Goal: Submit feedback/report problem: Submit feedback/report problem

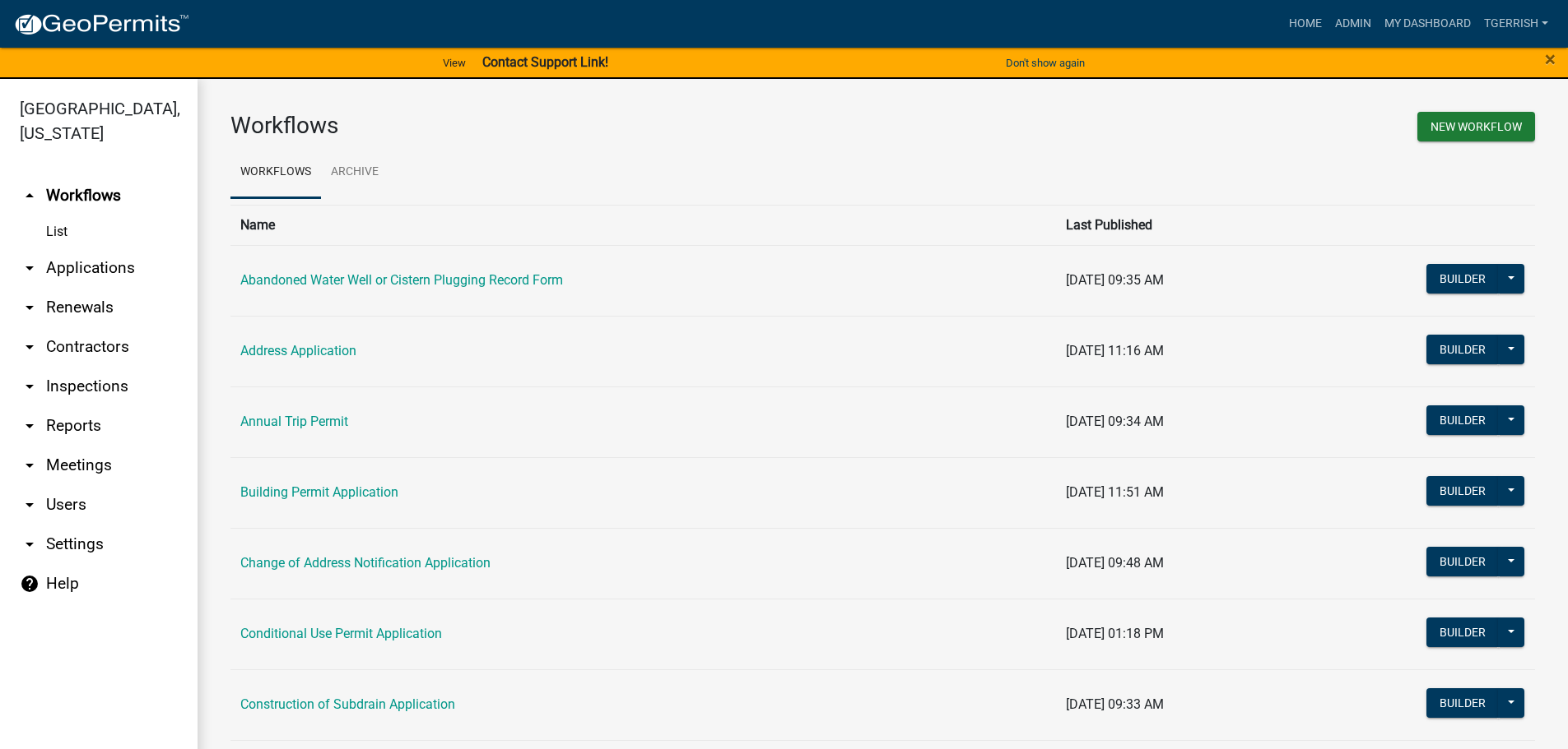
click at [560, 63] on strong "Contact Support Link!" at bounding box center [545, 62] width 126 height 15
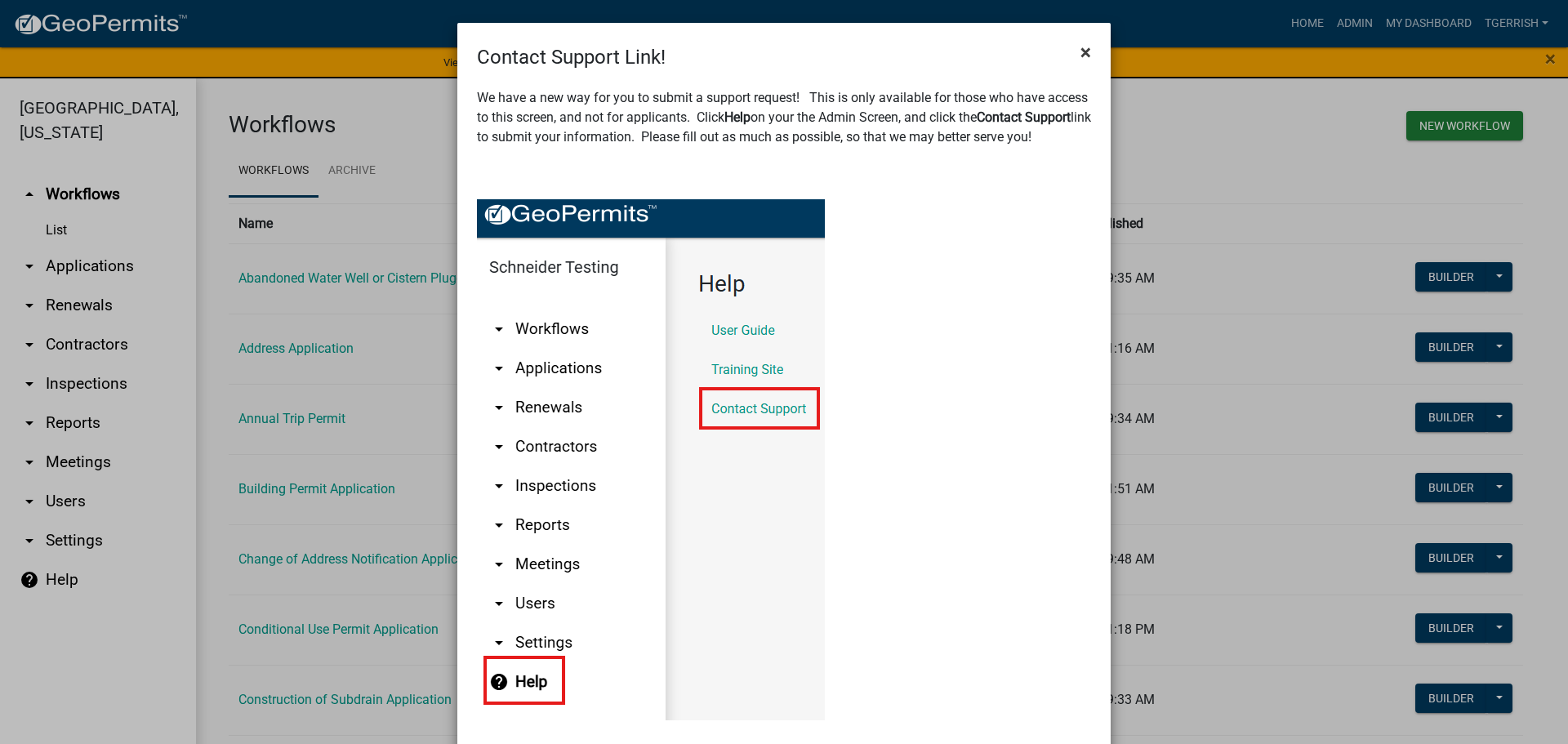
click at [1080, 52] on span "×" at bounding box center [1085, 53] width 11 height 23
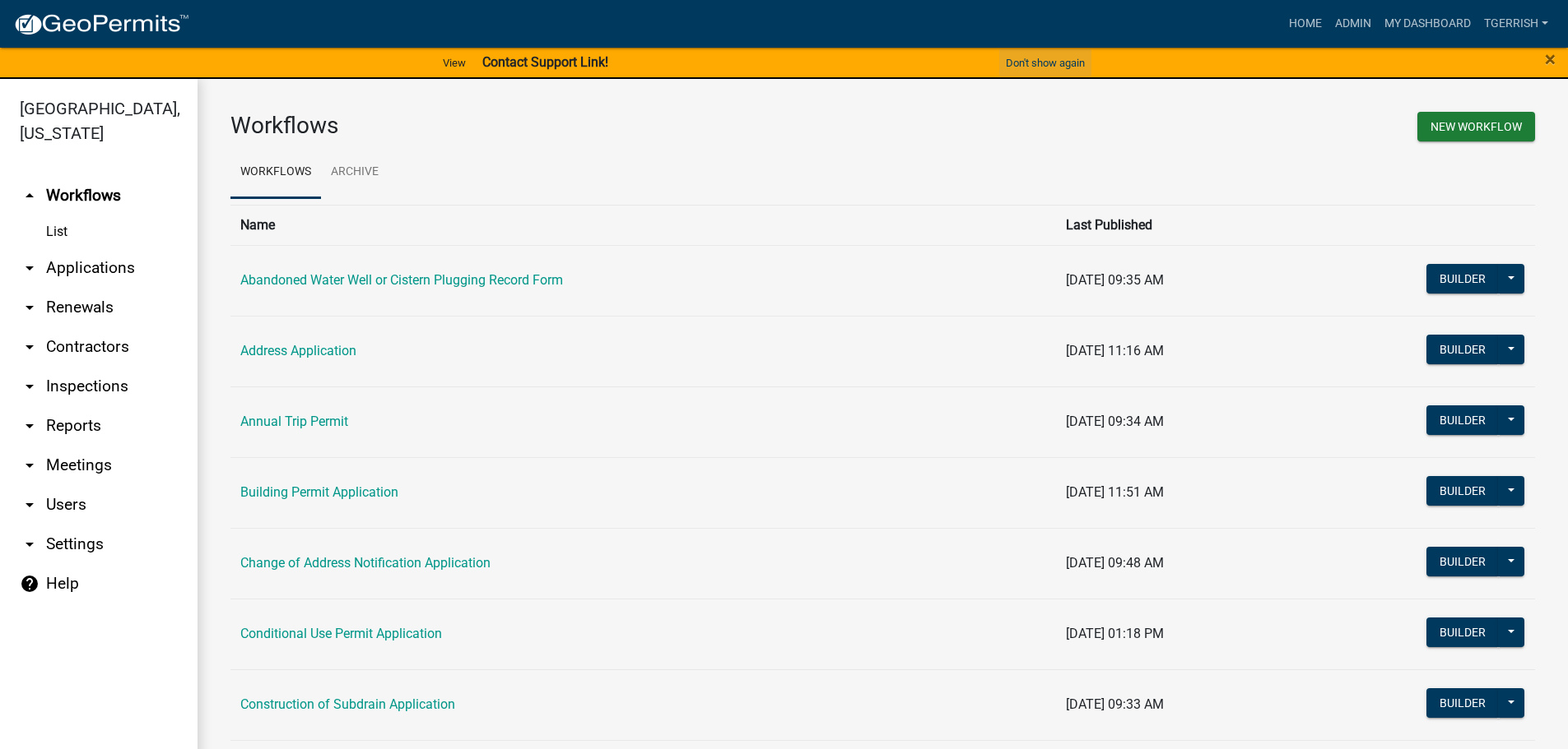
click at [1070, 61] on button "Don't show again" at bounding box center [1045, 63] width 92 height 27
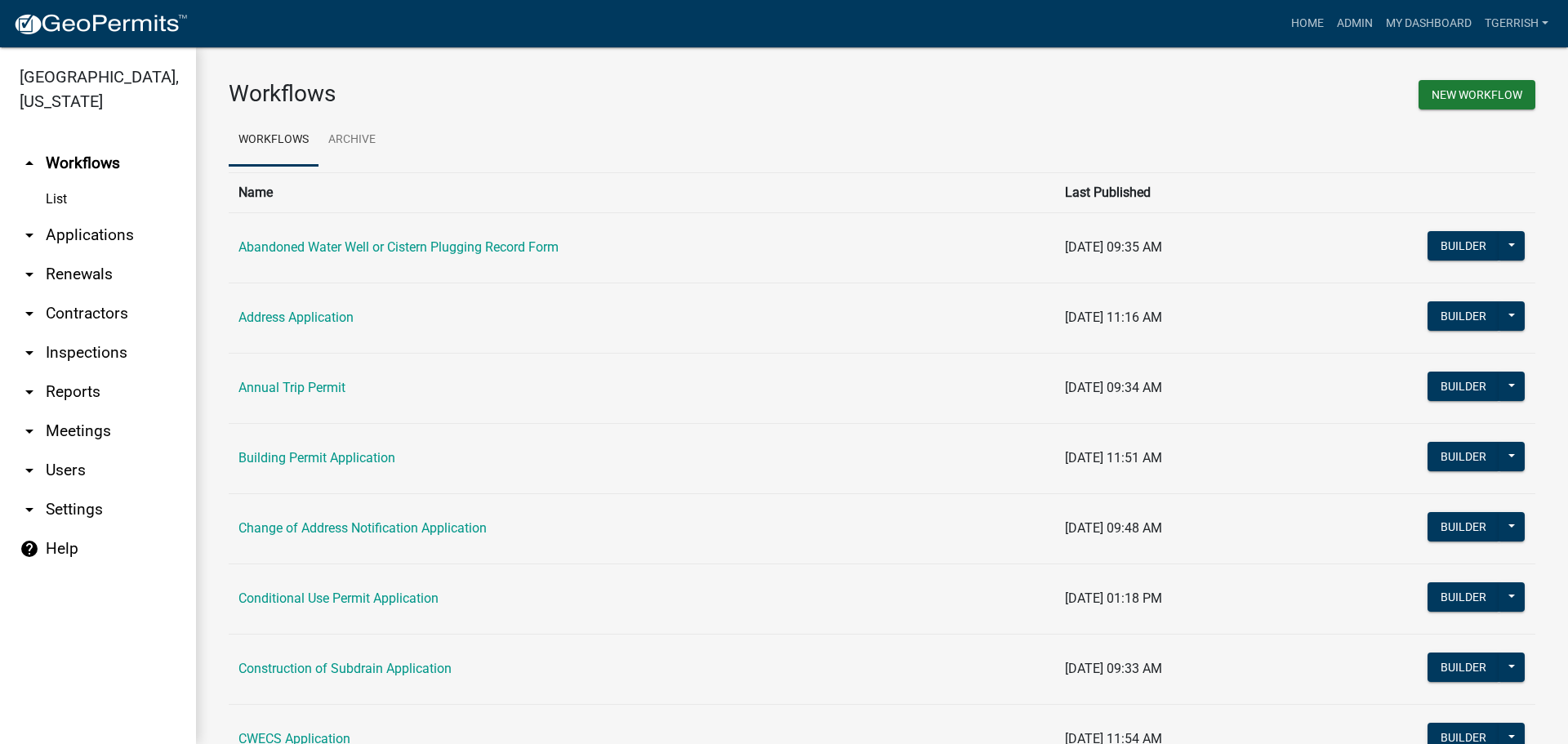
click at [705, 28] on div "Home Admin My Dashboard TGERRISH Admin Account Logout" at bounding box center [878, 24] width 1355 height 31
click at [789, 99] on h3 "Workflows" at bounding box center [549, 94] width 642 height 28
click at [1143, 112] on div "New Workflow" at bounding box center [1215, 98] width 665 height 34
click at [1299, 23] on link "Home" at bounding box center [1308, 24] width 46 height 31
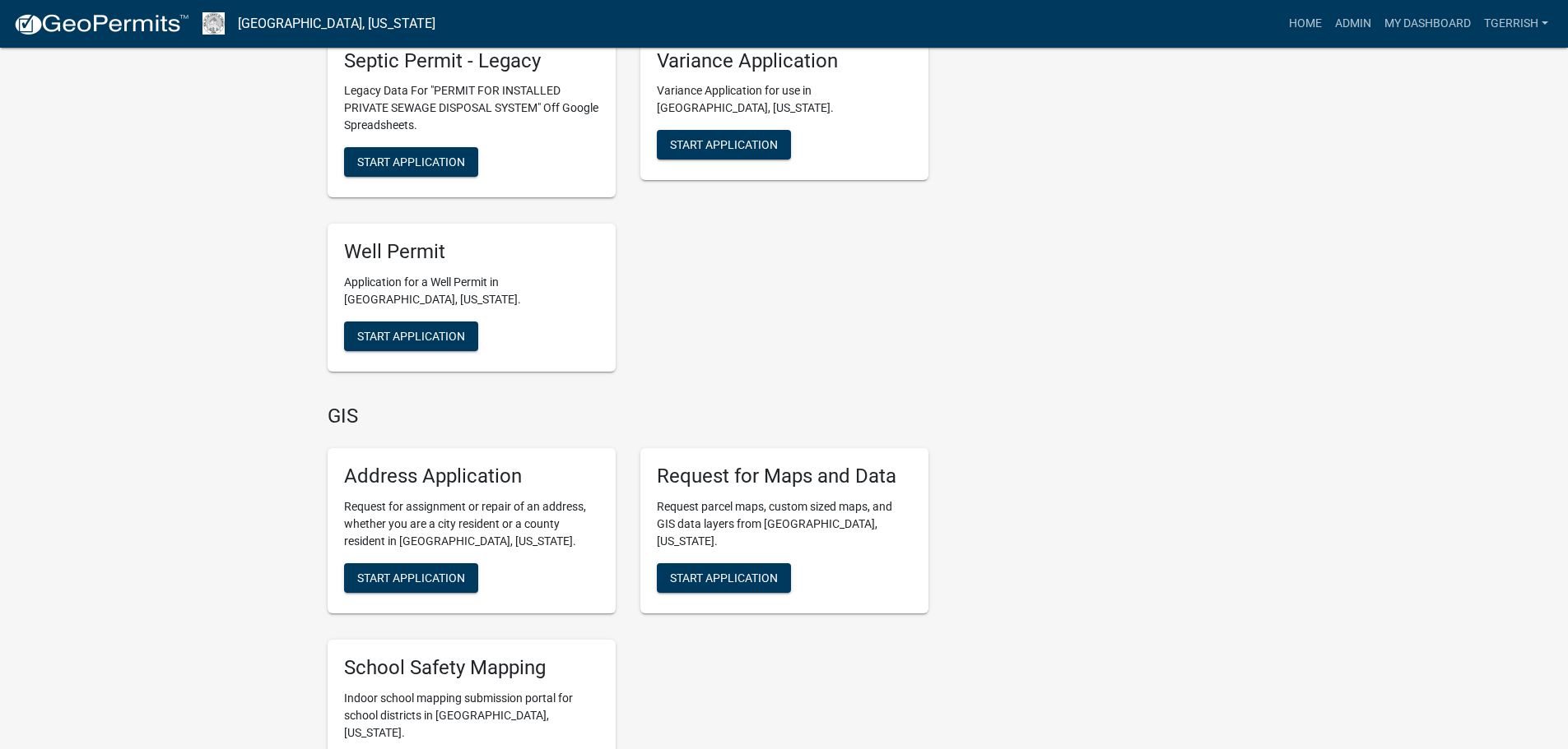
scroll to position [3537, 0]
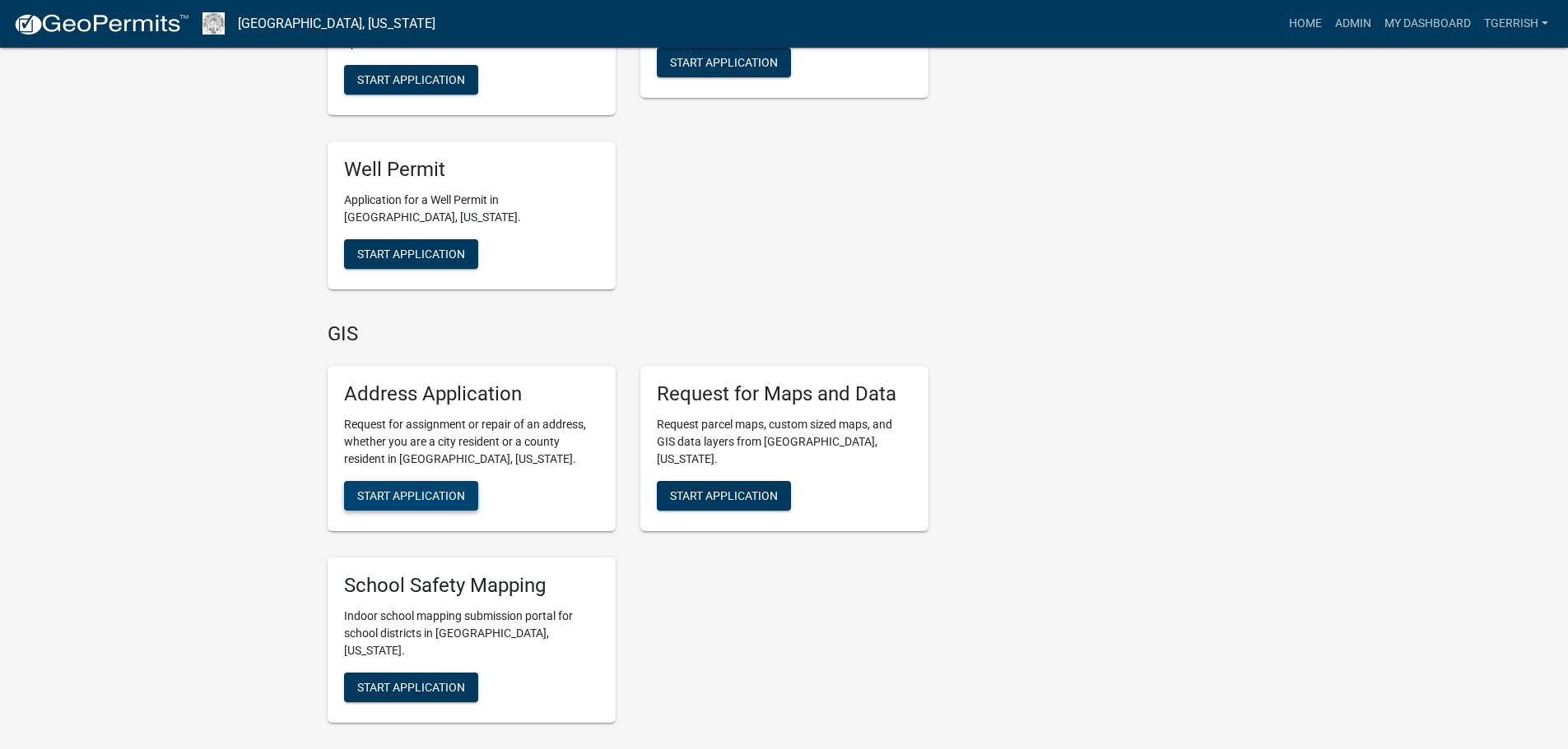
click at [430, 489] on span "Start Application" at bounding box center [411, 496] width 108 height 13
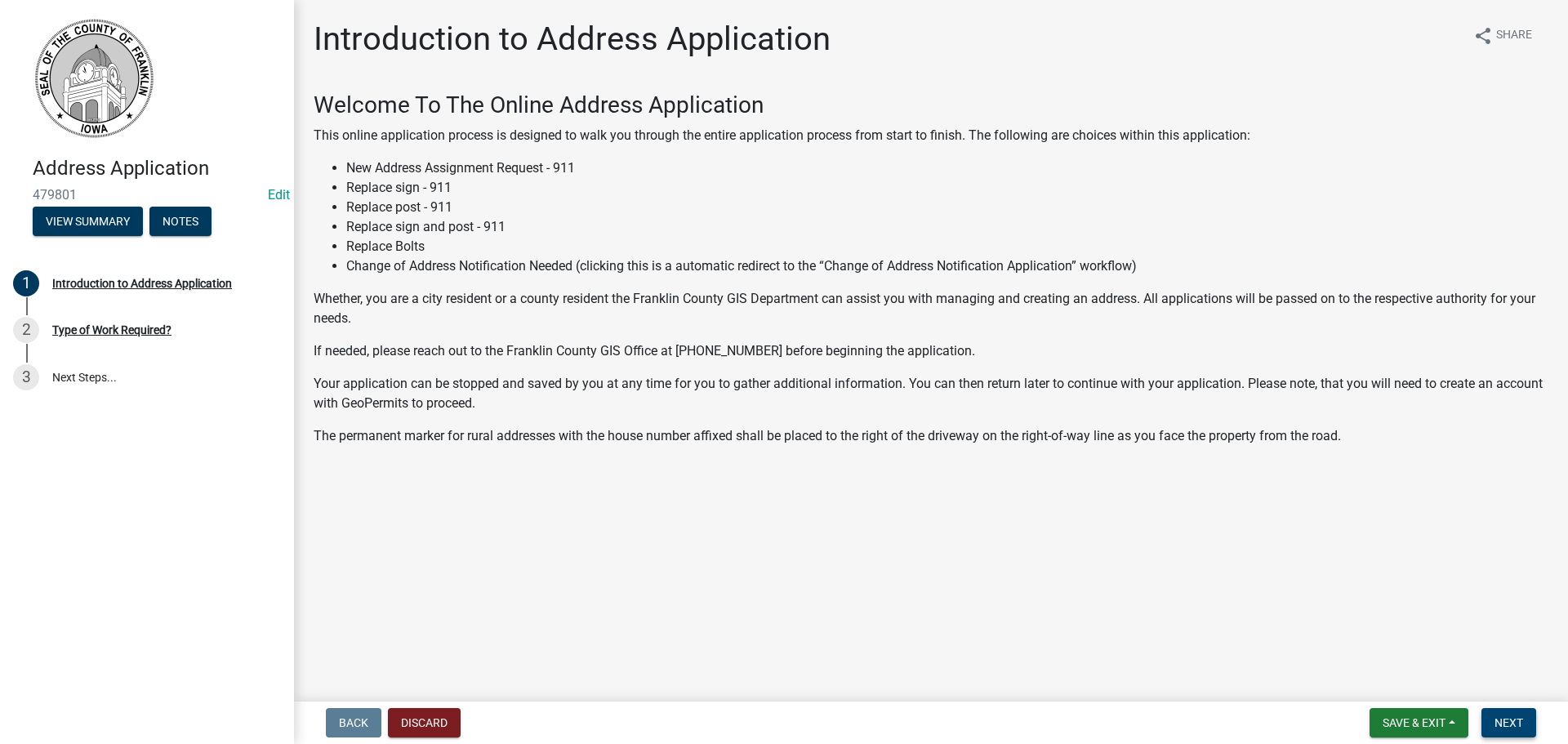
click at [1508, 720] on span "Next" at bounding box center [1510, 723] width 29 height 13
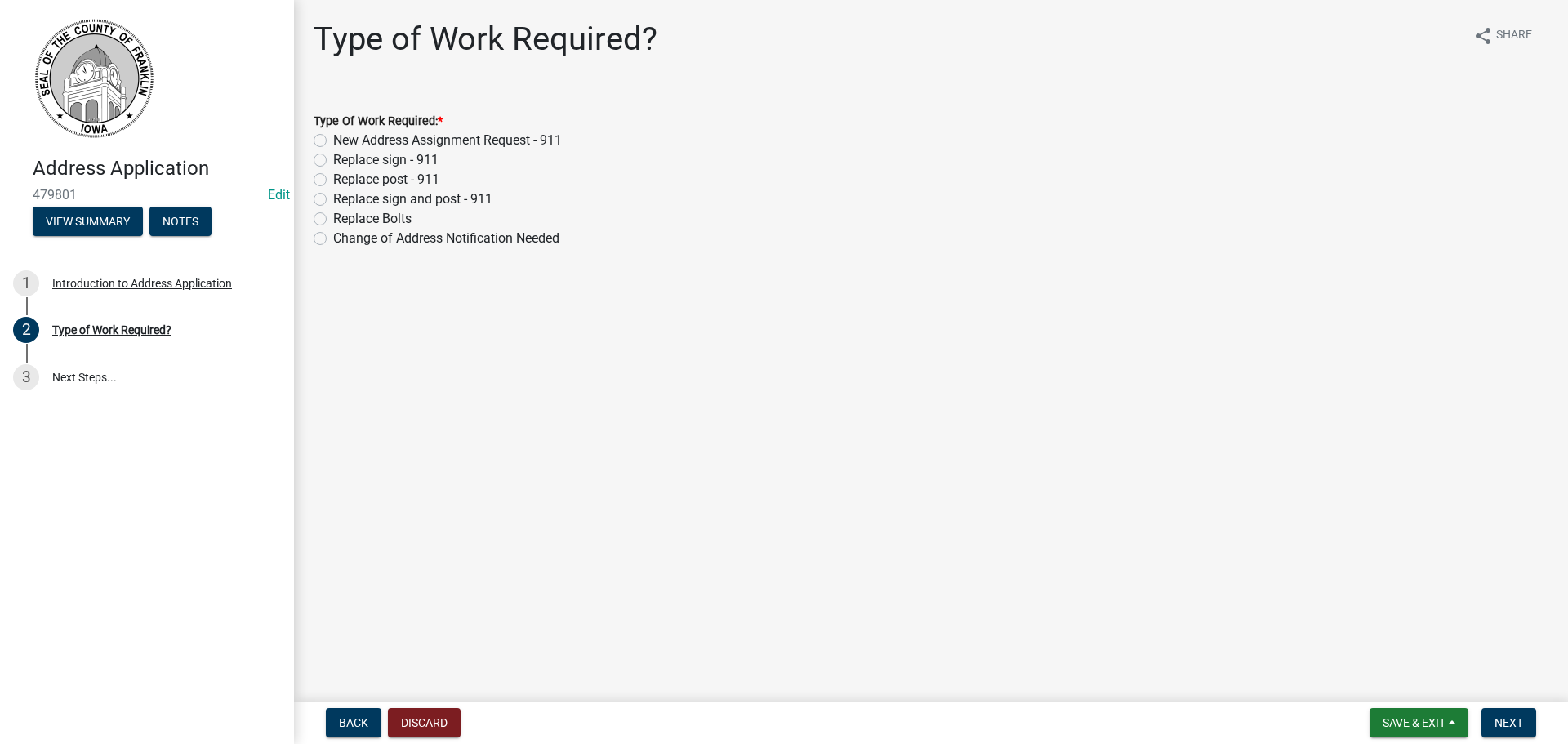
click at [334, 139] on label "New Address Assignment Request - 911" at bounding box center [447, 141] width 229 height 20
click at [334, 139] on input "New Address Assignment Request - 911" at bounding box center [338, 136] width 11 height 11
radio input "true"
click at [1511, 721] on span "Next" at bounding box center [1510, 723] width 29 height 13
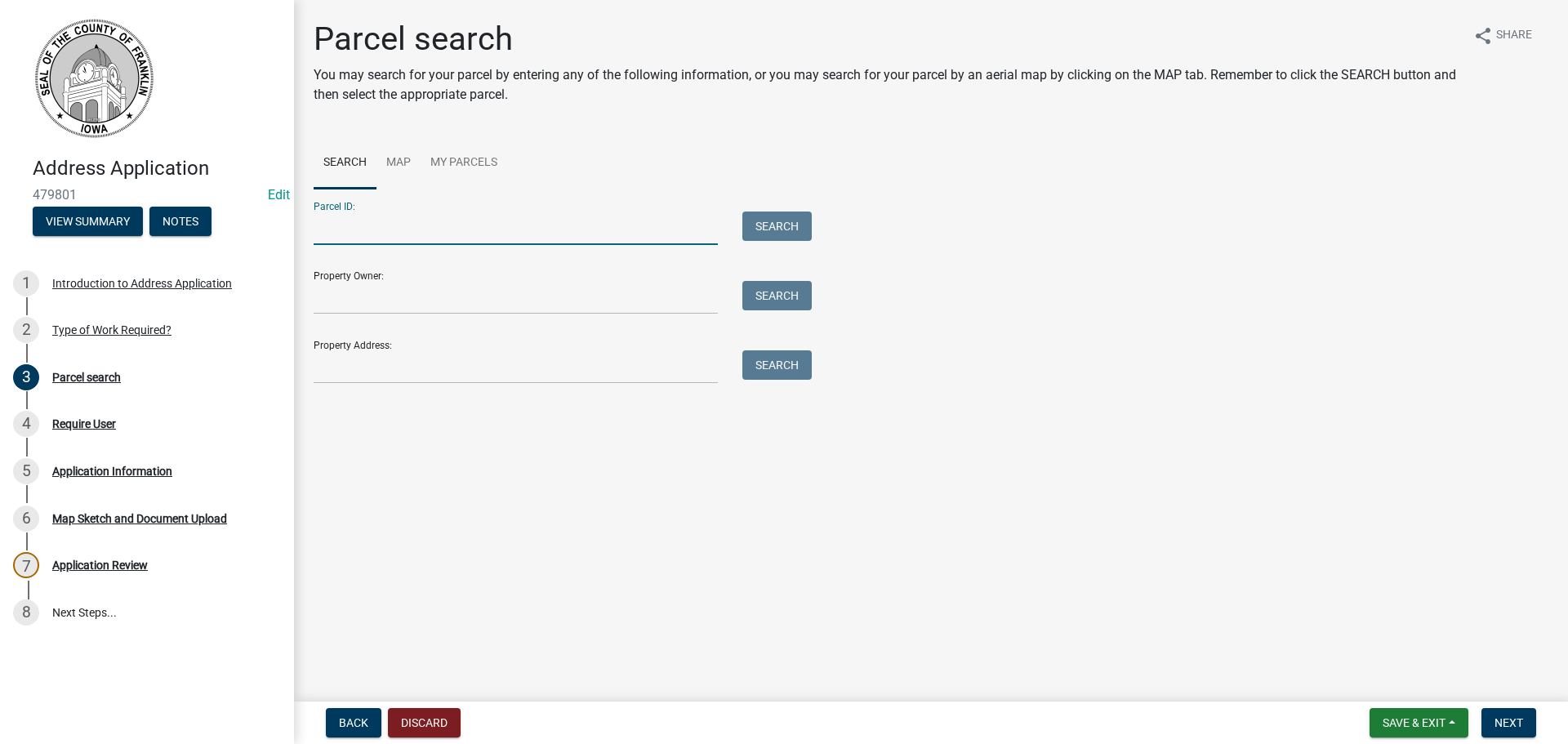
paste input "0728428005"
type input "0728428005"
click at [774, 230] on button "Search" at bounding box center [777, 226] width 70 height 30
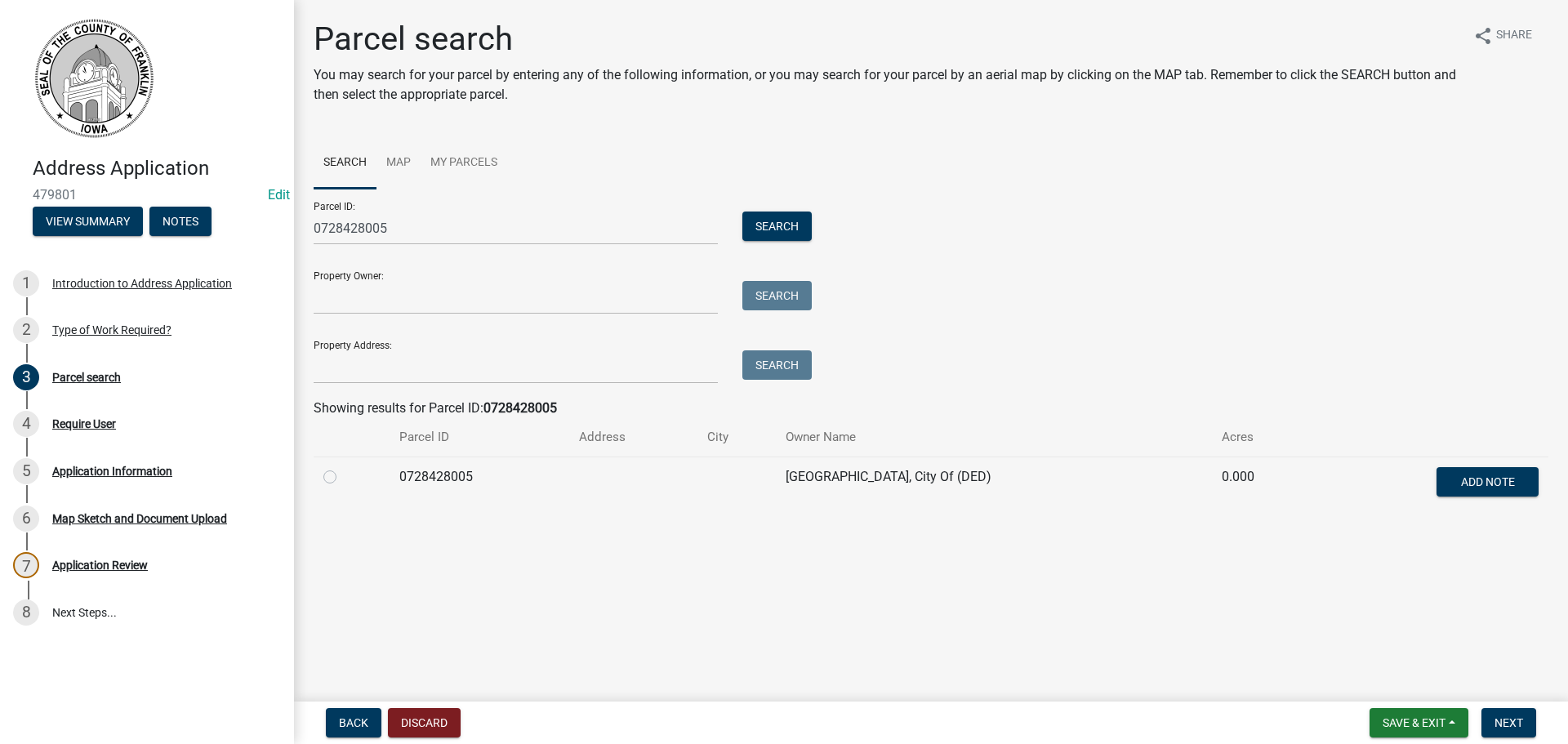
click at [343, 468] on label at bounding box center [343, 468] width 0 height 0
click at [343, 478] on input "radio" at bounding box center [348, 472] width 11 height 11
radio input "true"
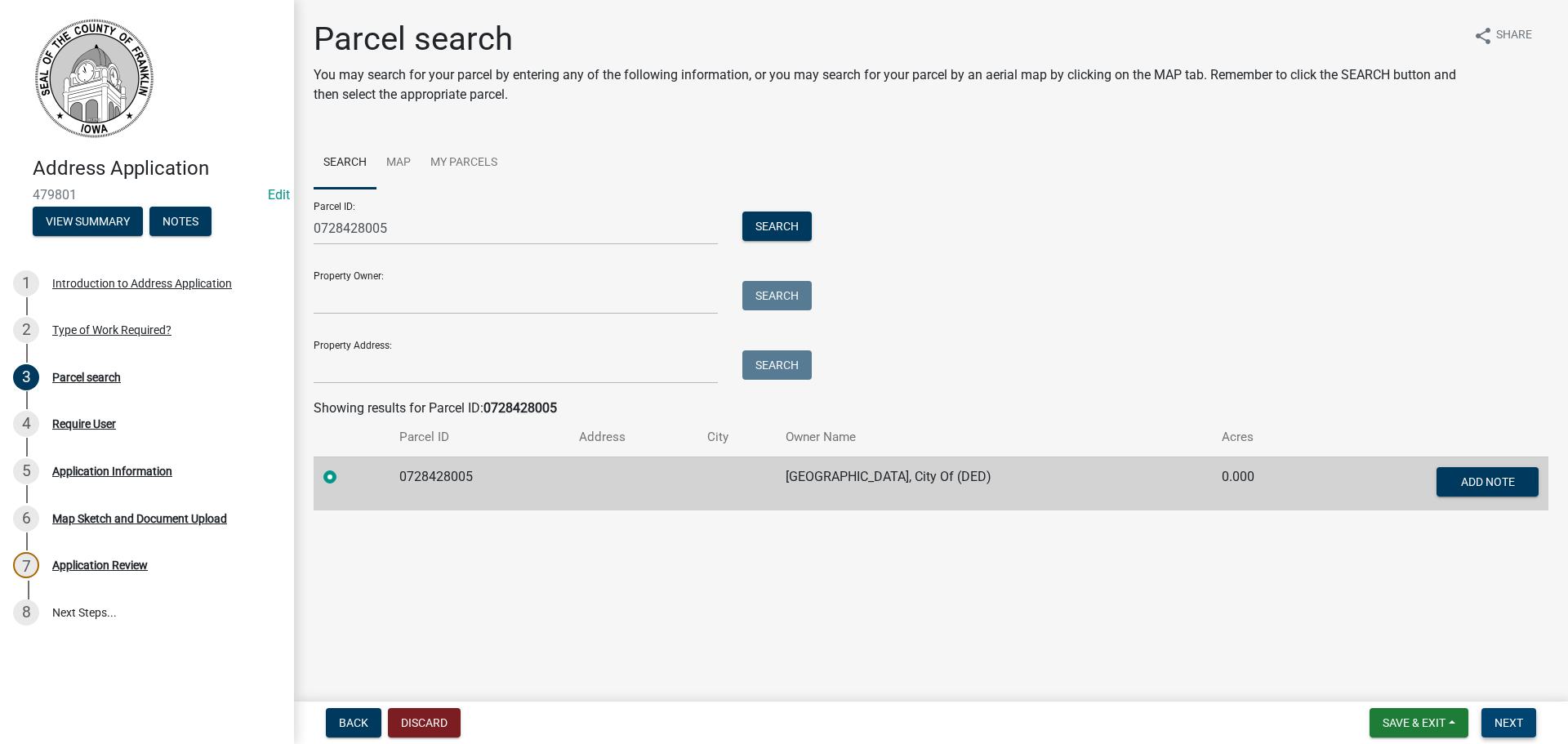
click at [1498, 718] on span "Next" at bounding box center [1510, 723] width 29 height 13
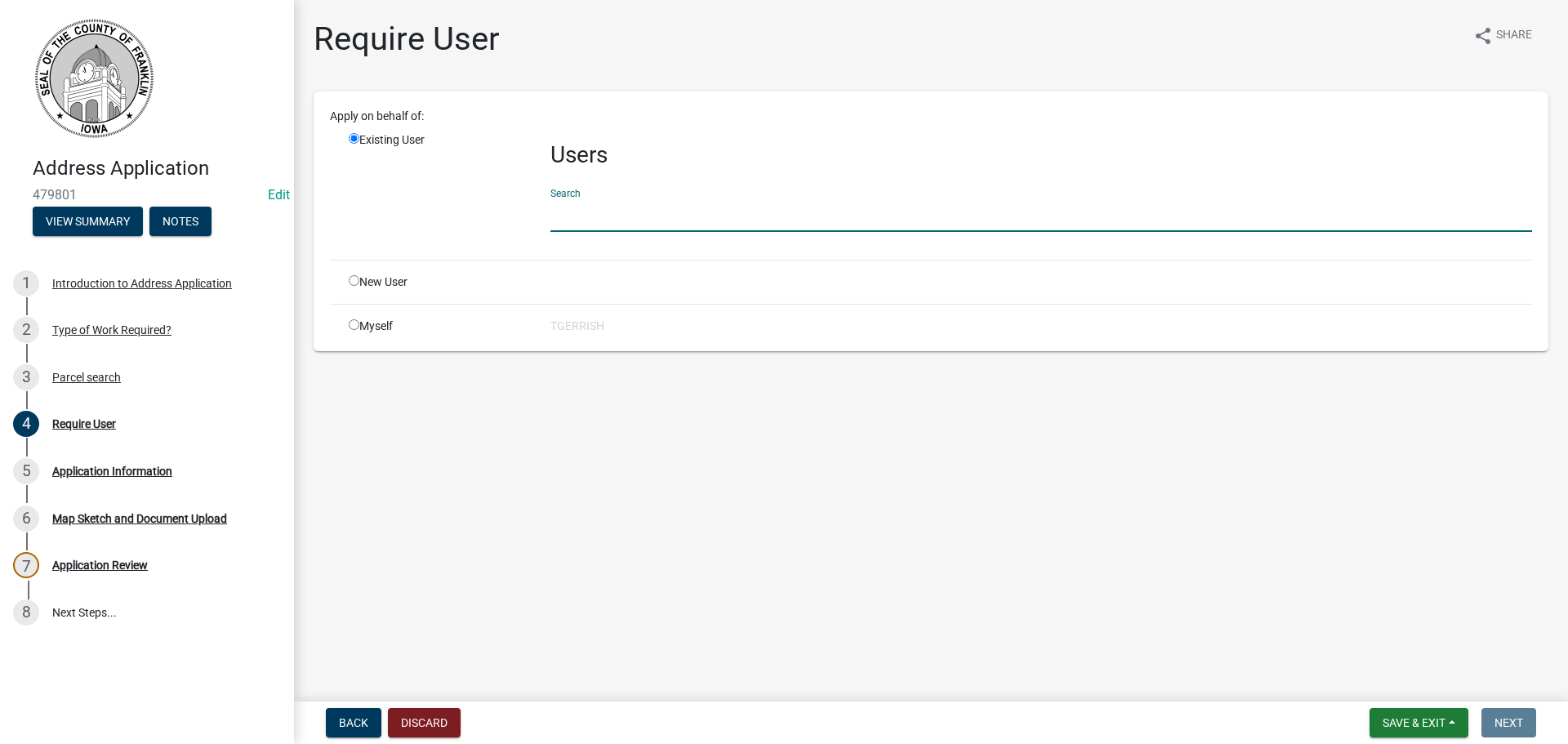
click at [600, 223] on input "text" at bounding box center [1041, 215] width 982 height 33
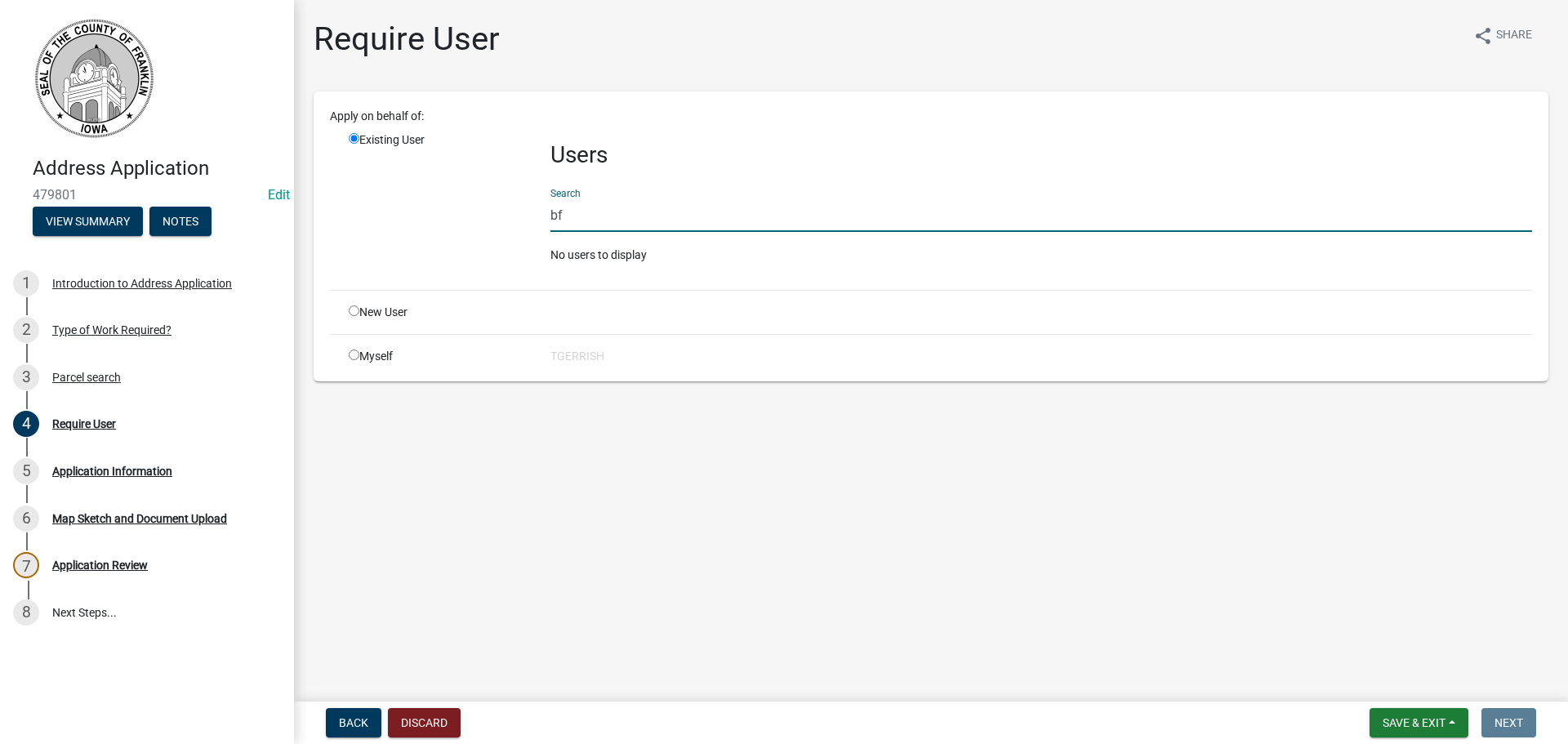
type input "b"
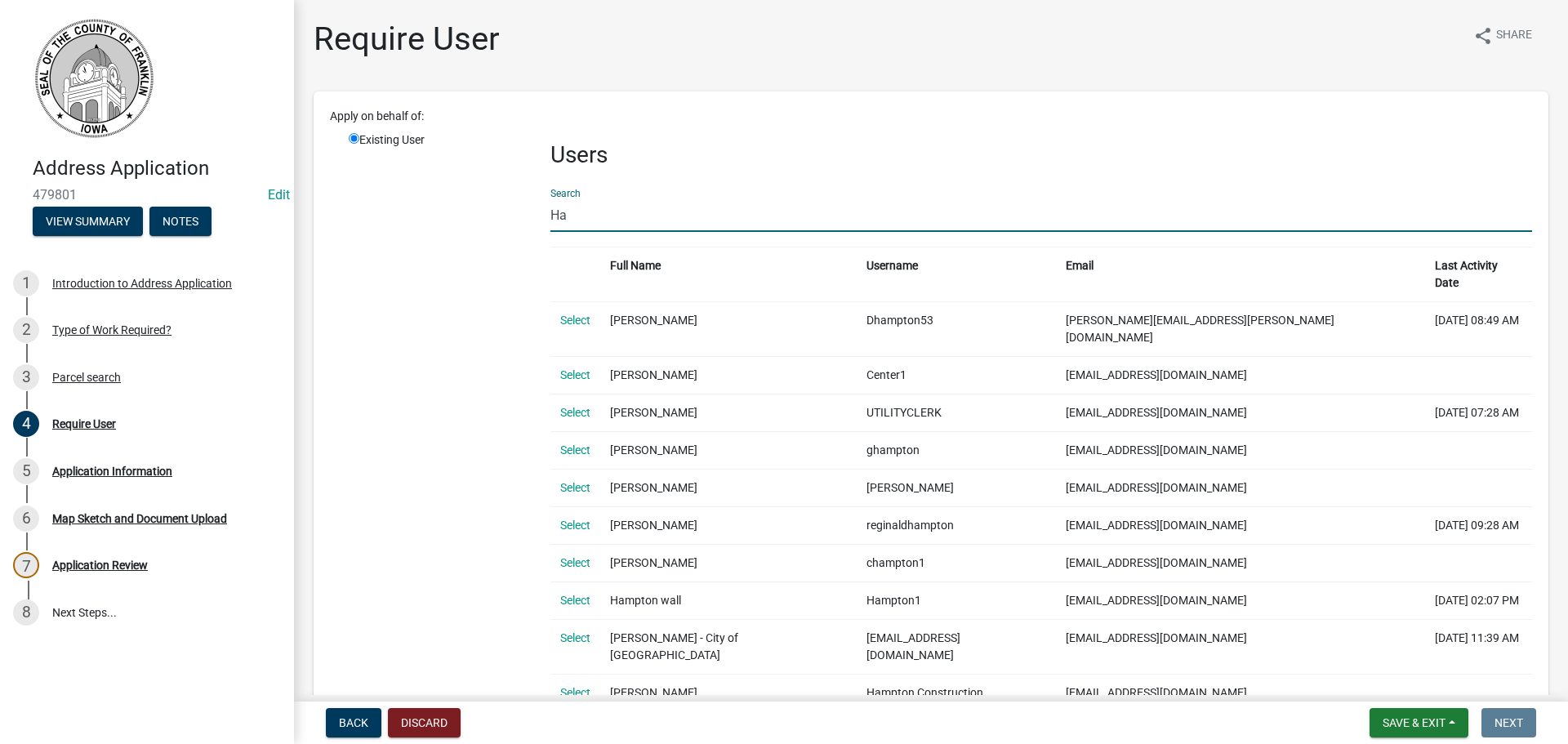
type input "H"
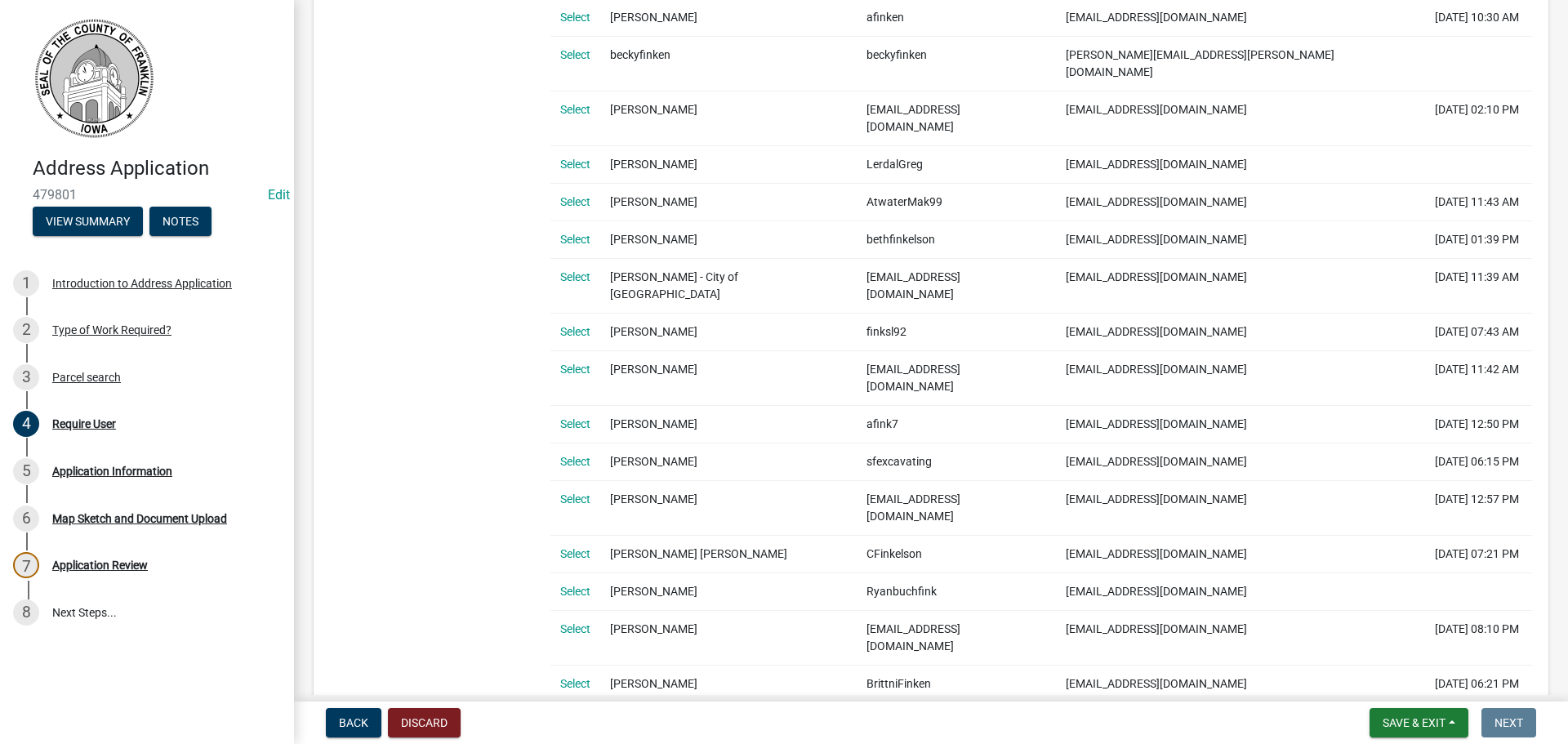
scroll to position [81, 0]
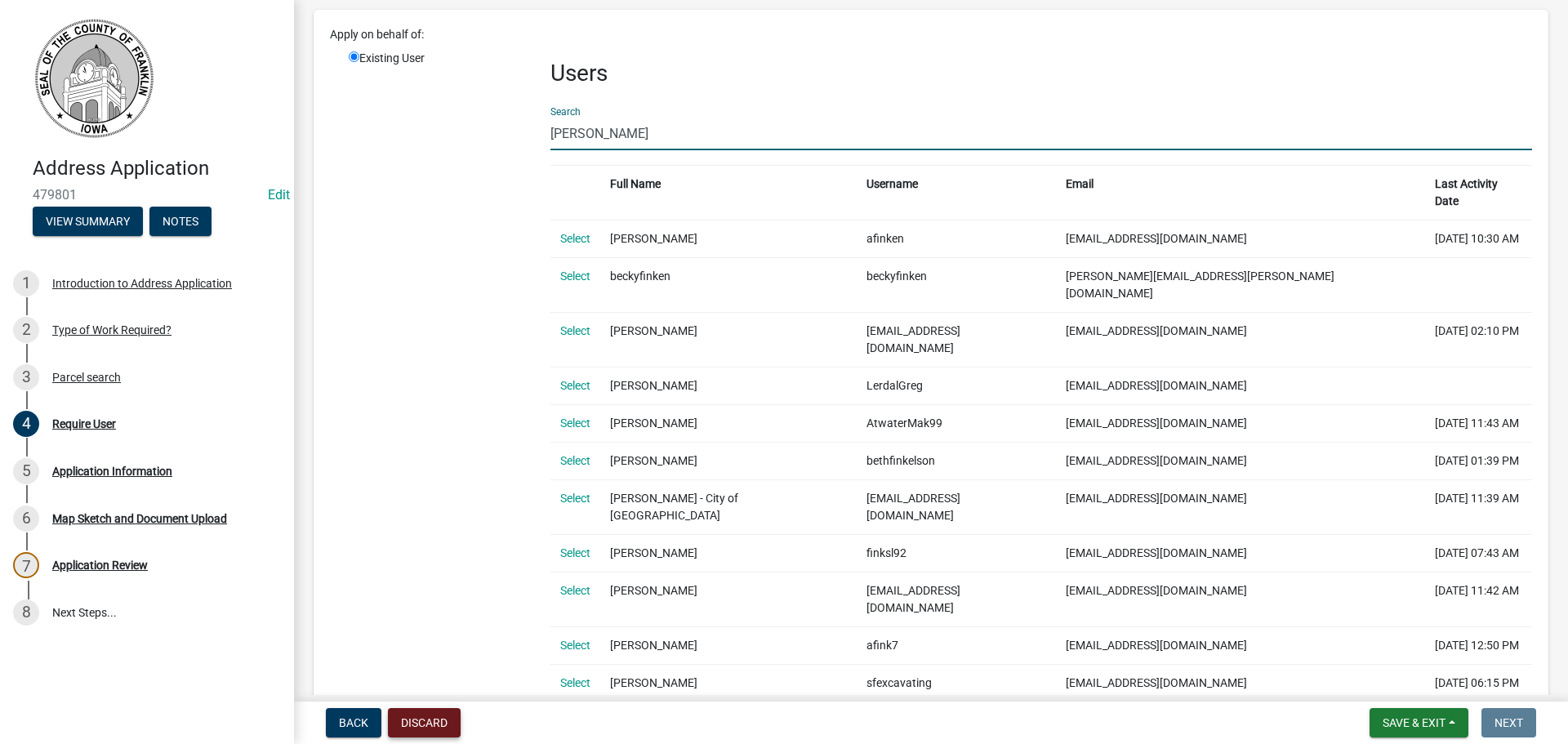
type input "Fink"
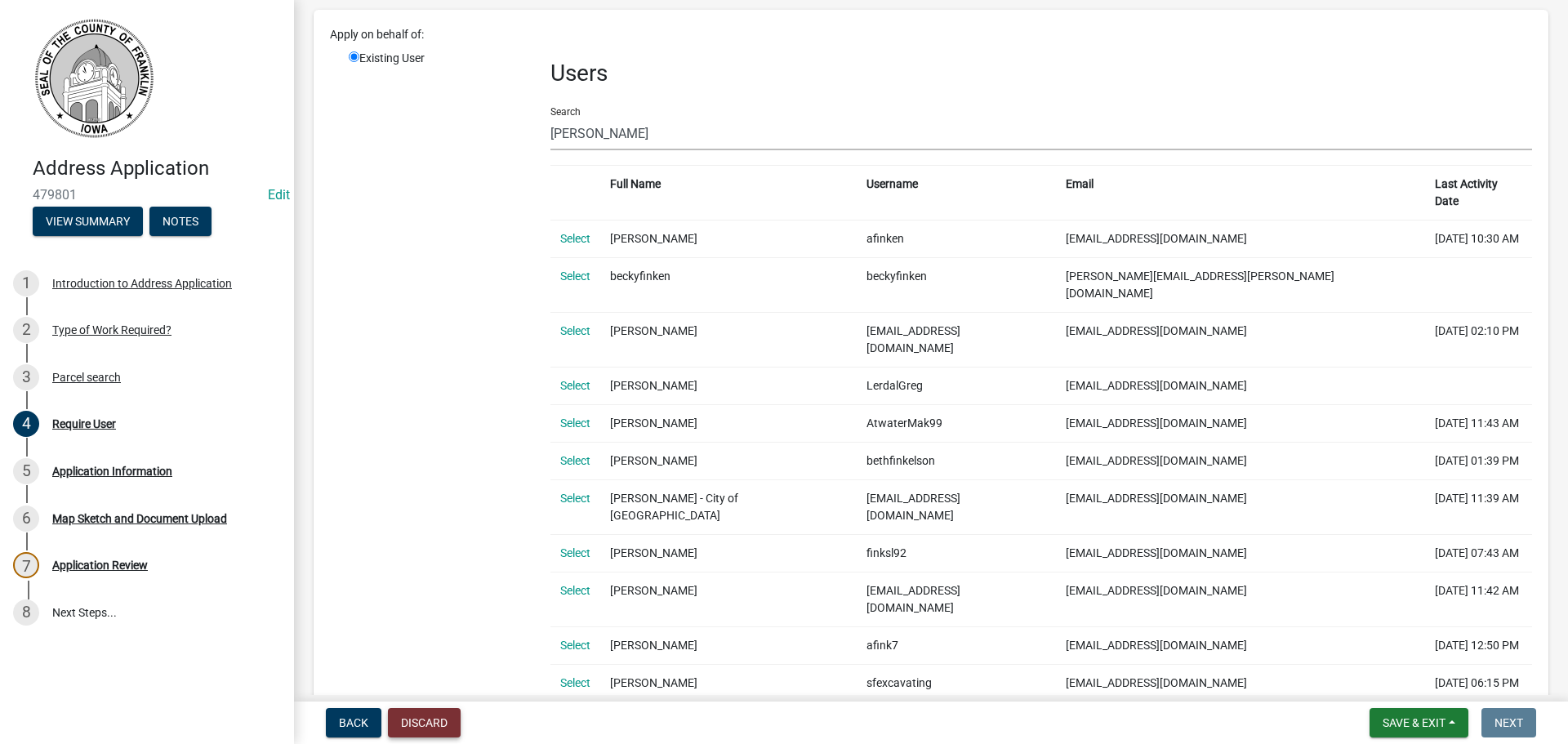
click at [425, 722] on button "Discard" at bounding box center [425, 723] width 73 height 30
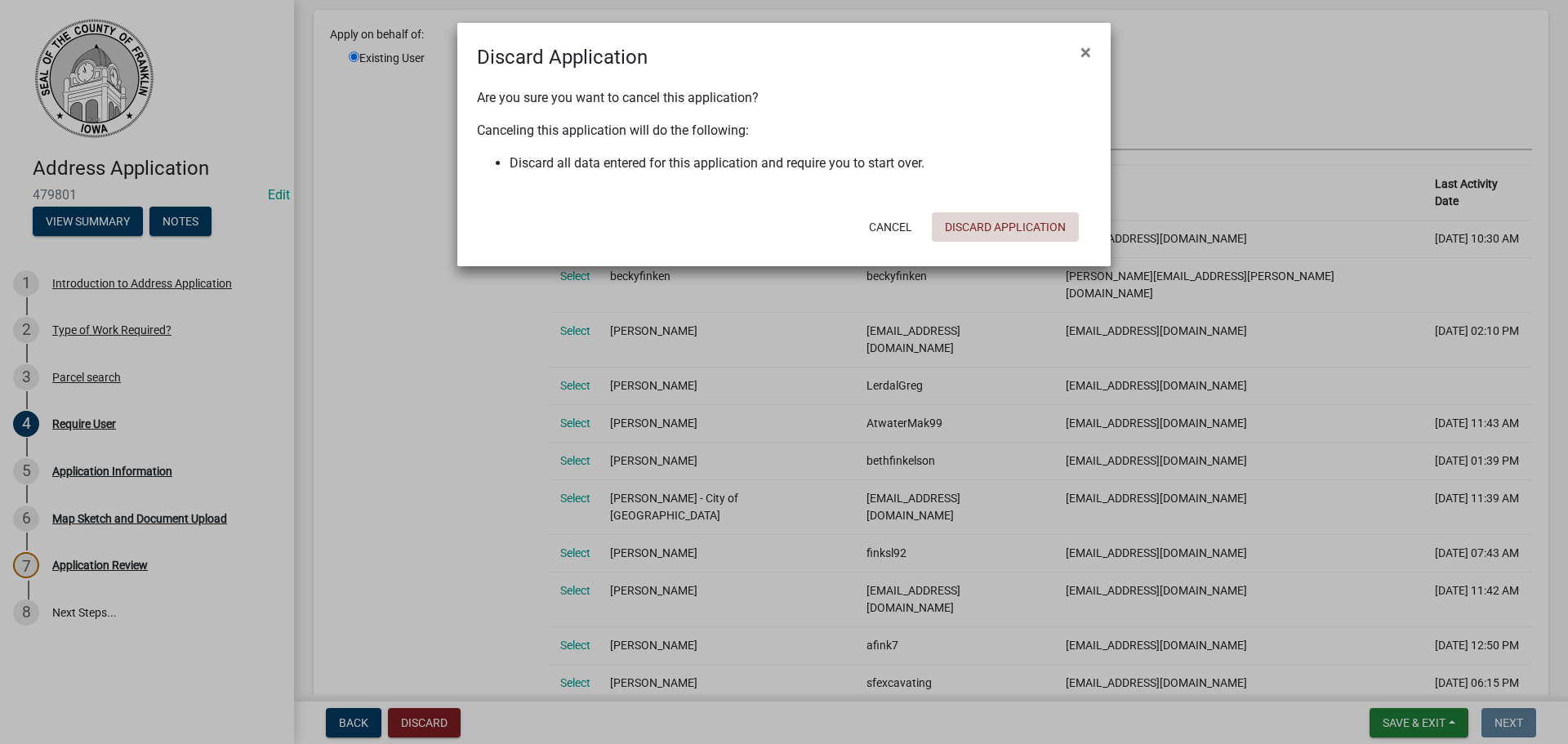
click at [986, 223] on button "Discard Application" at bounding box center [1006, 227] width 147 height 30
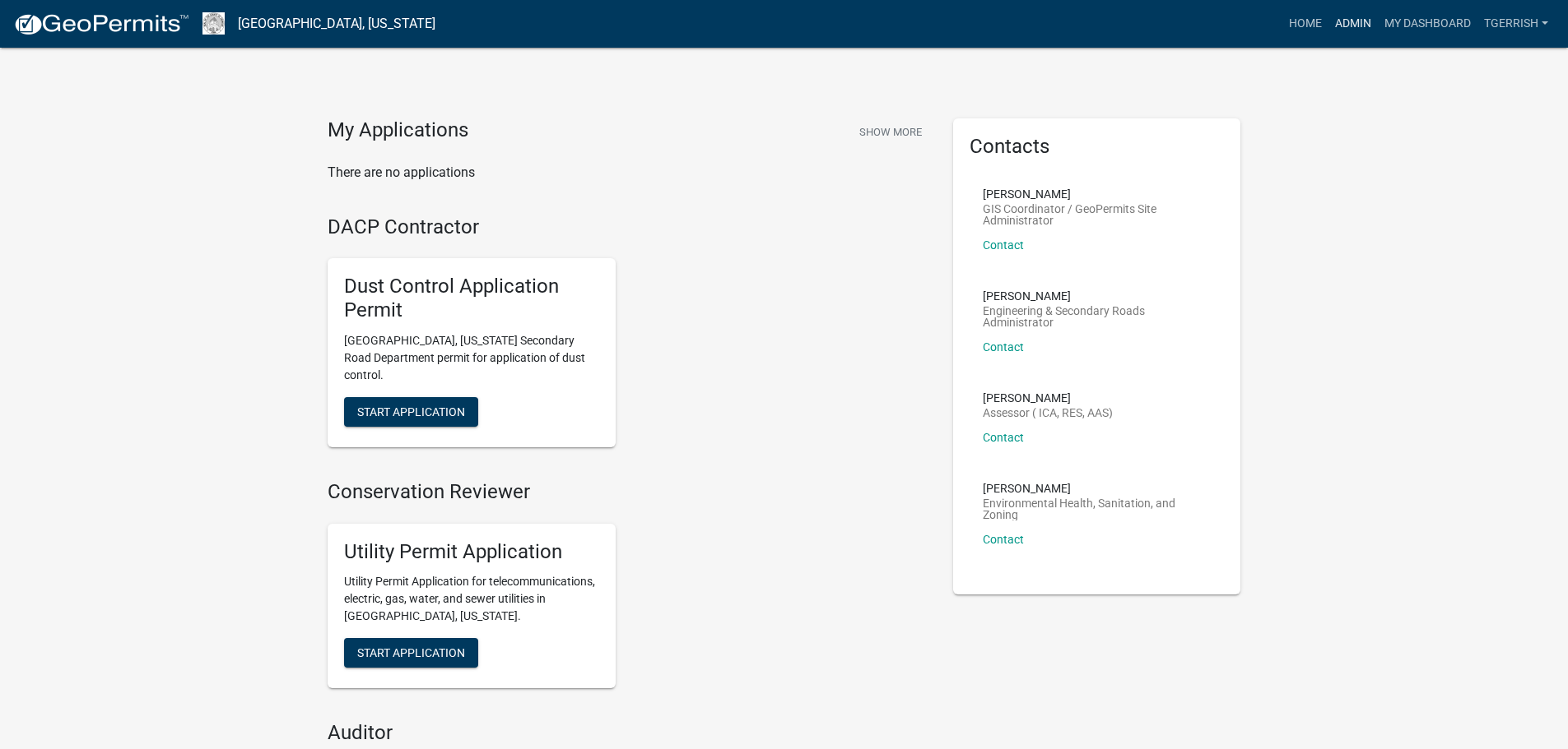
click at [1342, 22] on link "Admin" at bounding box center [1352, 24] width 49 height 31
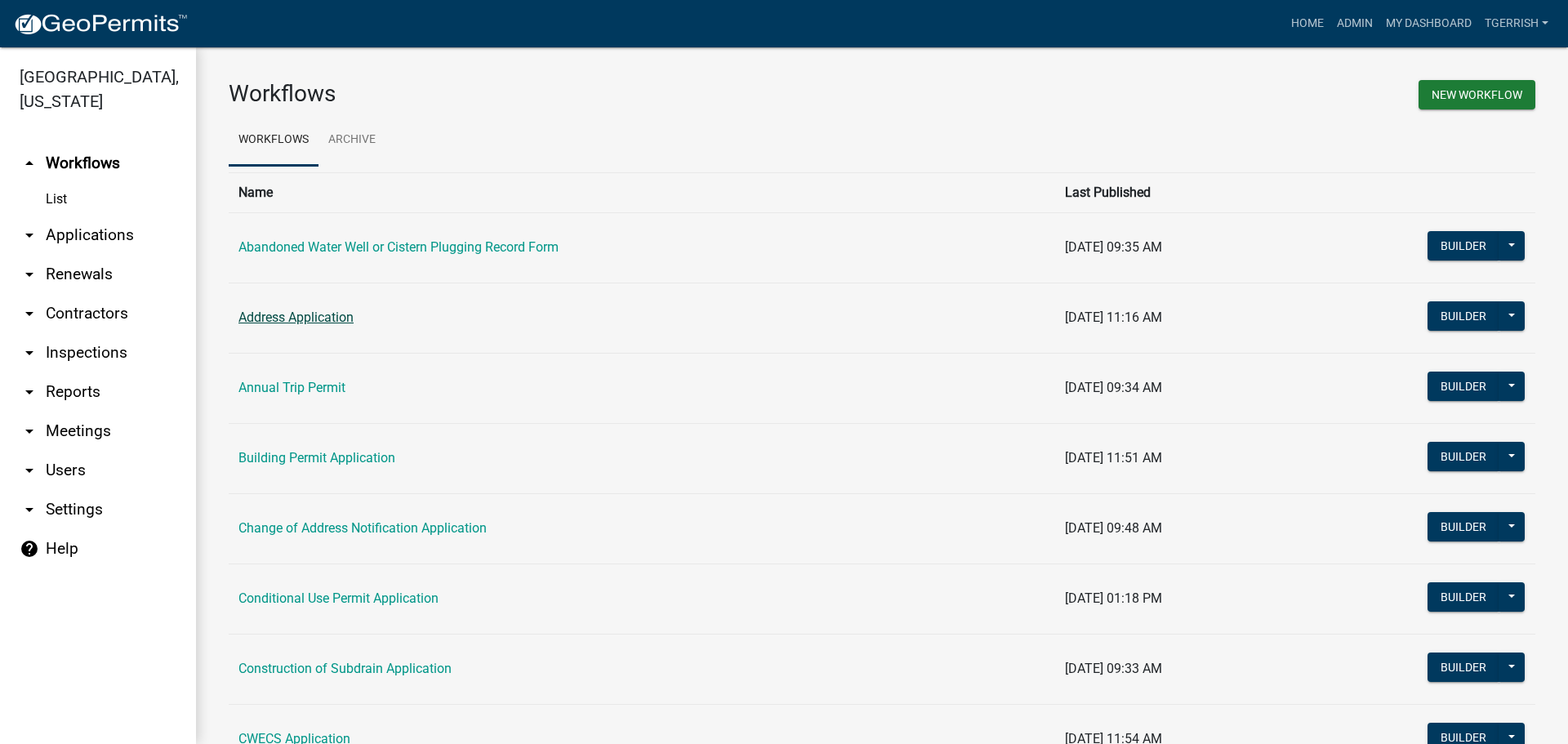
click at [338, 321] on link "Address Application" at bounding box center [295, 317] width 115 height 15
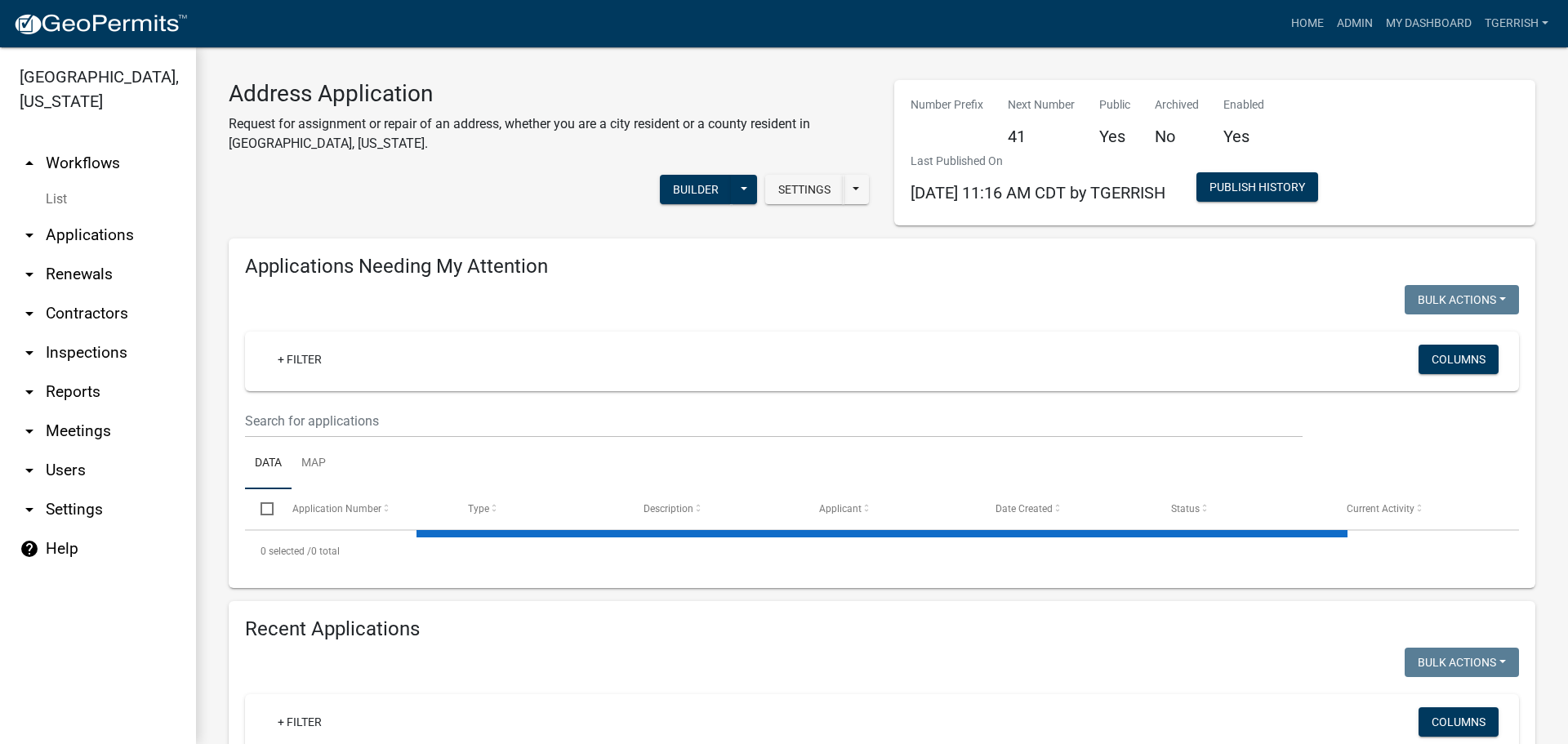
select select "3: 100"
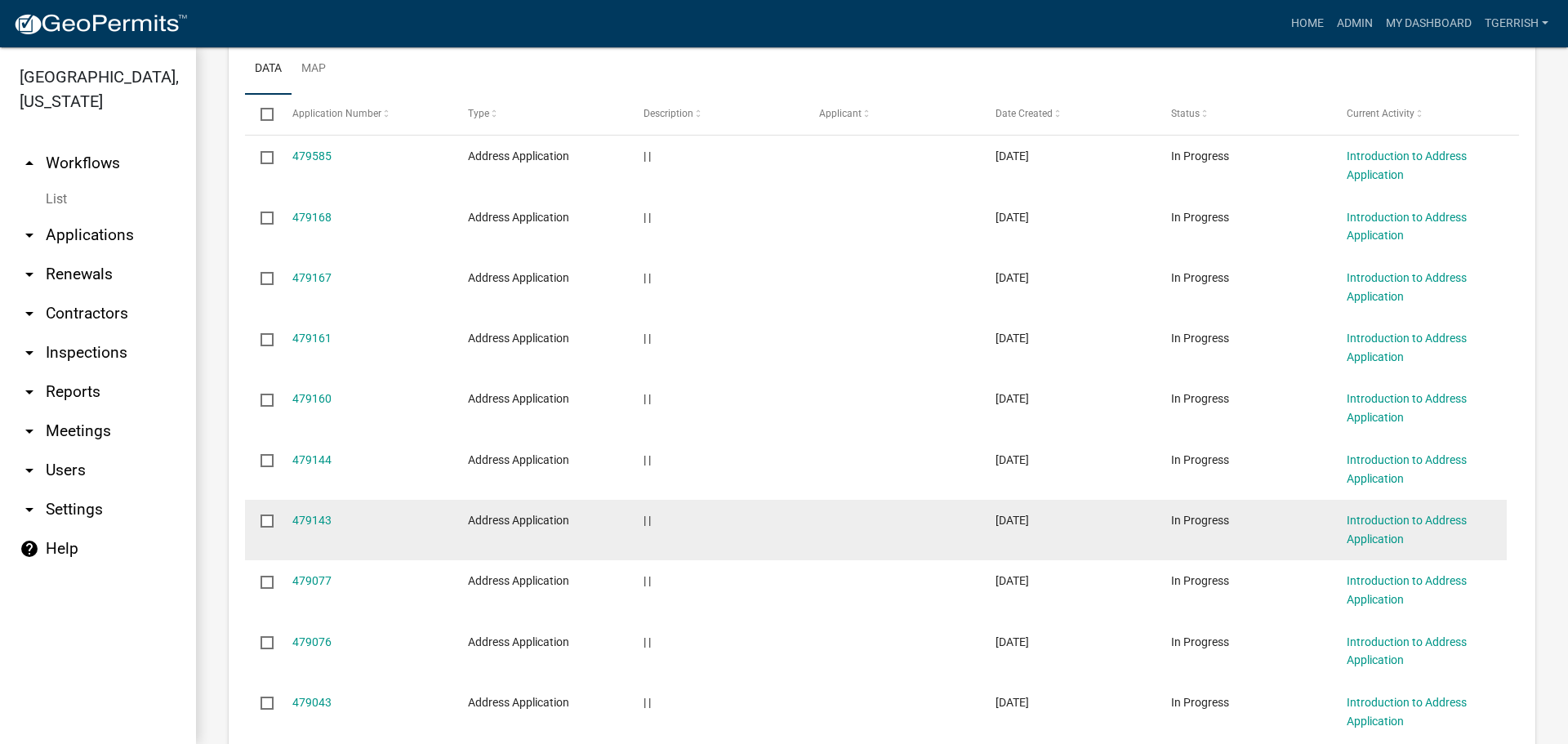
scroll to position [572, 0]
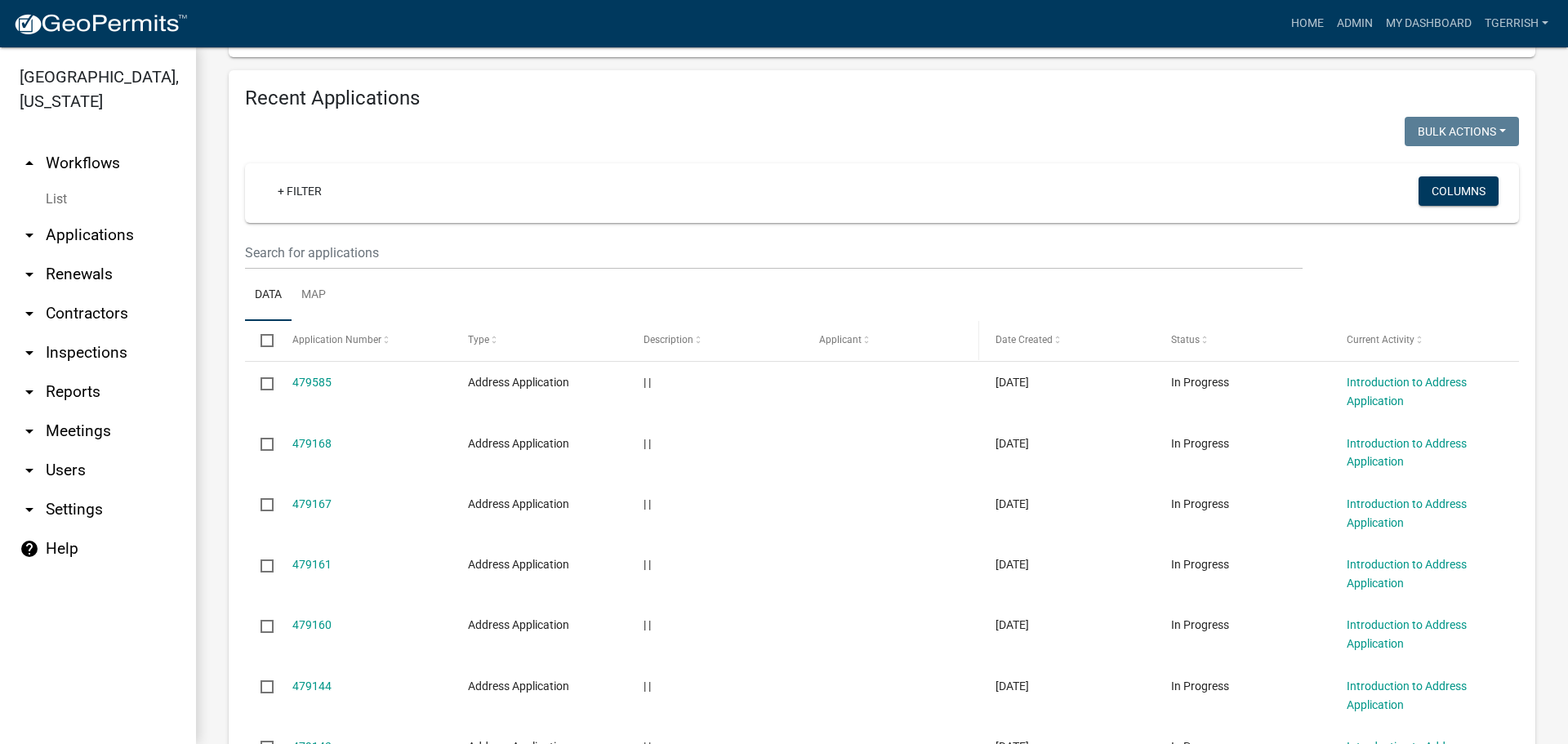
click at [867, 339] on span at bounding box center [866, 340] width 10 height 11
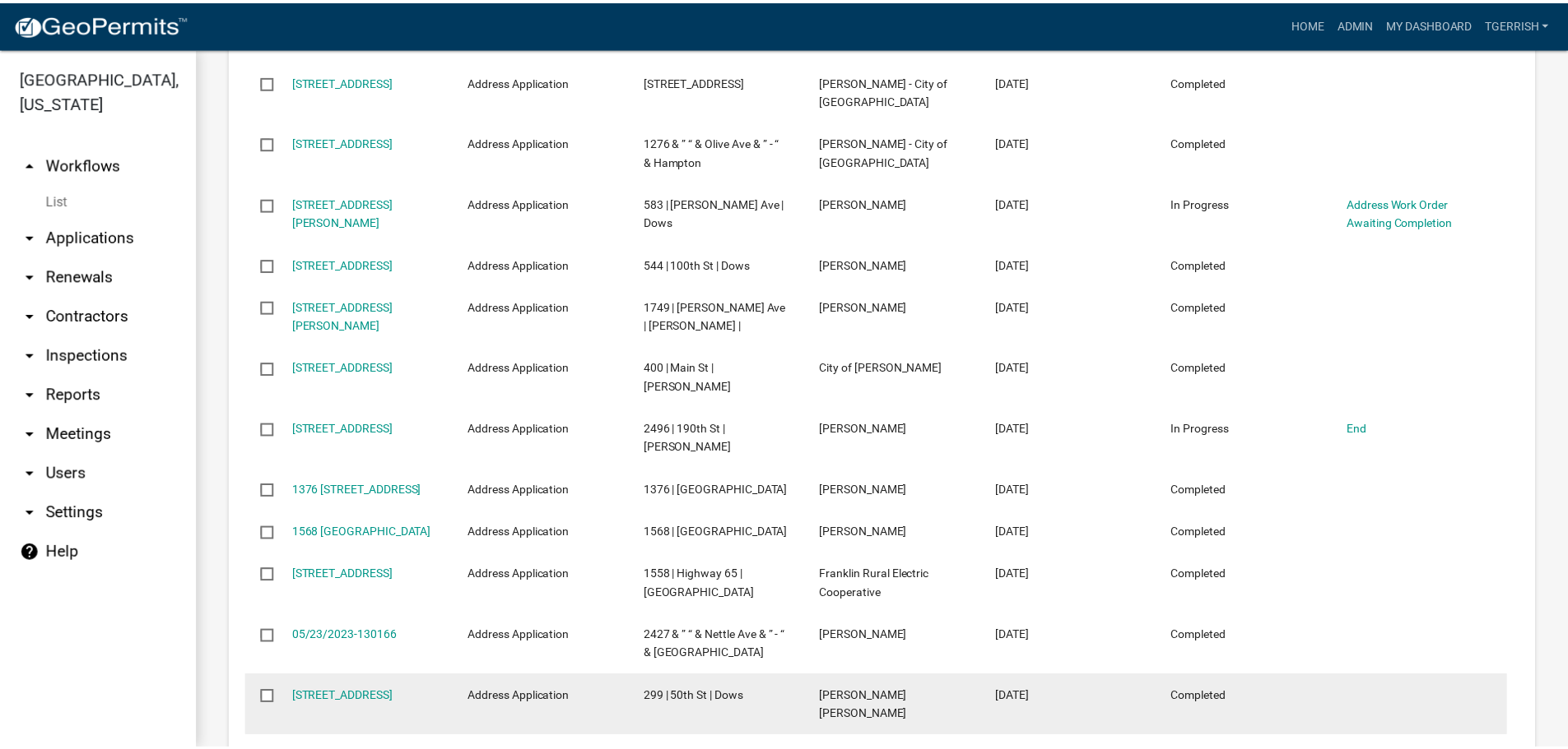
scroll to position [2744, 0]
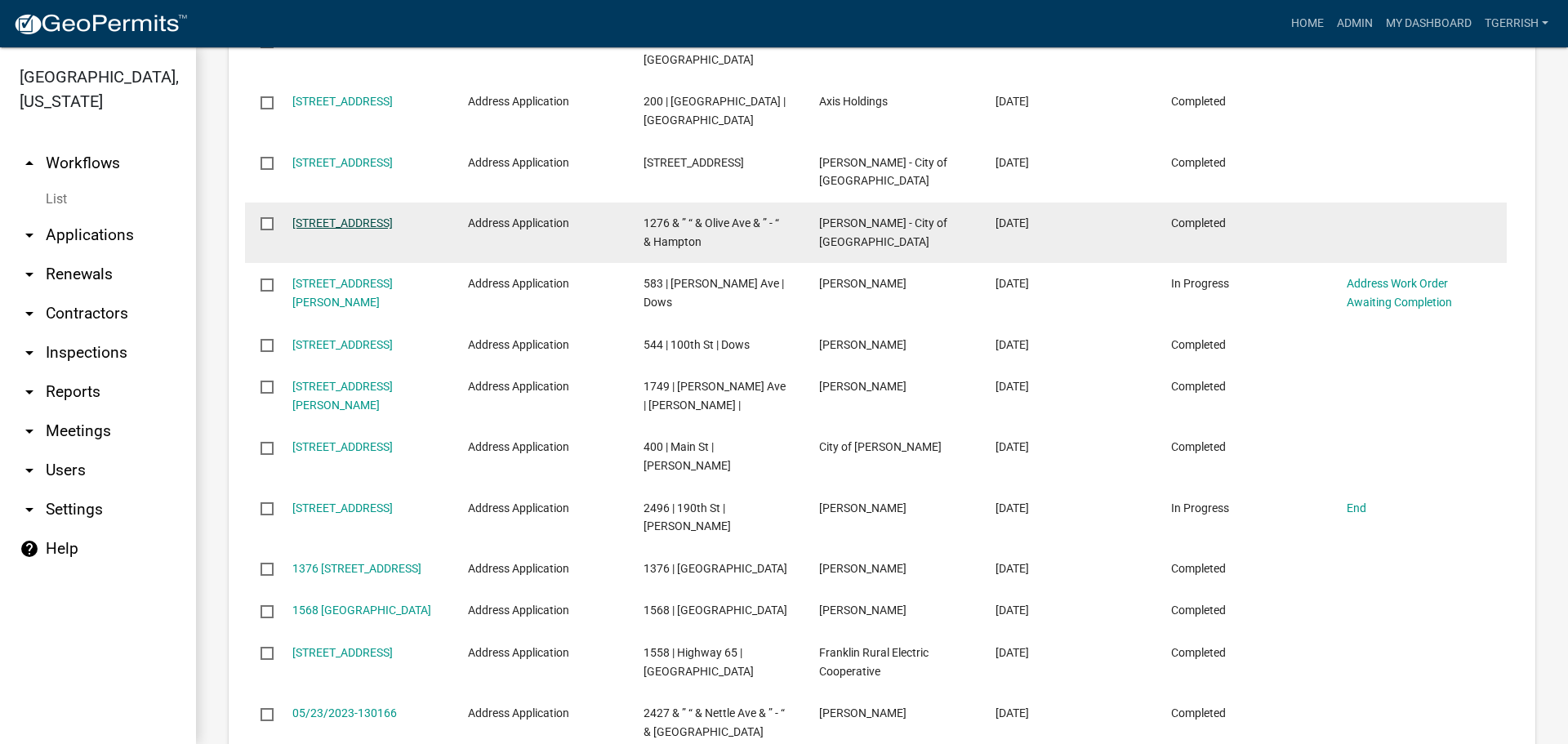
click at [330, 216] on link "1276 Olive Ave - Hampton8" at bounding box center [342, 223] width 100 height 13
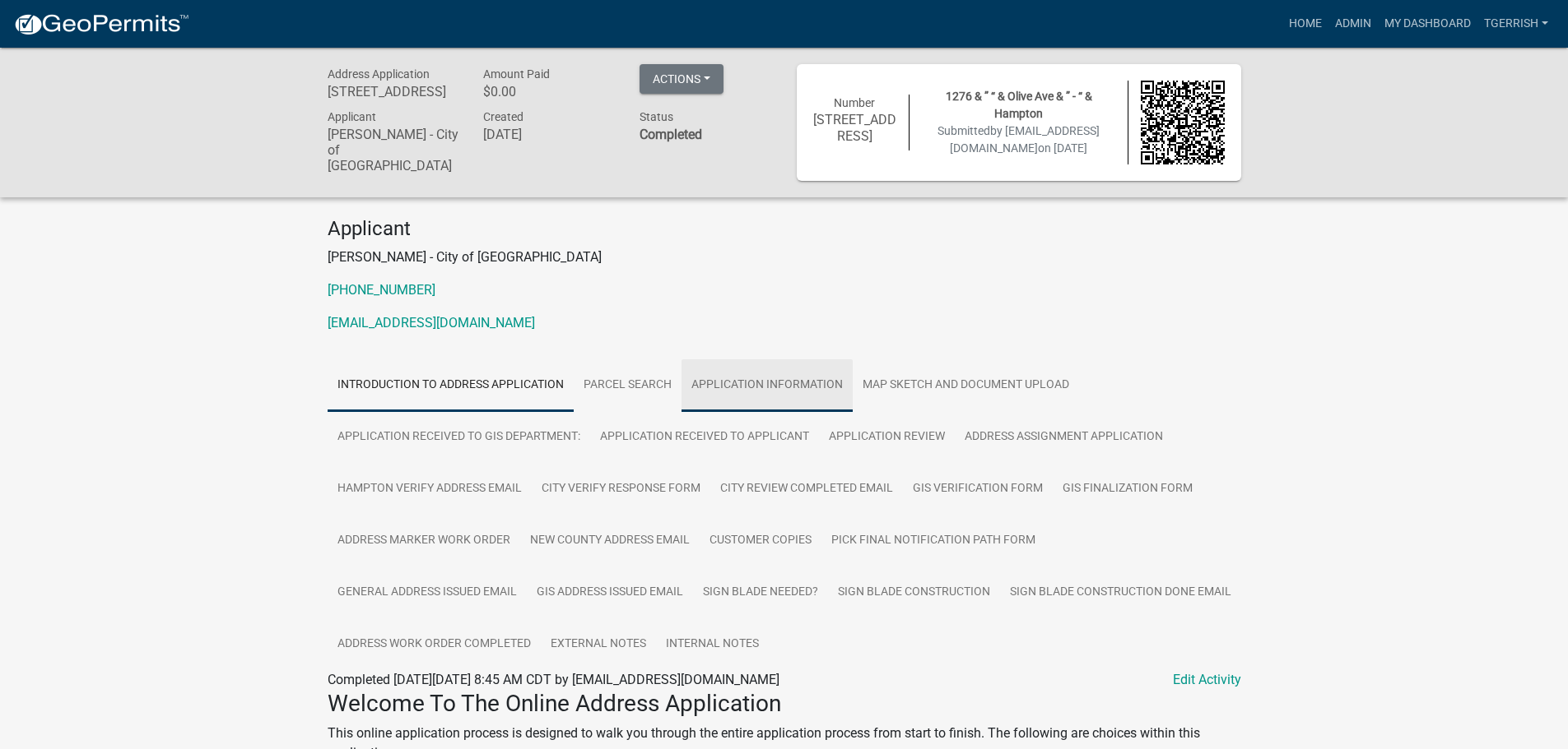
click at [702, 381] on link "Application Information" at bounding box center [767, 385] width 171 height 53
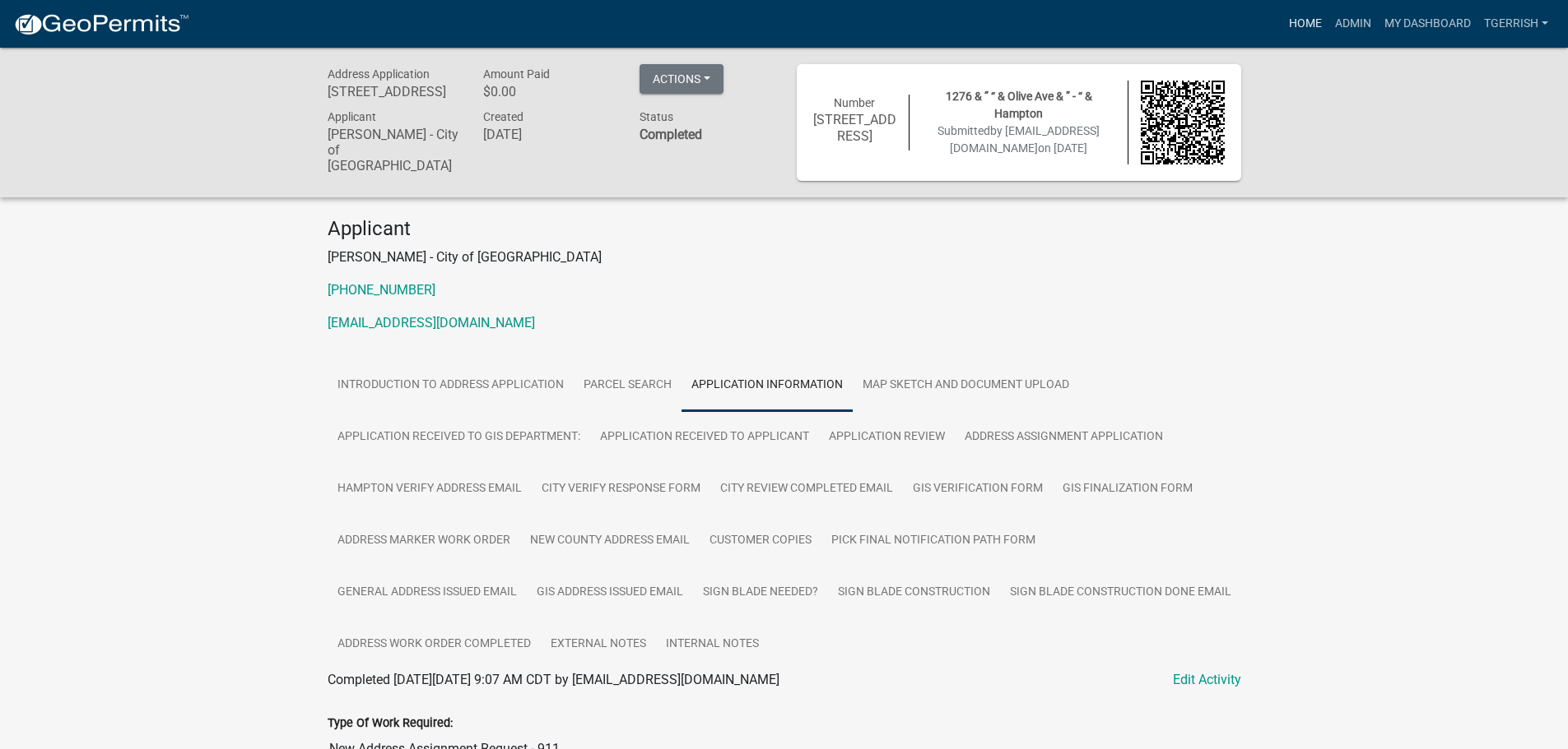
click at [1301, 22] on link "Home" at bounding box center [1305, 24] width 46 height 31
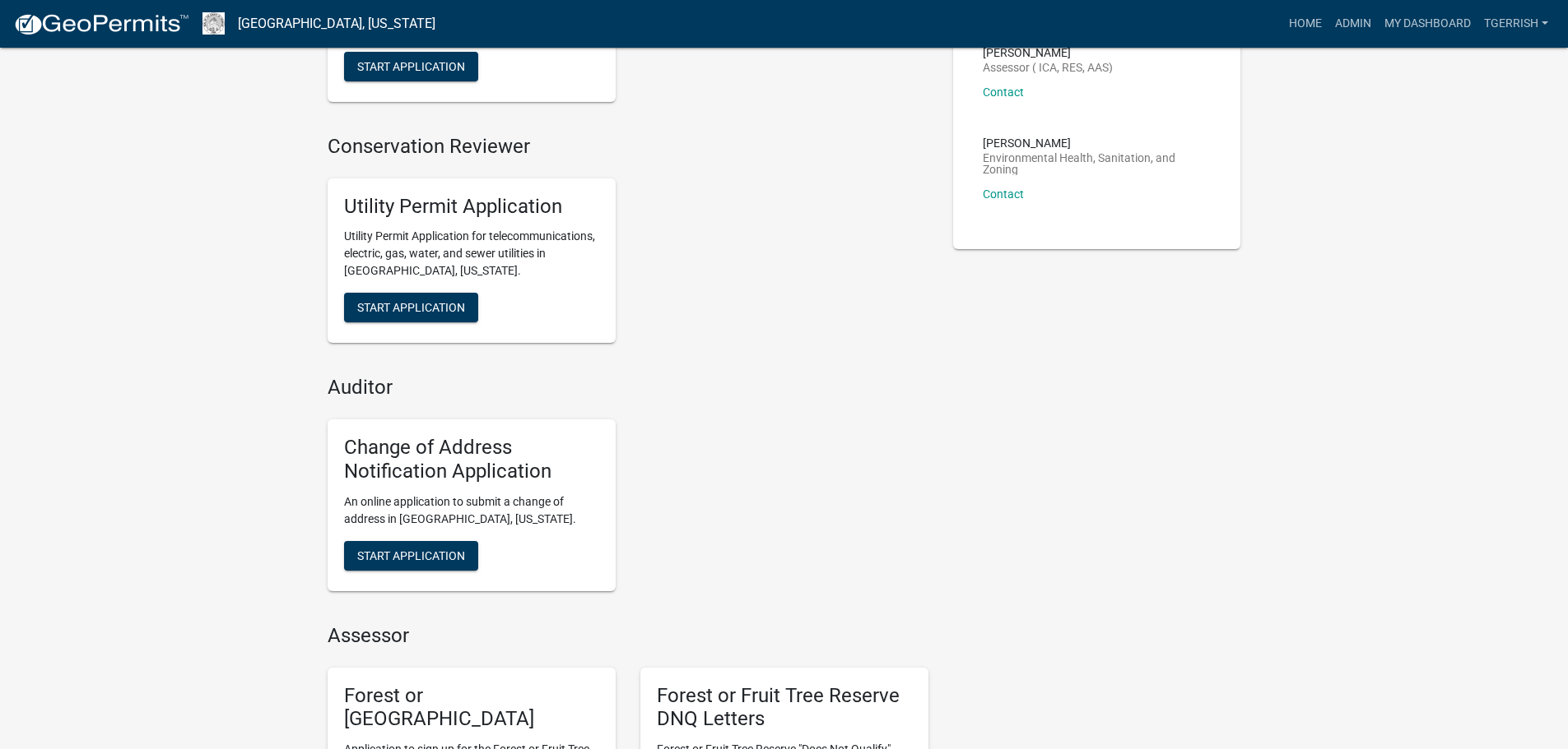
scroll to position [165, 0]
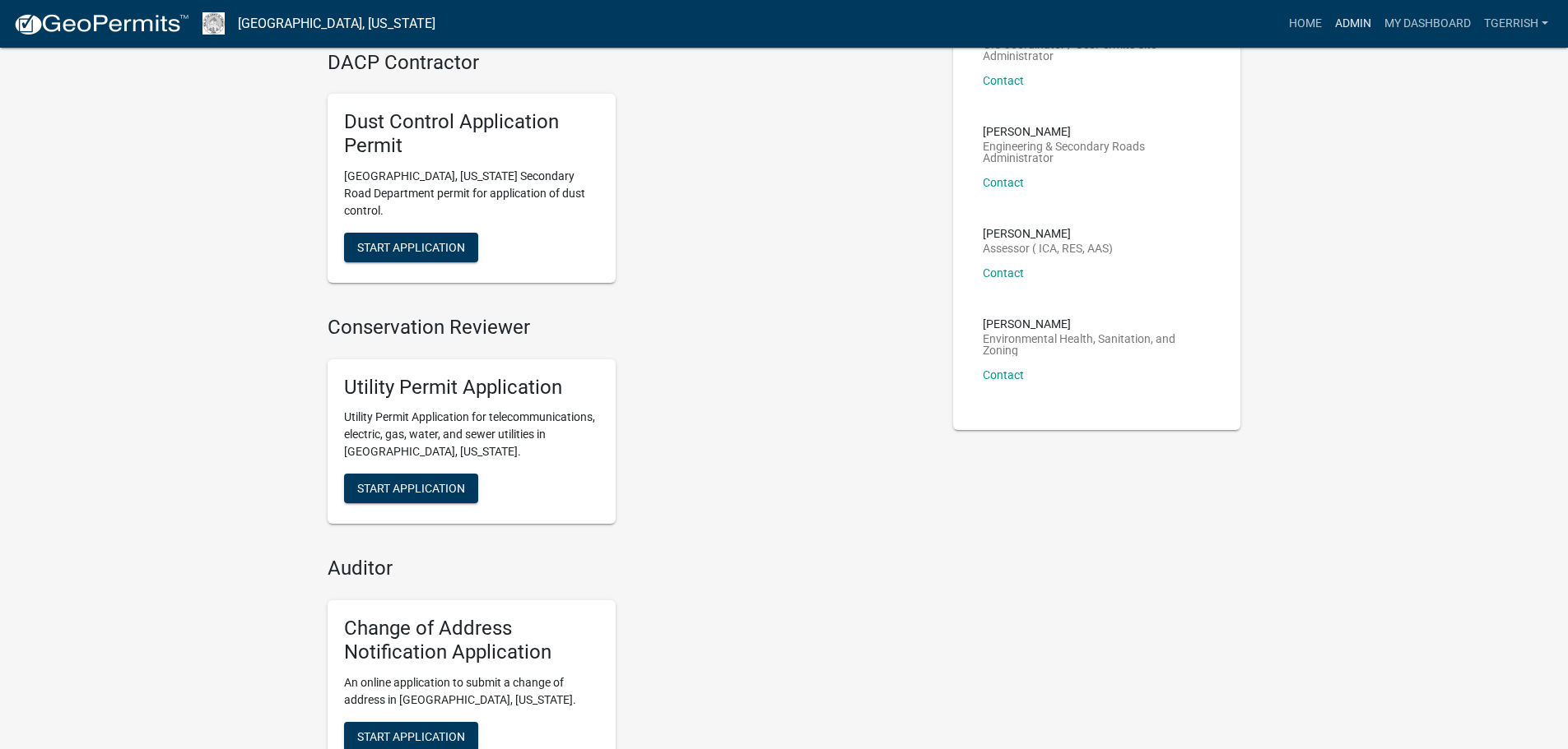
click at [1360, 24] on link "Admin" at bounding box center [1352, 24] width 49 height 31
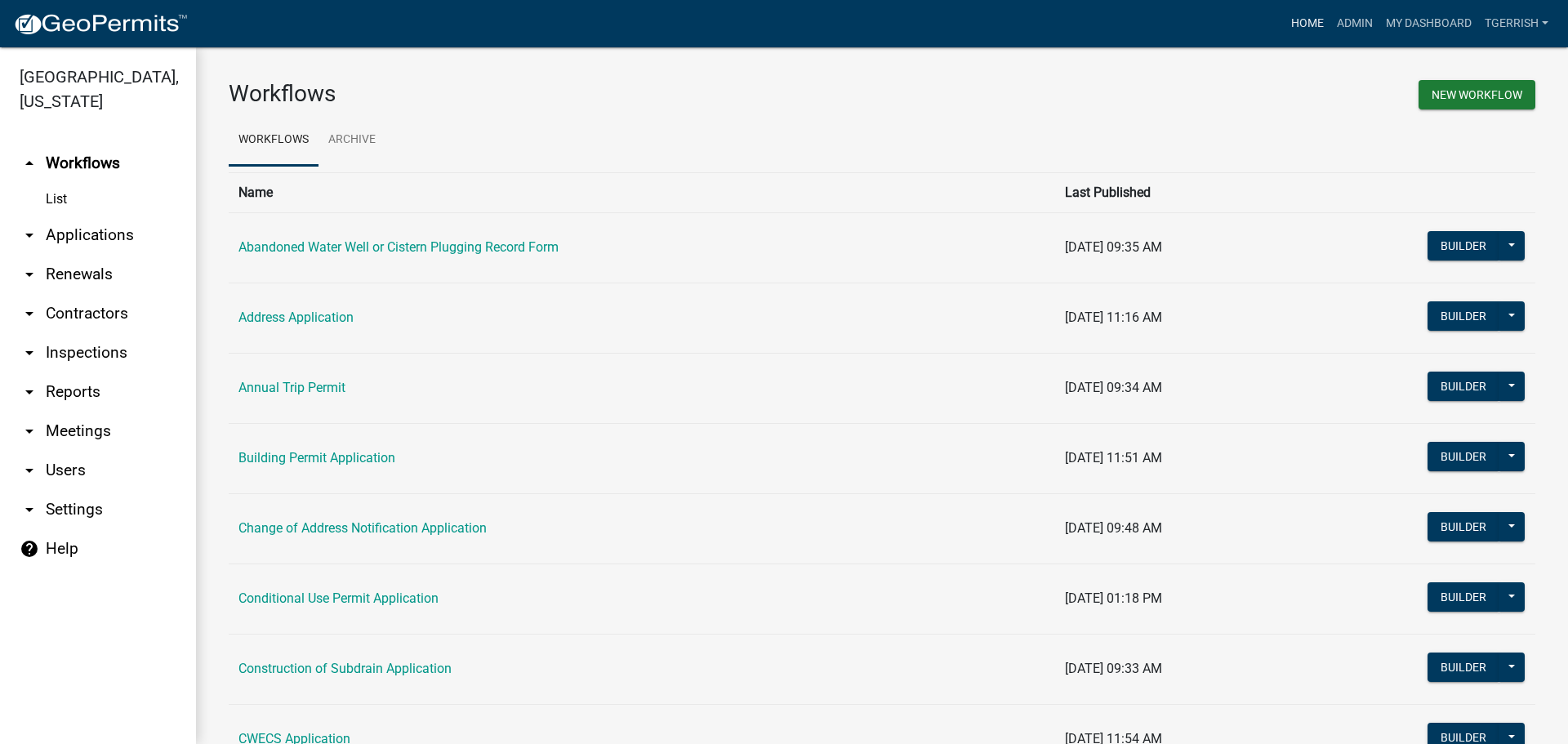
click at [1298, 21] on link "Home" at bounding box center [1308, 24] width 46 height 31
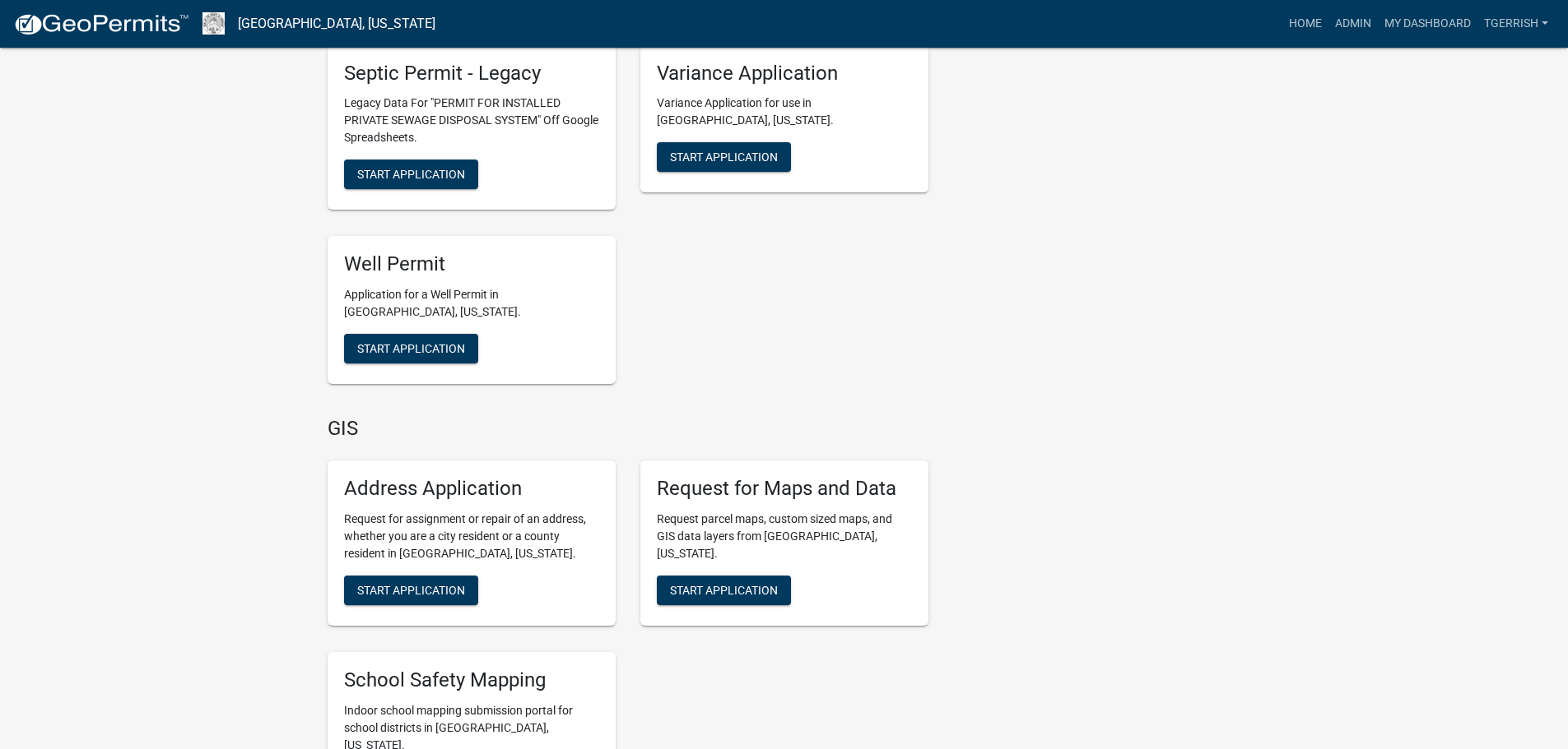
scroll to position [3455, 0]
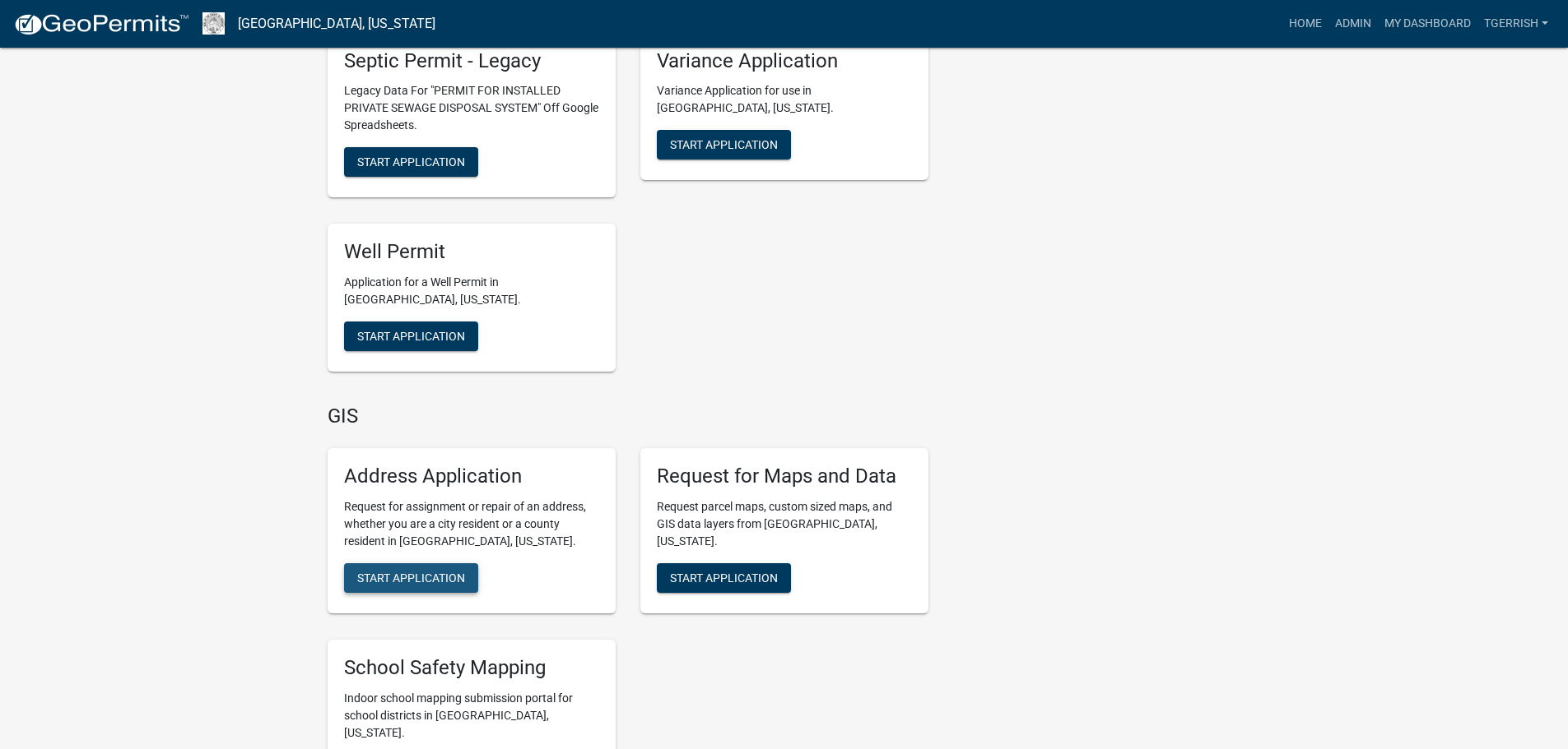
click at [406, 571] on span "Start Application" at bounding box center [411, 578] width 108 height 13
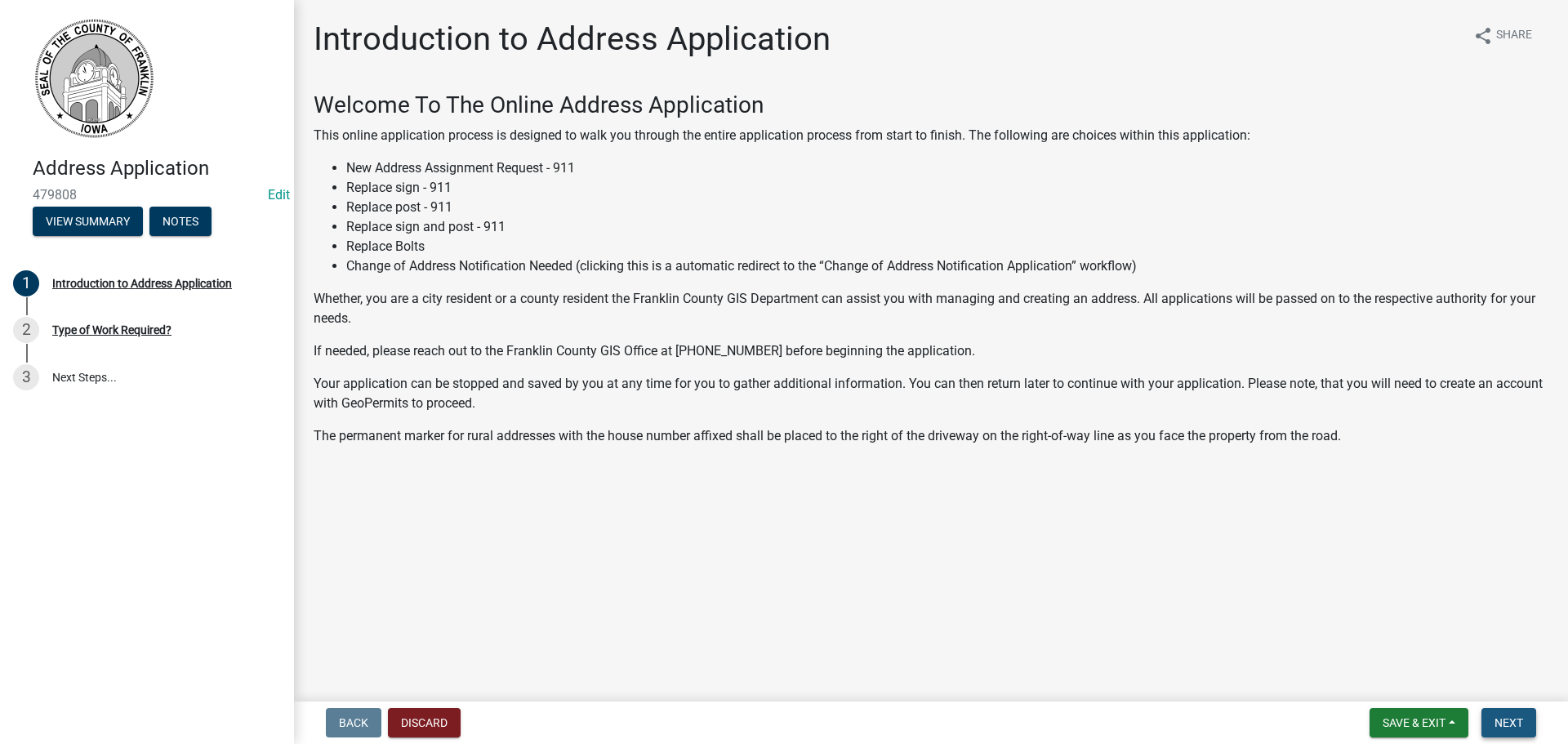
click at [1506, 726] on span "Next" at bounding box center [1510, 723] width 29 height 13
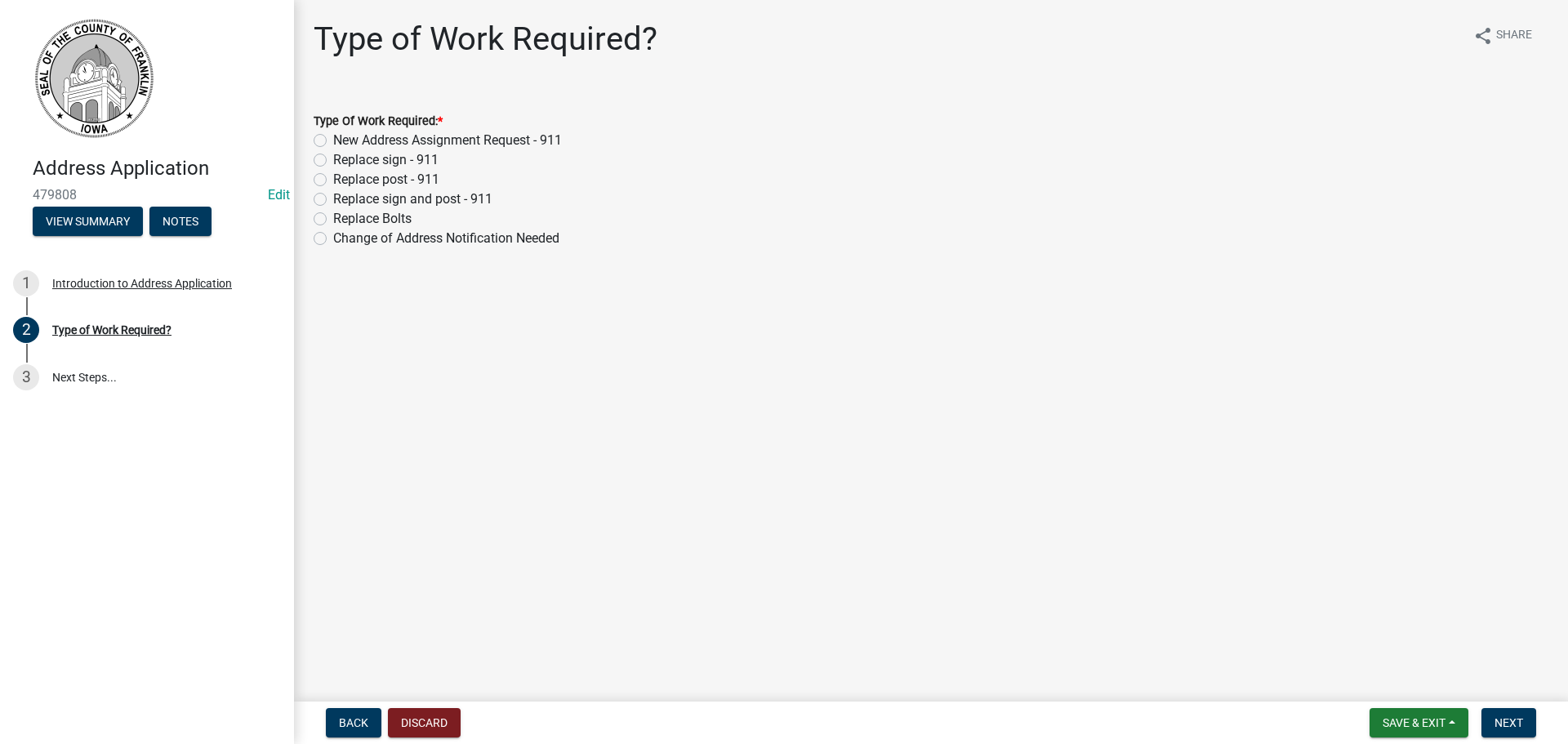
click at [334, 138] on label "New Address Assignment Request - 911" at bounding box center [447, 141] width 229 height 20
click at [334, 138] on input "New Address Assignment Request - 911" at bounding box center [338, 136] width 11 height 11
radio input "true"
click at [1507, 725] on span "Next" at bounding box center [1510, 723] width 29 height 13
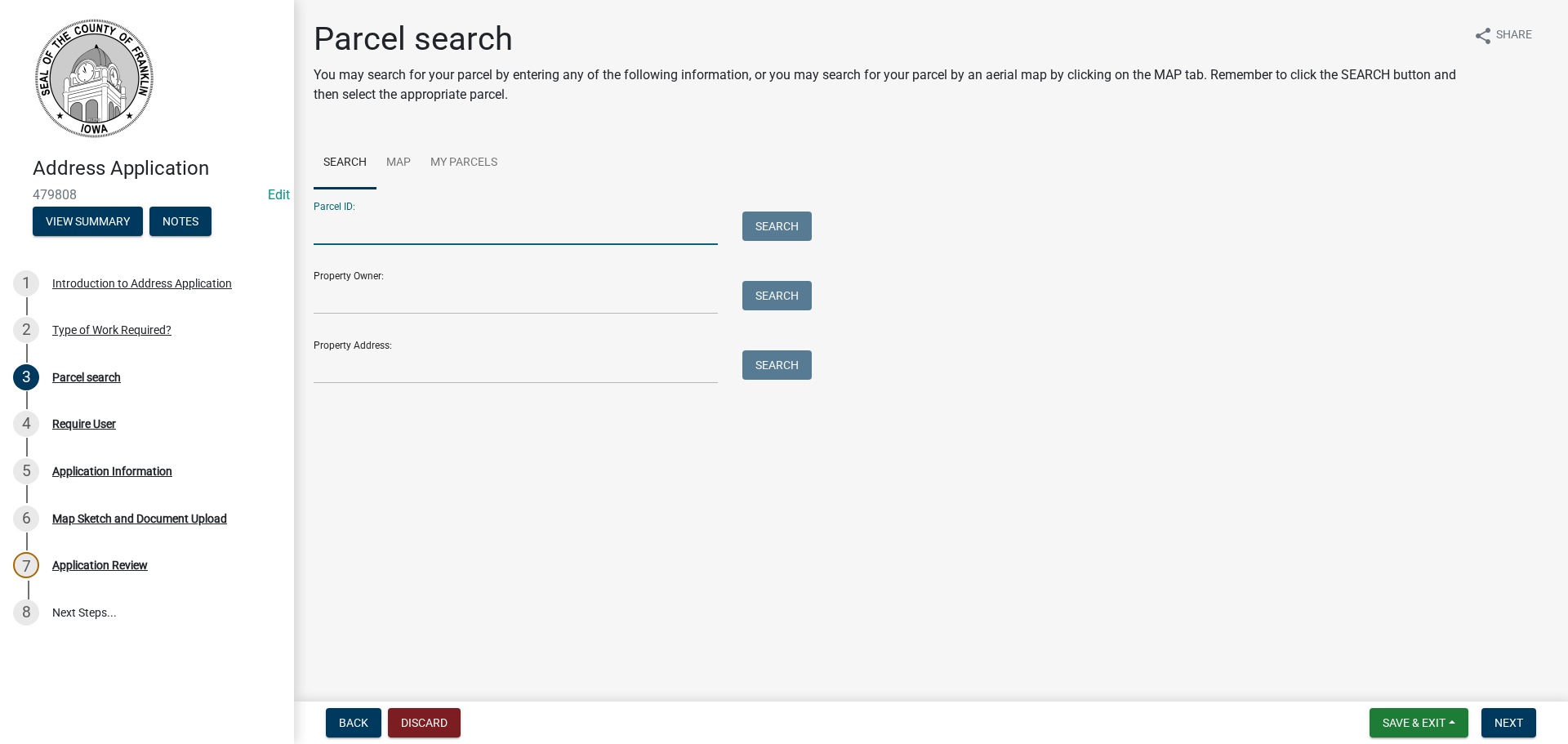
paste input "0728428005"
type input "0728428005"
click at [760, 232] on button "Search" at bounding box center [777, 226] width 70 height 30
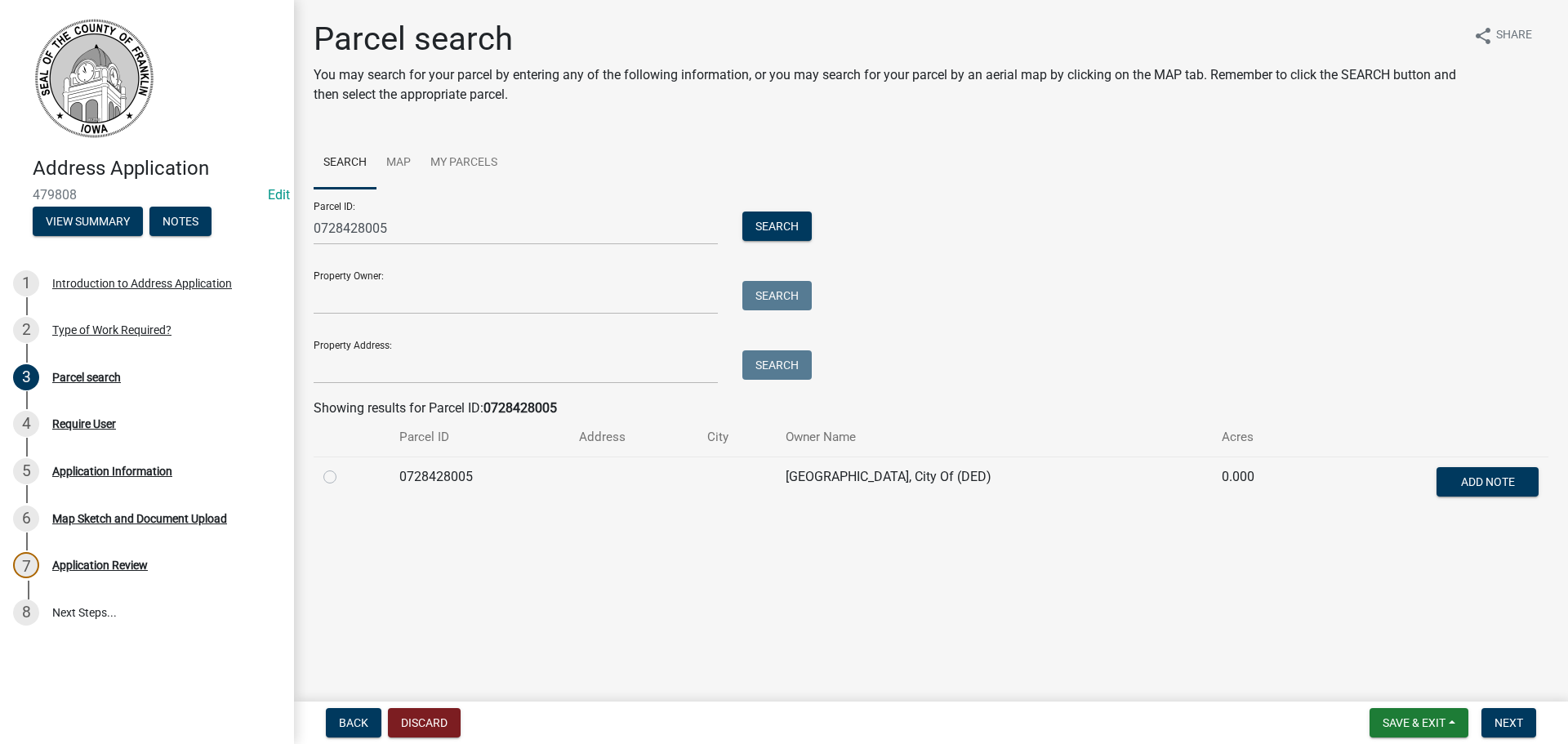
click at [343, 468] on label at bounding box center [343, 468] width 0 height 0
click at [343, 478] on input "radio" at bounding box center [348, 472] width 11 height 11
radio input "true"
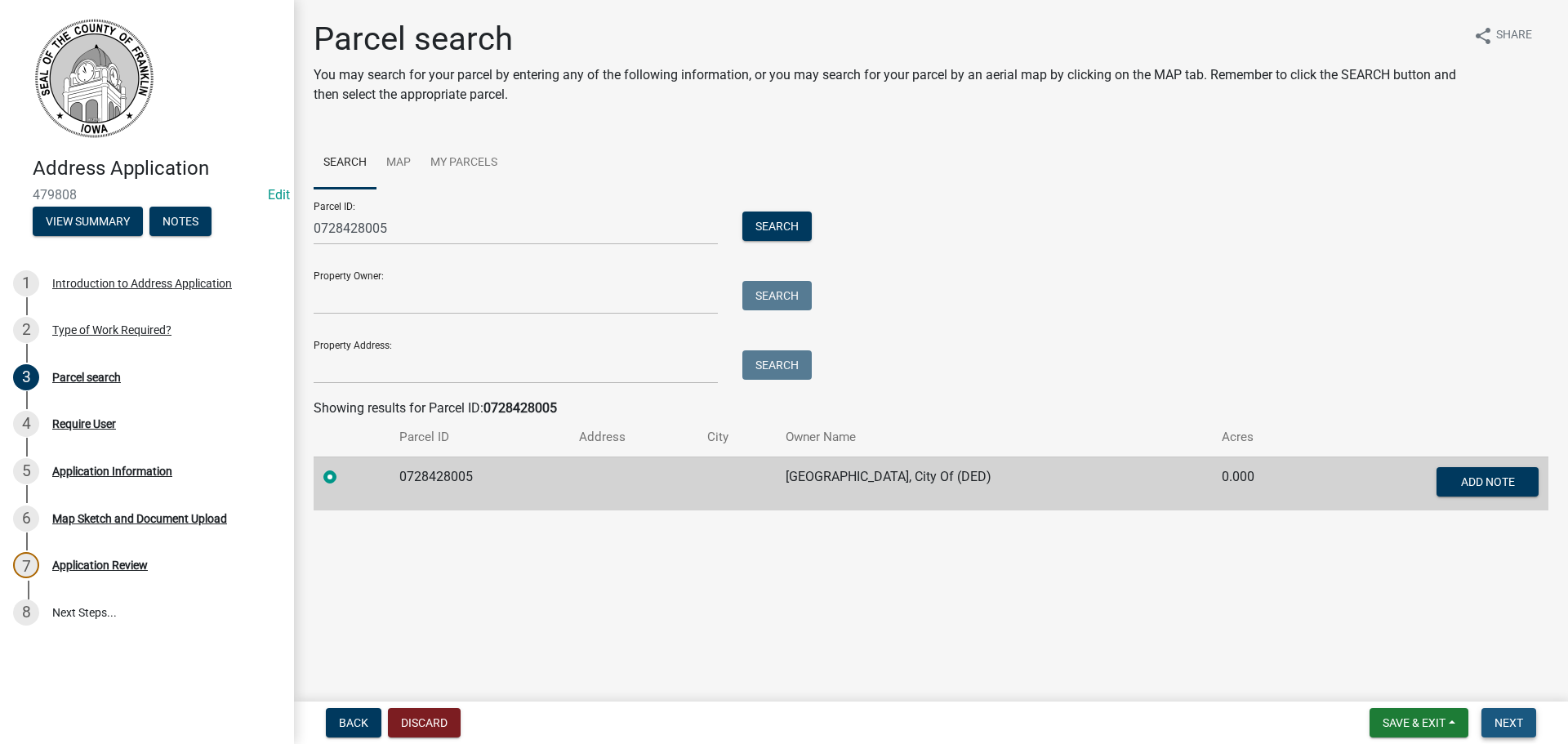
click at [1507, 720] on span "Next" at bounding box center [1510, 723] width 29 height 13
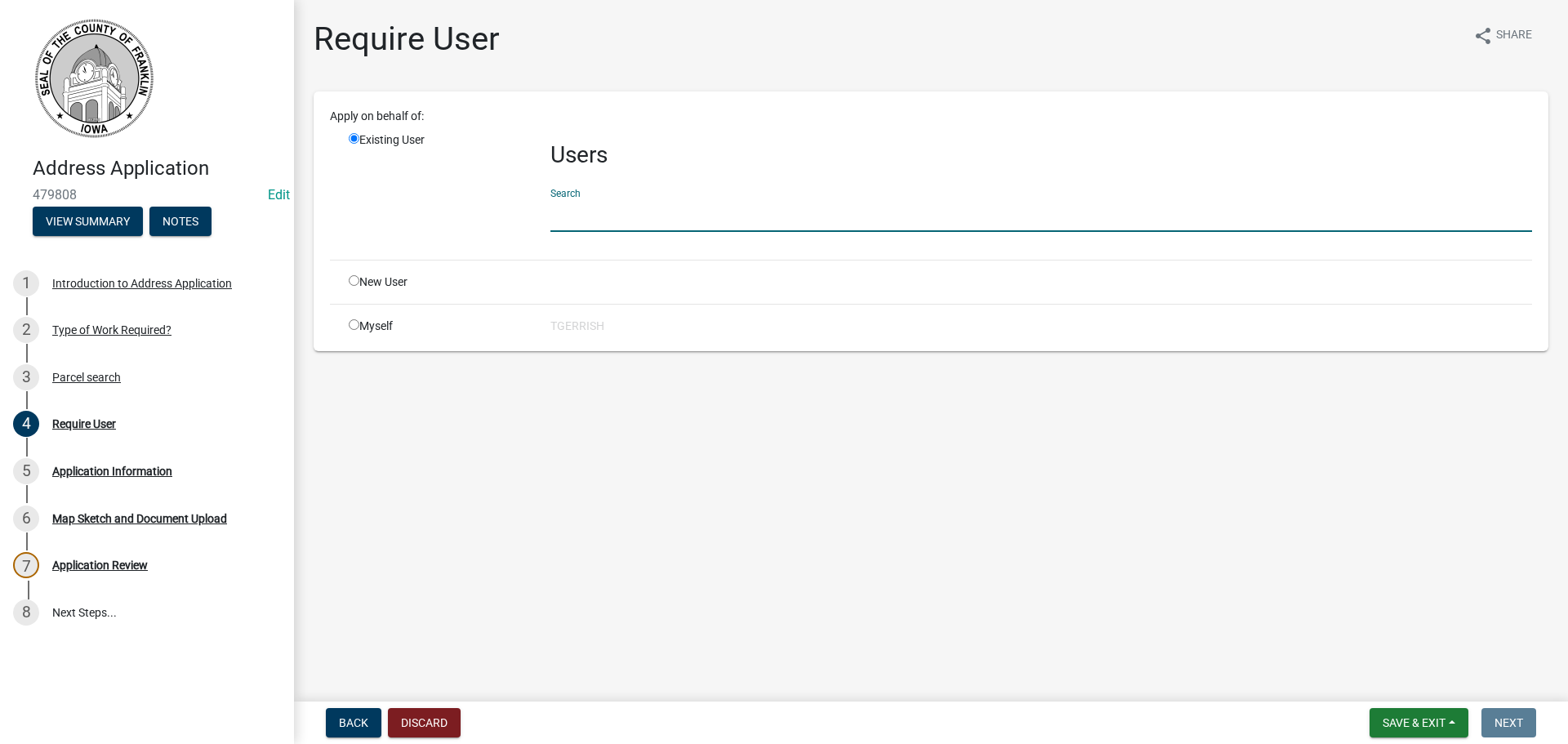
click at [578, 223] on input "text" at bounding box center [1041, 215] width 982 height 33
type input "Fink"
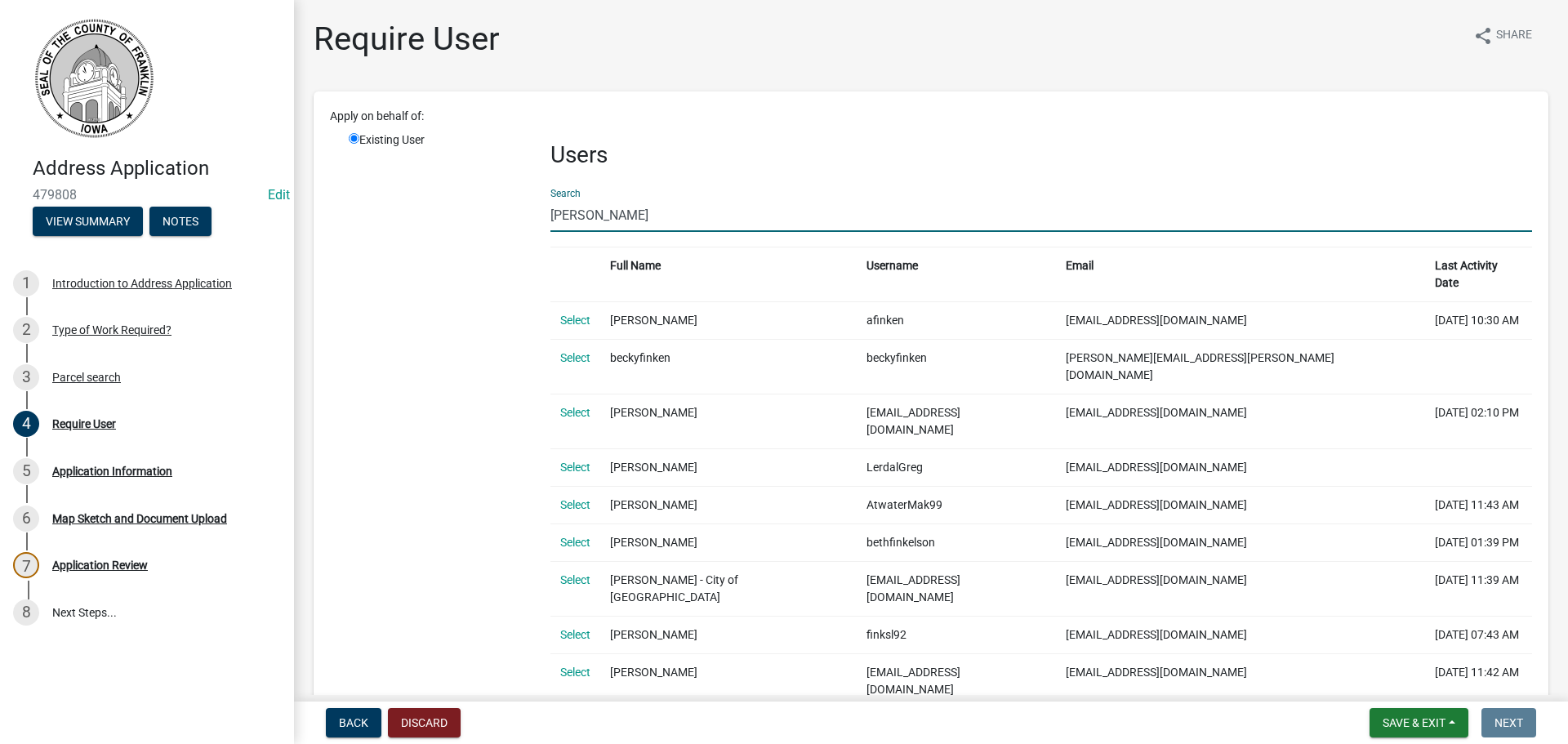
drag, startPoint x: 598, startPoint y: 216, endPoint x: 501, endPoint y: 215, distance: 97.0
click at [501, 215] on div "Existing User Users Search Fink Full Name Username Email Last Activity Date Sel…" at bounding box center [941, 632] width 1209 height 1000
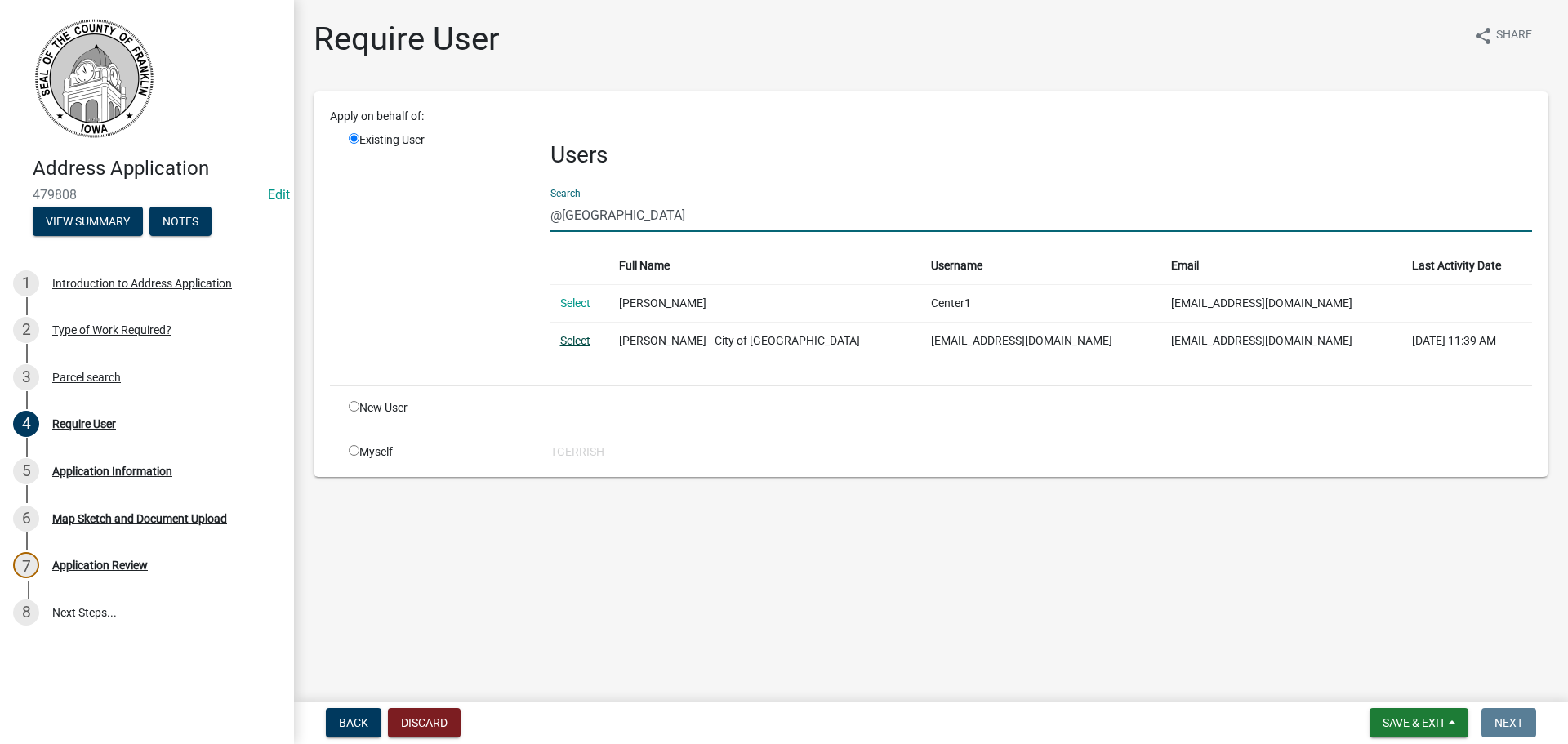
type input "@Hampton"
click at [581, 340] on link "Select" at bounding box center [576, 340] width 31 height 13
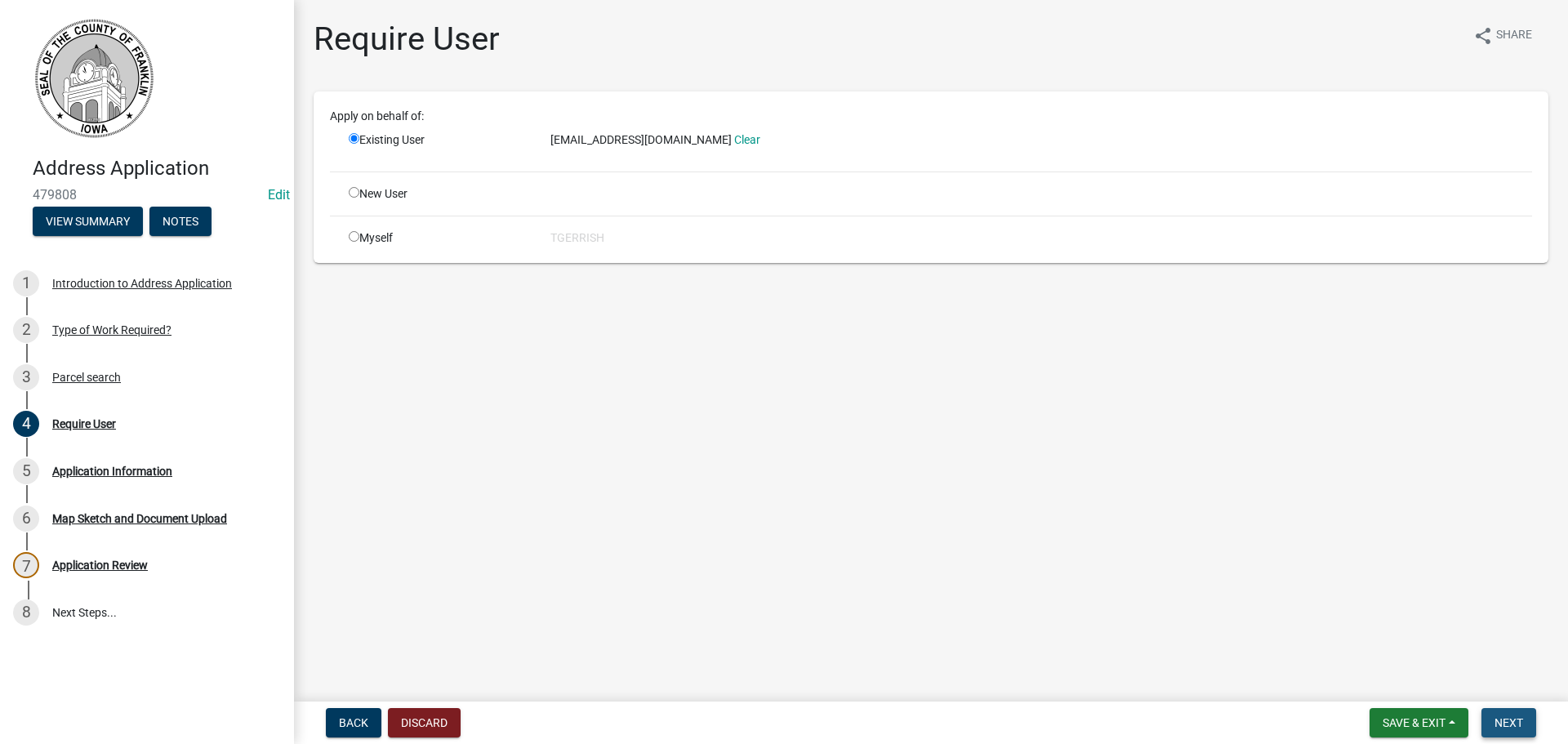
click at [1514, 723] on span "Next" at bounding box center [1510, 723] width 29 height 13
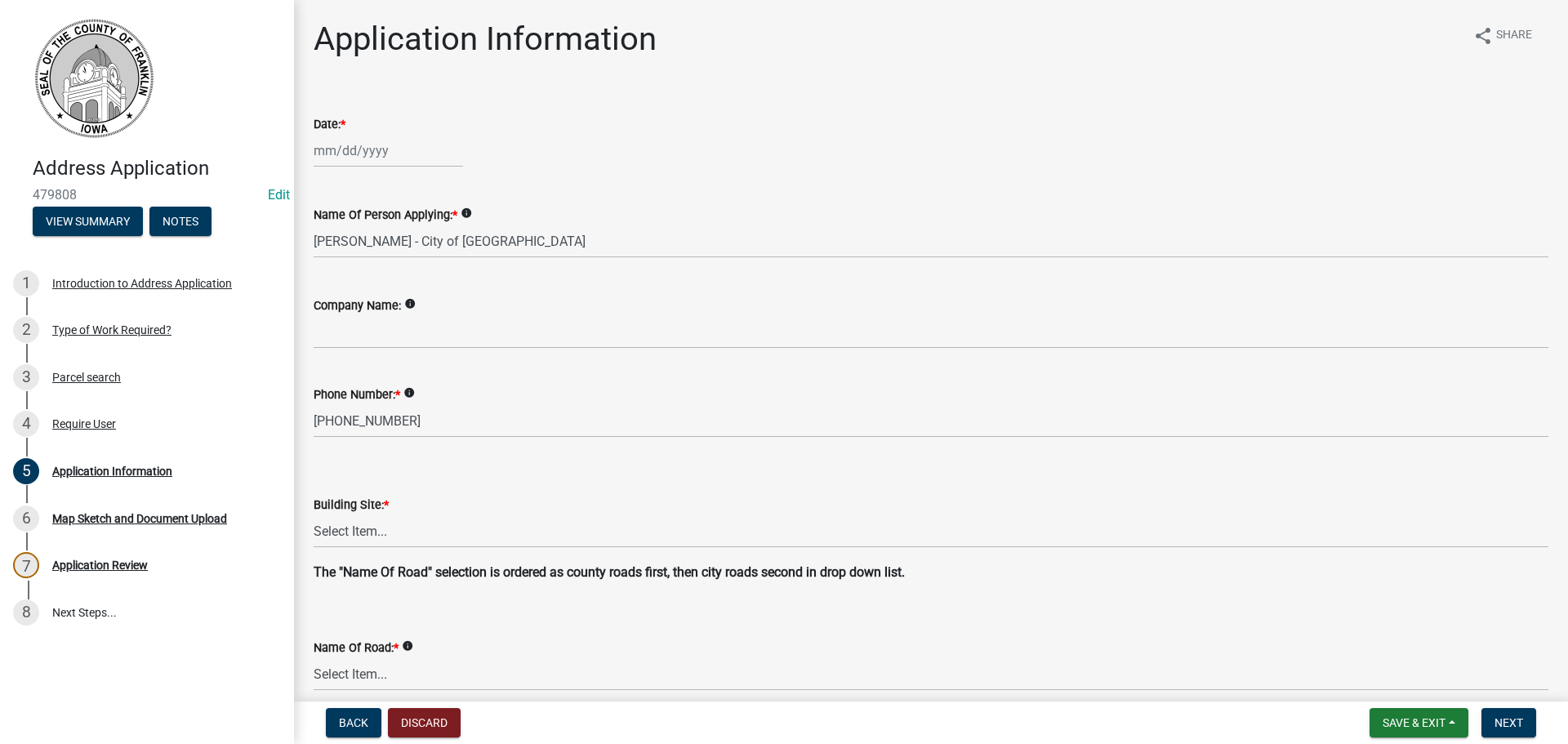
click at [328, 165] on div at bounding box center [388, 150] width 149 height 33
select select "9"
select select "2025"
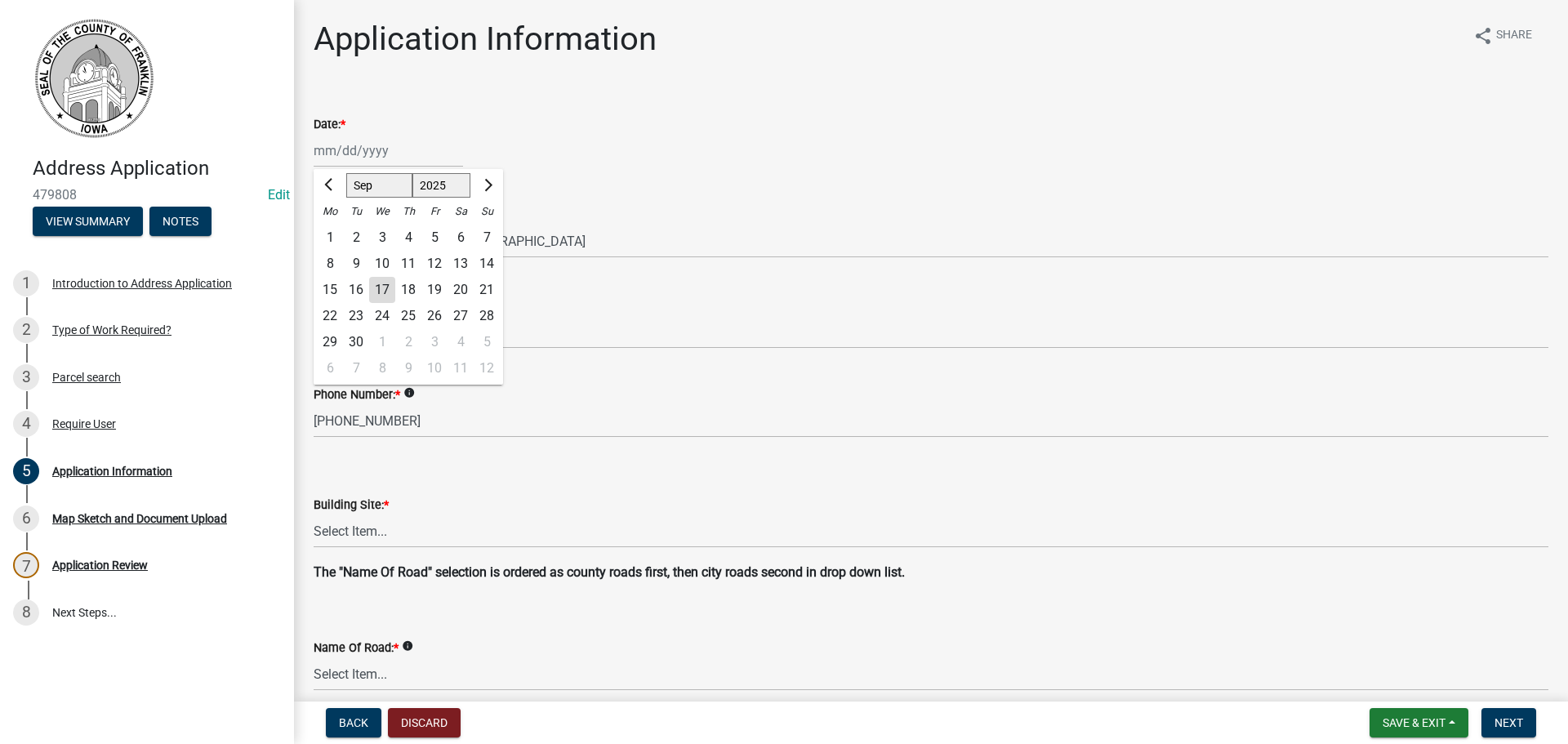
click at [386, 292] on div "17" at bounding box center [381, 290] width 26 height 26
type input "09/17/2025"
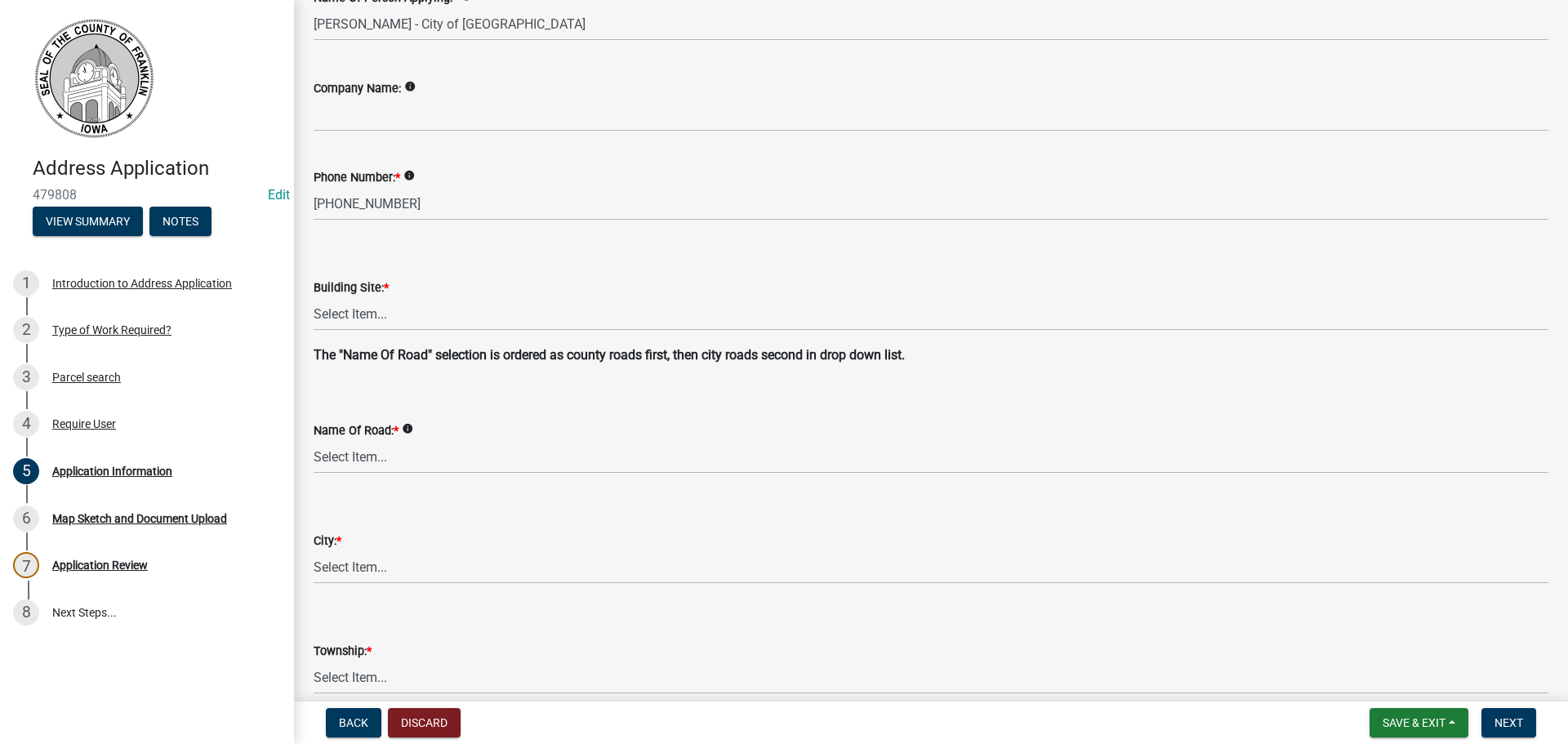
scroll to position [245, 0]
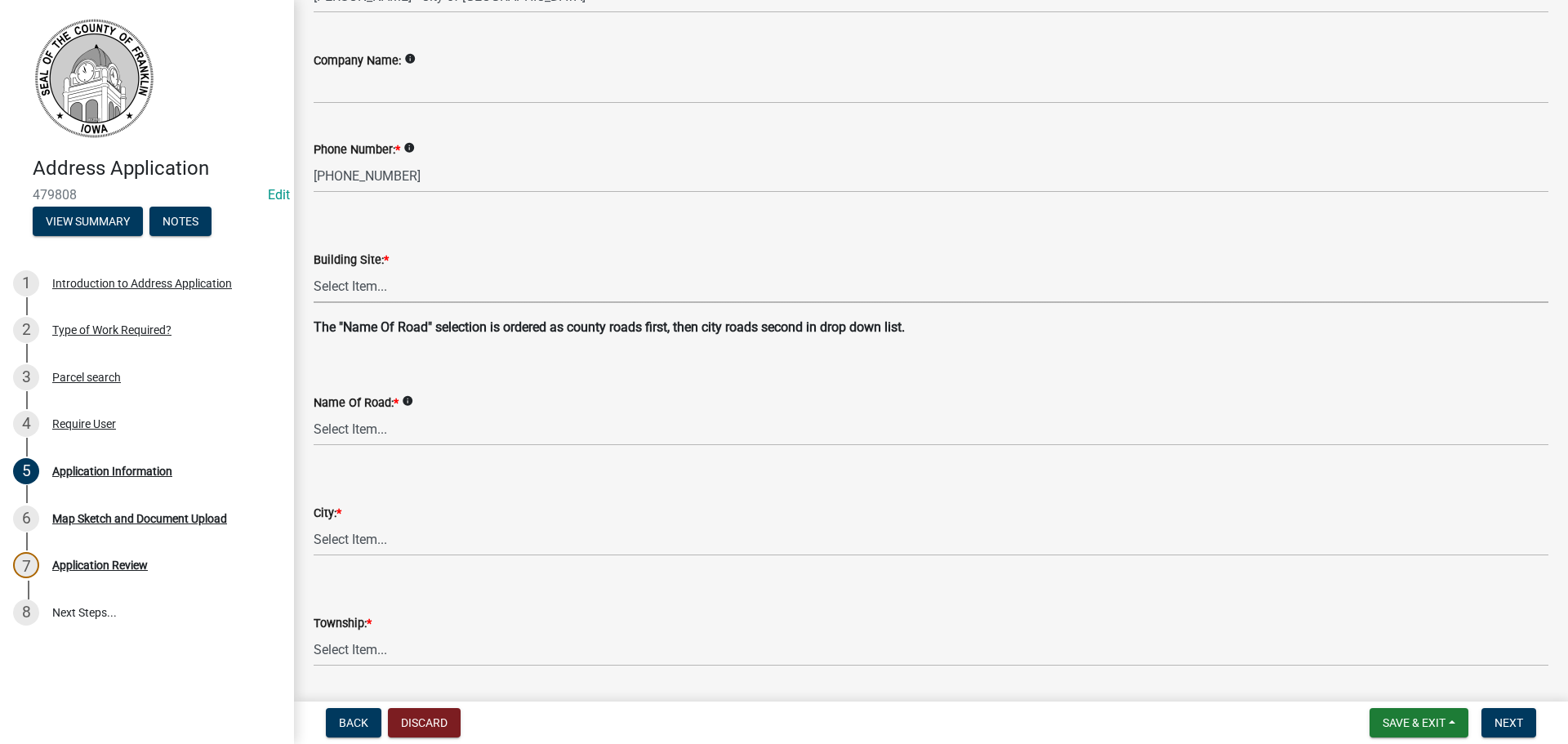
click at [370, 287] on select "Select Item... Agricultural Airport Aquatic Center Ball Field Campground_state …" at bounding box center [931, 286] width 1235 height 33
click at [314, 270] on select "Select Item... Agricultural Airport Aquatic Center Ball Field Campground_state …" at bounding box center [931, 286] width 1235 height 33
click at [377, 288] on select "Select Item... Agricultural Airport Aquatic Center Ball Field Campground_state …" at bounding box center [931, 286] width 1235 height 33
click at [314, 270] on select "Select Item... Agricultural Airport Aquatic Center Ball Field Campground_state …" at bounding box center [931, 286] width 1235 height 33
select select "1259b53e-e107-40bb-9f85-804083f50dd0"
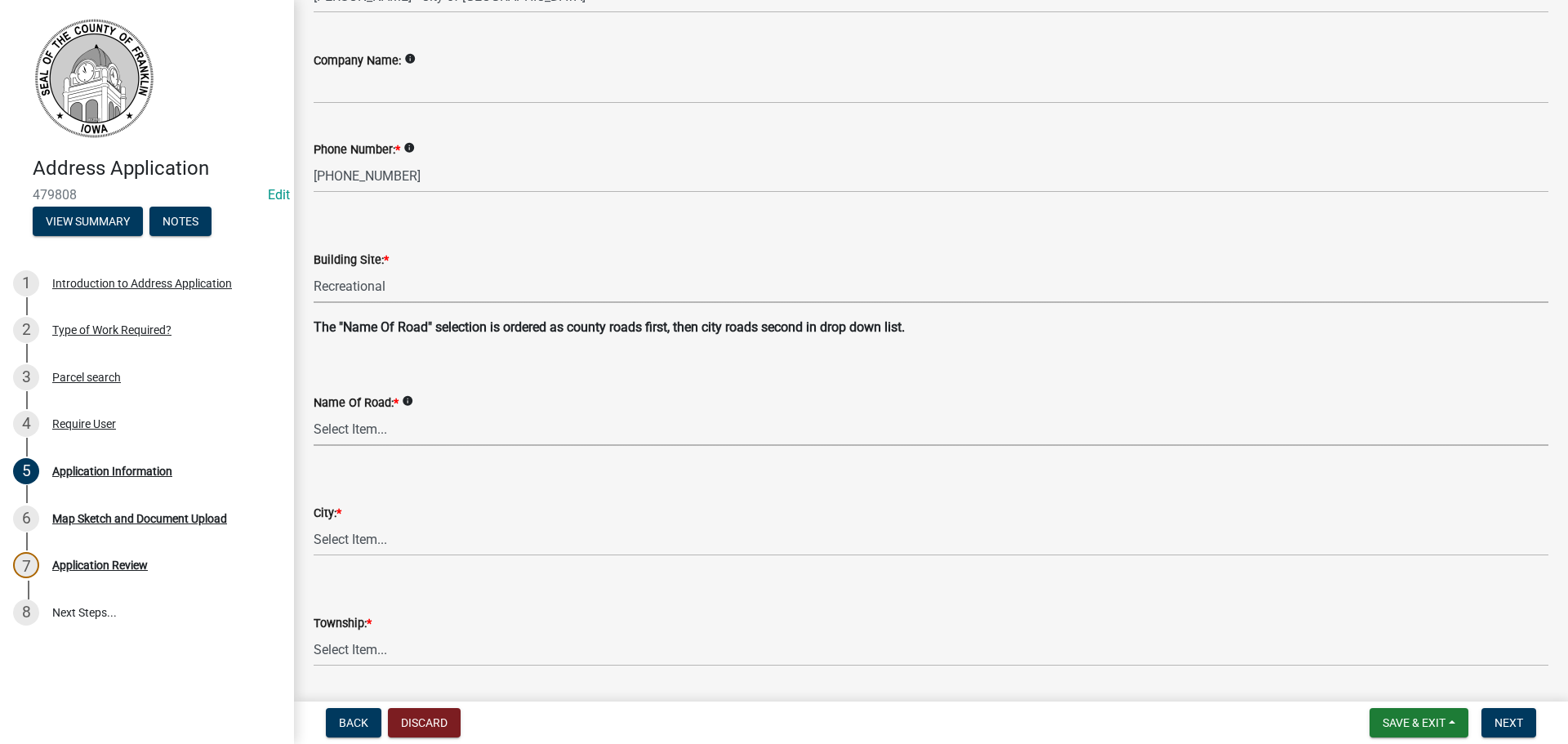
click at [369, 431] on select "Select Item... 100th St 105th St 110th St 115th St 120th St 125th St 130th St 1…" at bounding box center [931, 428] width 1235 height 33
click at [314, 412] on select "Select Item... 100th St 105th St 110th St 115th St 120th St 125th St 130th St 1…" at bounding box center [931, 428] width 1235 height 33
select select "61e9702a-04db-4af3-89d5-f36ab8cfd895"
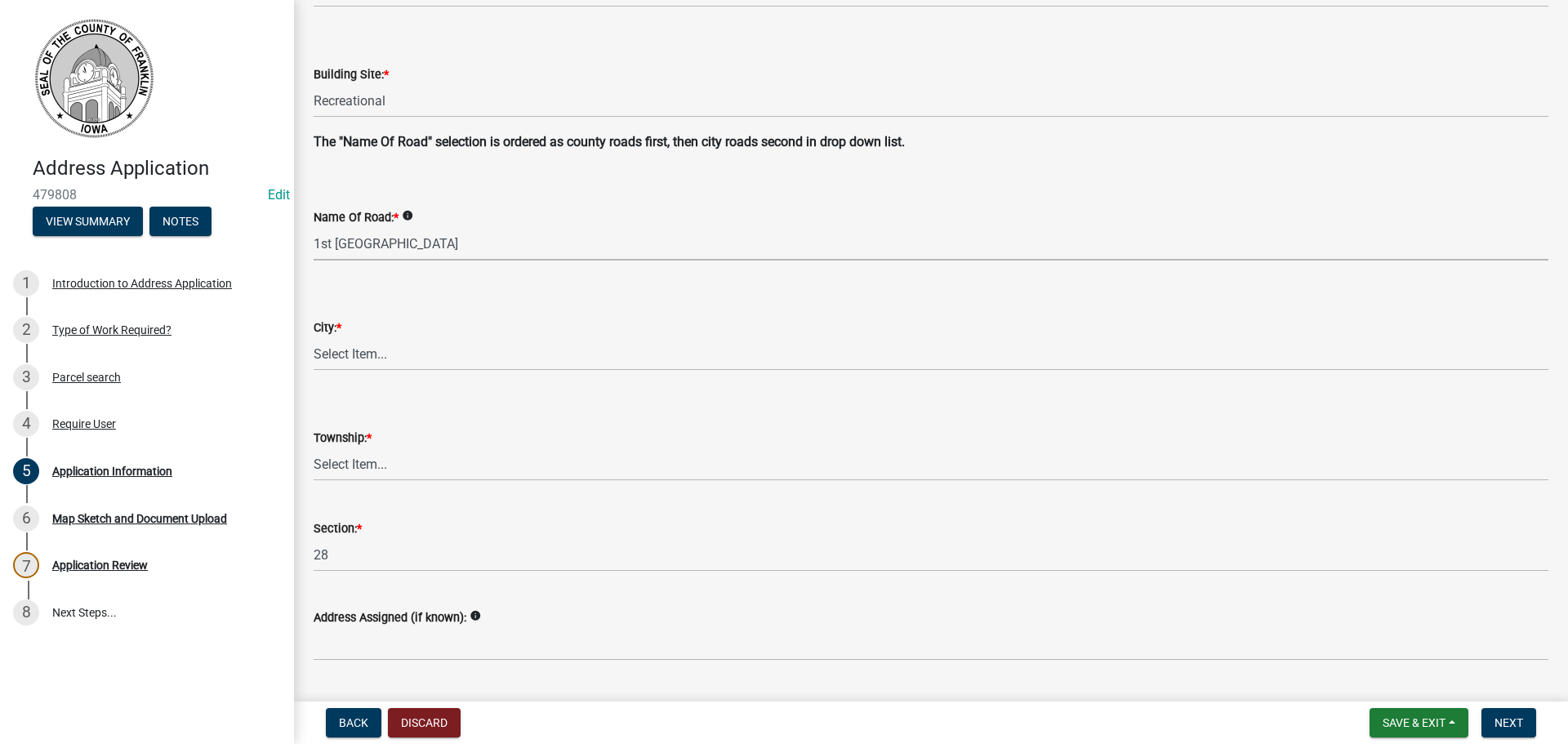
scroll to position [473, 0]
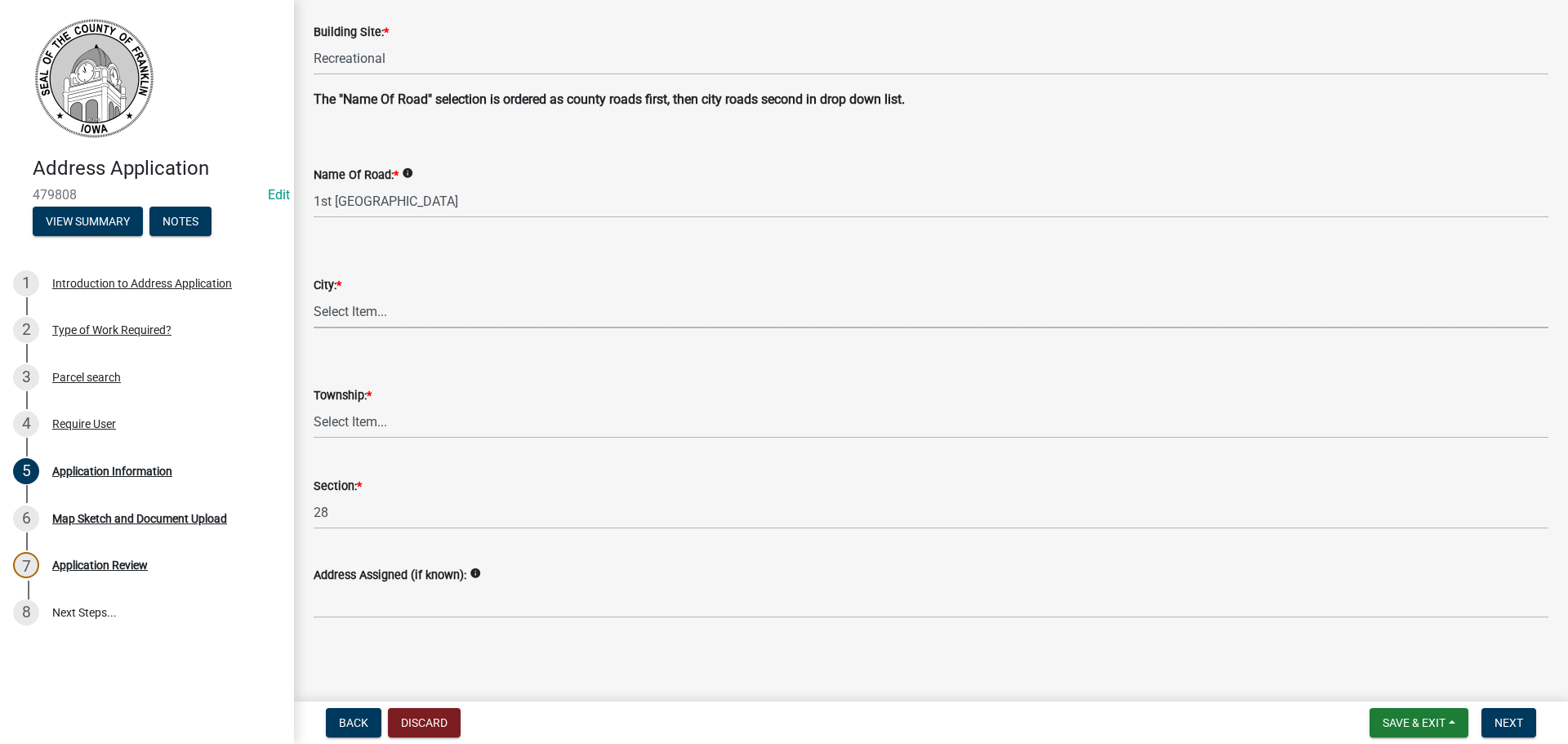
click at [334, 312] on select "Select Item... Ackley Alden Alexander Aredale Bradford Chapin Coulter Dougherty…" at bounding box center [931, 311] width 1235 height 33
click at [314, 295] on select "Select Item... Ackley Alden Alexander Aredale Bradford Chapin Coulter Dougherty…" at bounding box center [931, 311] width 1235 height 33
select select "3174707a-0b9e-4f6d-b623-9a8eaa70f9fa"
click at [362, 423] on select "Select Item... GENEVA GRANT HAMILTON INGHAM LEE MARION MORGAN MOTT OAKLAND OSCE…" at bounding box center [931, 422] width 1235 height 33
click at [314, 405] on select "Select Item... GENEVA GRANT HAMILTON INGHAM LEE MARION MORGAN MOTT OAKLAND OSCE…" at bounding box center [931, 422] width 1235 height 33
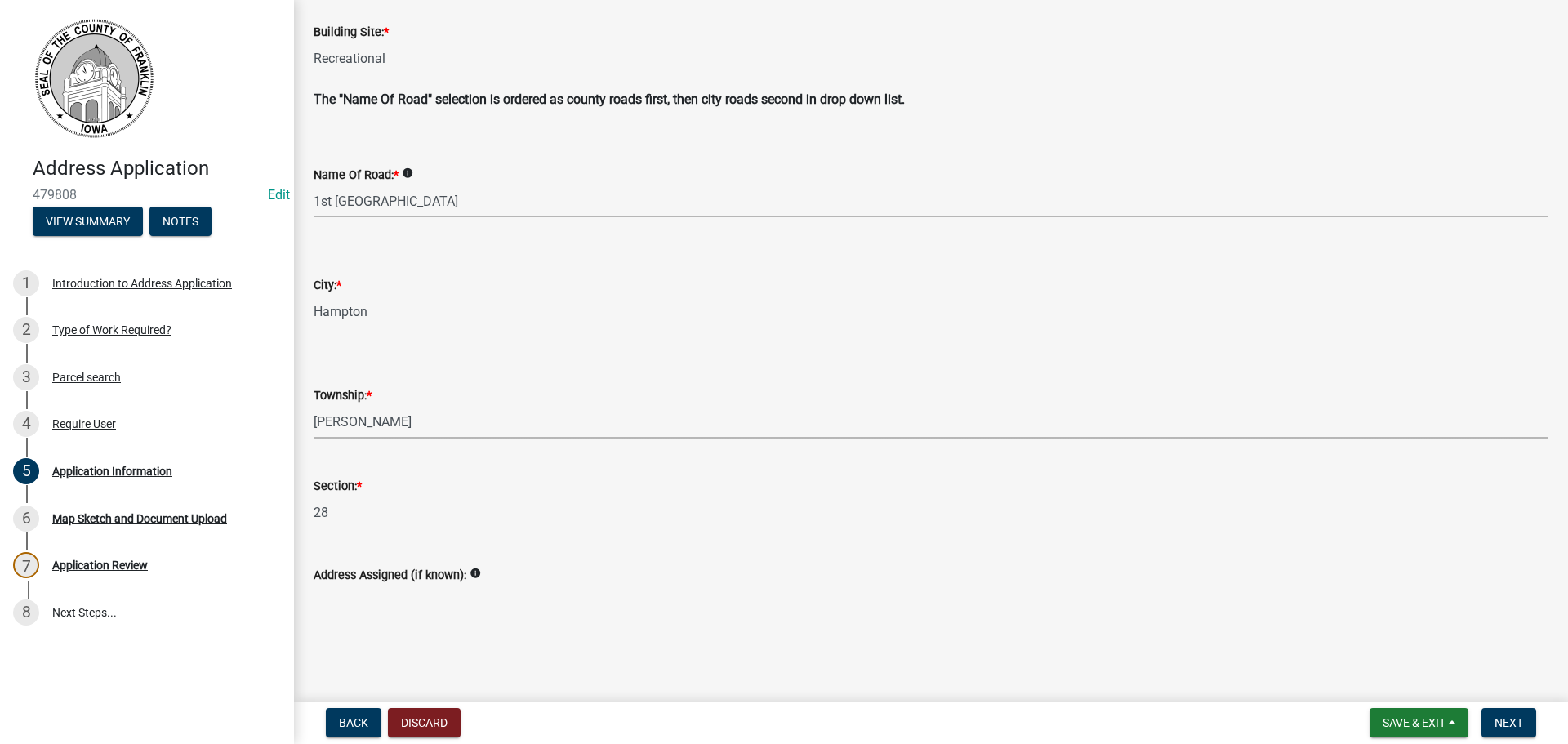
select select "4c166b06-349f-4668-bbeb-8117c82ad81f"
click at [1504, 724] on span "Next" at bounding box center [1510, 723] width 29 height 13
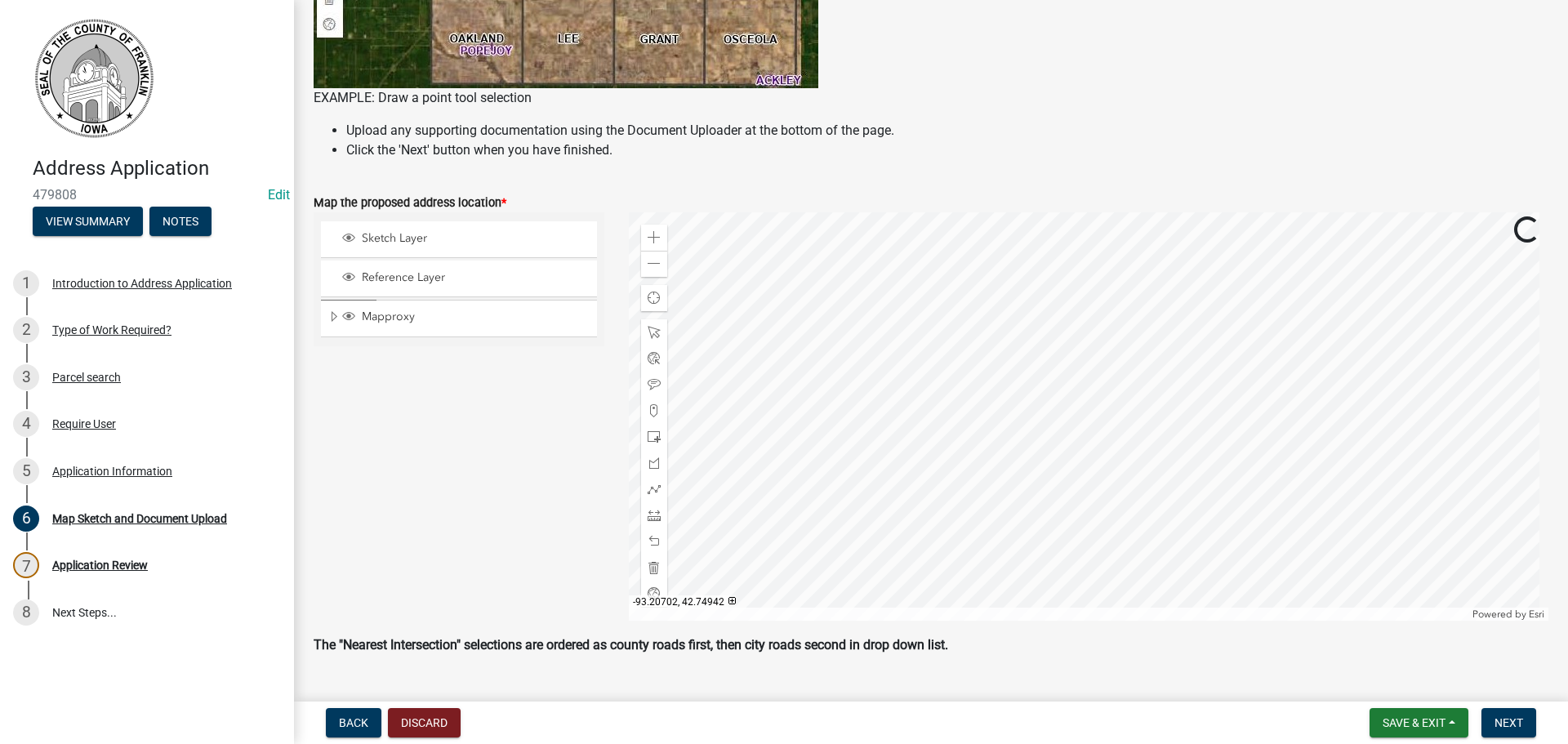
scroll to position [572, 0]
click at [650, 407] on span at bounding box center [655, 409] width 13 height 13
click at [1296, 415] on div at bounding box center [1089, 414] width 921 height 408
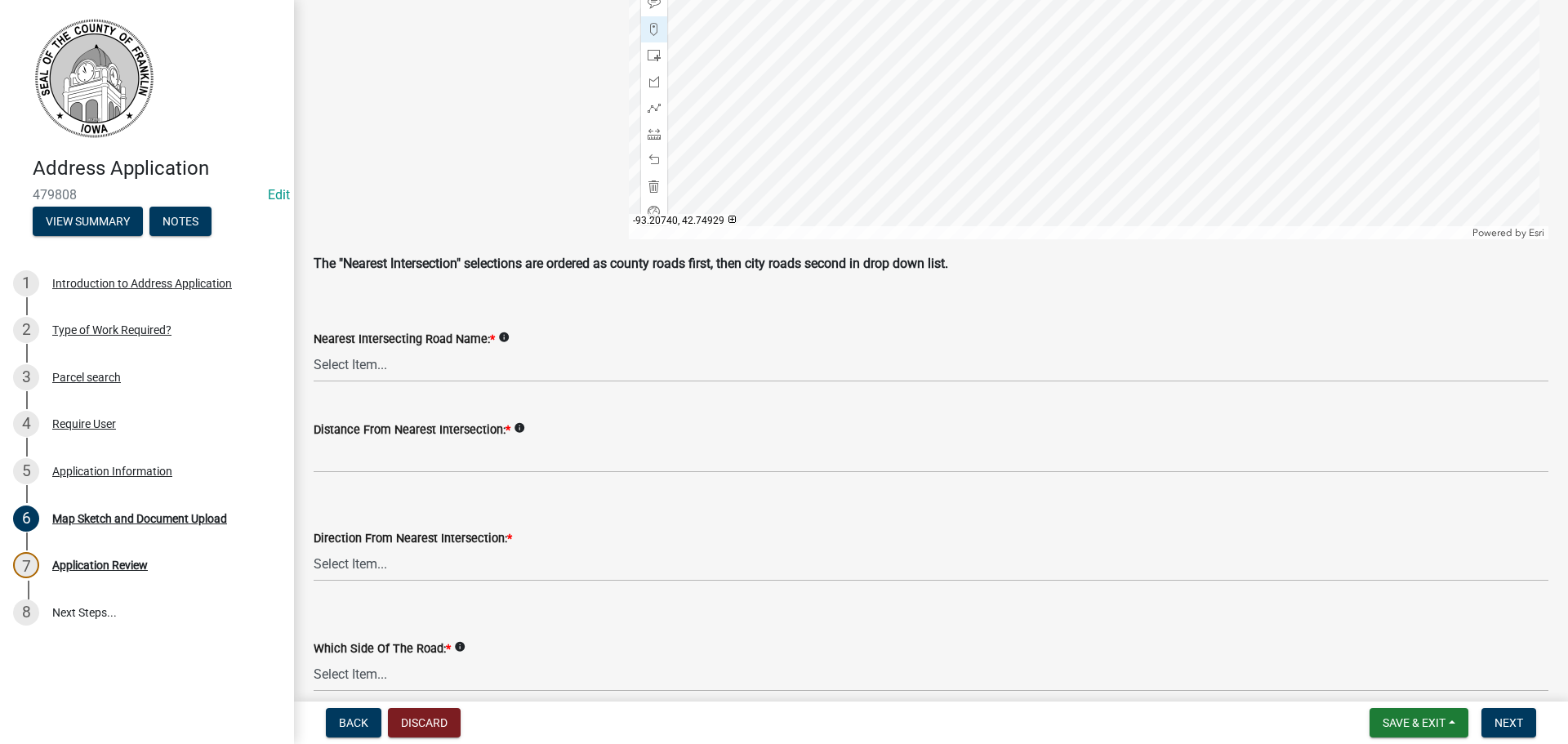
scroll to position [980, 0]
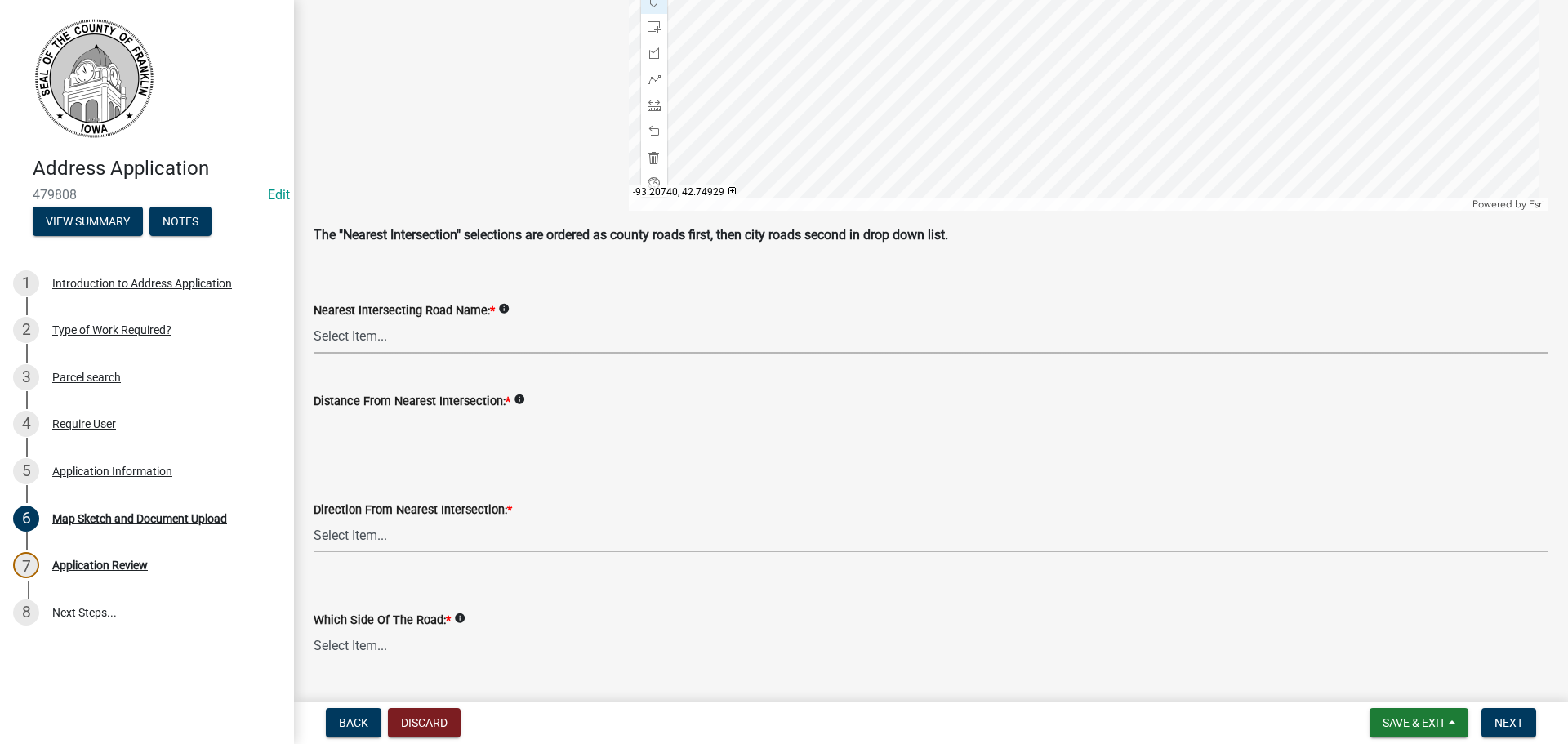
click at [362, 334] on select "Select Item... 100th St 105th St 110th St 115th St 120th St 125th St 130th St 1…" at bounding box center [931, 337] width 1235 height 33
click at [314, 320] on select "Select Item... 100th St 105th St 110th St 115th St 120th St 125th St 130th St 1…" at bounding box center [931, 337] width 1235 height 33
select select "f36b0a3c-c3e4-474e-b4d0-002489430707"
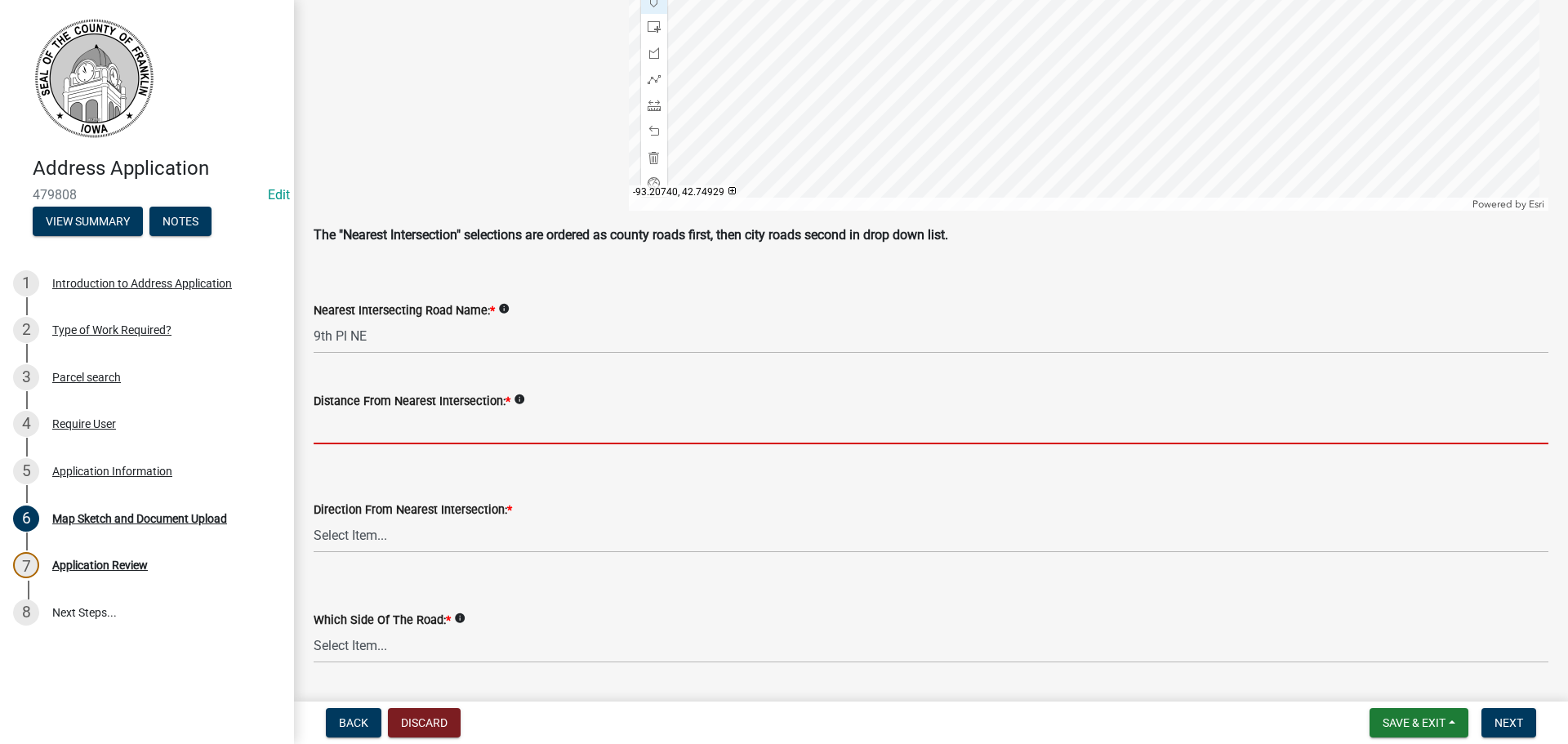
click at [339, 426] on input "Distance From Nearest Intersection: *" at bounding box center [931, 427] width 1235 height 33
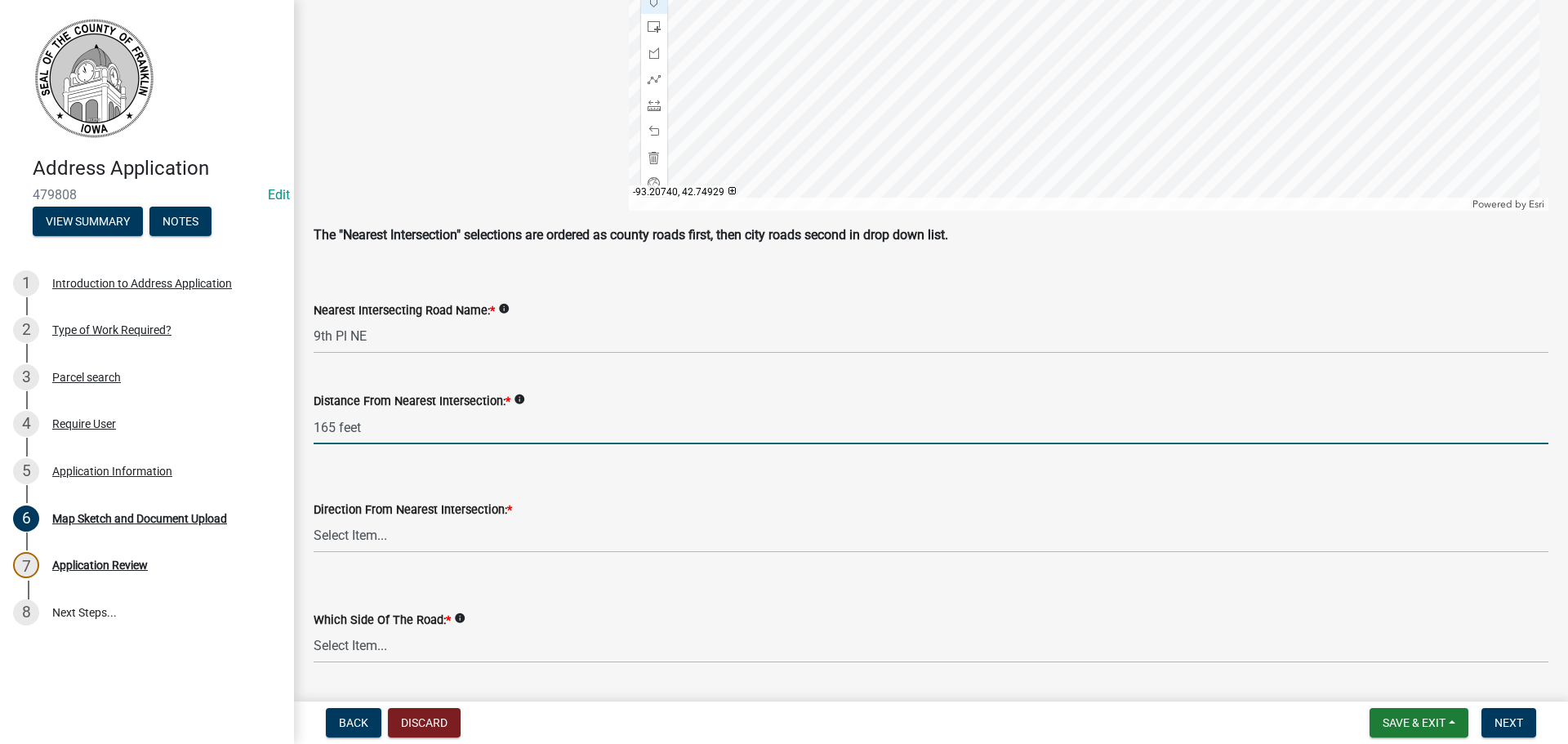
type input "165 feet"
click at [342, 539] on select "Select Item... North (N) South (S) East (E) West (W) Northeast (NE) Northwest (…" at bounding box center [931, 536] width 1235 height 33
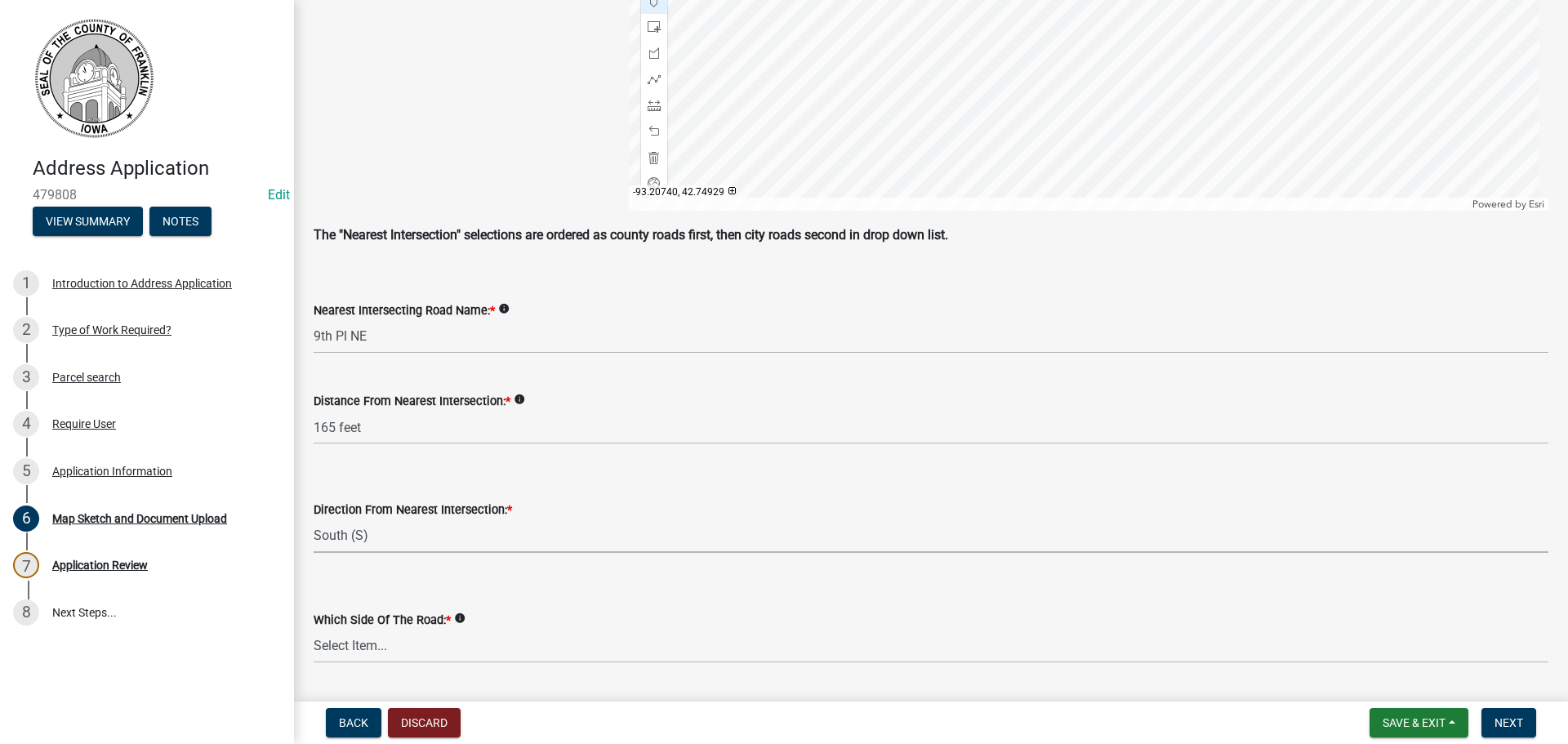
click at [314, 519] on select "Select Item... North (N) South (S) East (E) West (W) Northeast (NE) Northwest (…" at bounding box center [931, 536] width 1235 height 33
select select "c352014d-5a42-4e11-ab56-8cf93bddc049"
click at [367, 646] on select "Select Item... North (N) South (S) East (E) West (W) Northeast (NE) Northwest (…" at bounding box center [931, 646] width 1235 height 33
click at [314, 630] on select "Select Item... North (N) South (S) East (E) West (W) Northeast (NE) Northwest (…" at bounding box center [931, 646] width 1235 height 33
select select "ff509b4b-0951-4849-b141-33064c0e143a"
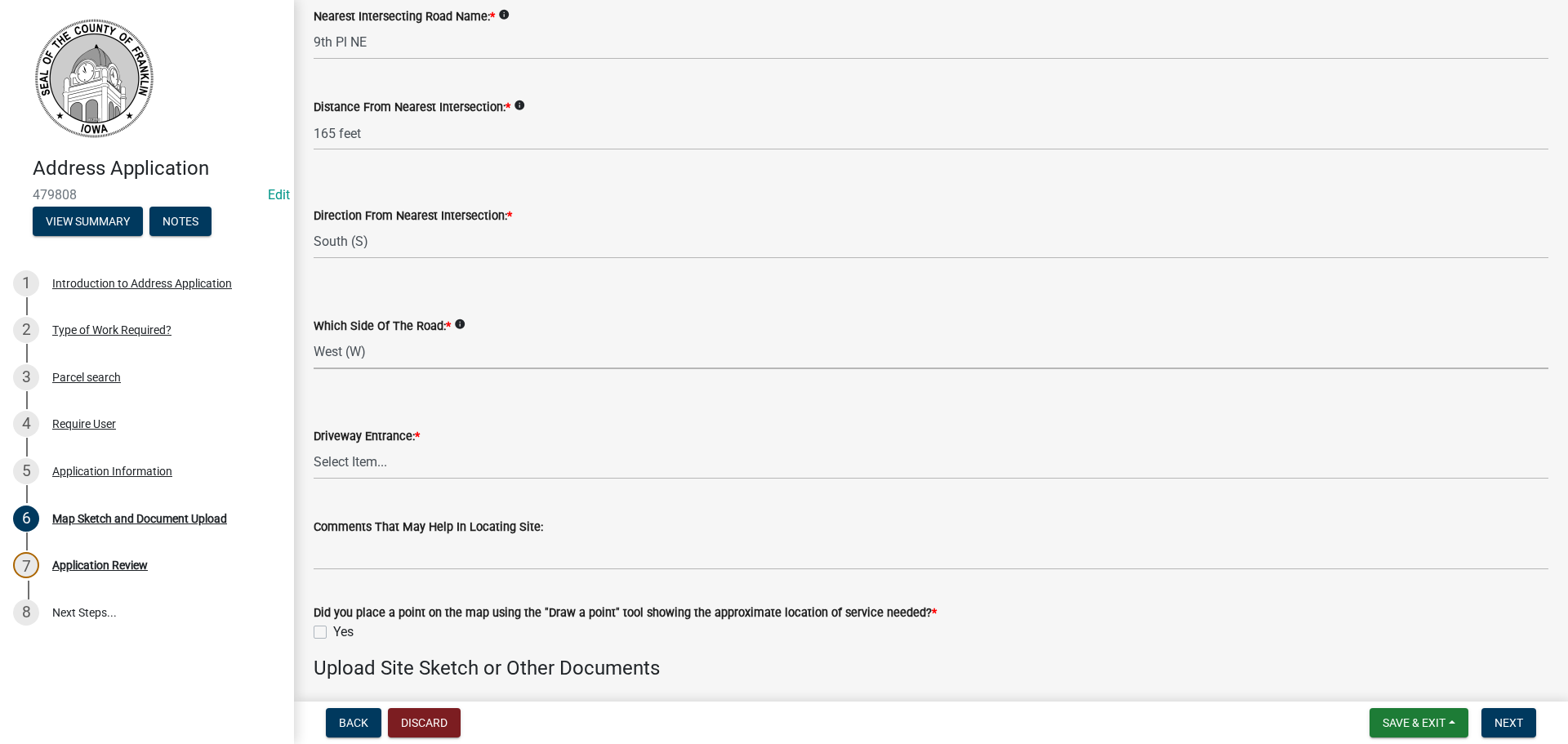
scroll to position [1307, 0]
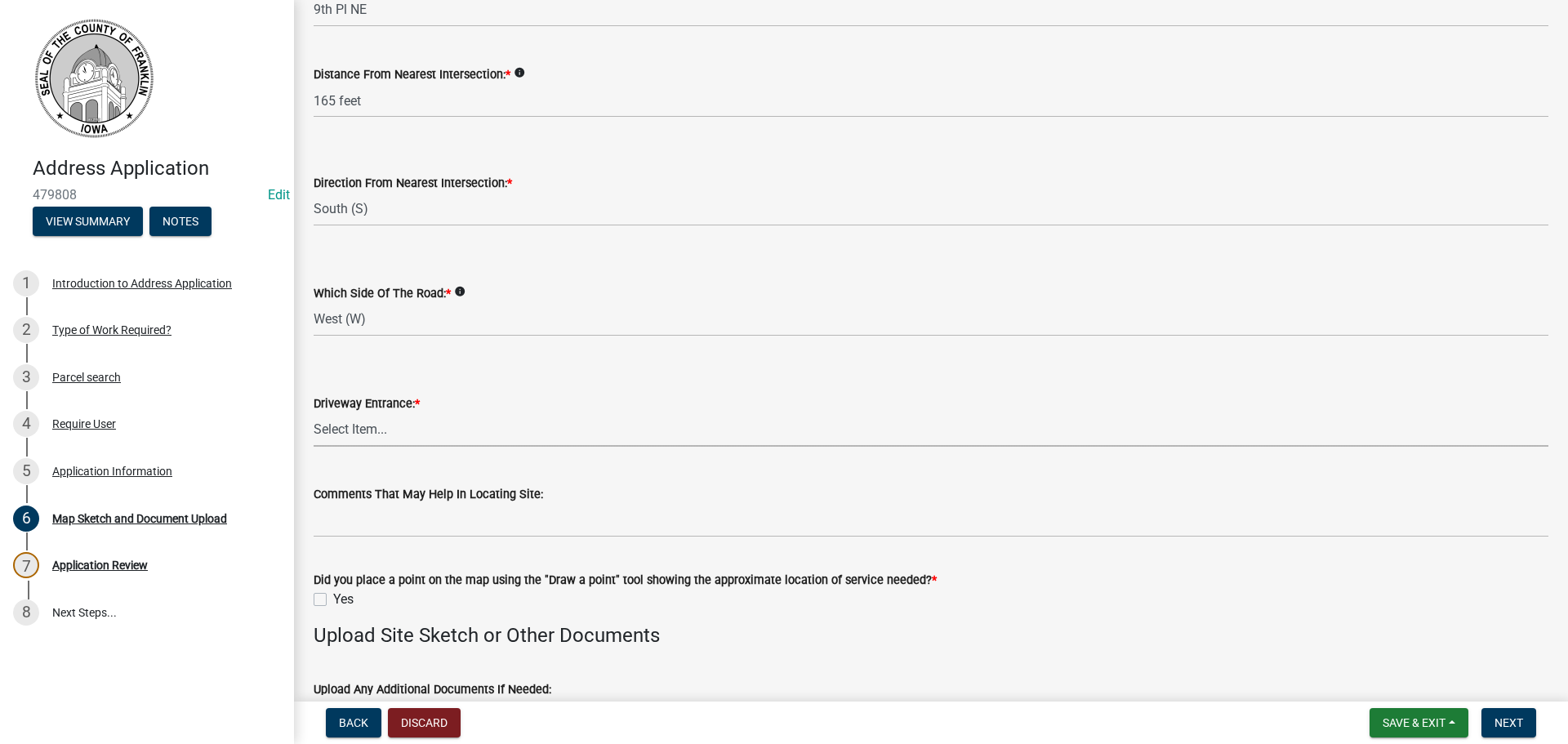
click at [350, 431] on select "Select Item... Existing Driveway No Driveway - Permit Applied For New Driveway …" at bounding box center [931, 429] width 1235 height 33
click at [314, 413] on select "Select Item... Existing Driveway No Driveway - Permit Applied For New Driveway …" at bounding box center [931, 429] width 1235 height 33
select select "077b76a0-73ca-4e34-8154-73343c690ae0"
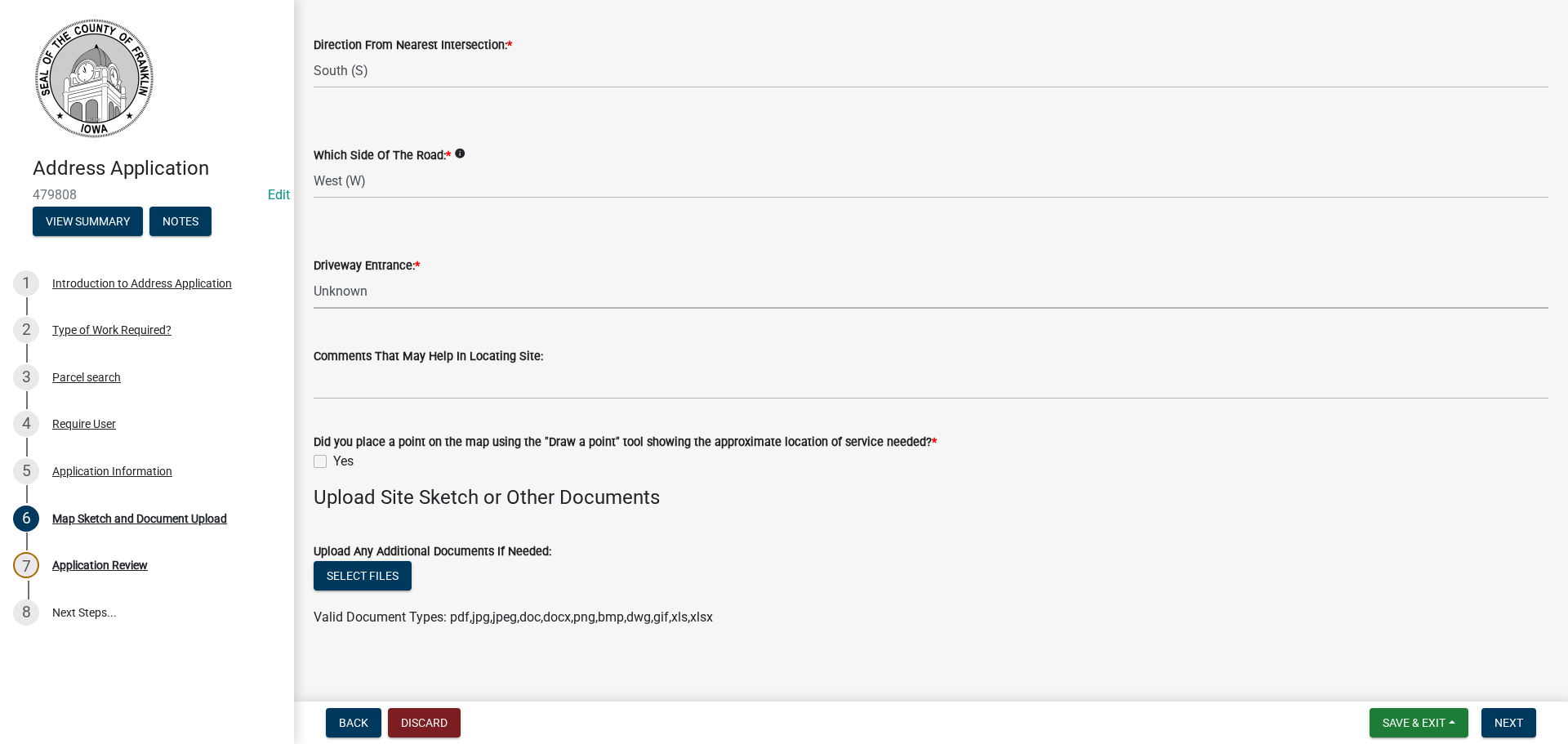
scroll to position [1456, 0]
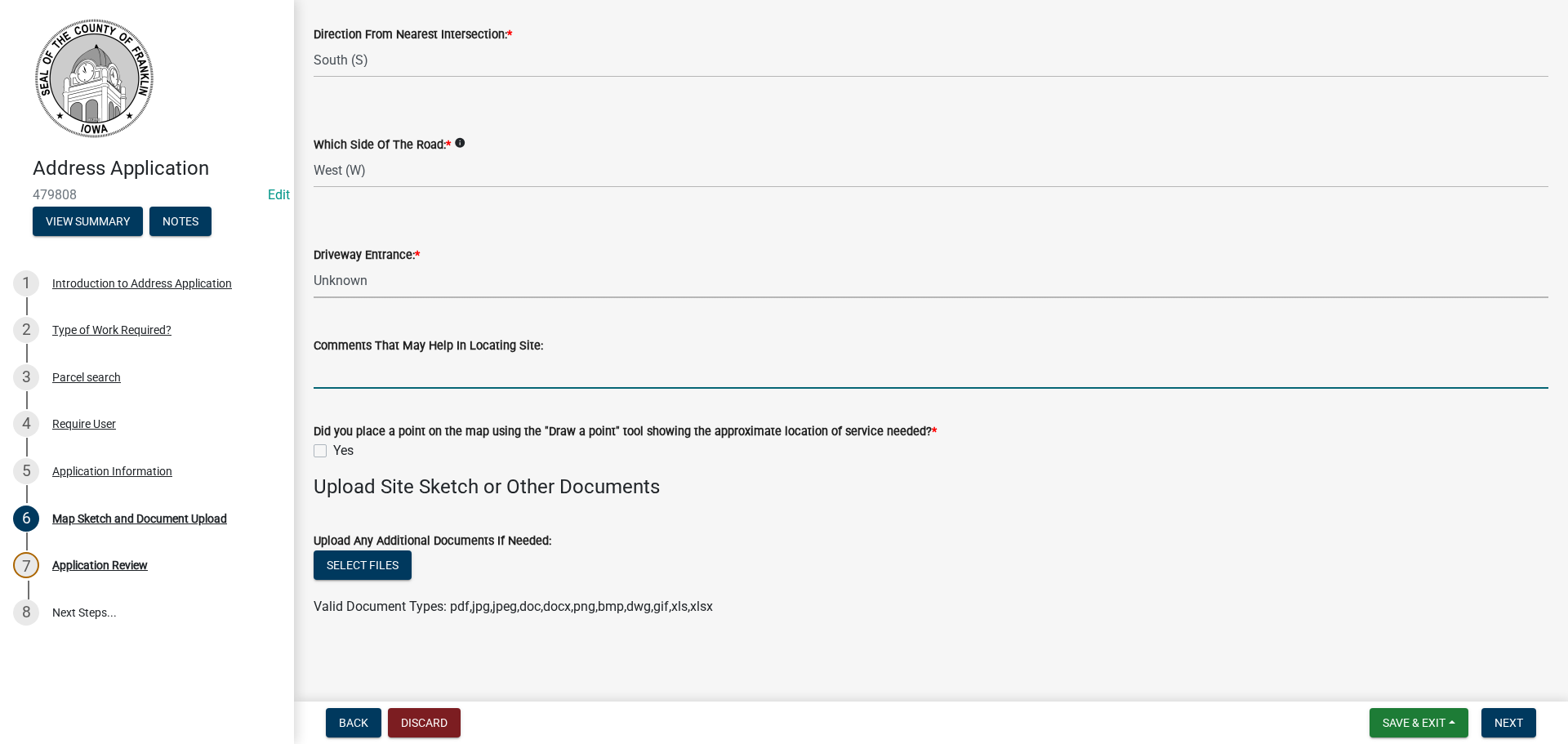
click at [357, 378] on input "Comments That May Help In Locating Site:" at bounding box center [931, 372] width 1235 height 33
type input "New skate park"
click at [334, 453] on label "Yes" at bounding box center [343, 450] width 20 height 20
click at [334, 451] on input "Yes" at bounding box center [338, 446] width 11 height 11
checkbox input "true"
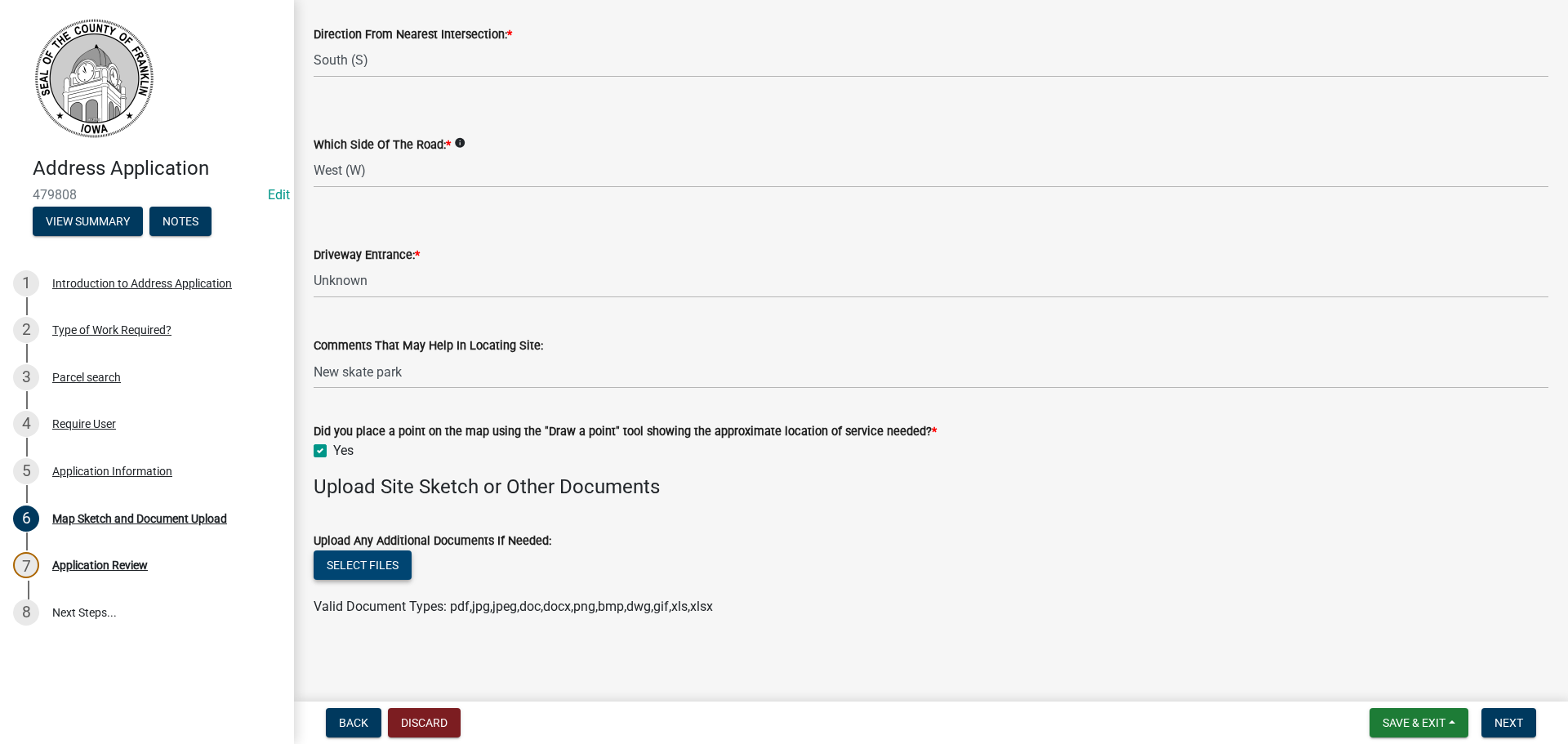
click at [360, 569] on button "Select files" at bounding box center [362, 565] width 98 height 30
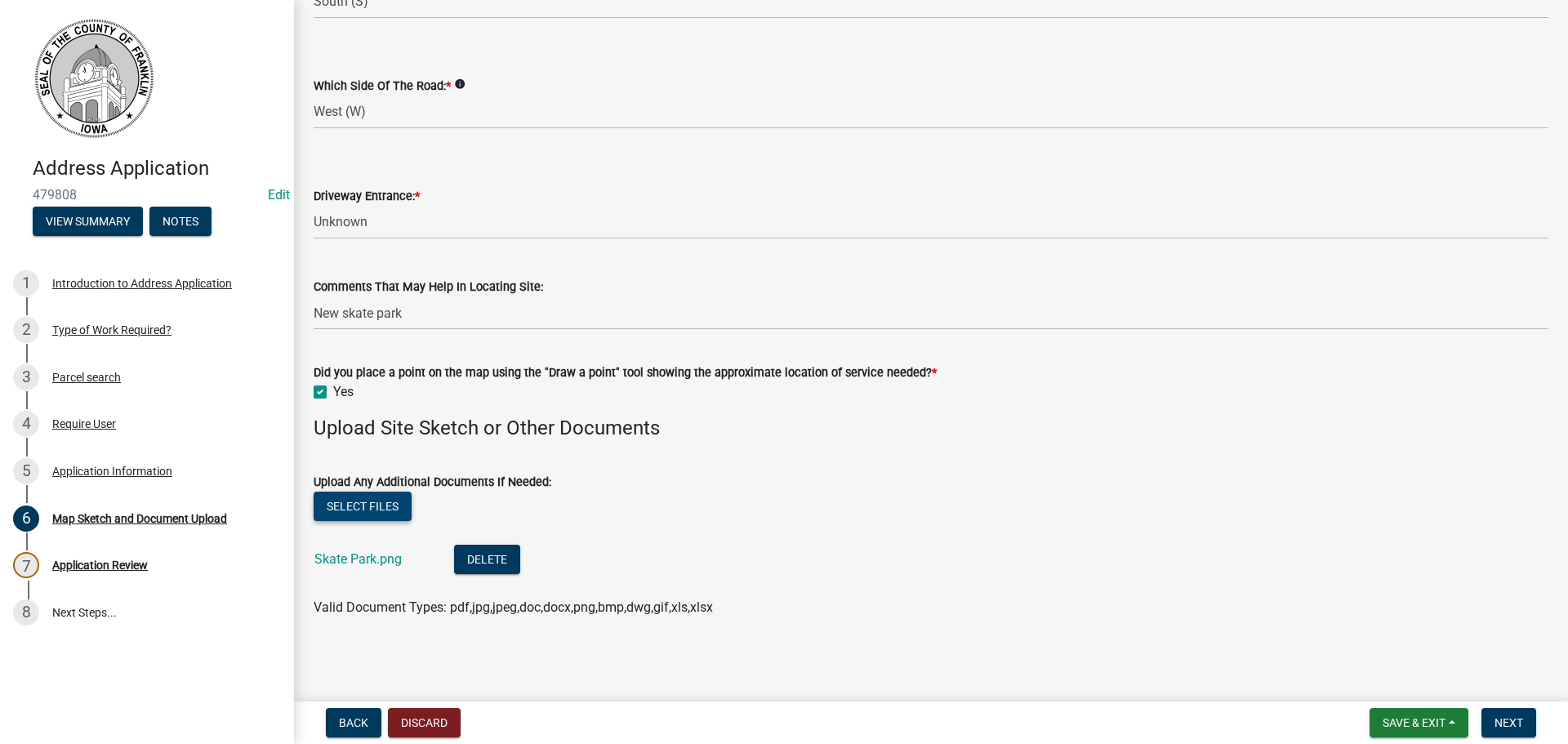
scroll to position [1516, 0]
click at [363, 560] on link "Skate Park.png" at bounding box center [358, 558] width 87 height 15
click at [1508, 725] on span "Next" at bounding box center [1510, 723] width 29 height 13
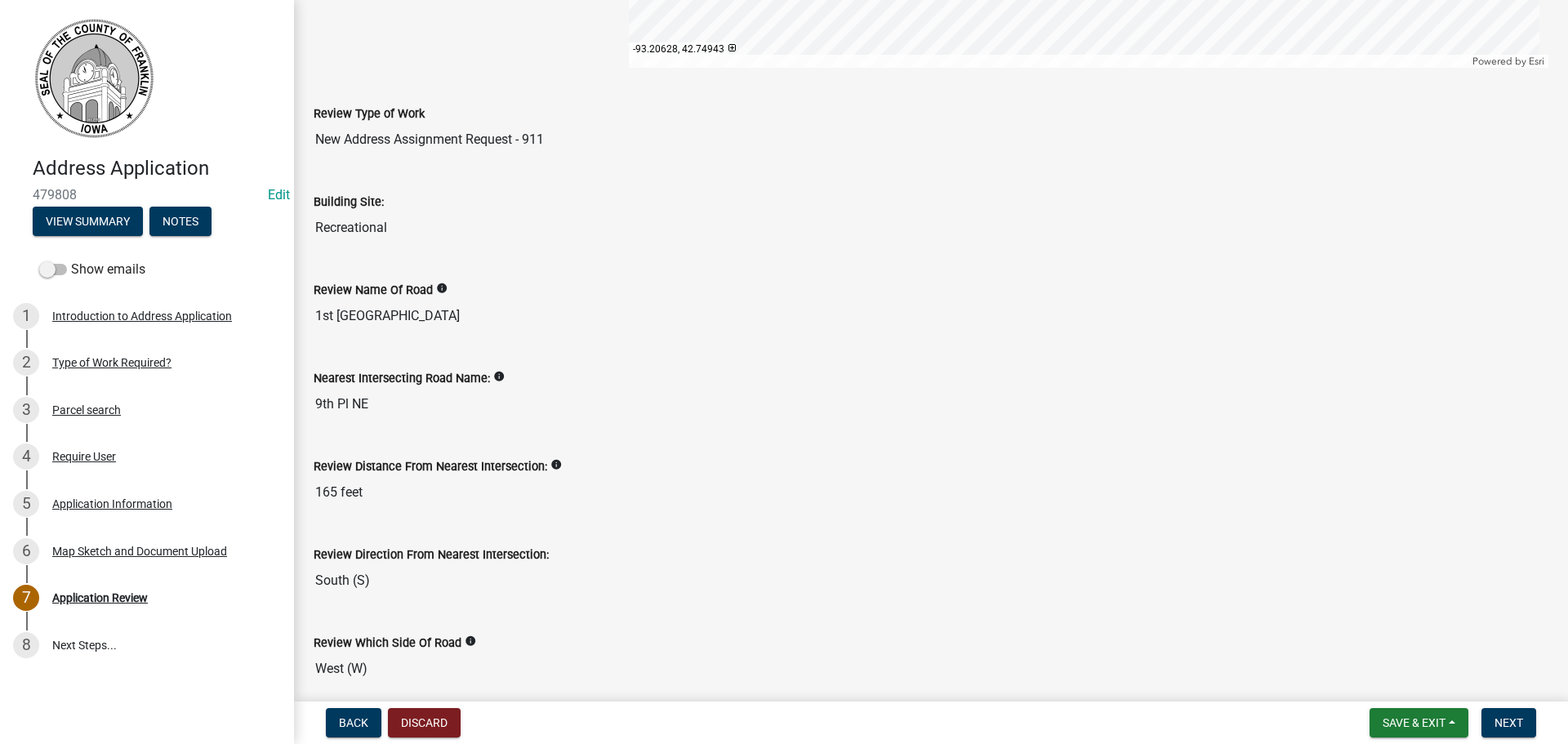
scroll to position [408, 0]
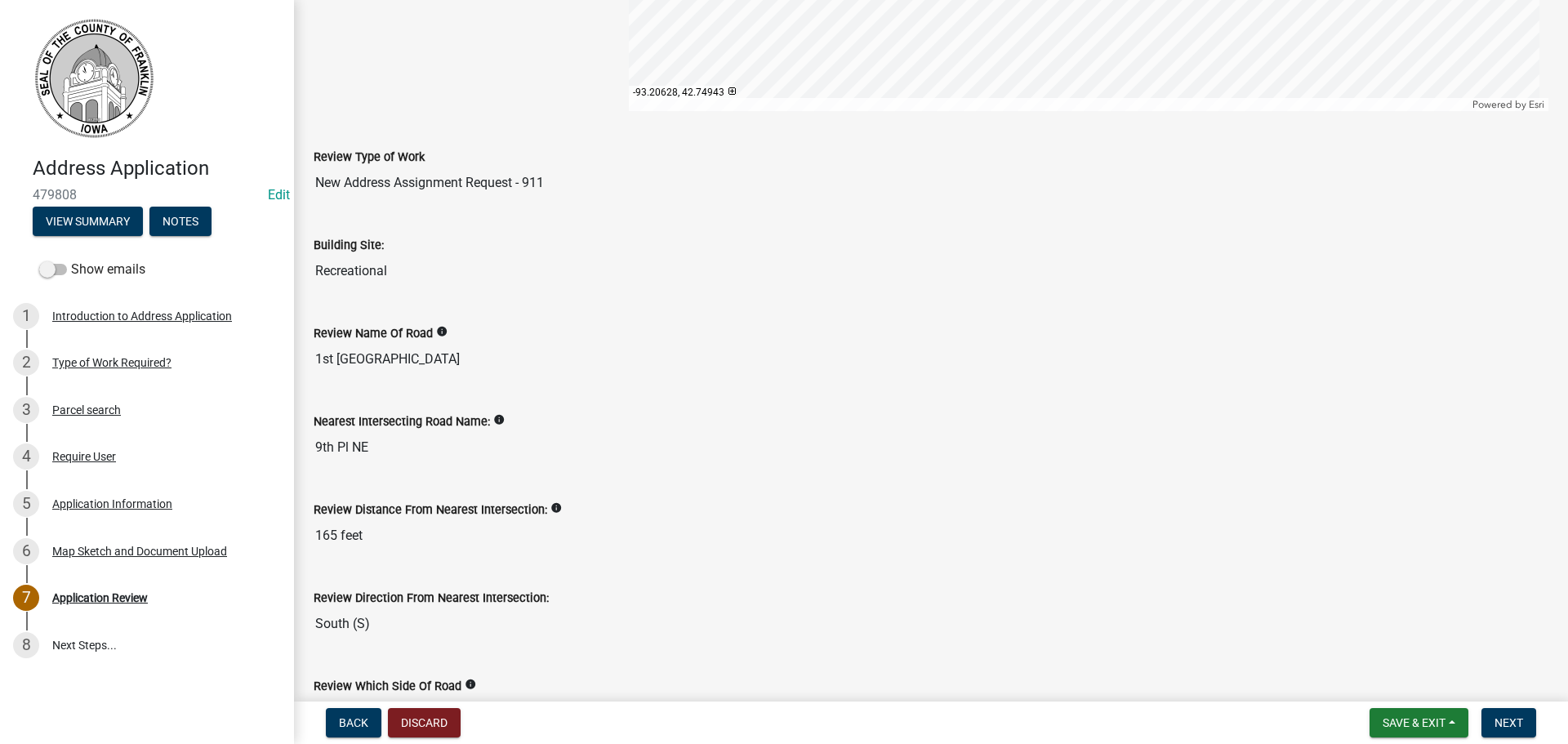
drag, startPoint x: 393, startPoint y: 272, endPoint x: 317, endPoint y: 274, distance: 76.0
click at [317, 274] on input "Recreational" at bounding box center [931, 272] width 1235 height 33
click at [511, 300] on div "Review Name Of Road info 1st St NE" at bounding box center [931, 338] width 1235 height 76
click at [123, 546] on div "Map Sketch and Document Upload" at bounding box center [140, 552] width 175 height 11
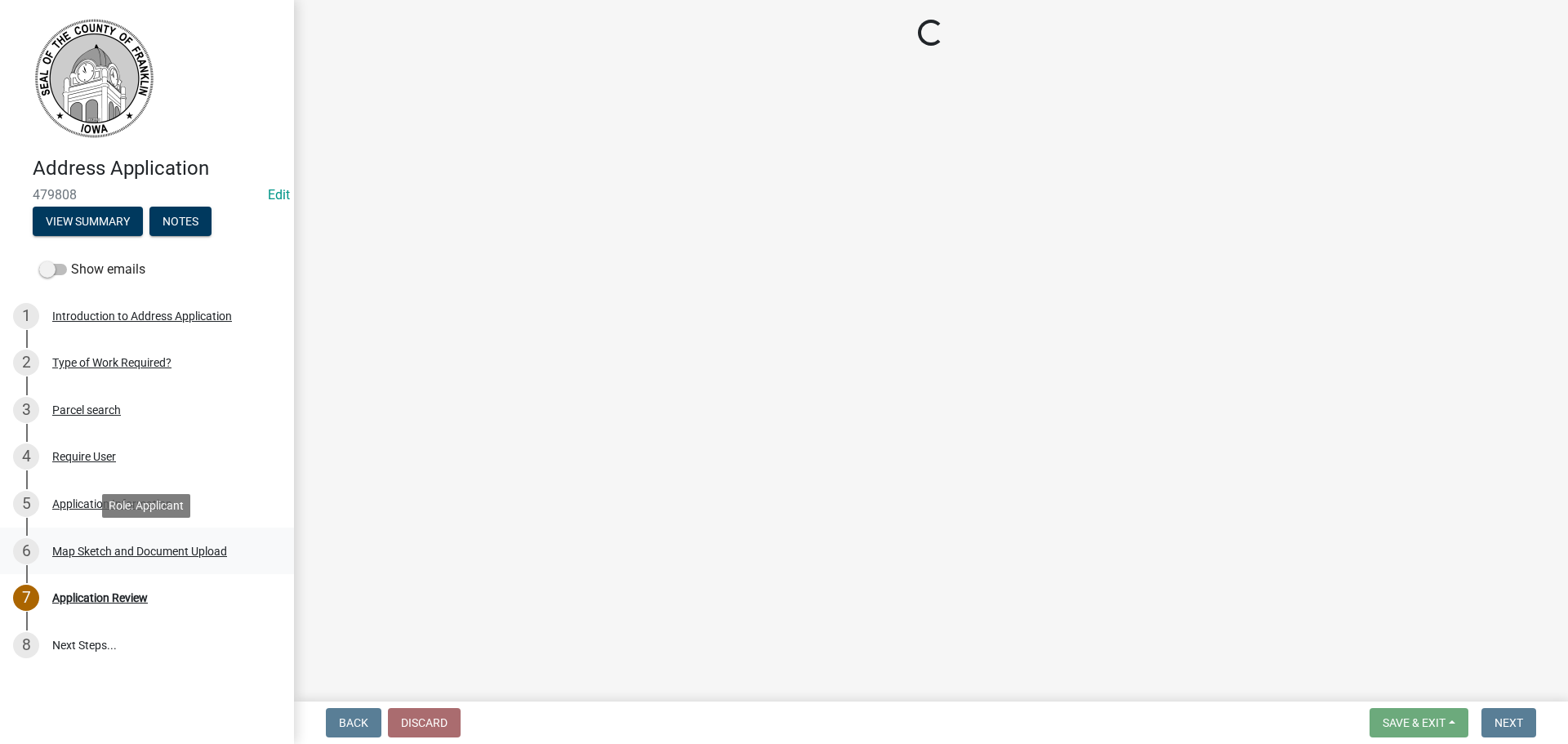
scroll to position [0, 0]
select select "f36b0a3c-c3e4-474e-b4d0-002489430707"
select select "c352014d-5a42-4e11-ab56-8cf93bddc049"
select select "ff509b4b-0951-4849-b141-33064c0e143a"
select select "077b76a0-73ca-4e34-8154-73343c690ae0"
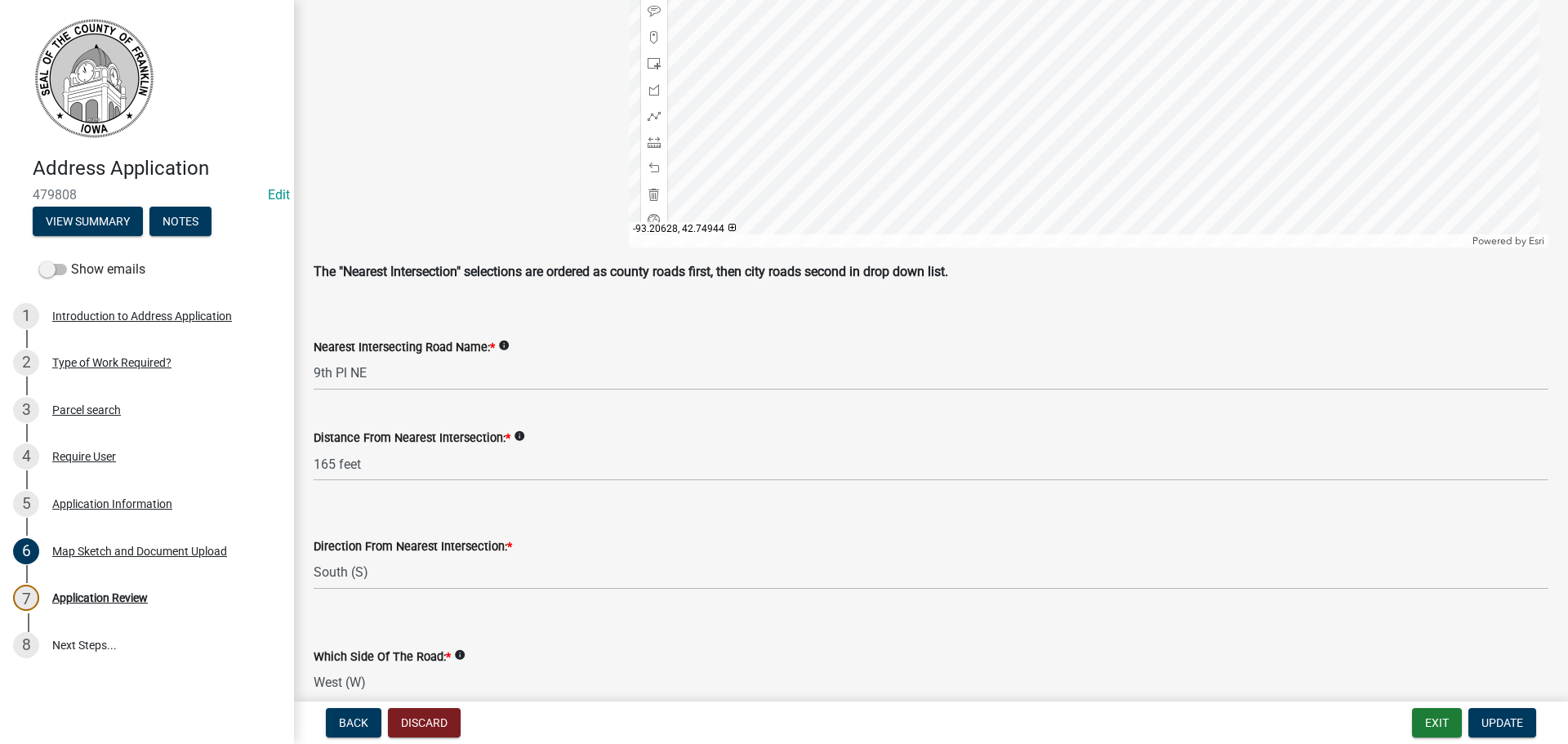
scroll to position [699, 0]
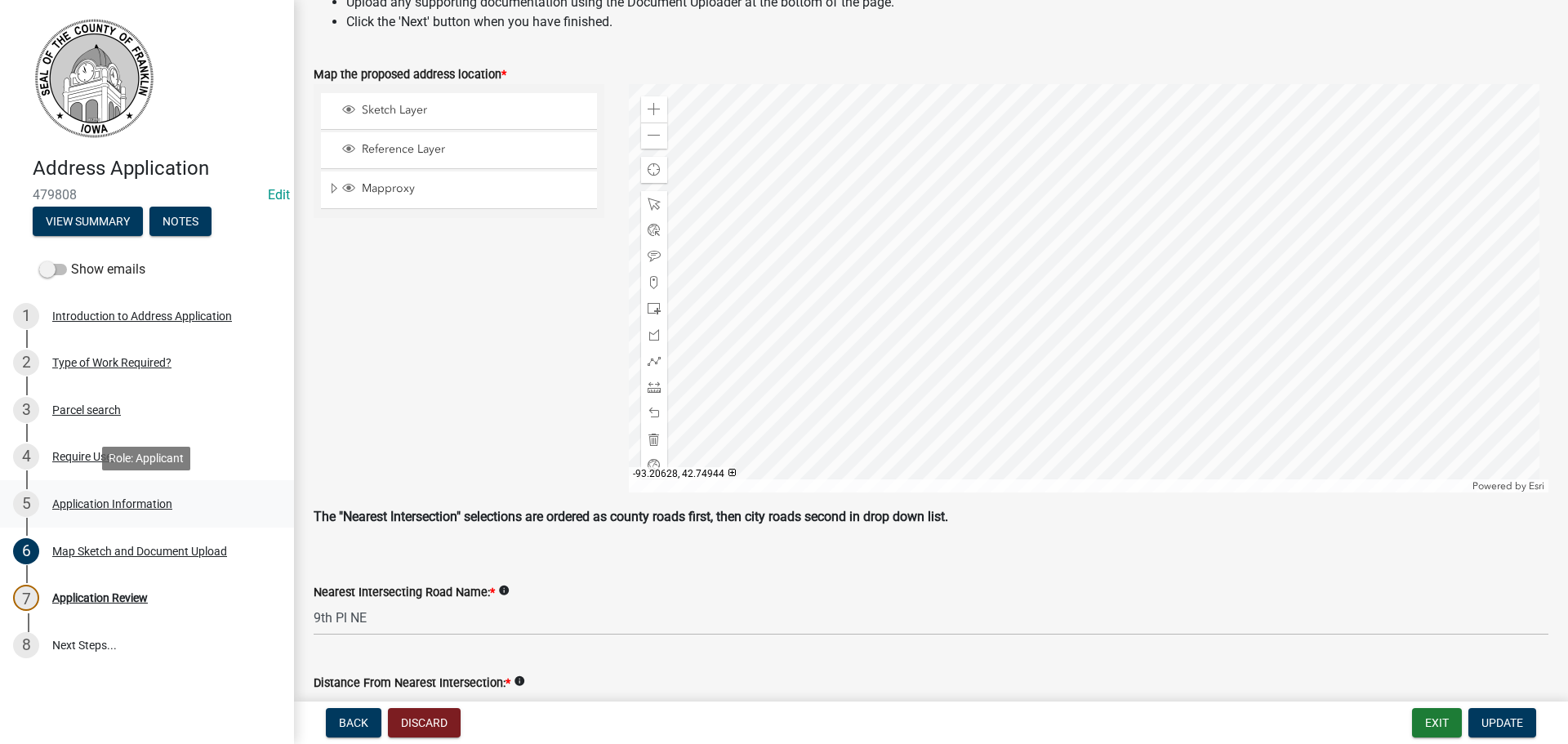
click at [145, 506] on div "Application Information" at bounding box center [113, 504] width 120 height 11
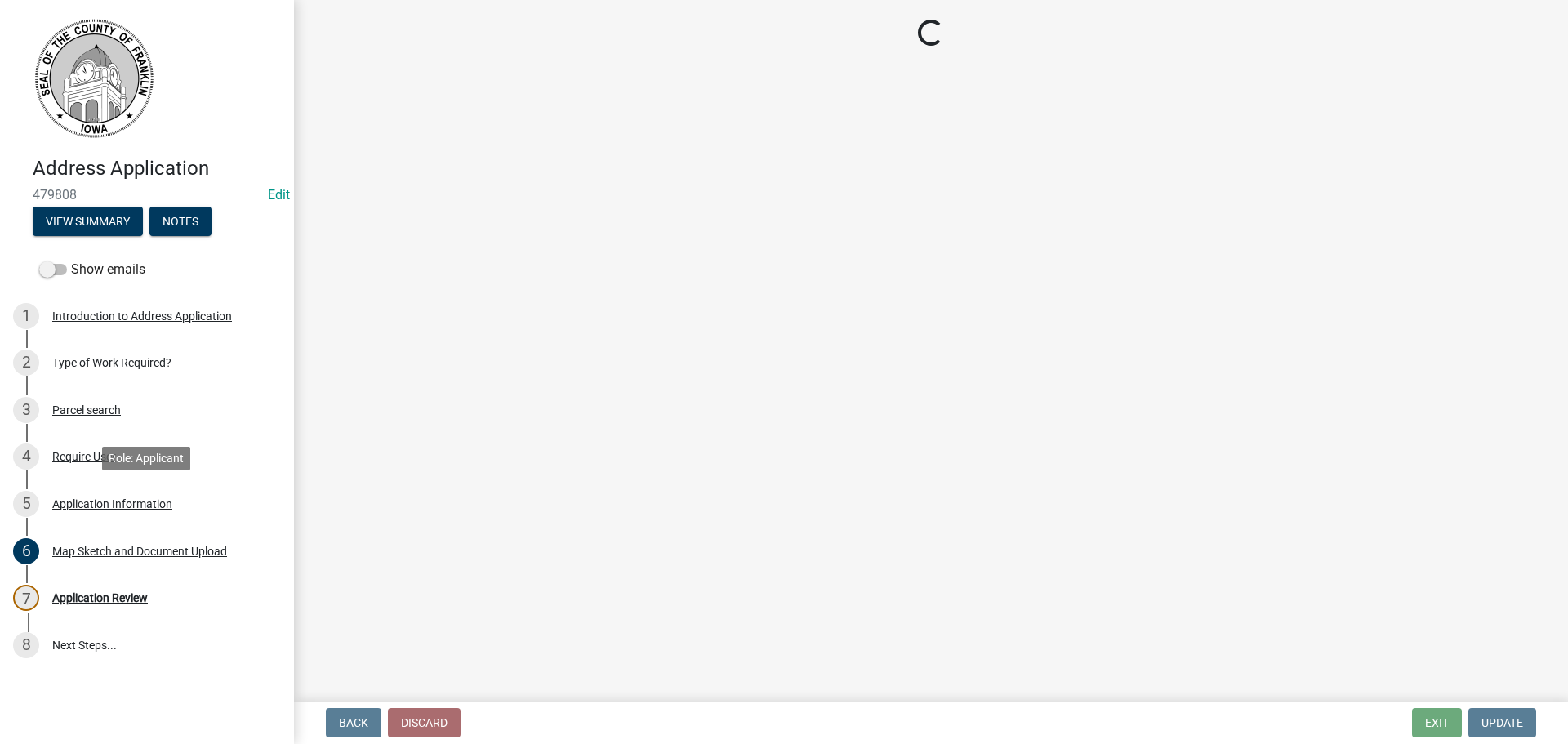
select select "1259b53e-e107-40bb-9f85-804083f50dd0"
select select "61e9702a-04db-4af3-89d5-f36ab8cfd895"
select select "3174707a-0b9e-4f6d-b623-9a8eaa70f9fa"
select select "4c166b06-349f-4668-bbeb-8117c82ad81f"
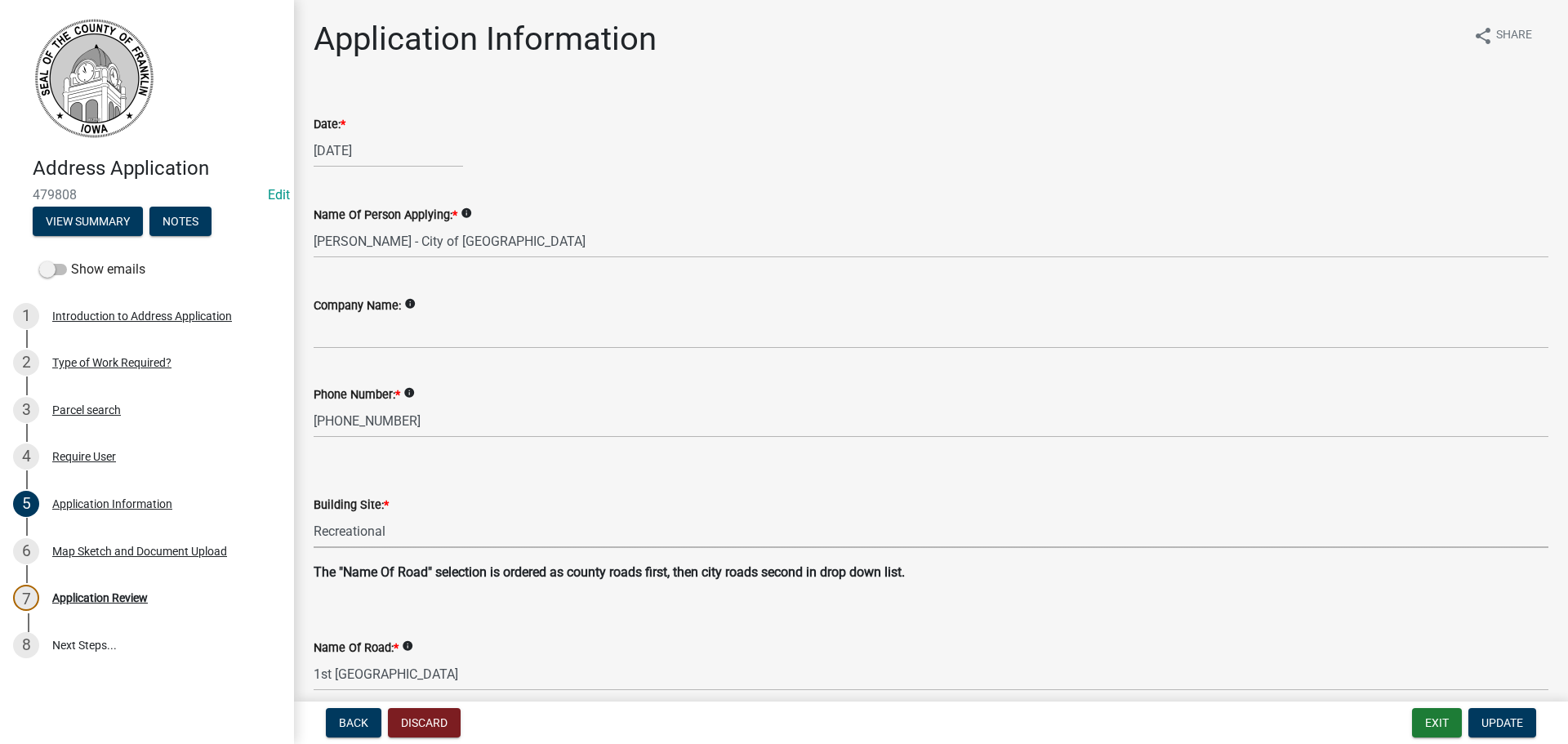
click at [381, 535] on select "Select Item... Agricultural Airport Aquatic Center Ball Field Campground_state …" at bounding box center [931, 531] width 1235 height 33
click at [372, 527] on select "Select Item... Agricultural Airport Aquatic Center Ball Field Campground_state …" at bounding box center [931, 531] width 1235 height 33
click at [314, 514] on select "Select Item... Agricultural Airport Aquatic Center Ball Field Campground_state …" at bounding box center [931, 531] width 1235 height 33
select select "8846c584-fa47-4686-9d0b-01edd322f0b0"
click at [1510, 720] on span "Update" at bounding box center [1503, 723] width 42 height 13
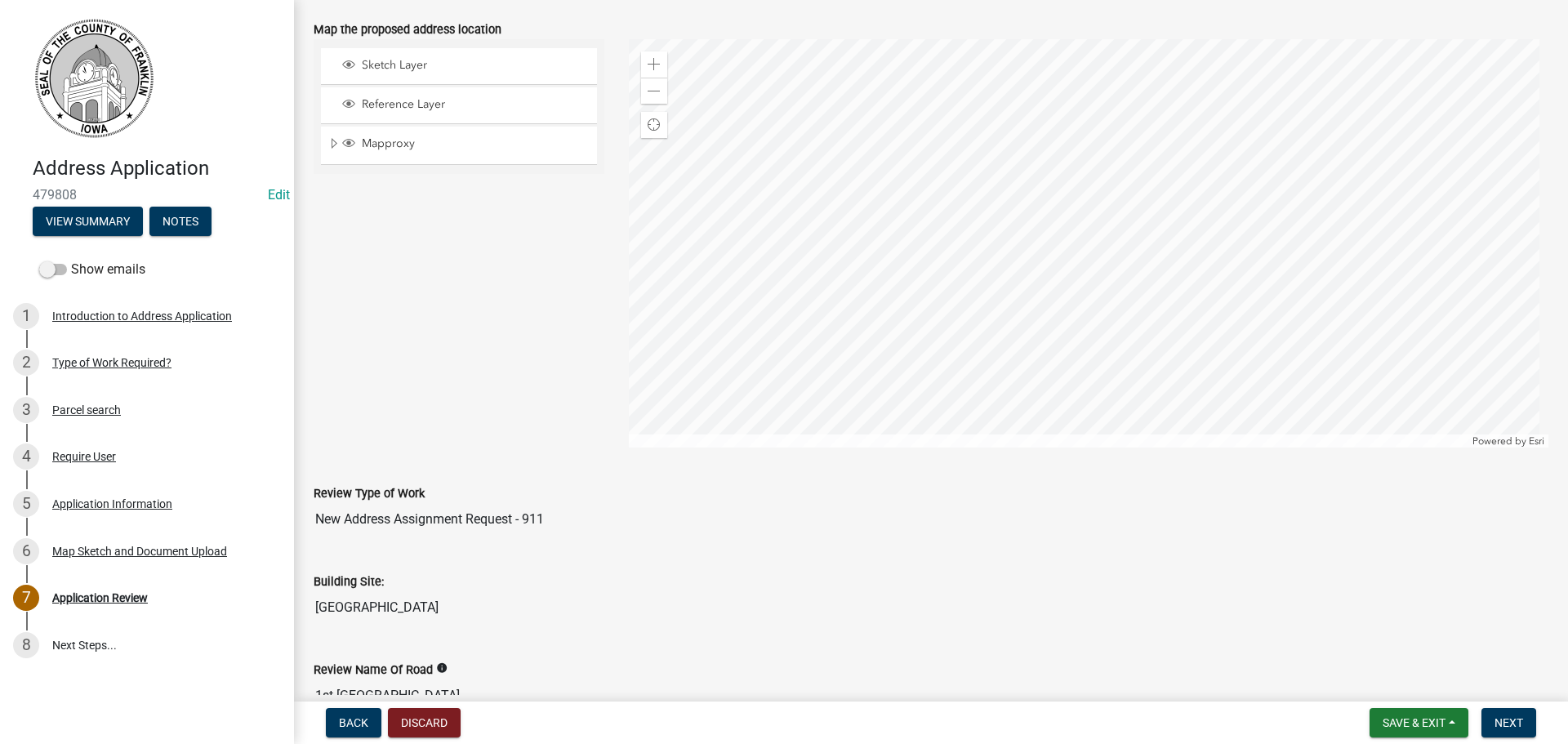
scroll to position [81, 0]
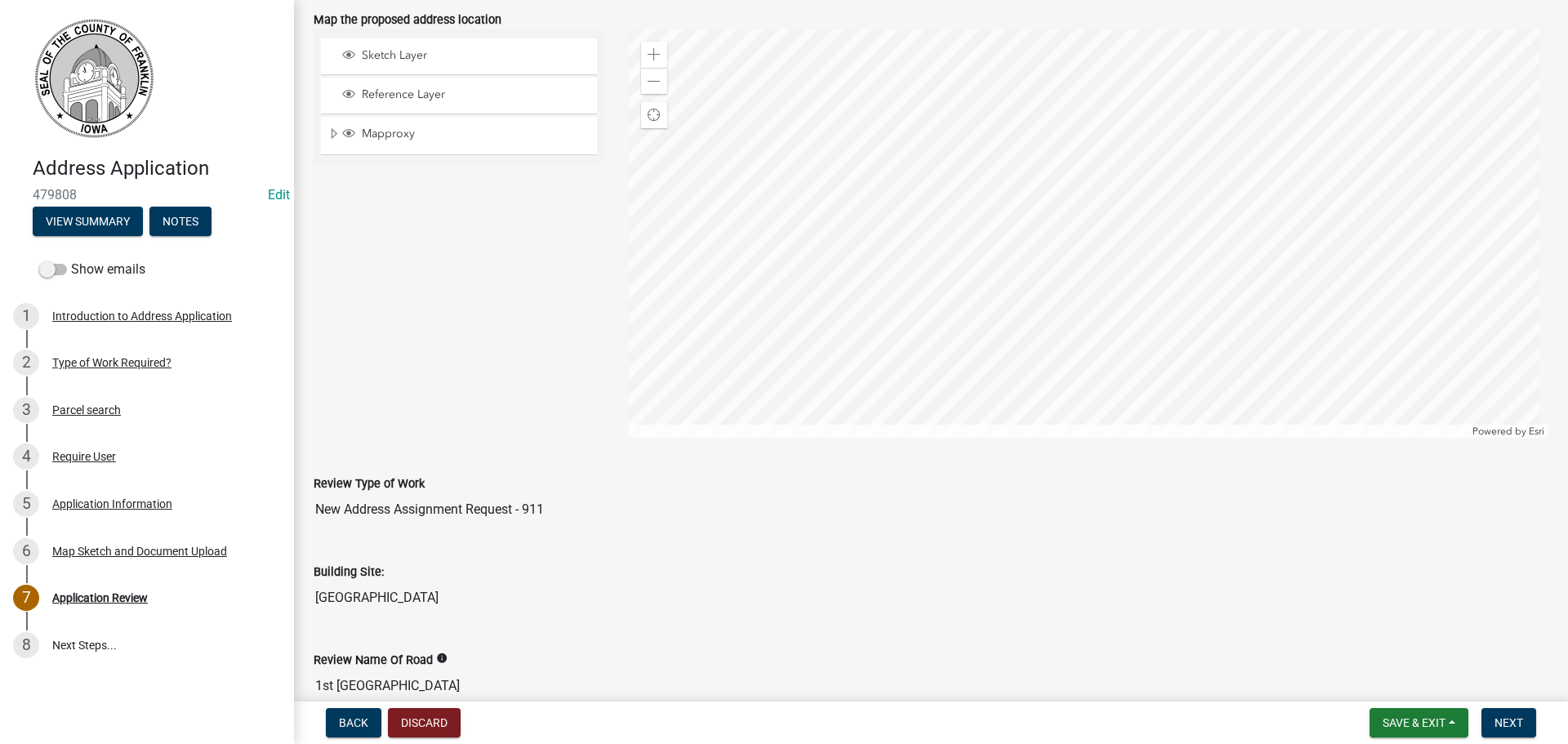
drag, startPoint x: 371, startPoint y: 682, endPoint x: 315, endPoint y: 610, distance: 91.2
click at [315, 610] on input "City Park" at bounding box center [931, 598] width 1235 height 33
click at [528, 647] on div "Review Name Of Road info 1st St NE" at bounding box center [931, 665] width 1235 height 76
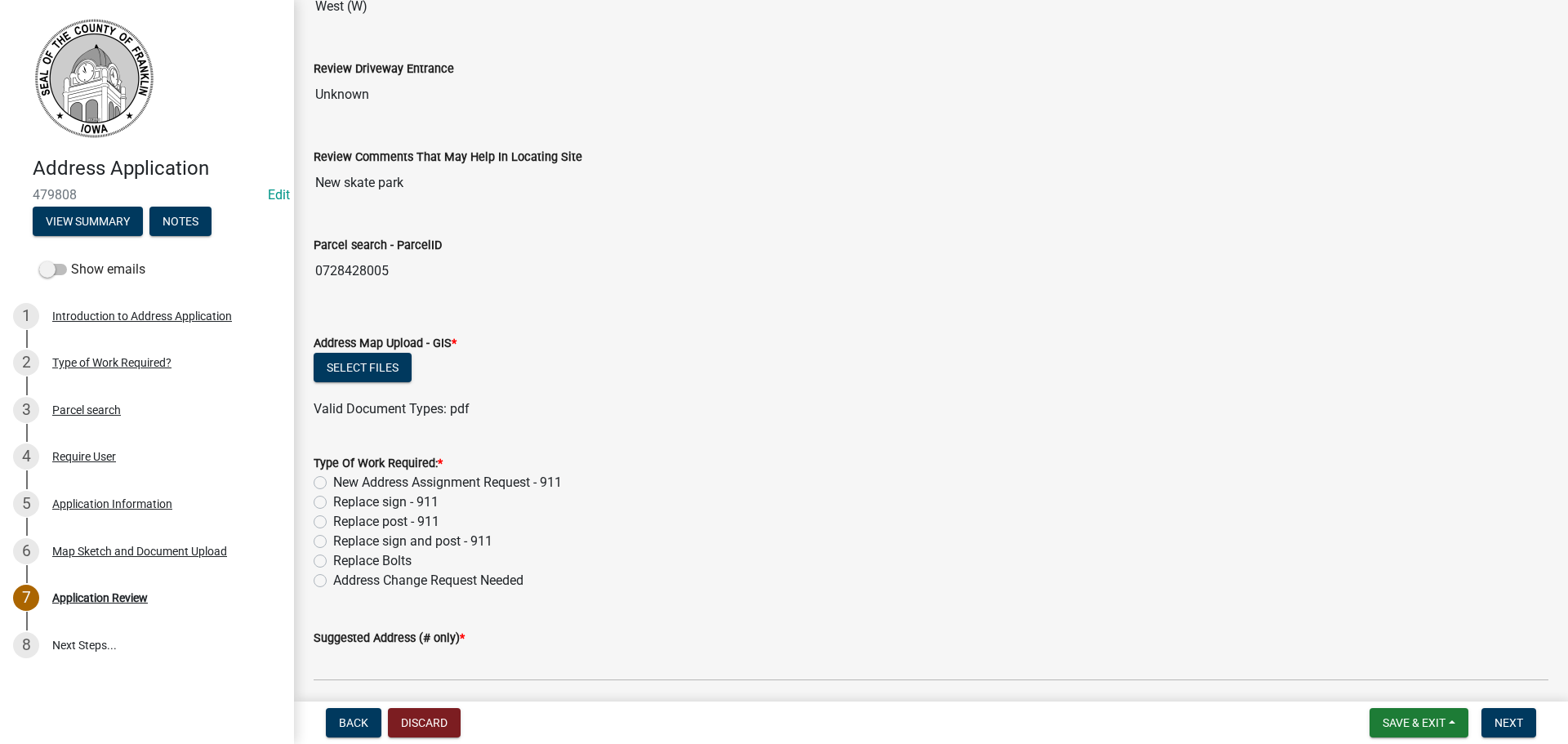
scroll to position [1144, 0]
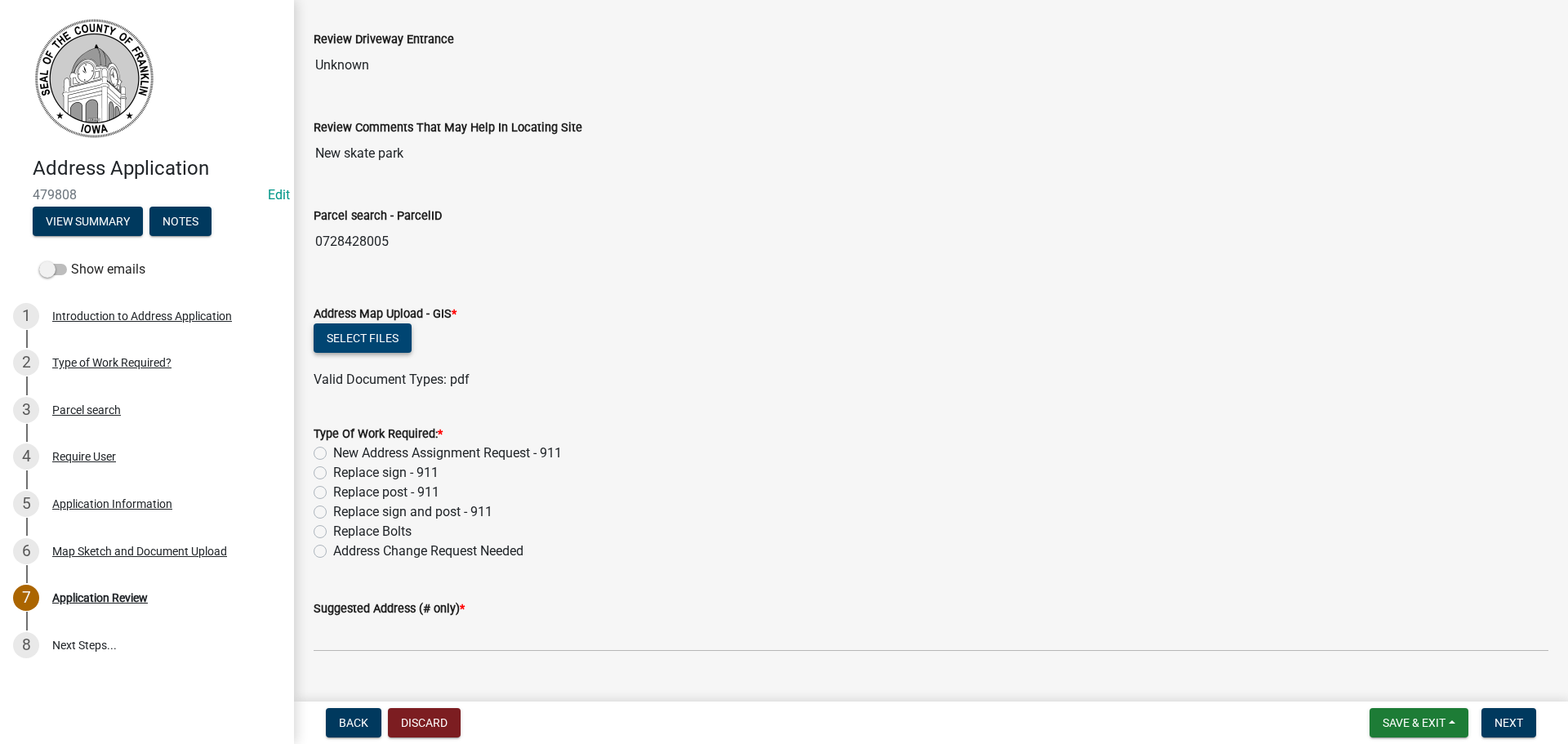
click at [371, 338] on button "Select files" at bounding box center [362, 338] width 98 height 30
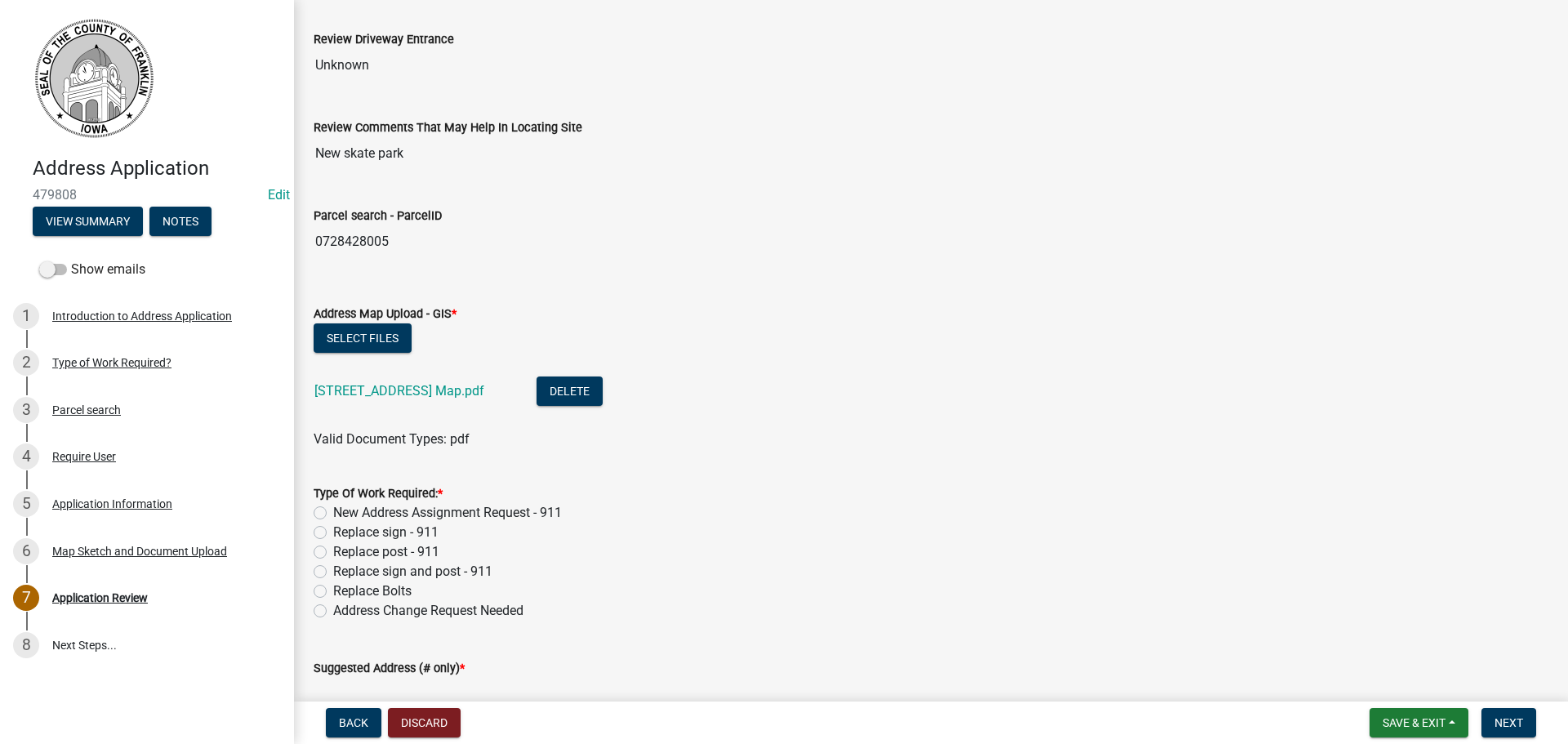
click at [334, 512] on label "New Address Assignment Request - 911" at bounding box center [447, 513] width 229 height 20
click at [334, 512] on input "New Address Assignment Request - 911" at bounding box center [338, 508] width 11 height 11
radio input "true"
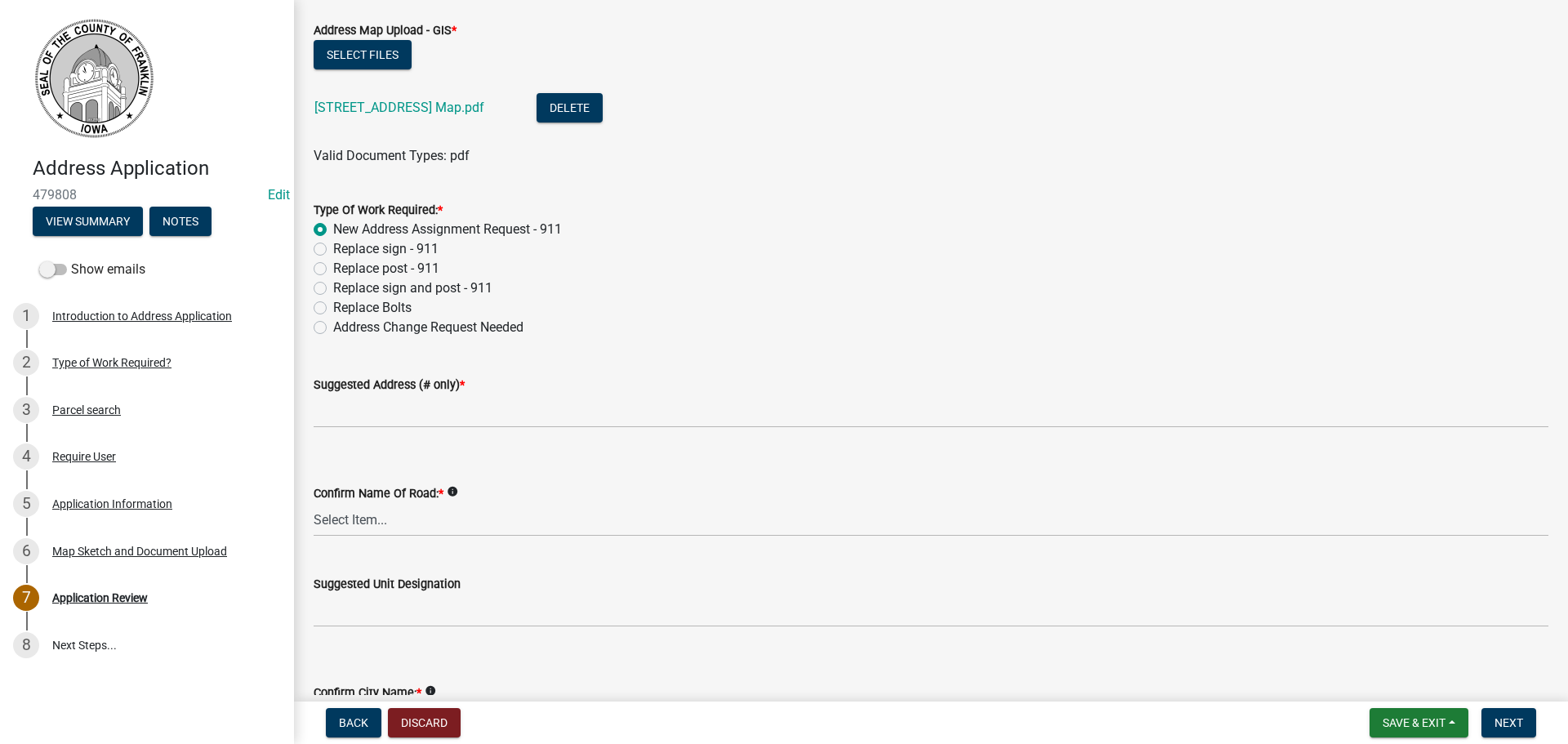
scroll to position [1471, 0]
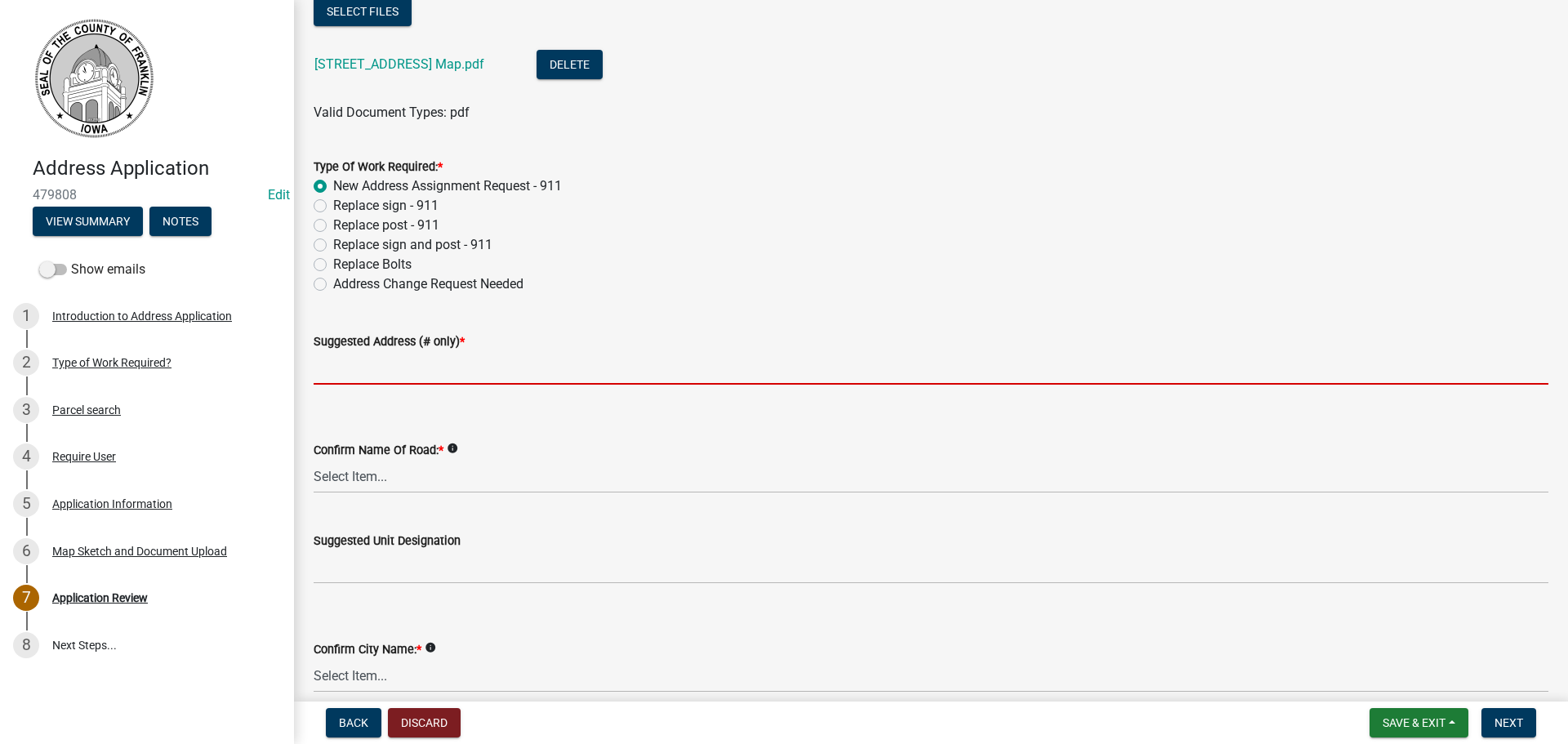
click at [371, 379] on input "Suggested Address (# only) *" at bounding box center [931, 367] width 1235 height 33
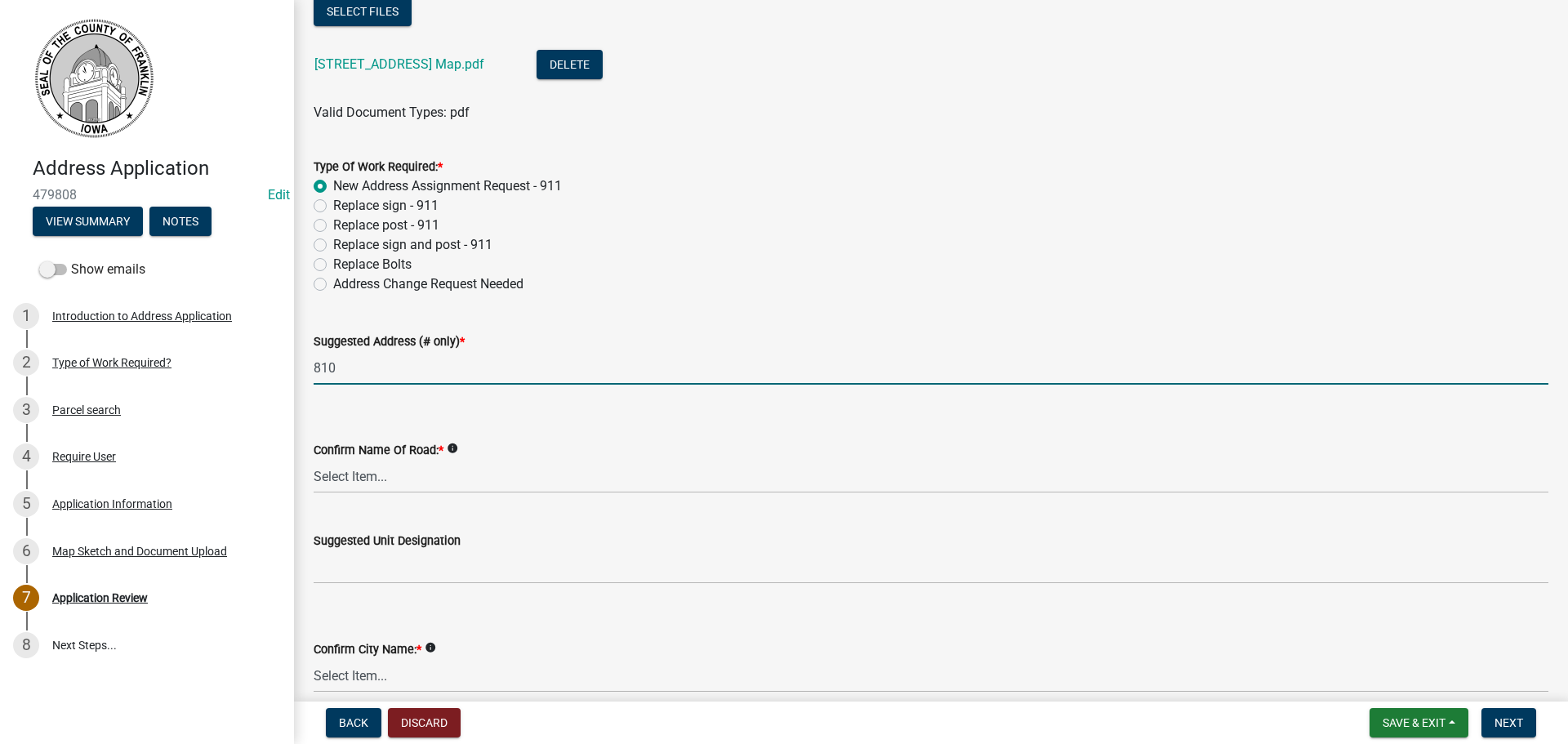
type input "810"
click at [360, 474] on select "Select Item... 100th St 105th St 110th St 115th St 120th St 125th St 130th St 1…" at bounding box center [931, 476] width 1235 height 33
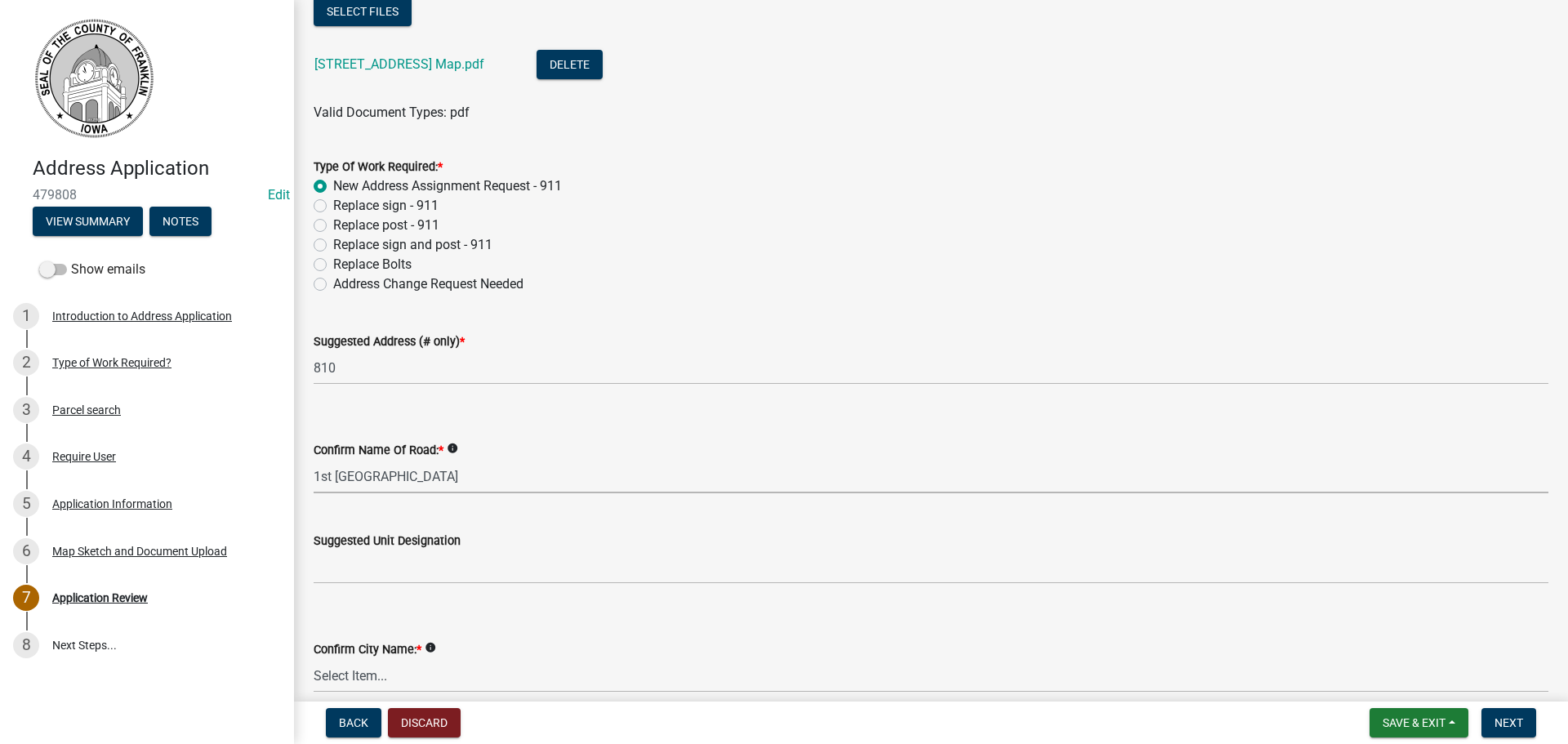
click at [314, 460] on select "Select Item... 100th St 105th St 110th St 115th St 120th St 125th St 130th St 1…" at bounding box center [931, 476] width 1235 height 33
select select "61e9702a-04db-4af3-89d5-f36ab8cfd895"
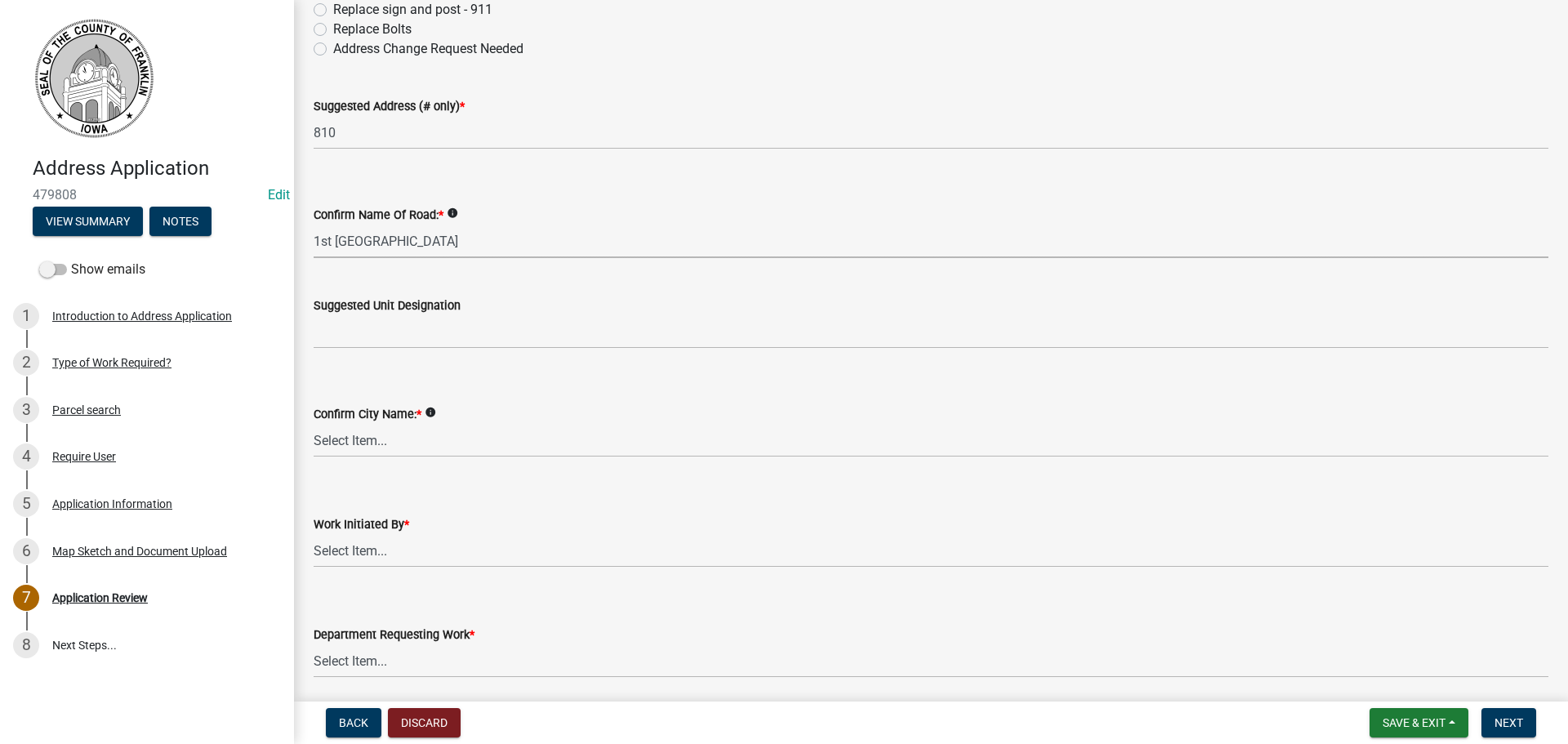
scroll to position [1716, 0]
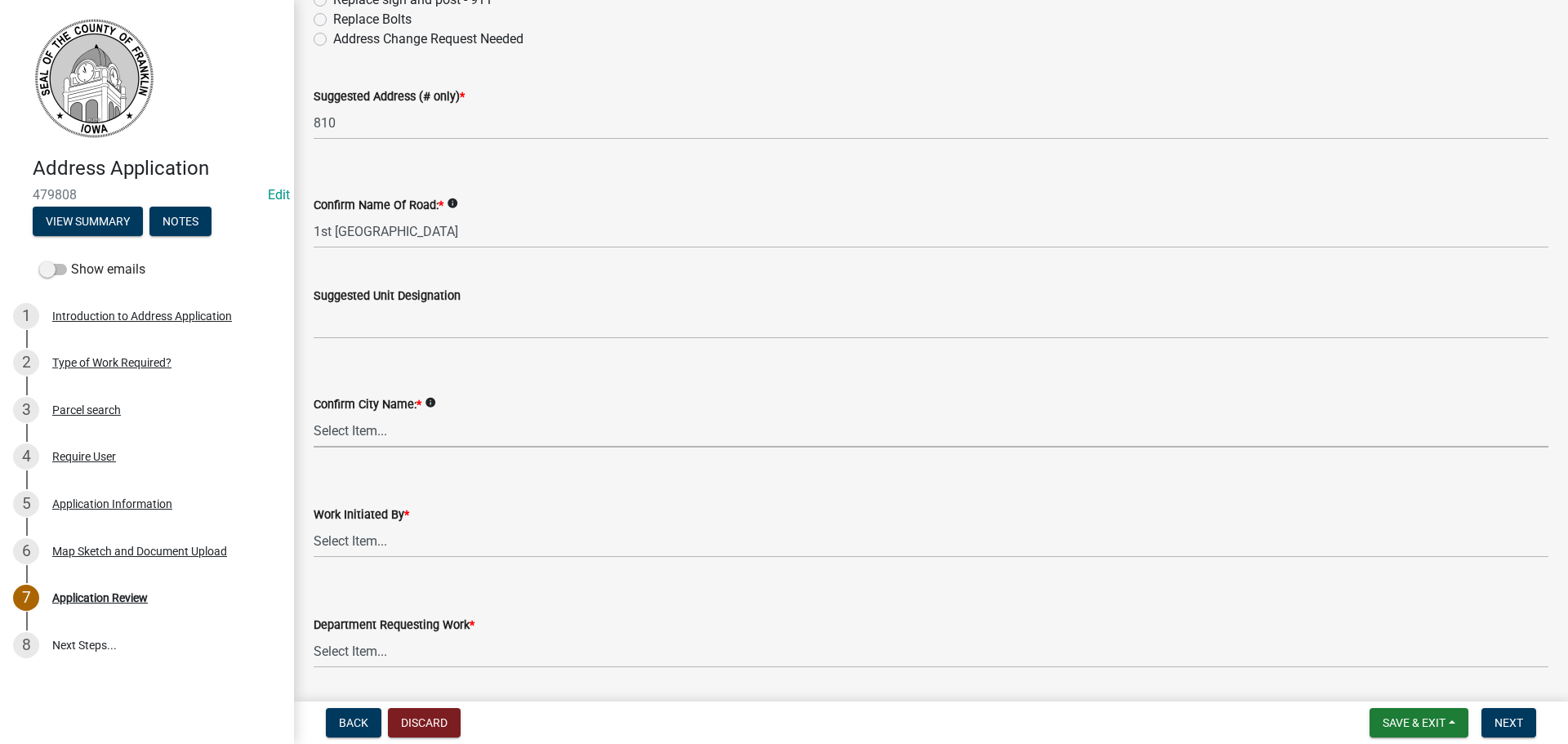
click at [373, 433] on select "Select Item... Ackley Alden Alexander Aredale Bradford Chapin Coulter Dougherty…" at bounding box center [931, 430] width 1235 height 33
click at [314, 414] on select "Select Item... Ackley Alden Alexander Aredale Bradford Chapin Coulter Dougherty…" at bounding box center [931, 430] width 1235 height 33
select select "3174707a-0b9e-4f6d-b623-9a8eaa70f9fa"
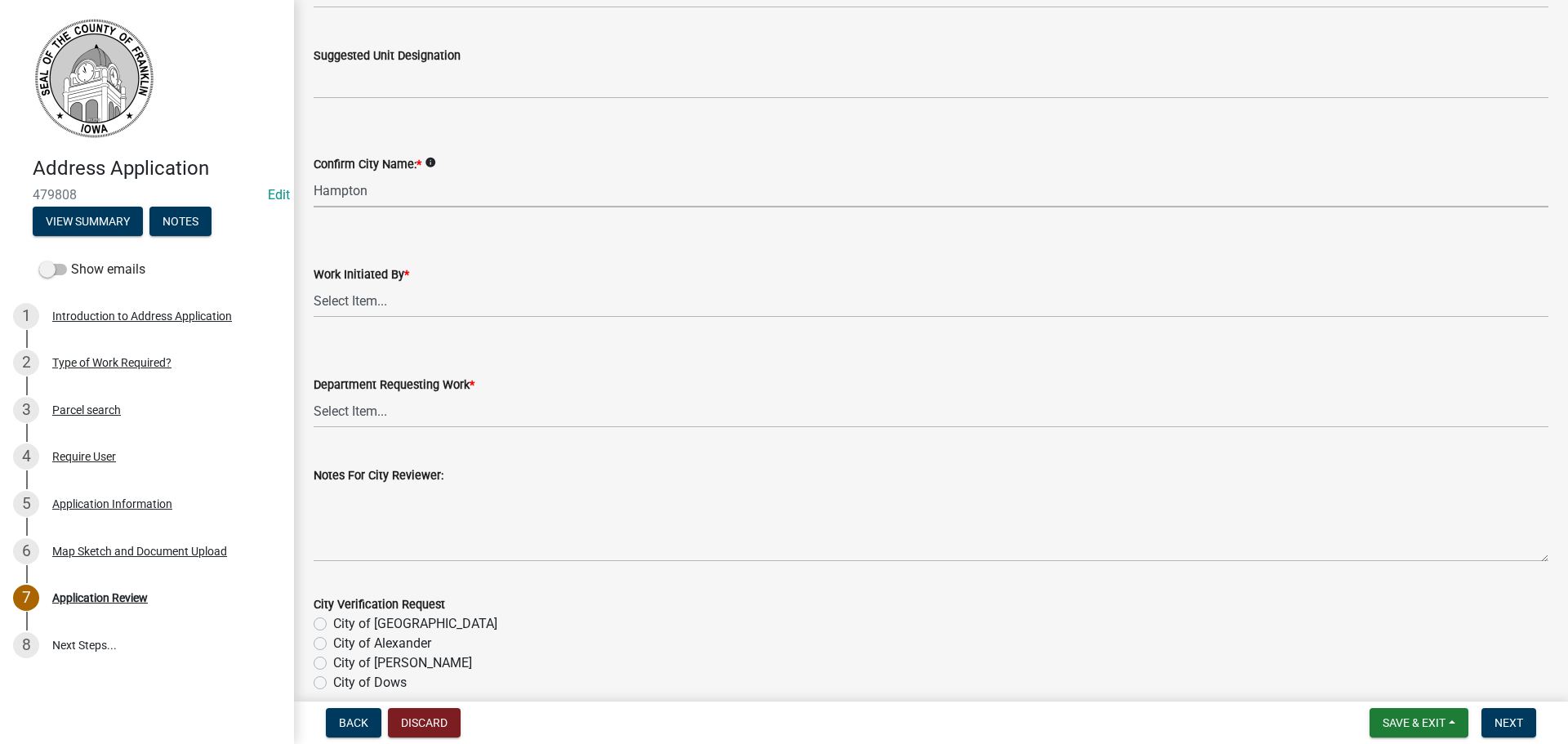
scroll to position [1961, 0]
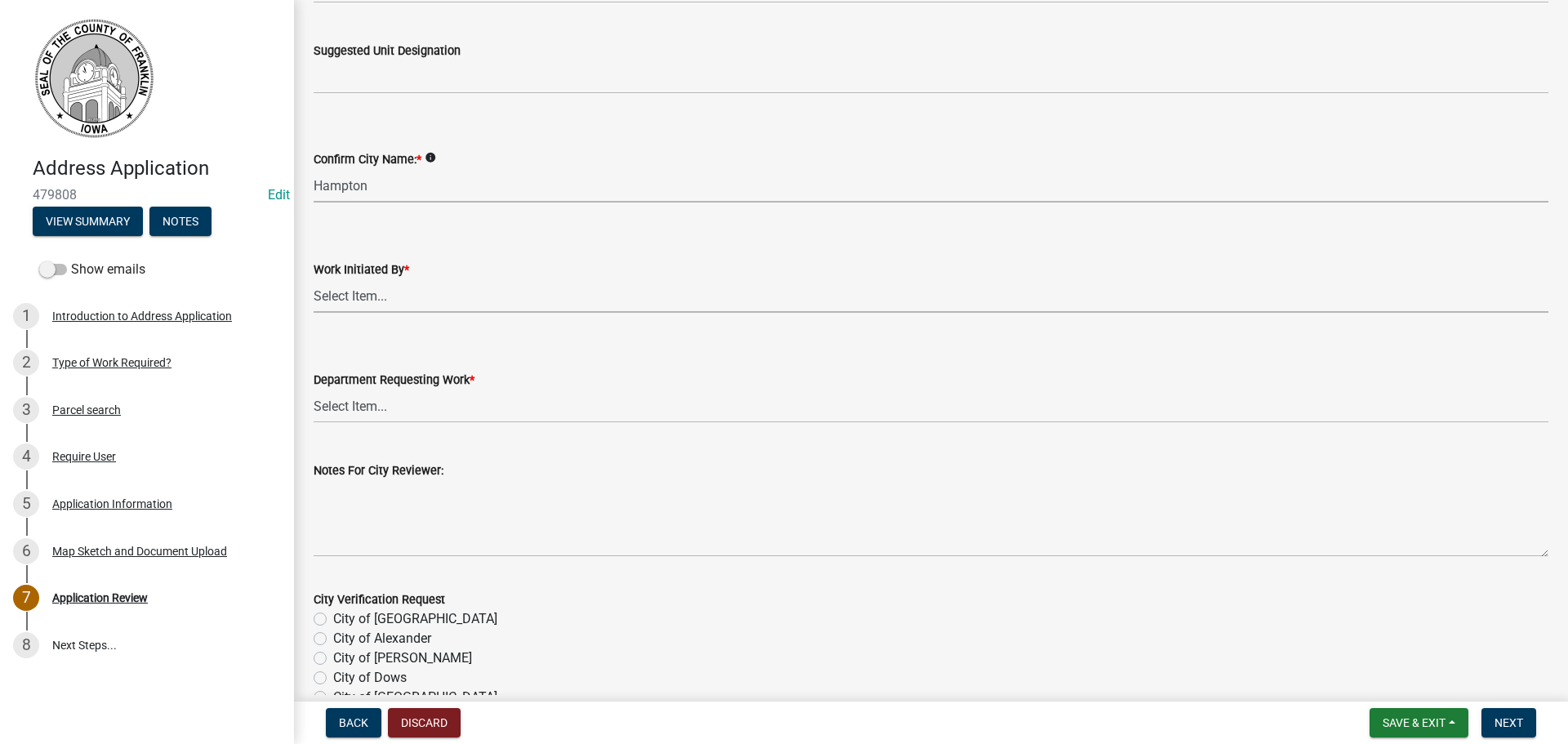
click at [357, 298] on select "Select Item... Travis Gerrish Citizen Submission City of Ackley City of Alexand…" at bounding box center [931, 295] width 1235 height 33
click at [314, 279] on select "Select Item... Travis Gerrish Citizen Submission City of Ackley City of Alexand…" at bounding box center [931, 295] width 1235 height 33
select select "f483dfef-a354-428e-bb47-fbddb84de890"
click at [347, 409] on select "Select Item... Assessor’s Office Auditor’s Office Conservation Department Emerg…" at bounding box center [931, 406] width 1235 height 33
click at [314, 390] on select "Select Item... Assessor’s Office Auditor’s Office Conservation Department Emerg…" at bounding box center [931, 406] width 1235 height 33
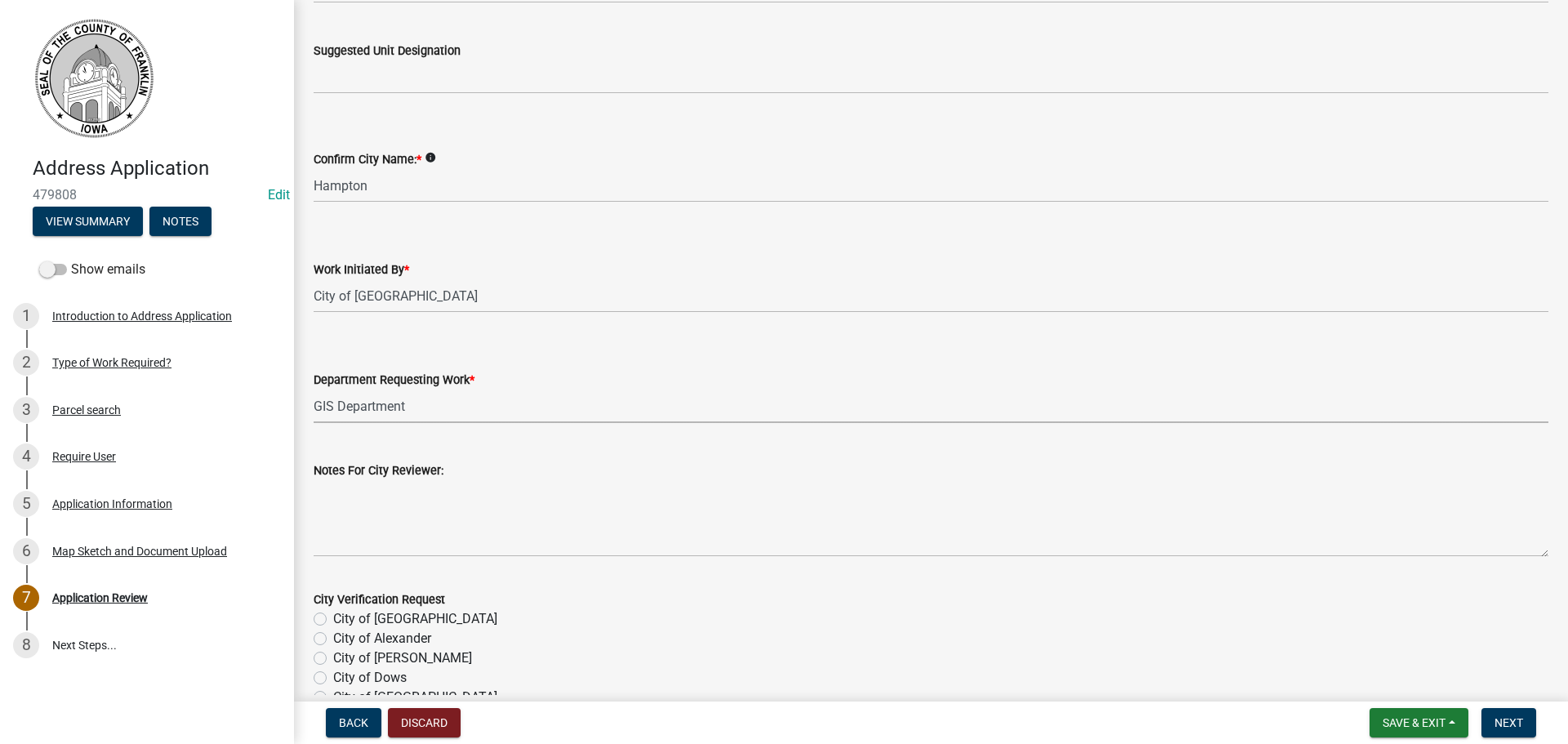
select select "1b9ee15b-fbfb-452c-88cf-481bcb509c56"
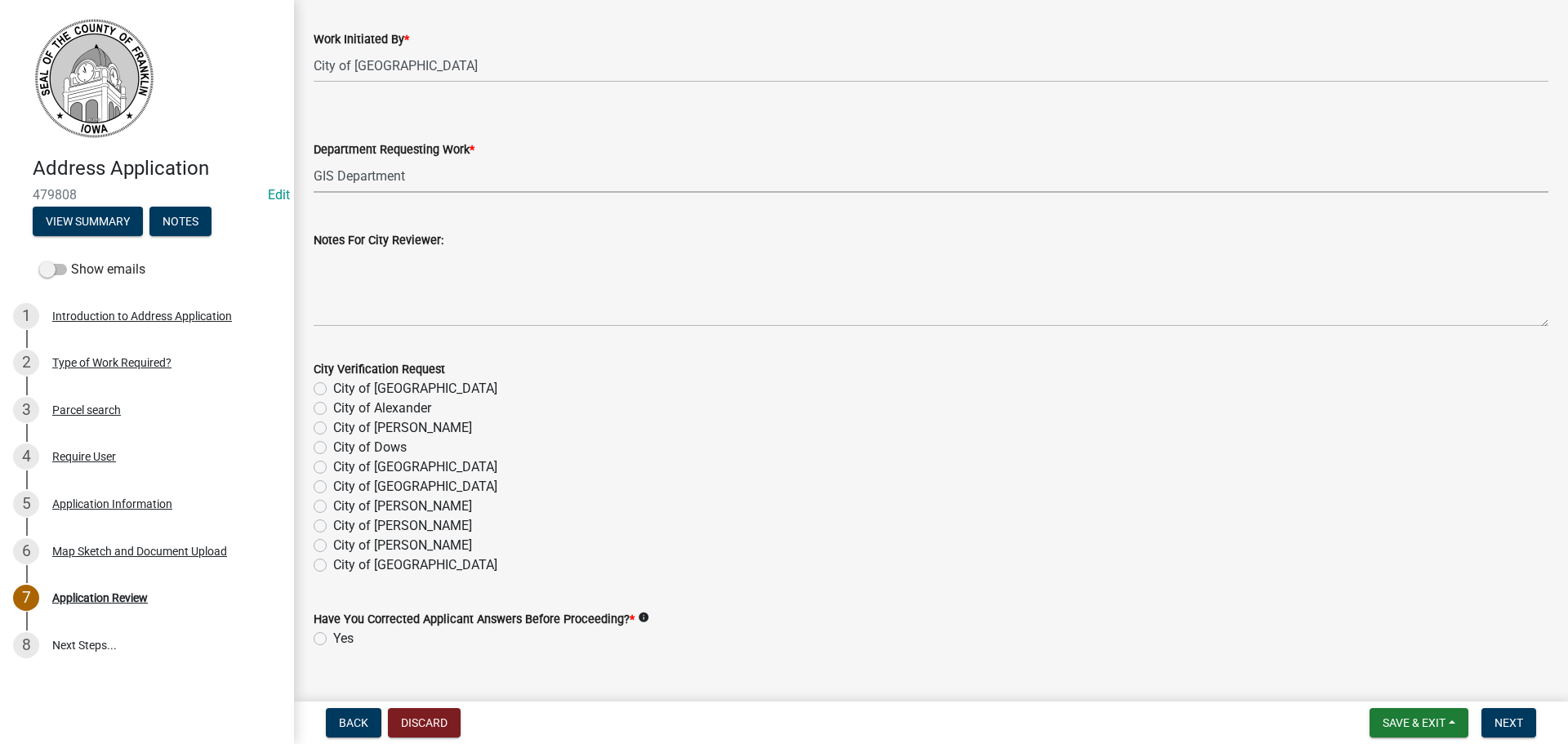
scroll to position [2206, 0]
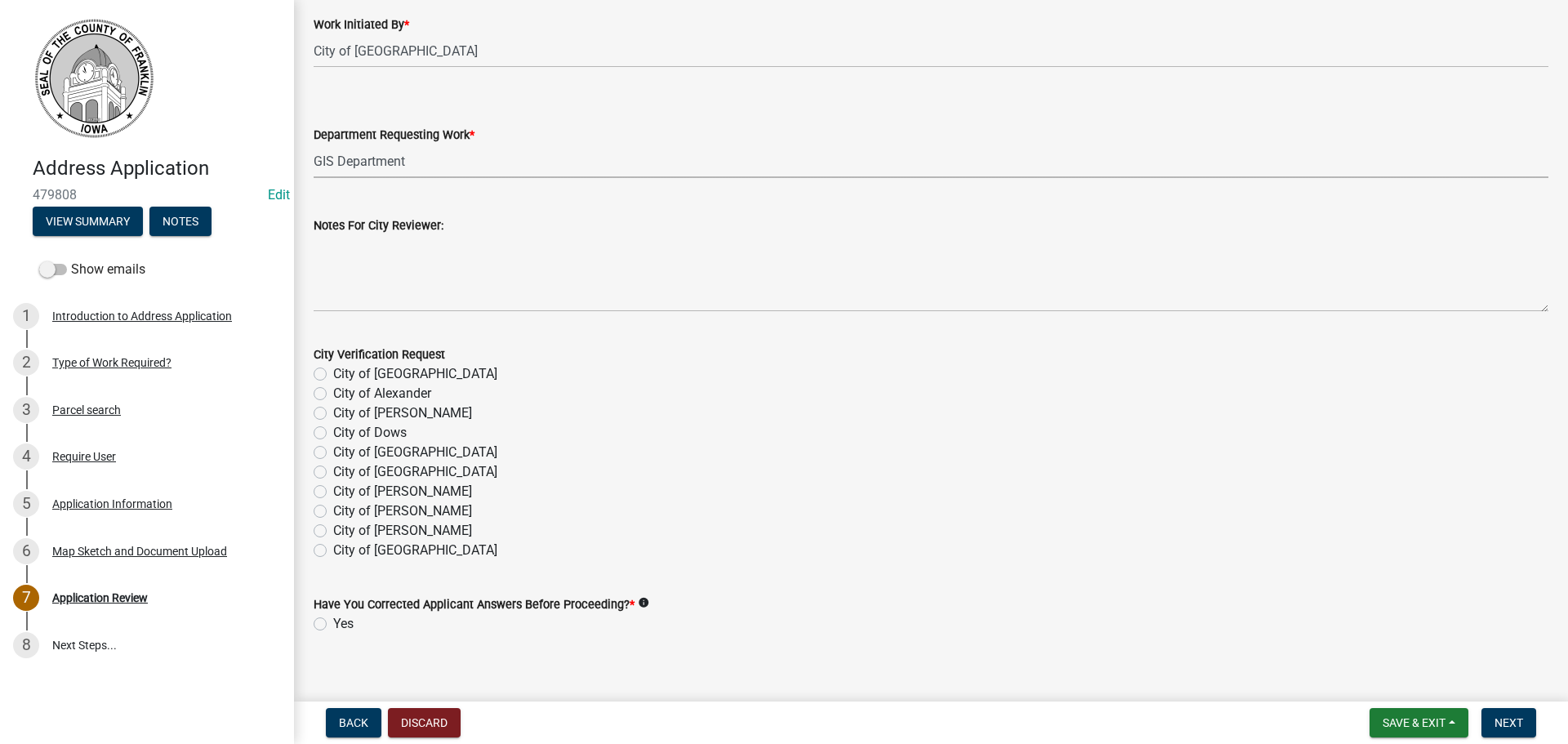
click at [334, 471] on label "City of Hampton" at bounding box center [416, 472] width 164 height 20
click at [334, 471] on input "City of Hampton" at bounding box center [338, 468] width 11 height 11
radio input "true"
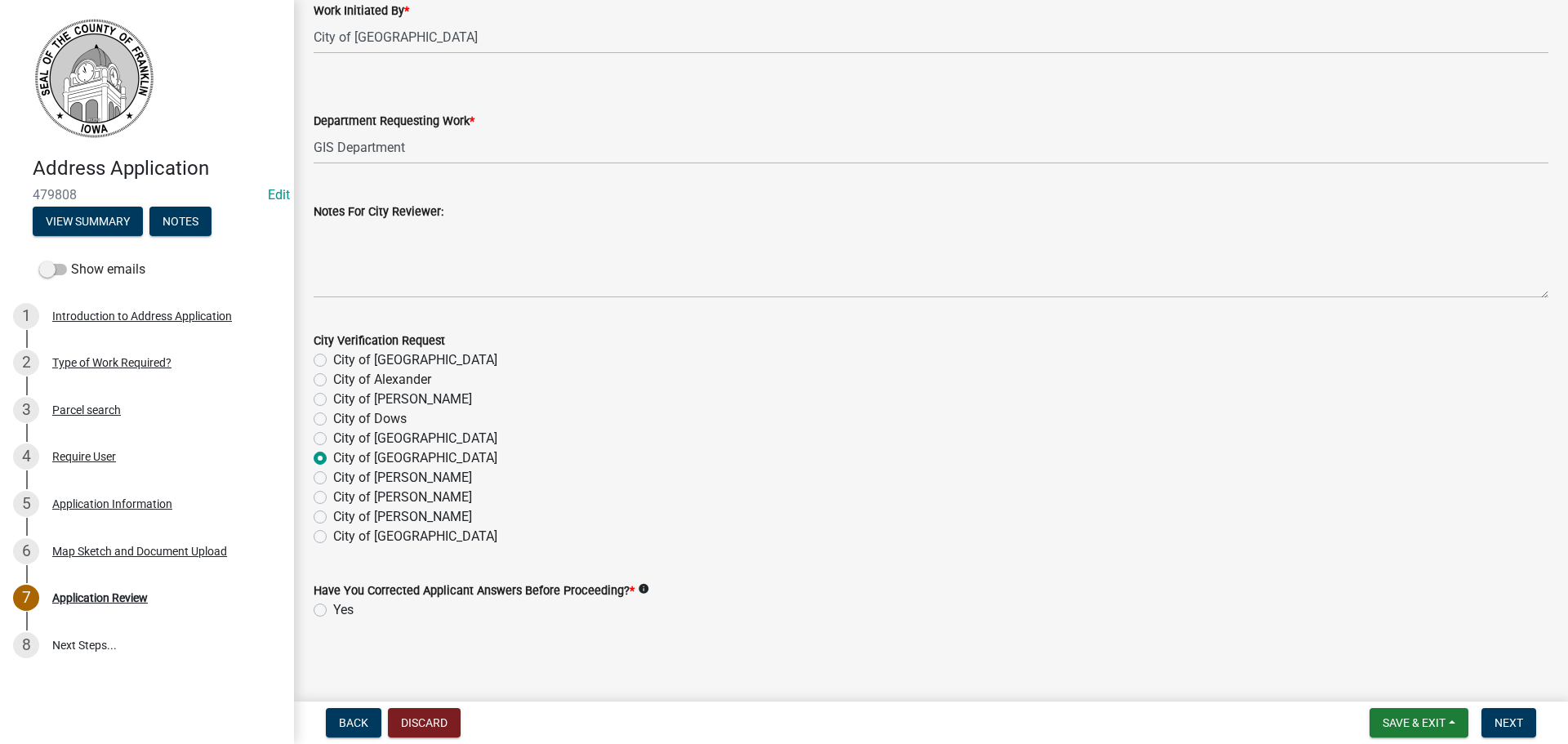
scroll to position [2223, 0]
click at [334, 606] on label "Yes" at bounding box center [343, 607] width 20 height 20
click at [334, 606] on input "Yes" at bounding box center [338, 602] width 11 height 11
radio input "true"
click at [1516, 722] on span "Next" at bounding box center [1510, 723] width 29 height 13
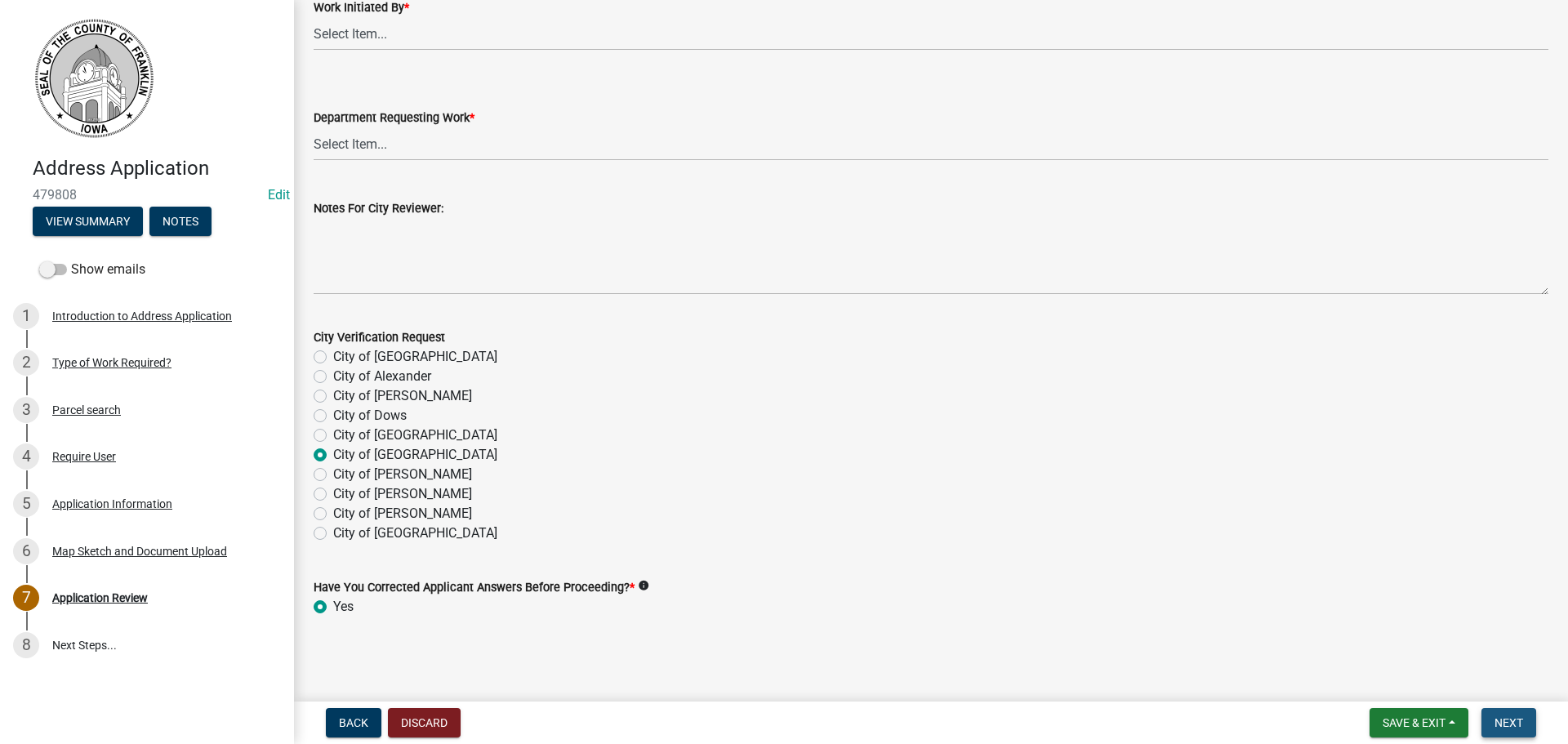
scroll to position [0, 0]
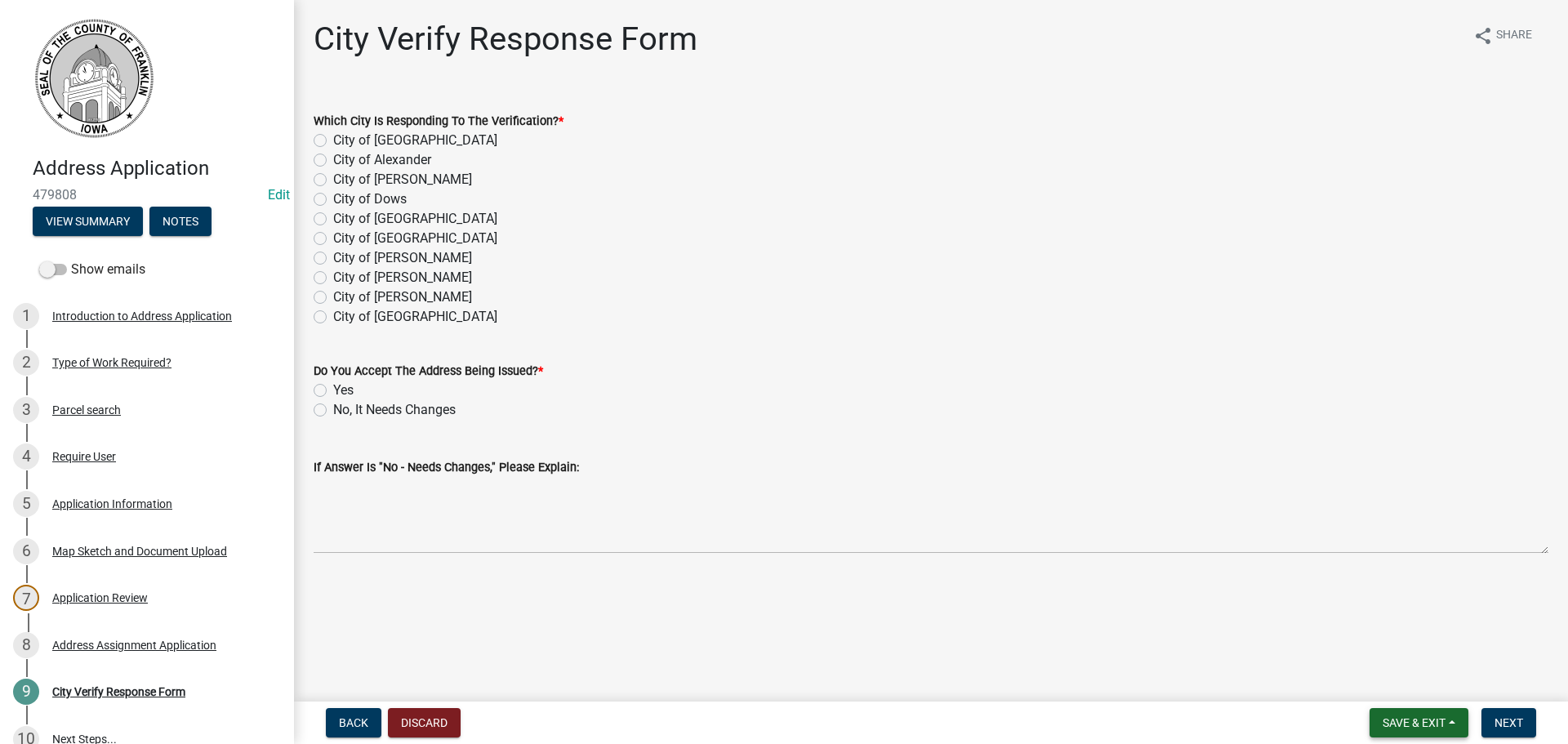
click at [1452, 724] on button "Save & Exit" at bounding box center [1419, 723] width 98 height 30
click at [1400, 676] on button "Save & Exit" at bounding box center [1404, 680] width 131 height 39
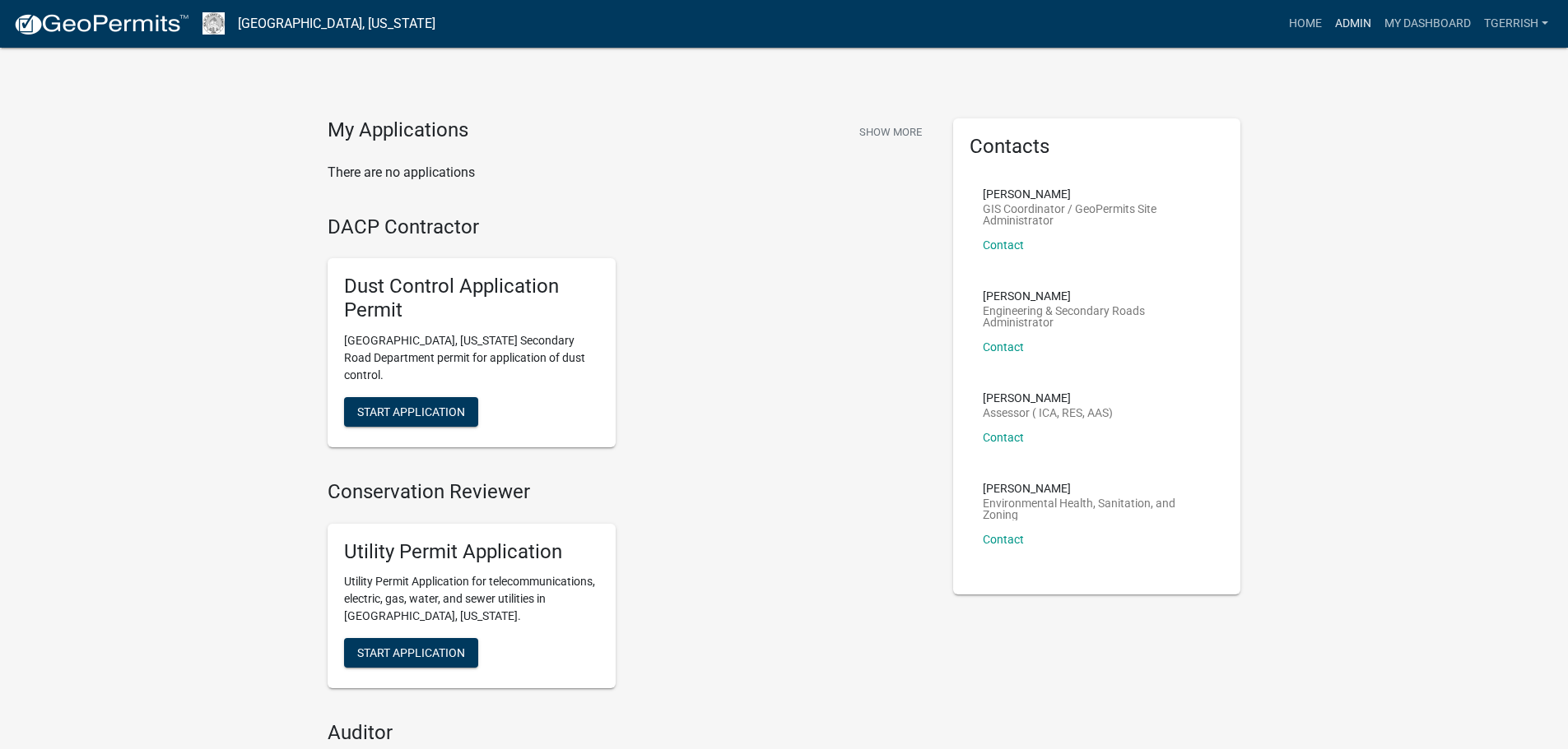
click at [1347, 19] on link "Admin" at bounding box center [1352, 24] width 49 height 31
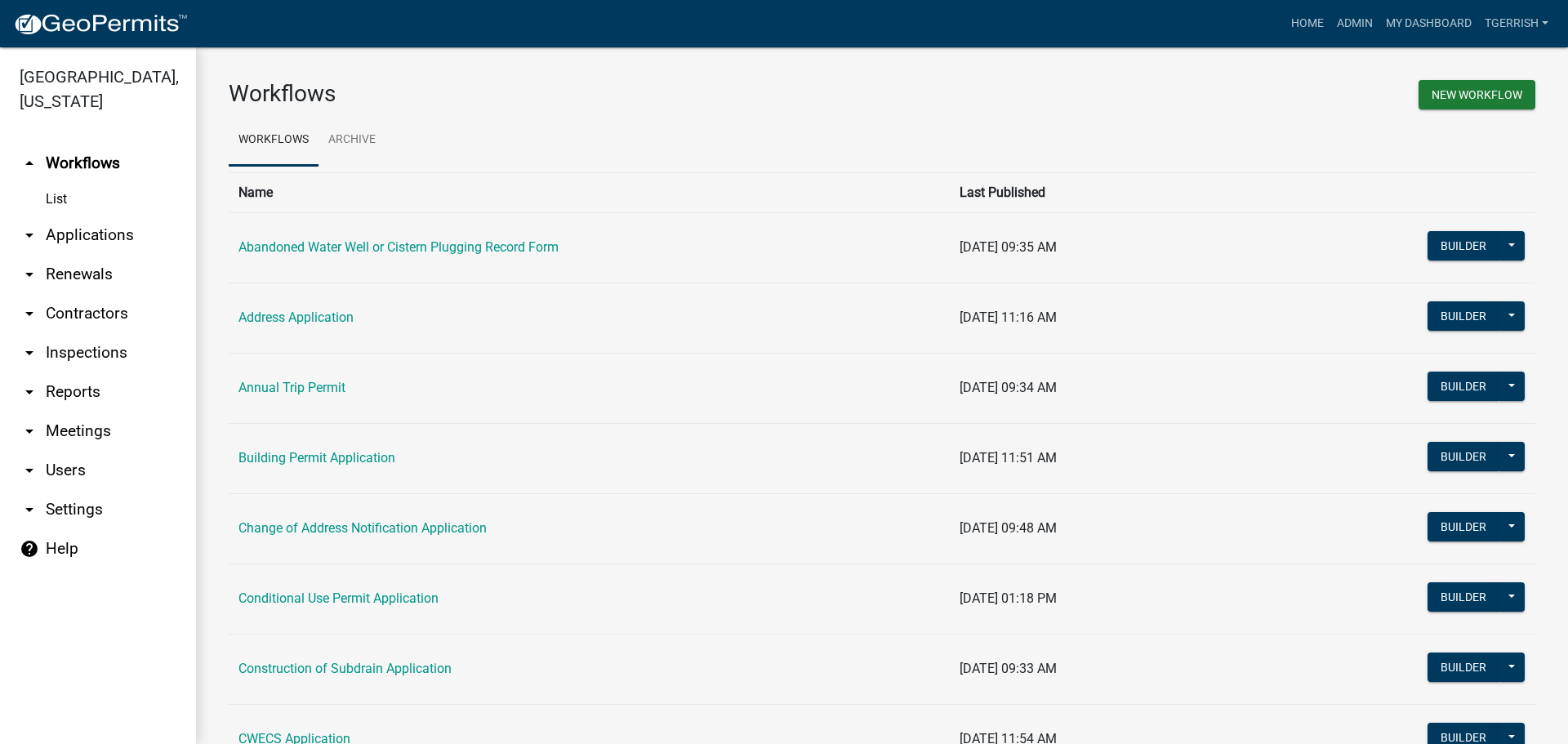
click at [42, 491] on link "arrow_drop_down Settings" at bounding box center [98, 510] width 196 height 39
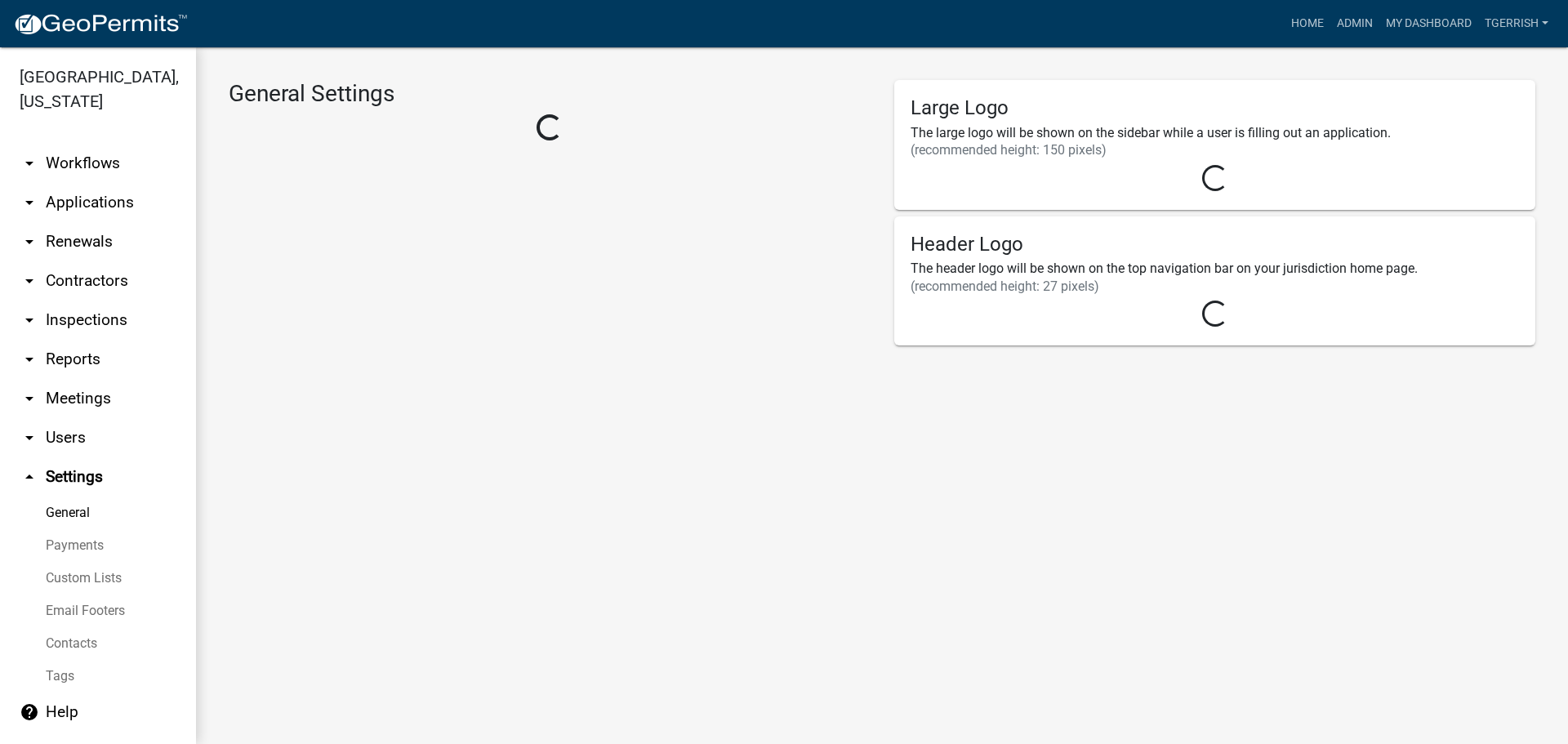
select select "IA"
select select "Central Standard Time"
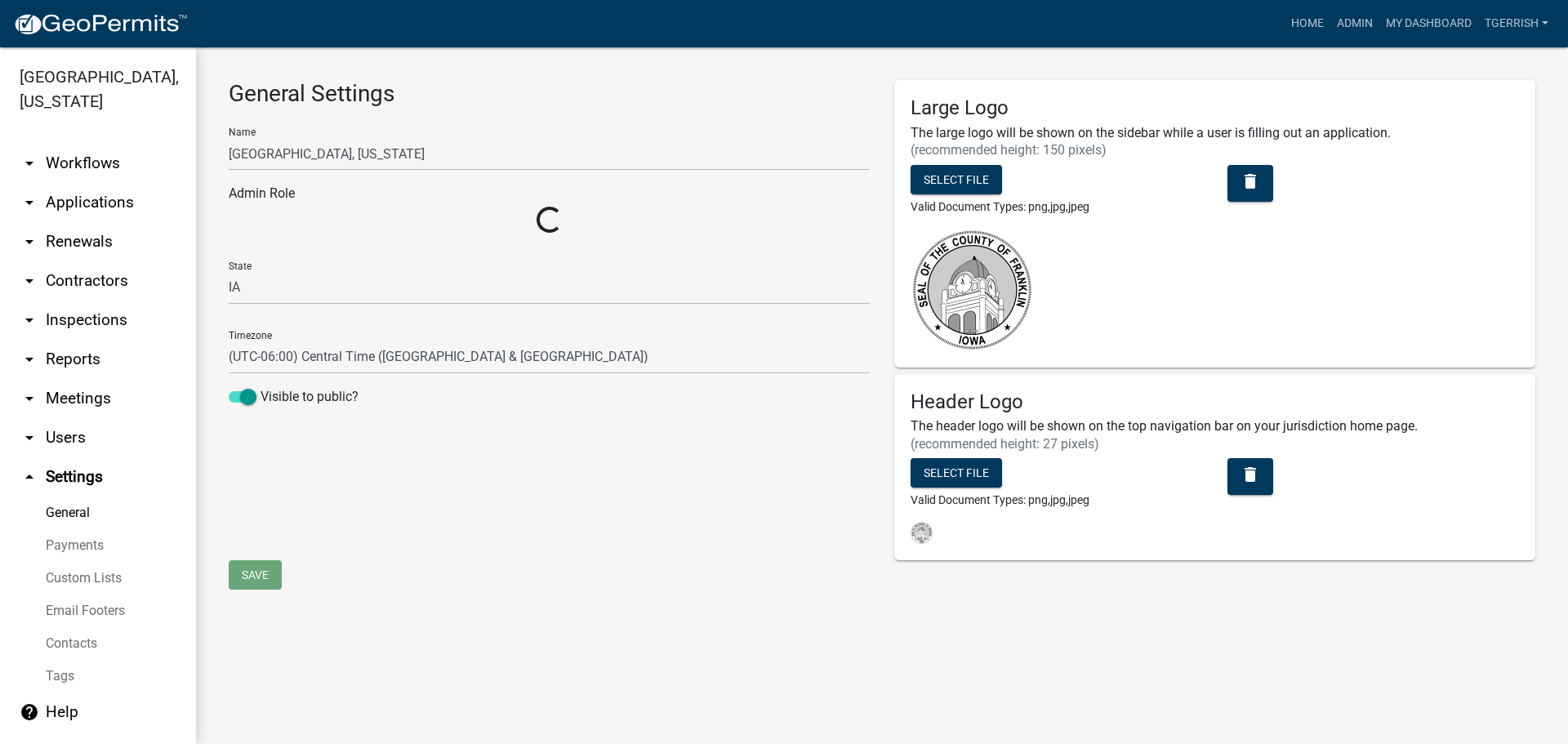
select select "9cfedb06-fa9e-4ae8-94fb-d87b1520aca3"
click at [54, 562] on link "Custom Lists" at bounding box center [98, 579] width 196 height 33
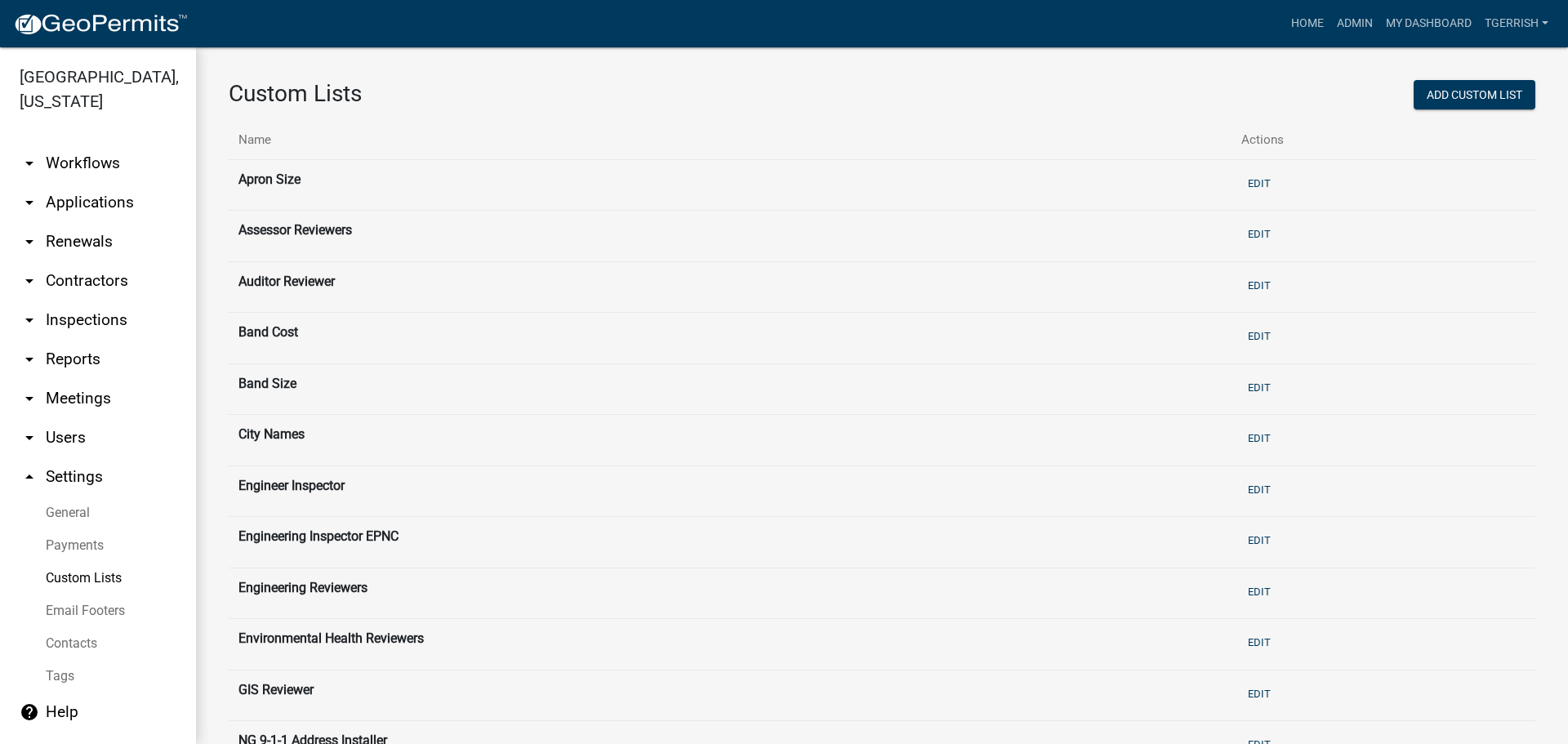
click at [55, 660] on link "Tags" at bounding box center [98, 676] width 196 height 33
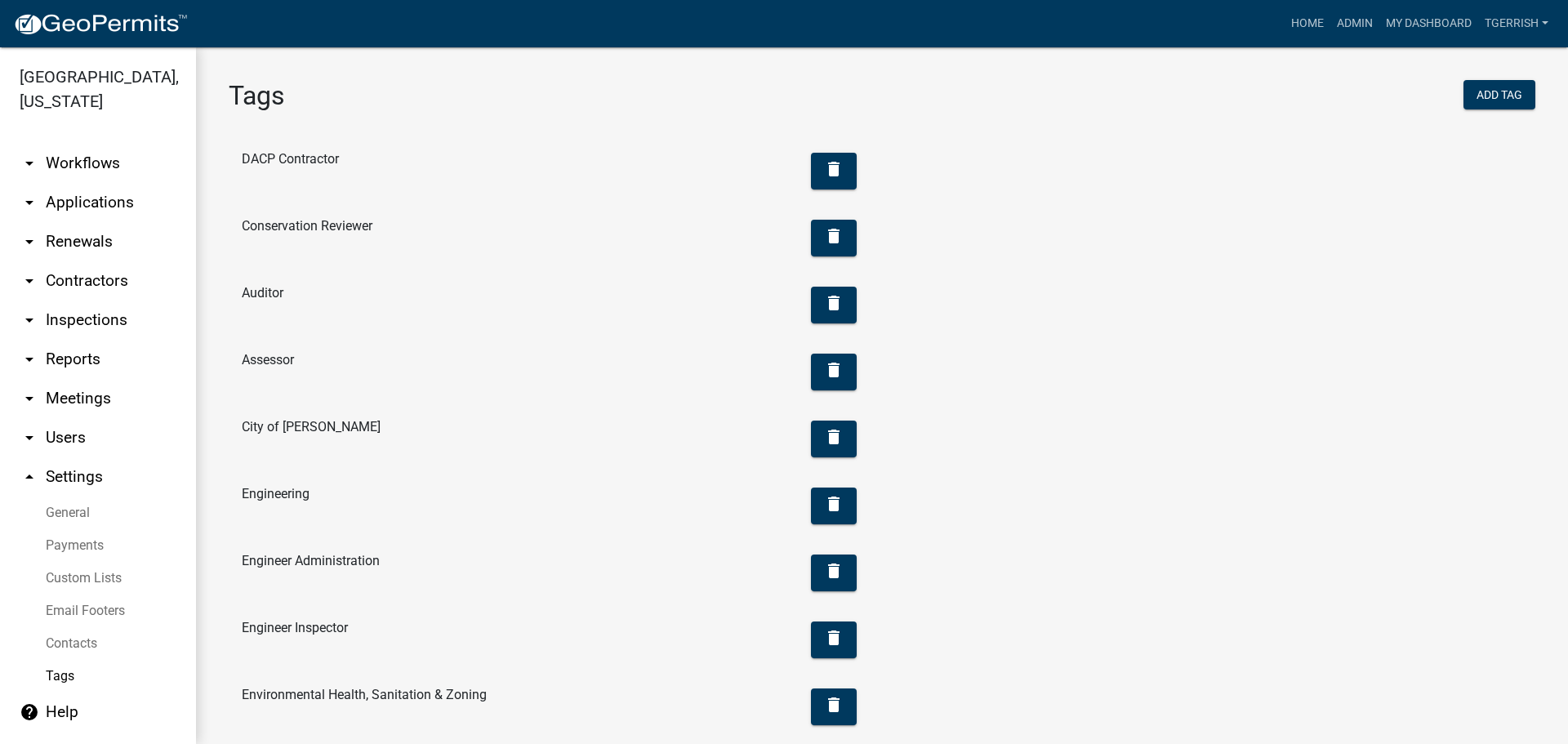
click at [70, 496] on link "General" at bounding box center [98, 513] width 196 height 33
select select "IA"
select select "Central Standard Time"
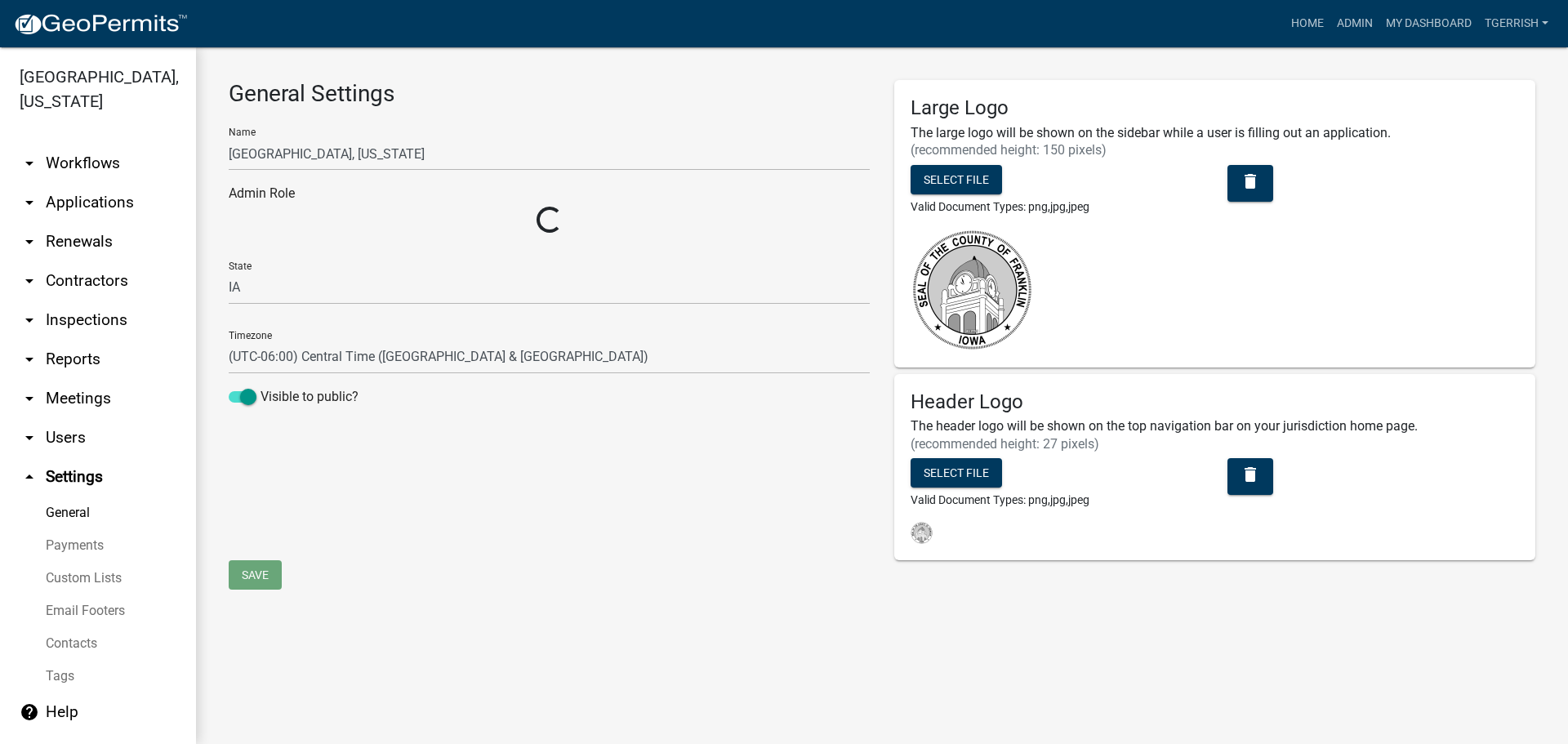
select select "9cfedb06-fa9e-4ae8-94fb-d87b1520aca3"
click at [68, 562] on link "Custom Lists" at bounding box center [98, 579] width 196 height 33
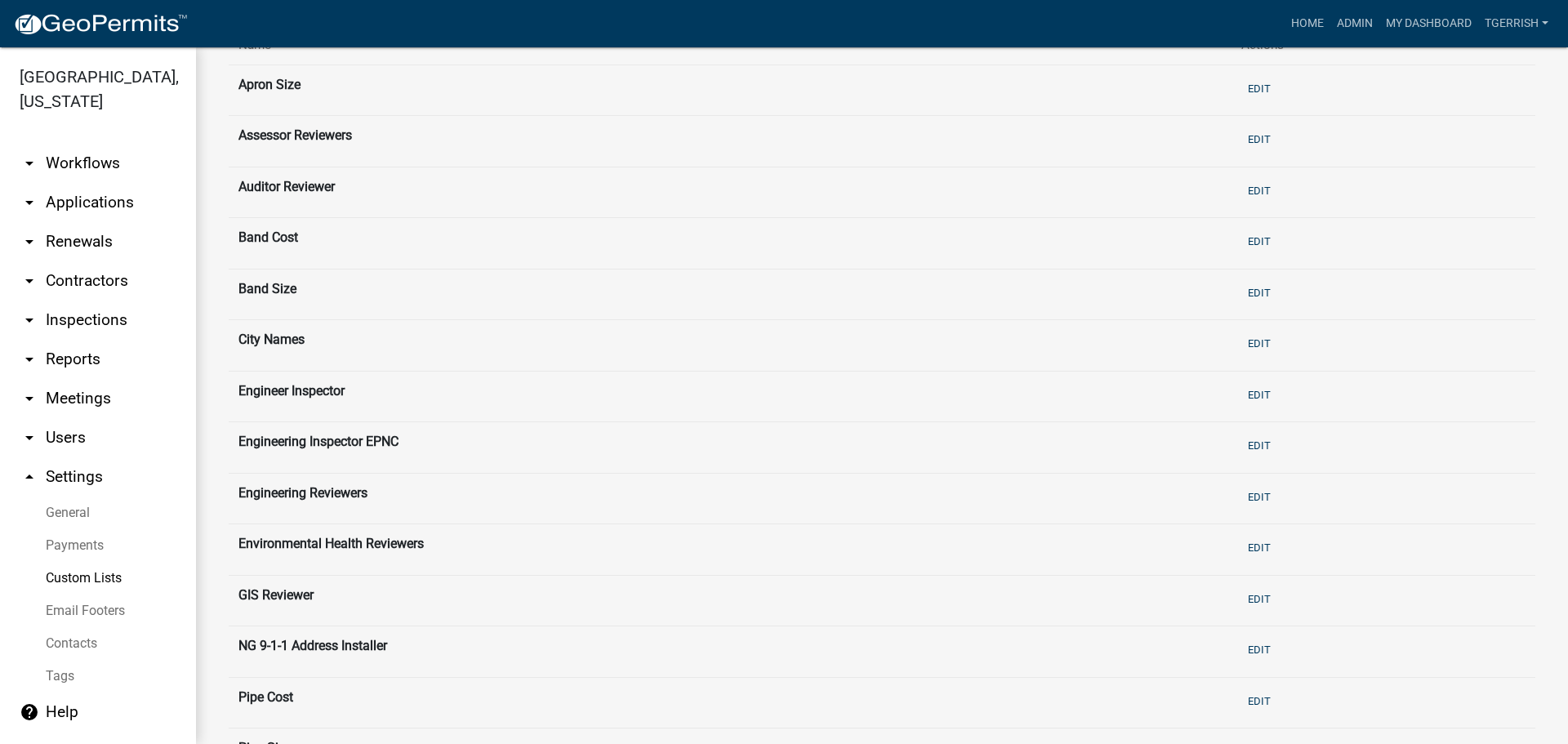
scroll to position [245, 0]
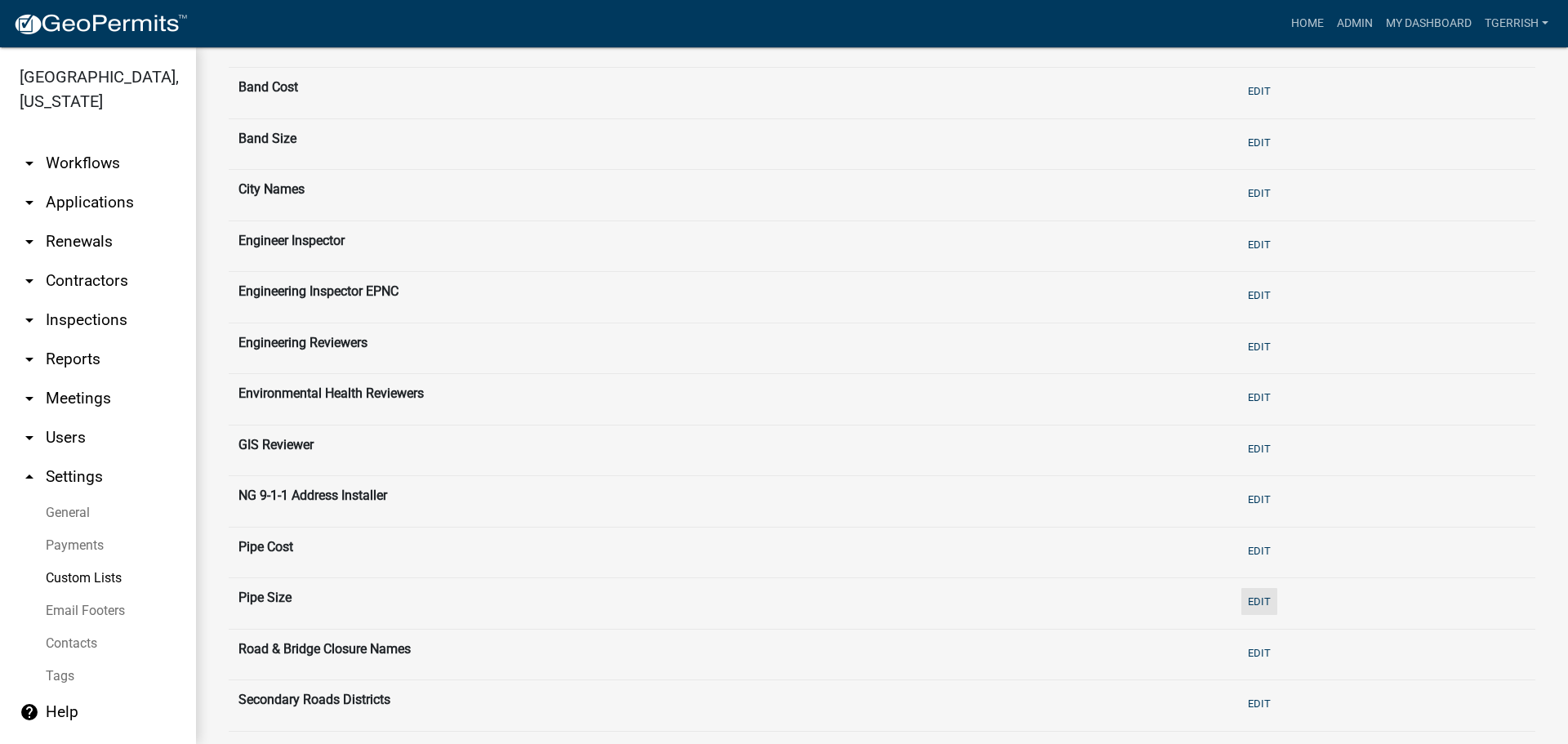
click at [1256, 603] on button "Edit" at bounding box center [1260, 602] width 36 height 27
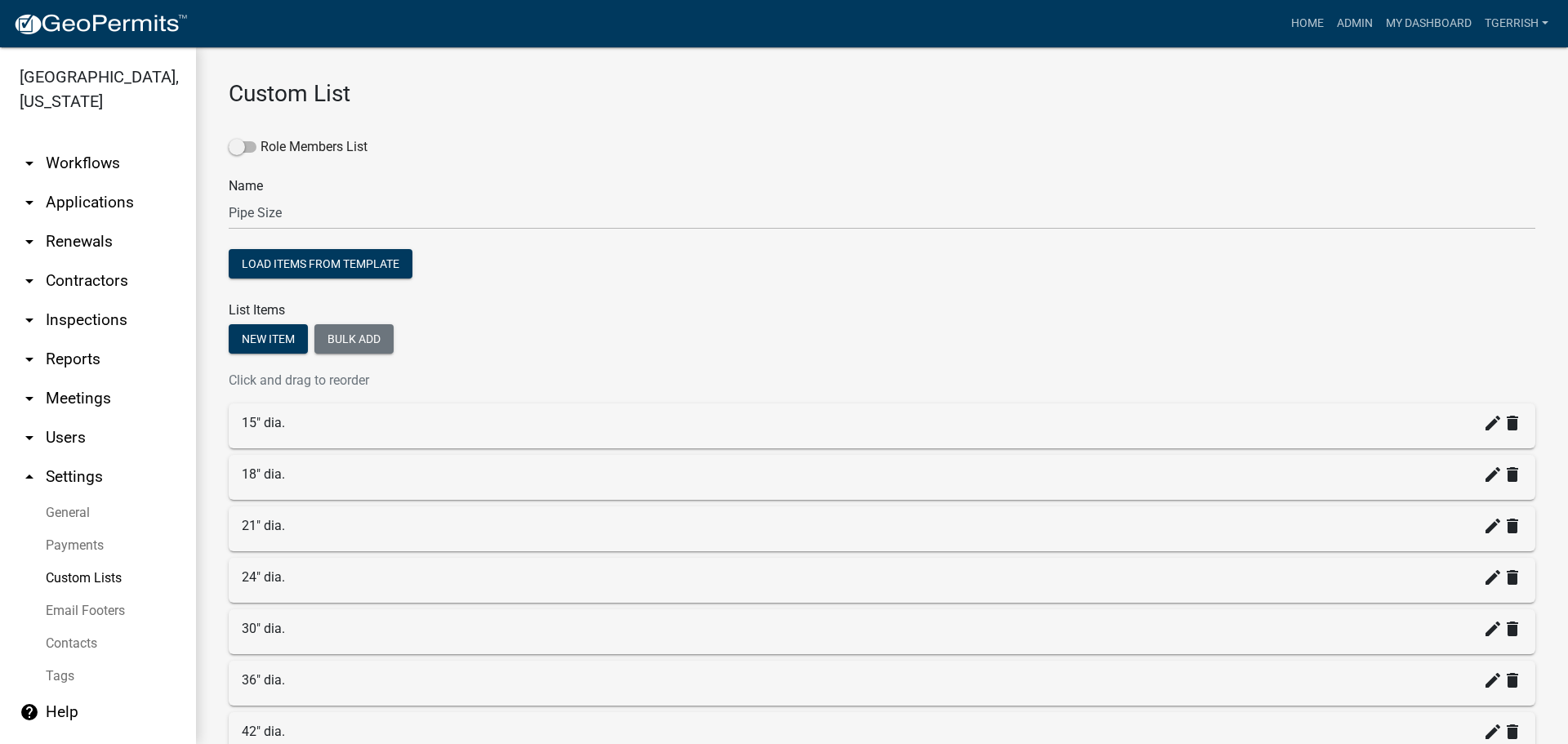
click at [73, 562] on link "Custom Lists" at bounding box center [98, 579] width 196 height 33
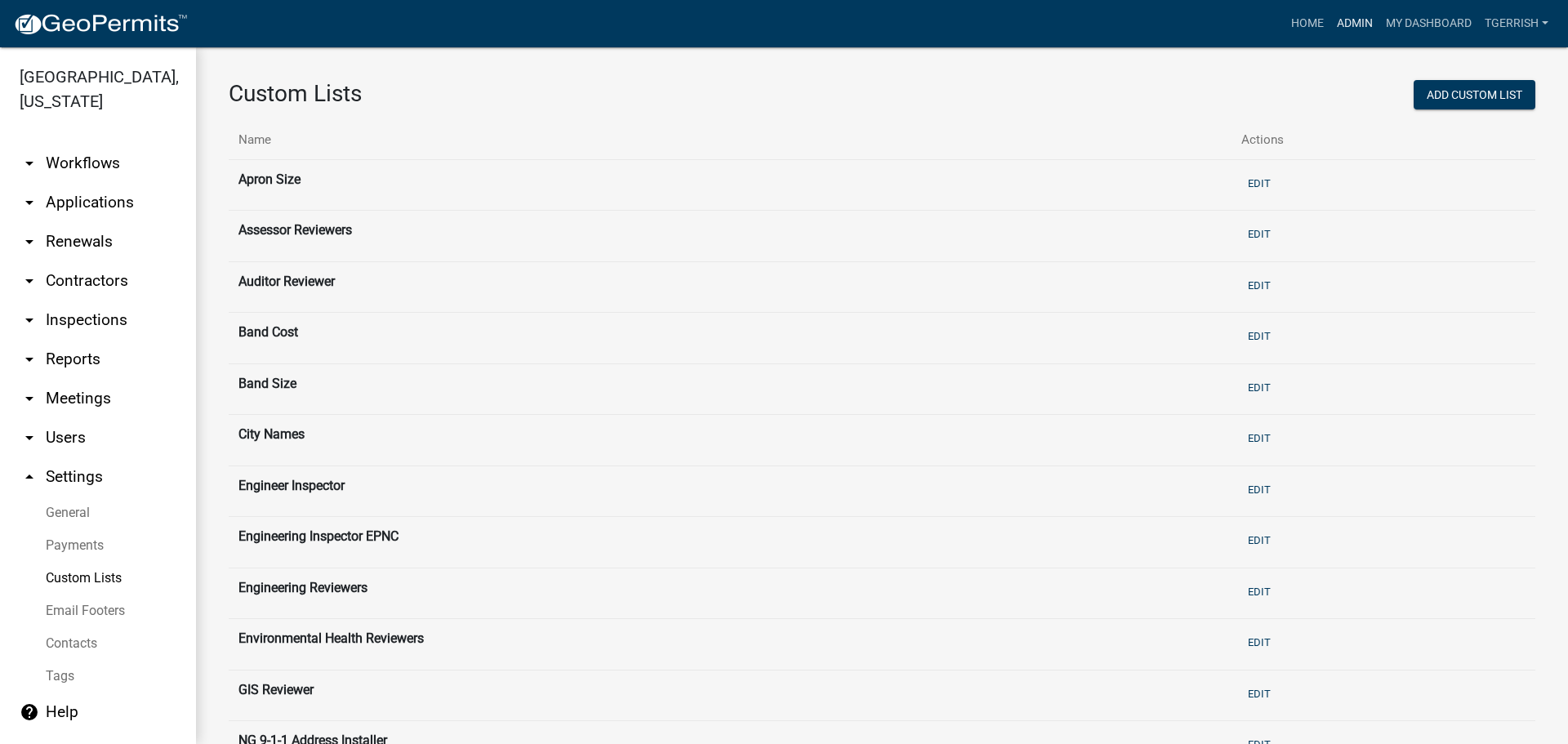
click at [1354, 21] on link "Admin" at bounding box center [1355, 24] width 49 height 31
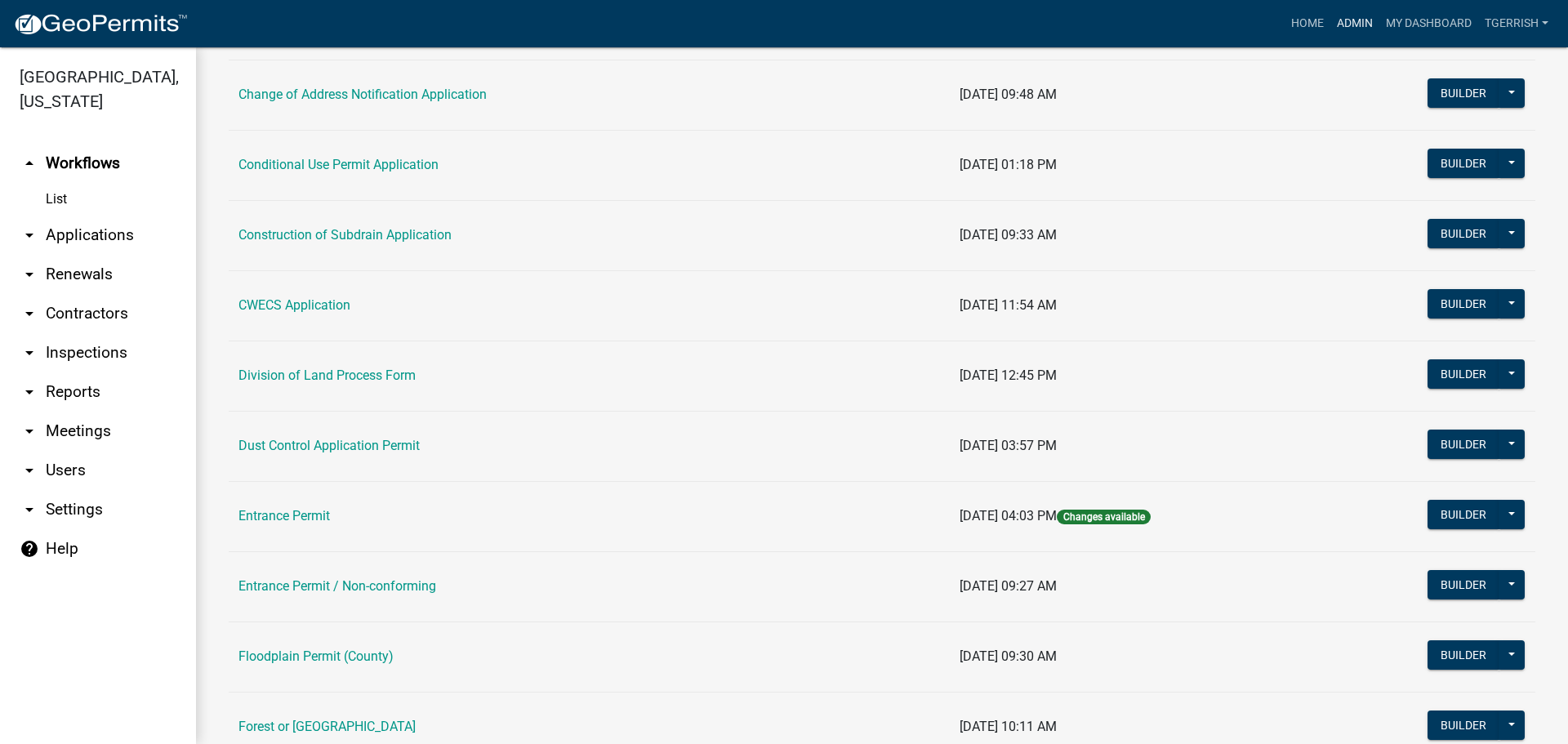
scroll to position [654, 0]
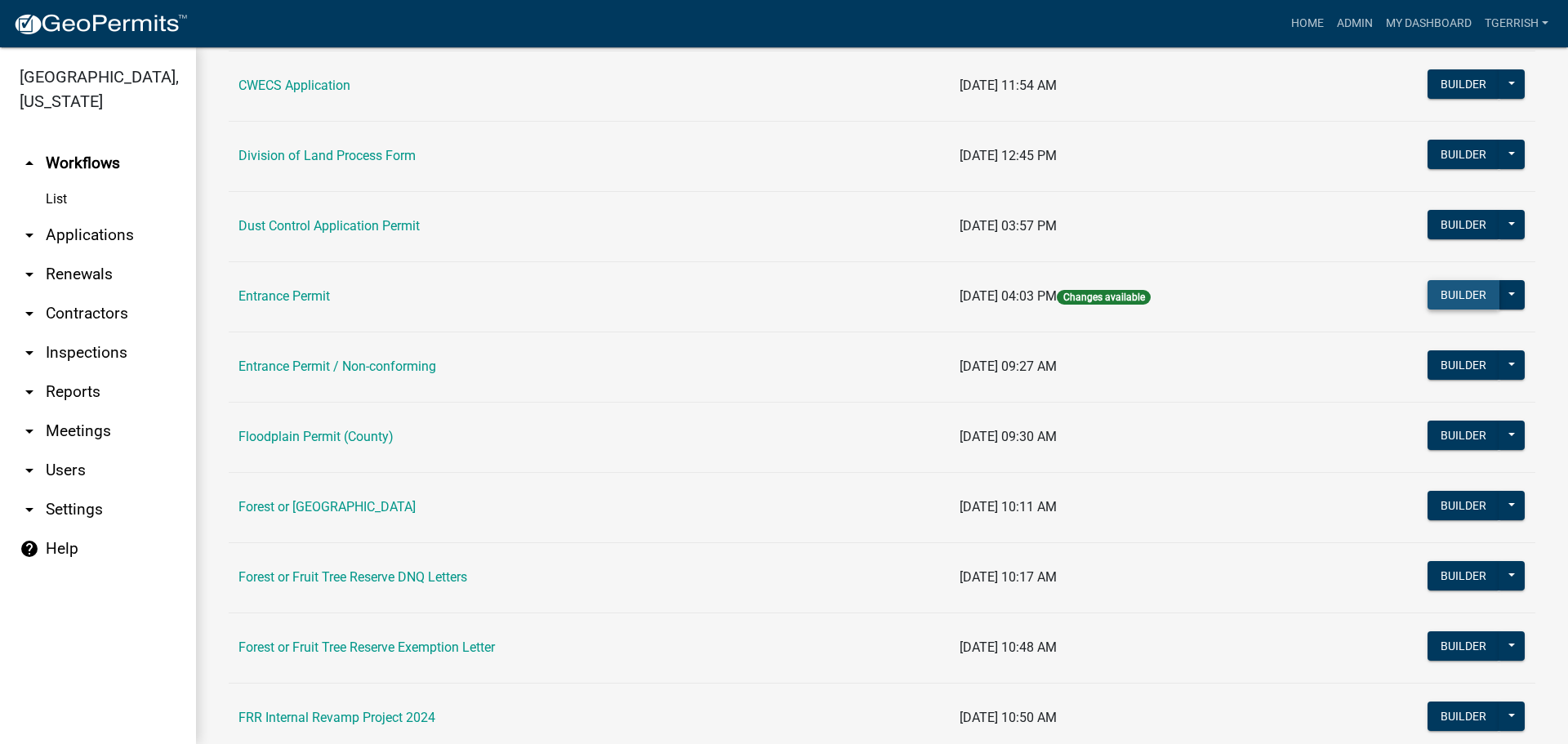
click at [1440, 295] on button "Builder" at bounding box center [1464, 295] width 72 height 30
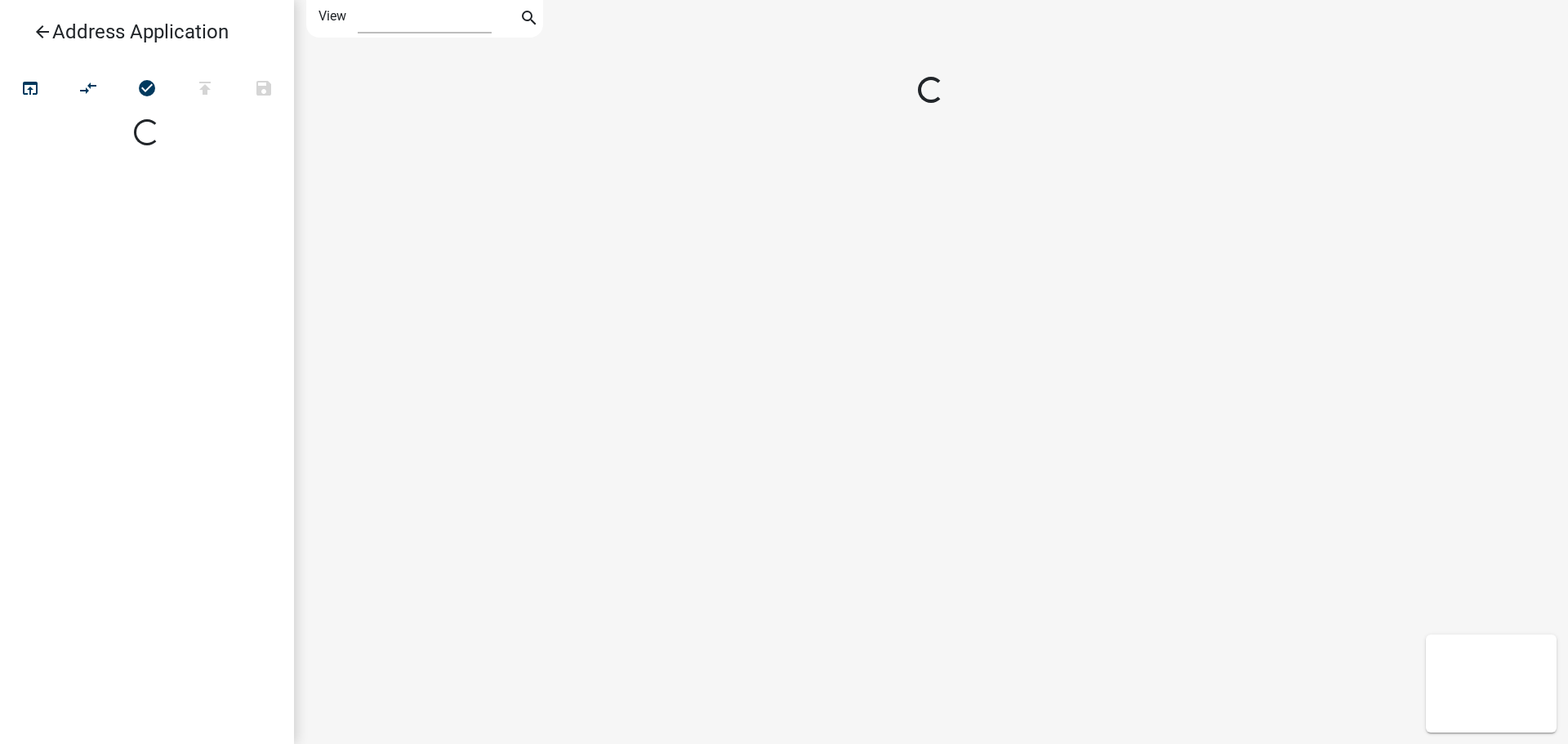
select select "1"
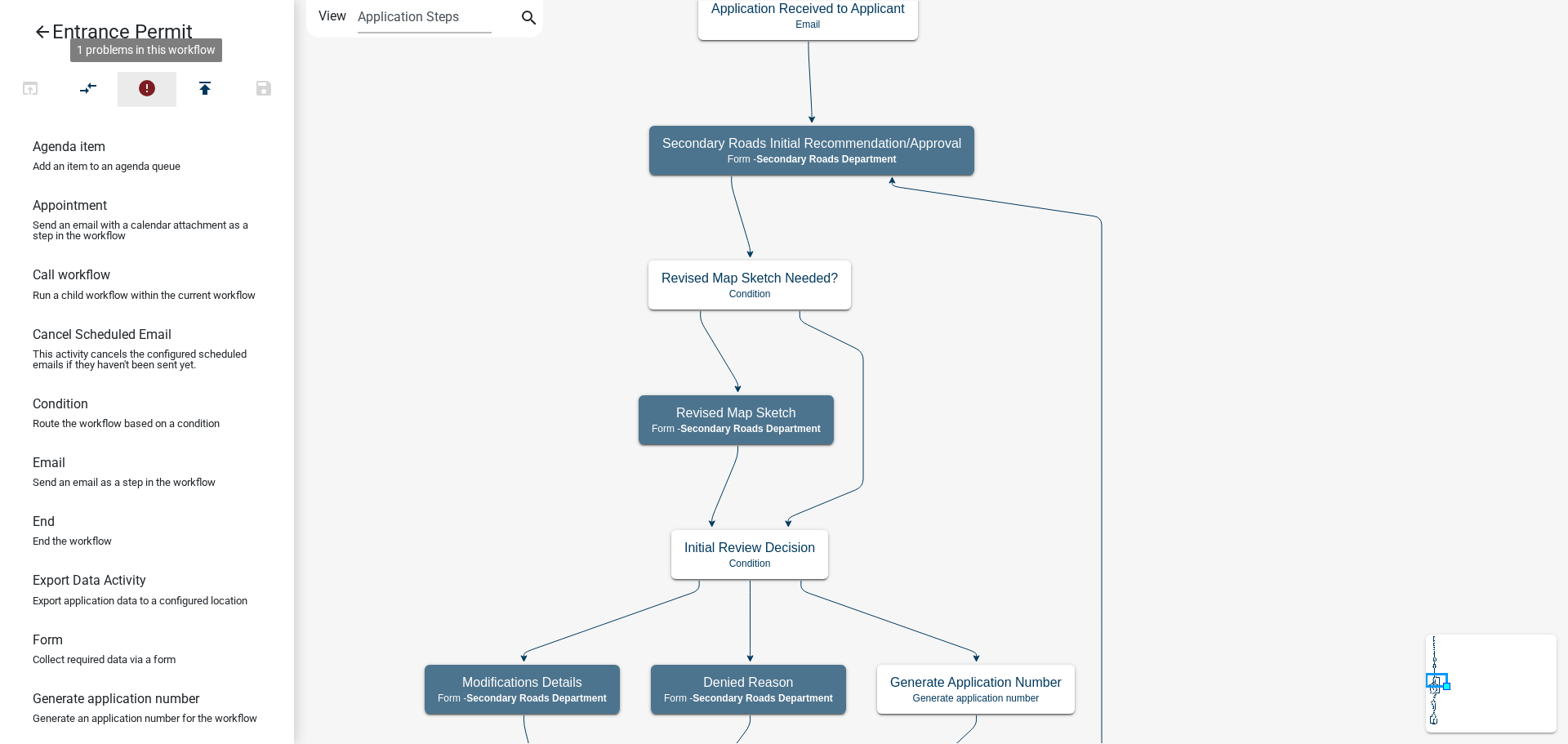
click at [143, 91] on icon "error" at bounding box center [147, 90] width 20 height 23
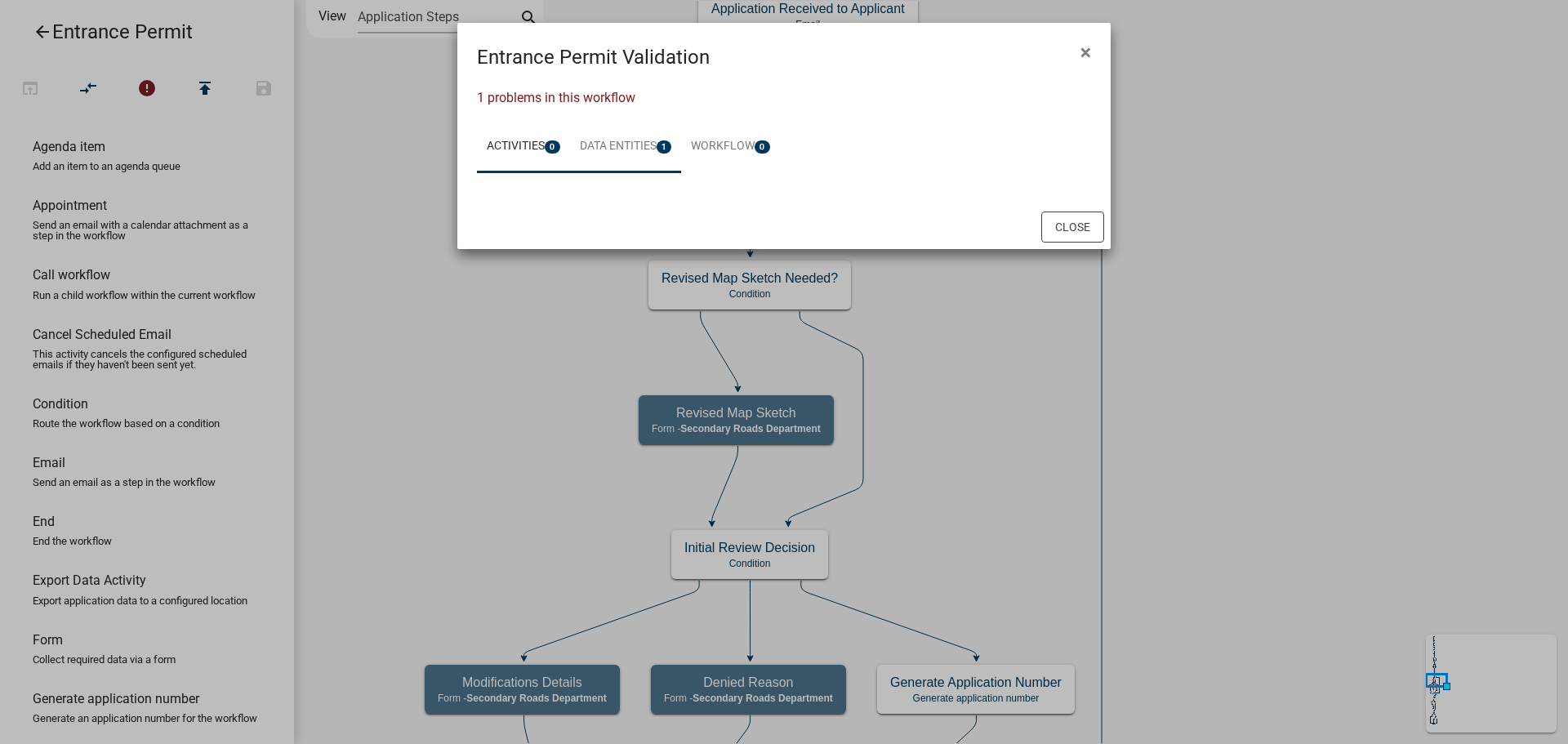
click at [634, 145] on link "Data Entities 1" at bounding box center [625, 146] width 112 height 53
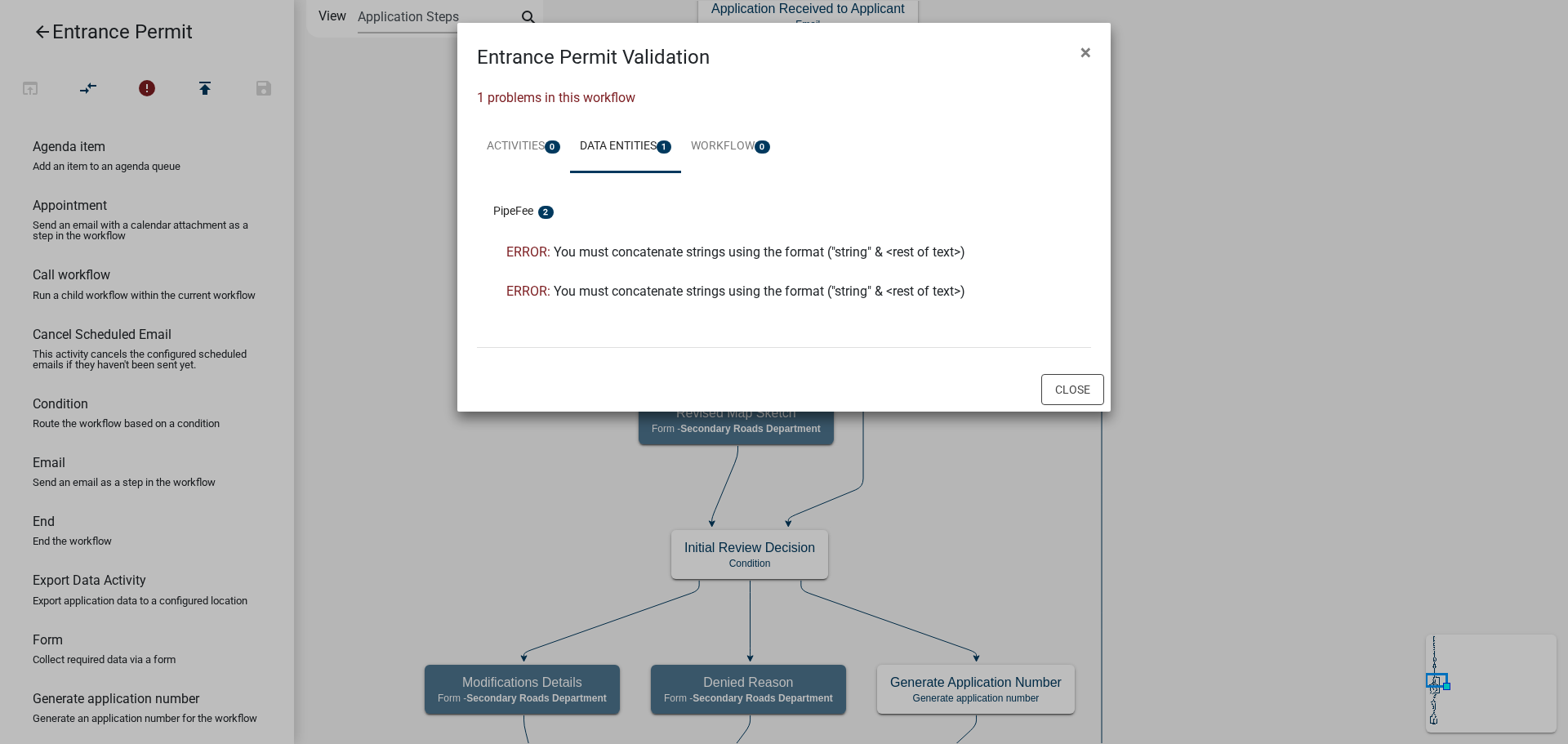
click at [639, 249] on span "You must concatenate strings using the format ("string" & <rest of text>)" at bounding box center [759, 252] width 412 height 15
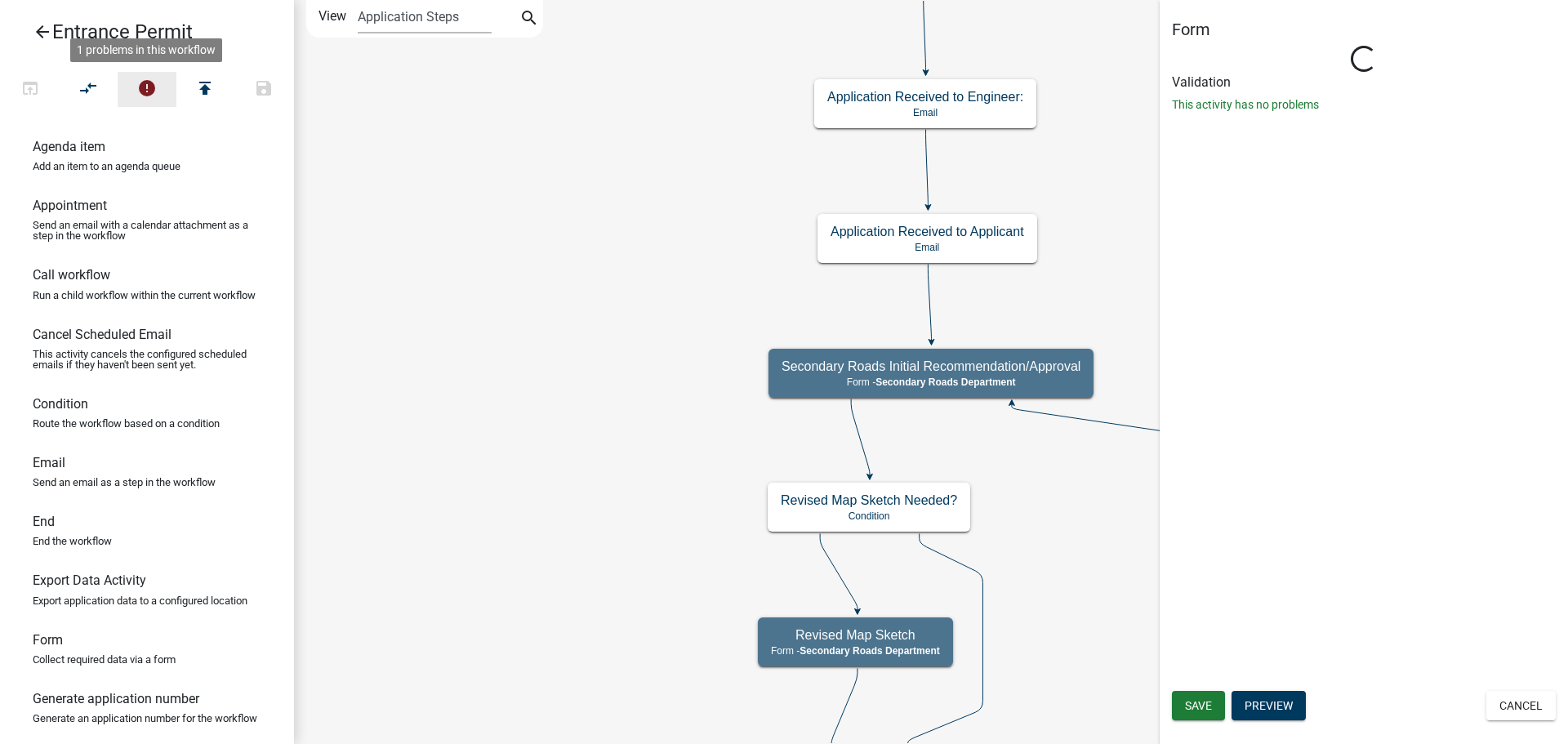
select select "B9F47891-84A2-469C-AE4E-90297C2C901C"
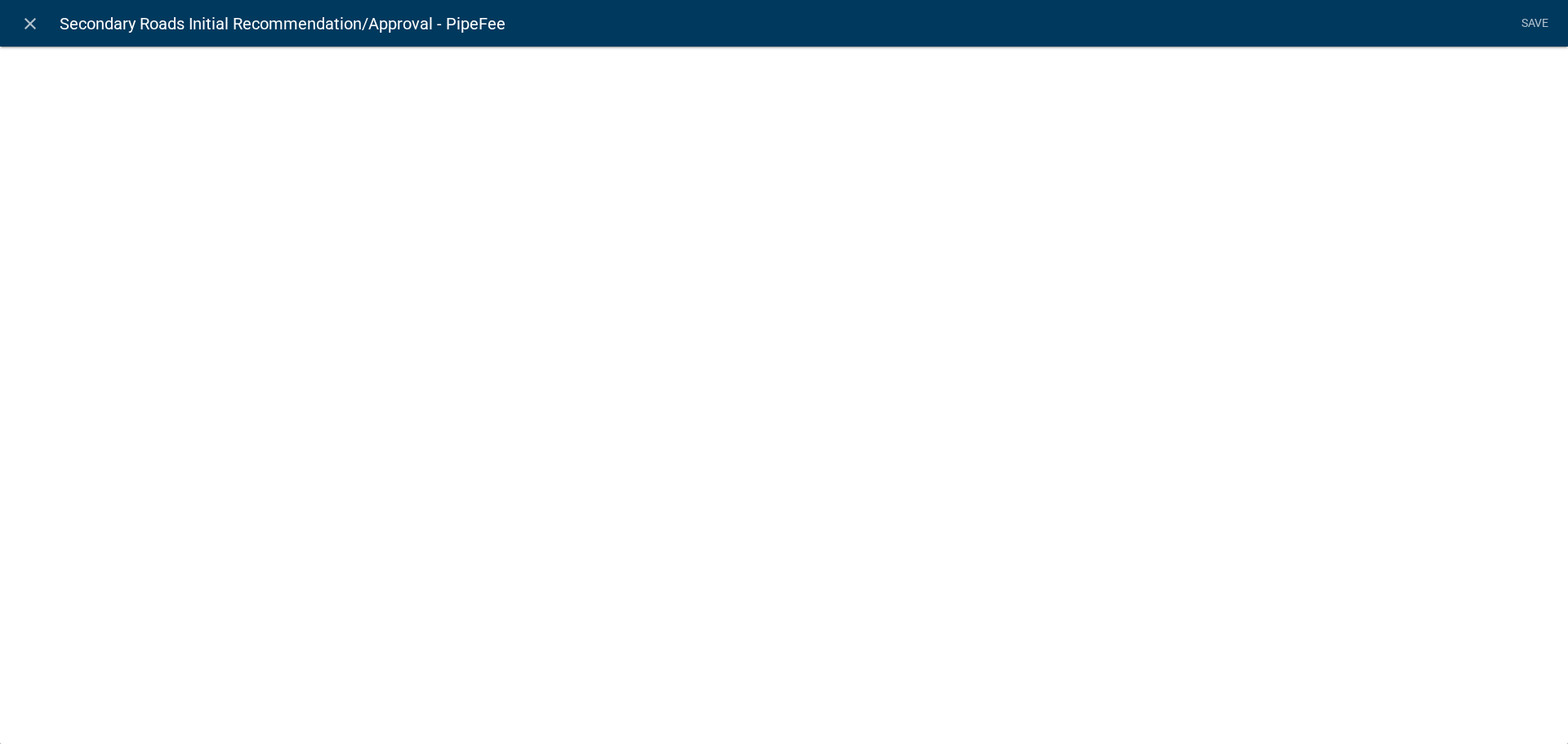
select select "fee"
select select "8e3cef55-a899-48ca-bb16-6529227b5fc2"
select select "3: 03b558af-81bf-4c65-9f7a-76f0a3d2a721"
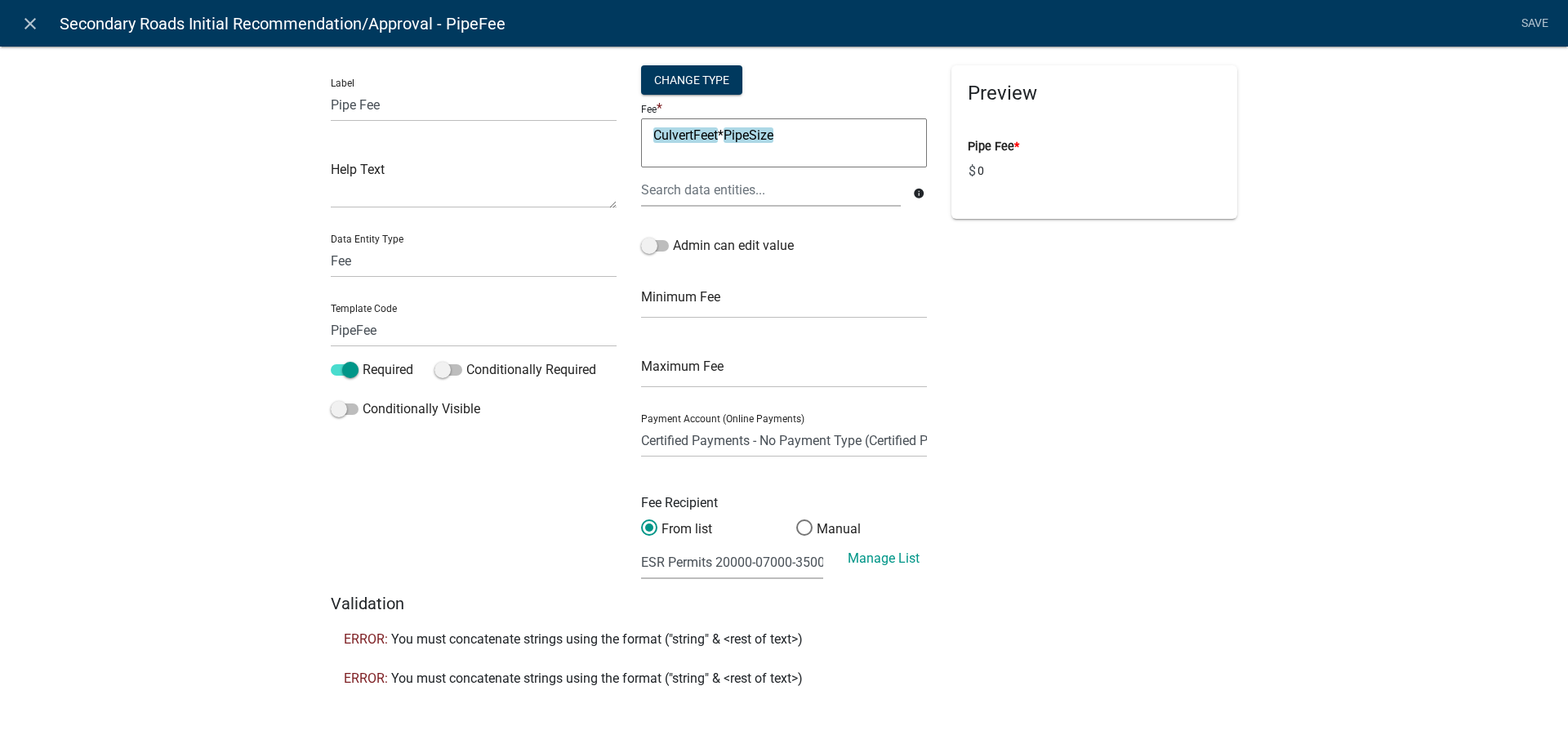
click at [915, 194] on icon "info" at bounding box center [919, 194] width 11 height 11
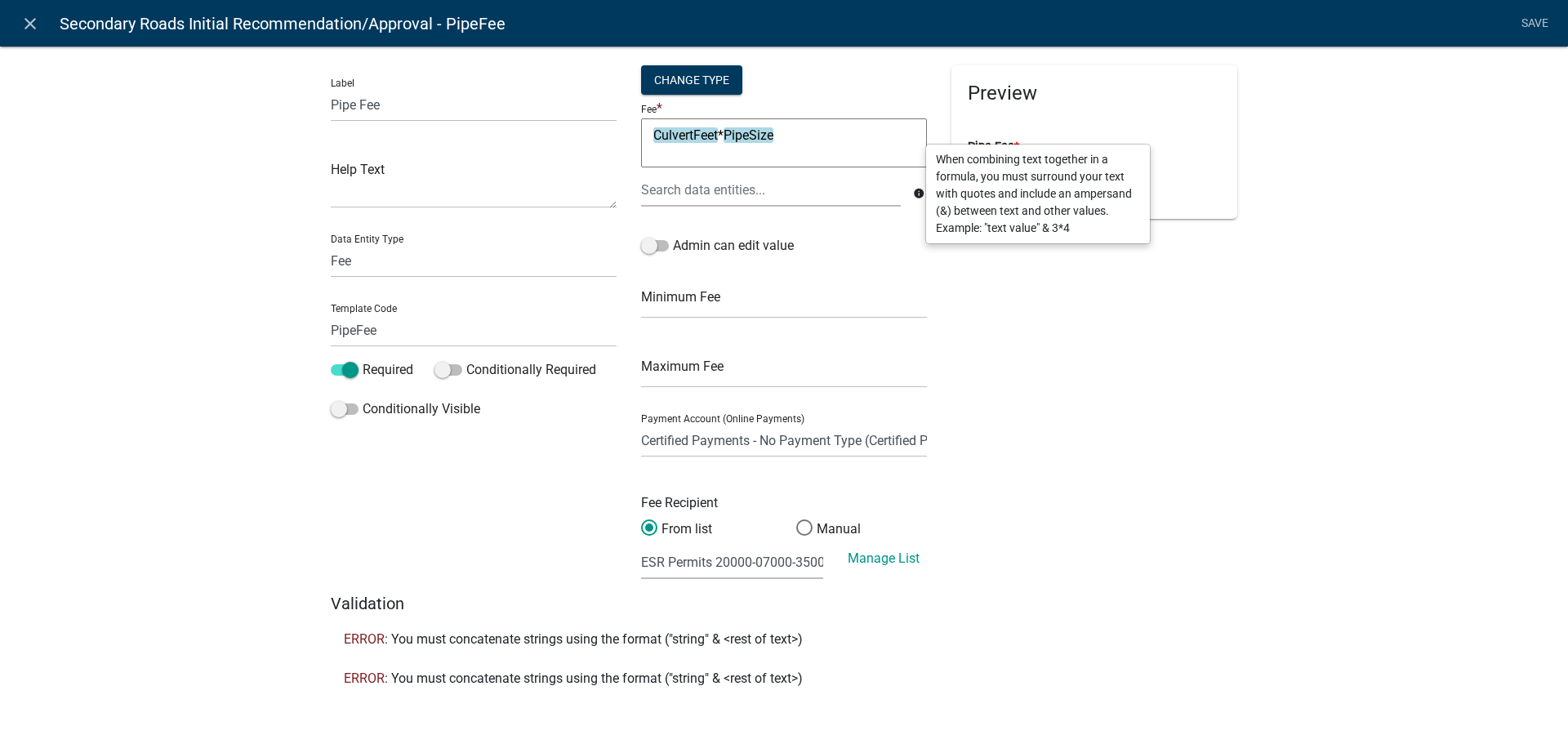
click at [913, 193] on icon "info" at bounding box center [919, 194] width 11 height 11
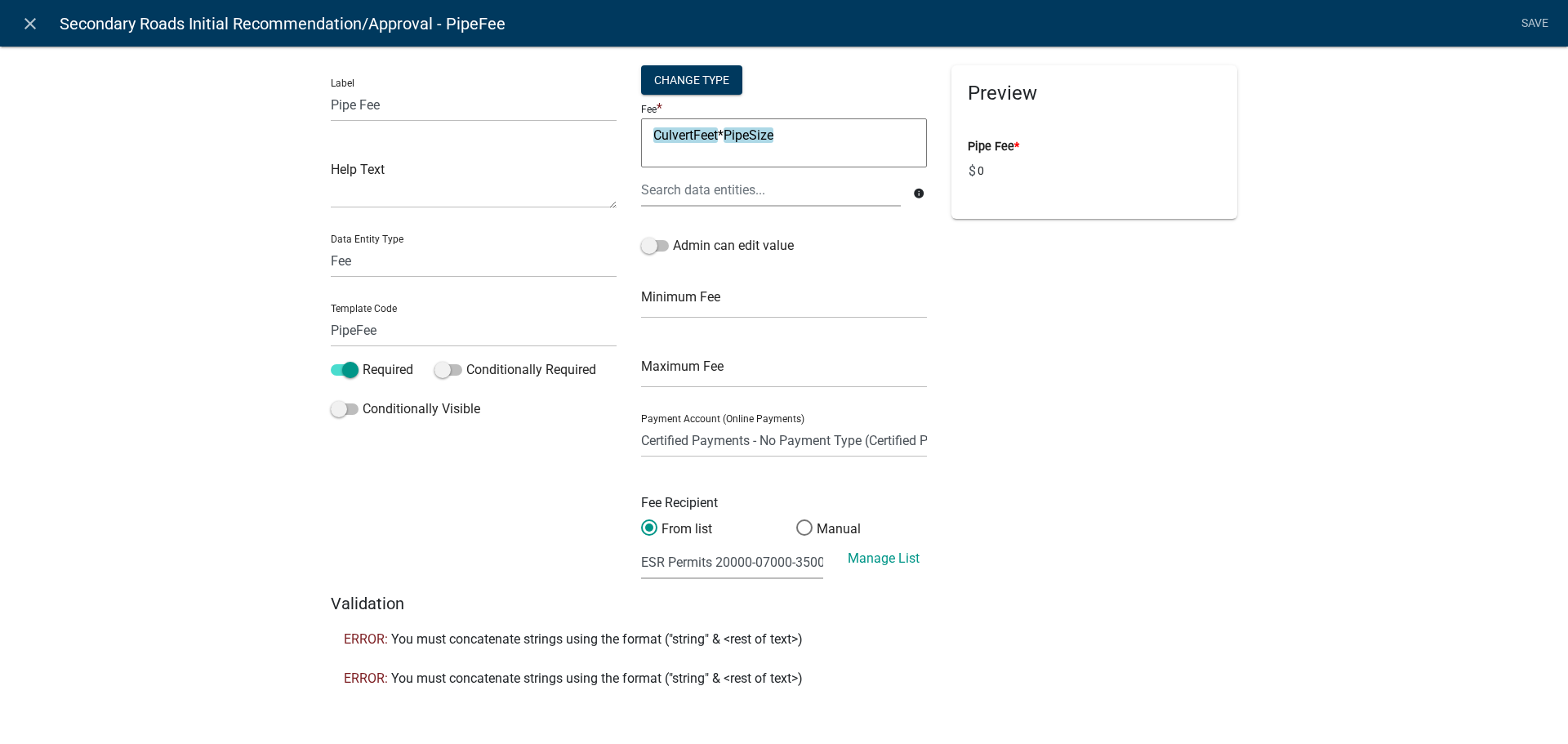
click at [649, 133] on textarea "CulvertFeet*PipeSize" at bounding box center [784, 142] width 286 height 49
click at [650, 136] on textarea ""CulvertFeet*PipeSize" at bounding box center [784, 142] width 286 height 49
type textarea "*"
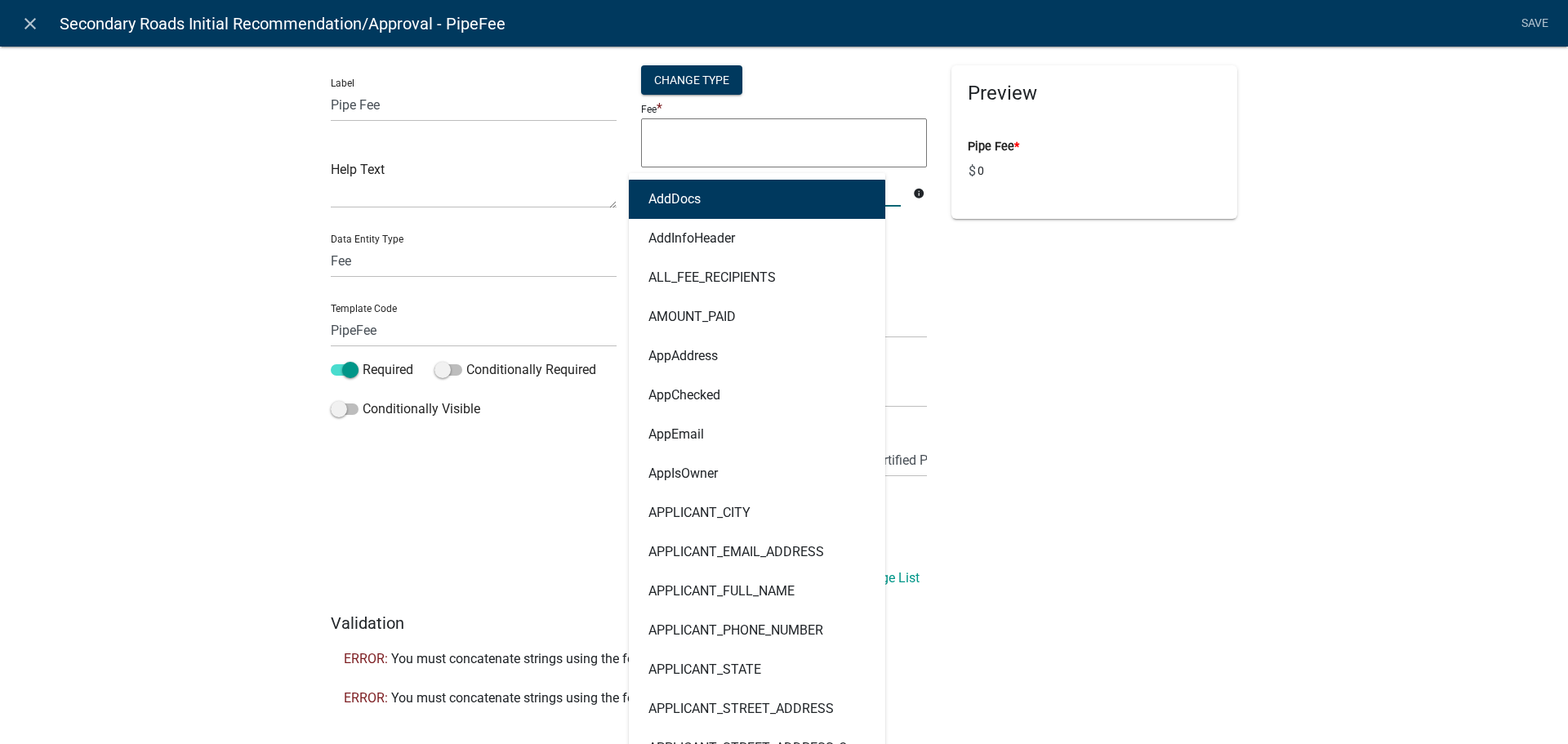
click at [705, 192] on div "AddDocs AddInfoHeader ALL_FEE_RECIPIENTS AMOUNT_PAID AppAddress AppChecked AppE…" at bounding box center [771, 189] width 284 height 33
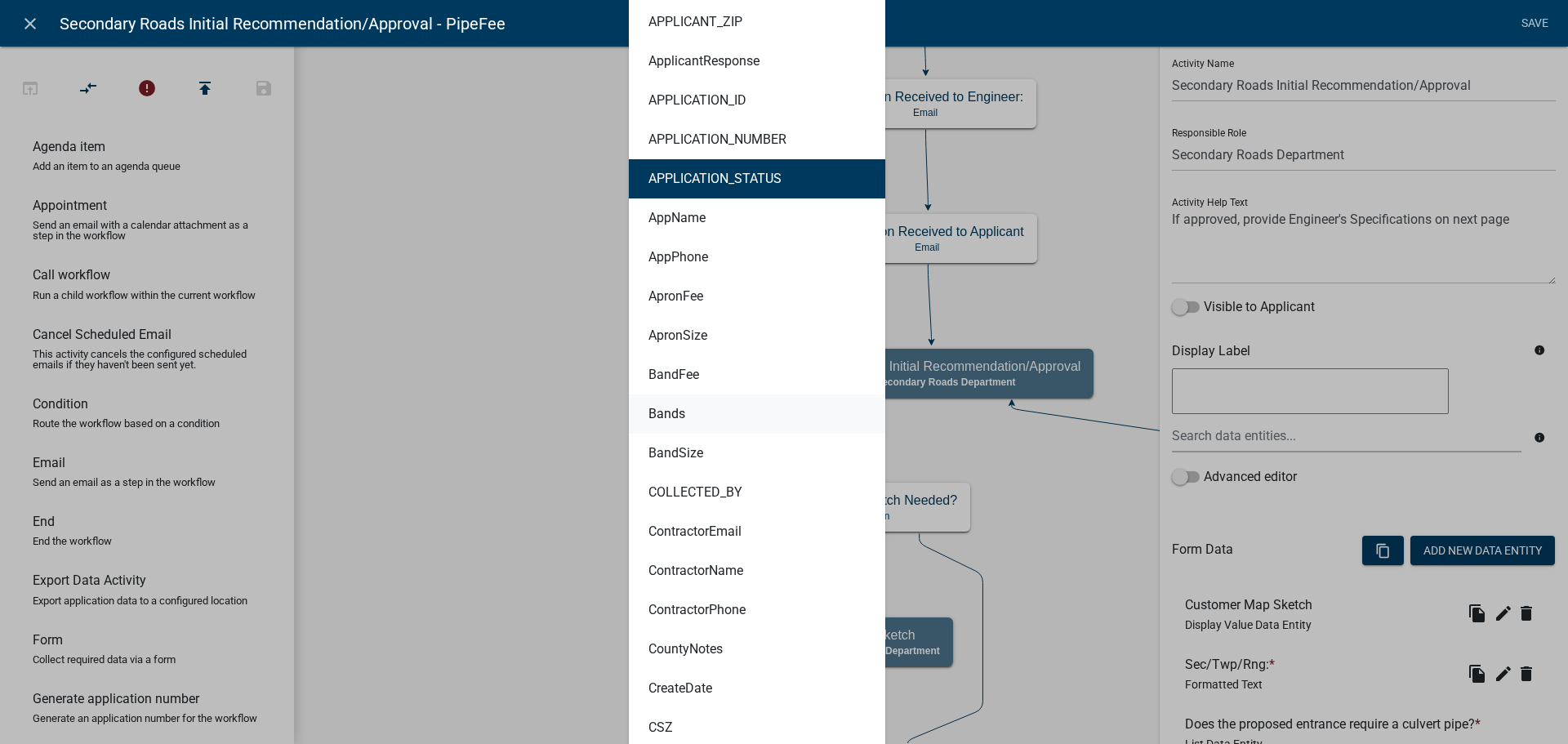
scroll to position [980, 0]
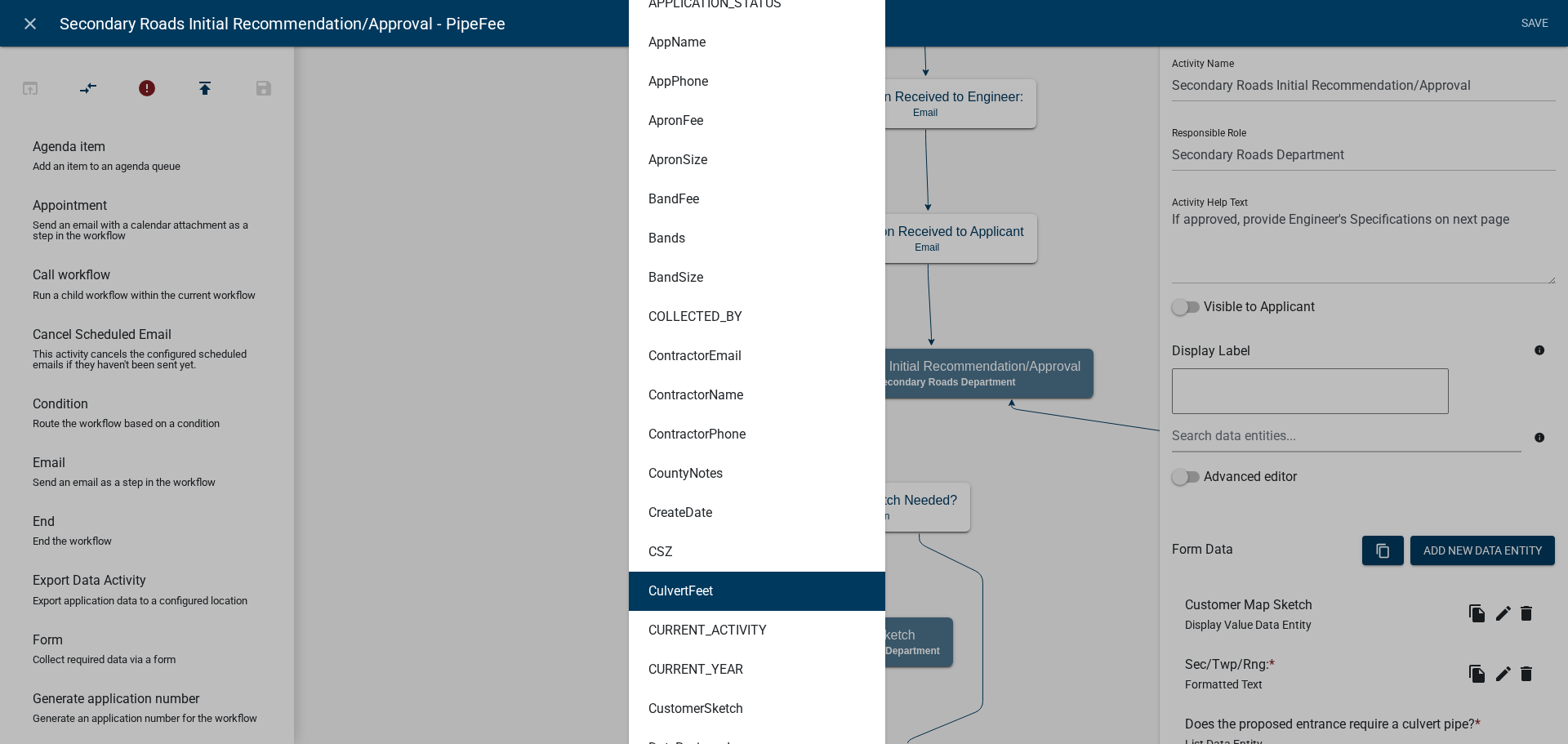
click at [705, 592] on ngb-highlight "CulvertFeet" at bounding box center [680, 592] width 64 height 13
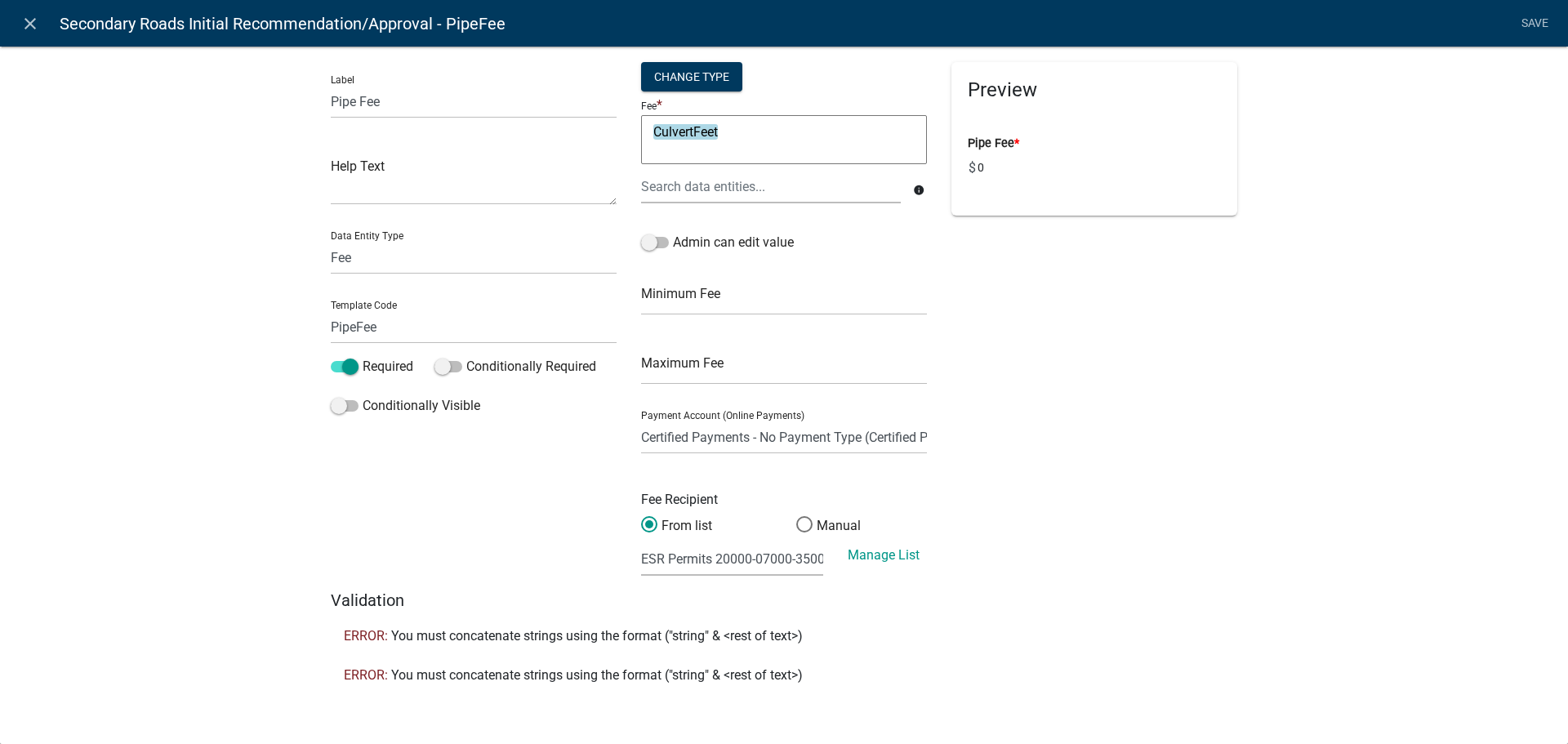
scroll to position [3, 0]
click at [727, 139] on textarea "CulvertFeet" at bounding box center [784, 139] width 286 height 49
click at [714, 132] on textarea "CulvertFeet*" at bounding box center [784, 139] width 286 height 49
click at [725, 132] on textarea "CulvertFeet *" at bounding box center [784, 139] width 286 height 49
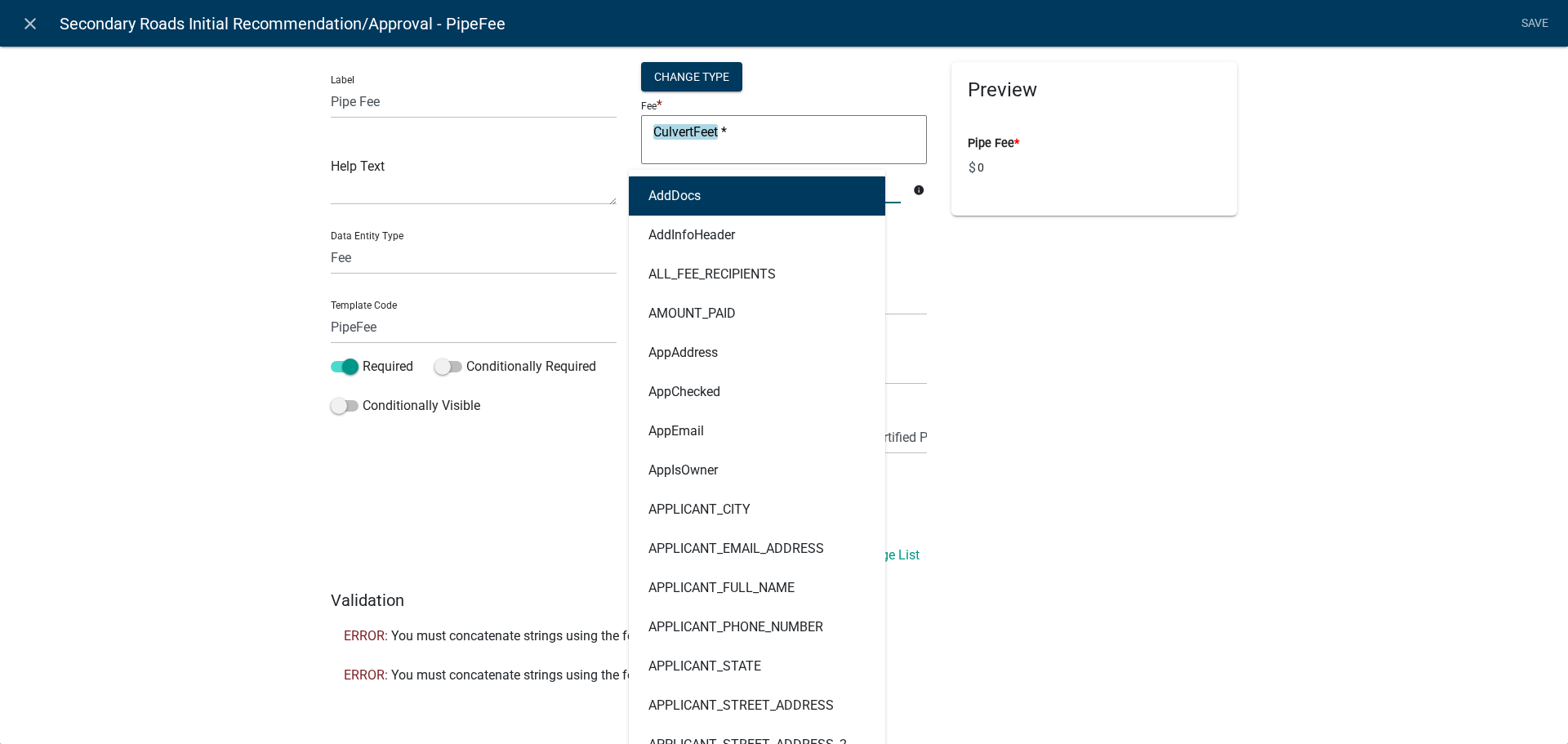
click at [736, 185] on div "AddDocs AddInfoHeader ALL_FEE_RECIPIENTS AMOUNT_PAID AppAddress AppChecked AppE…" at bounding box center [771, 186] width 284 height 33
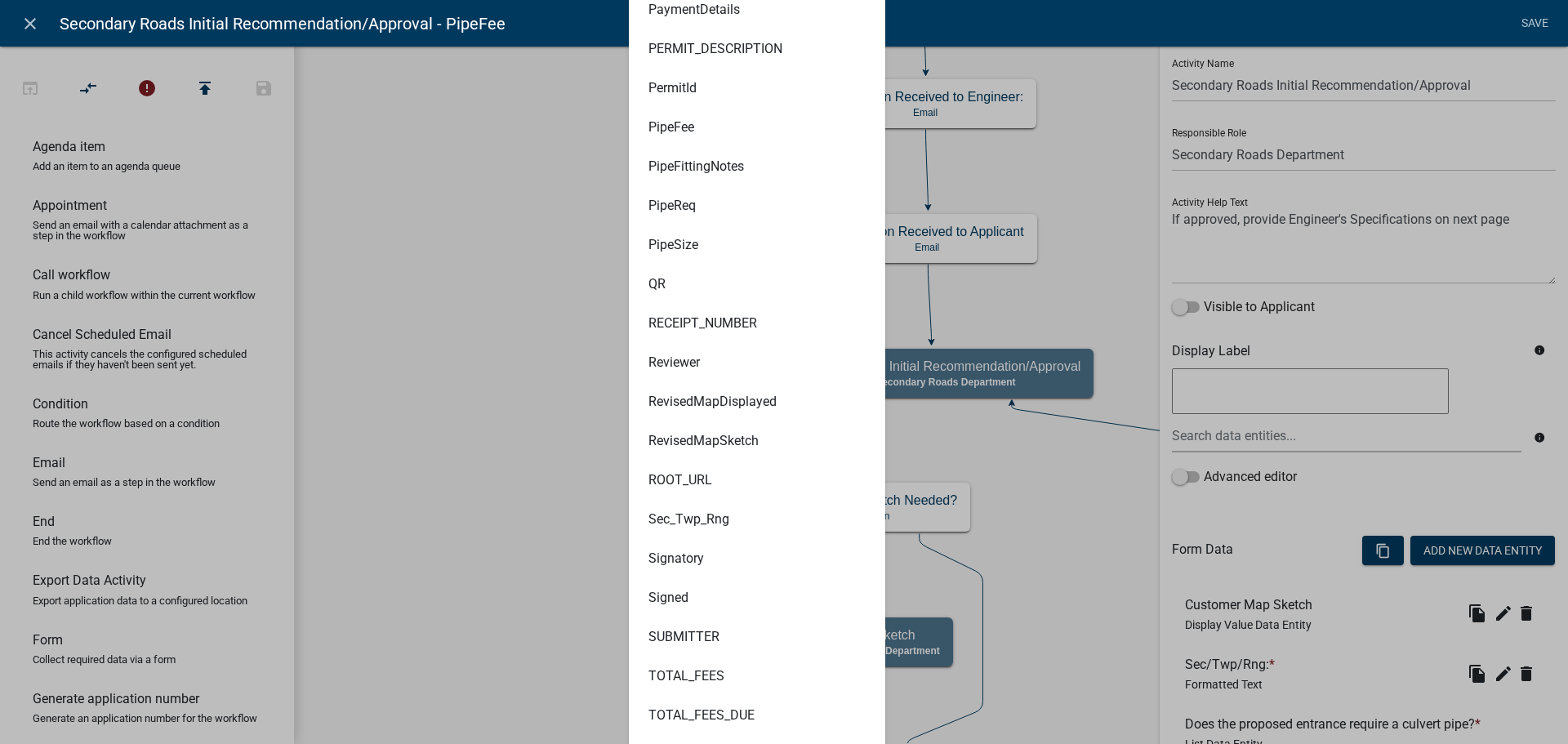
scroll to position [6213, 0]
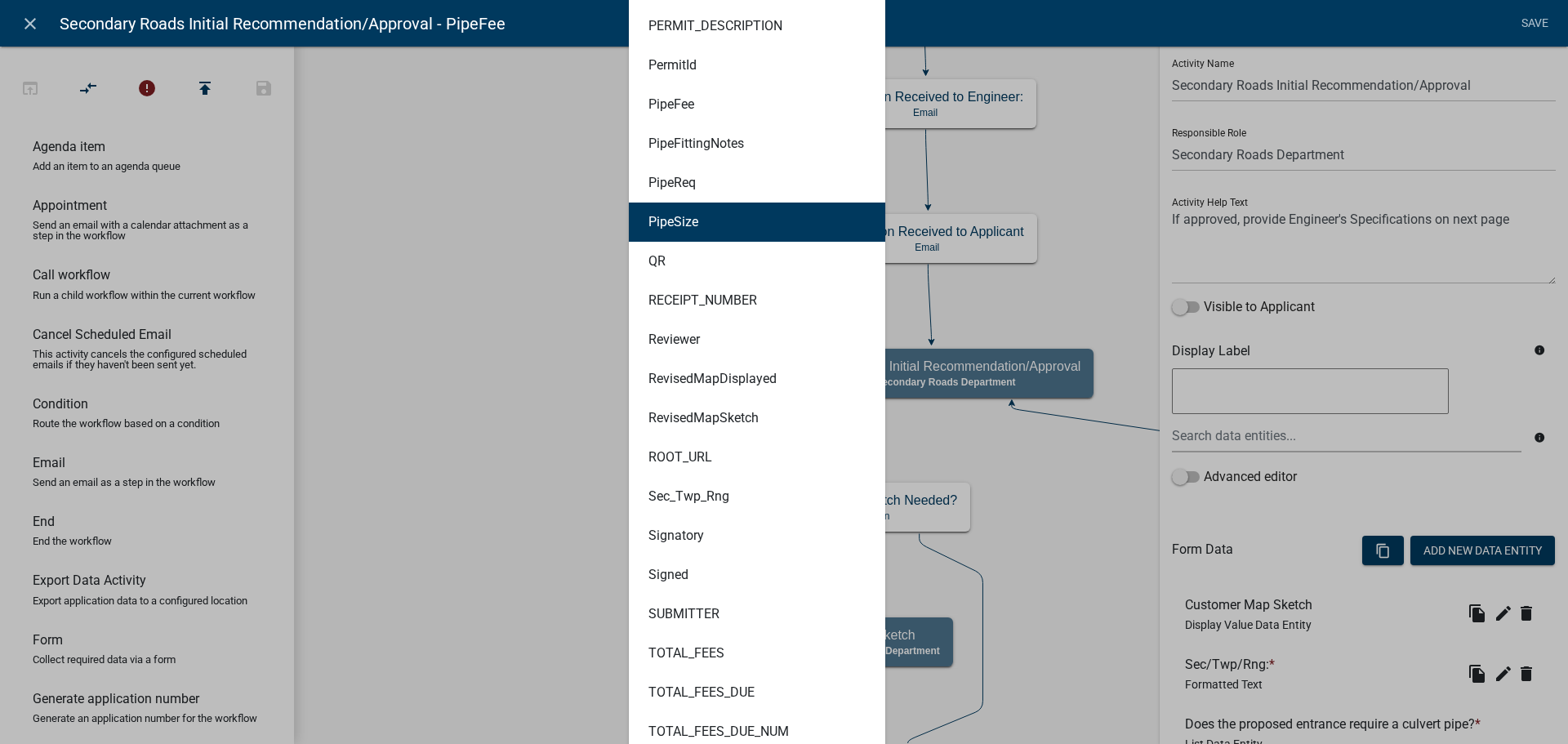
click at [697, 223] on button "PipeSize" at bounding box center [757, 222] width 256 height 39
type textarea "CulvertFeet * PipeSize"
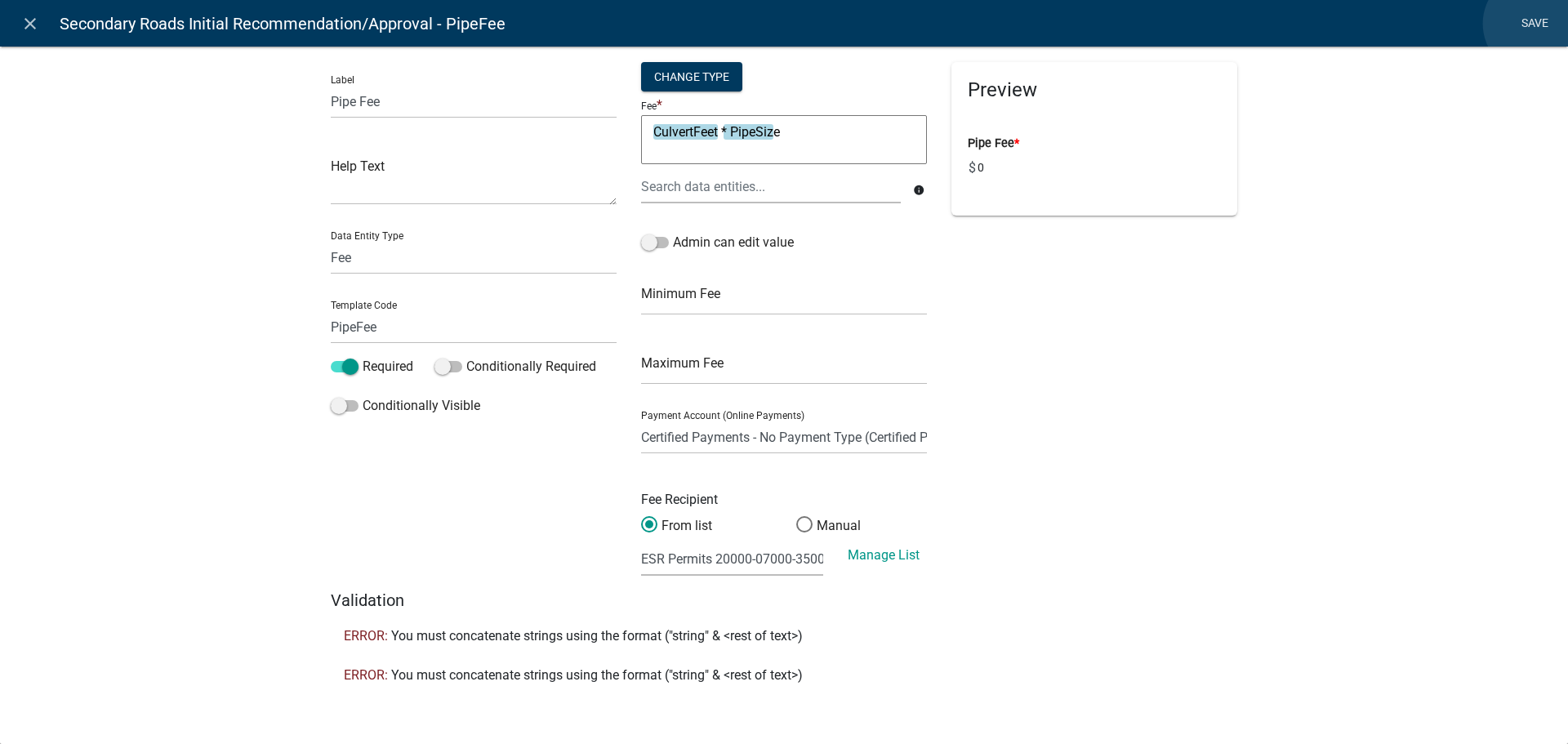
click at [1535, 24] on link "Save" at bounding box center [1535, 24] width 41 height 31
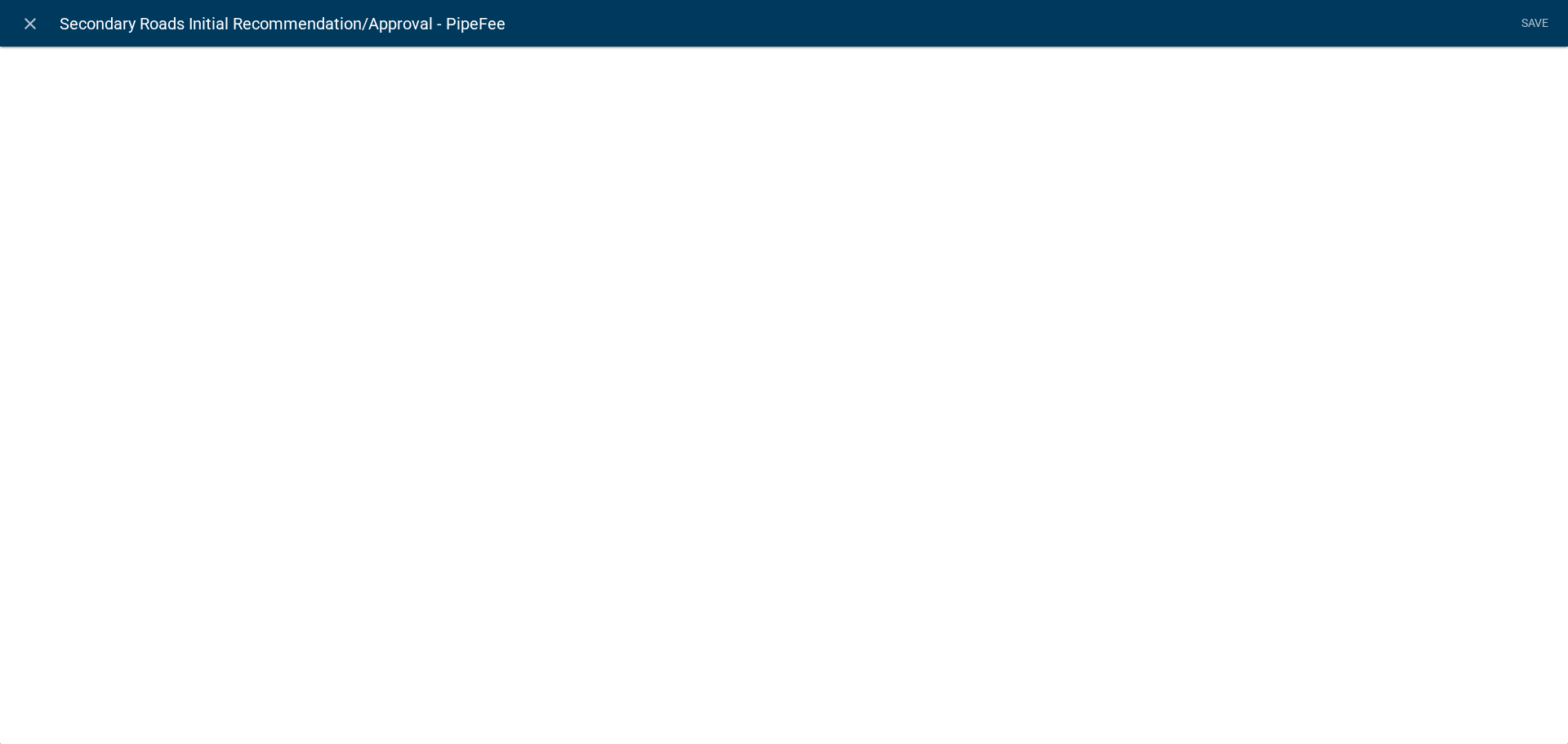
select select "fee"
select select "3: 03b558af-81bf-4c65-9f7a-76f0a3d2a721"
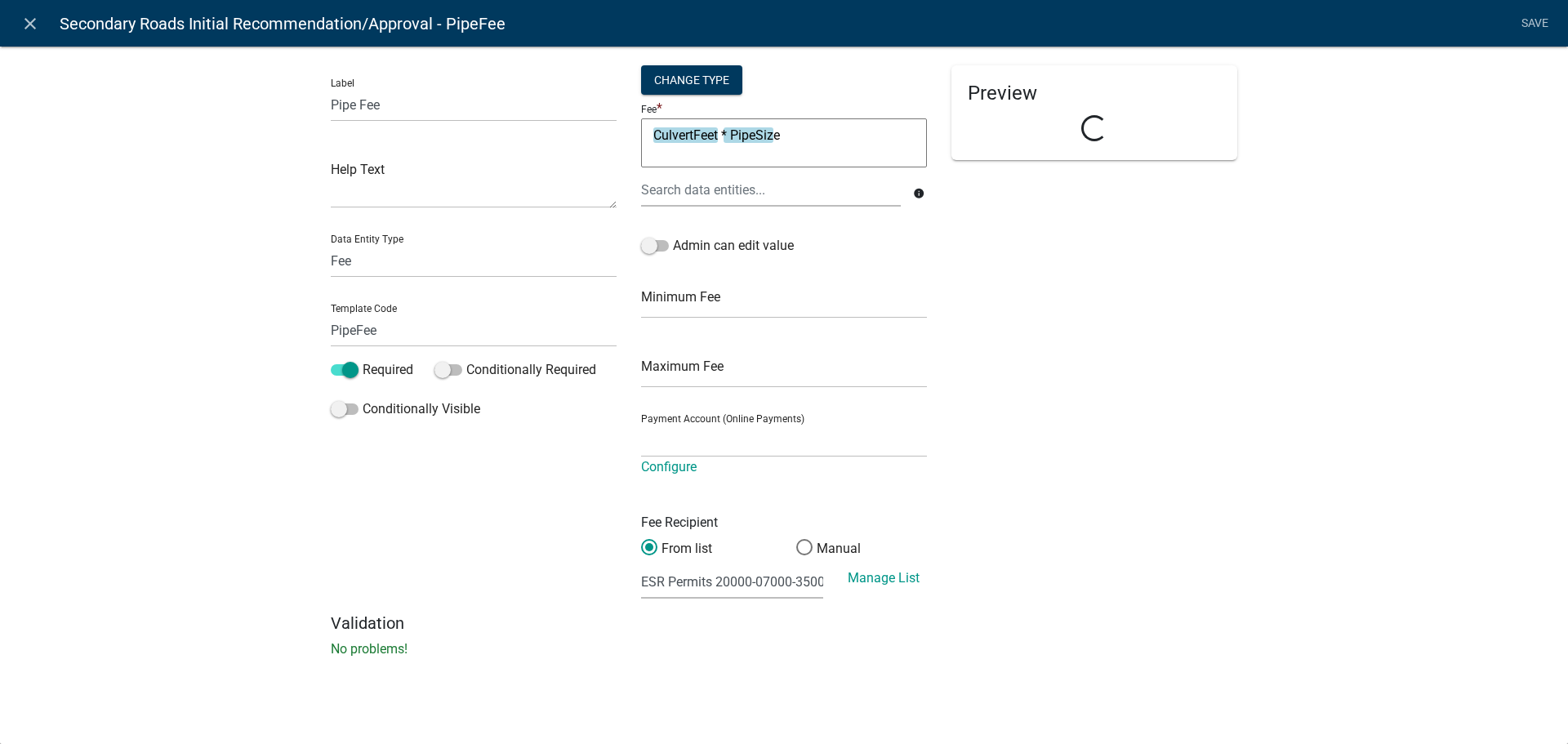
select select "8e3cef55-a899-48ca-bb16-6529227b5fc2"
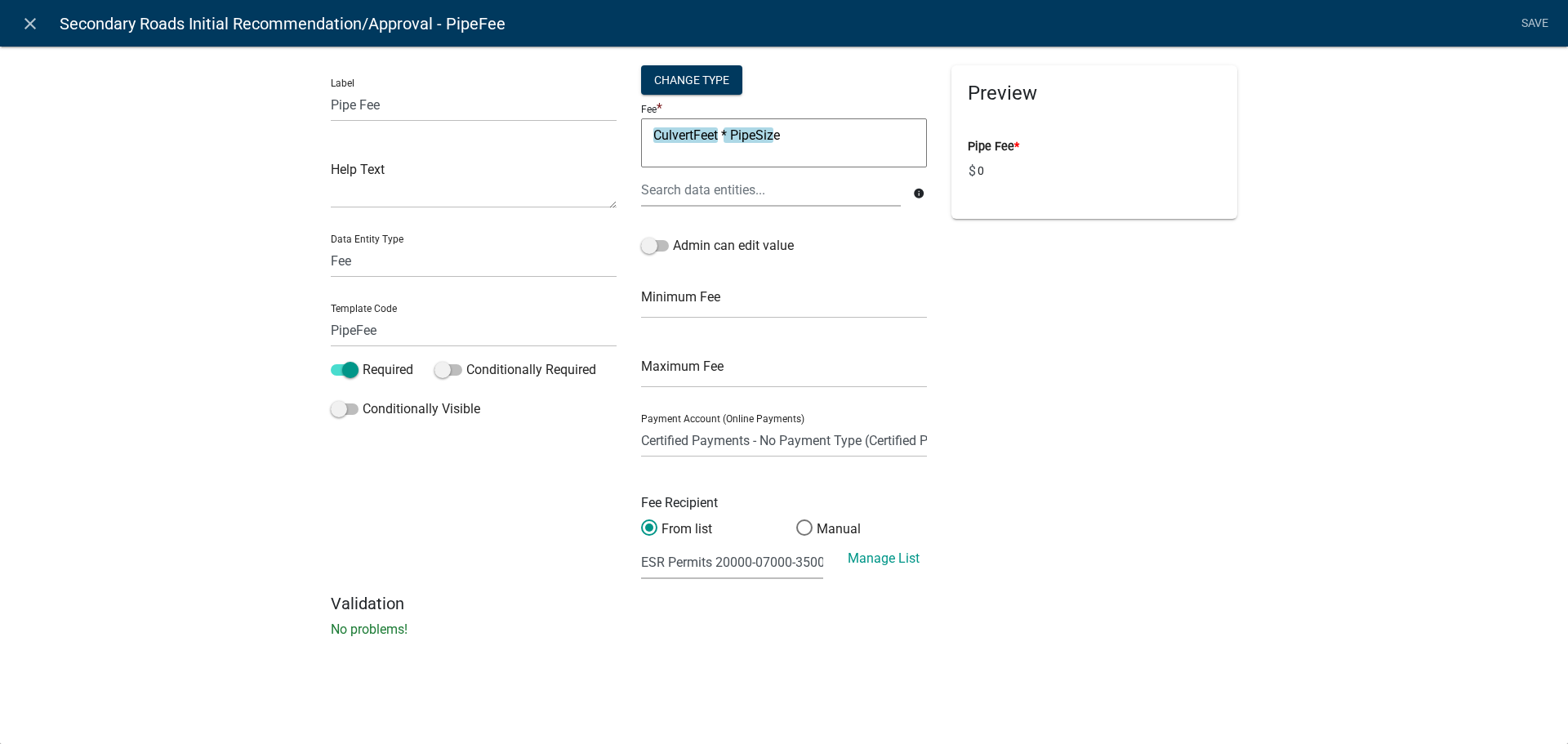
click at [724, 139] on textarea "CulvertFeet * PipeSize" at bounding box center [784, 142] width 286 height 49
click at [728, 140] on textarea "CulvertFeet* PipeSize" at bounding box center [784, 142] width 286 height 49
click at [811, 139] on textarea "CulvertFeet*PipeSize" at bounding box center [784, 142] width 286 height 49
type textarea "CulvertFeet*PipeSize"
click at [1526, 22] on link "Save" at bounding box center [1535, 24] width 41 height 31
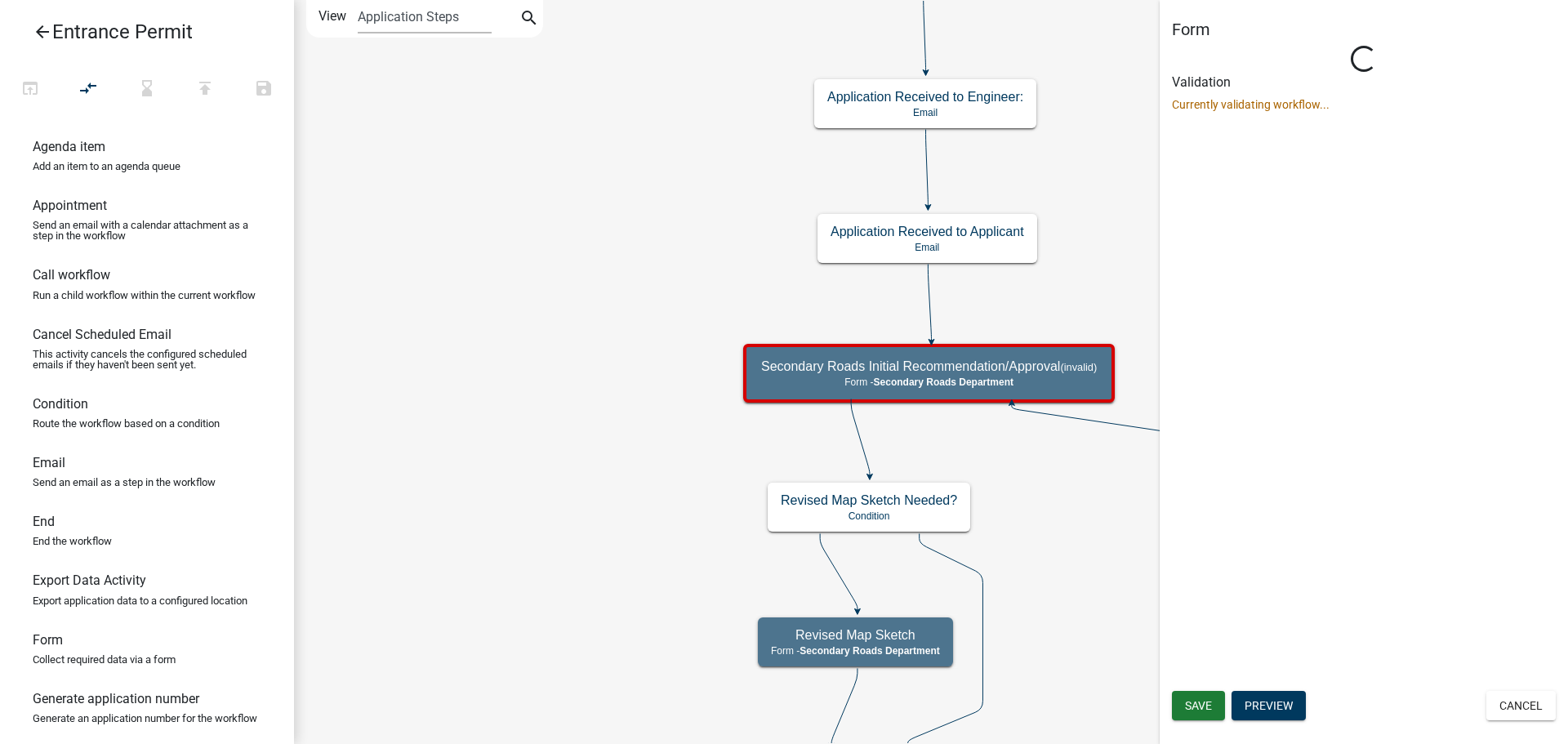
select select "B9F47891-84A2-469C-AE4E-90297C2C901C"
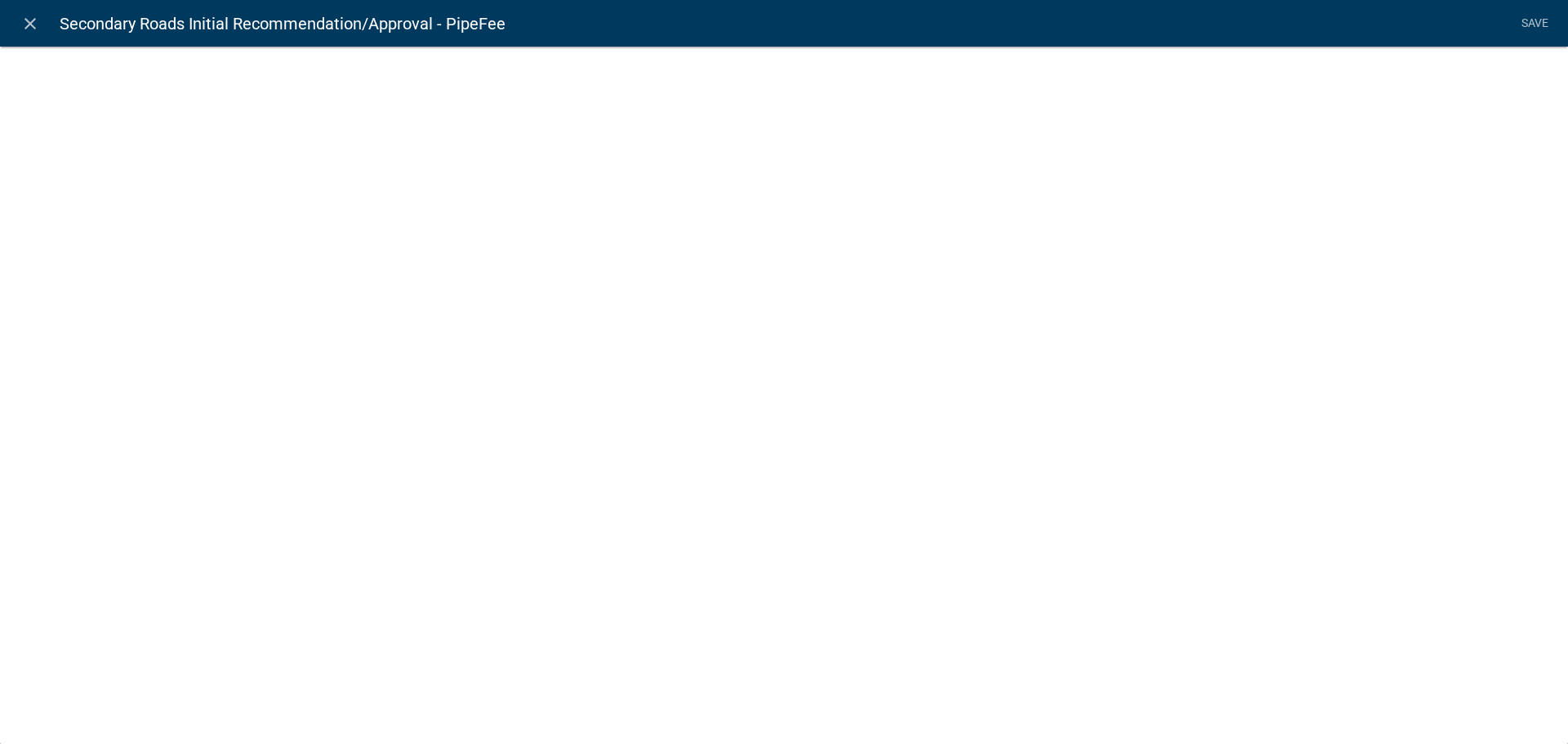
select select "fee"
select select "3: 03b558af-81bf-4c65-9f7a-76f0a3d2a721"
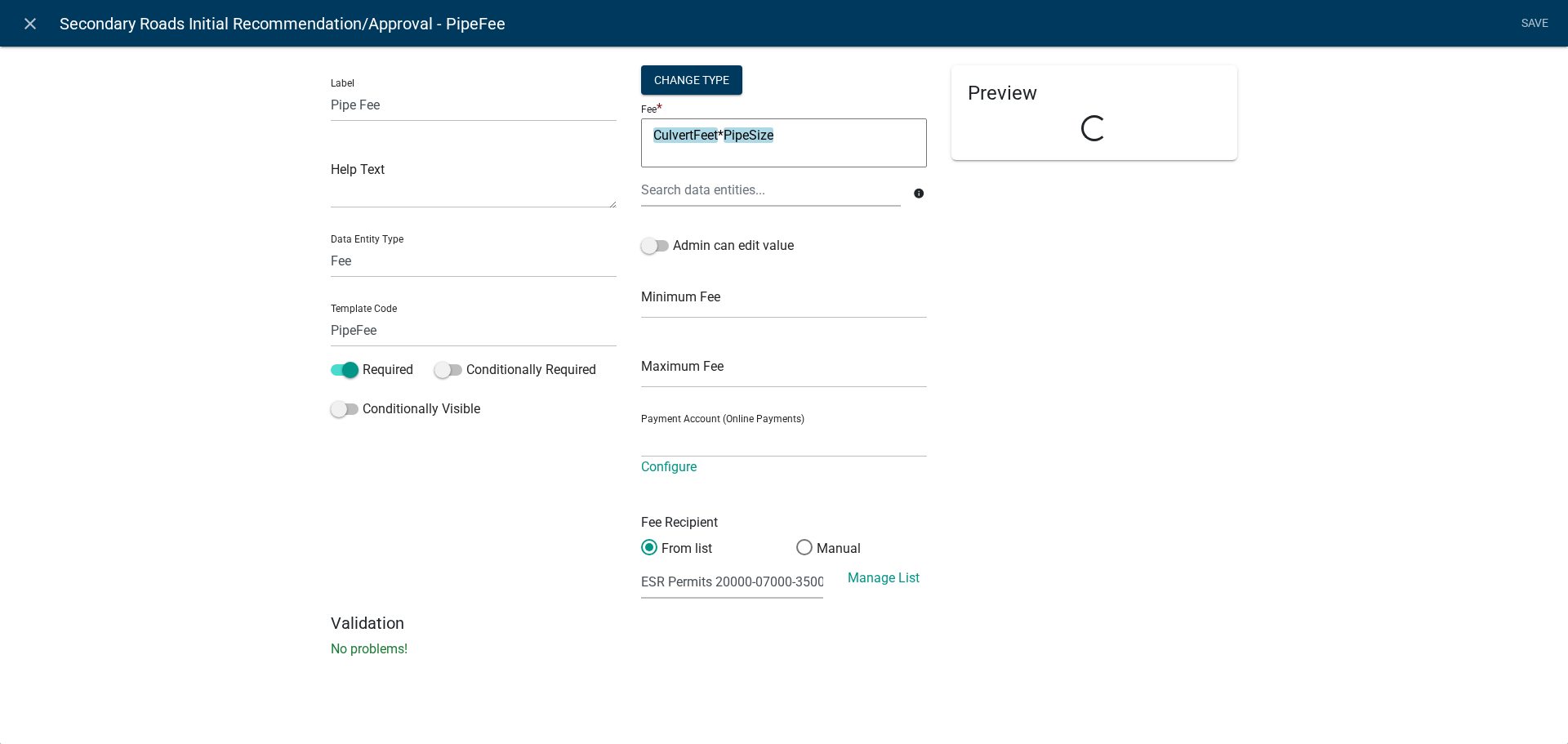
select select "8e3cef55-a899-48ca-bb16-6529227b5fc2"
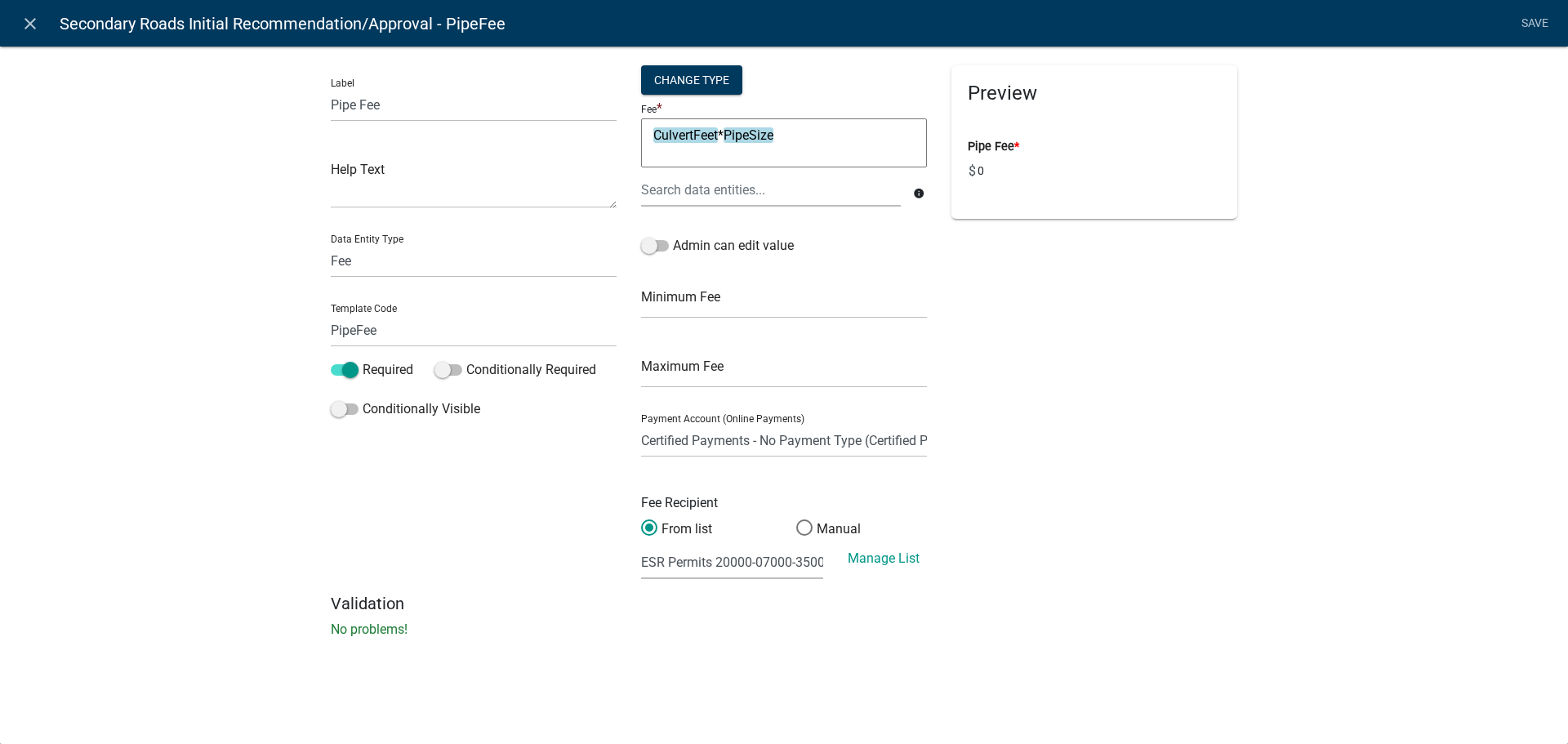
click at [918, 194] on icon "info" at bounding box center [919, 194] width 11 height 11
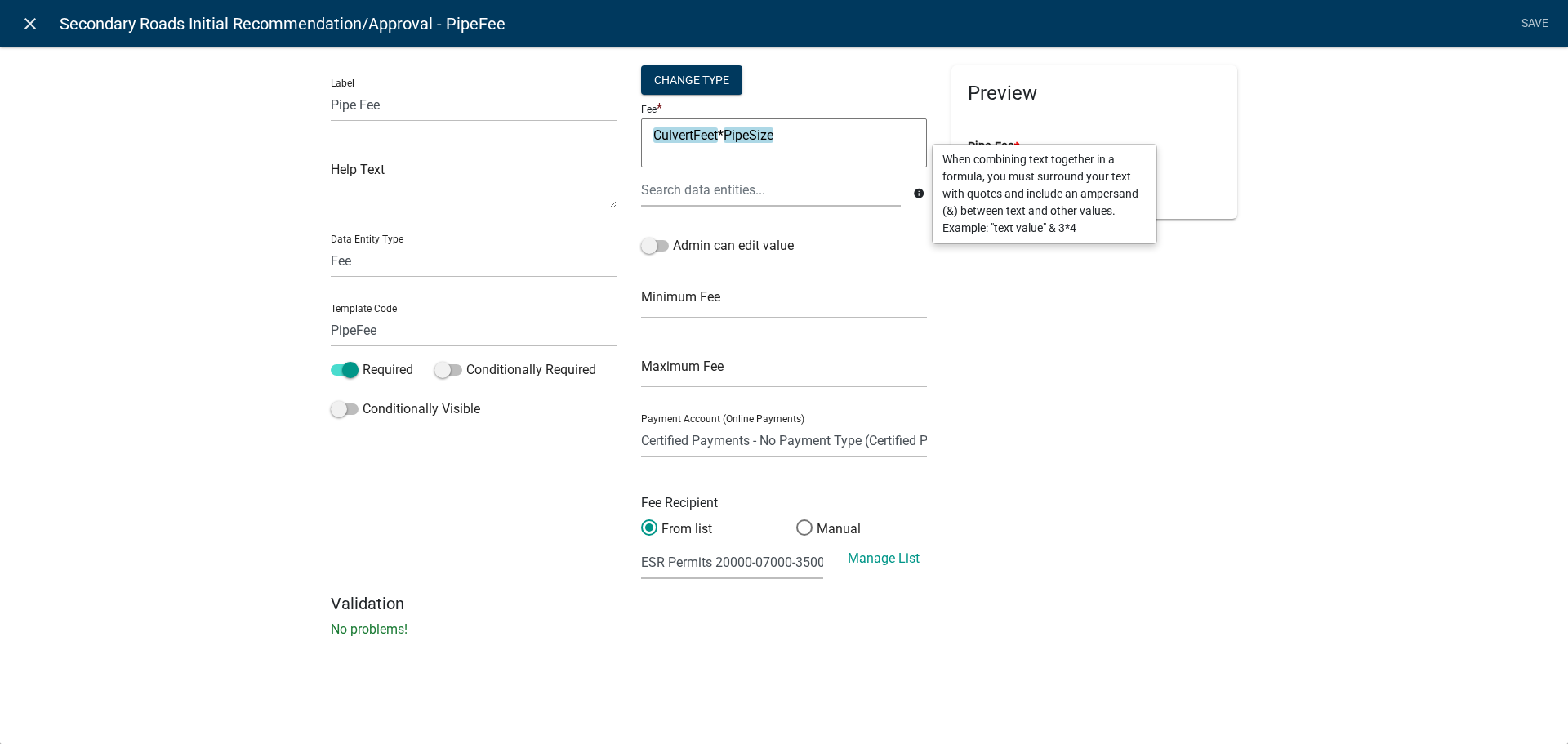
click at [32, 22] on icon "close" at bounding box center [30, 24] width 20 height 20
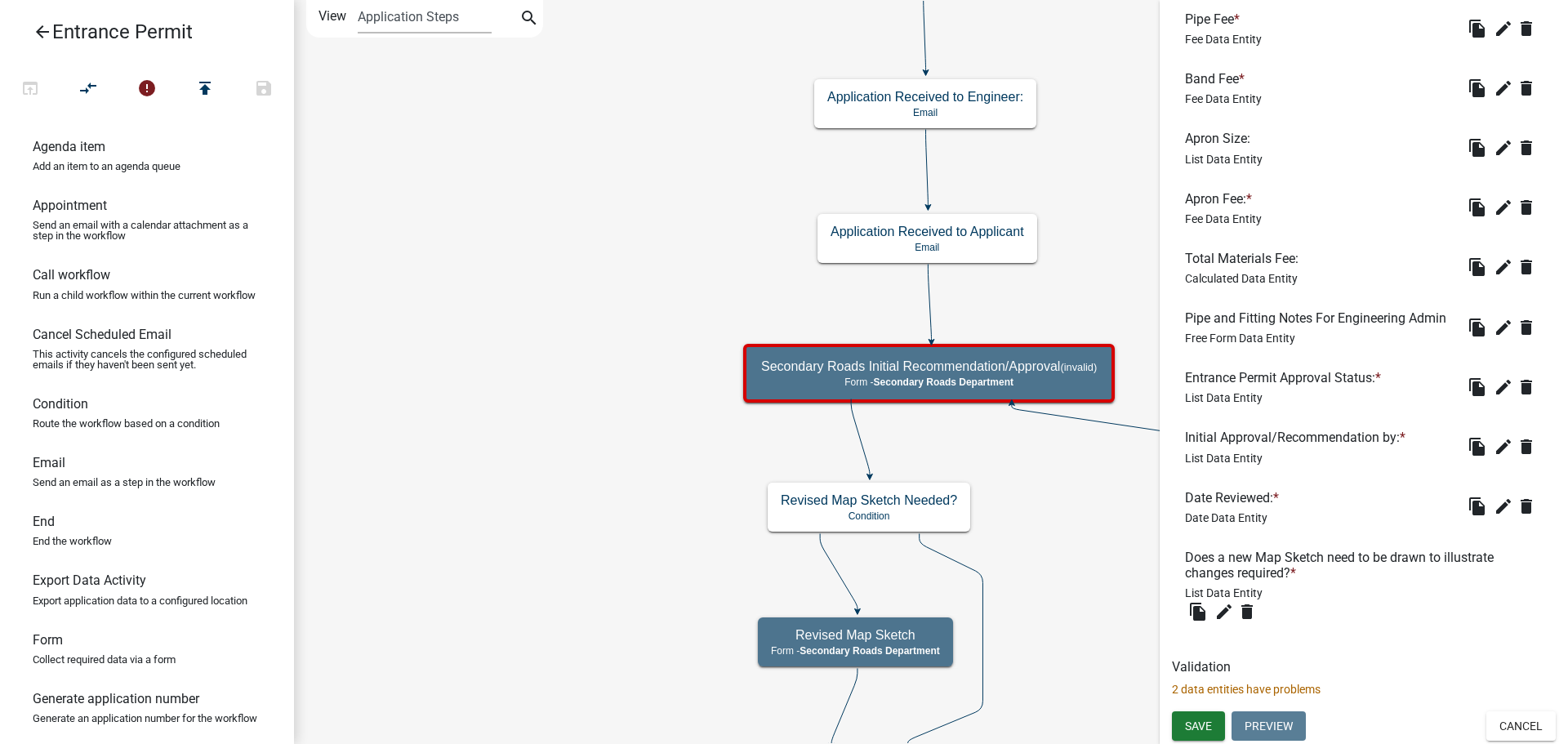
scroll to position [1058, 0]
click at [1204, 725] on span "Save" at bounding box center [1199, 726] width 27 height 13
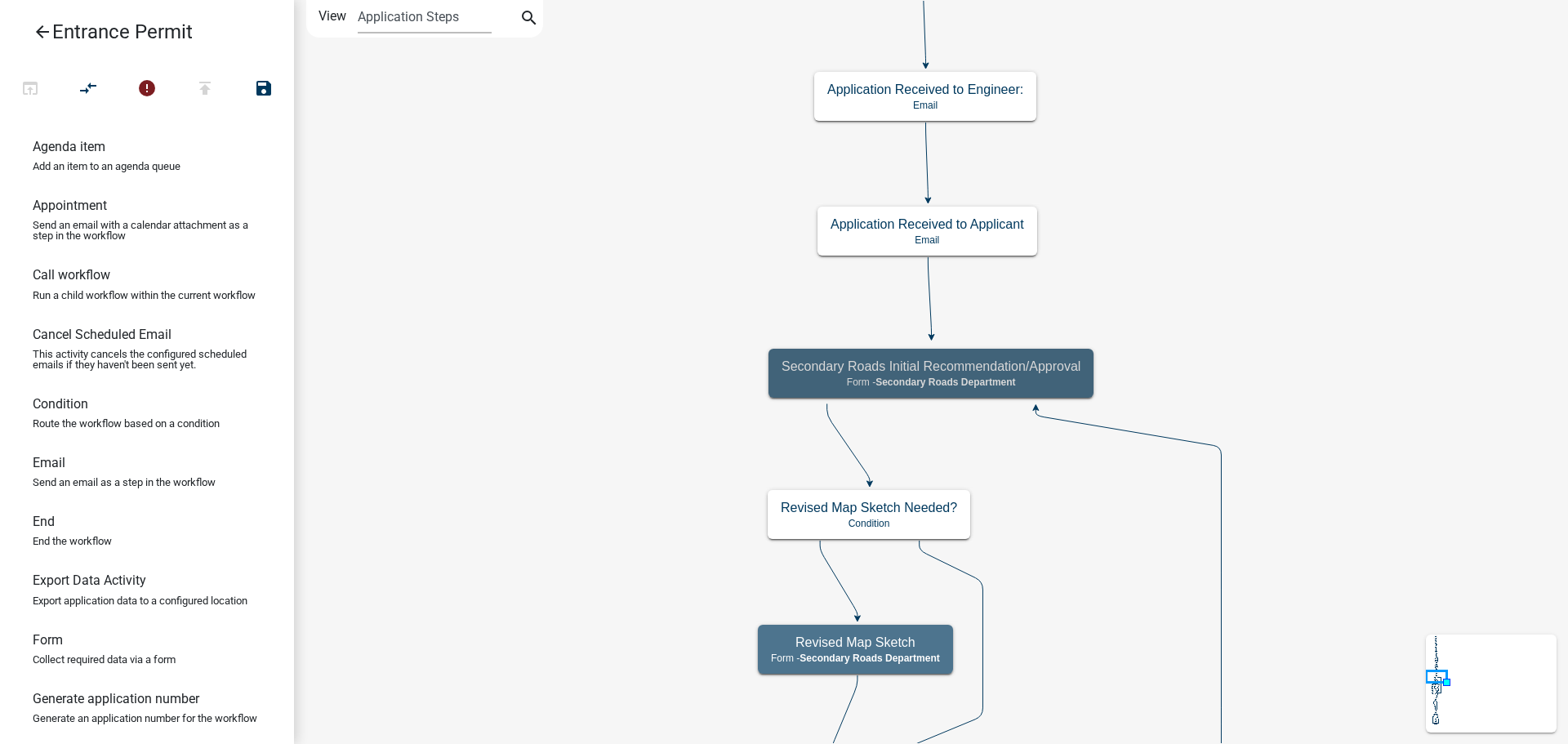
scroll to position [0, 0]
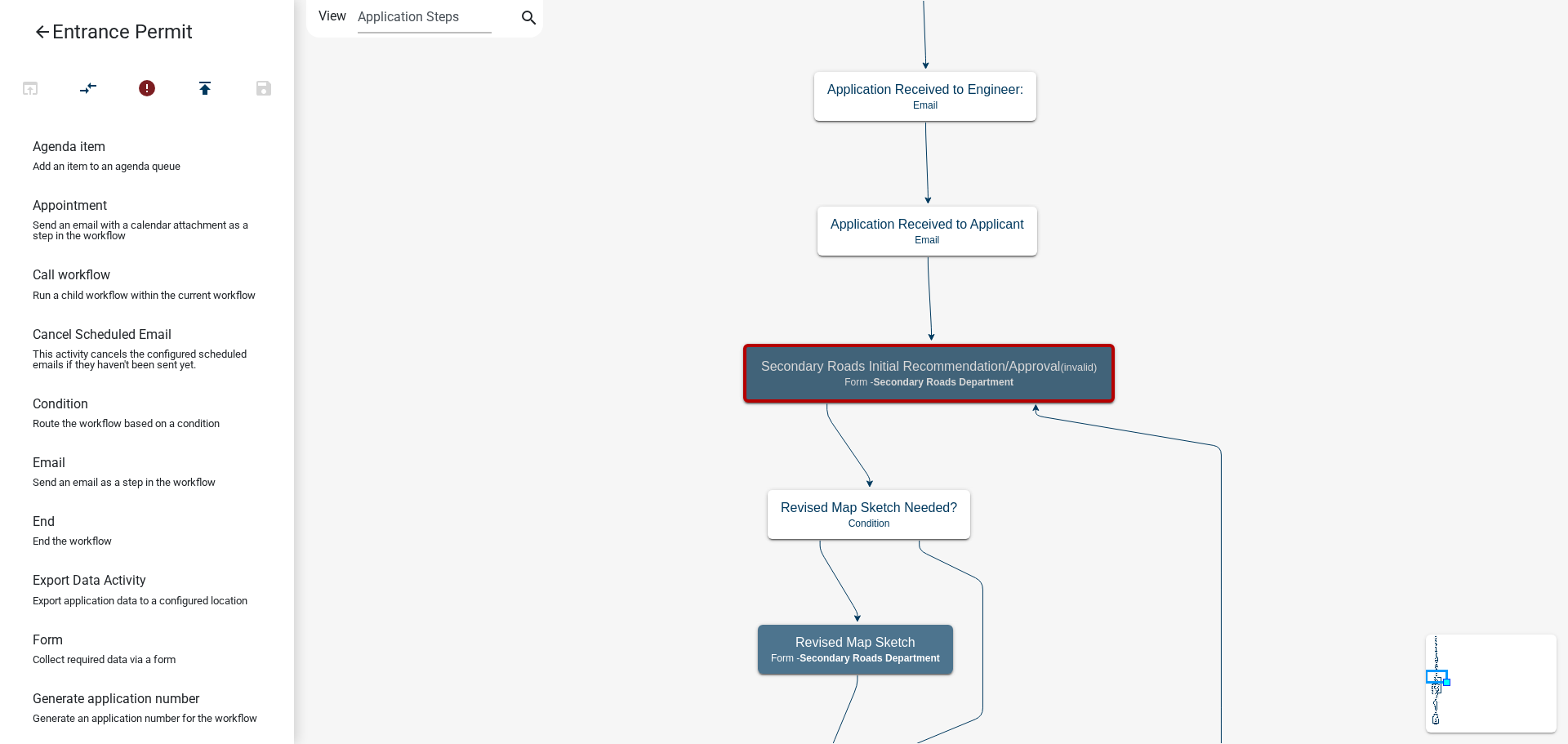
click at [38, 30] on icon "arrow_back" at bounding box center [42, 33] width 20 height 23
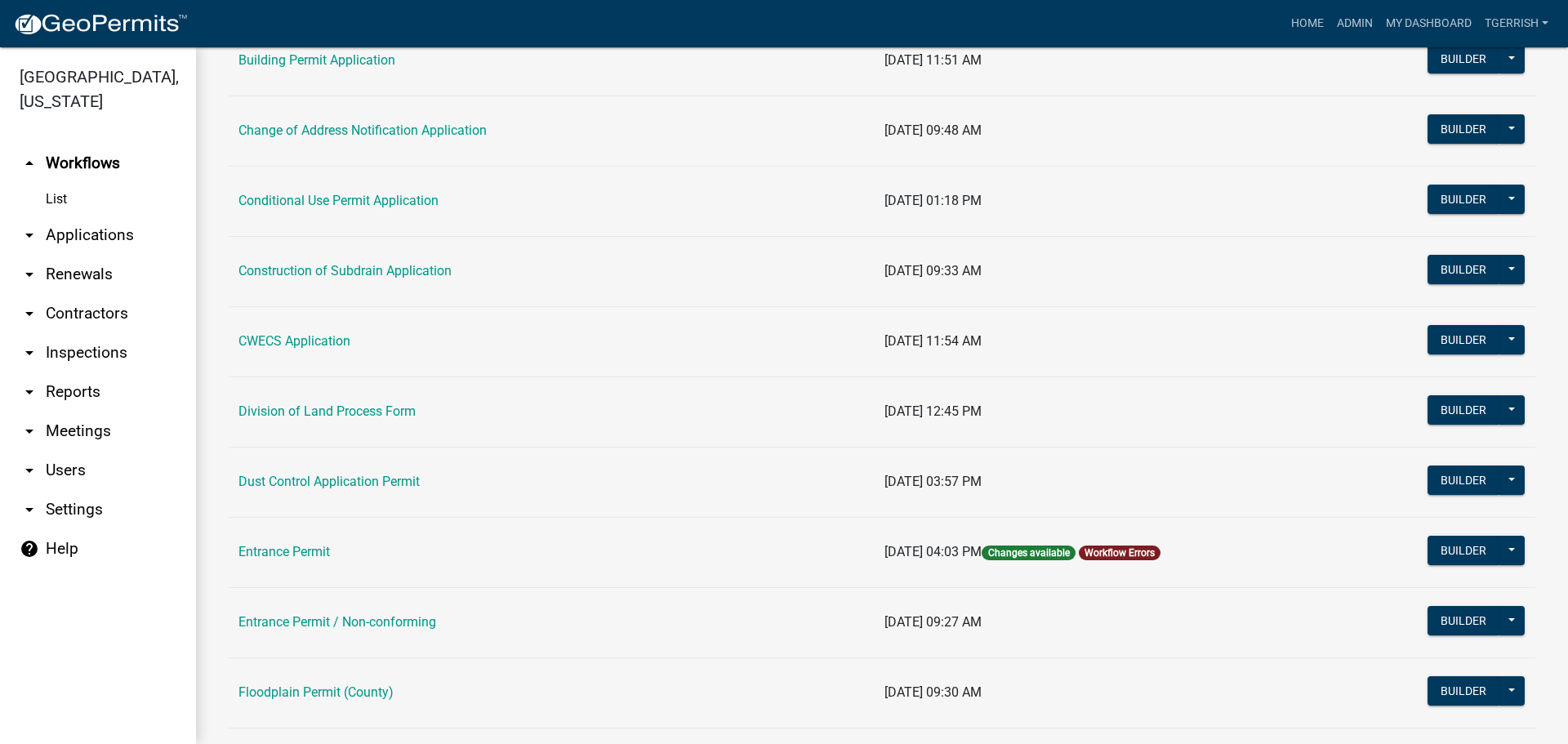
scroll to position [491, 0]
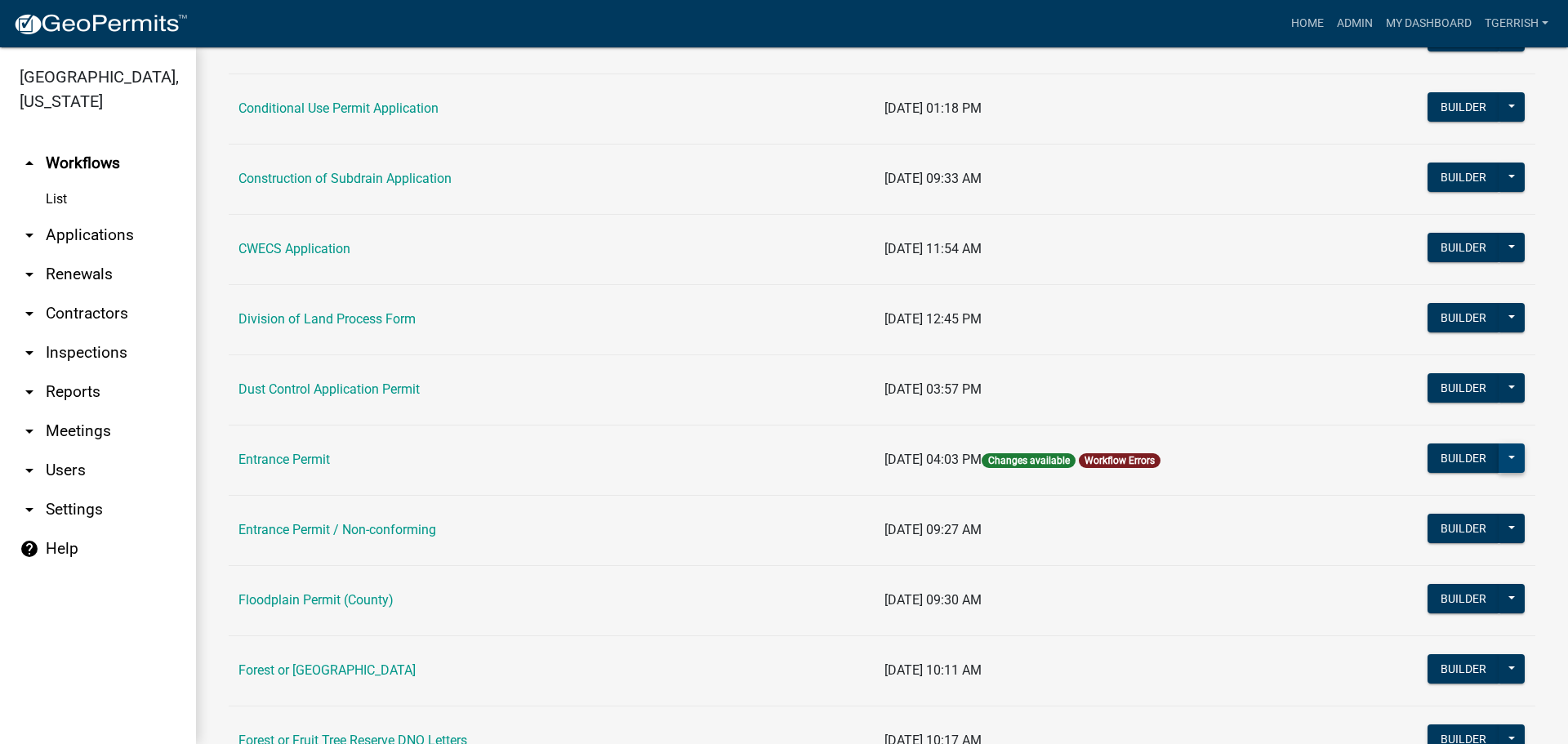
click at [1502, 463] on button at bounding box center [1512, 458] width 26 height 30
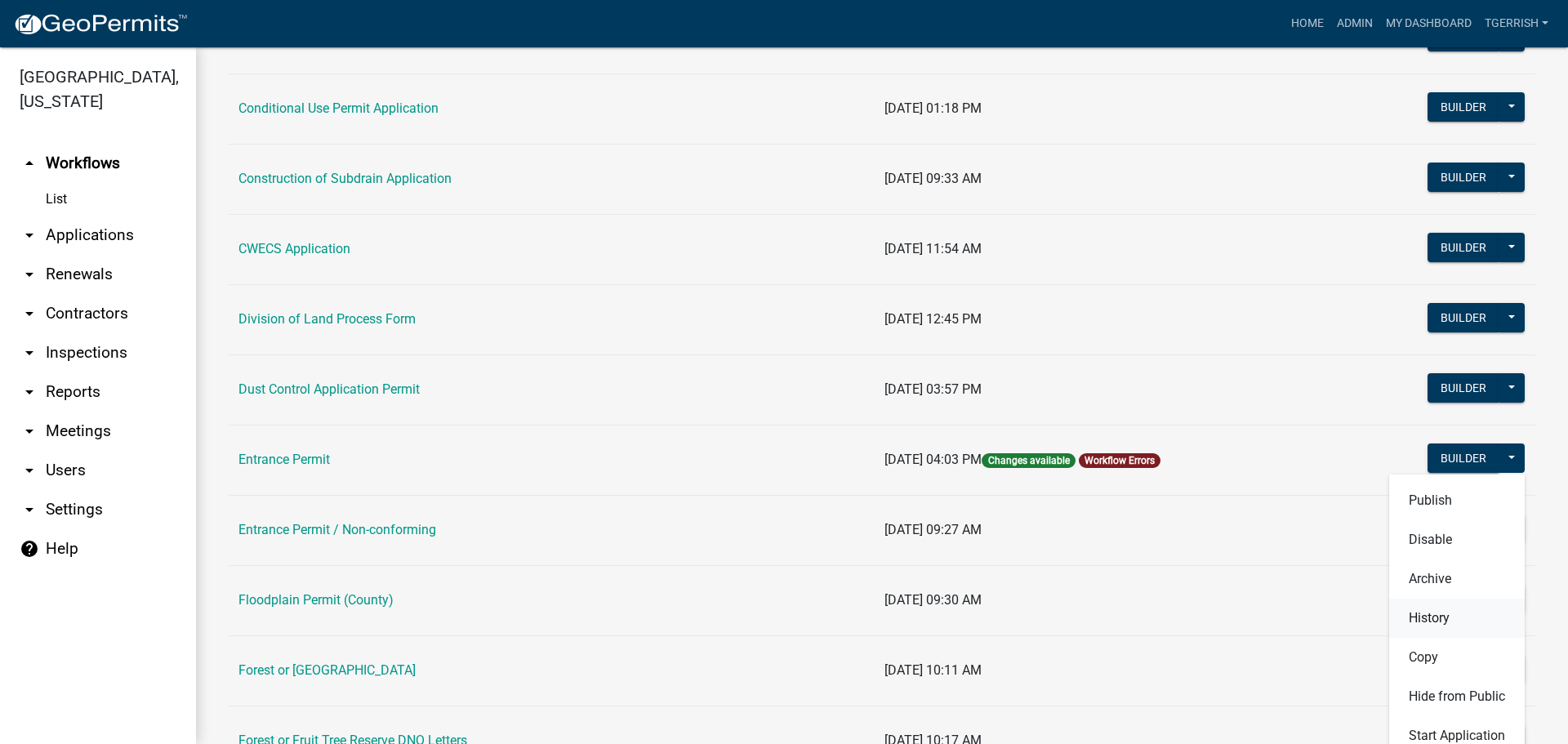
click at [1432, 615] on button "History" at bounding box center [1457, 618] width 136 height 39
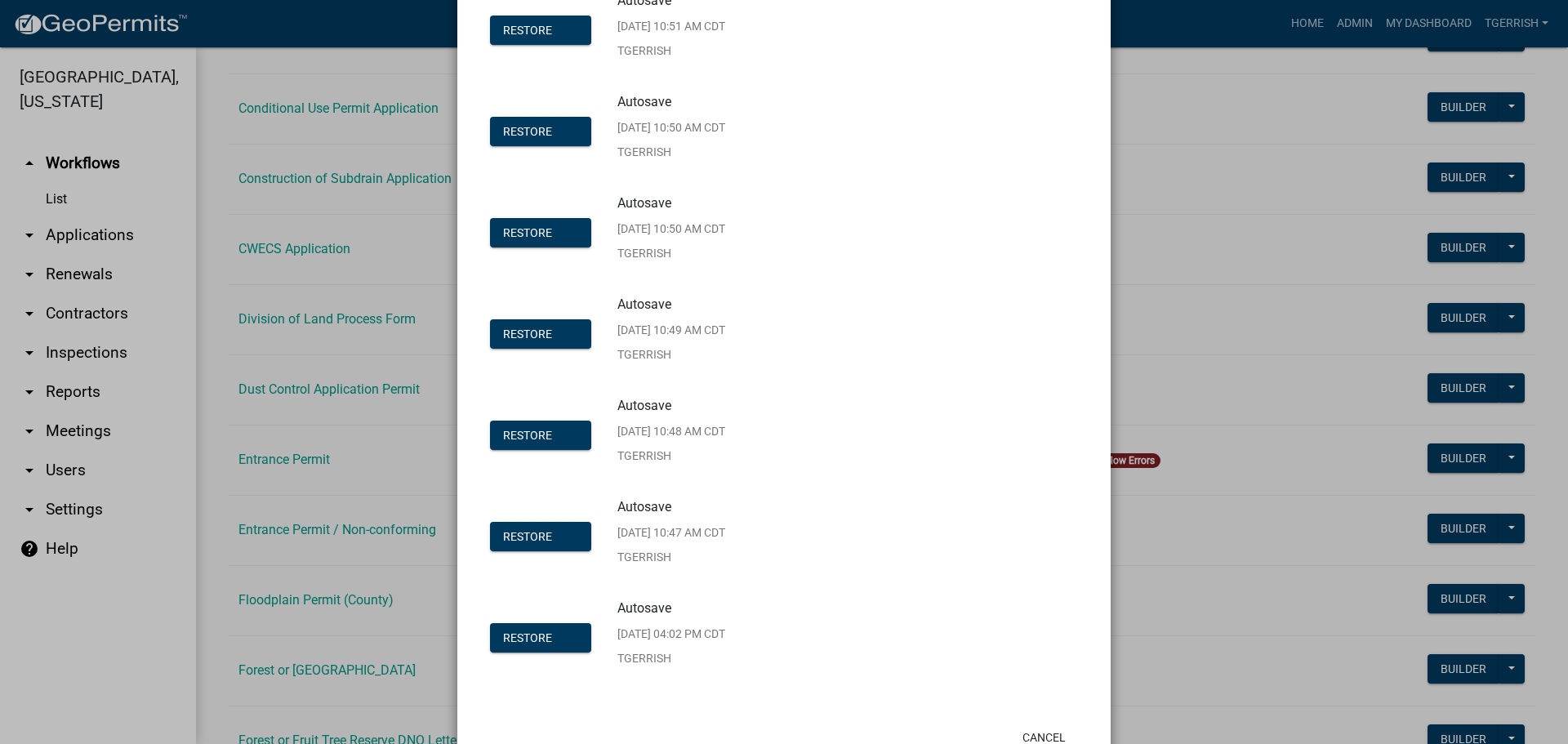
scroll to position [710, 0]
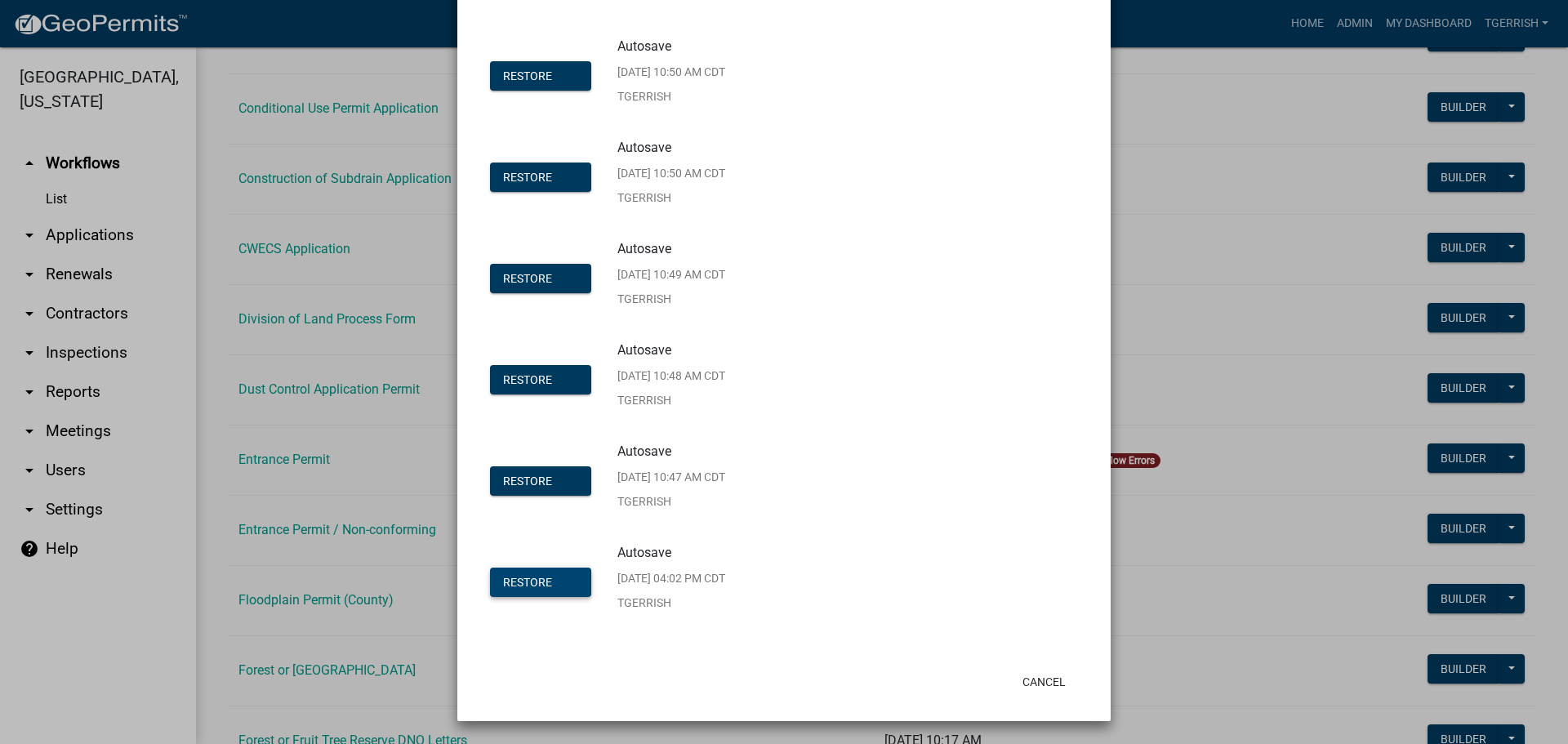
click at [532, 580] on span "Restore" at bounding box center [527, 582] width 49 height 13
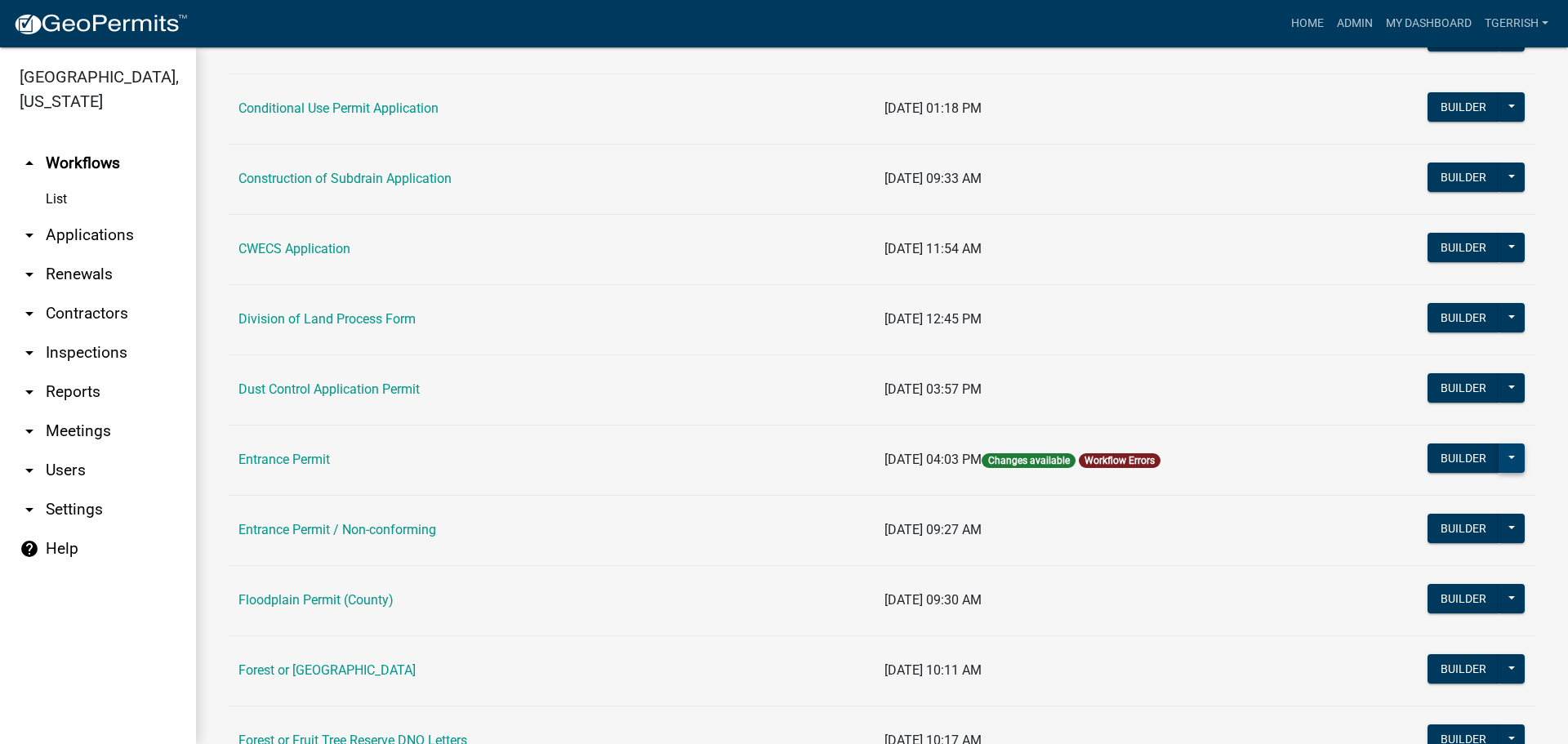
click at [1501, 457] on button at bounding box center [1512, 458] width 26 height 30
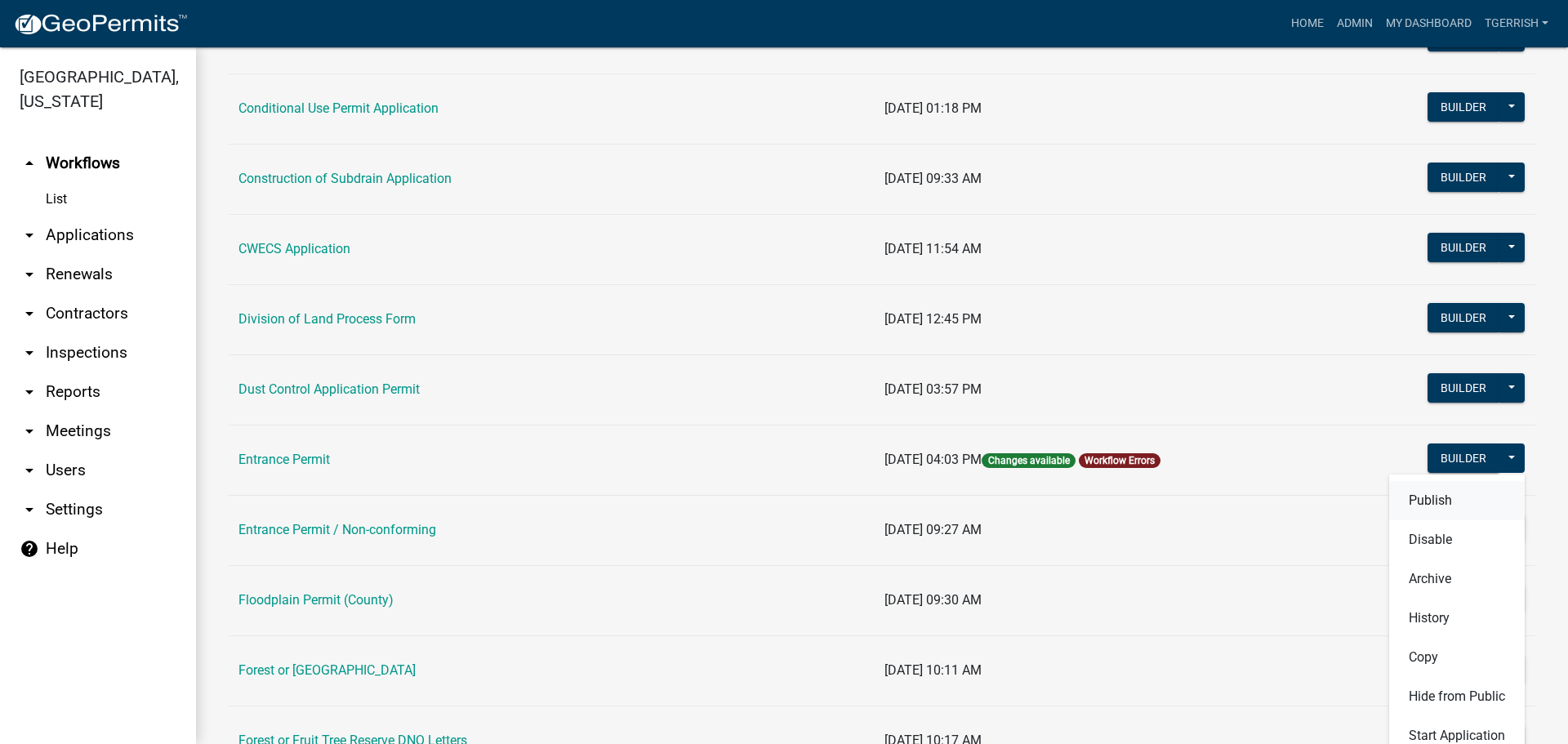
click at [1428, 500] on button "Publish" at bounding box center [1457, 500] width 136 height 39
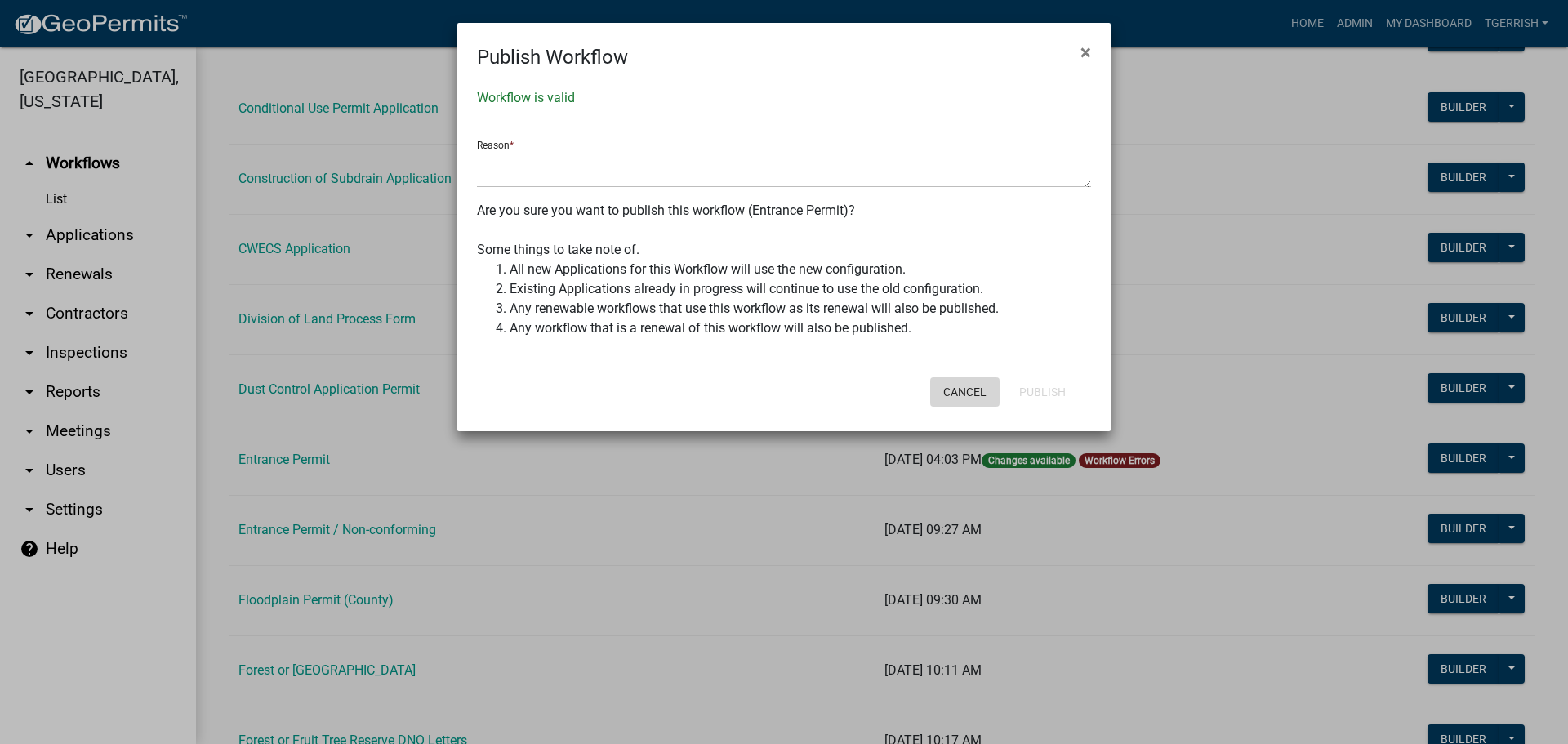
click at [969, 392] on button "Cancel" at bounding box center [965, 392] width 70 height 30
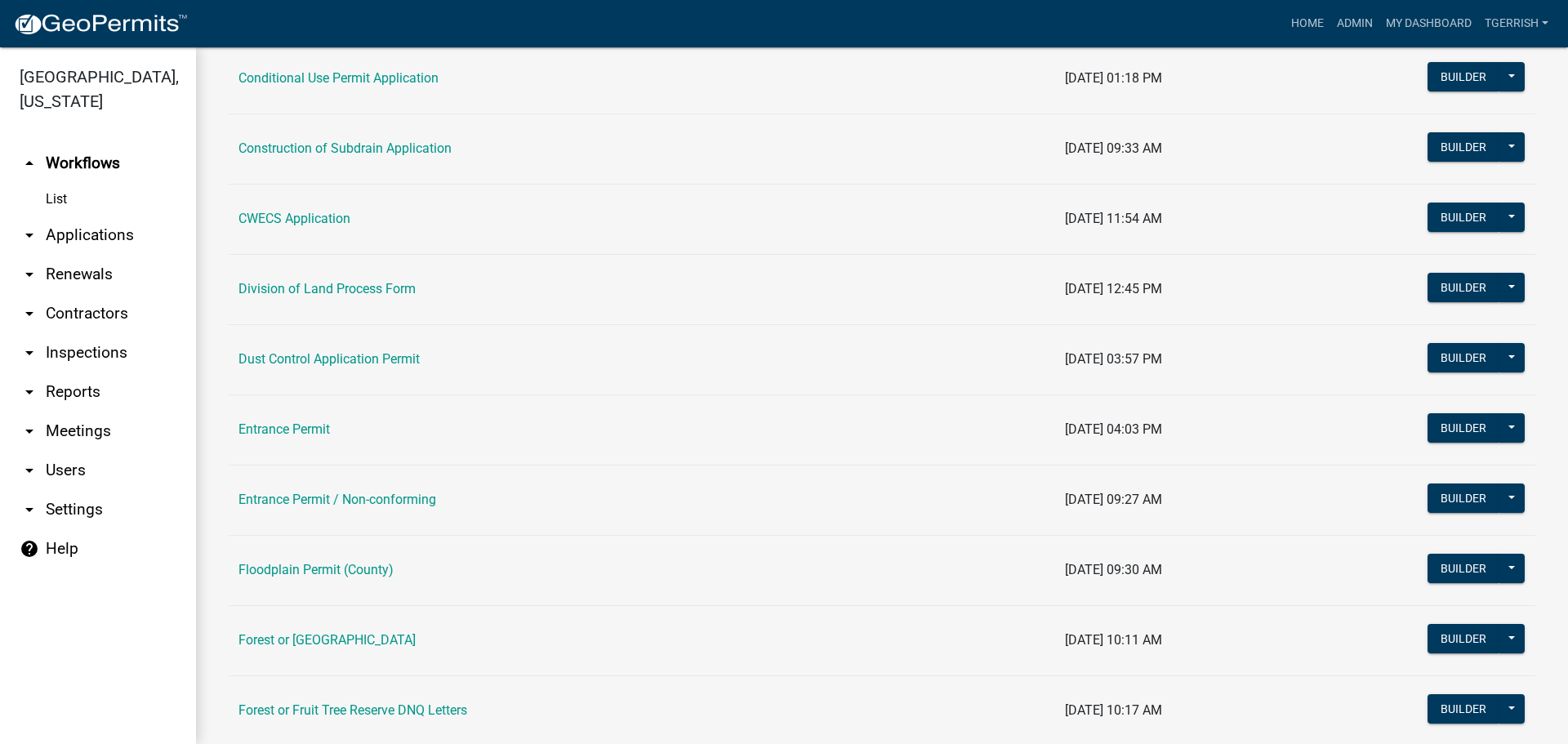
scroll to position [572, 0]
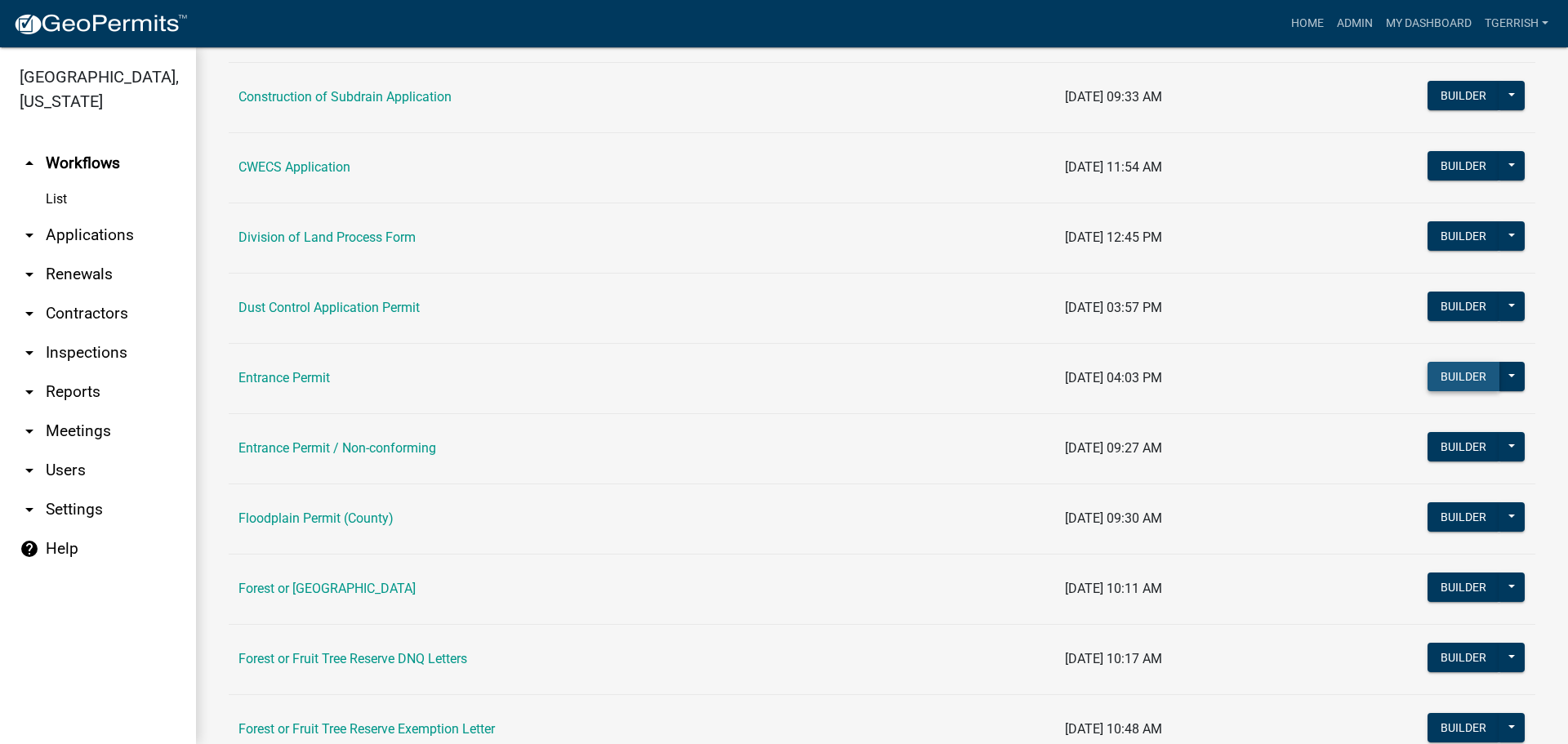
click at [1441, 378] on button "Builder" at bounding box center [1464, 377] width 72 height 30
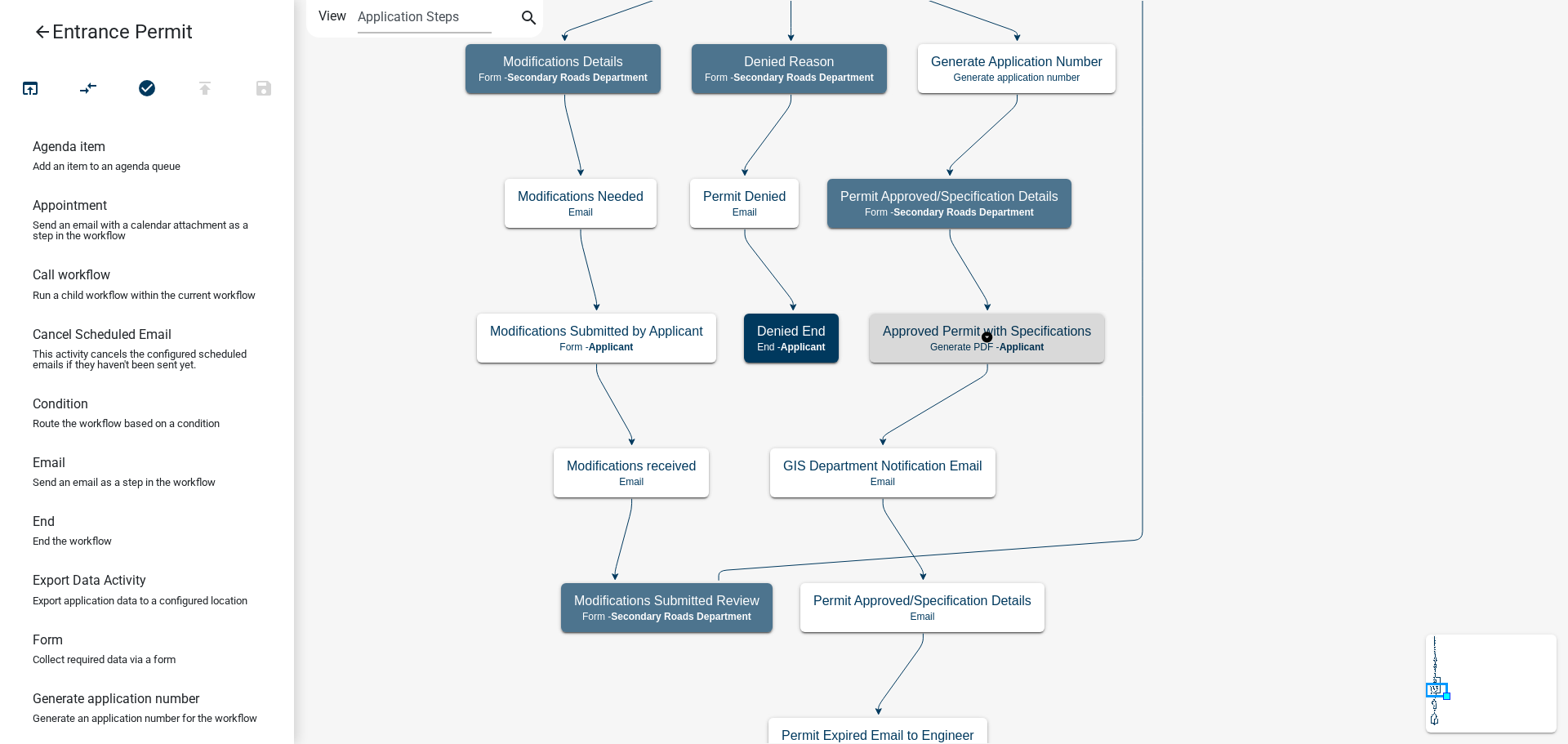
click at [1082, 357] on div "Approved Permit with Specifications Generate PDF - Applicant" at bounding box center [987, 338] width 234 height 49
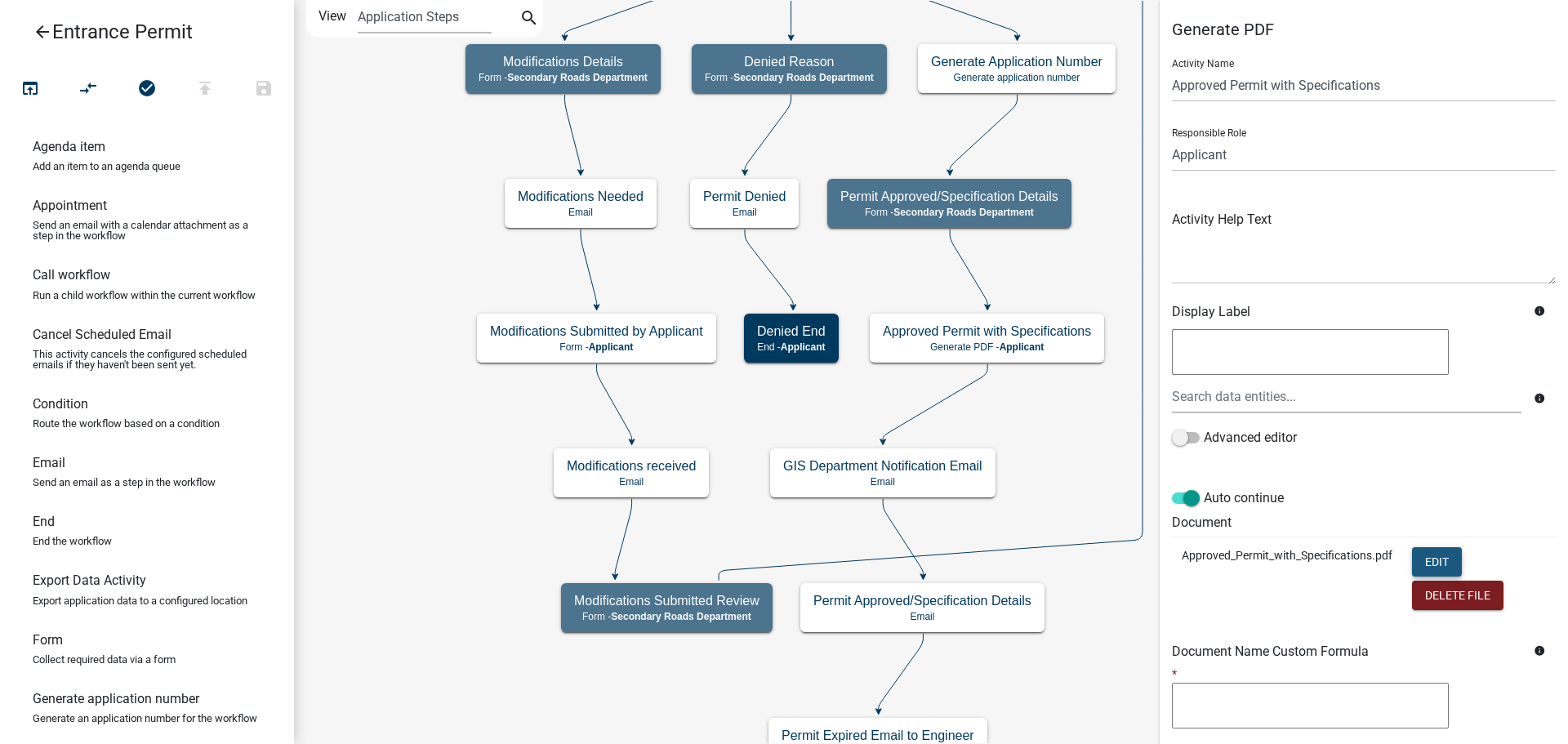
click at [1431, 558] on button "Edit" at bounding box center [1437, 561] width 50 height 30
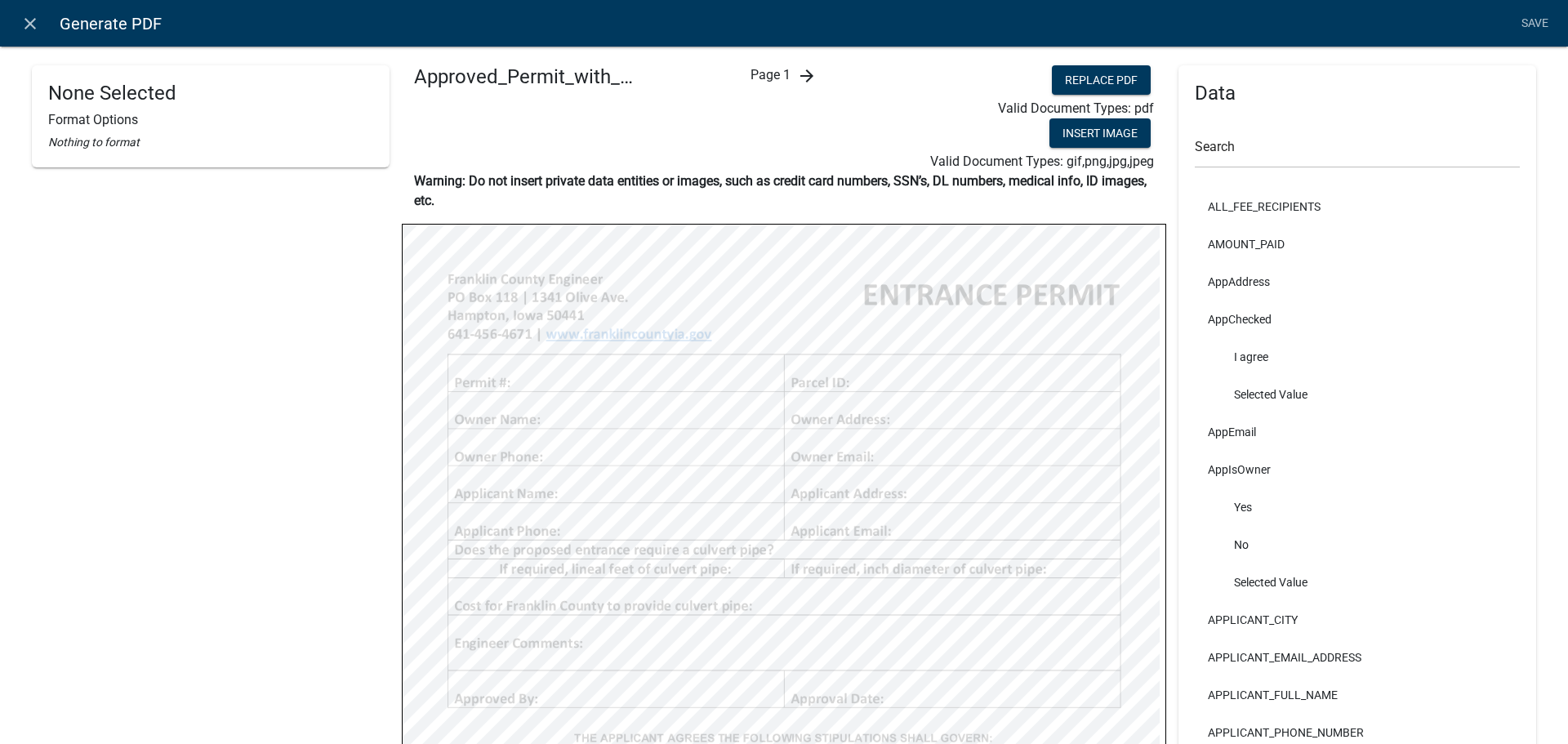
scroll to position [164, 0]
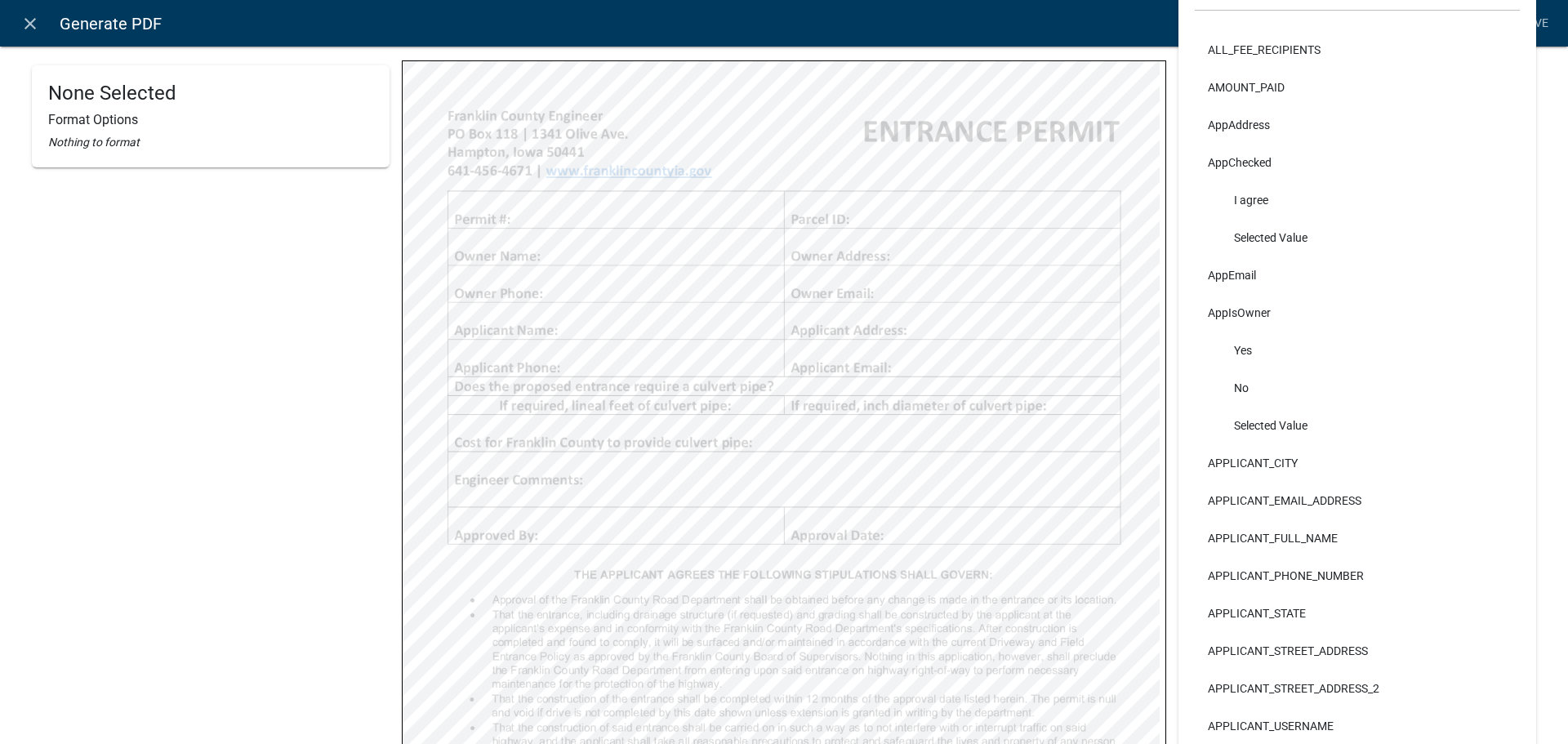
select select "3"
click at [27, 25] on icon "close" at bounding box center [30, 24] width 20 height 20
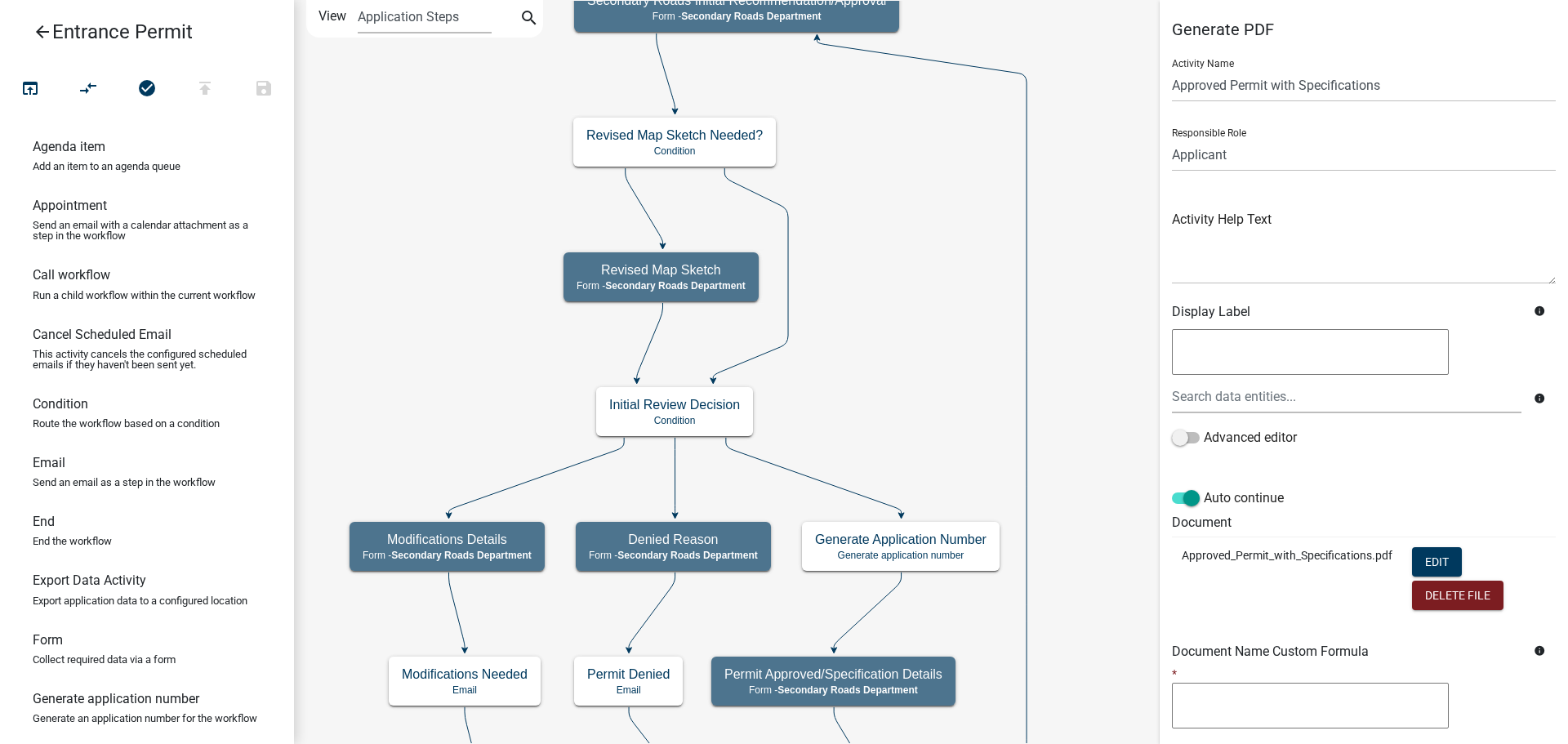
click at [38, 33] on icon "arrow_back" at bounding box center [42, 33] width 20 height 23
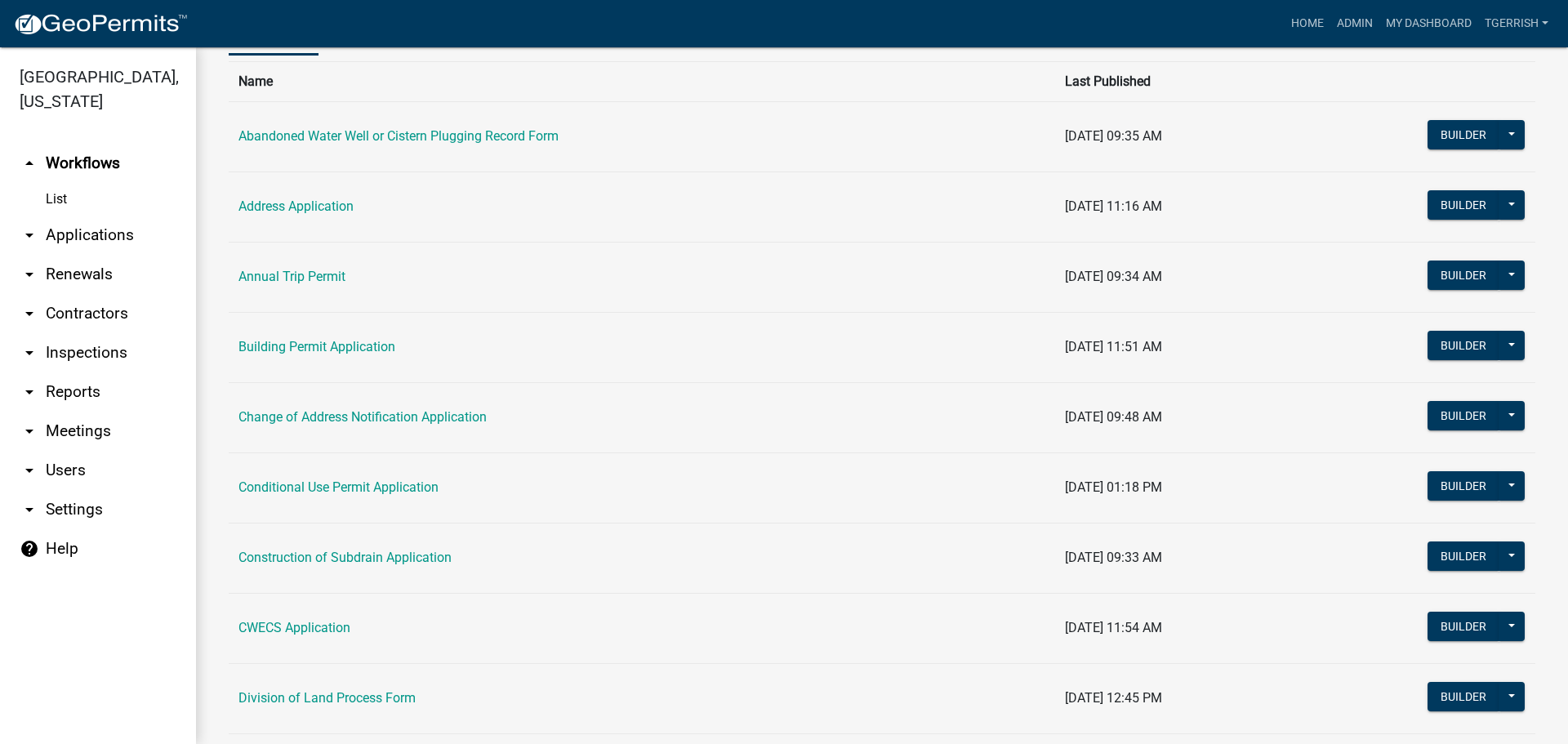
scroll to position [327, 0]
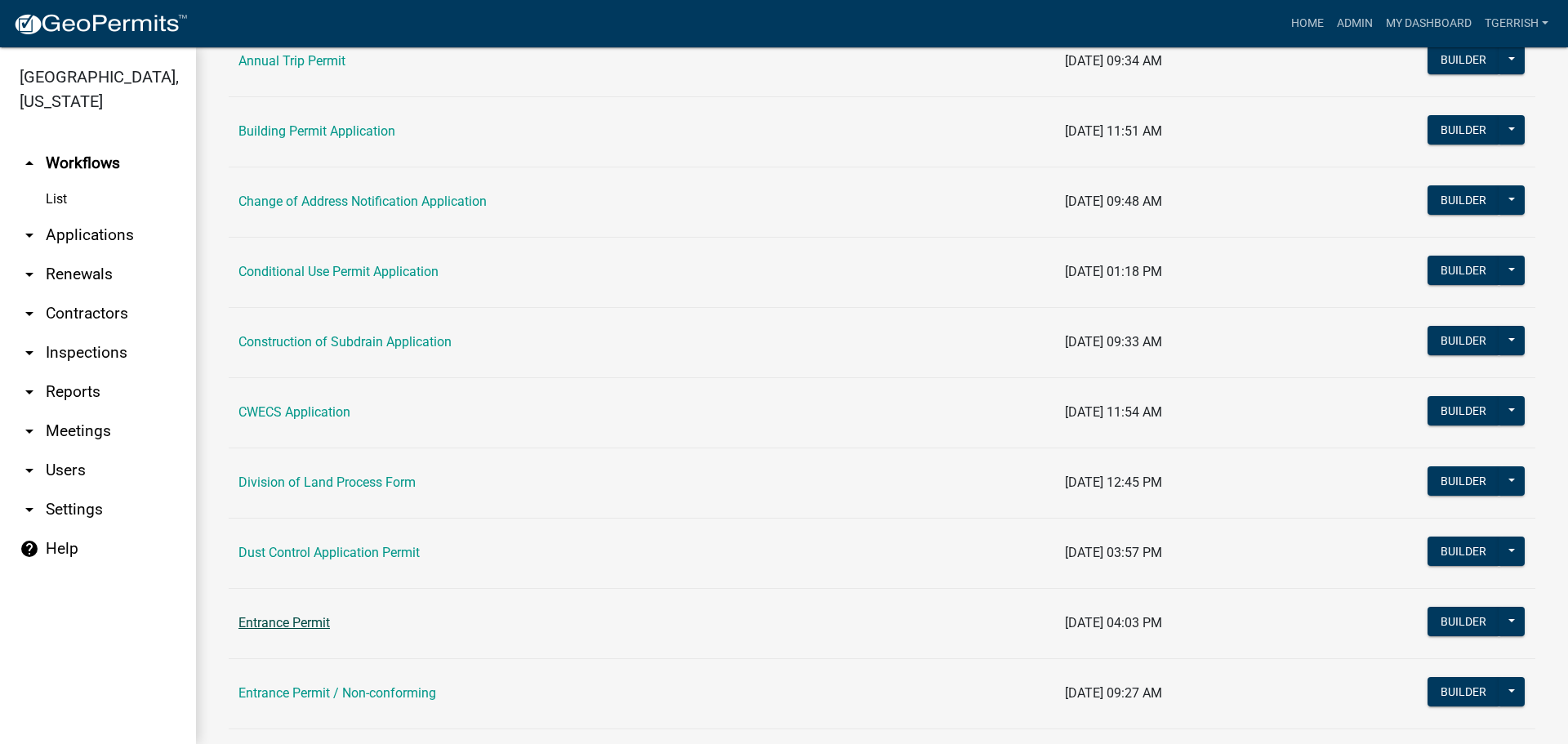
click at [271, 623] on link "Entrance Permit" at bounding box center [284, 623] width 92 height 15
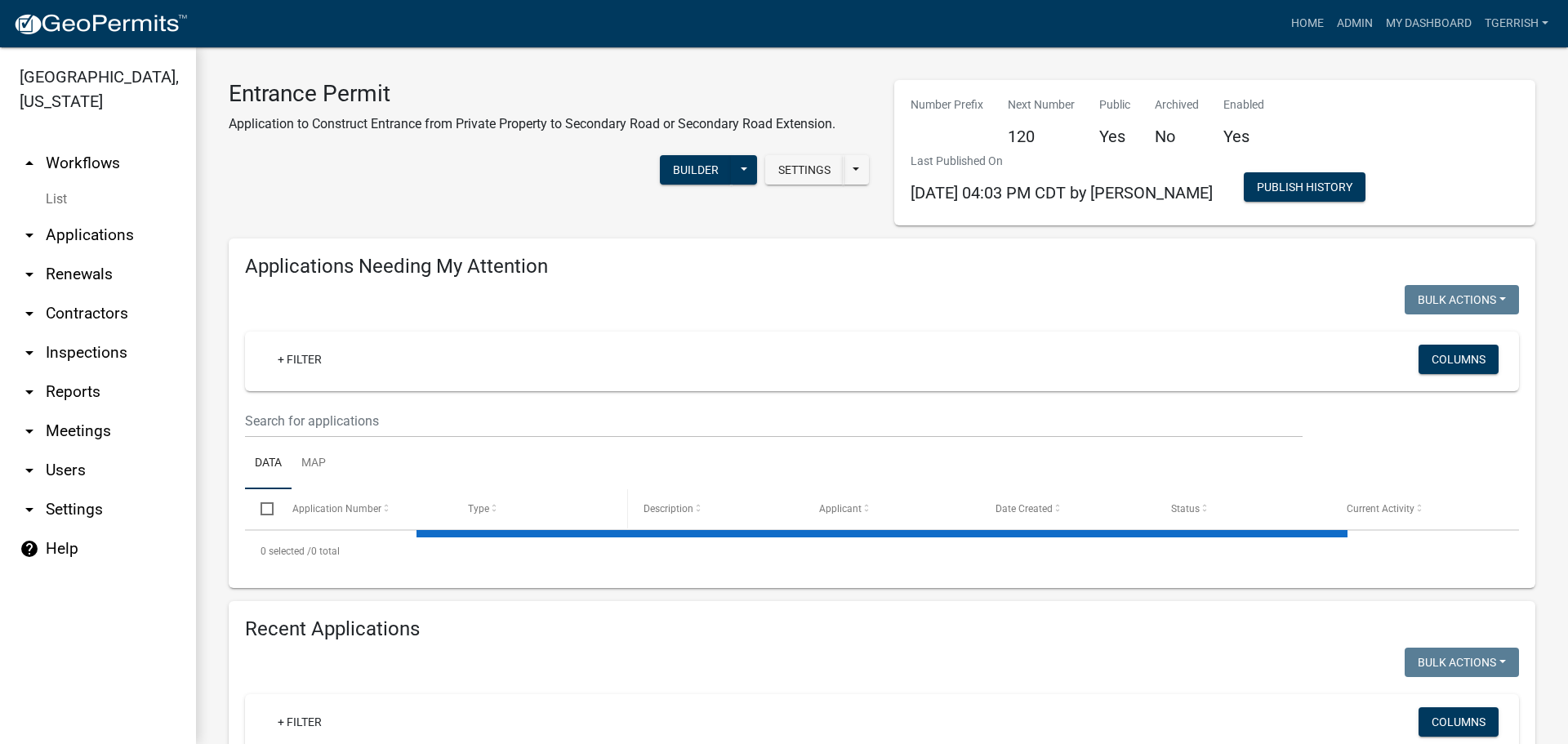
select select "3: 100"
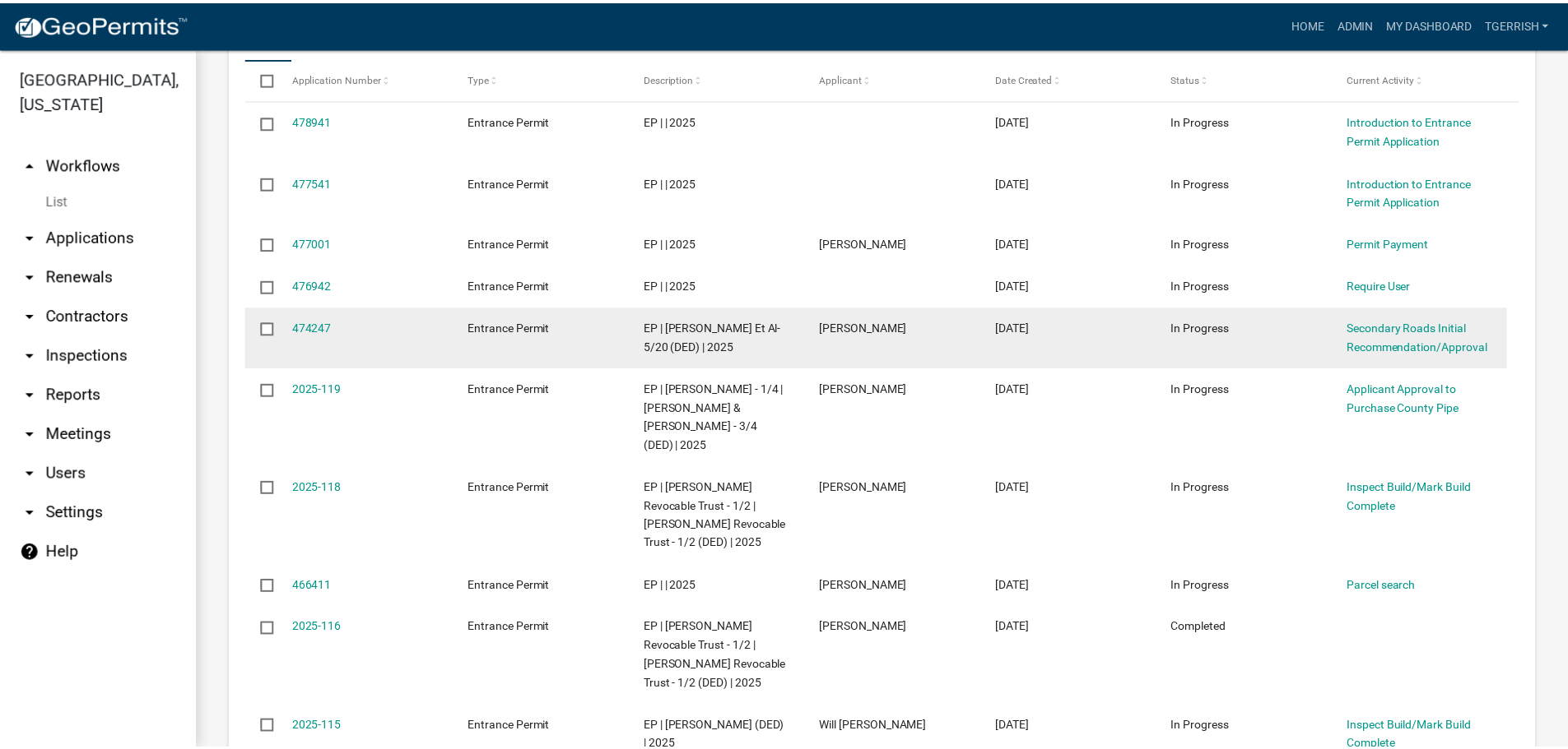
scroll to position [905, 0]
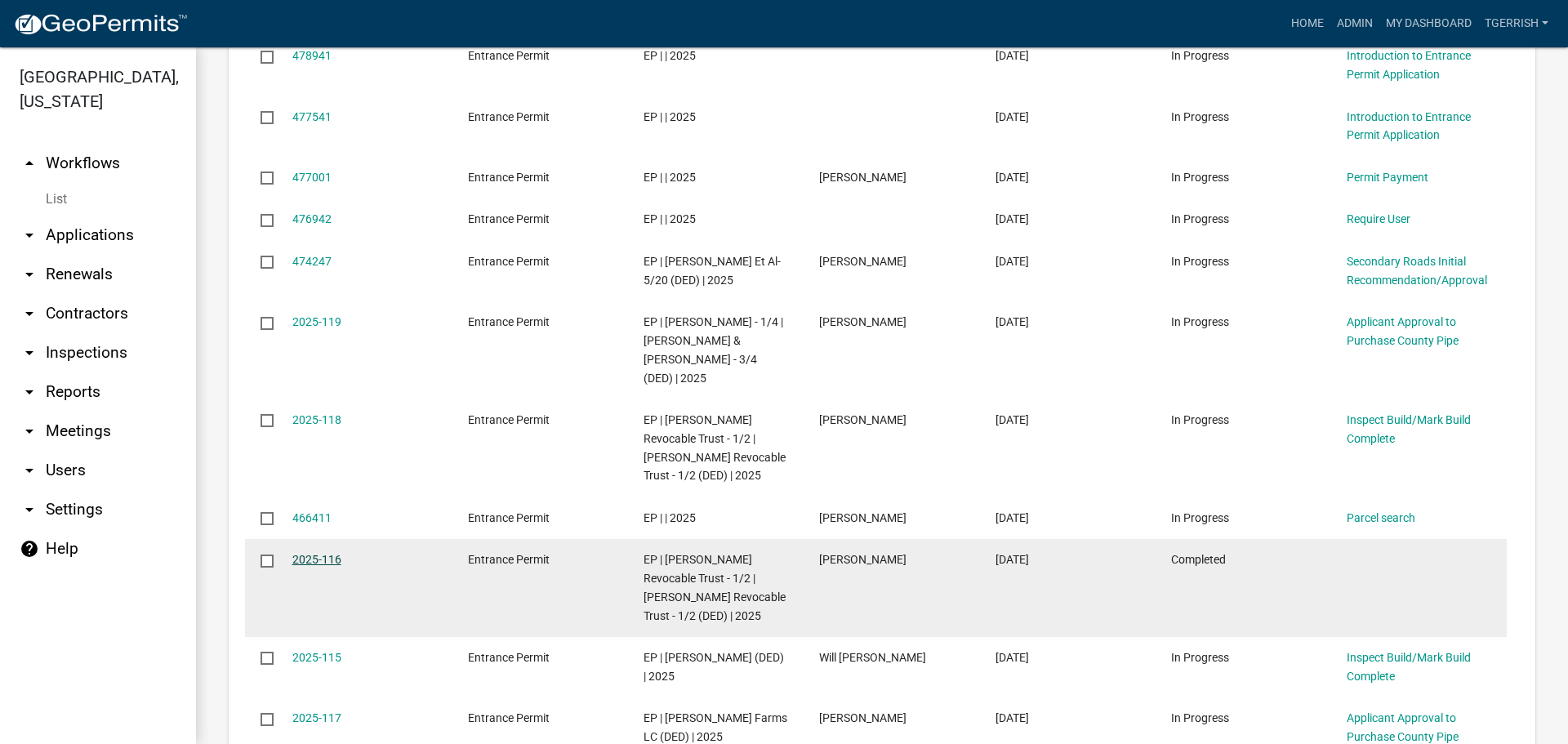
click at [306, 559] on link "2025-116" at bounding box center [316, 559] width 49 height 13
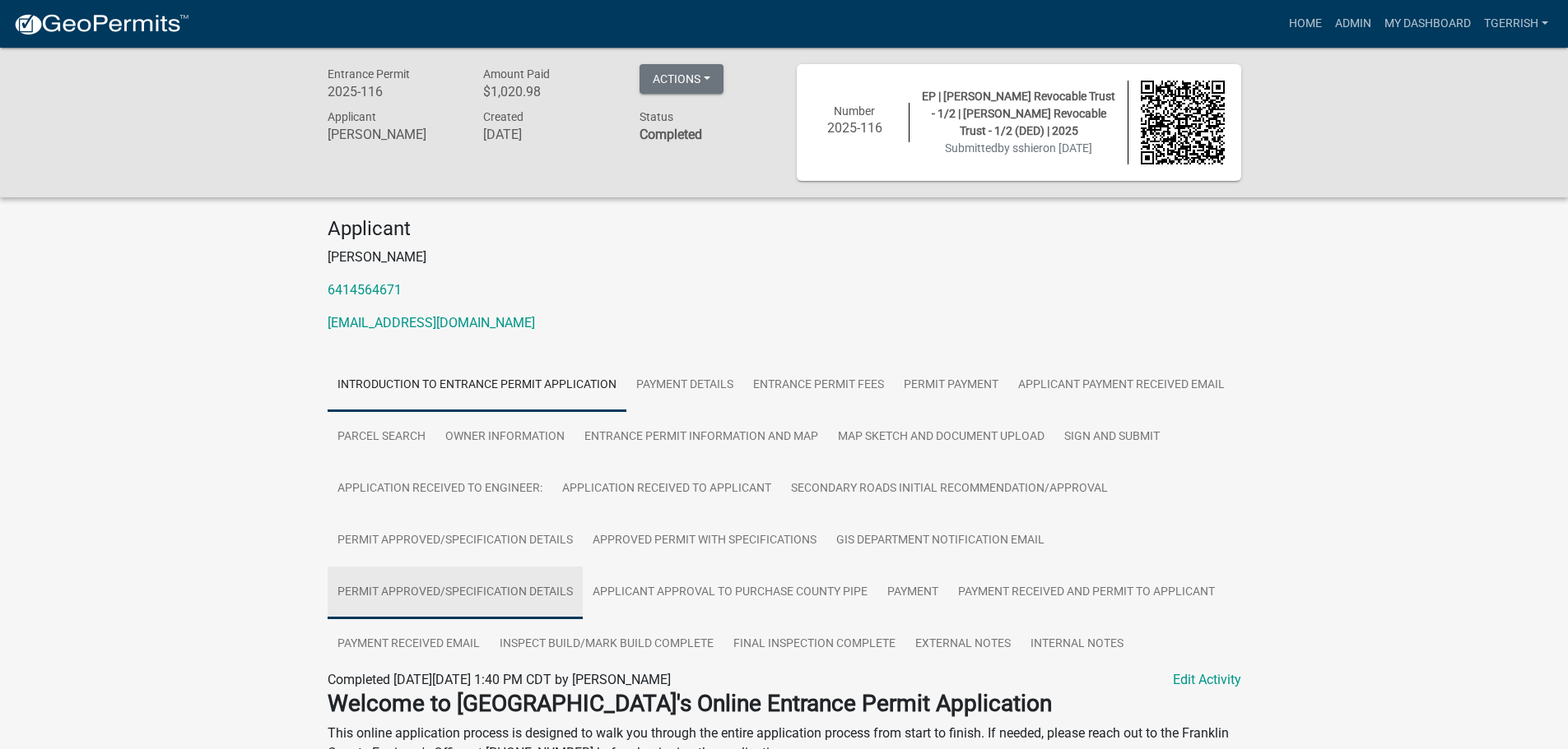
click at [530, 594] on link "Permit Approved/Specification Details" at bounding box center [455, 593] width 255 height 53
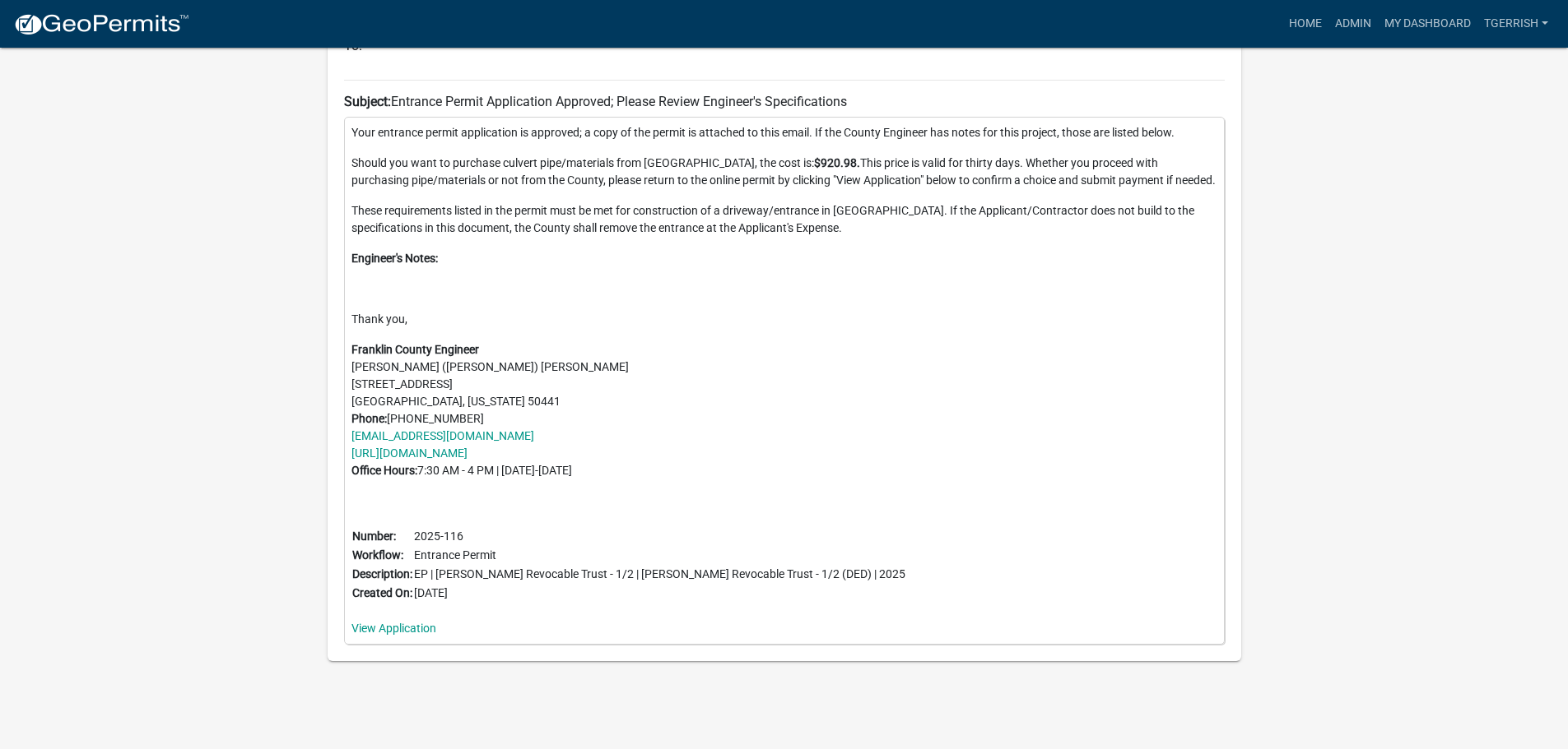
scroll to position [830, 0]
click at [426, 628] on link "View Application" at bounding box center [394, 628] width 85 height 13
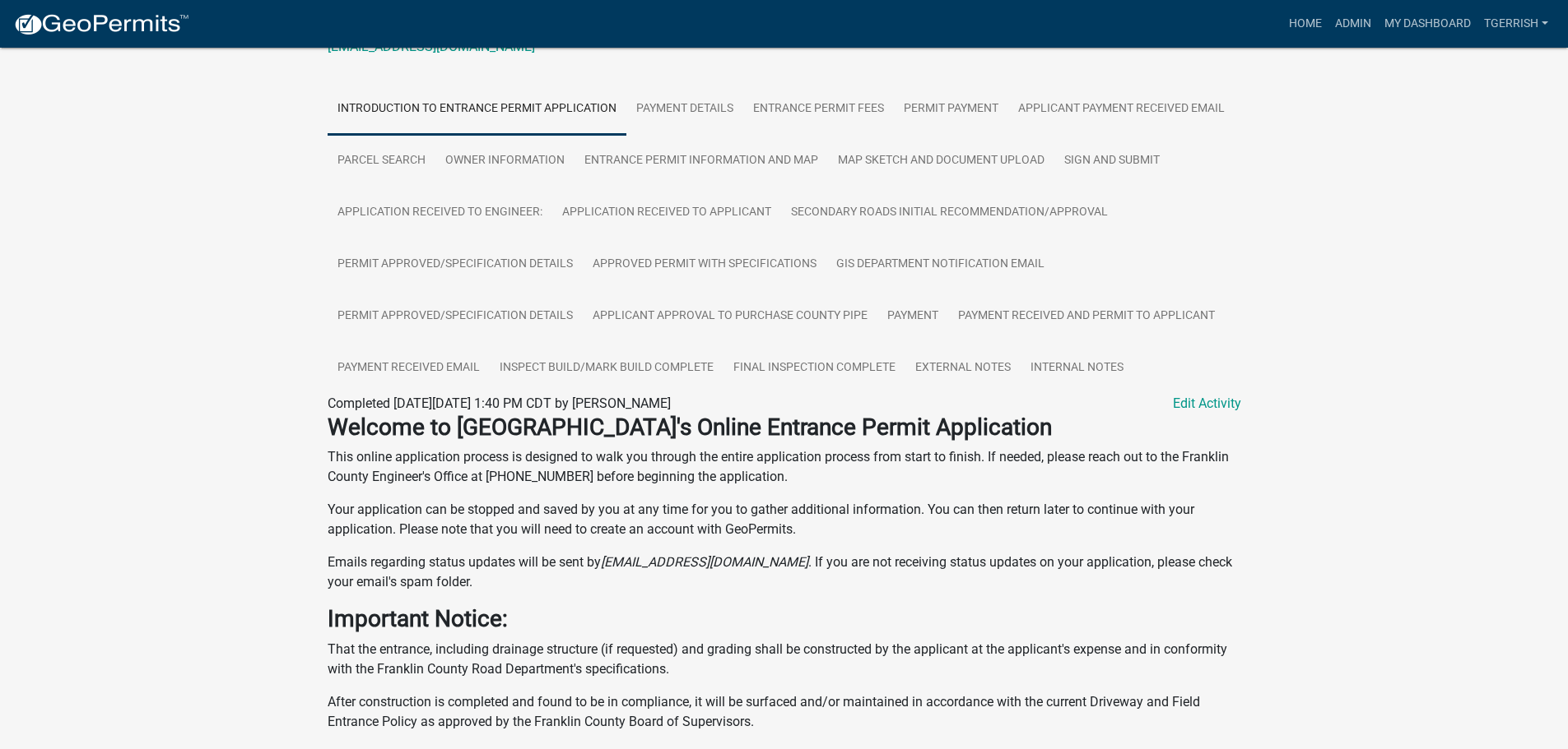
scroll to position [246, 0]
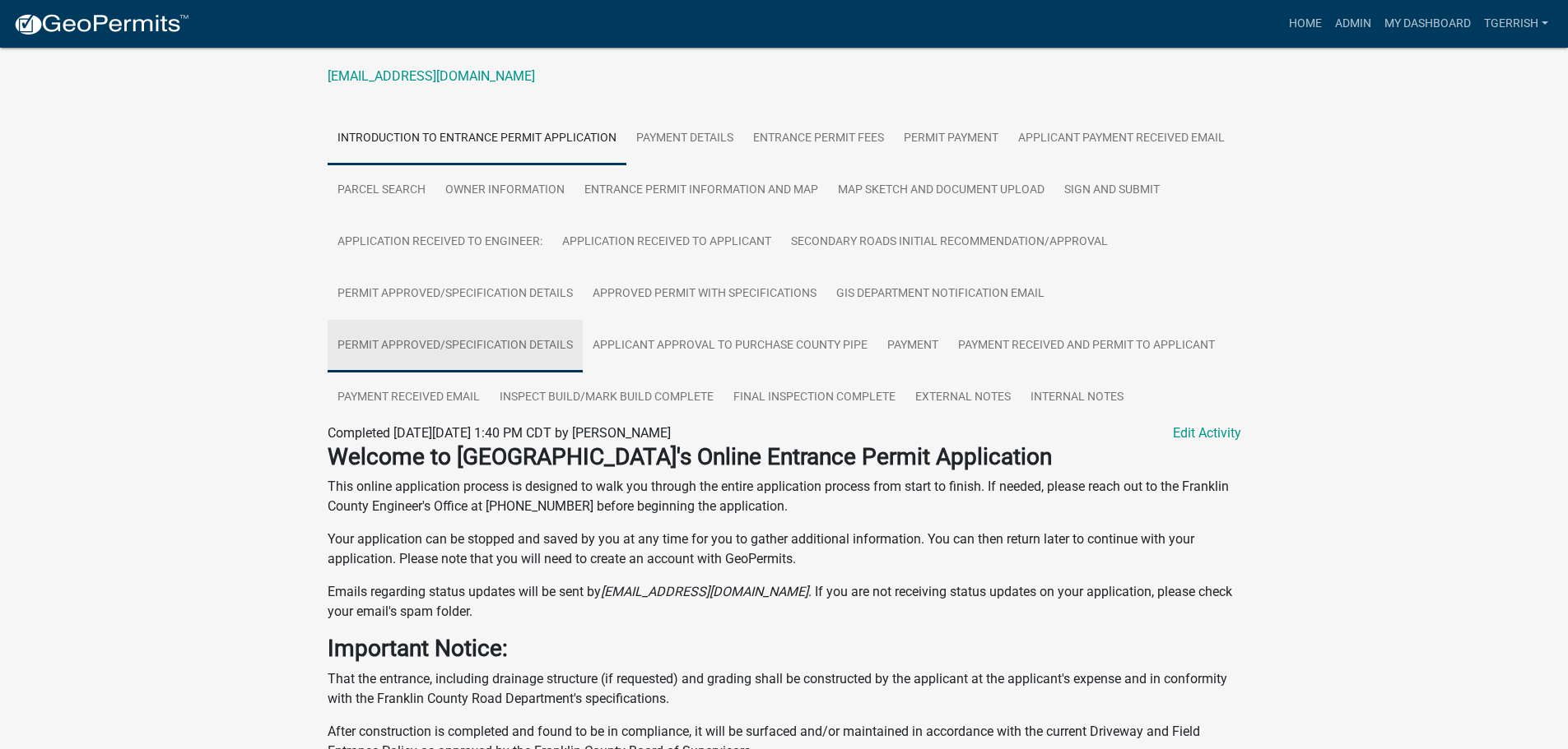
click at [519, 344] on link "Permit Approved/Specification Details" at bounding box center [455, 346] width 255 height 53
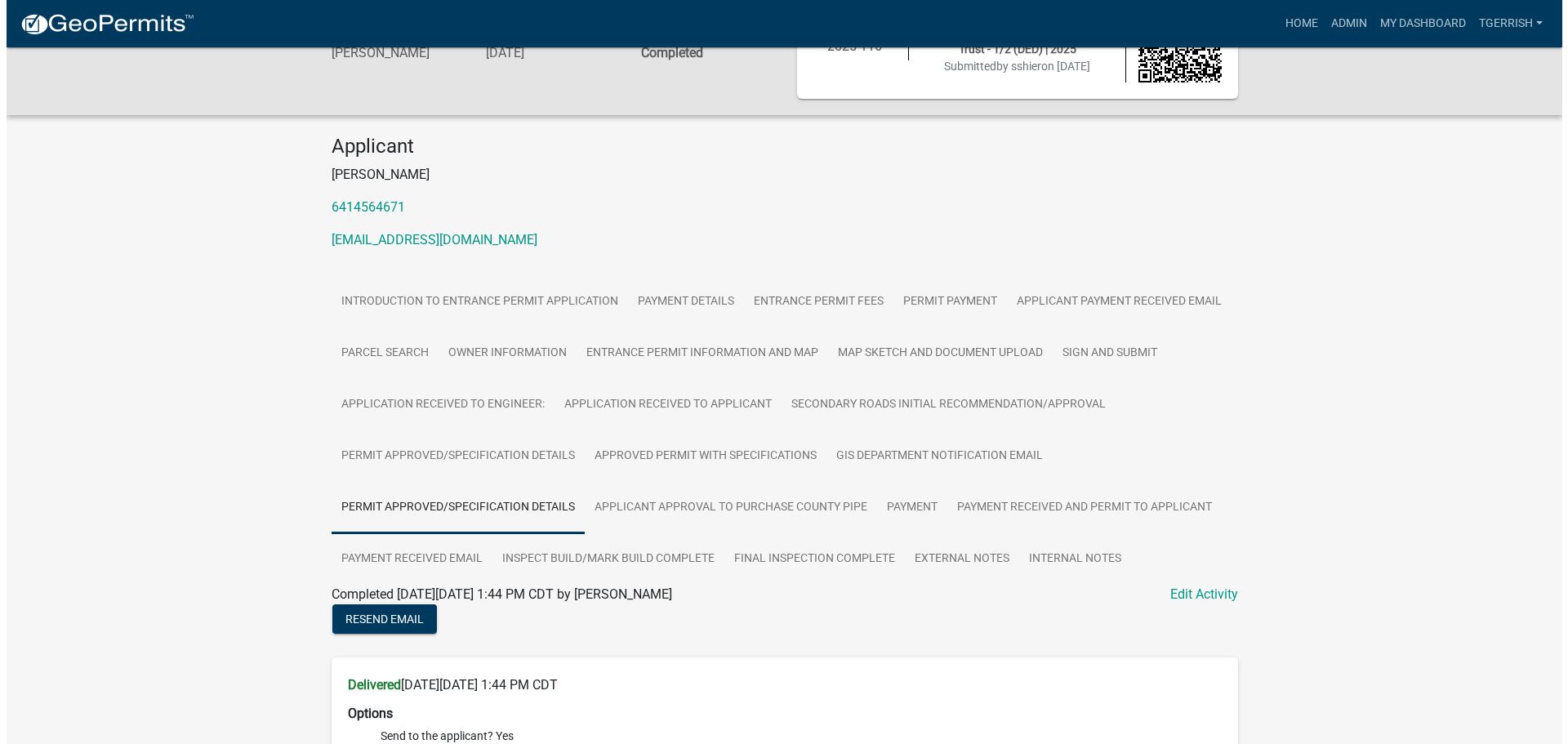
scroll to position [0, 0]
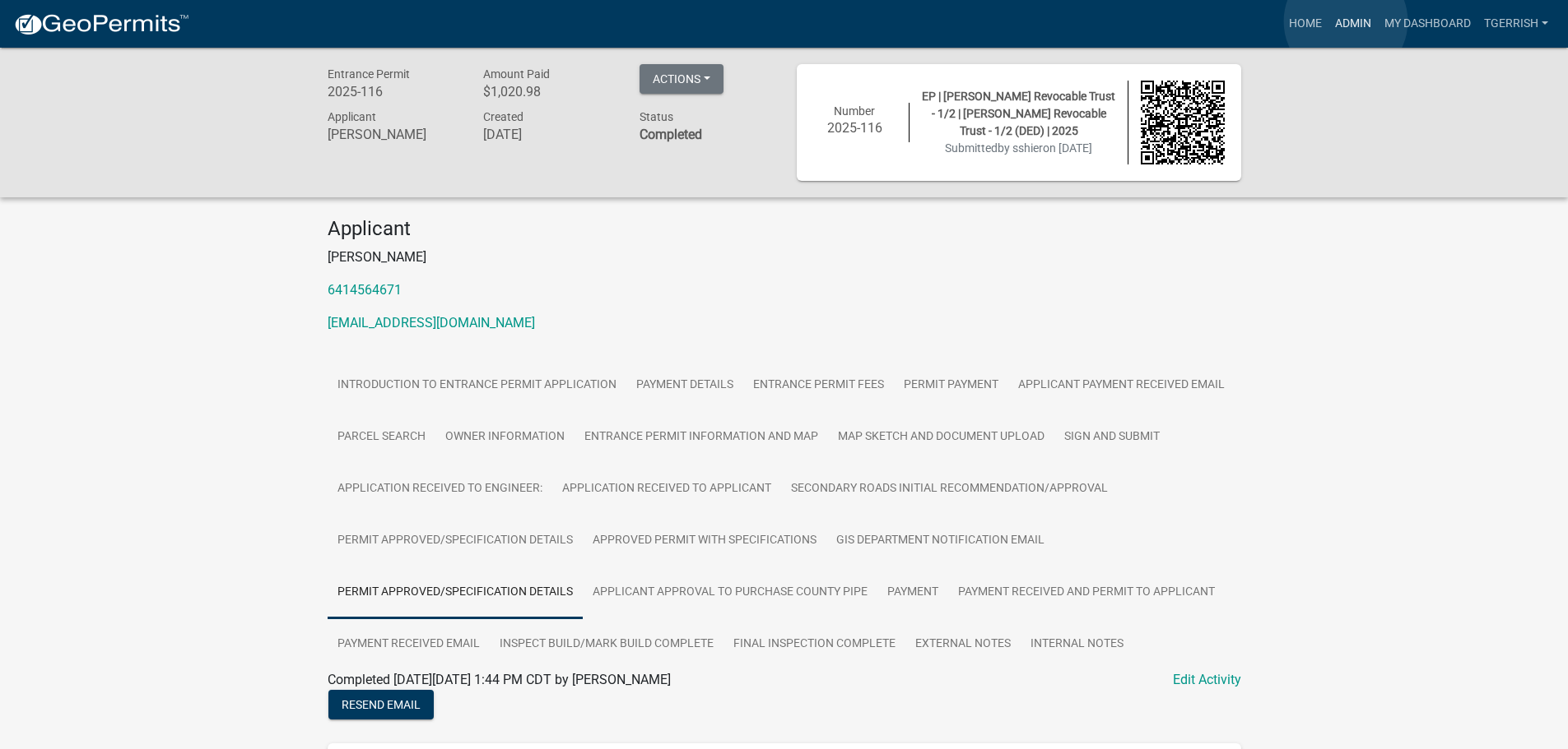
click at [1346, 21] on link "Admin" at bounding box center [1352, 24] width 49 height 31
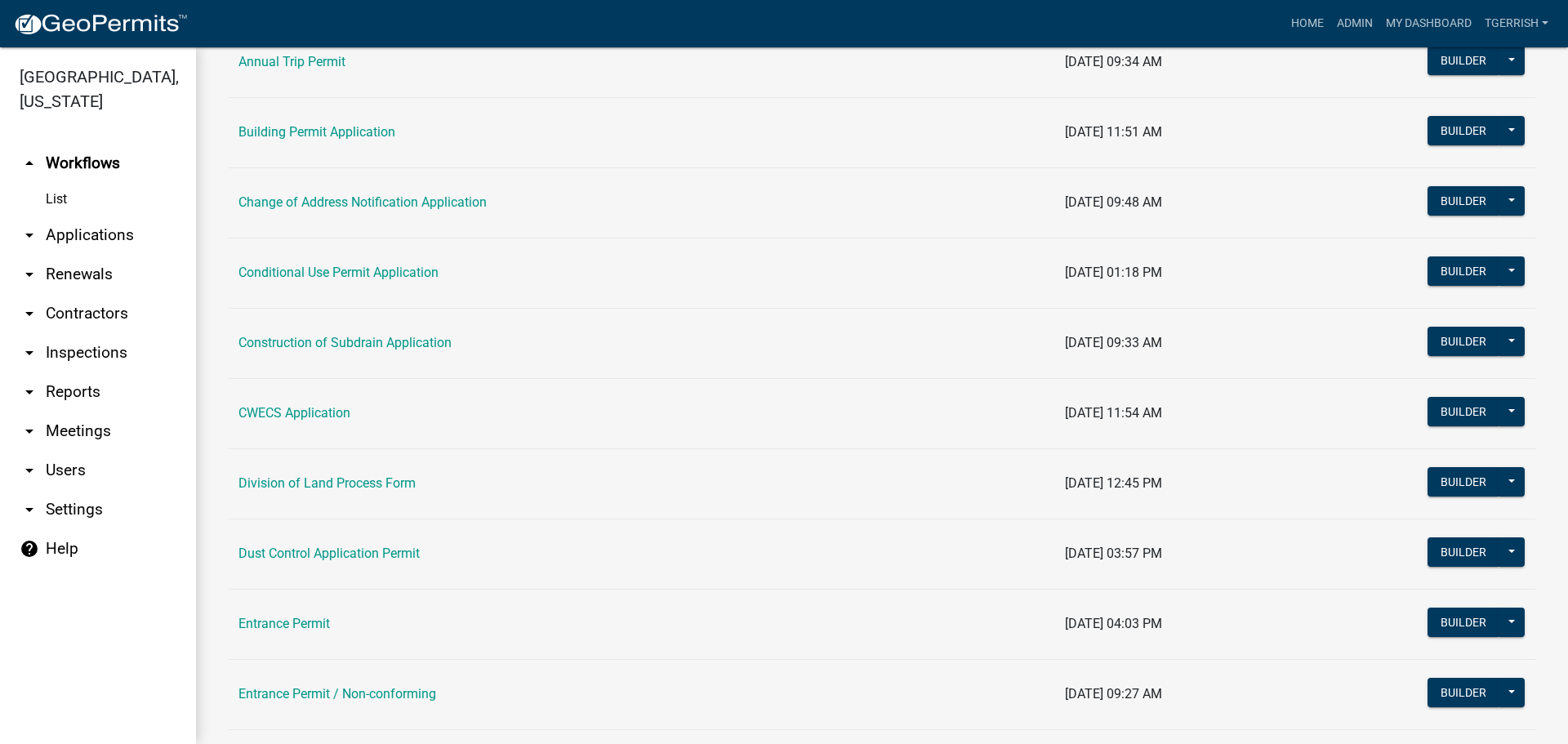
scroll to position [327, 0]
click at [1432, 619] on button "Builder" at bounding box center [1464, 622] width 72 height 30
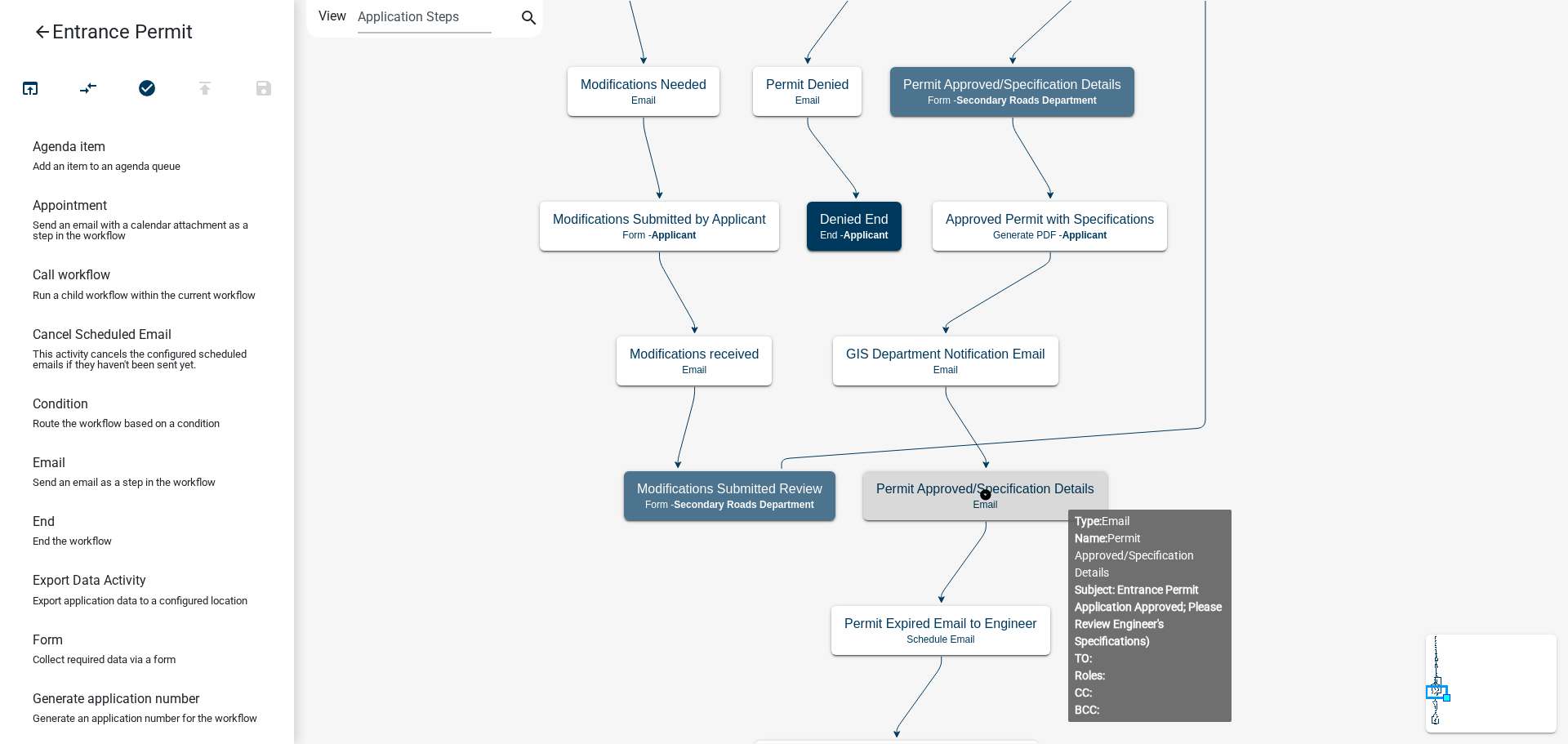
click at [1069, 496] on h5 "Permit Approved/Specification Details" at bounding box center [986, 489] width 218 height 15
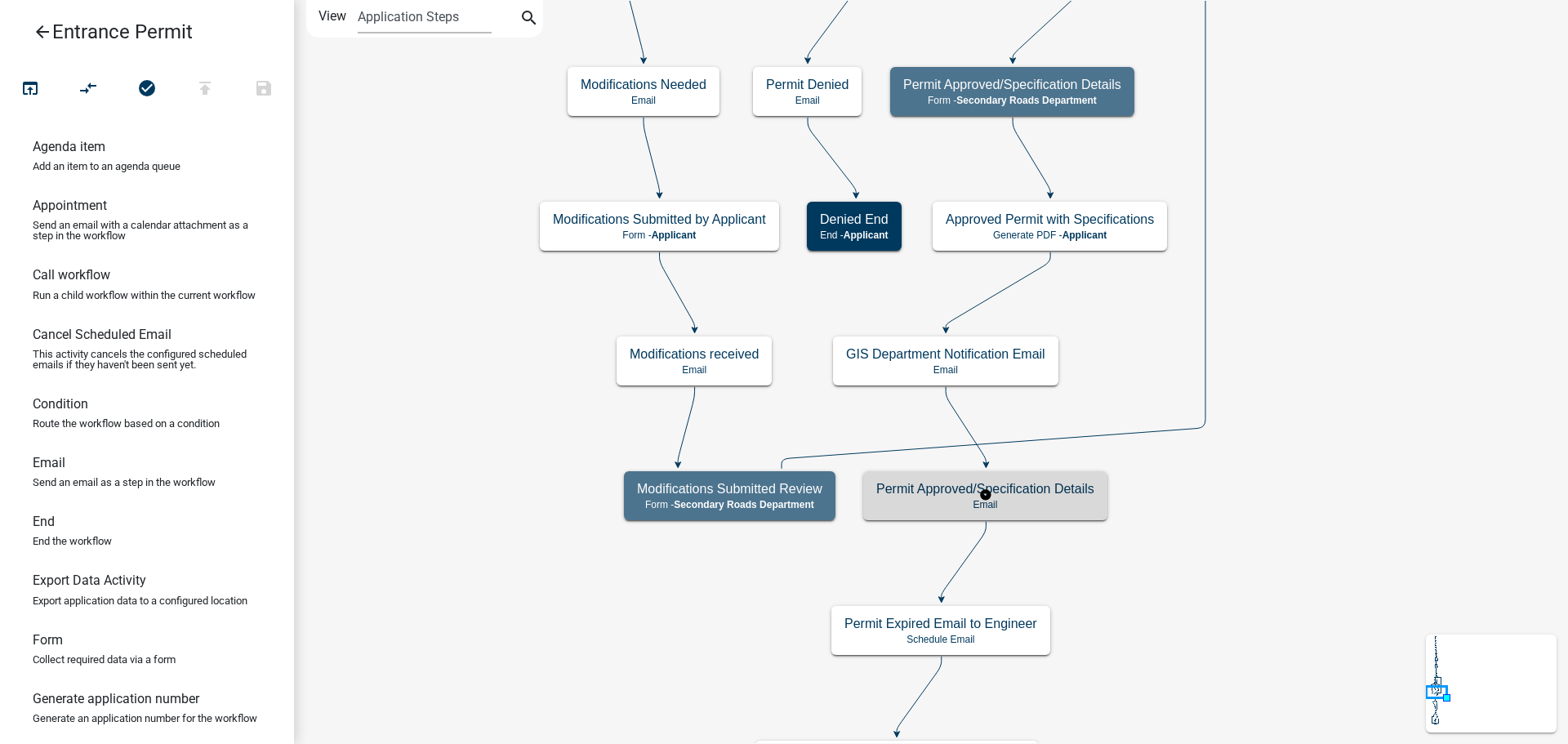
click at [1069, 496] on h5 "Permit Approved/Specification Details" at bounding box center [986, 489] width 218 height 15
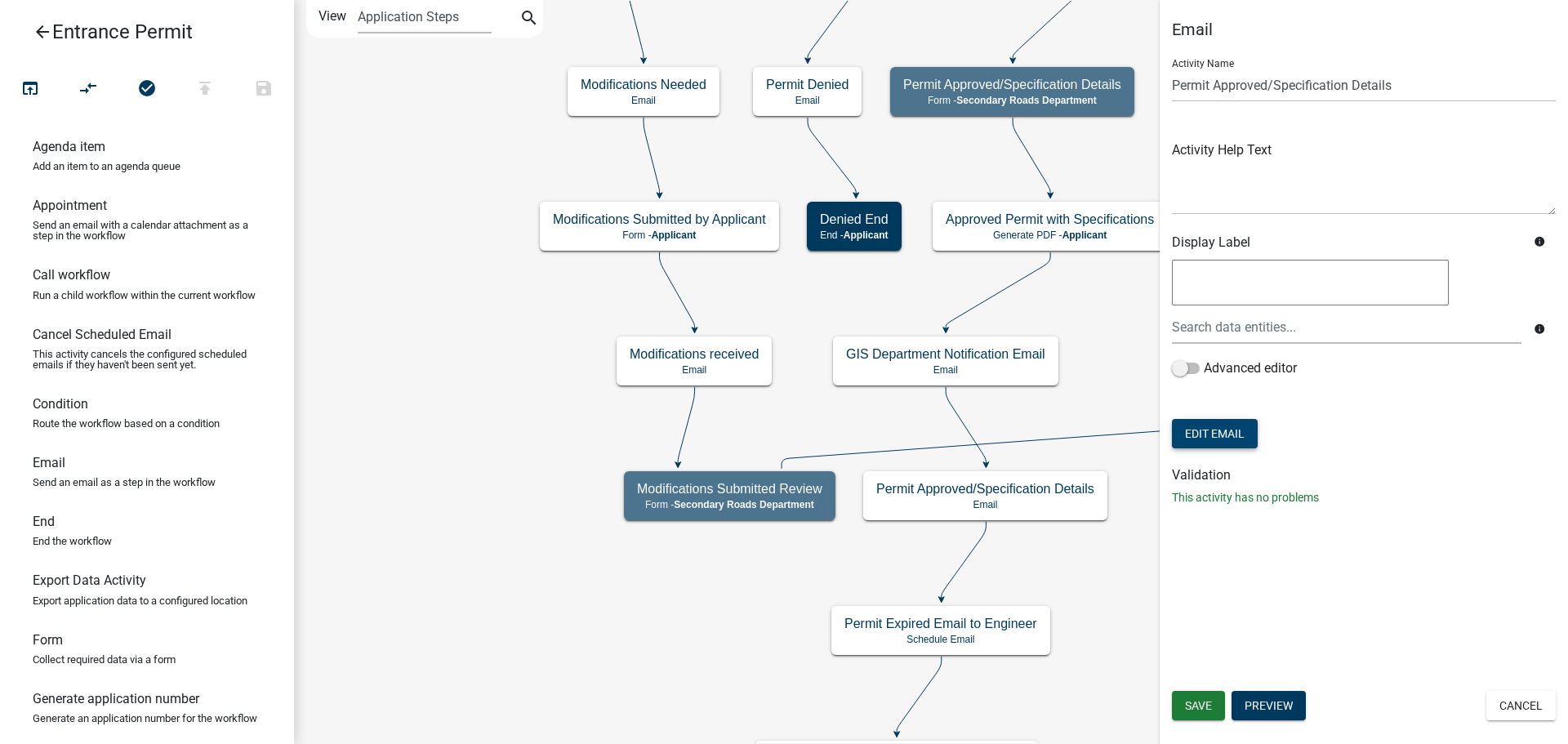
click at [1215, 437] on button "Edit Email" at bounding box center [1215, 433] width 86 height 30
select select "737b86b8-4ef1-4f1f-b817-e2c5c5992307"
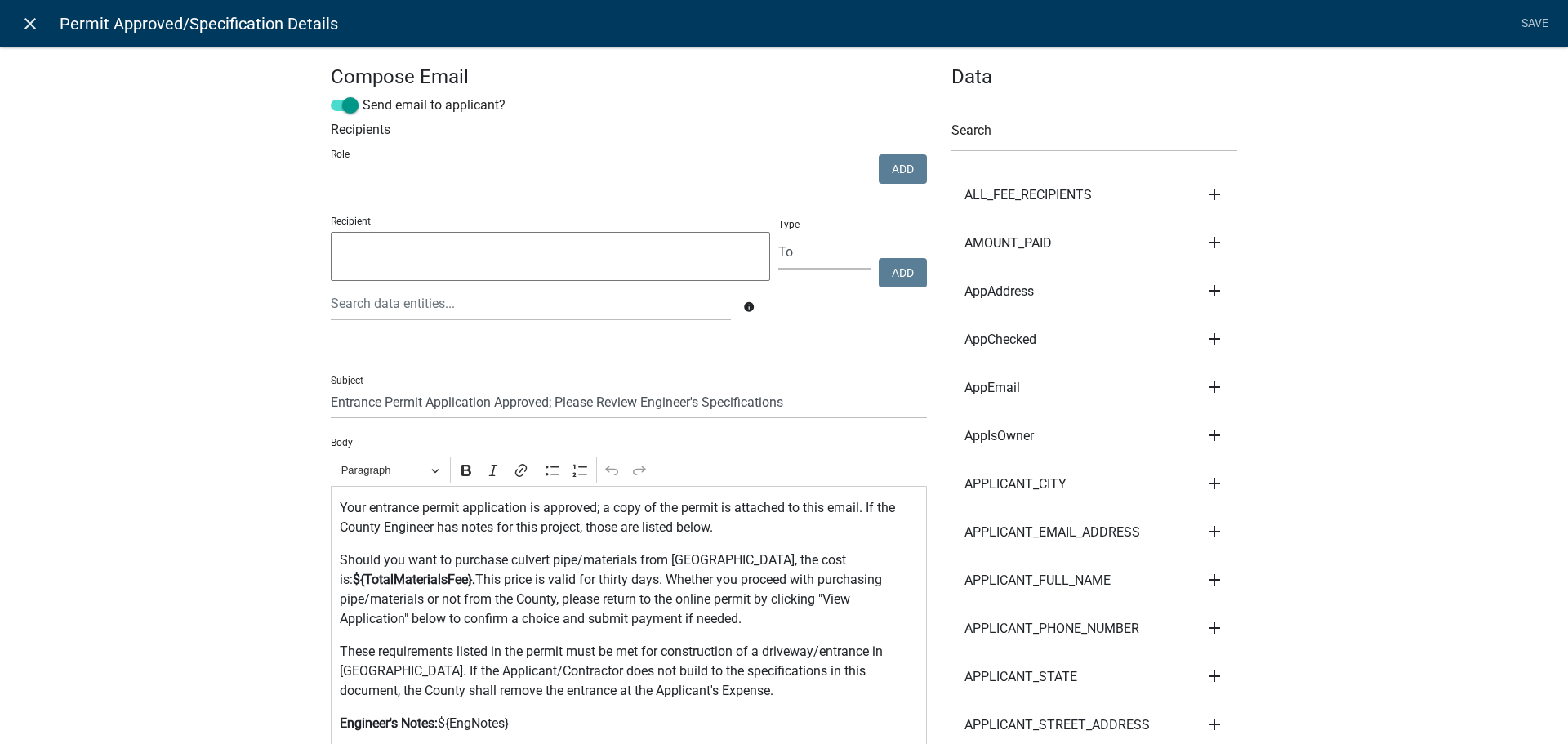
click at [31, 25] on icon "close" at bounding box center [30, 24] width 20 height 20
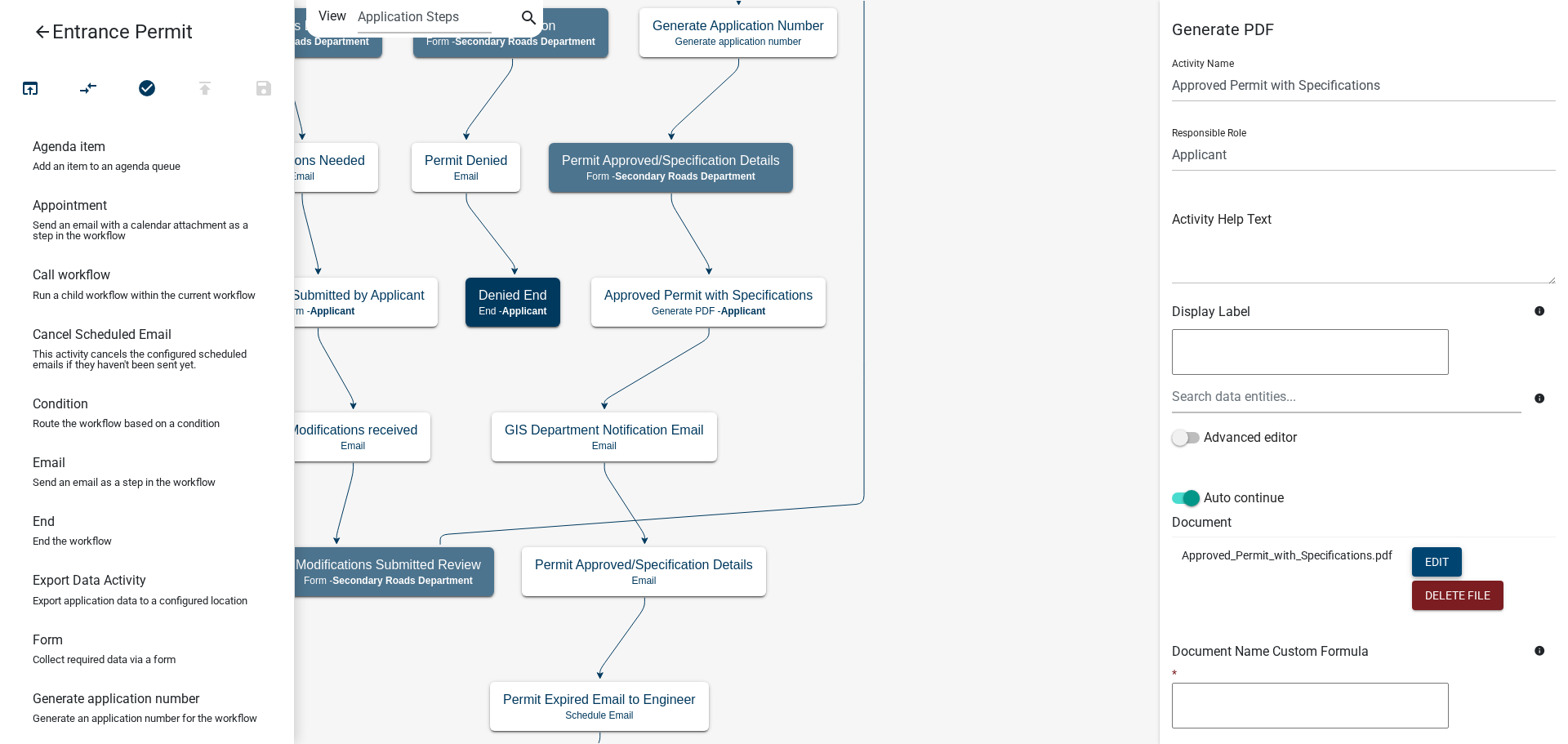
click at [1423, 558] on button "Edit" at bounding box center [1437, 561] width 50 height 30
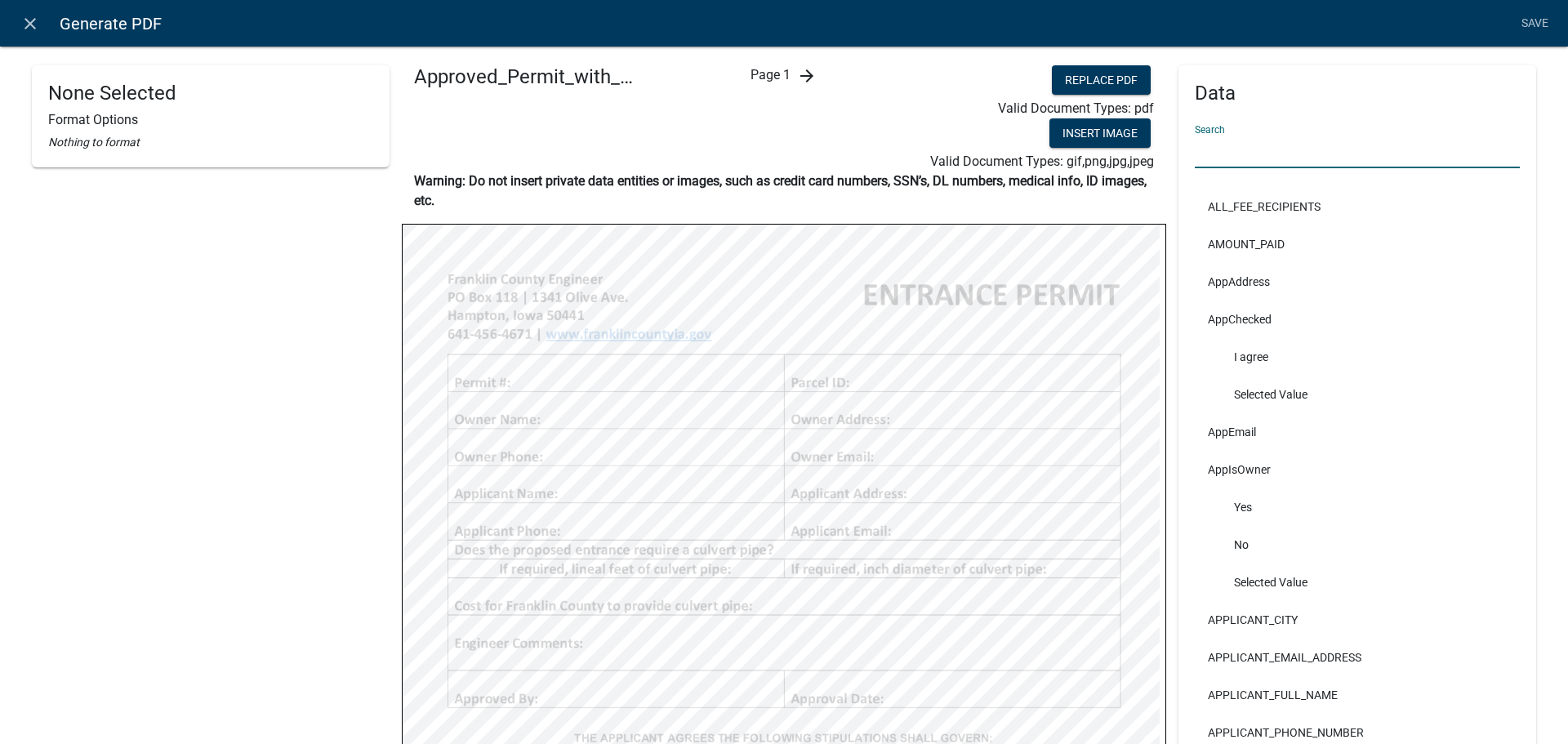
click at [1216, 156] on input "text" at bounding box center [1358, 151] width 325 height 33
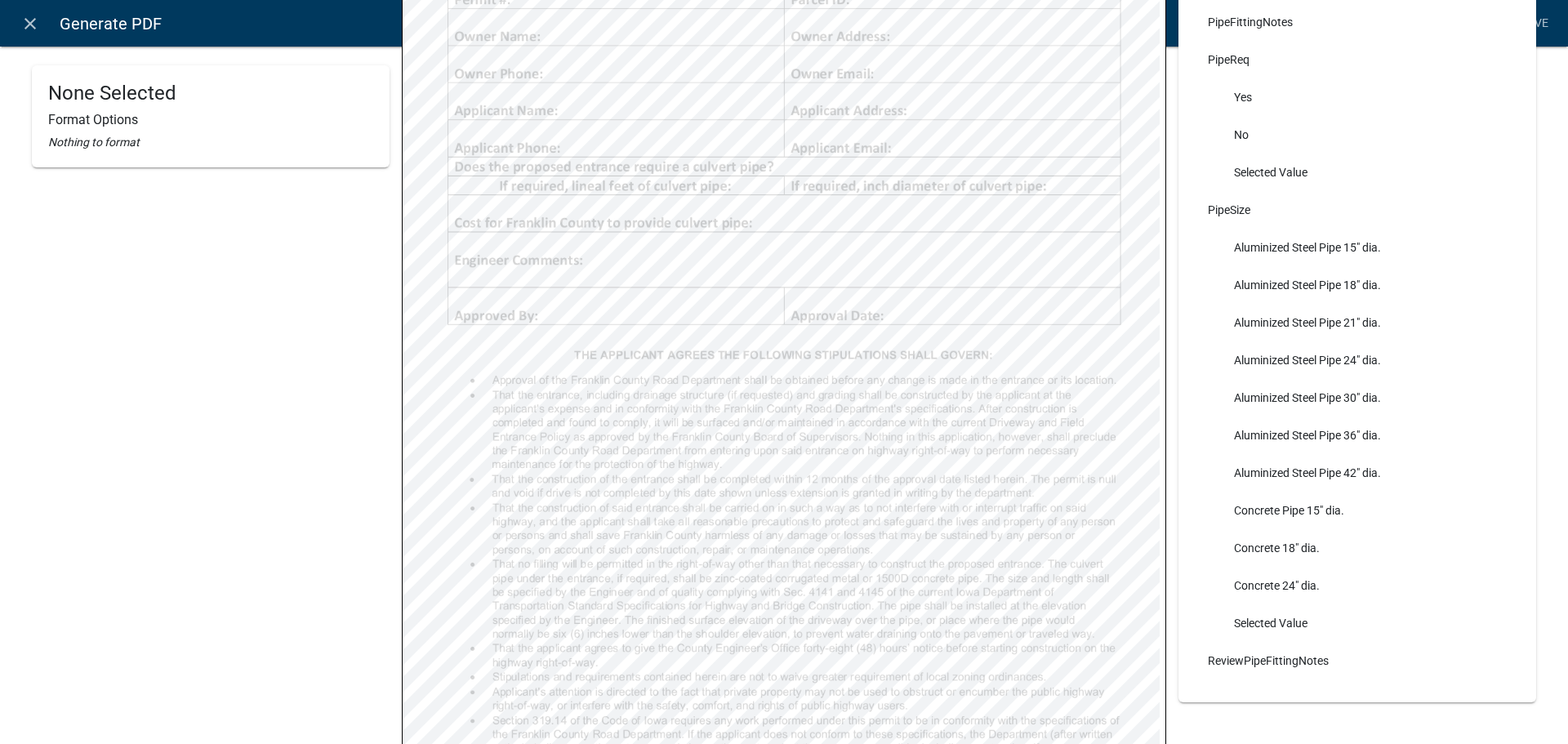
scroll to position [408, 0]
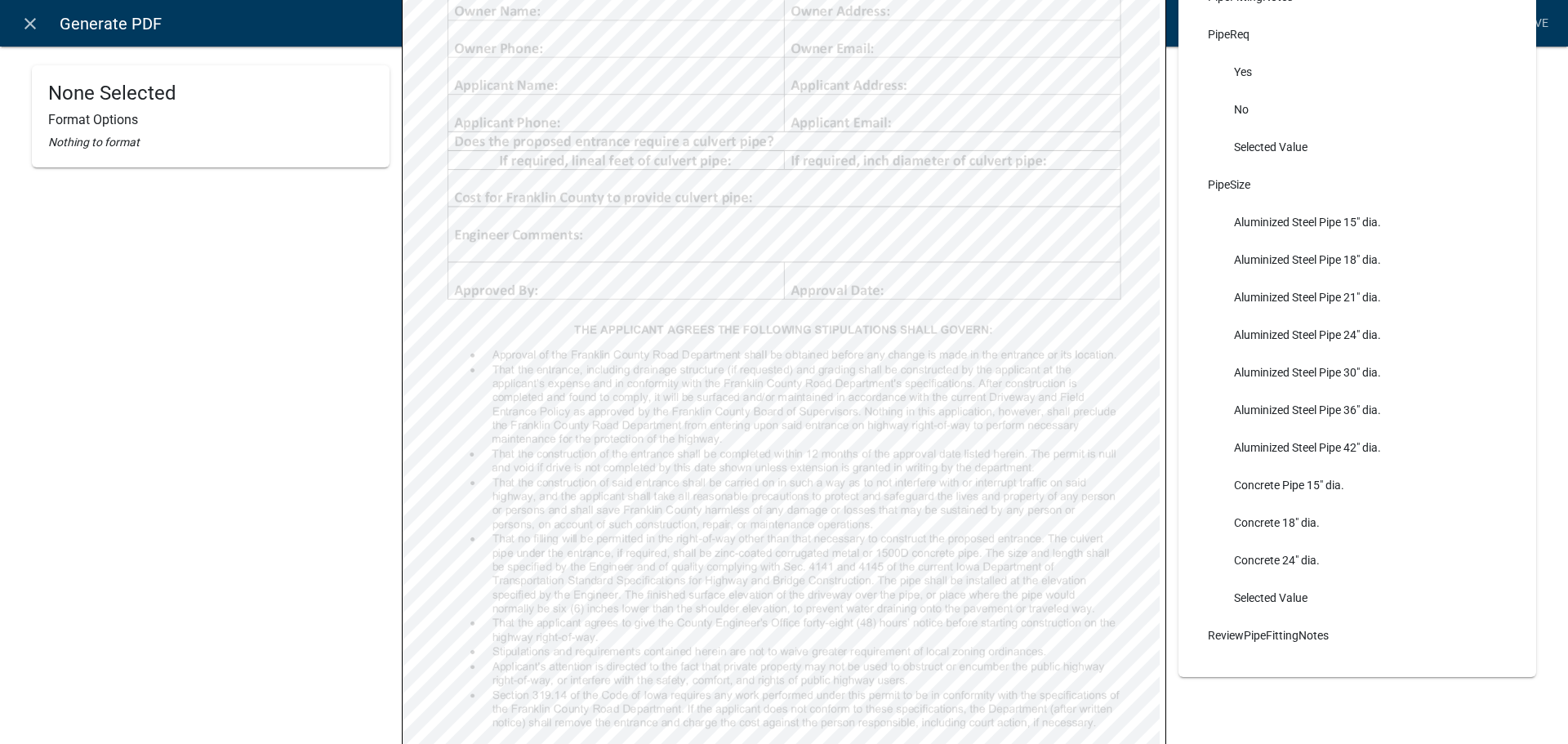
type input "pipe"
click at [1259, 598] on li "Selected Value" at bounding box center [1358, 598] width 325 height 37
select select
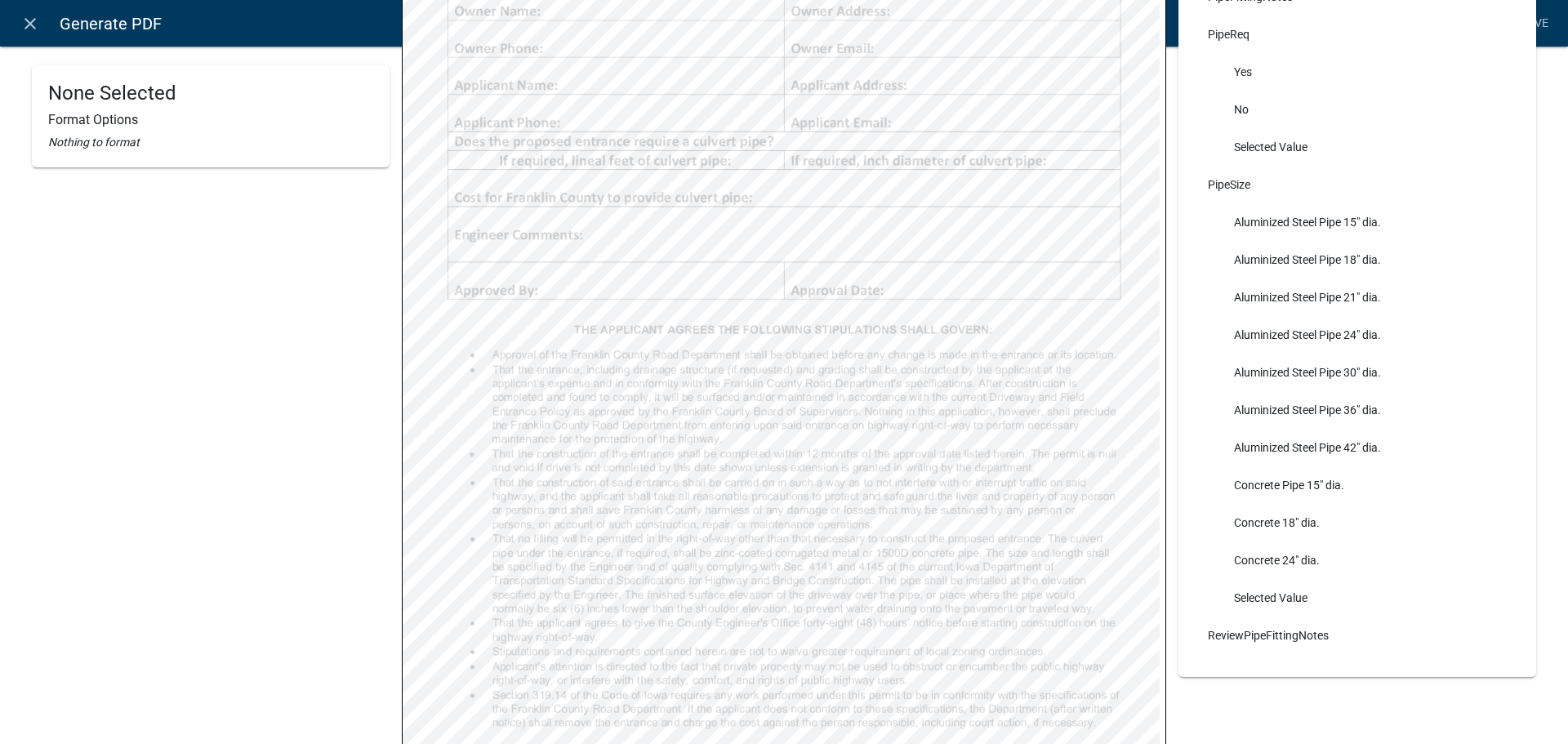
select select
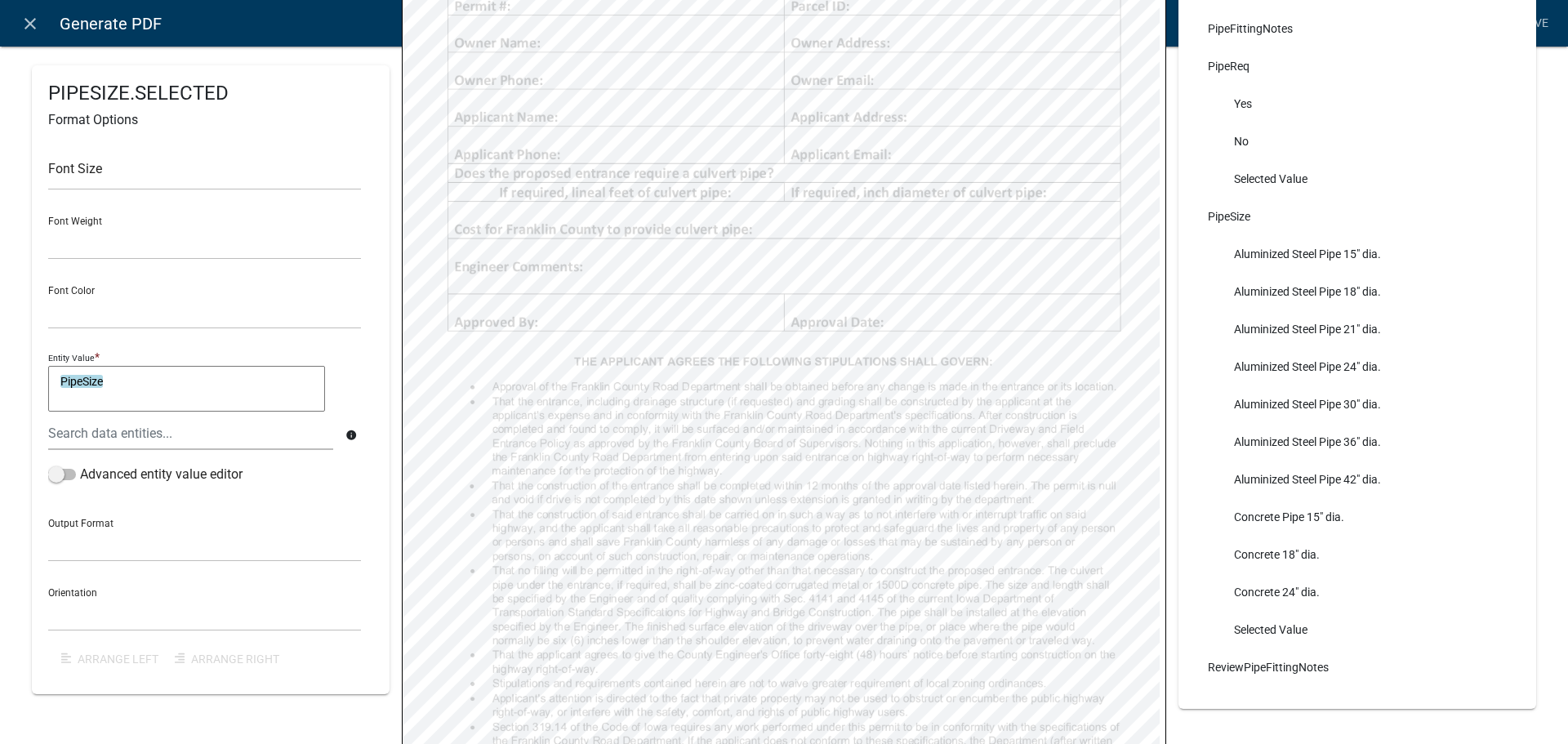
scroll to position [376, 0]
select select
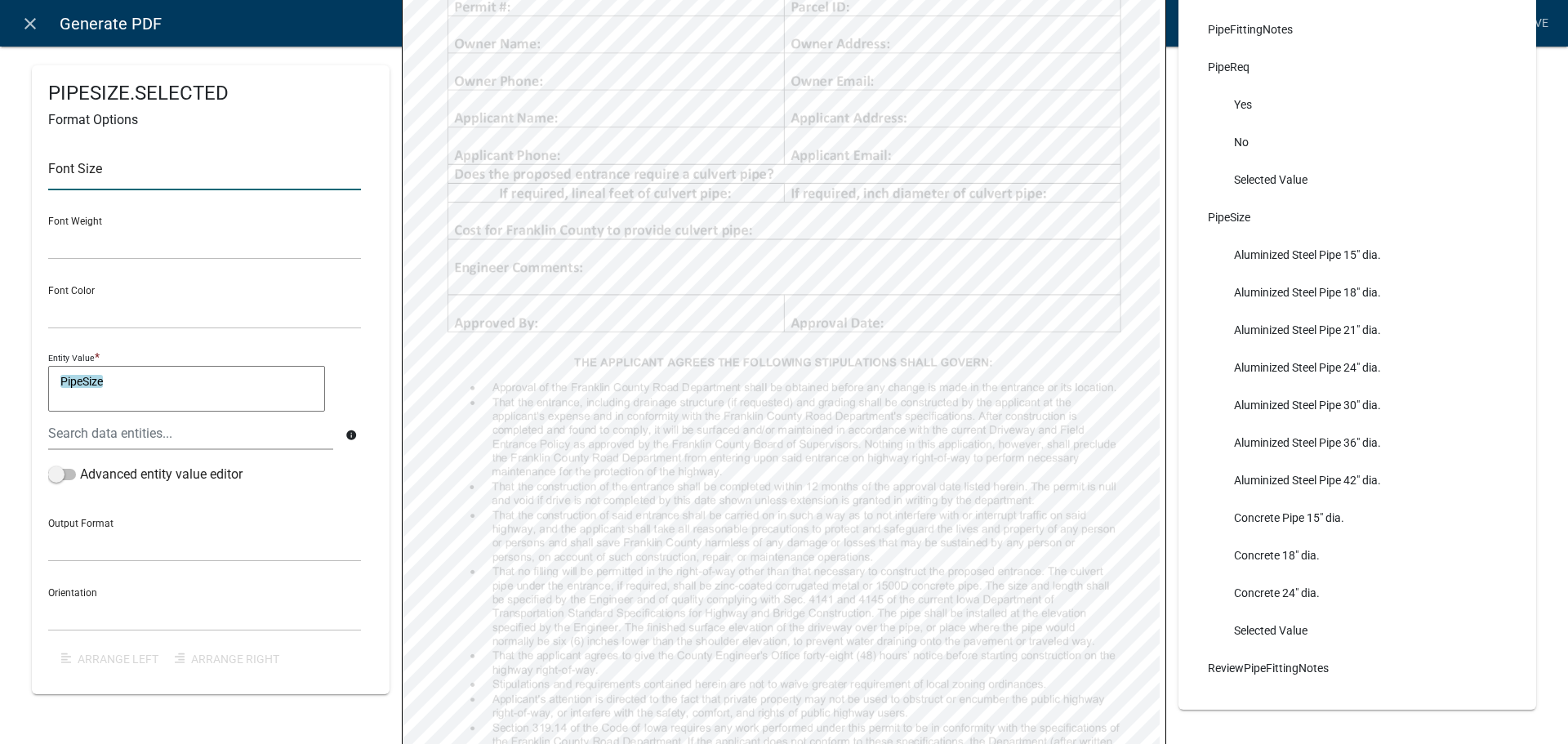
click at [93, 184] on input "text" at bounding box center [204, 173] width 313 height 33
type input "10"
click at [87, 250] on select "Normal Bold" at bounding box center [204, 243] width 313 height 33
select select "normal"
click at [48, 227] on select "Normal Bold" at bounding box center [204, 243] width 313 height 33
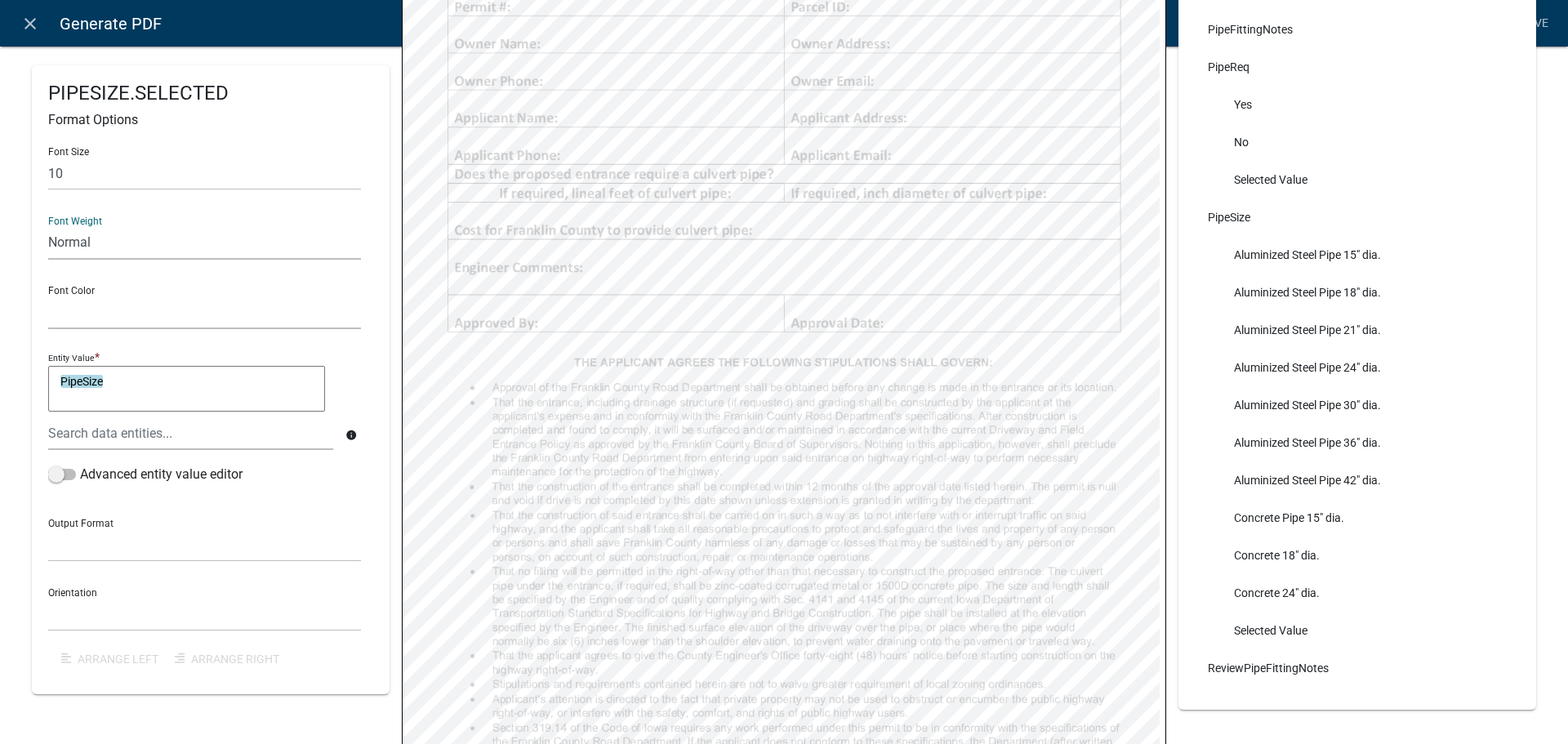
click at [83, 310] on select "Black Red" at bounding box center [204, 312] width 313 height 33
select select "0,0,0"
click at [48, 295] on select "Black Red" at bounding box center [204, 312] width 313 height 33
click at [70, 553] on select "General Text Number Decimal Date Date & Time" at bounding box center [204, 545] width 313 height 33
select select "1"
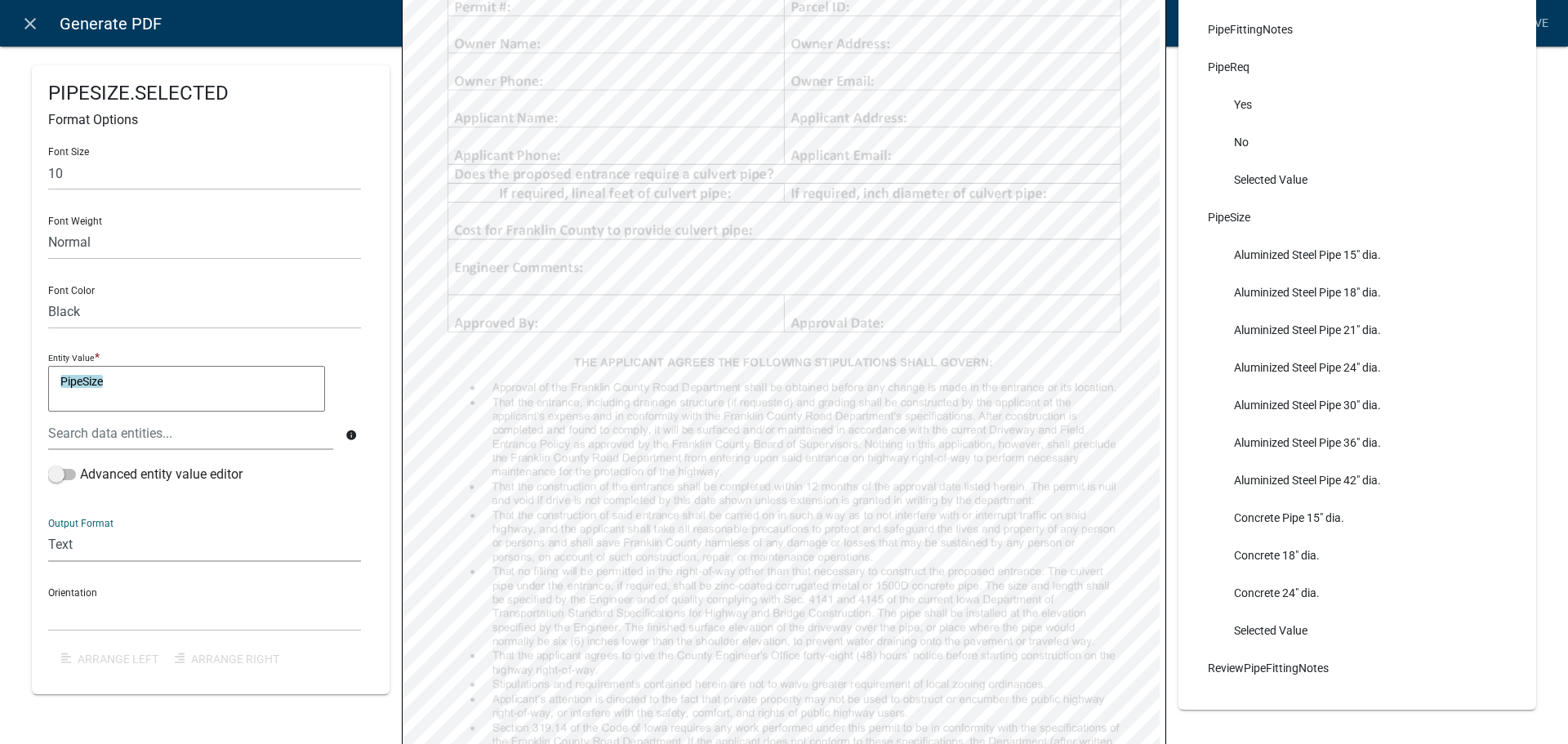
click at [48, 529] on select "General Text Number Decimal Date Date & Time" at bounding box center [204, 545] width 313 height 33
click at [65, 614] on select "Horizontal Vertical" at bounding box center [204, 614] width 313 height 33
select select "1"
click at [48, 598] on select "Horizontal Vertical" at bounding box center [204, 614] width 313 height 33
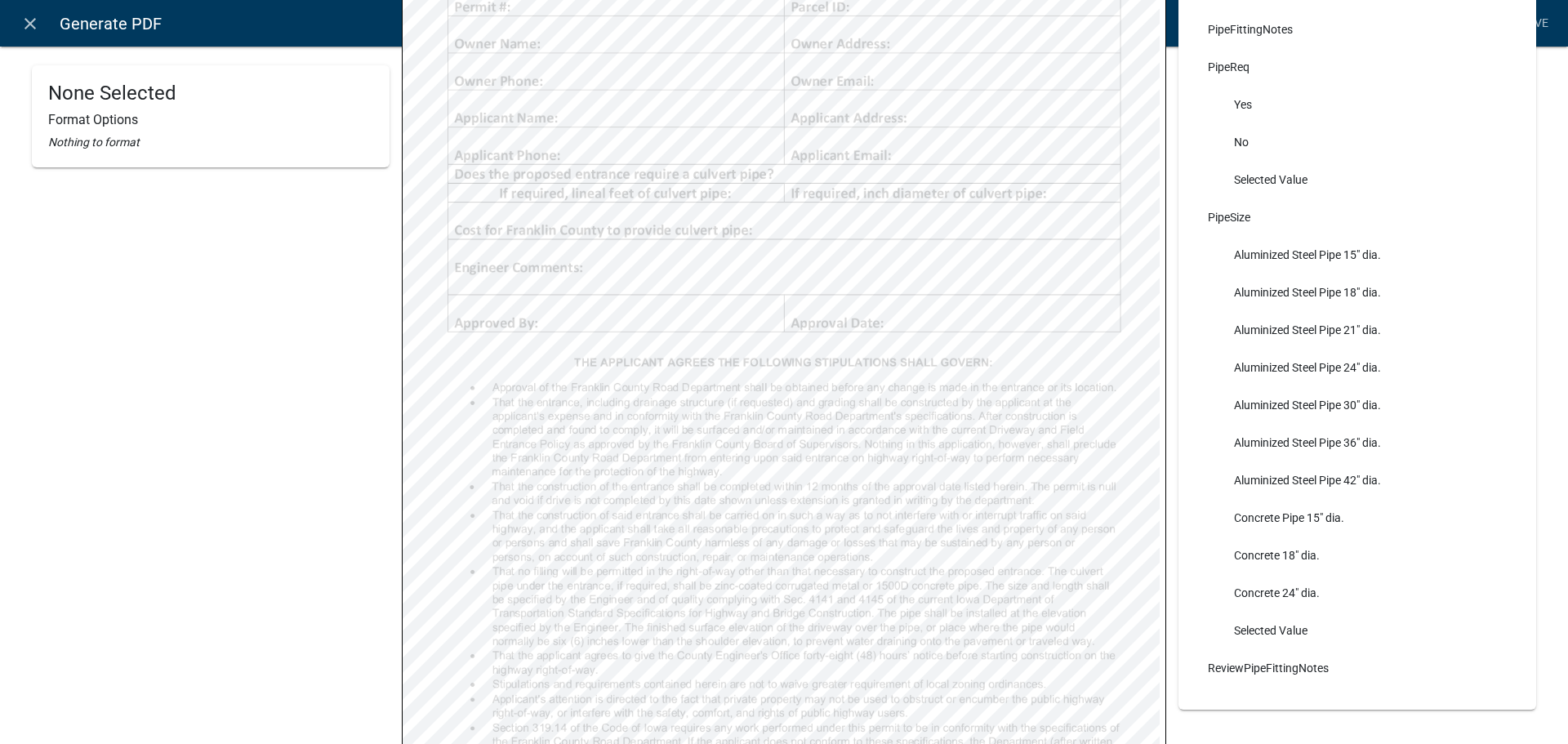
select select "3"
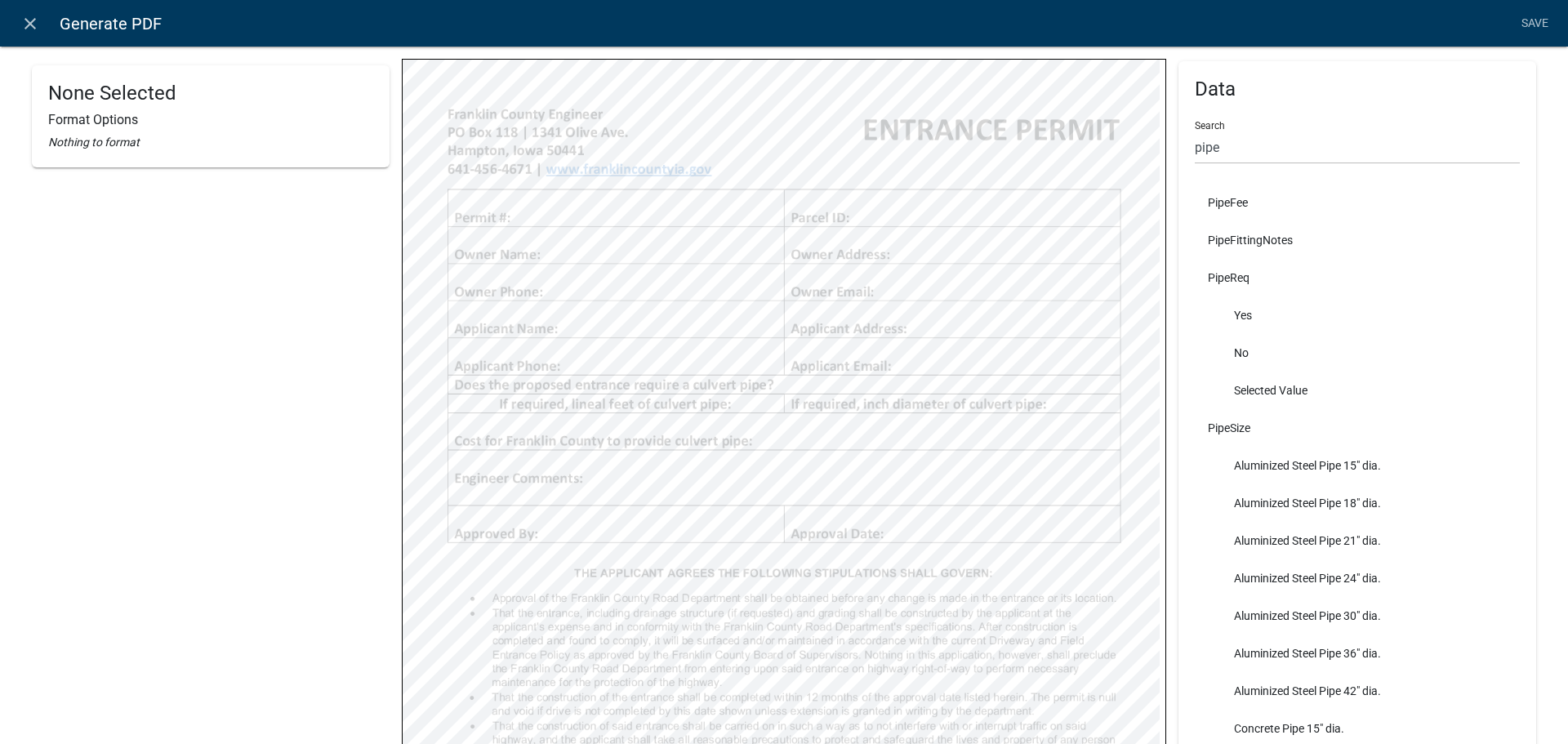
scroll to position [131, 0]
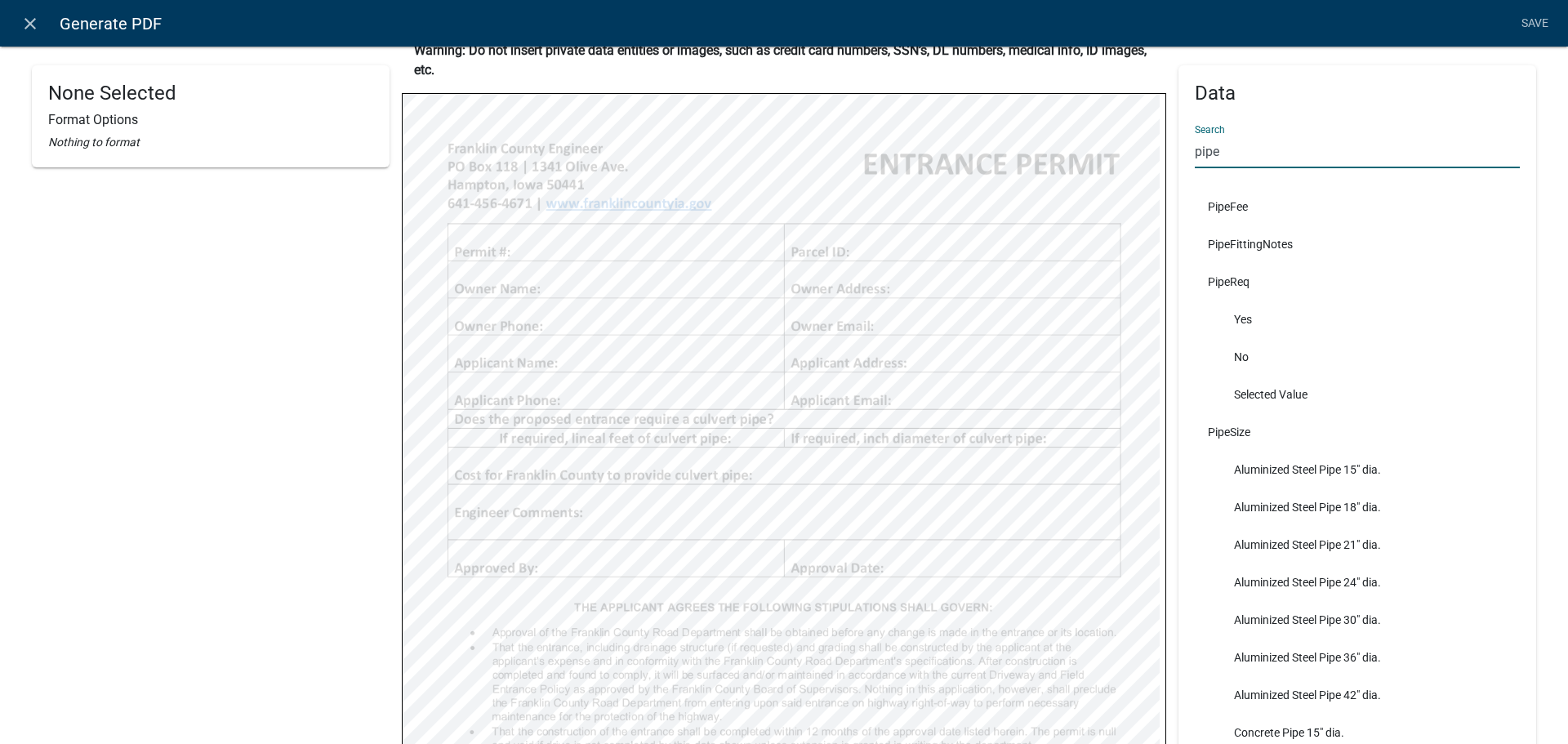
drag, startPoint x: 1212, startPoint y: 154, endPoint x: 1176, endPoint y: 157, distance: 36.1
click at [1179, 157] on div "Data Search pipe PipeFee PipeFittingNotes PipeReq Yes No Selected Value PipeSiz…" at bounding box center [1358, 494] width 358 height 860
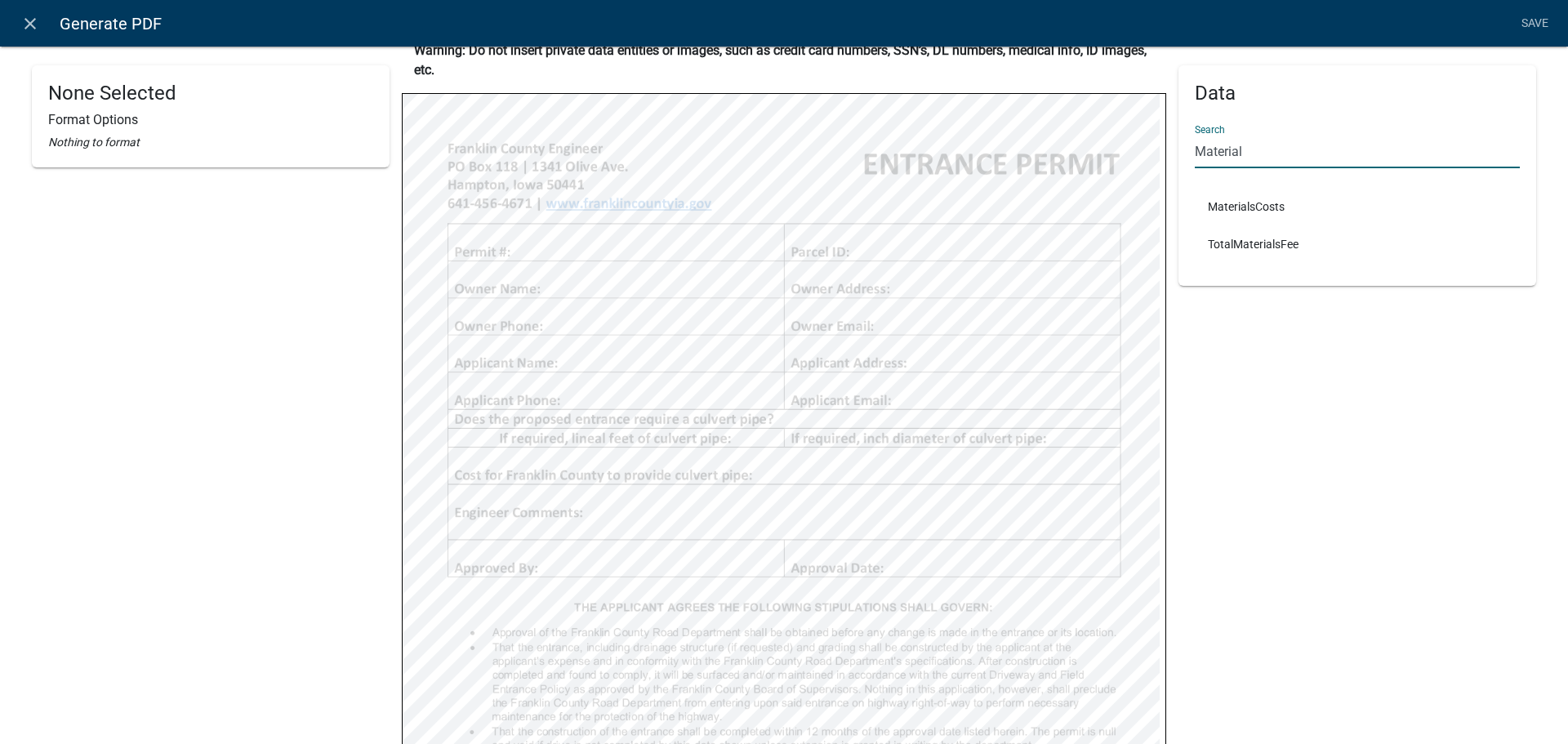
type input "Material"
click at [1253, 206] on li "MaterialsCosts" at bounding box center [1358, 207] width 325 height 37
select select
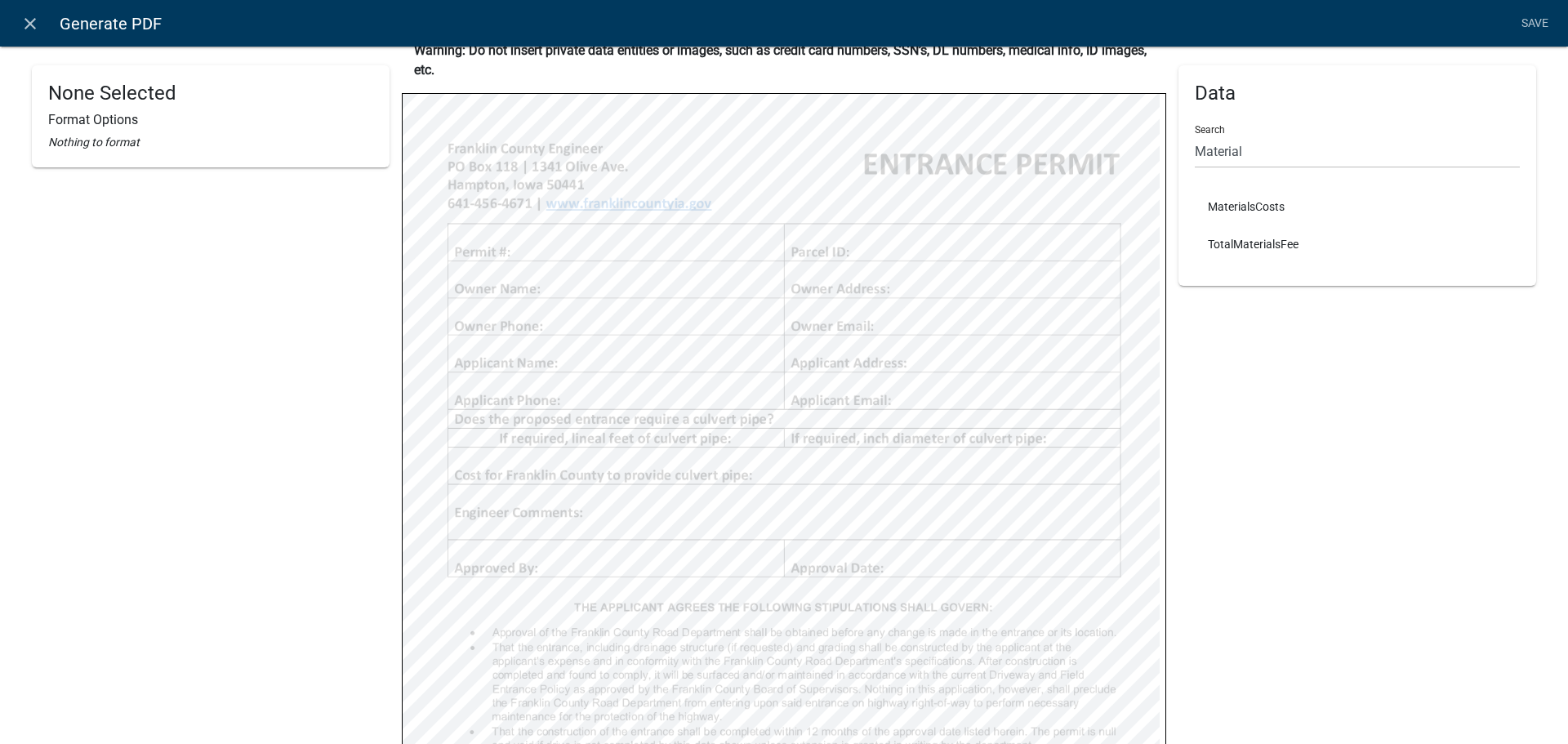
select select
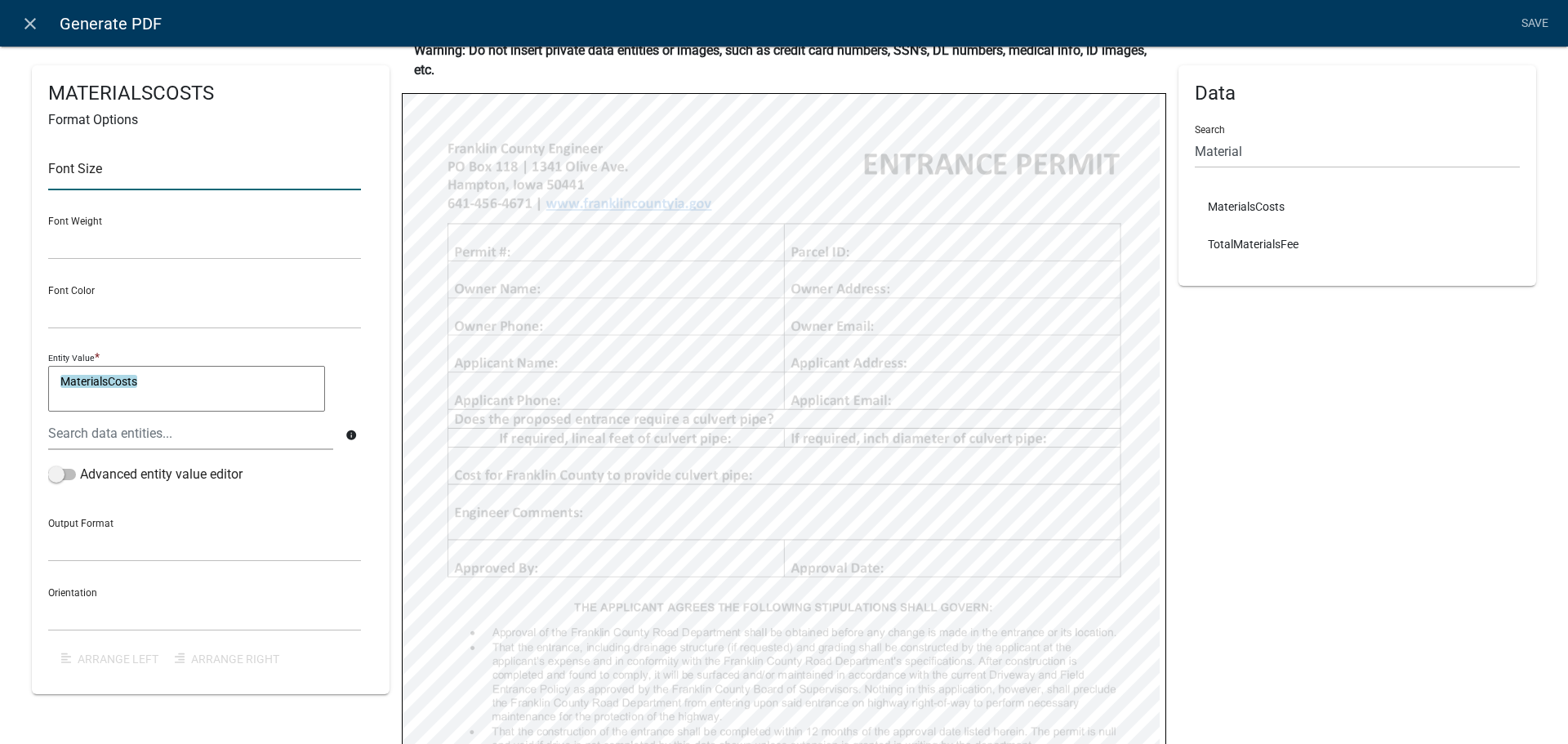
click at [75, 184] on input "text" at bounding box center [204, 173] width 313 height 33
type input "10"
click at [86, 245] on select "Normal Bold" at bounding box center [204, 243] width 313 height 33
select select "normal"
click at [48, 227] on select "Normal Bold" at bounding box center [204, 243] width 313 height 33
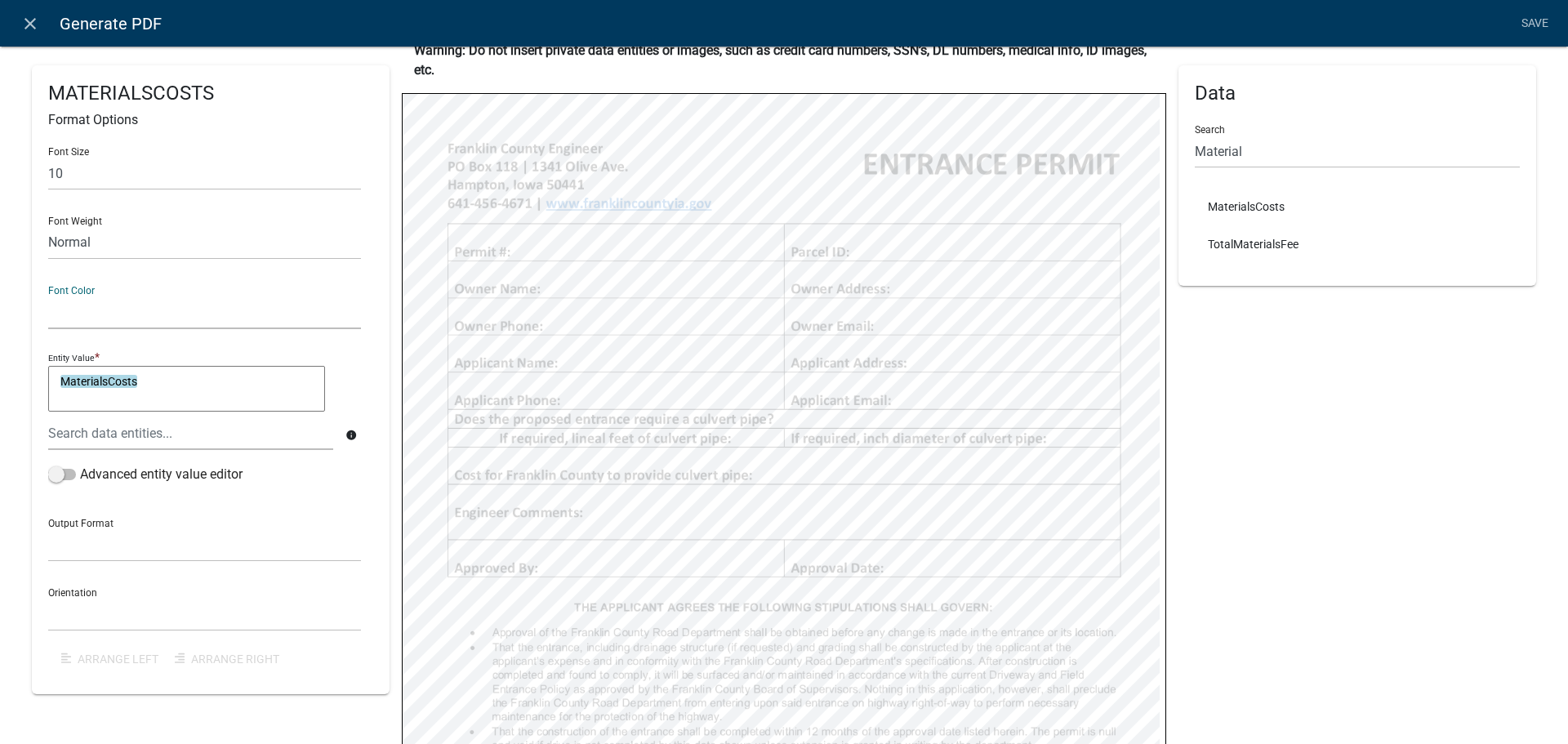
click at [83, 309] on select "Black Red" at bounding box center [204, 312] width 313 height 33
select select "0,0,0"
click at [48, 295] on select "Black Red" at bounding box center [204, 312] width 313 height 33
click at [67, 551] on select "General Text Number Decimal Date Date & Time" at bounding box center [204, 545] width 313 height 33
select select "1"
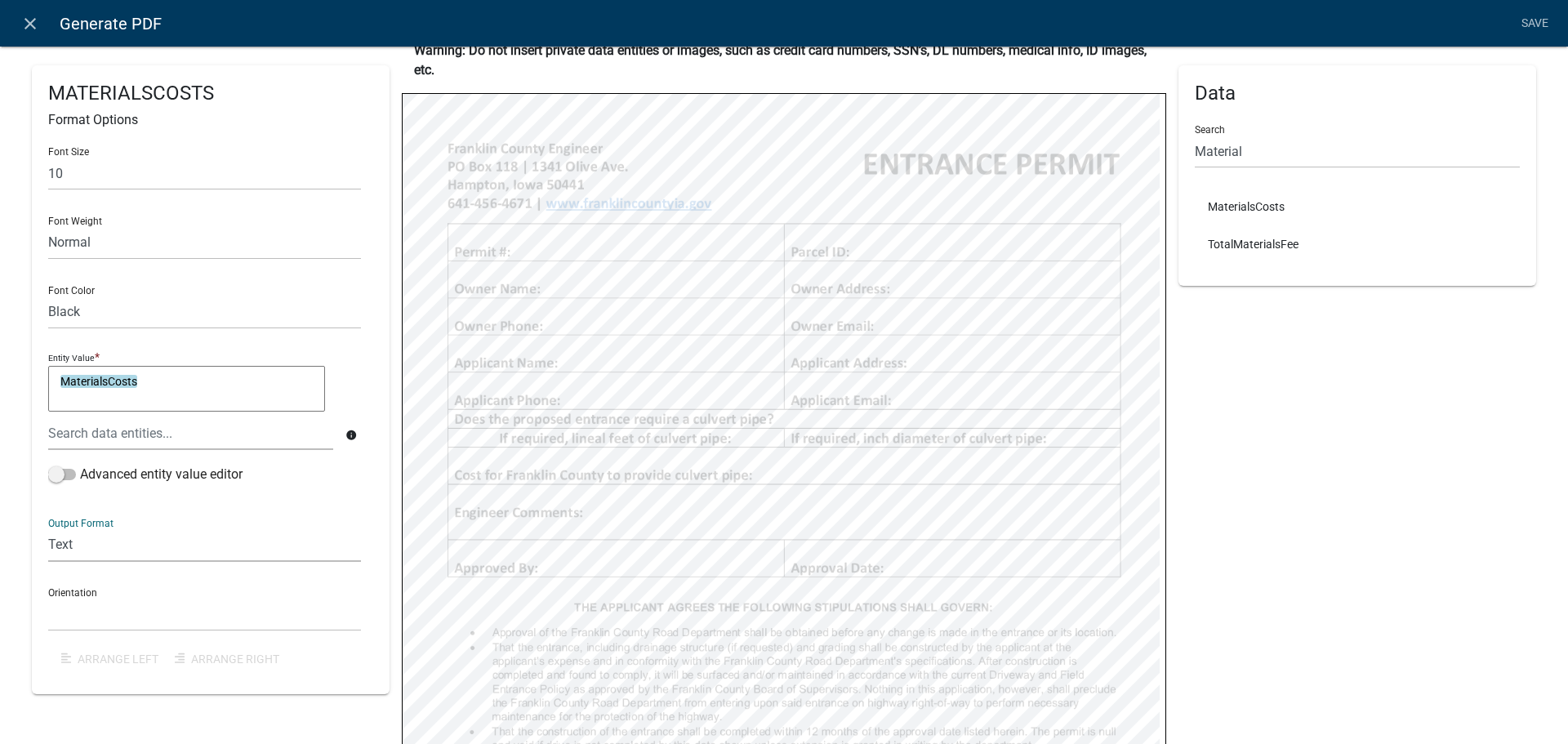
click at [48, 529] on select "General Text Number Decimal Date Date & Time" at bounding box center [204, 545] width 313 height 33
click at [70, 621] on select "Horizontal Vertical" at bounding box center [204, 614] width 313 height 33
select select "1"
click at [48, 598] on select "Horizontal Vertical" at bounding box center [204, 614] width 313 height 33
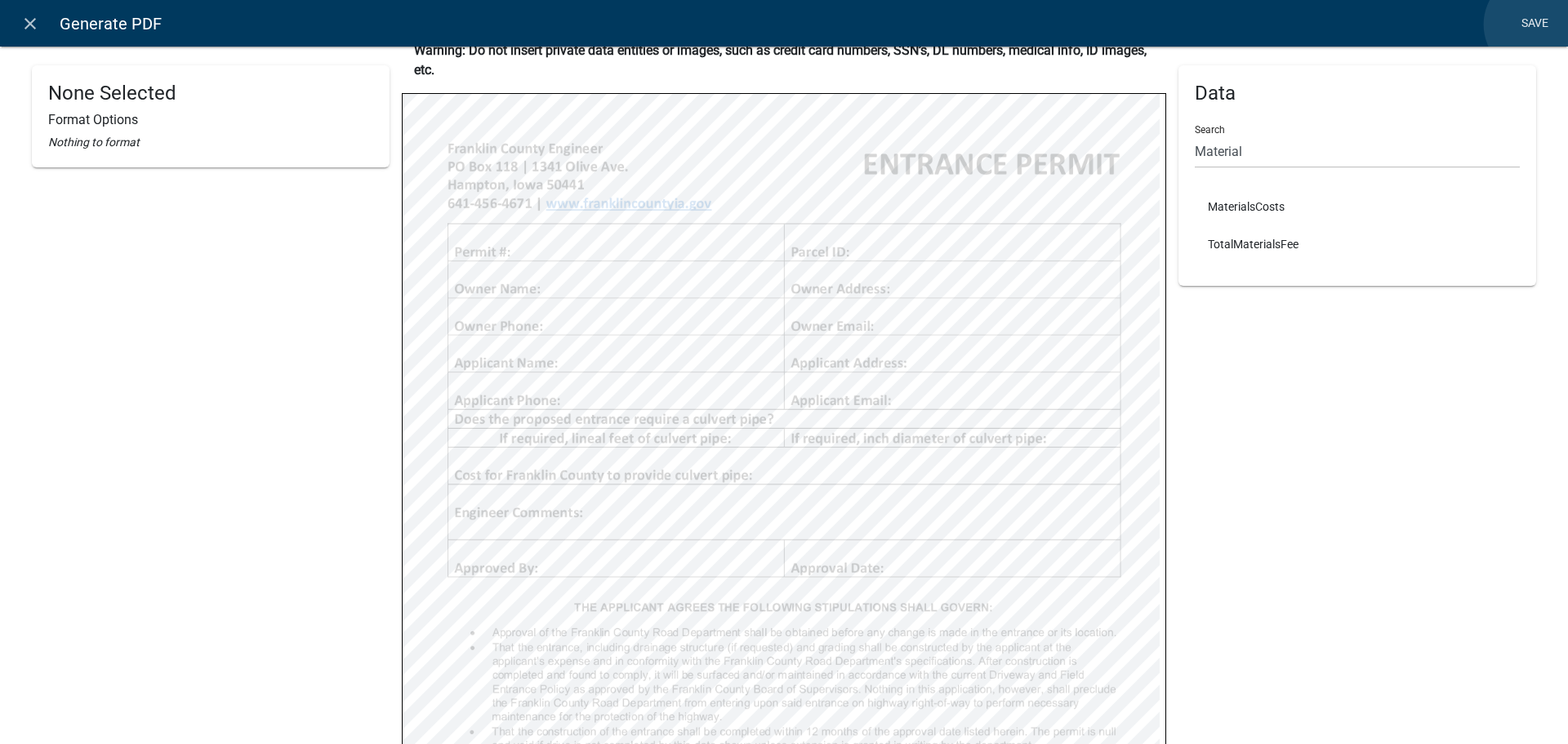
click at [1535, 25] on link "Save" at bounding box center [1535, 24] width 41 height 31
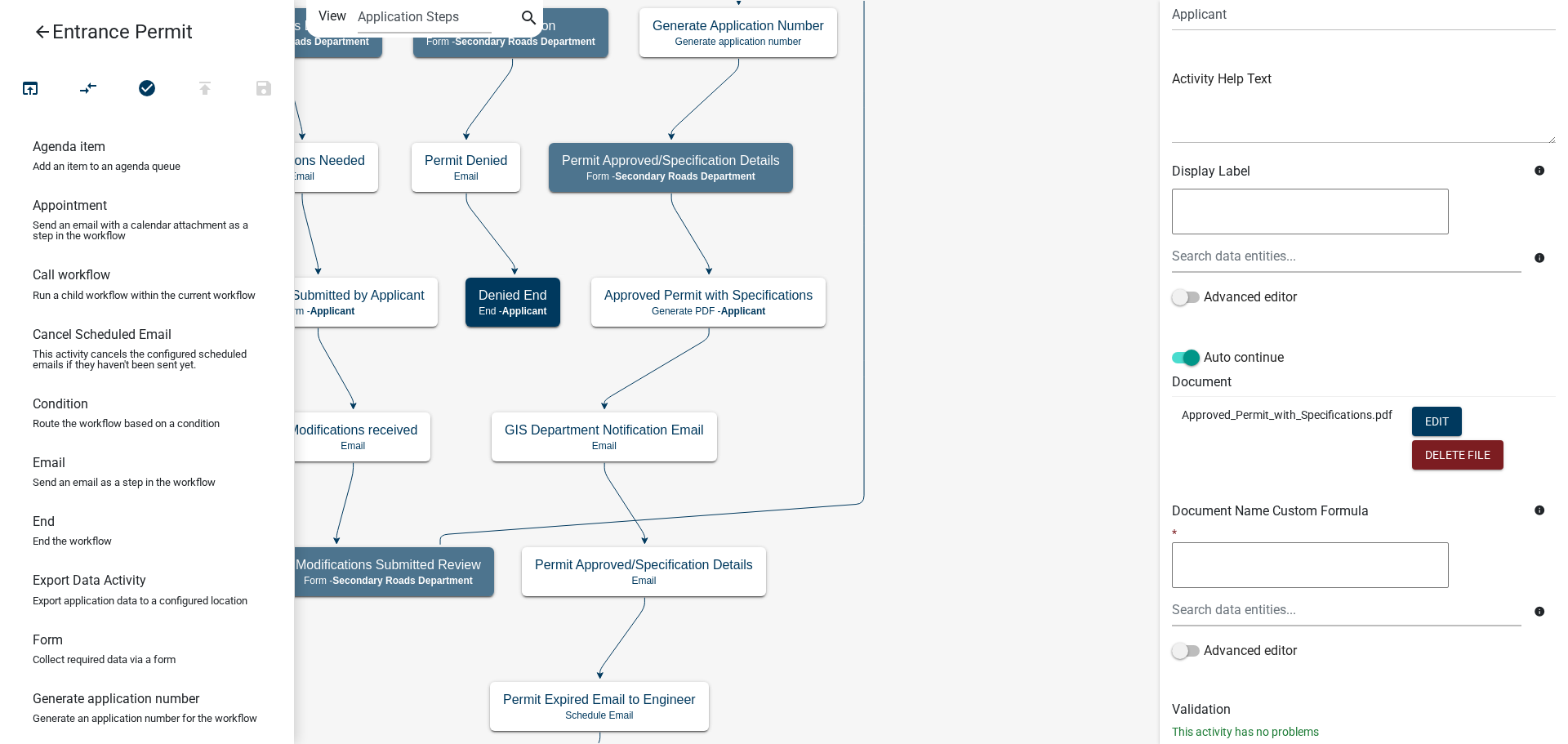
scroll to position [184, 0]
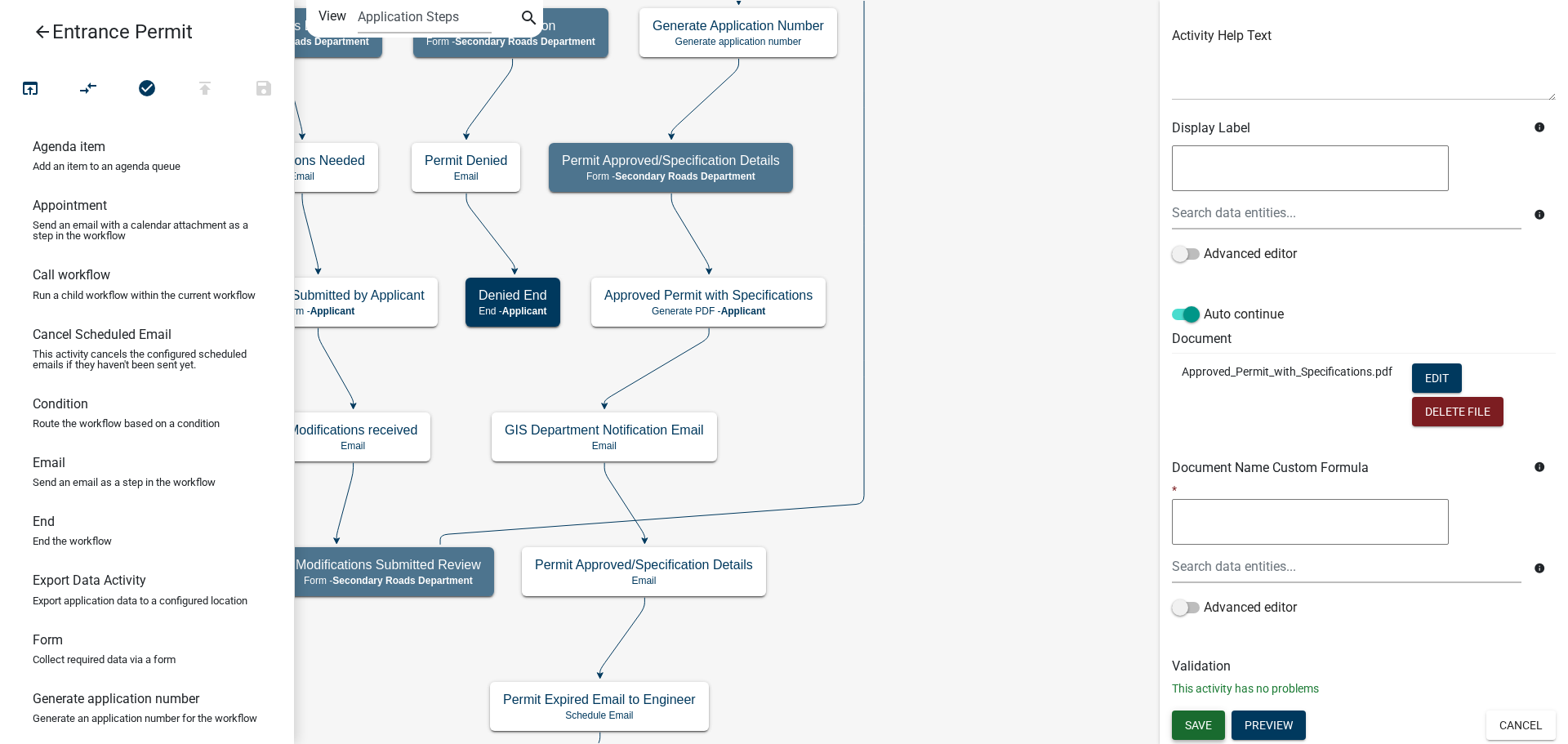
click at [1203, 723] on span "Save" at bounding box center [1199, 725] width 27 height 13
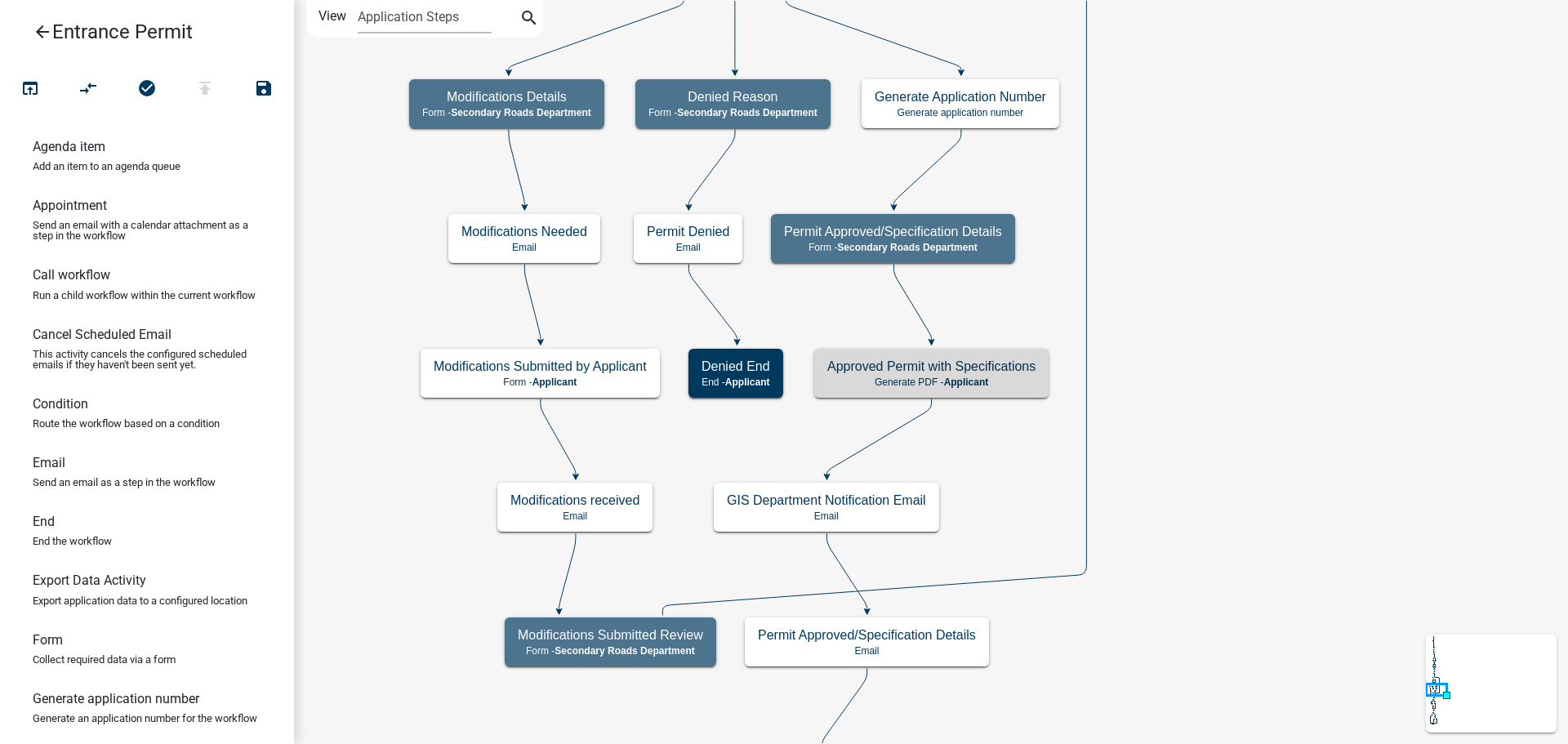
scroll to position [0, 0]
click at [522, 19] on icon "search" at bounding box center [529, 20] width 20 height 23
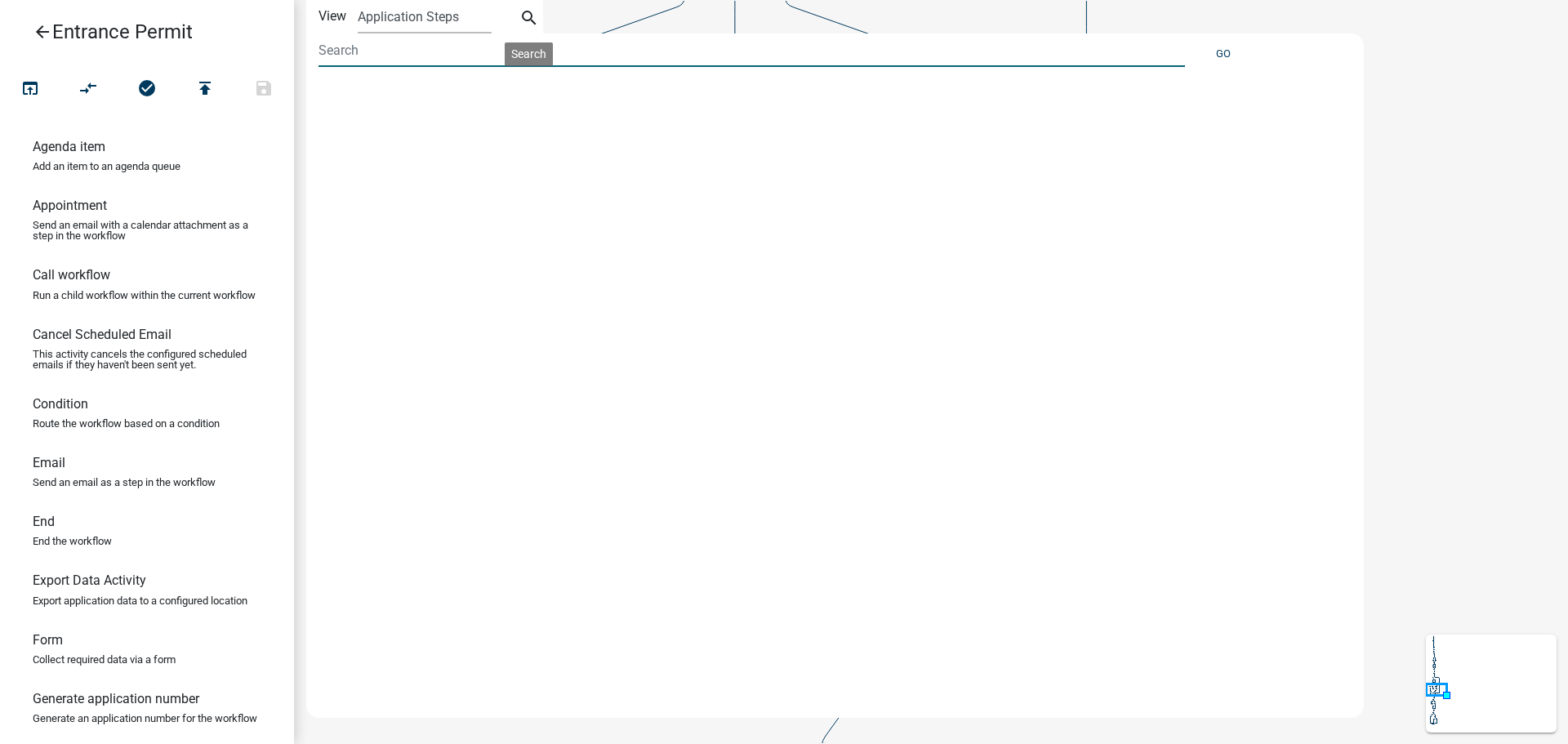
click at [415, 58] on input at bounding box center [751, 50] width 867 height 33
type input "Pipe"
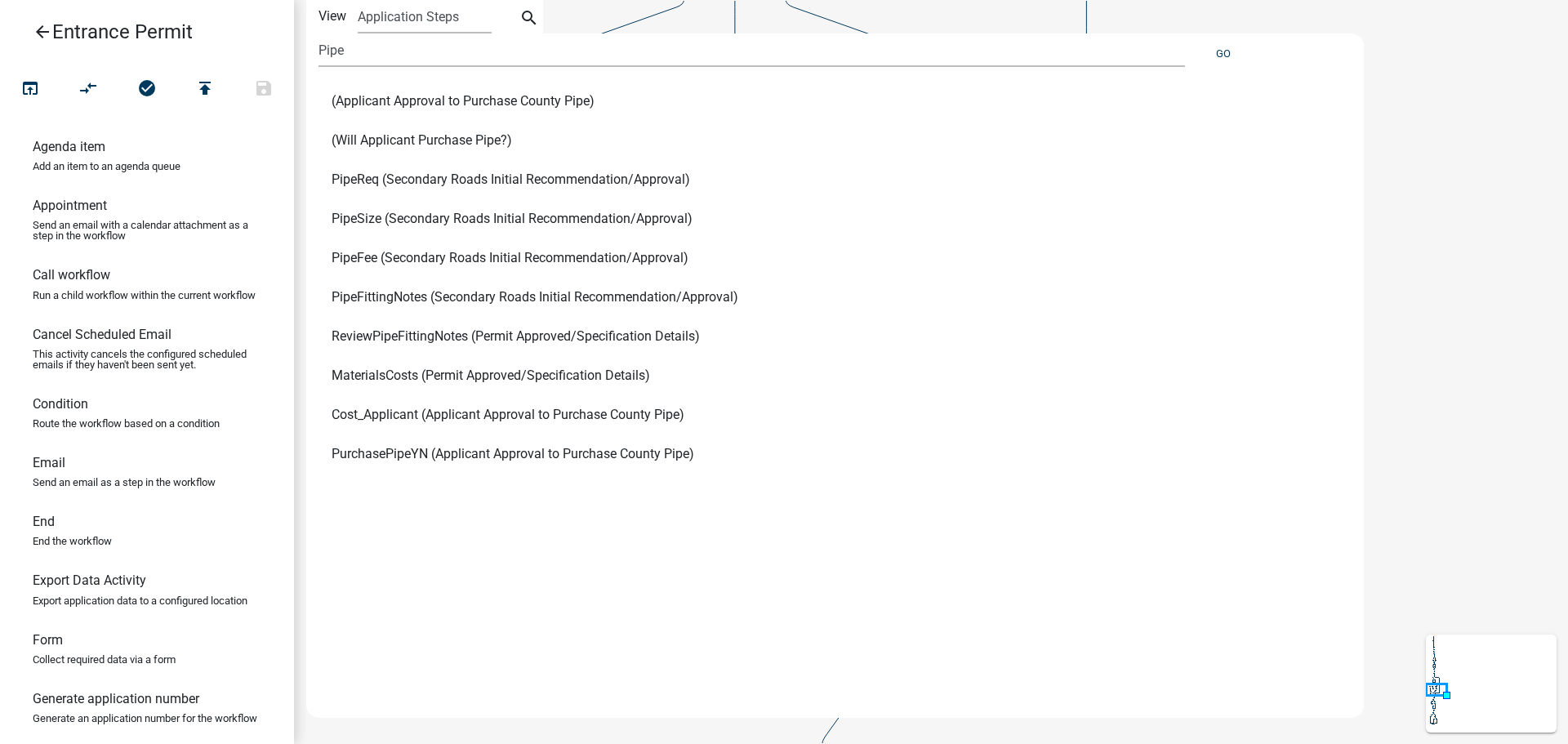
click at [362, 213] on span "PipeSize (Secondary Roads Initial Recommendation/Approval)" at bounding box center [512, 219] width 361 height 13
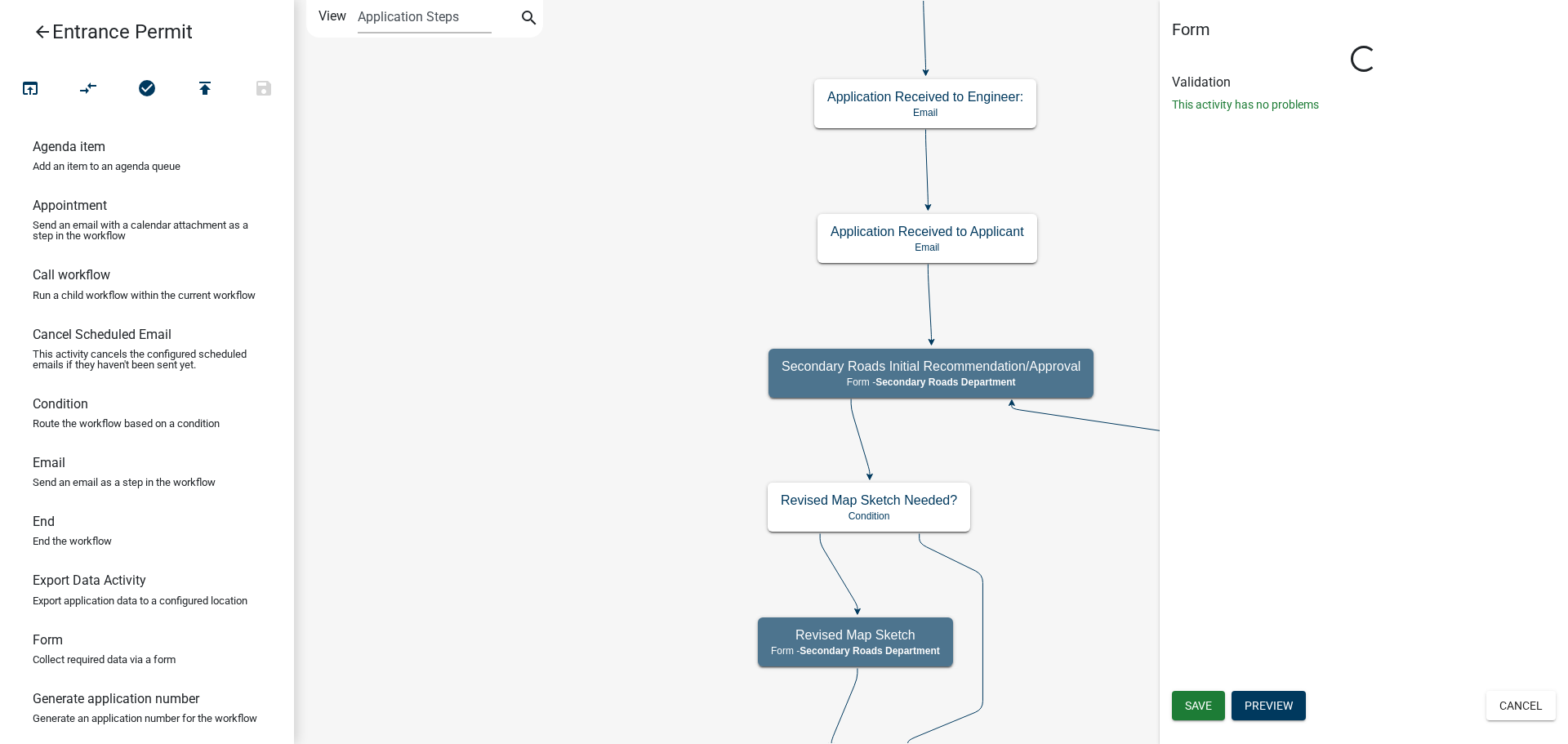
select select "B9F47891-84A2-469C-AE4E-90297C2C901C"
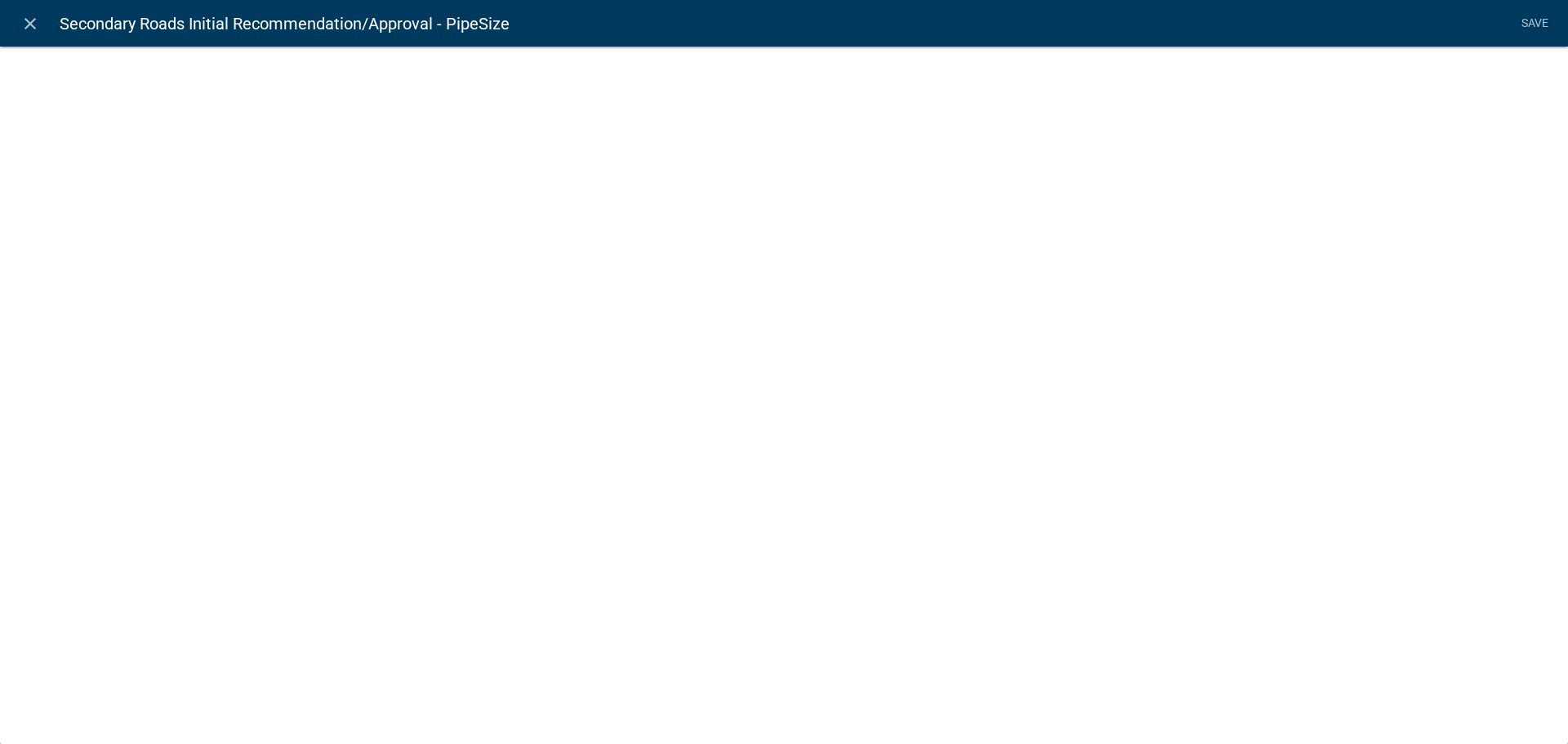
select select "list-data"
select select "custom-list-759ffb60-0003-4bd9-b696-2a0896024925"
select select
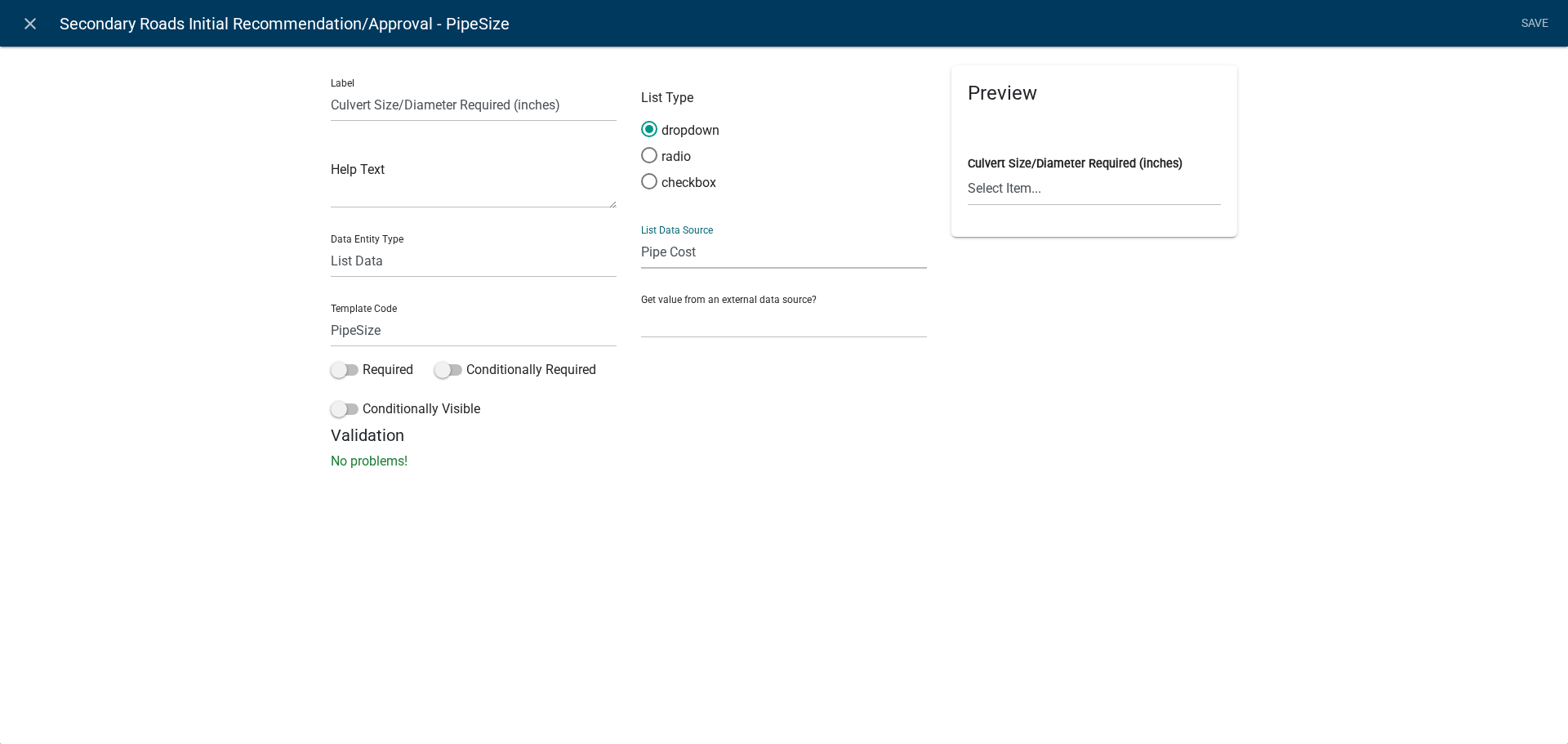
click at [692, 254] on select "State List Apron Size Assessor Reviewers Auditor Reviewer Band Cost Band Size C…" at bounding box center [784, 252] width 286 height 33
select select "custom-list-c29832f1-bb10-4335-8bbd-7c3eb5792469"
click at [642, 235] on select "State List Apron Size Assessor Reviewers Auditor Reviewer Band Cost Band Size C…" at bounding box center [784, 252] width 286 height 33
click at [1532, 26] on link "Save" at bounding box center [1535, 24] width 41 height 31
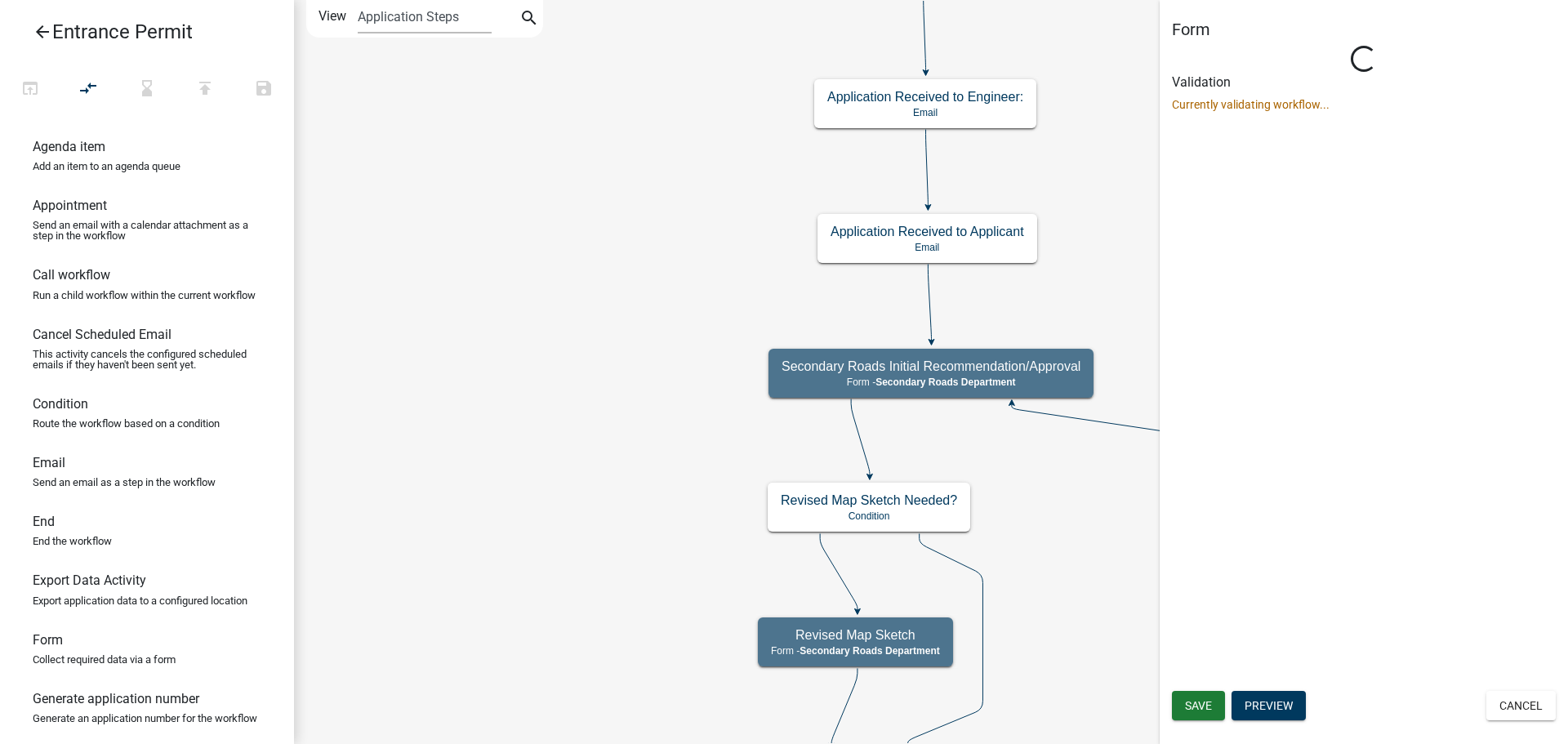
select select "B9F47891-84A2-469C-AE4E-90297C2C901C"
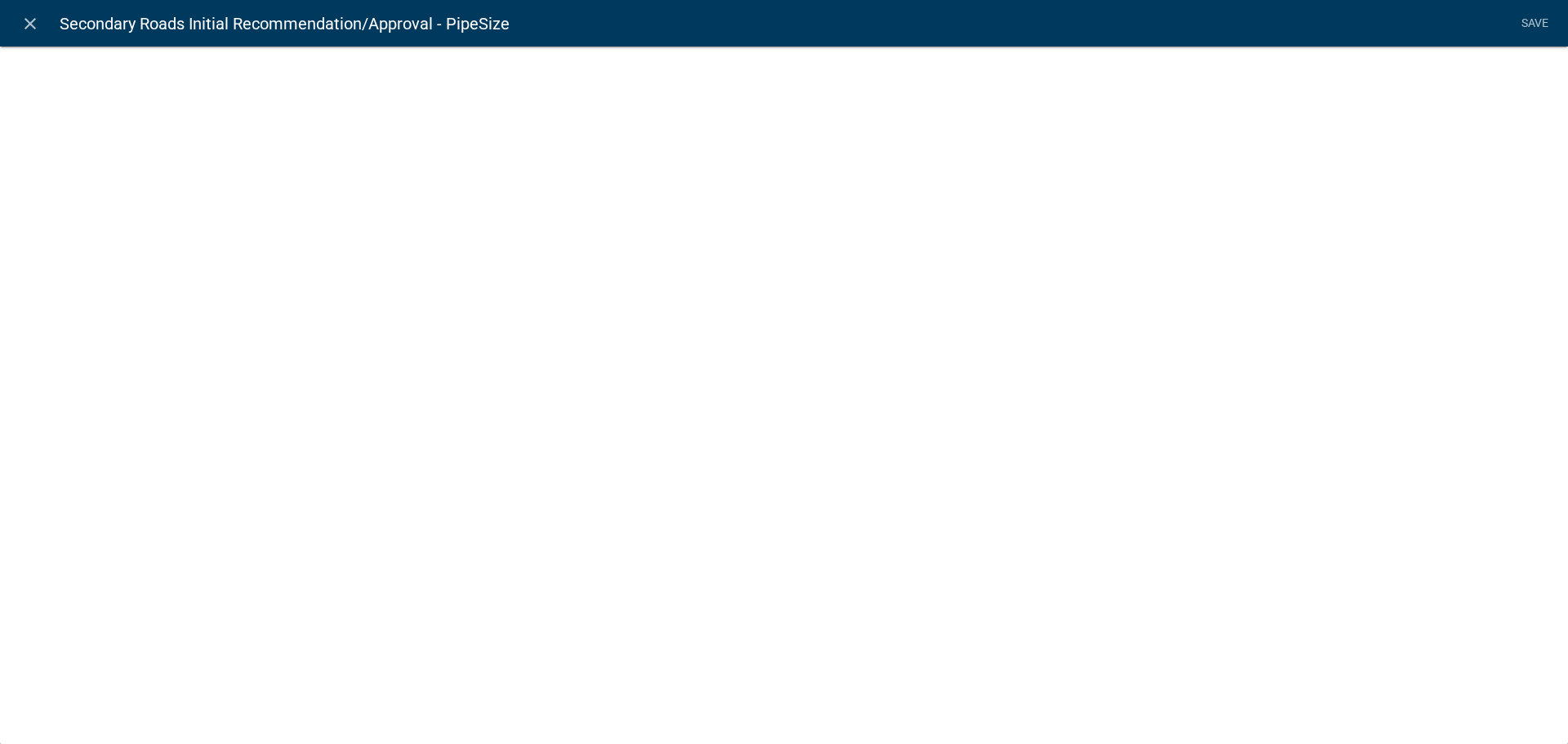
select select "list-data"
select select "custom-list-c29832f1-bb10-4335-8bbd-7c3eb5792469"
select select
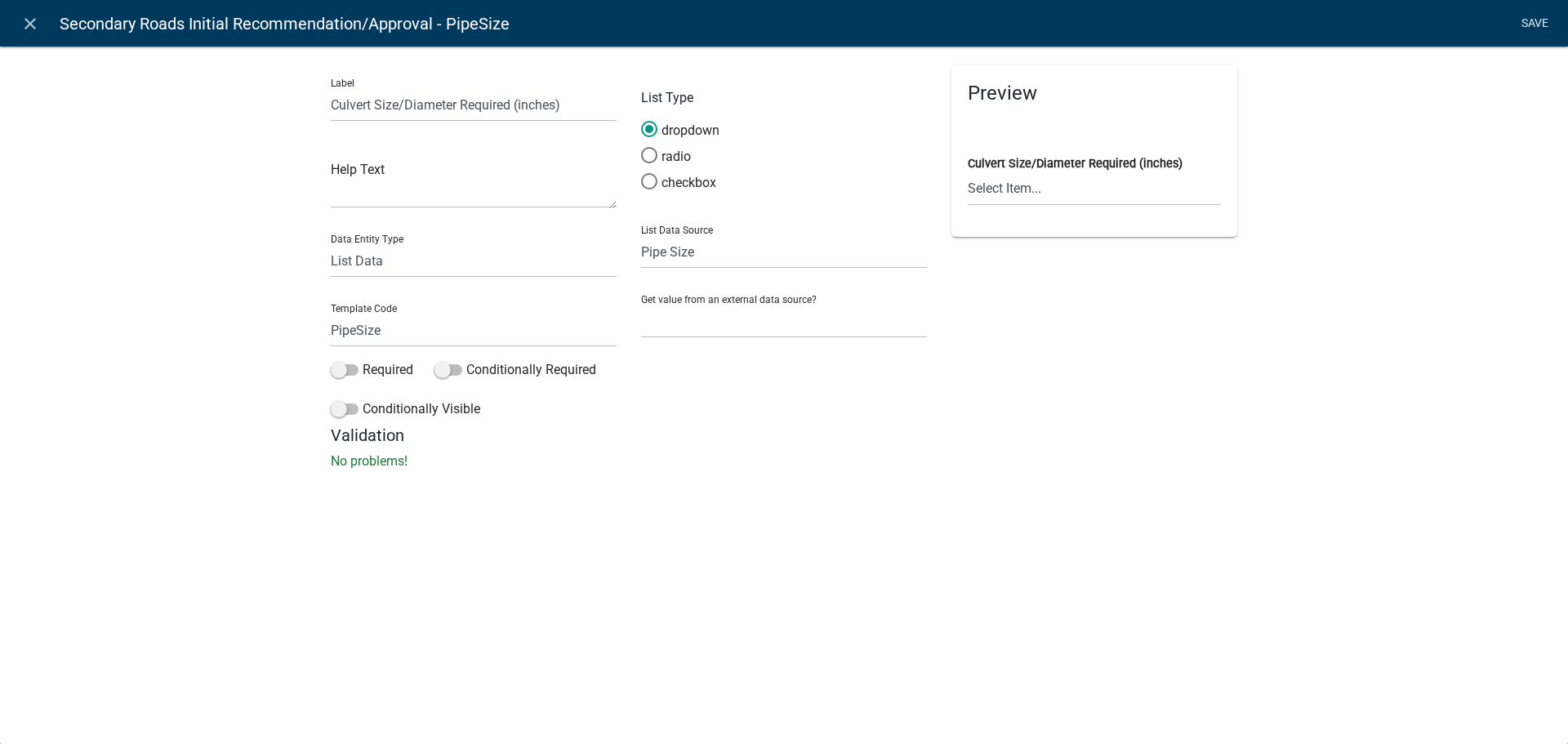
click at [1536, 20] on link "Save" at bounding box center [1535, 24] width 41 height 31
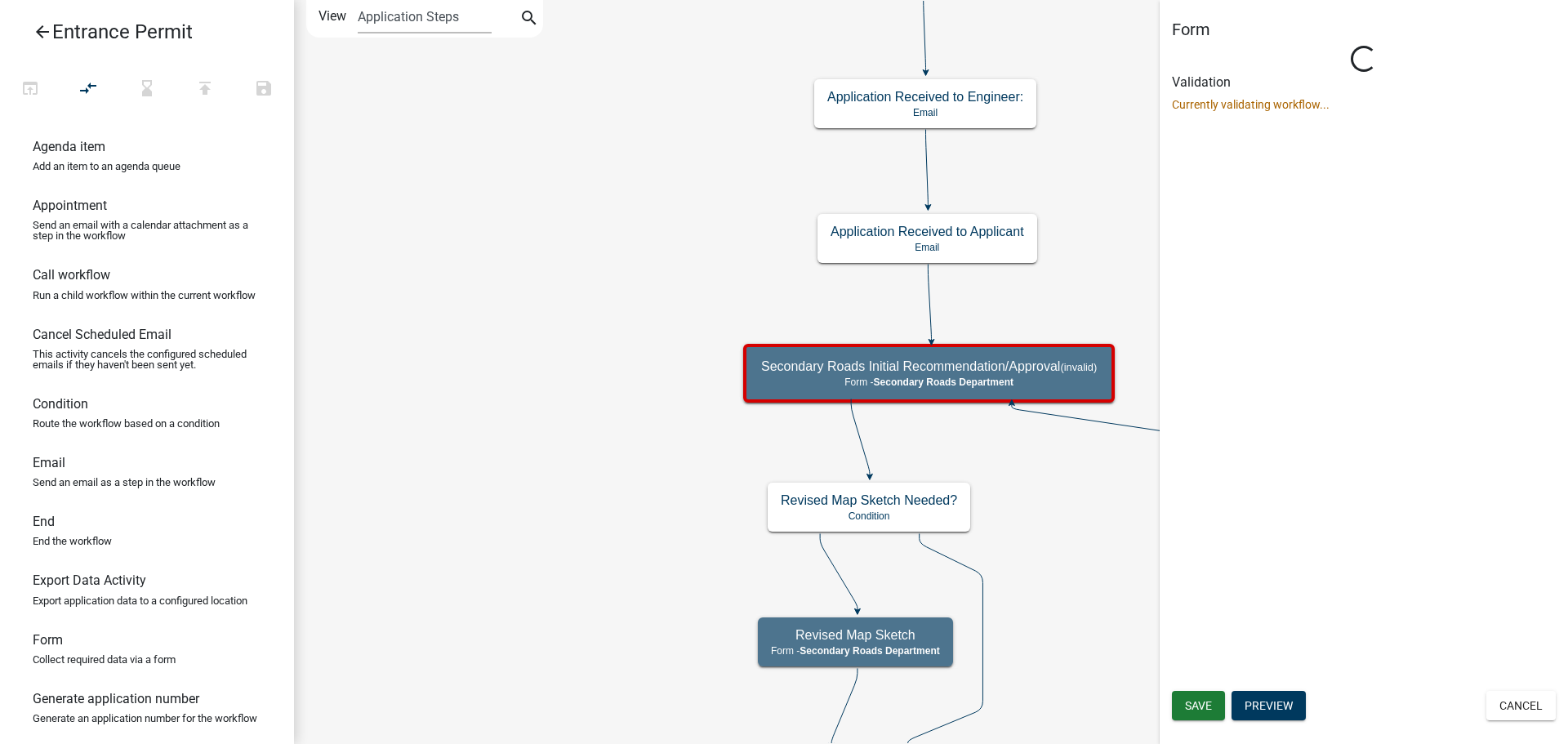
select select "B9F47891-84A2-469C-AE4E-90297C2C901C"
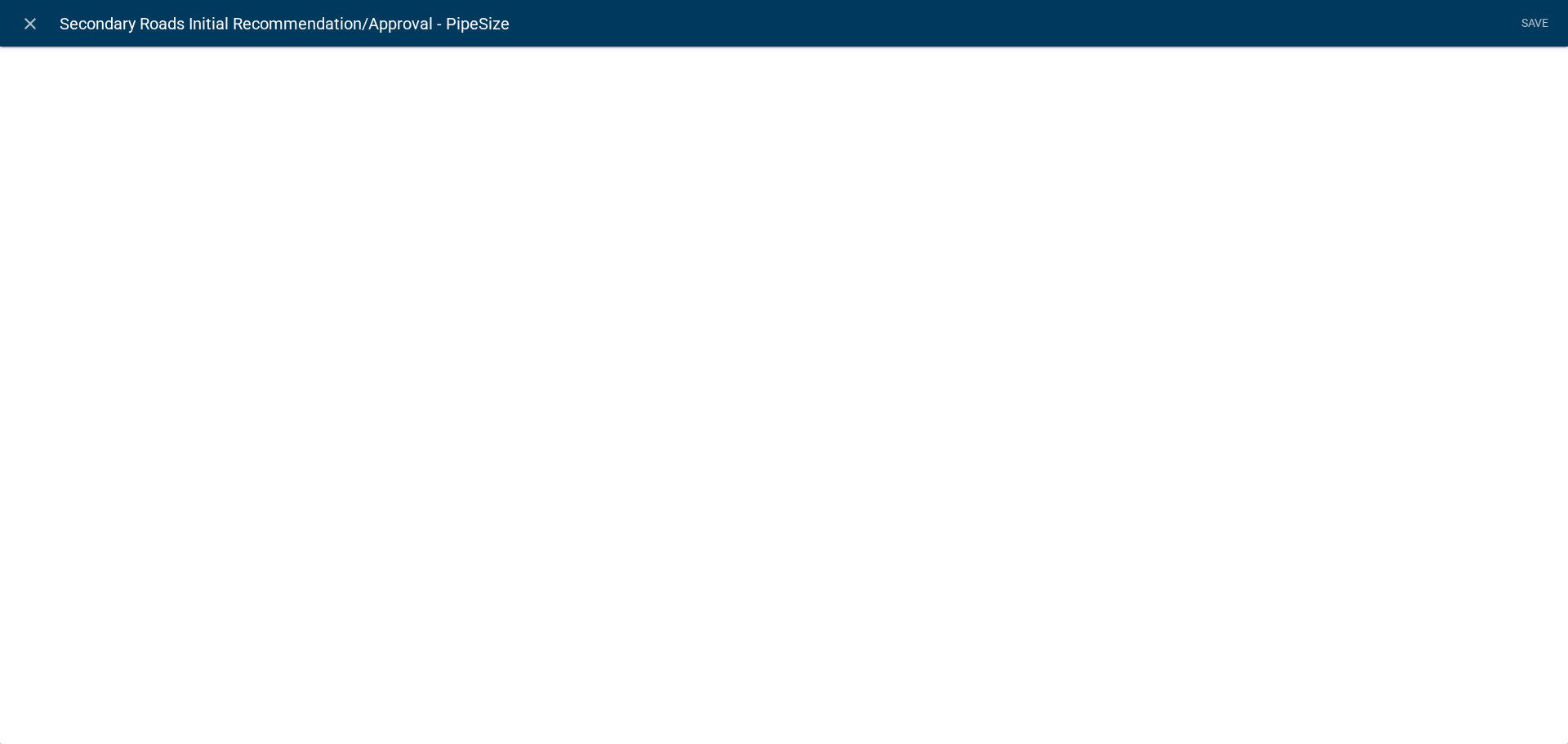
select select "list-data"
select select "custom-list-c29832f1-bb10-4335-8bbd-7c3eb5792469"
select select
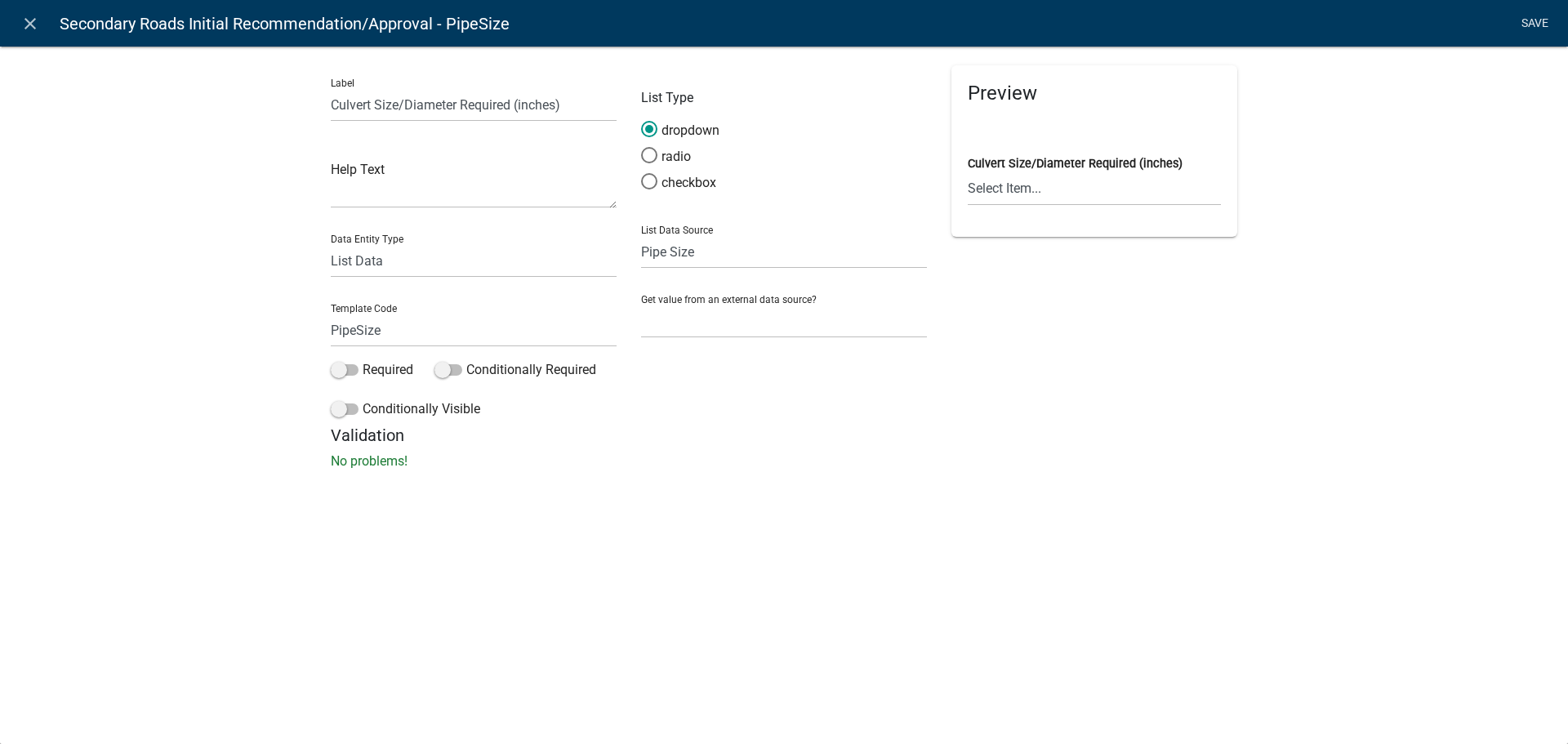
click at [1528, 19] on link "Save" at bounding box center [1535, 24] width 41 height 31
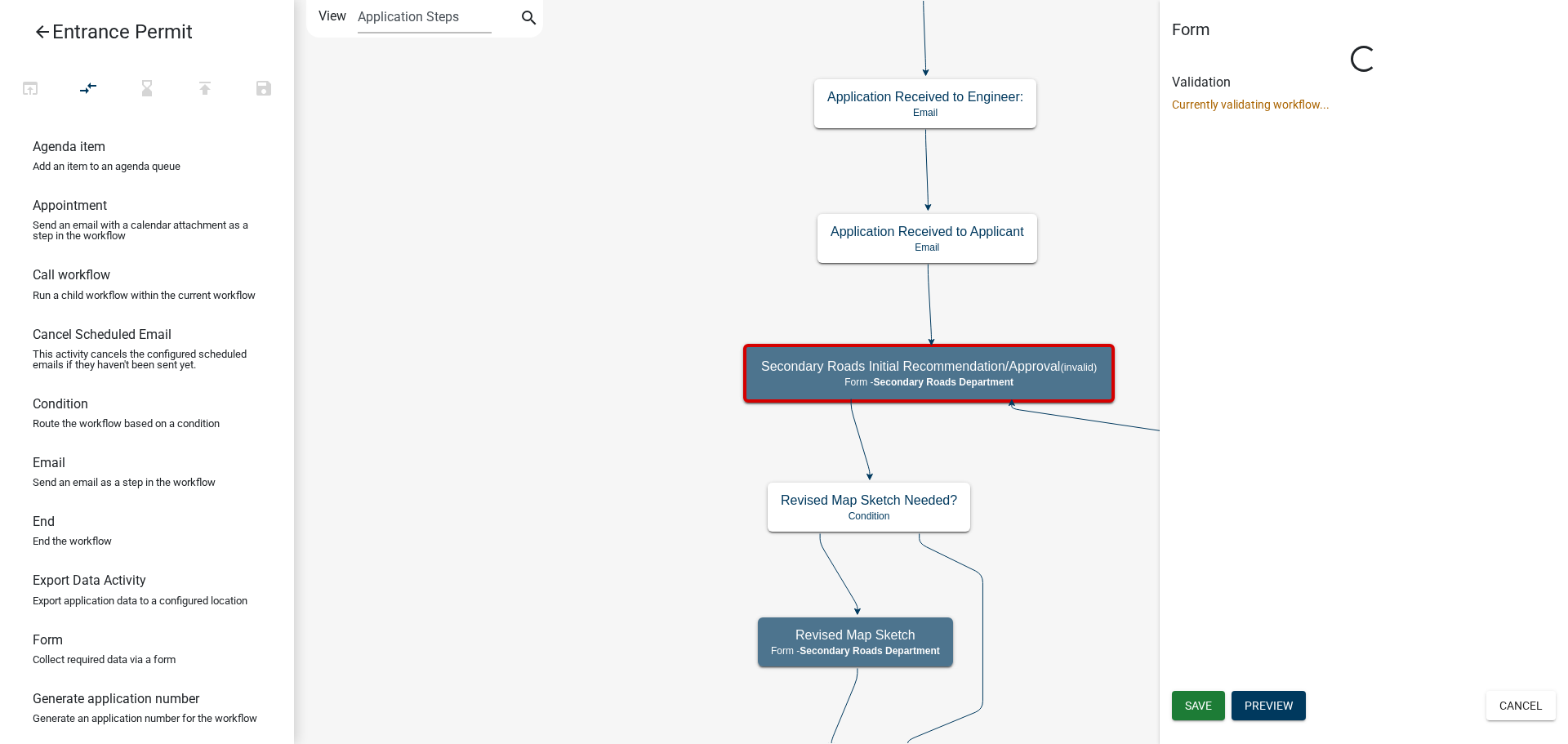
select select "B9F47891-84A2-469C-AE4E-90297C2C901C"
click at [1178, 319] on div "Form Loading... Activity Name Secondary Roads Initial Recommendation/Approval R…" at bounding box center [1363, 372] width 408 height 744
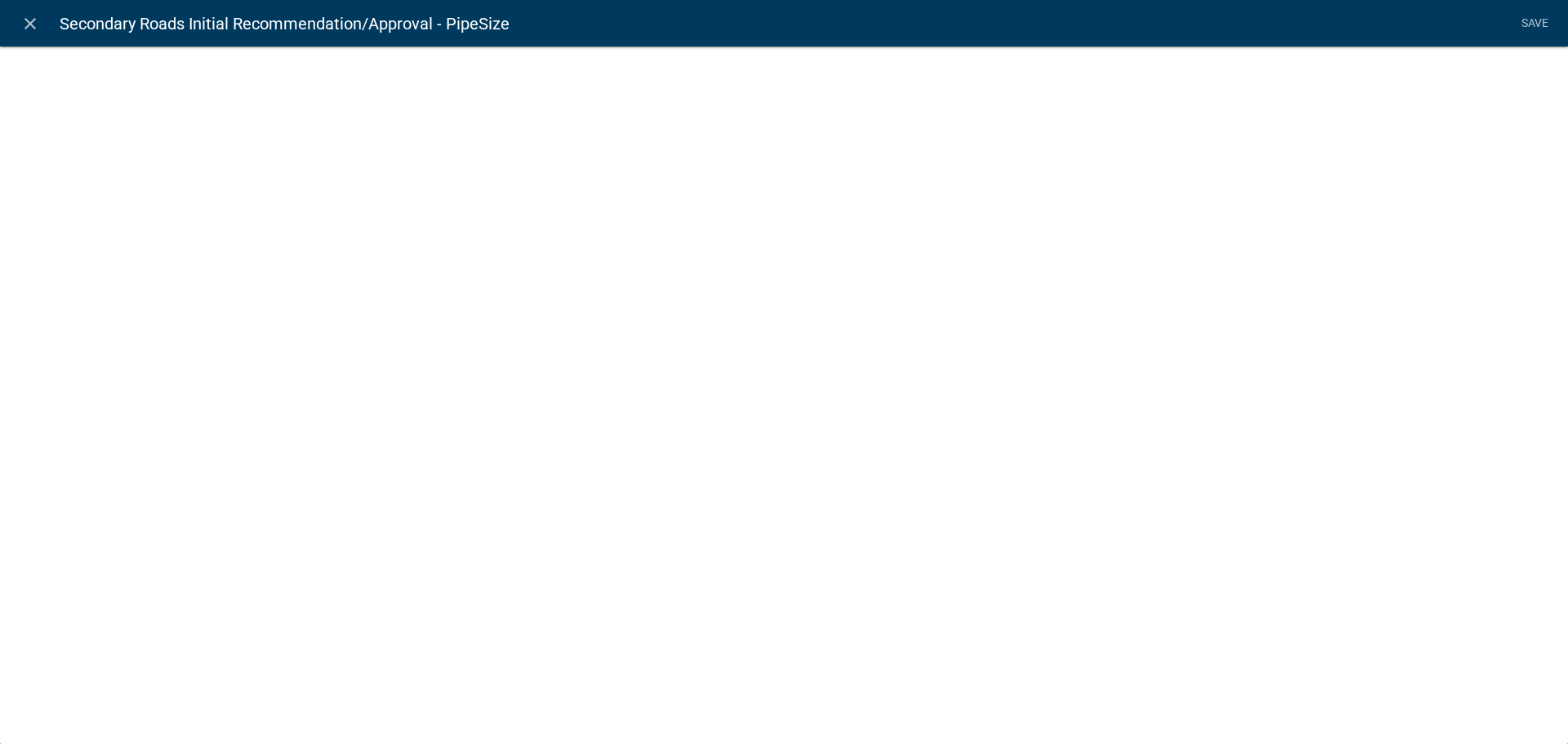
select select "list-data"
select select "custom-list-c29832f1-bb10-4335-8bbd-7c3eb5792469"
select select
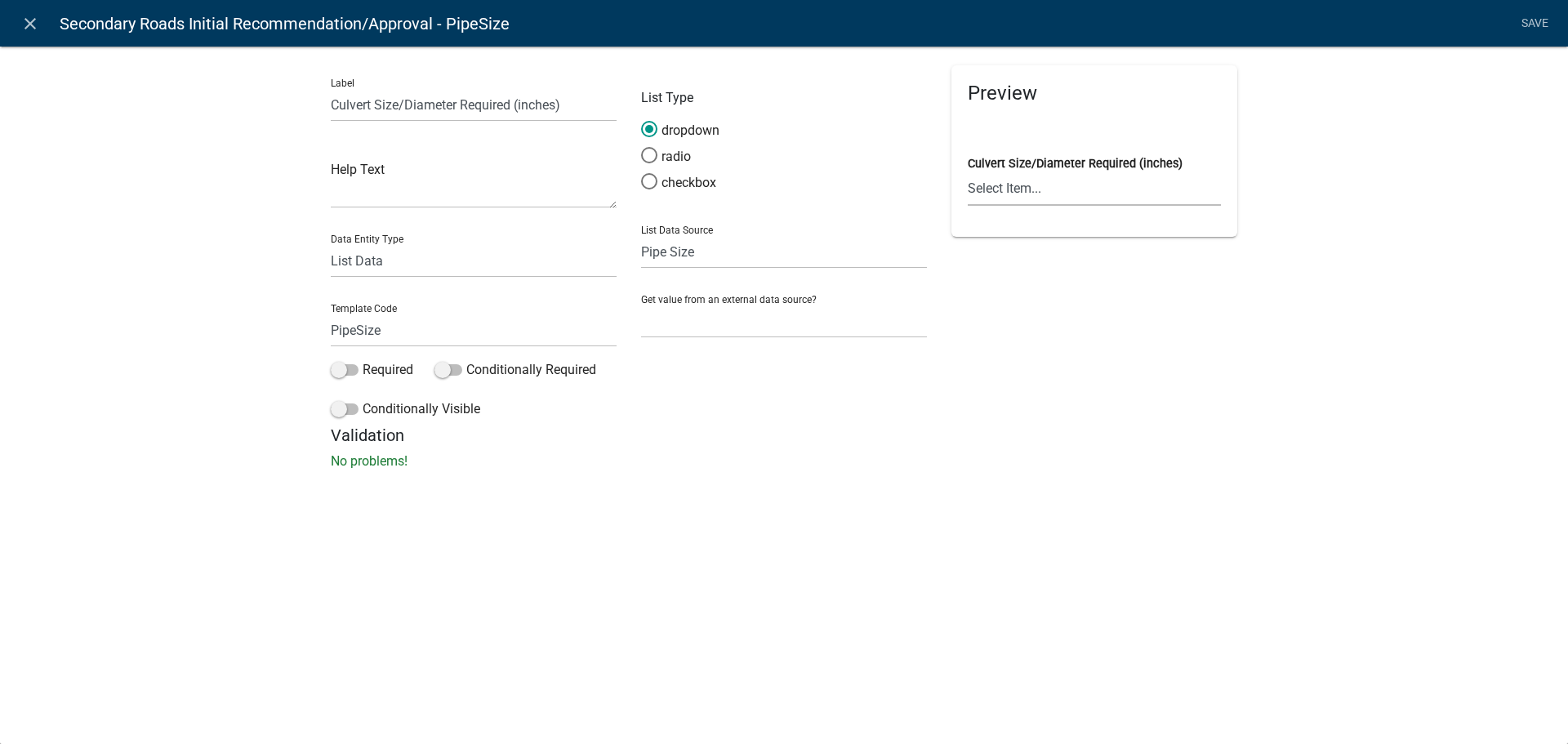
click at [1067, 191] on select "Select Item... 15" dia. 18" dia. 21" dia. 24" dia. 30" dia. 36" dia. 42" dia." at bounding box center [1094, 188] width 253 height 33
click at [1082, 479] on div "Label Culvert Size/Diameter Required (inches) Help Text Data Entity Type Free F…" at bounding box center [784, 263] width 1568 height 486
click at [760, 320] on select "None Parcel search Applicant Data" at bounding box center [784, 321] width 286 height 33
click at [766, 263] on select "State List Apron Size Assessor Reviewers Auditor Reviewer Band Cost Band Size C…" at bounding box center [784, 252] width 286 height 33
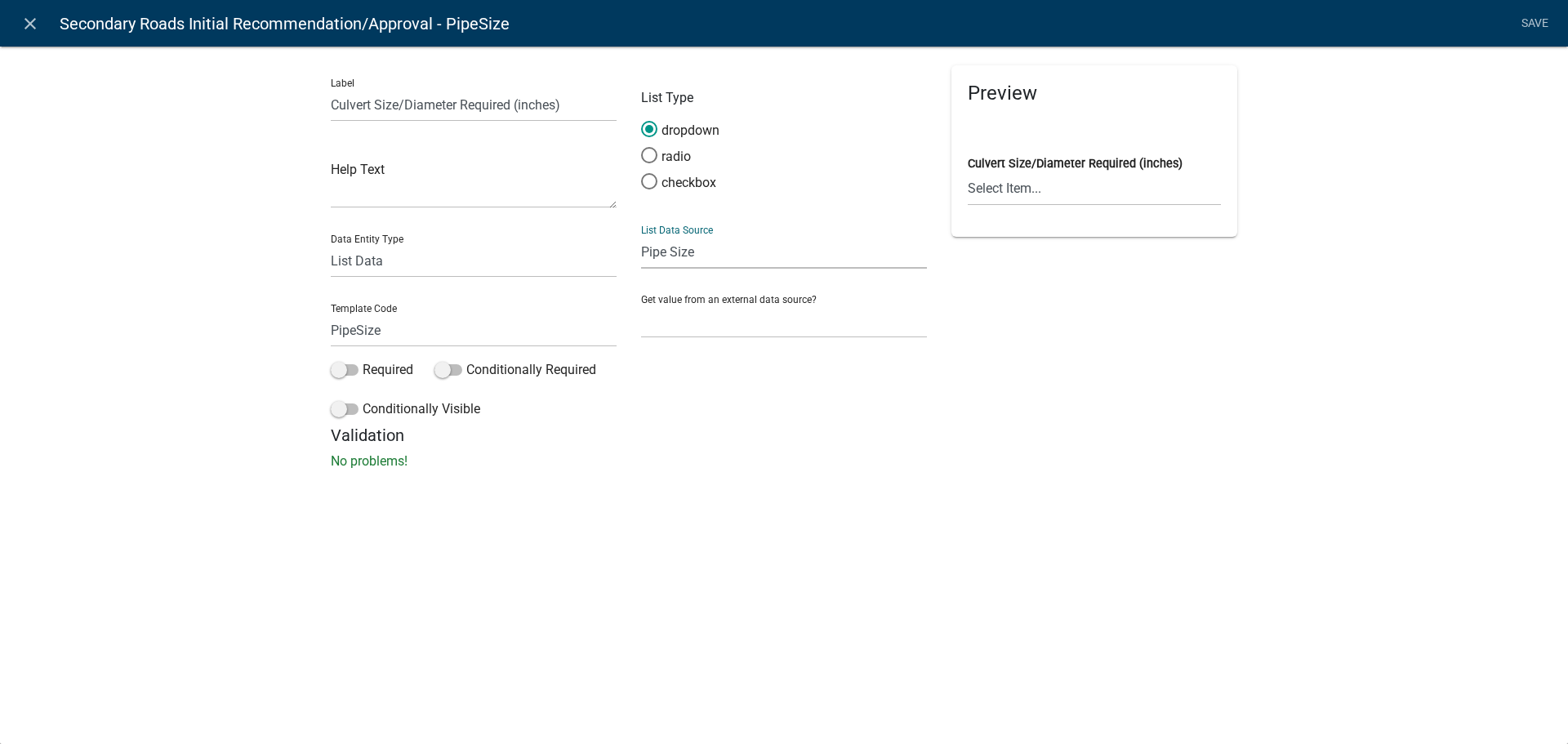
click at [642, 235] on select "State List Apron Size Assessor Reviewers Auditor Reviewer Band Cost Band Size C…" at bounding box center [784, 252] width 286 height 33
click at [650, 159] on span at bounding box center [649, 155] width 34 height 35
click at [642, 147] on input "radio" at bounding box center [642, 147] width 0 height 0
click at [649, 128] on span at bounding box center [649, 129] width 34 height 35
click at [642, 120] on input "dropdown" at bounding box center [642, 120] width 0 height 0
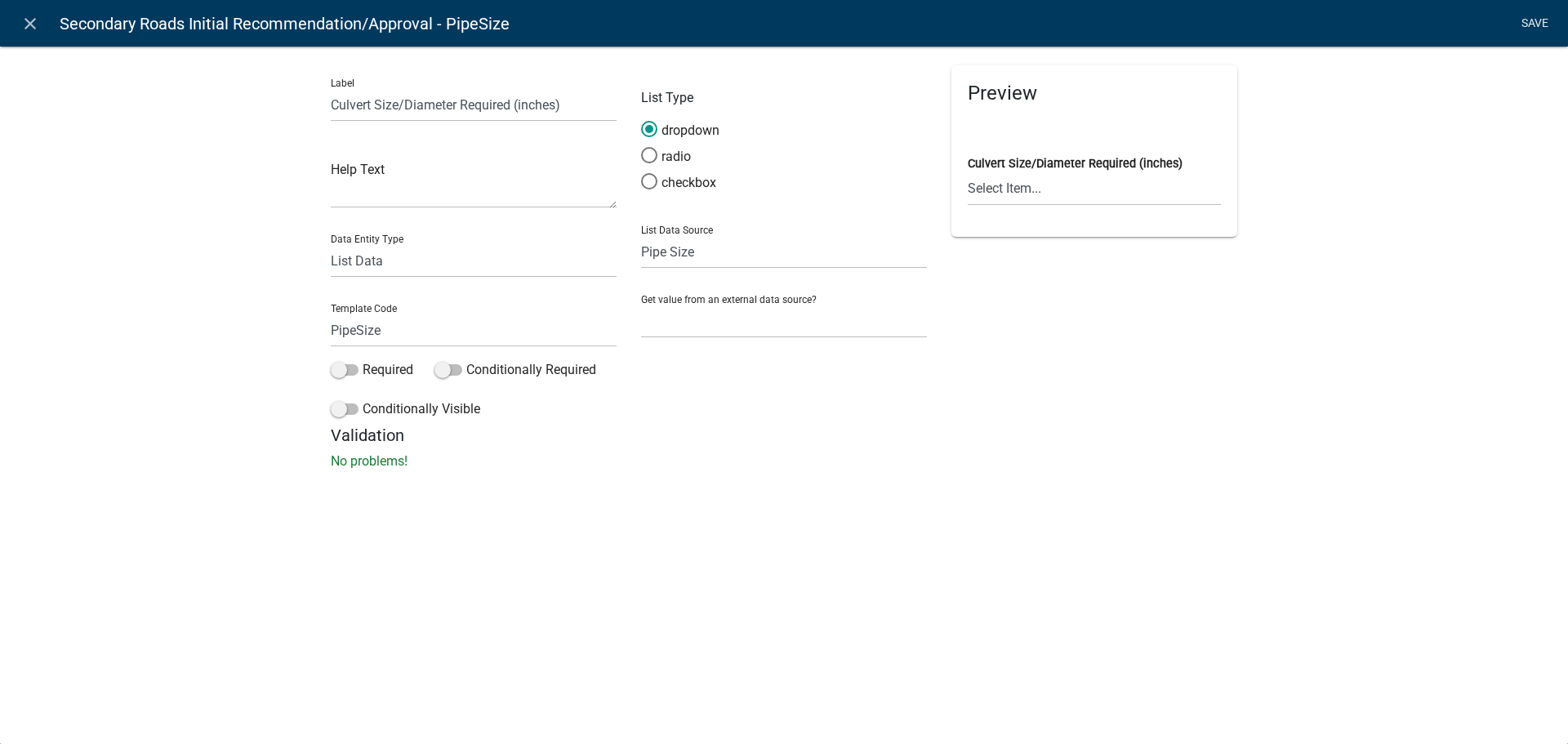
click at [1525, 24] on link "Save" at bounding box center [1535, 24] width 41 height 31
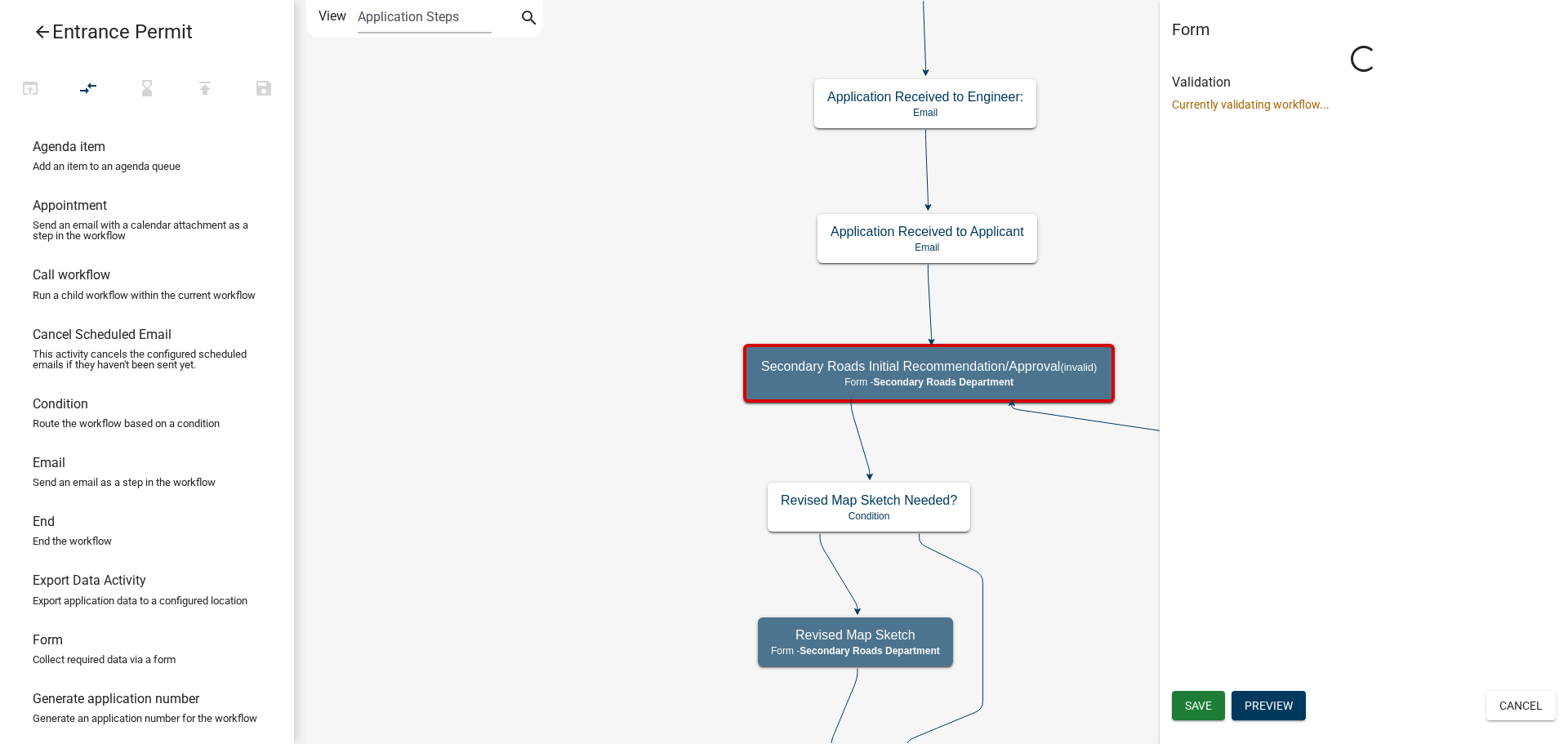
select select "B9F47891-84A2-469C-AE4E-90297C2C901C"
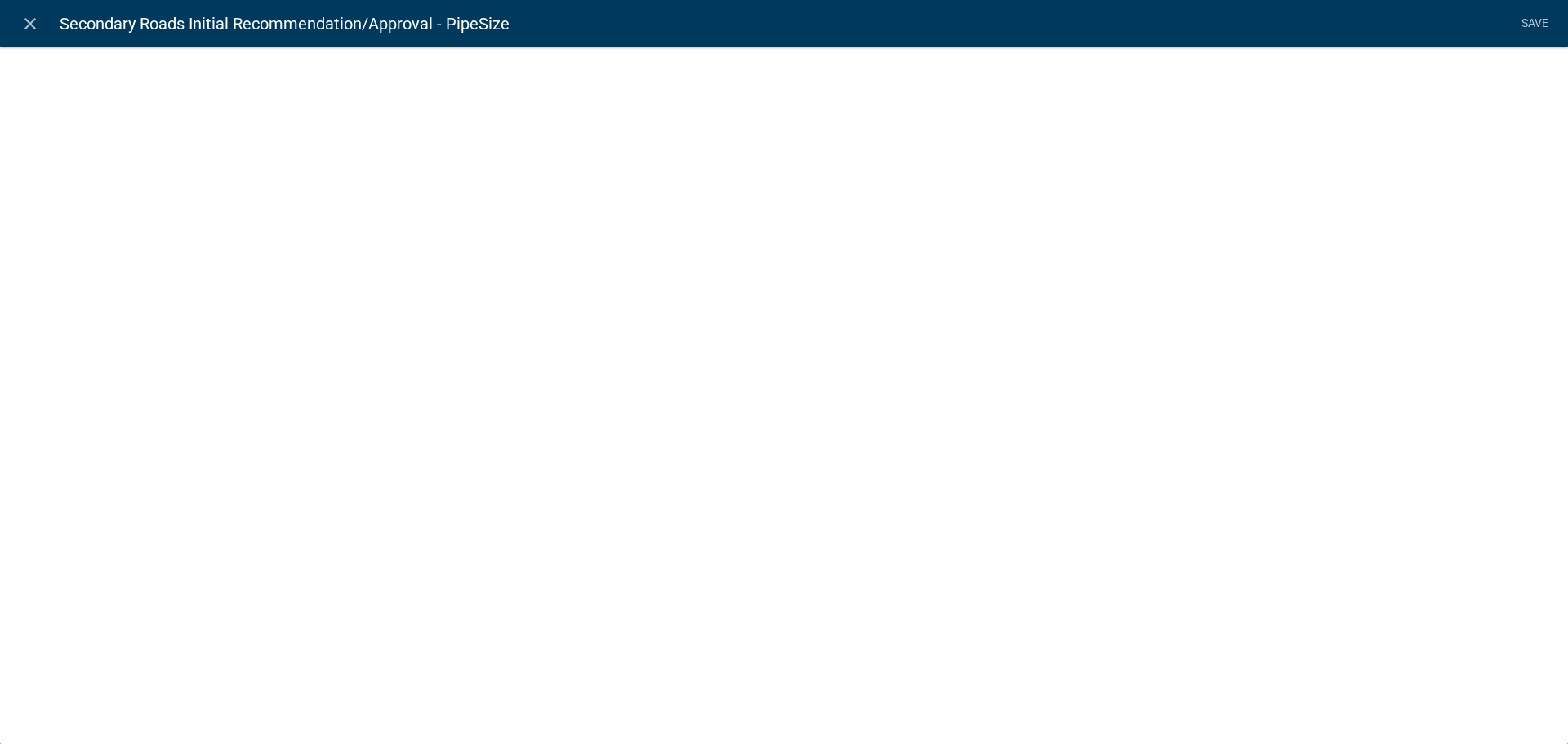
select select "list-data"
select select "custom-list-c29832f1-bb10-4335-8bbd-7c3eb5792469"
select select
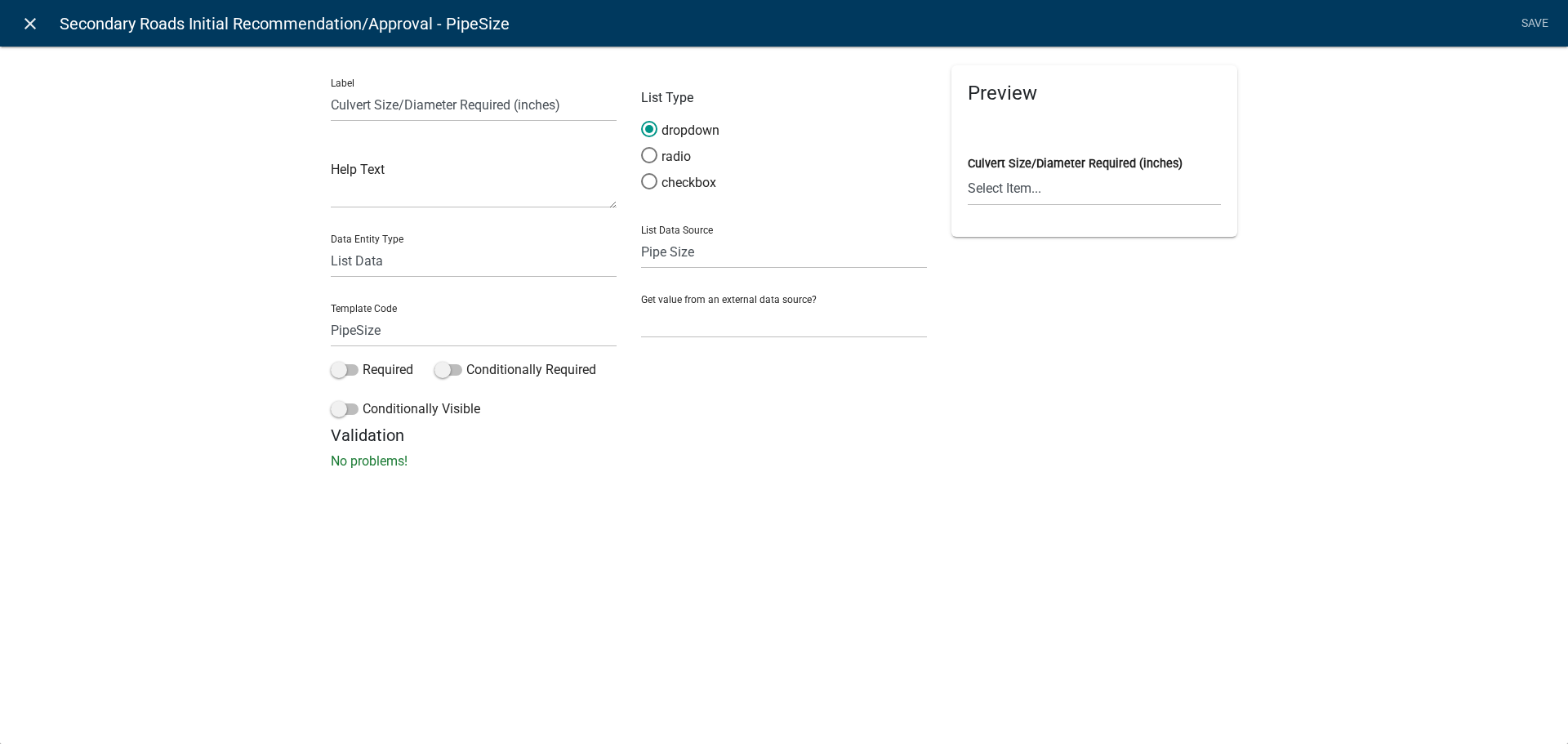
click at [31, 21] on icon "close" at bounding box center [30, 24] width 20 height 20
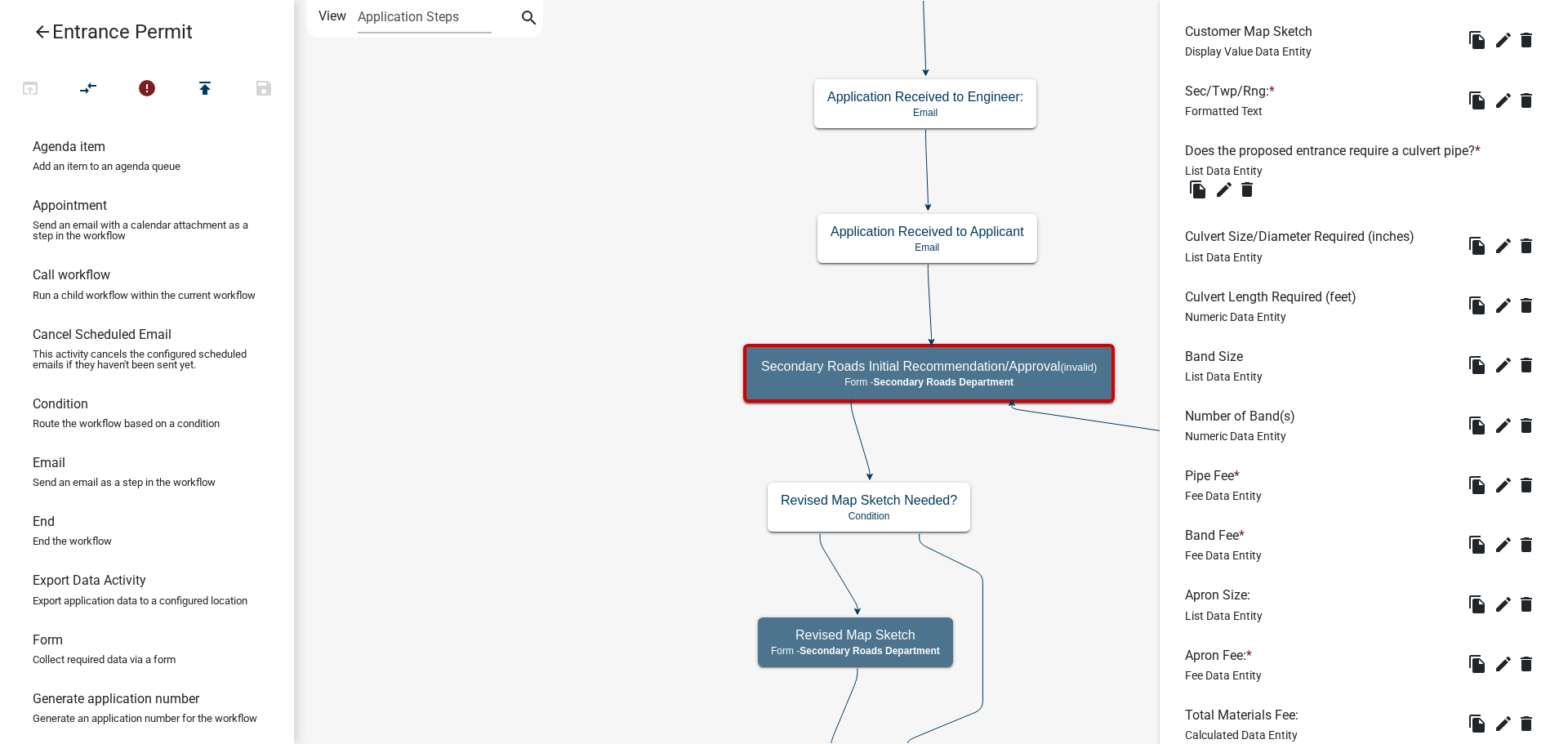
scroll to position [572, 0]
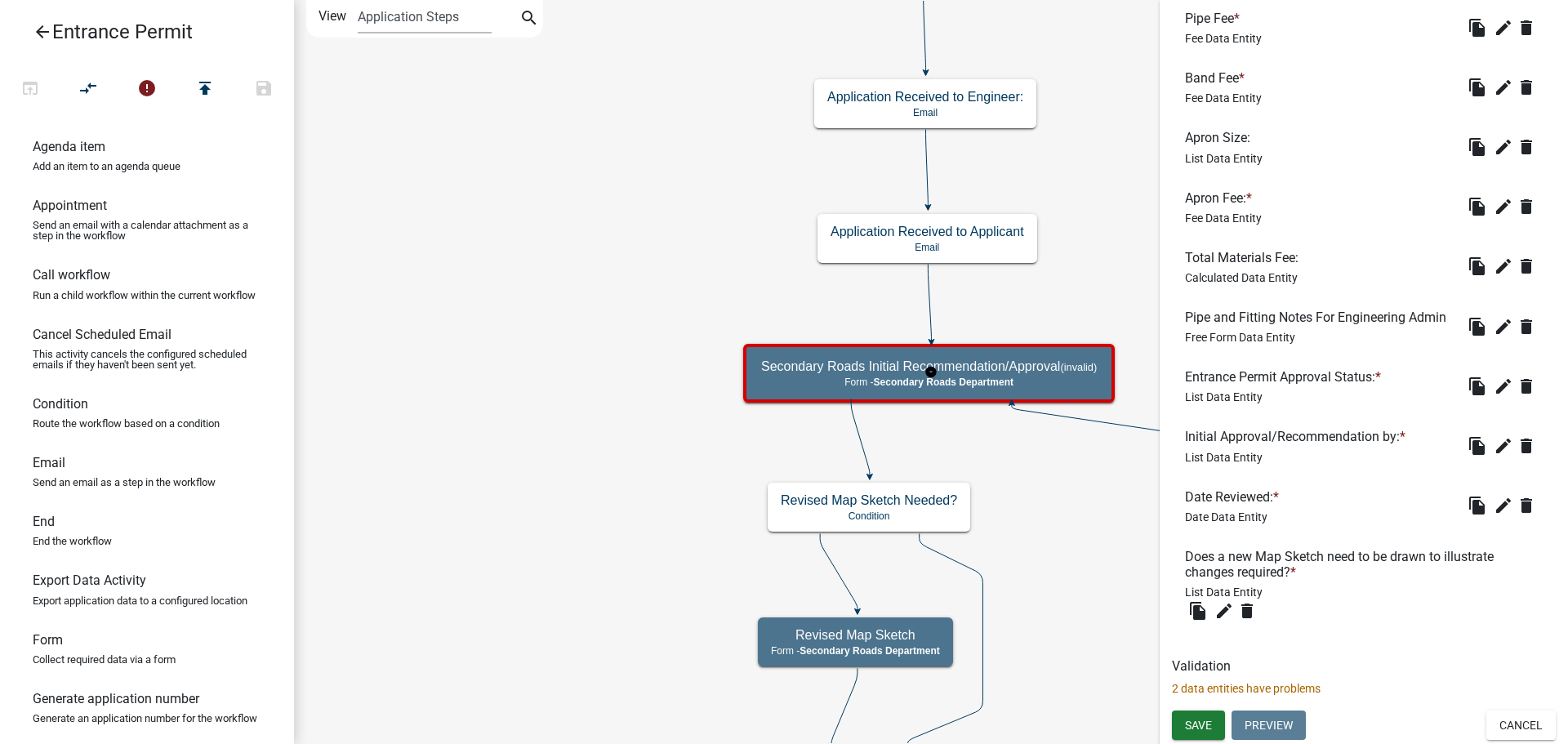
scroll to position [0, 0]
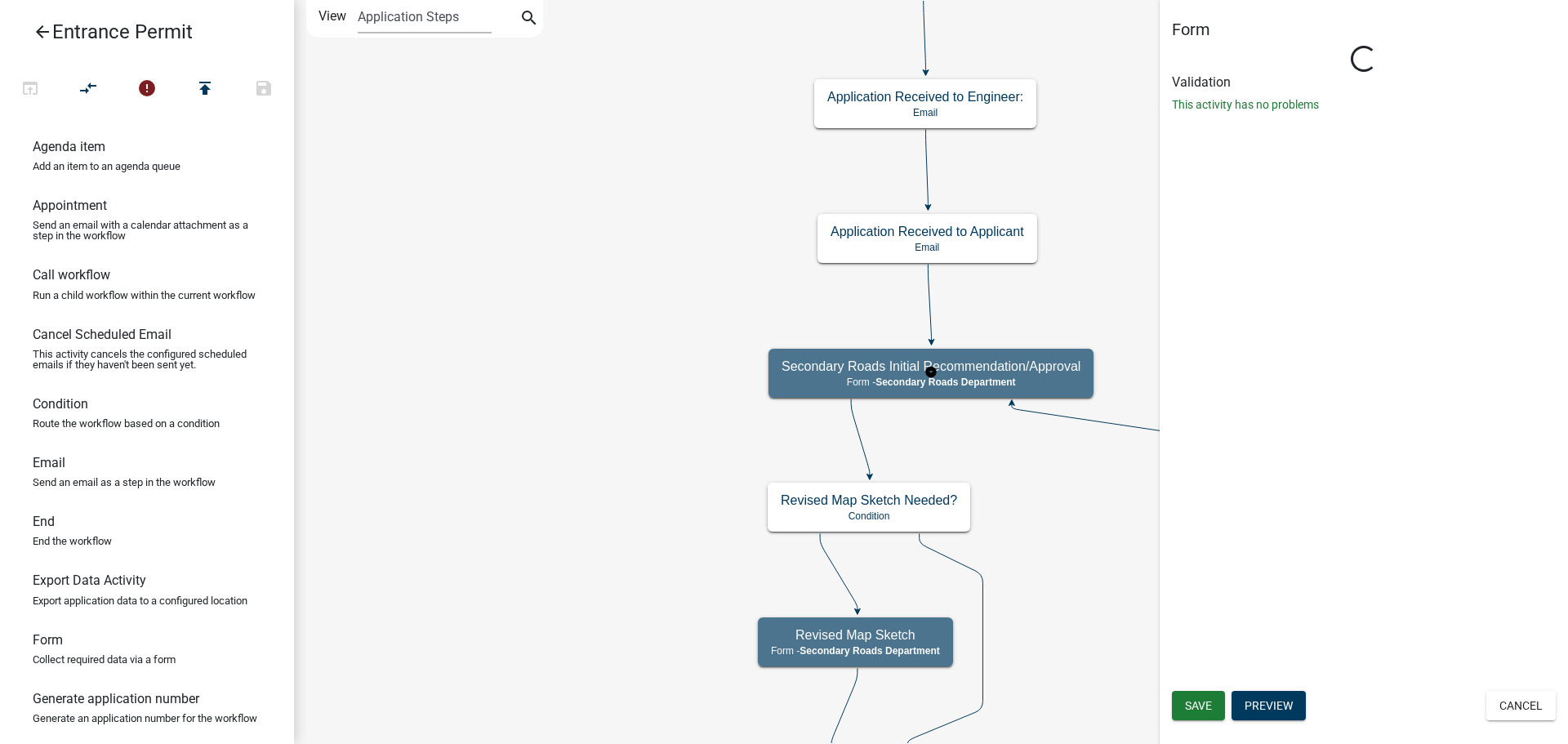
select select "B9F47891-84A2-469C-AE4E-90297C2C901C"
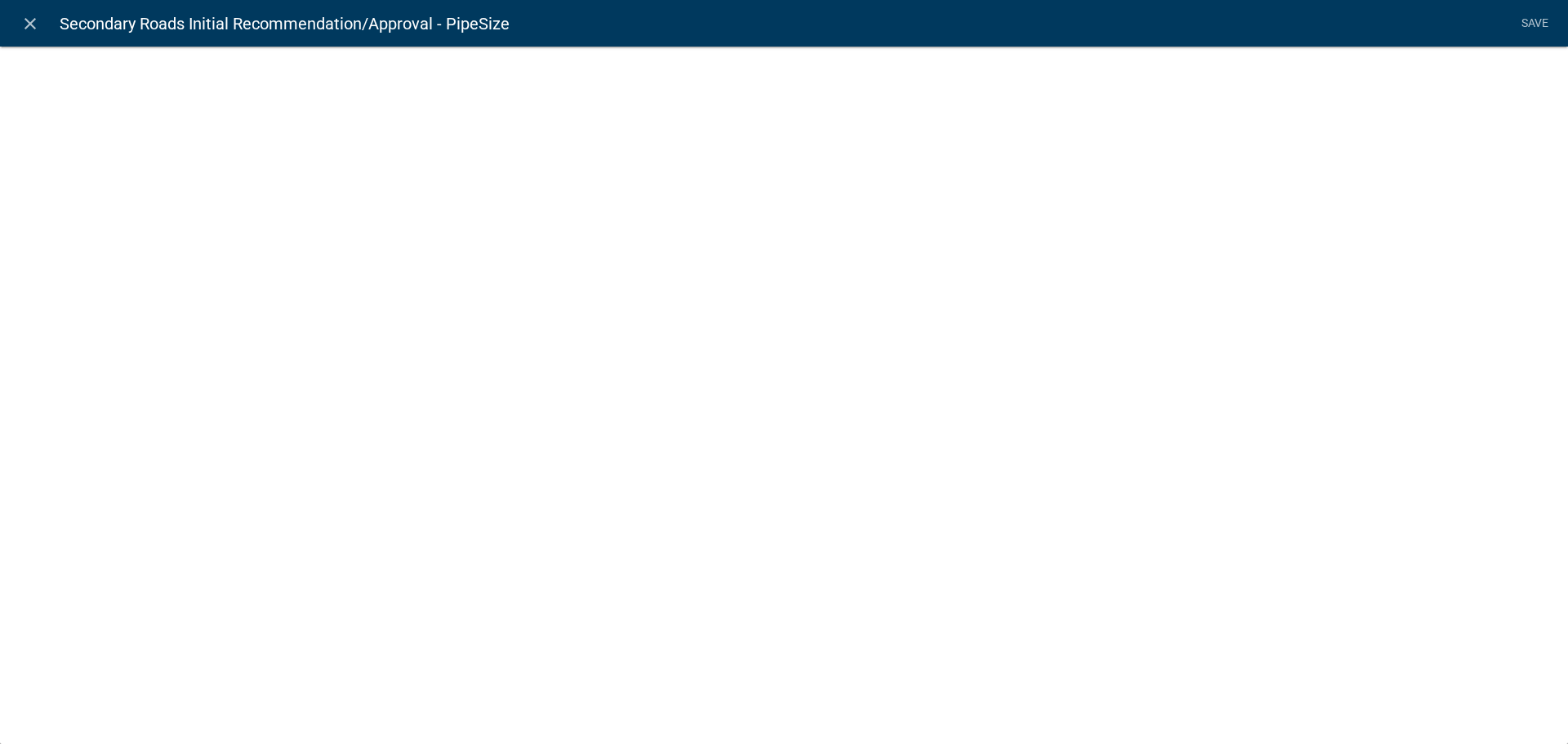
select select "list-data"
select select "custom-list-c29832f1-bb10-4335-8bbd-7c3eb5792469"
select select
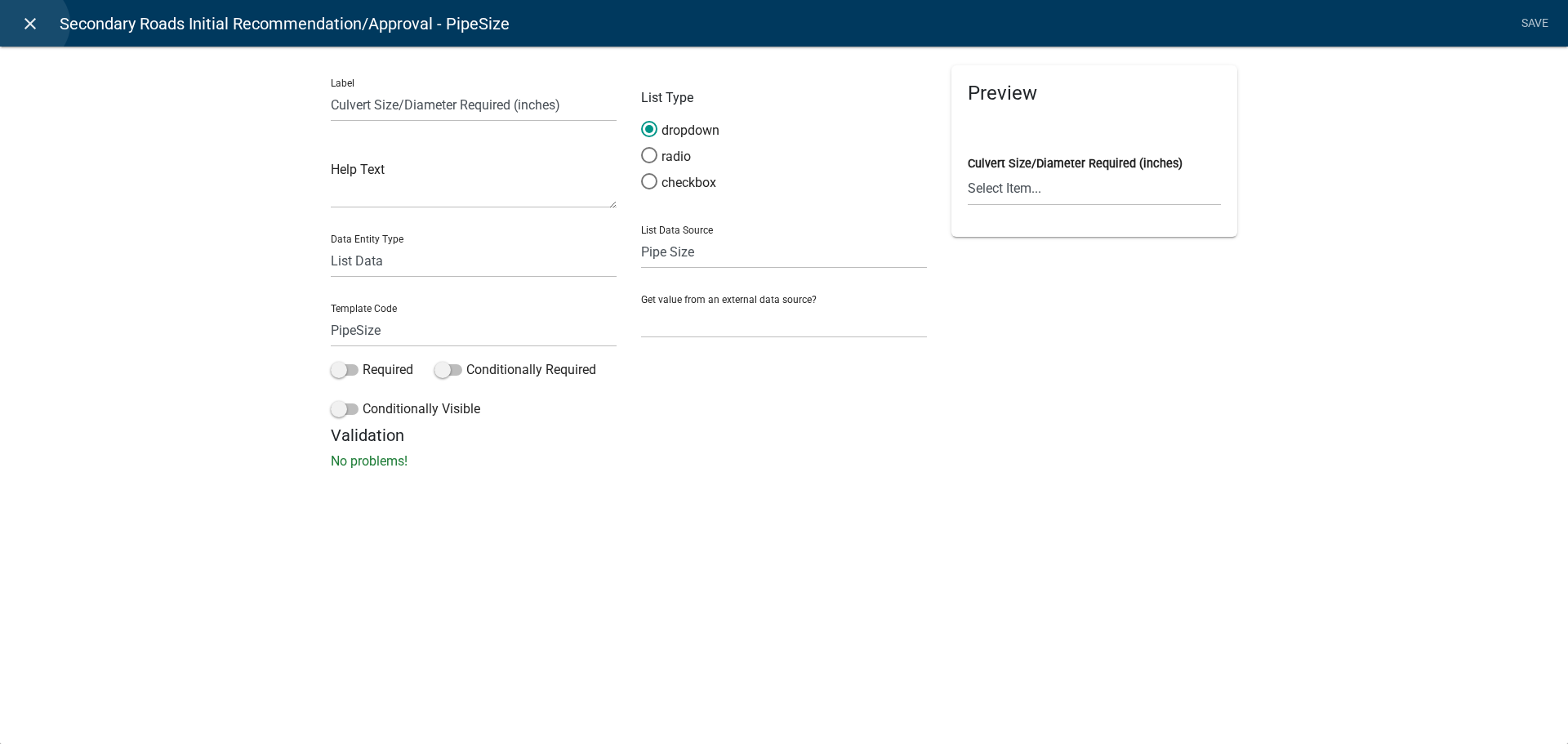
click at [29, 24] on icon "close" at bounding box center [30, 24] width 20 height 20
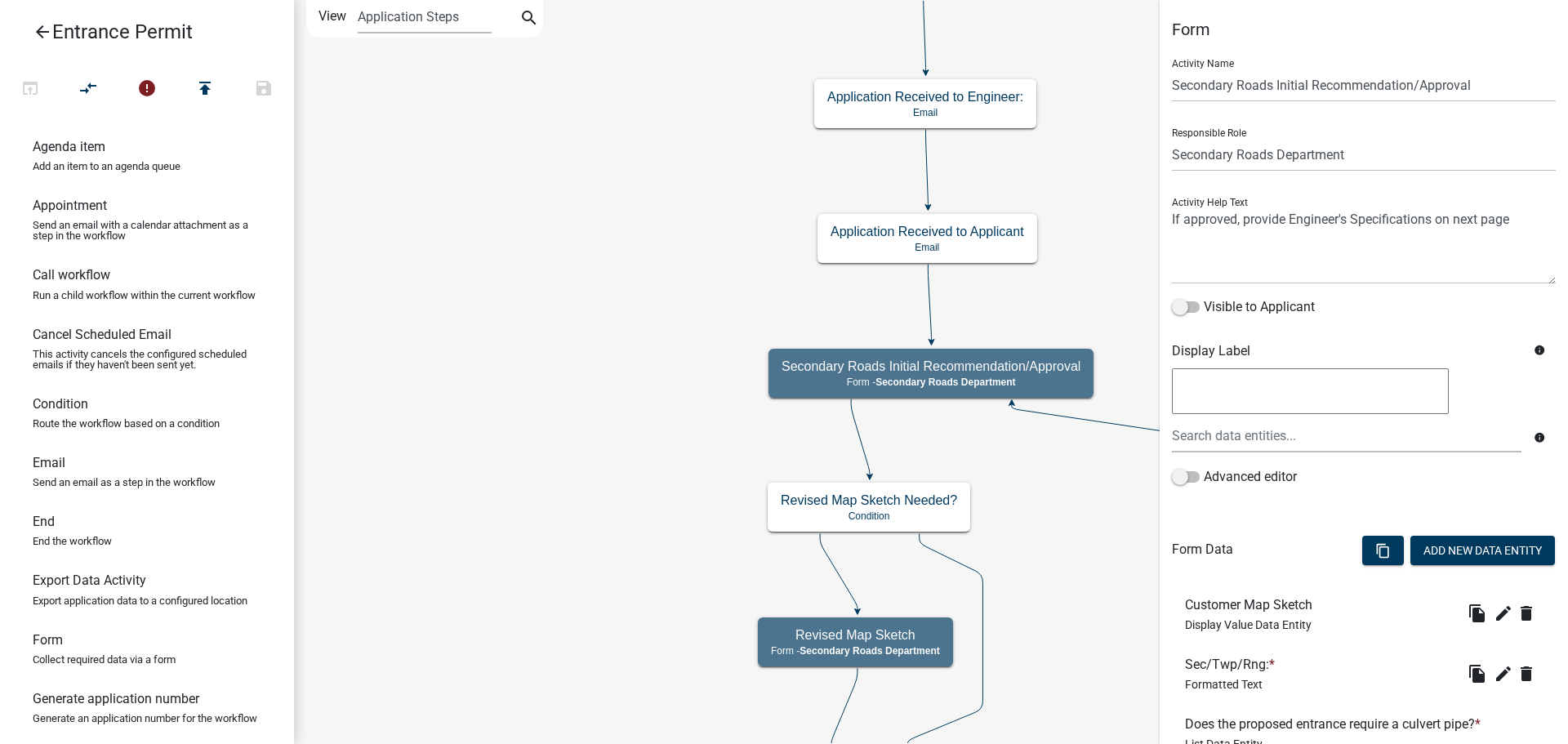
click at [147, 89] on icon "error" at bounding box center [147, 90] width 20 height 23
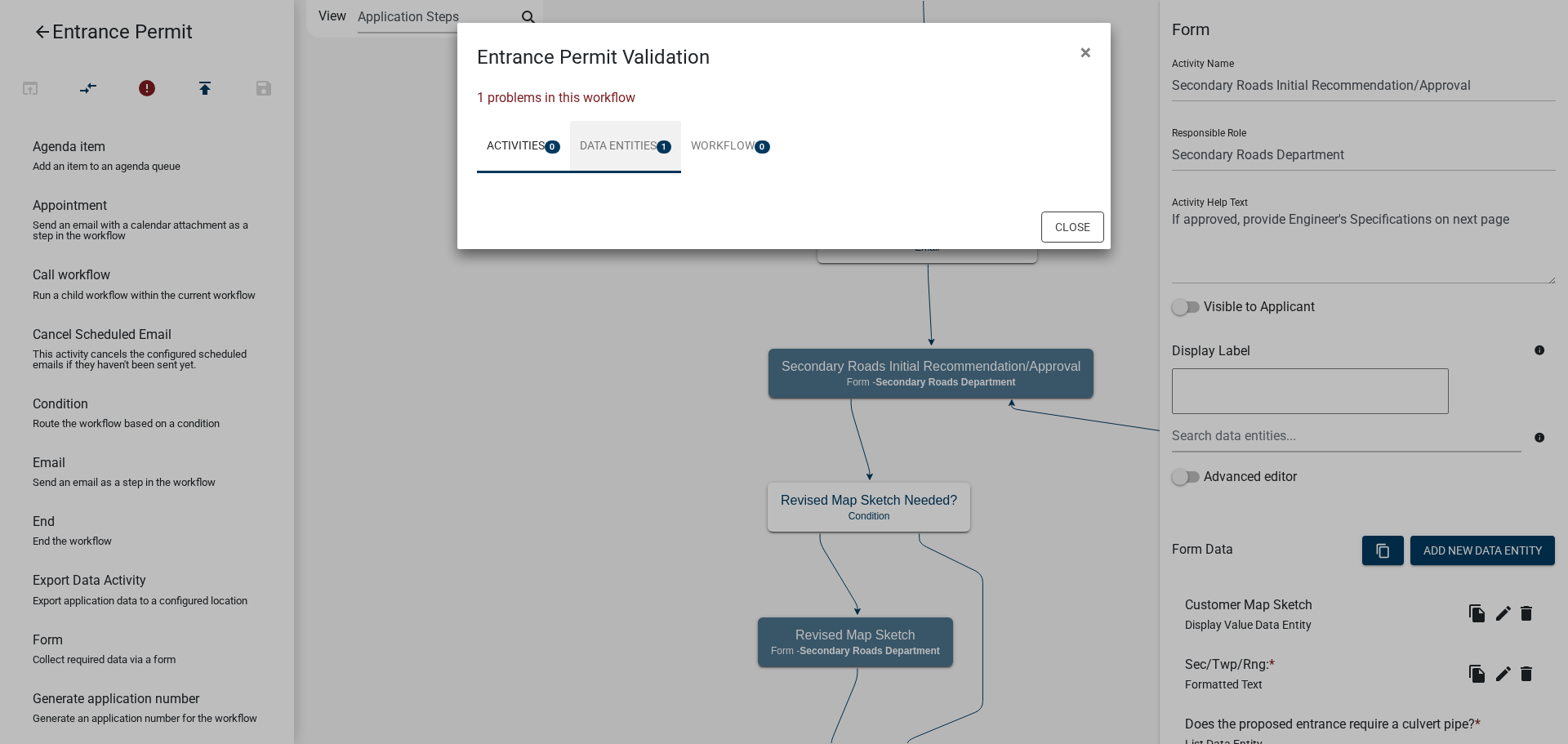
click at [626, 143] on link "Data Entities 1" at bounding box center [625, 146] width 112 height 53
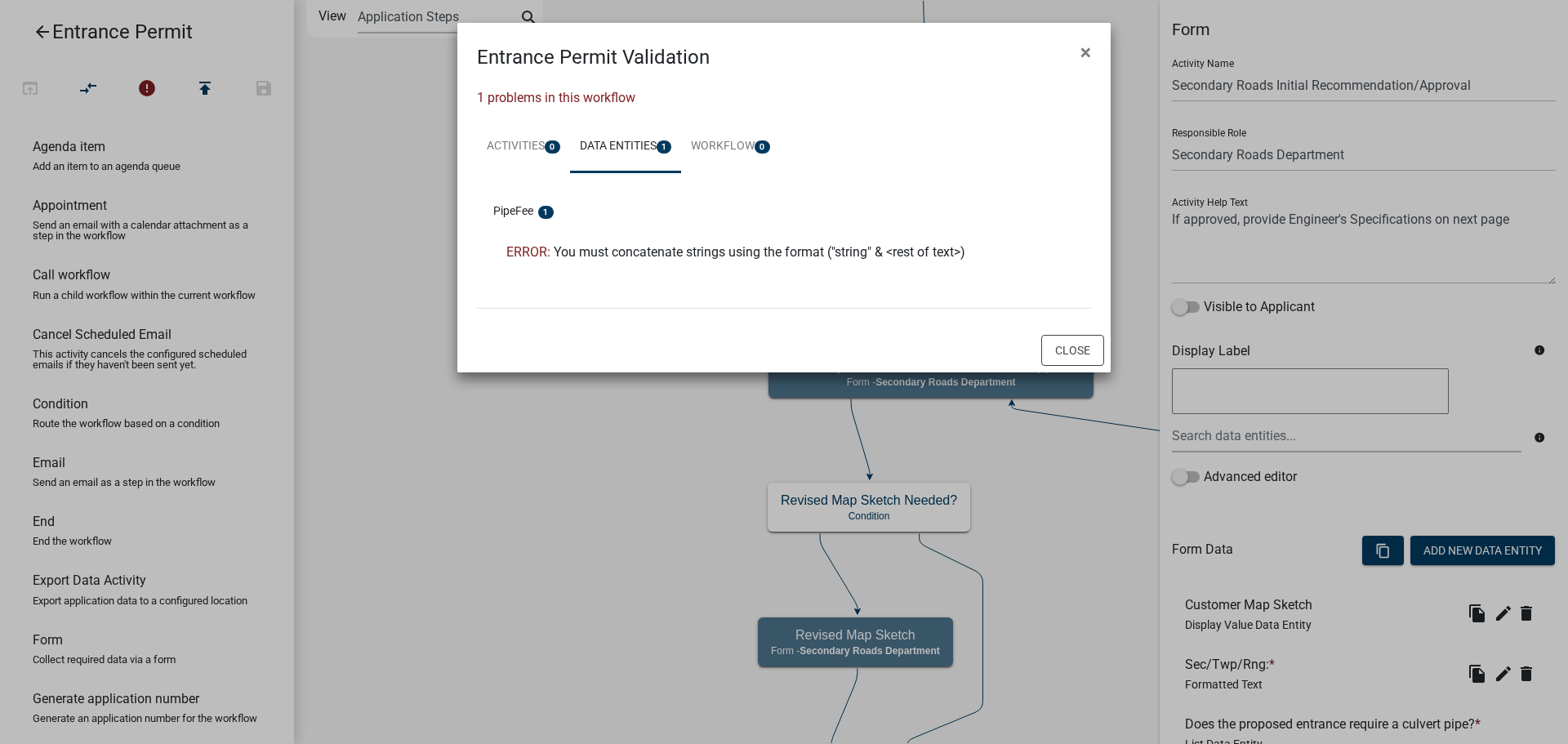
click at [599, 250] on span "You must concatenate strings using the format ("string" & <rest of text>)" at bounding box center [759, 252] width 412 height 15
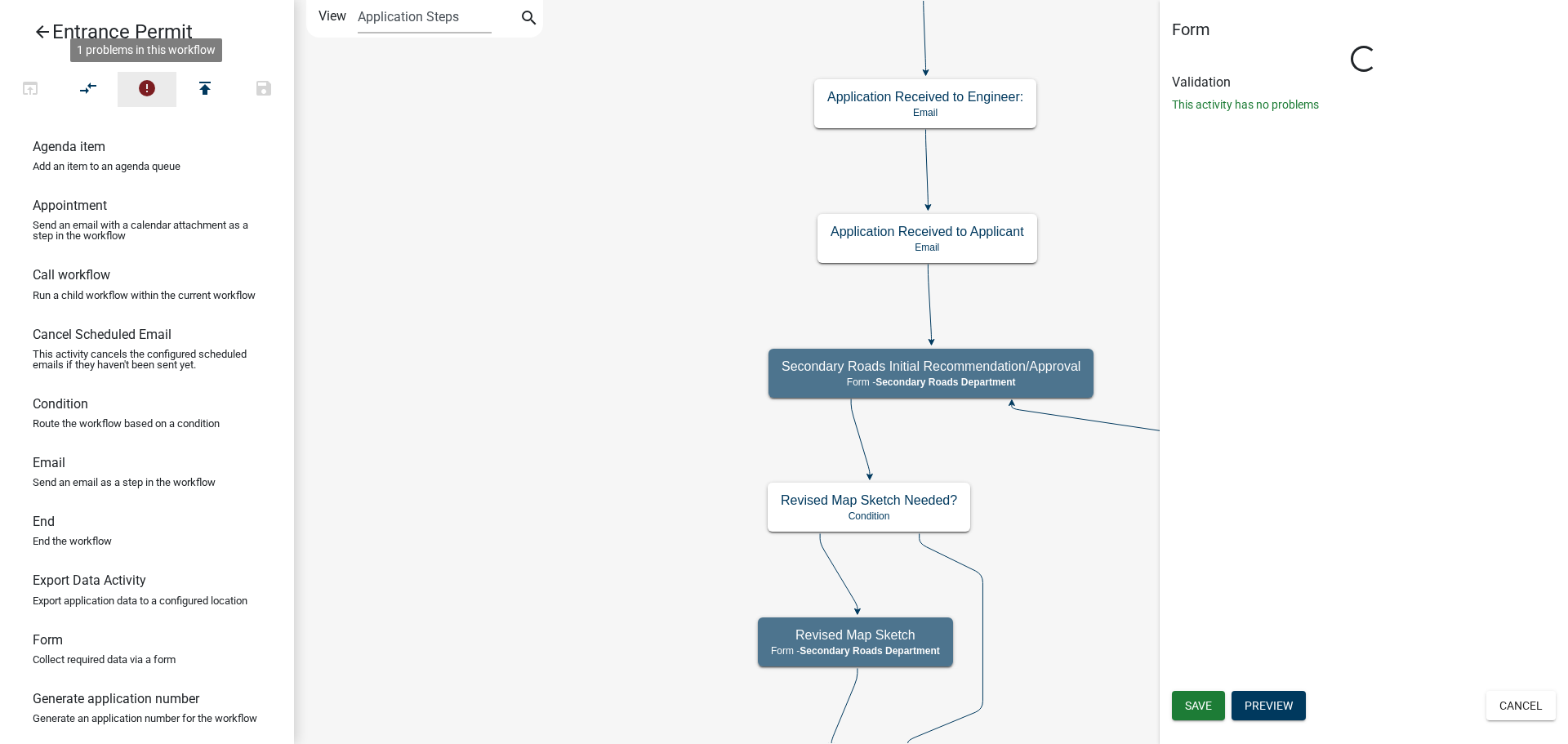
select select "B9F47891-84A2-469C-AE4E-90297C2C901C"
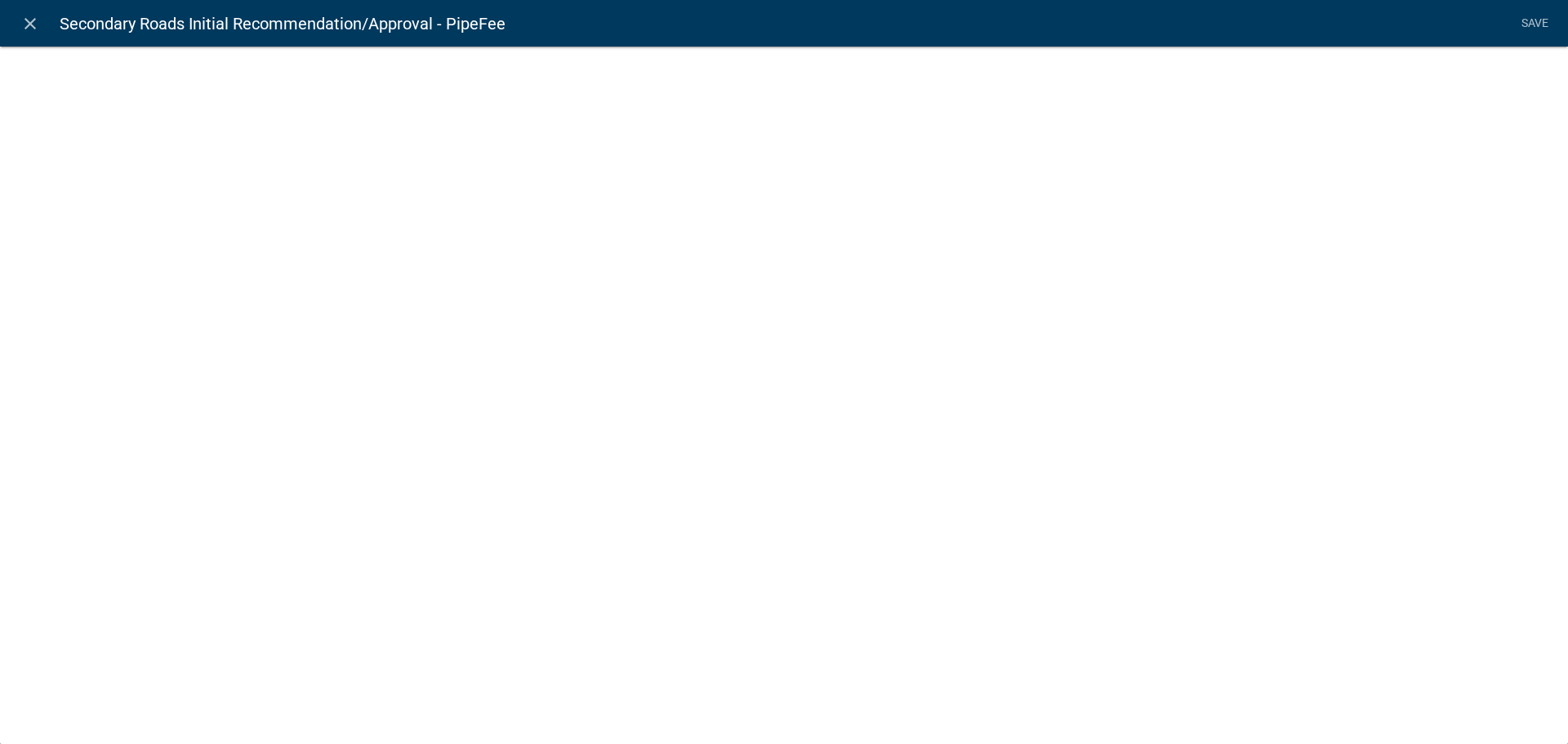
select select "fee"
select select "8e3cef55-a899-48ca-bb16-6529227b5fc2"
select select "3: 03b558af-81bf-4c65-9f7a-76f0a3d2a721"
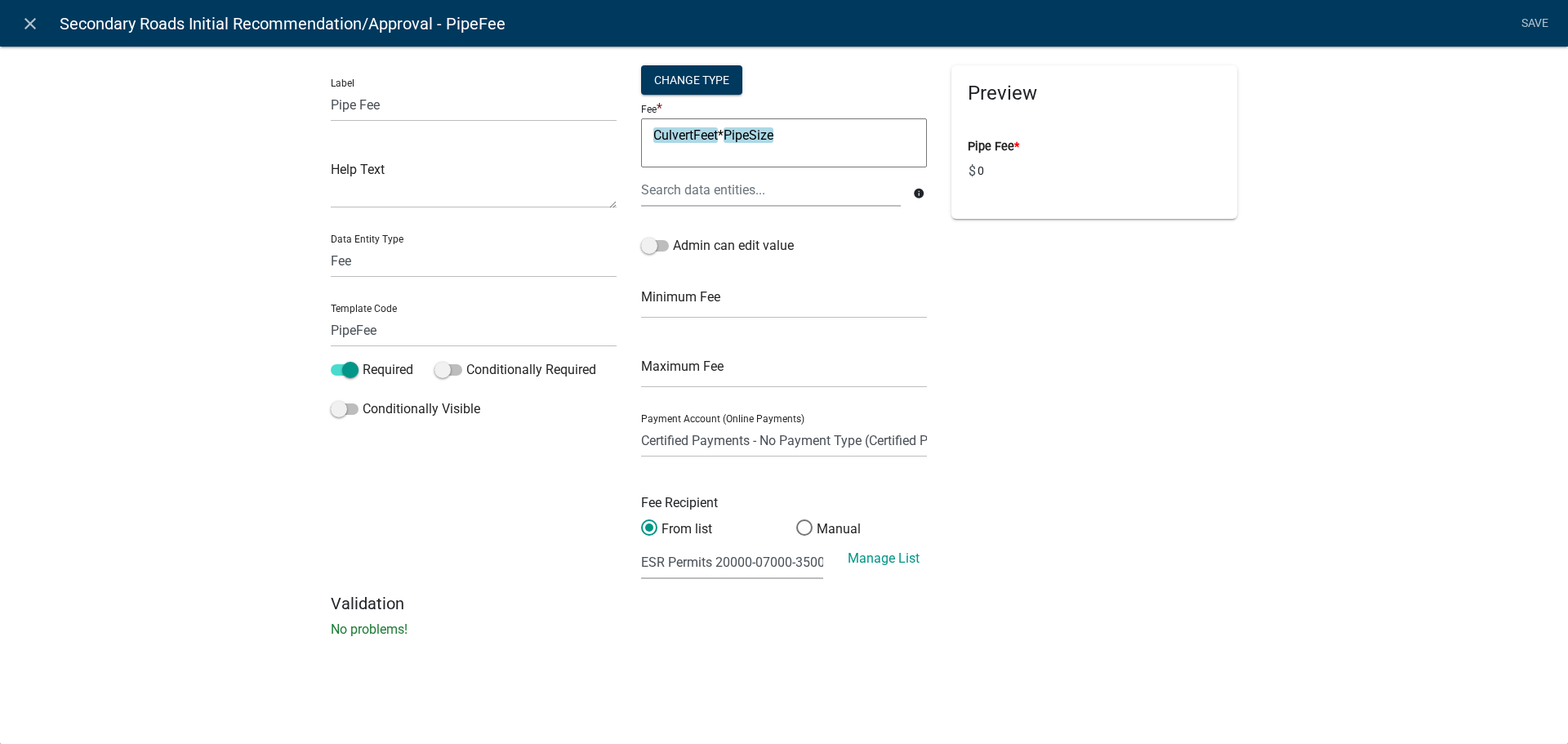
click at [815, 148] on textarea "CulvertFeet*PipeSize" at bounding box center [784, 142] width 286 height 49
click at [1534, 20] on link "Save" at bounding box center [1535, 24] width 41 height 31
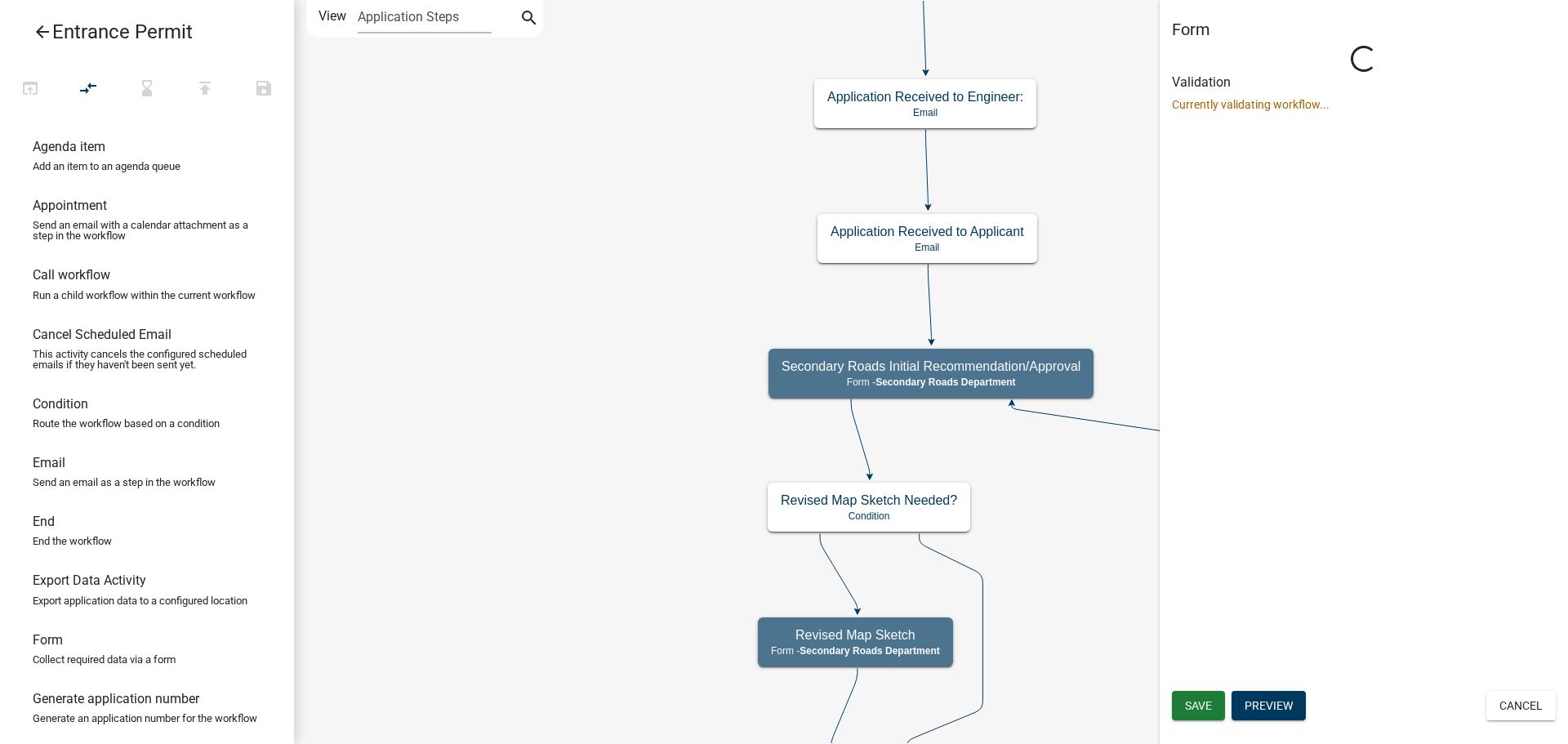
select select "B9F47891-84A2-469C-AE4E-90297C2C901C"
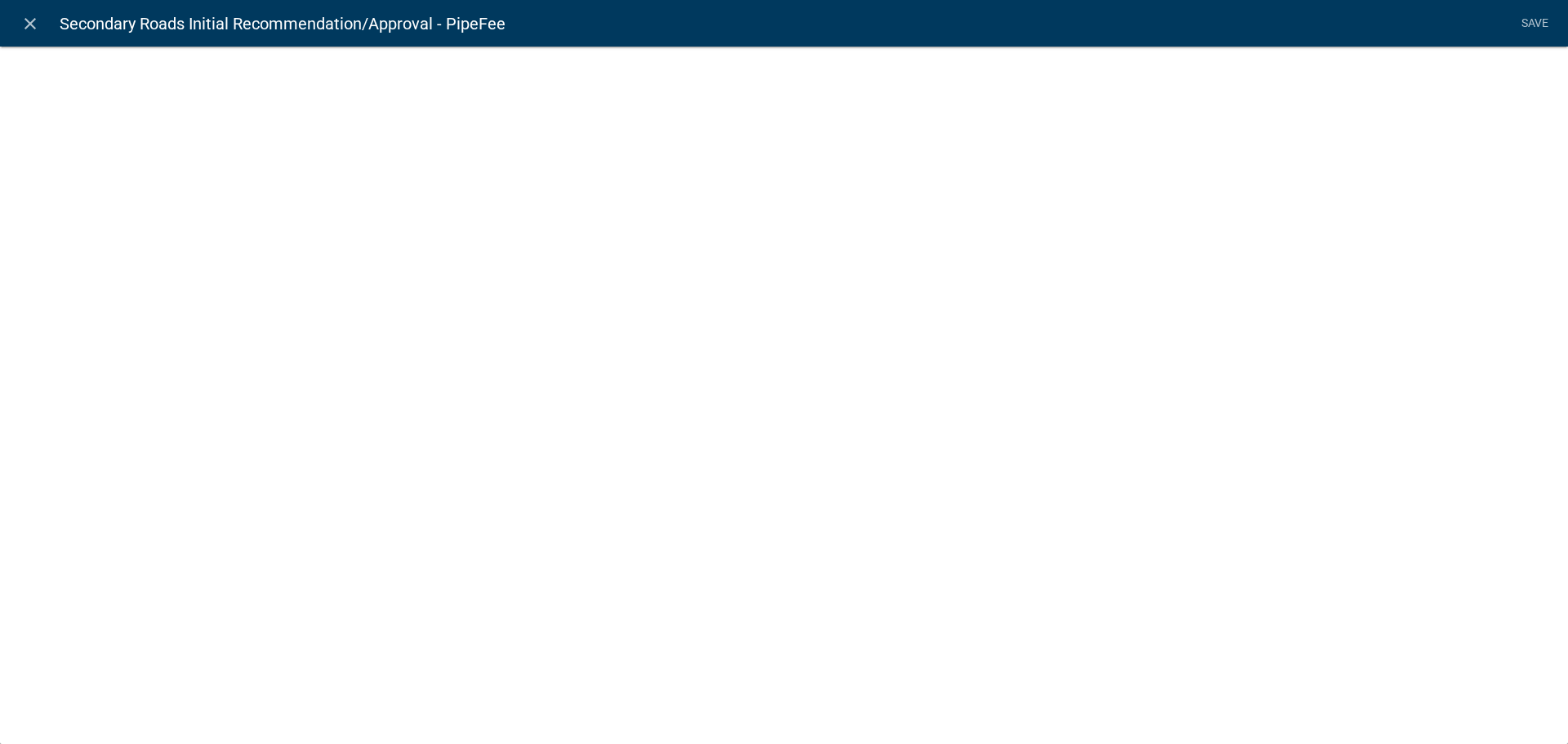
select select "fee"
select select "8e3cef55-a899-48ca-bb16-6529227b5fc2"
select select "3: 03b558af-81bf-4c65-9f7a-76f0a3d2a721"
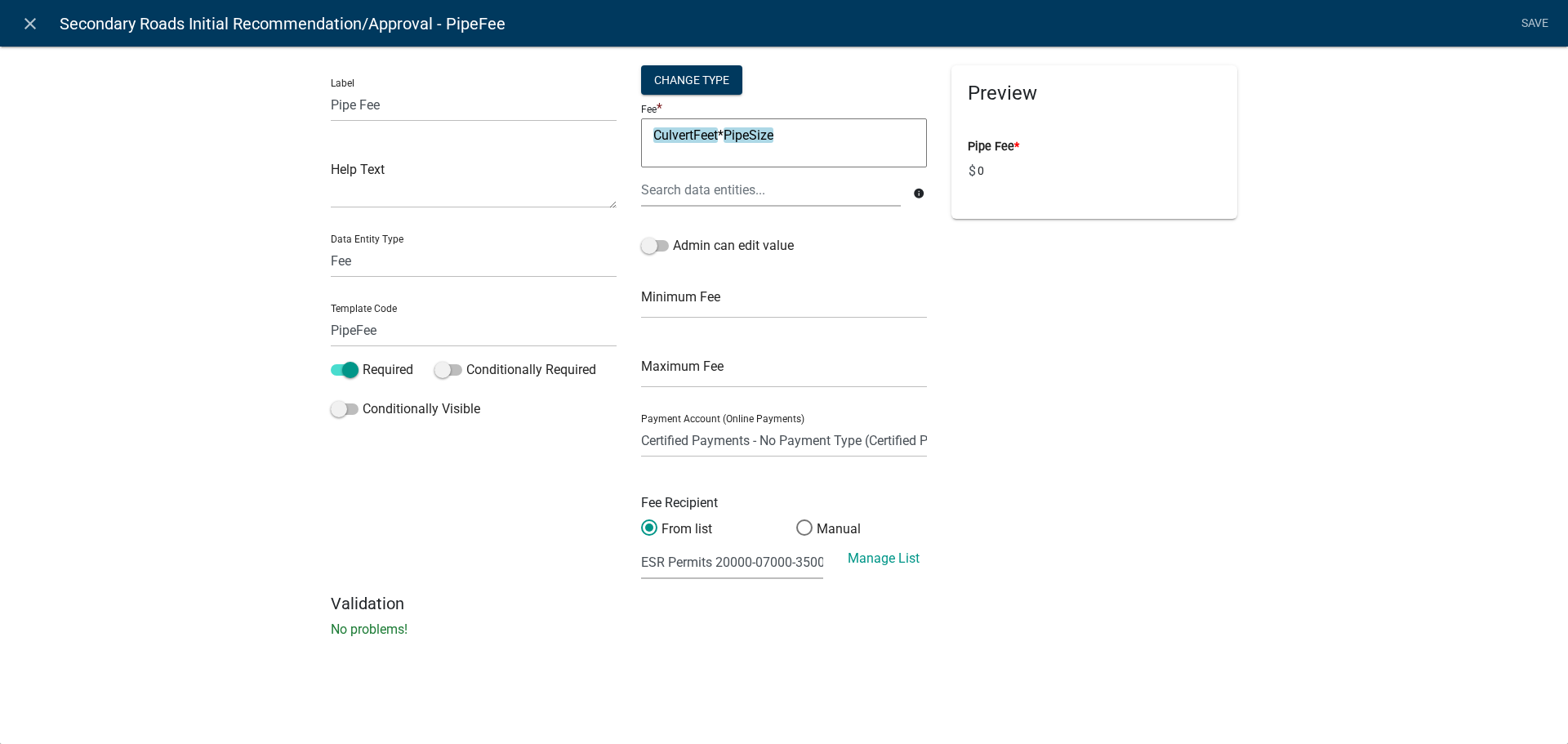
drag, startPoint x: 811, startPoint y: 135, endPoint x: 649, endPoint y: 133, distance: 162.0
click at [649, 133] on textarea "CulvertFeet*PipeSize" at bounding box center [784, 142] width 286 height 49
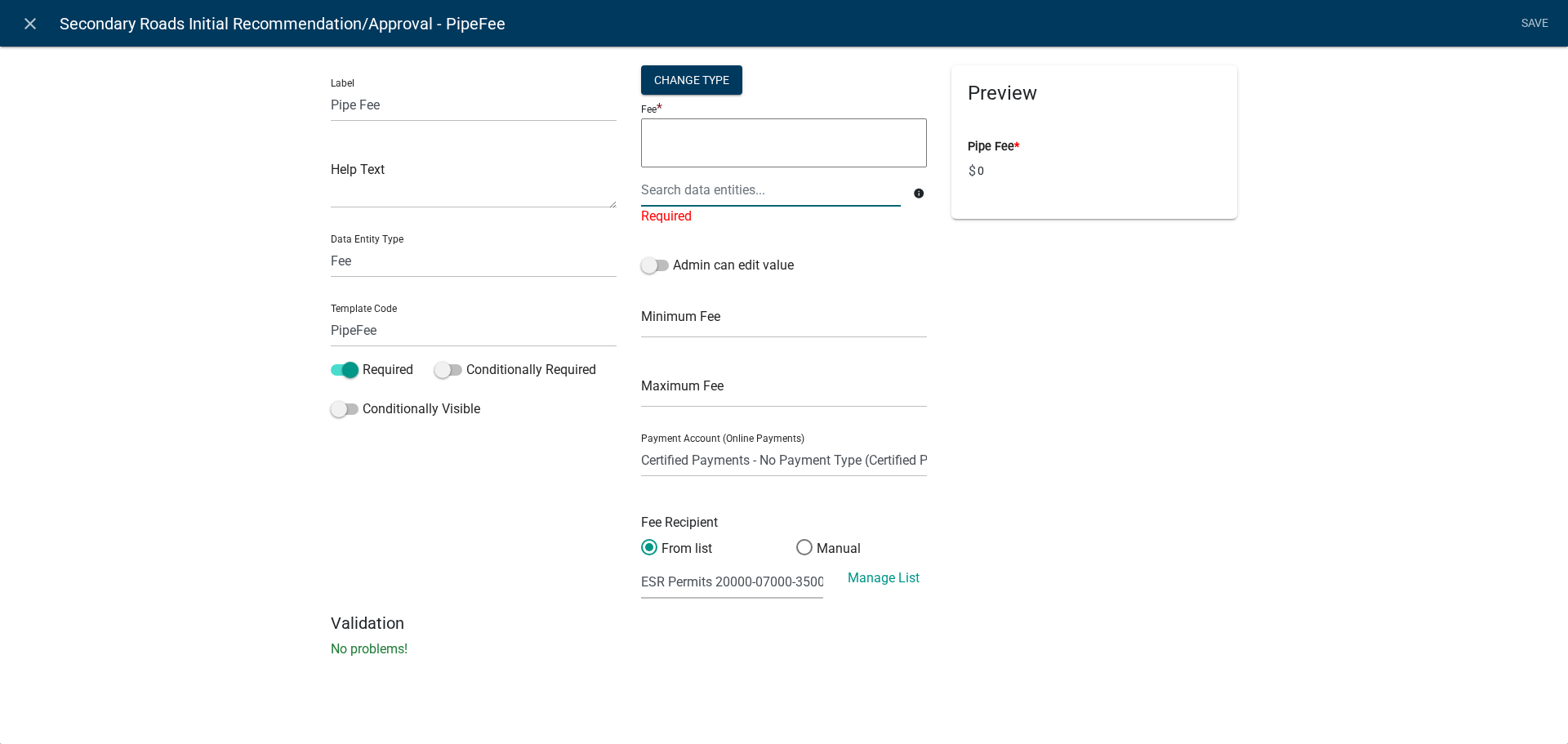
click at [692, 192] on div at bounding box center [771, 189] width 284 height 33
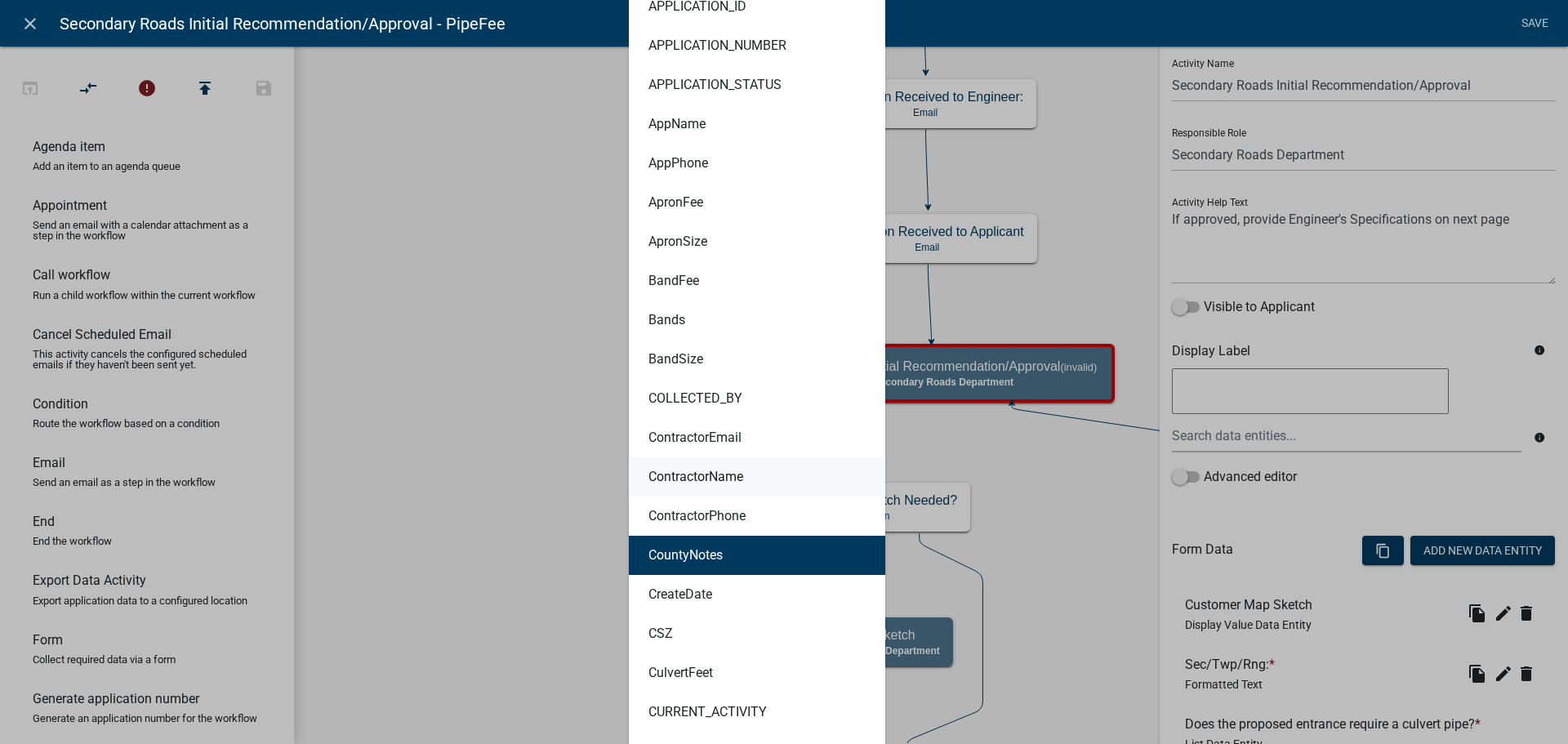
scroll to position [980, 0]
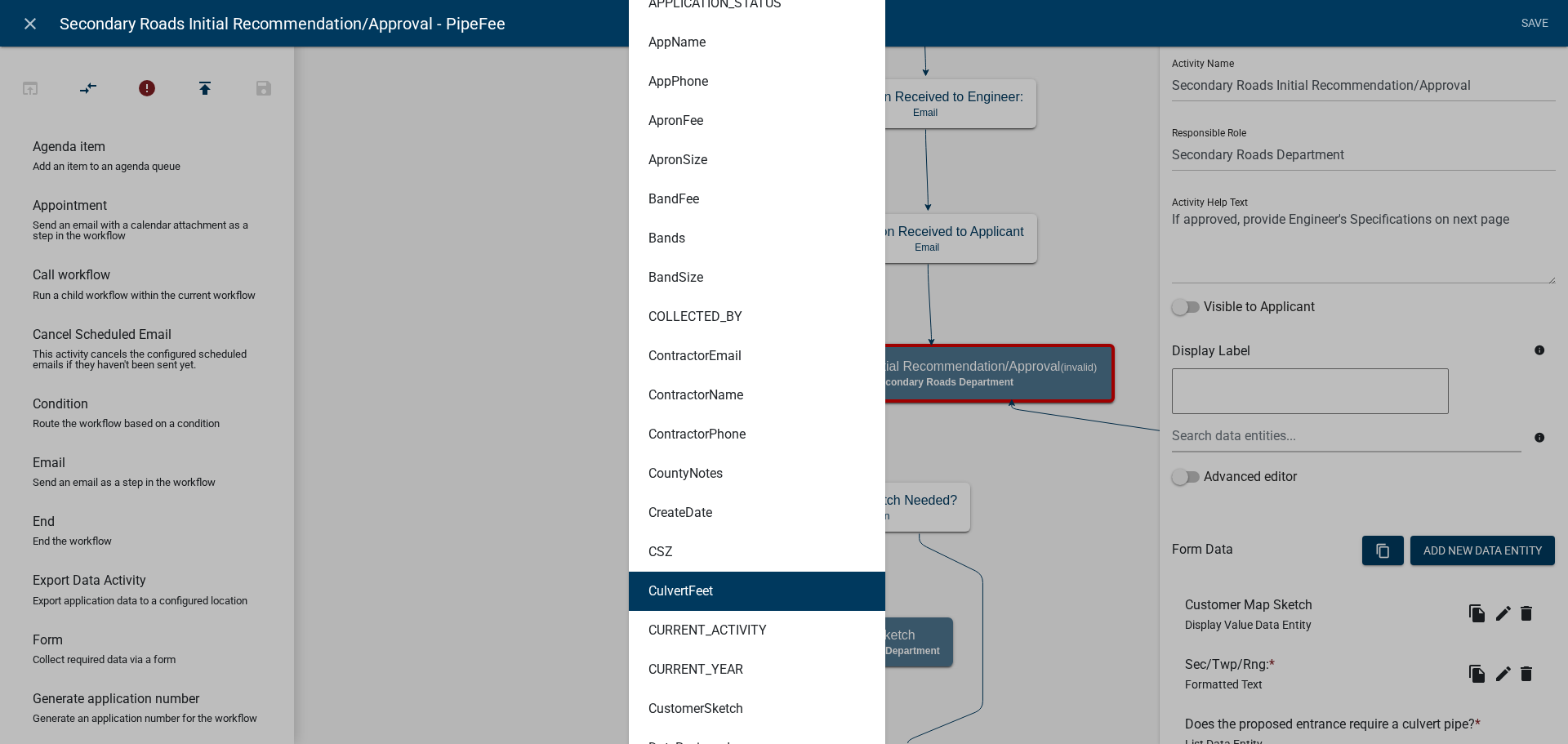
click at [735, 587] on button "CulvertFeet" at bounding box center [757, 591] width 256 height 39
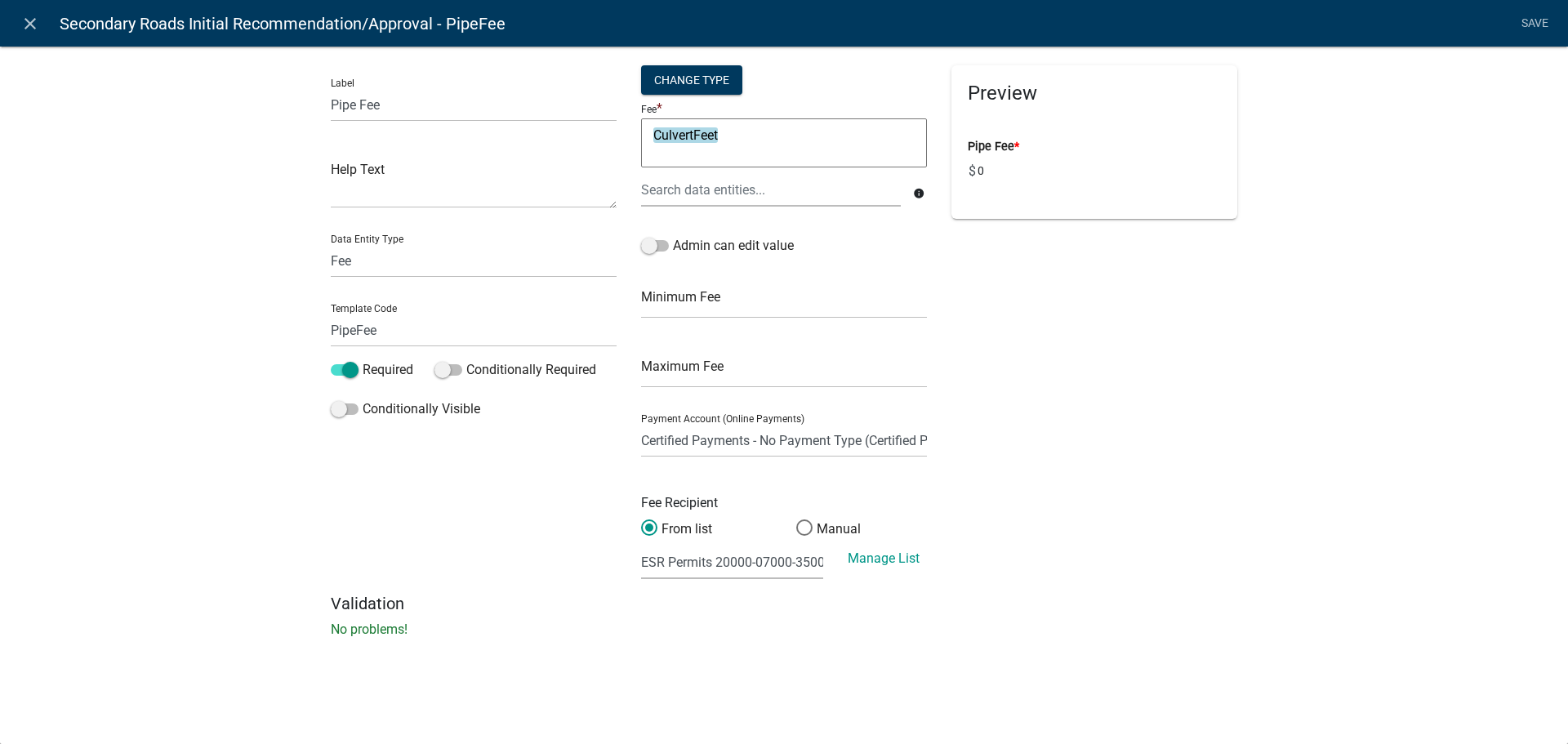
scroll to position [0, 0]
click at [730, 145] on textarea "CulvertFeet" at bounding box center [784, 142] width 286 height 49
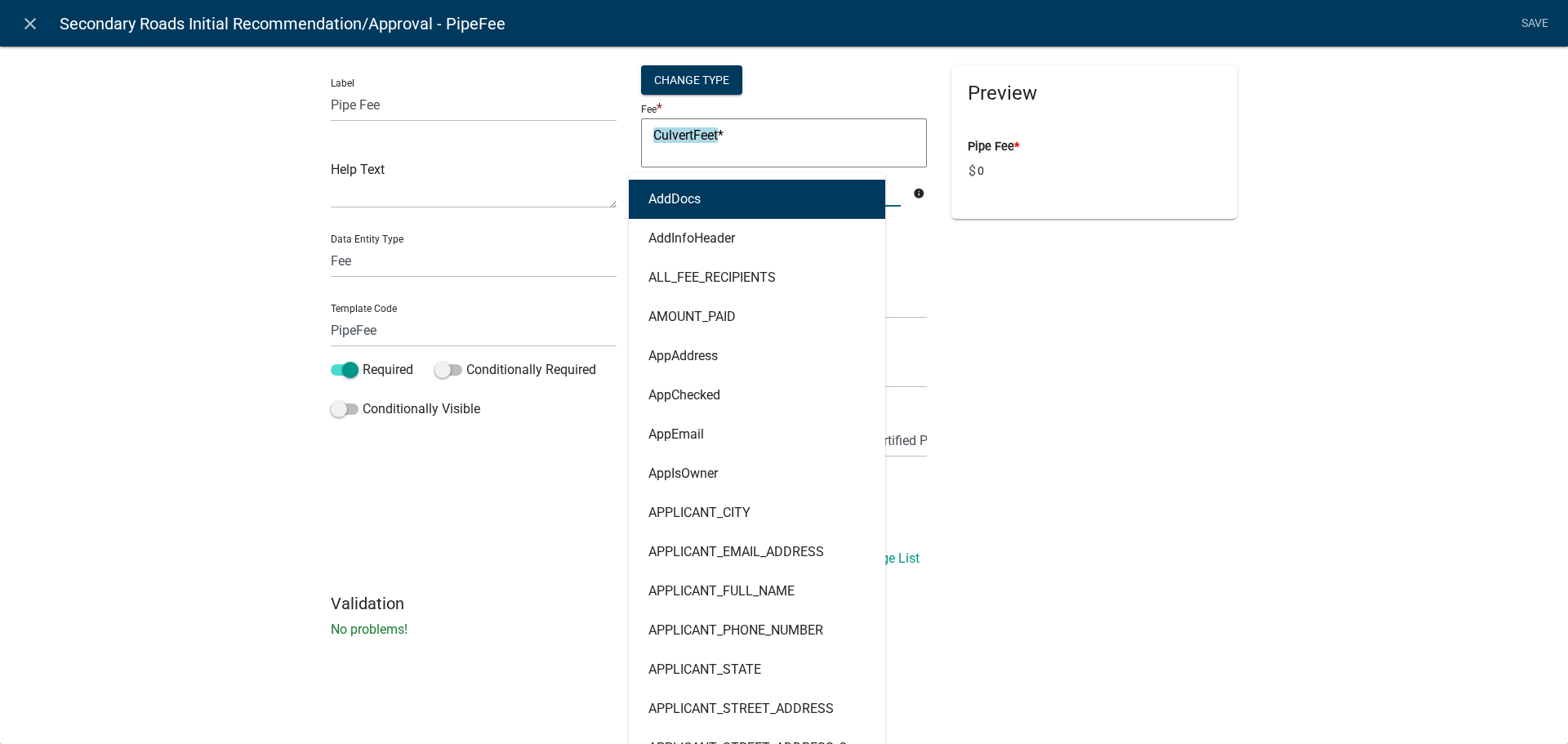
click at [726, 193] on div "AddDocs AddInfoHeader ALL_FEE_RECIPIENTS AMOUNT_PAID AppAddress AppChecked AppE…" at bounding box center [771, 189] width 284 height 33
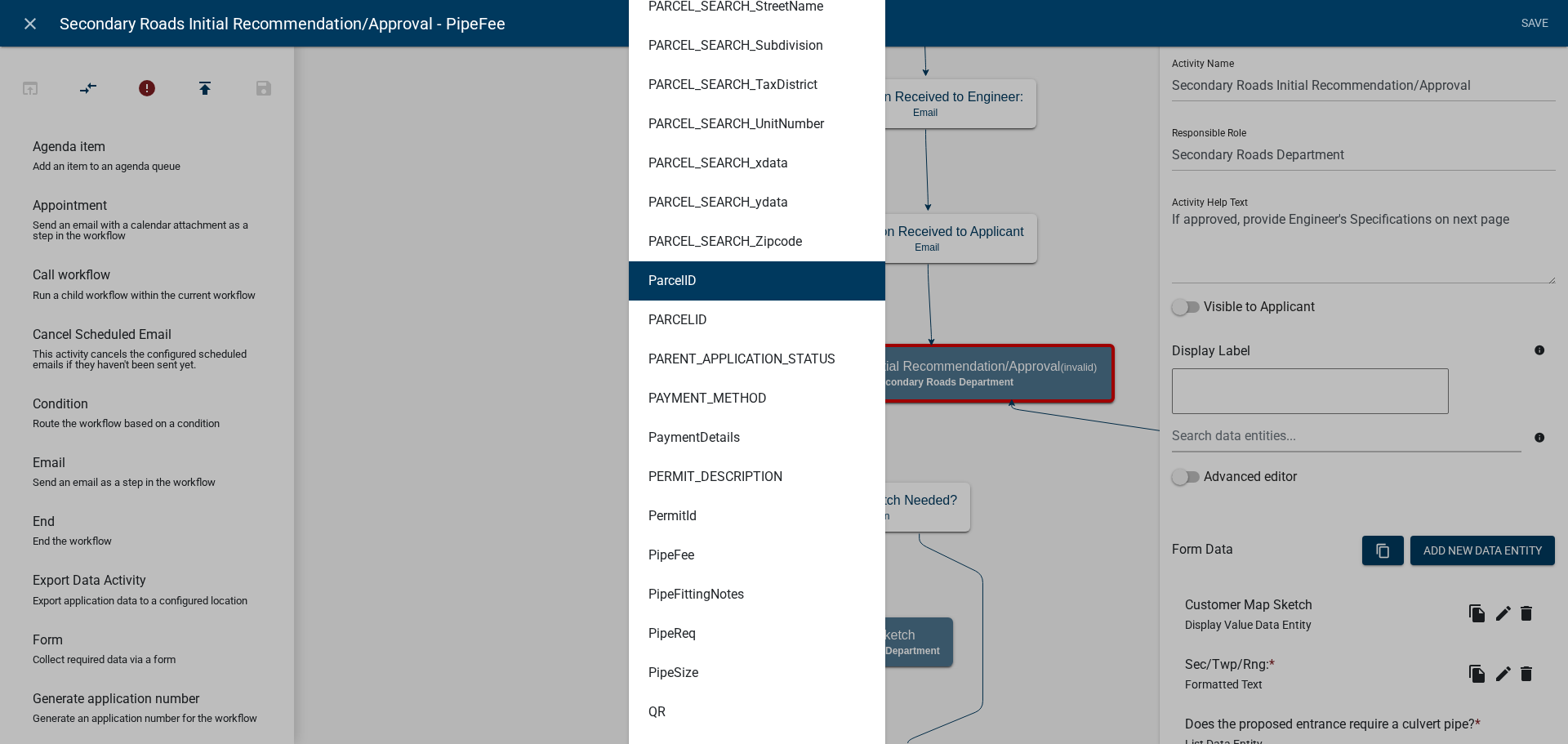
scroll to position [5801, 0]
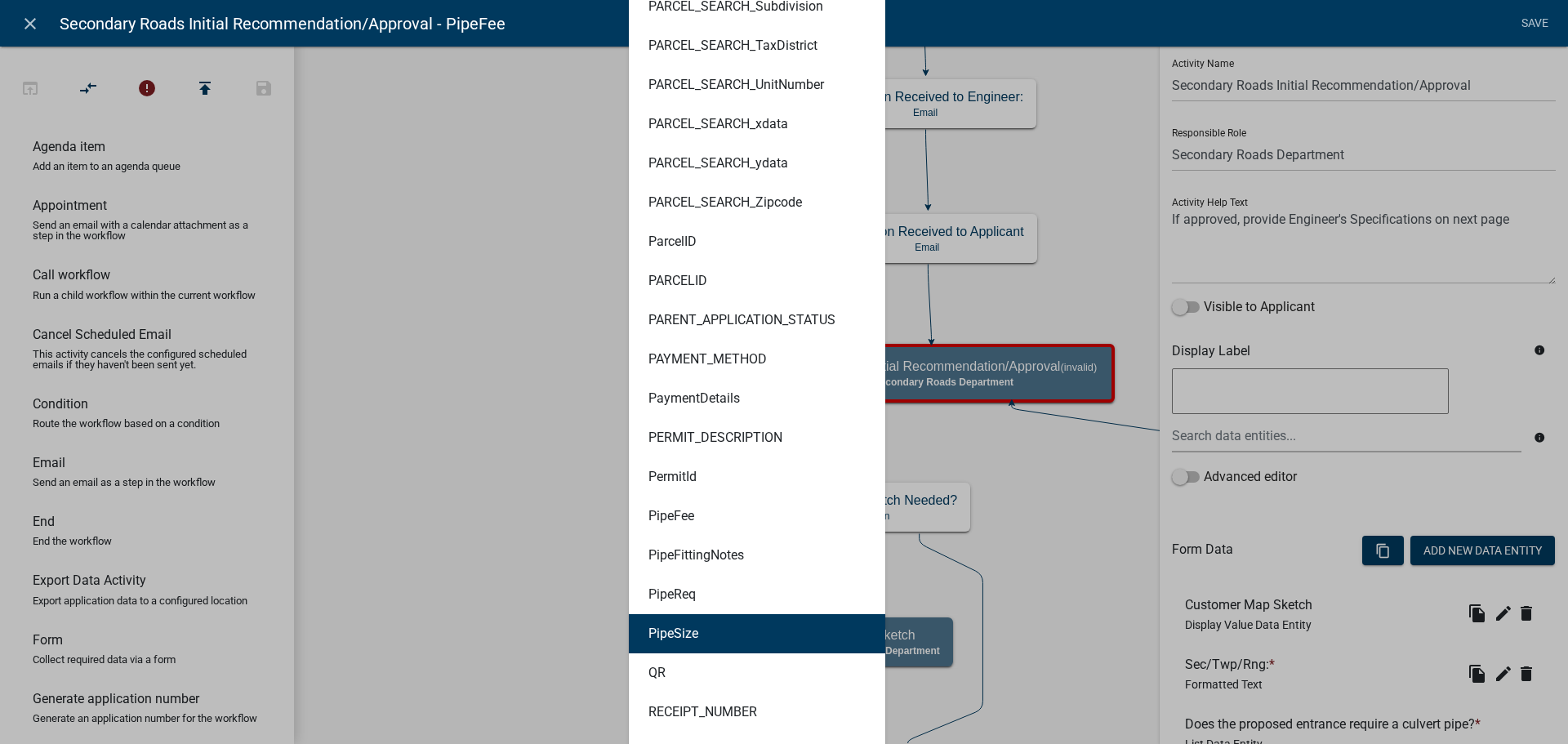
click at [692, 631] on ngb-highlight "PipeSize" at bounding box center [673, 634] width 50 height 13
type textarea "CulvertFeet*PipeSize"
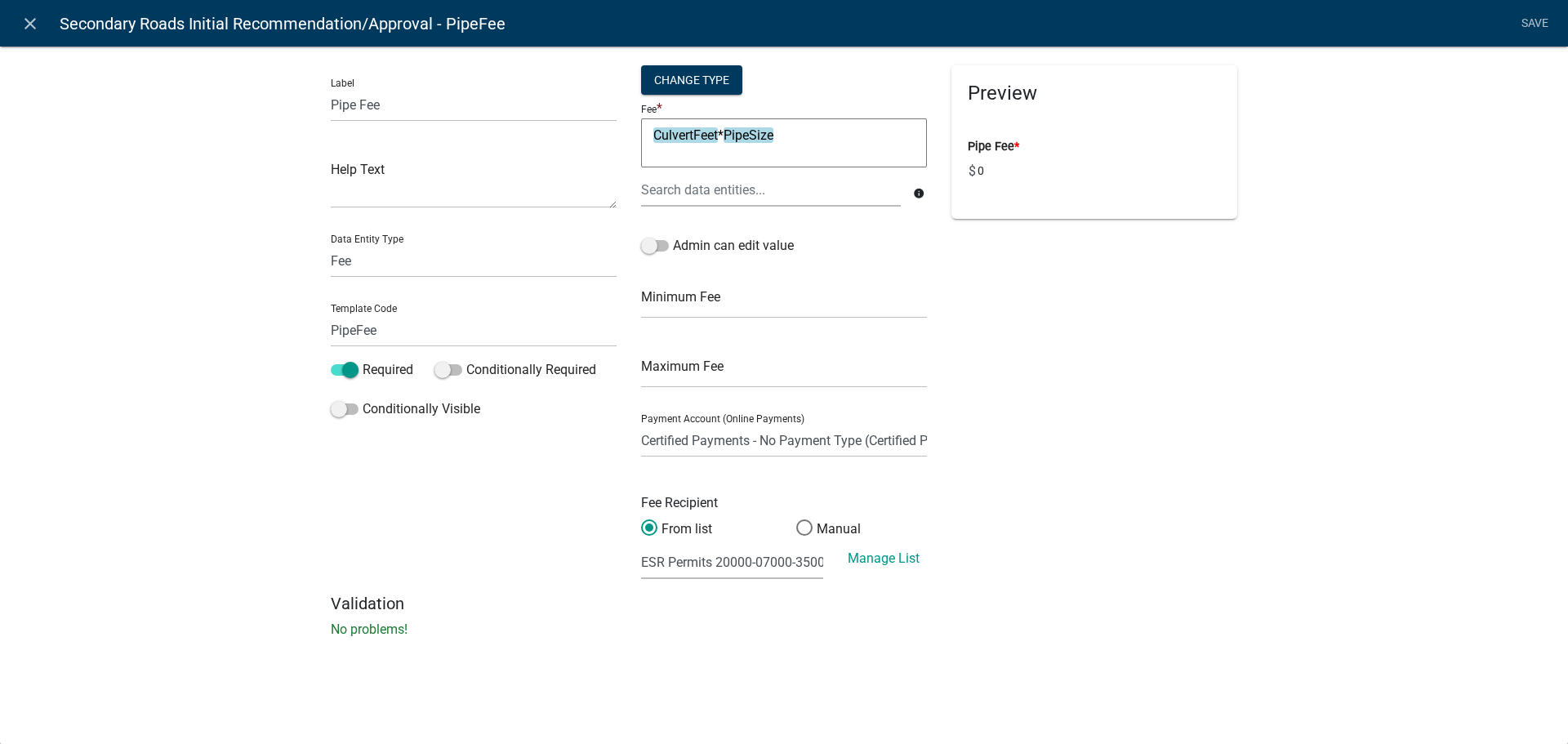
click at [1060, 266] on div "Preview Pipe Fee * $ 0" at bounding box center [1095, 329] width 311 height 529
click at [1537, 22] on link "Save" at bounding box center [1535, 24] width 41 height 31
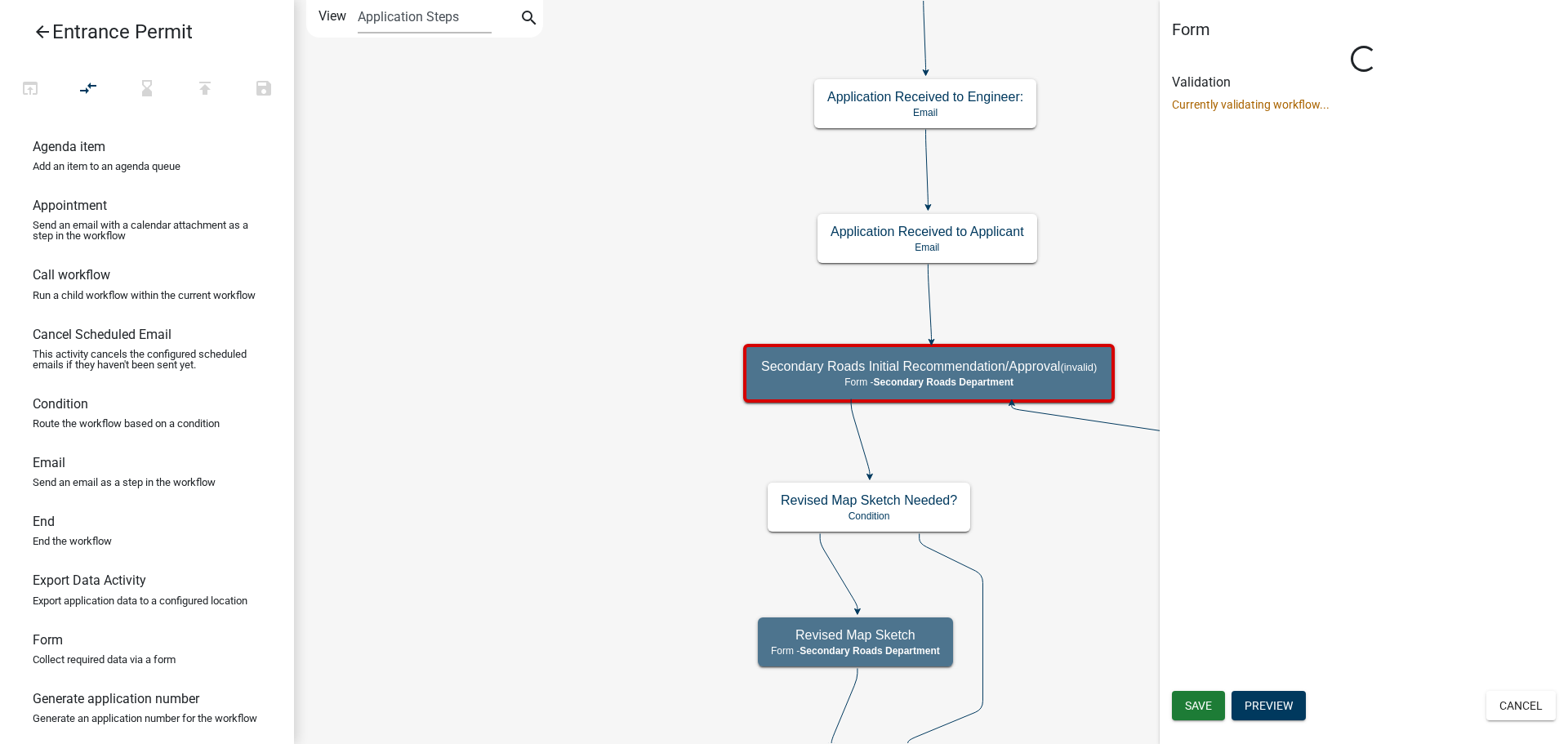
select select "B9F47891-84A2-469C-AE4E-90297C2C901C"
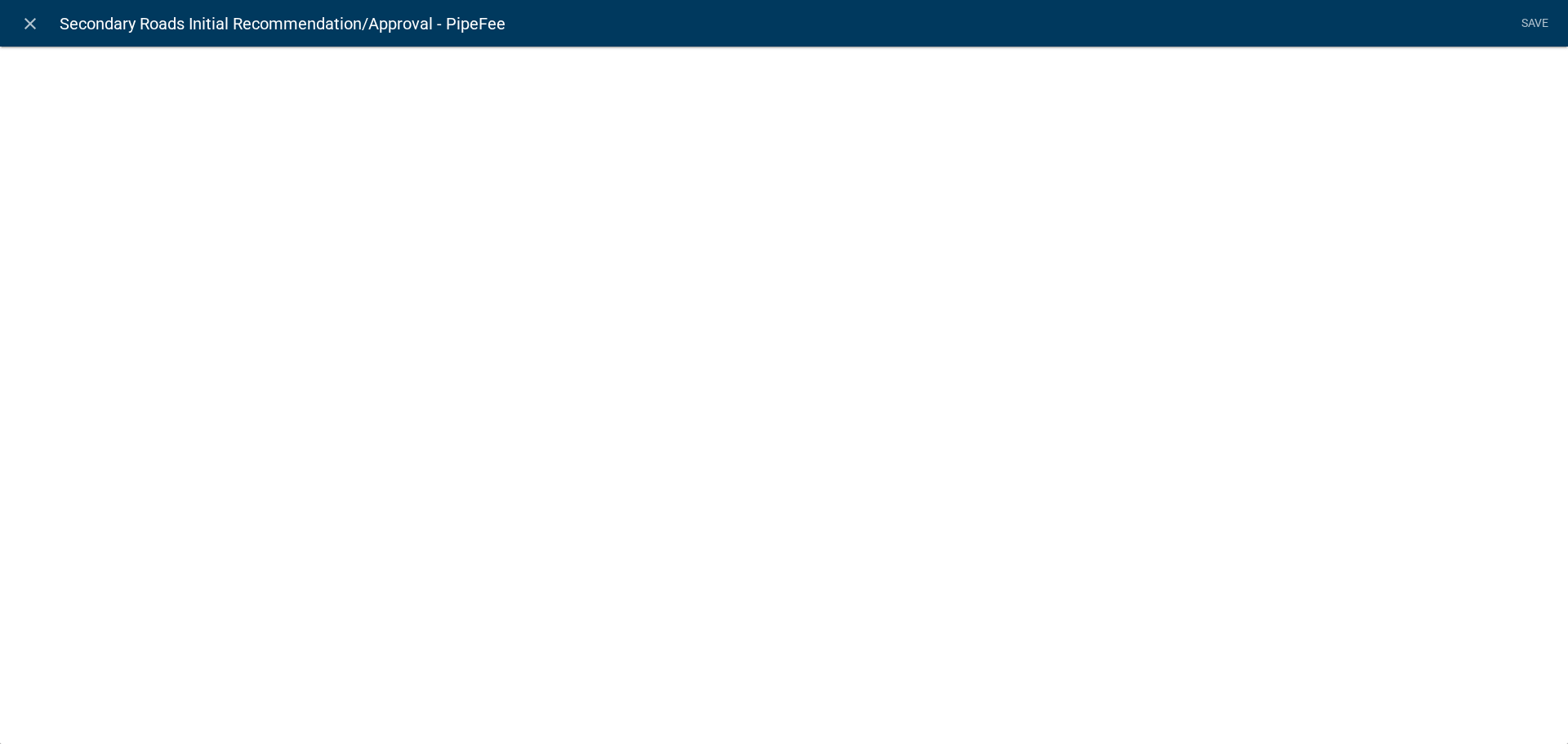
select select "fee"
select select "3: 03b558af-81bf-4c65-9f7a-76f0a3d2a721"
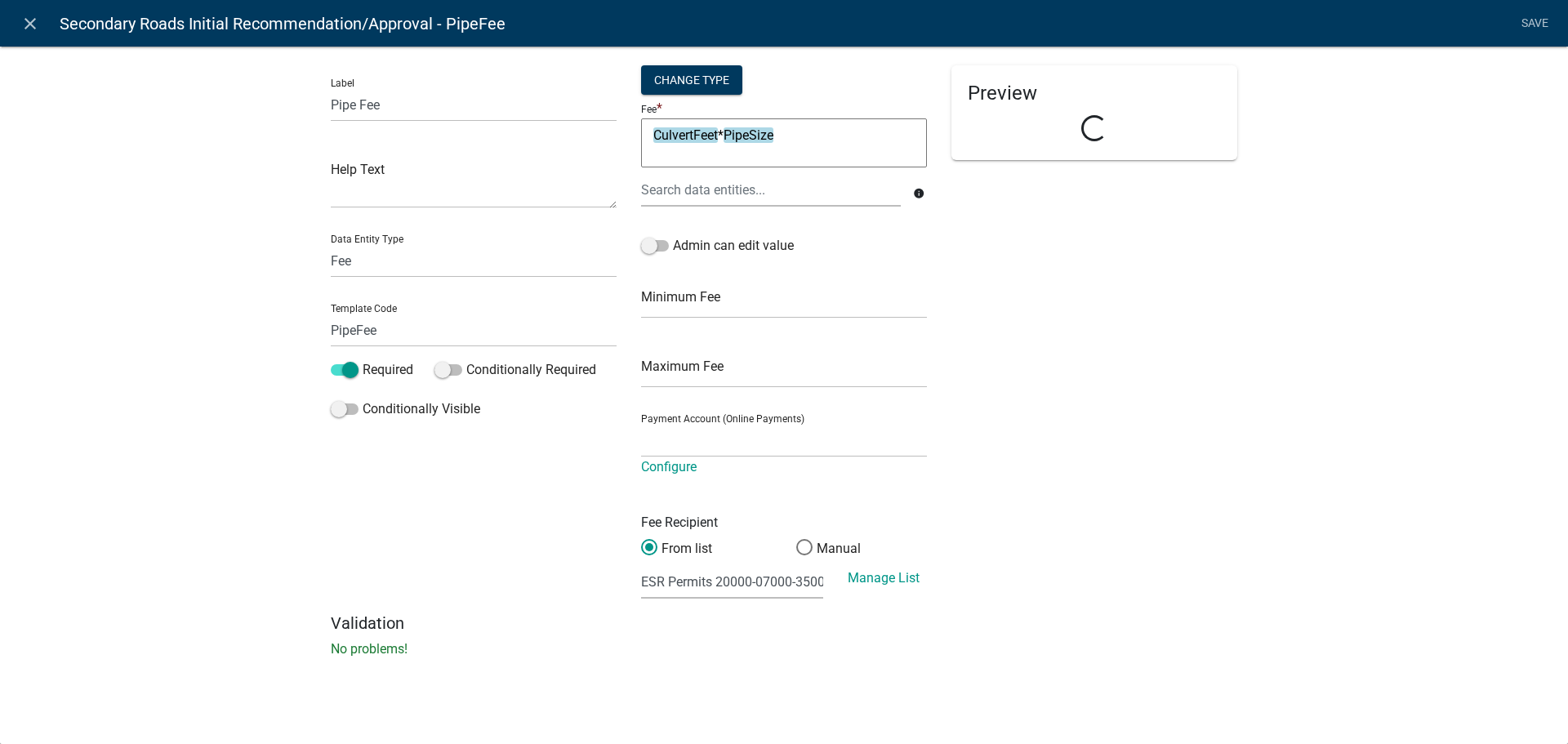
select select "8e3cef55-a899-48ca-bb16-6529227b5fc2"
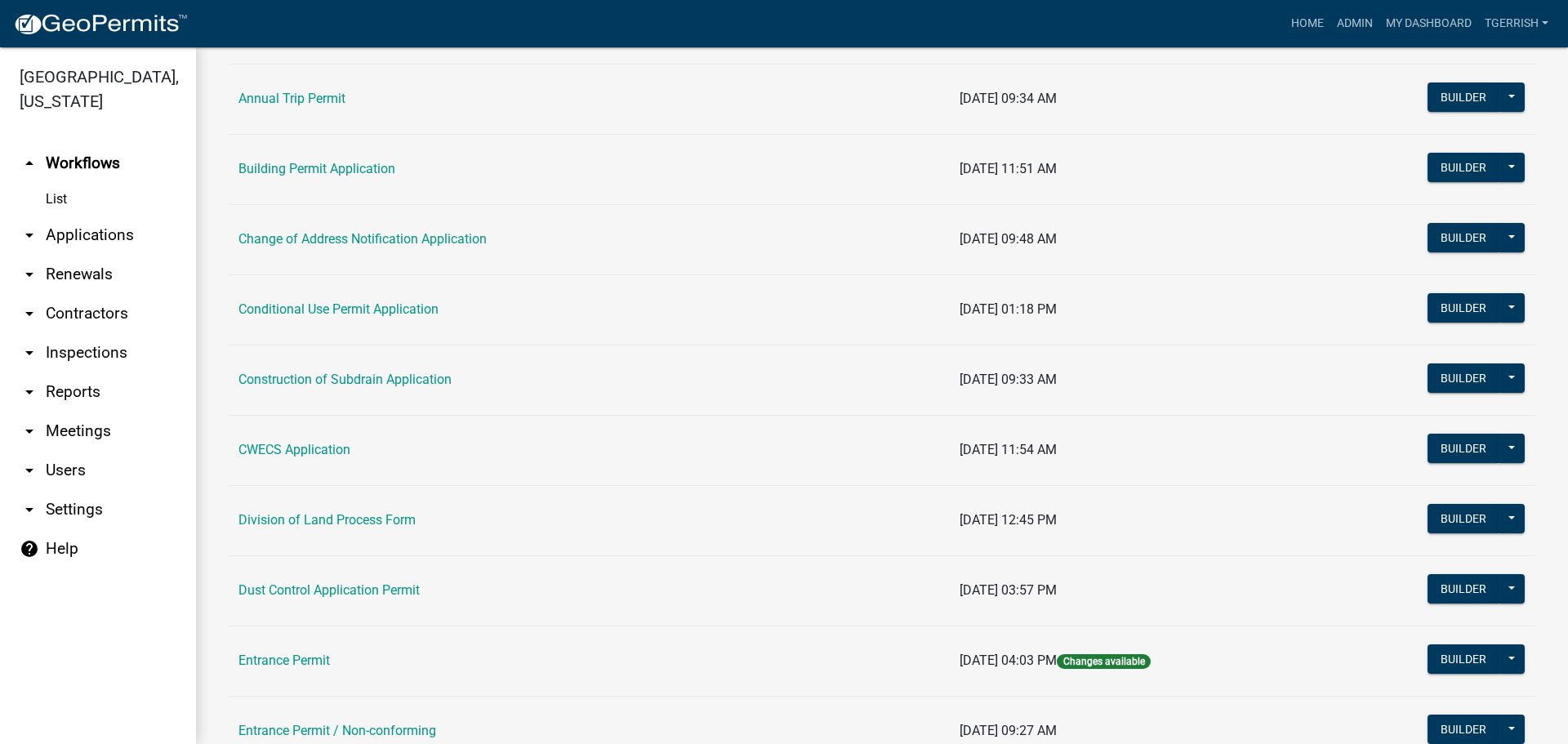
scroll to position [408, 0]
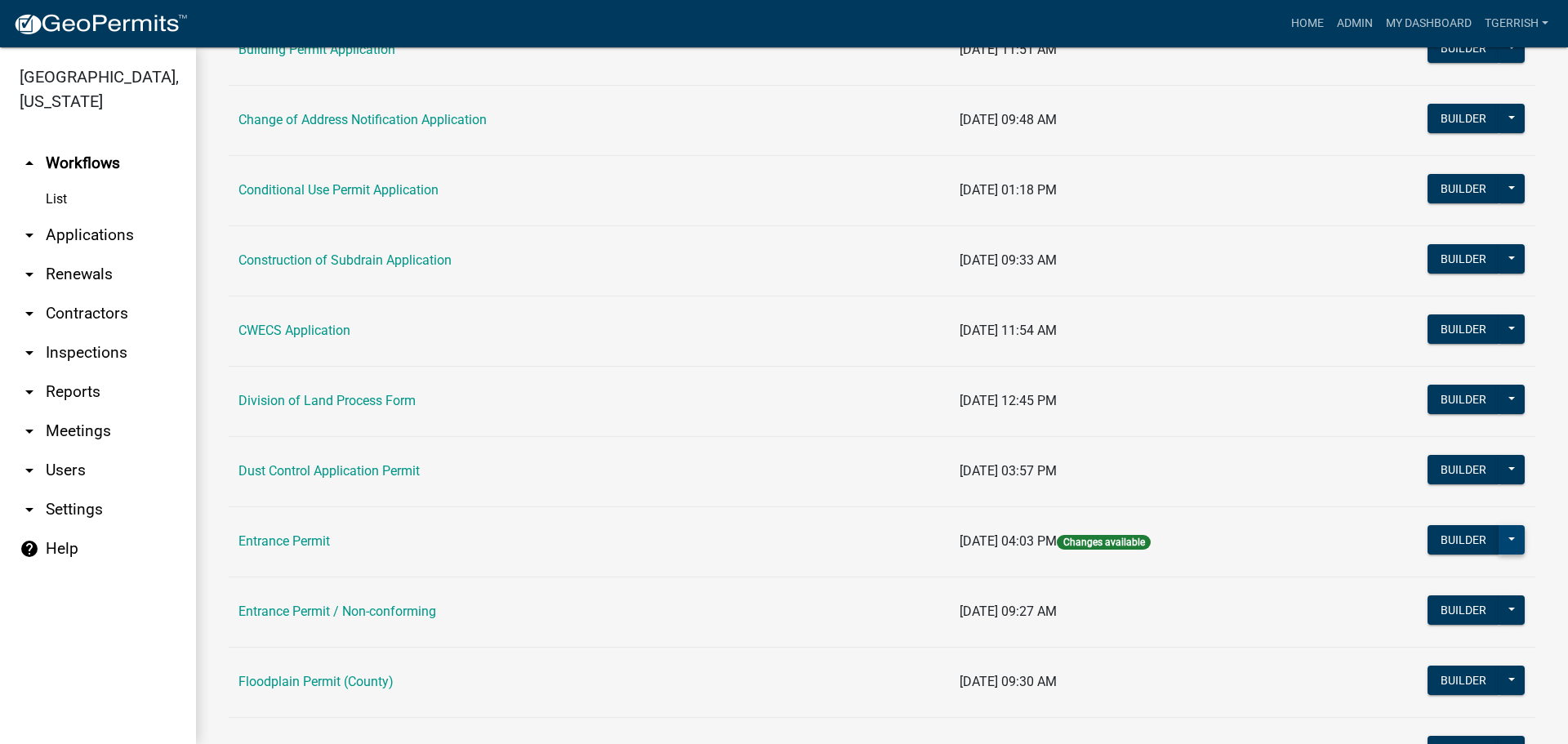
click at [1499, 536] on button at bounding box center [1512, 539] width 26 height 30
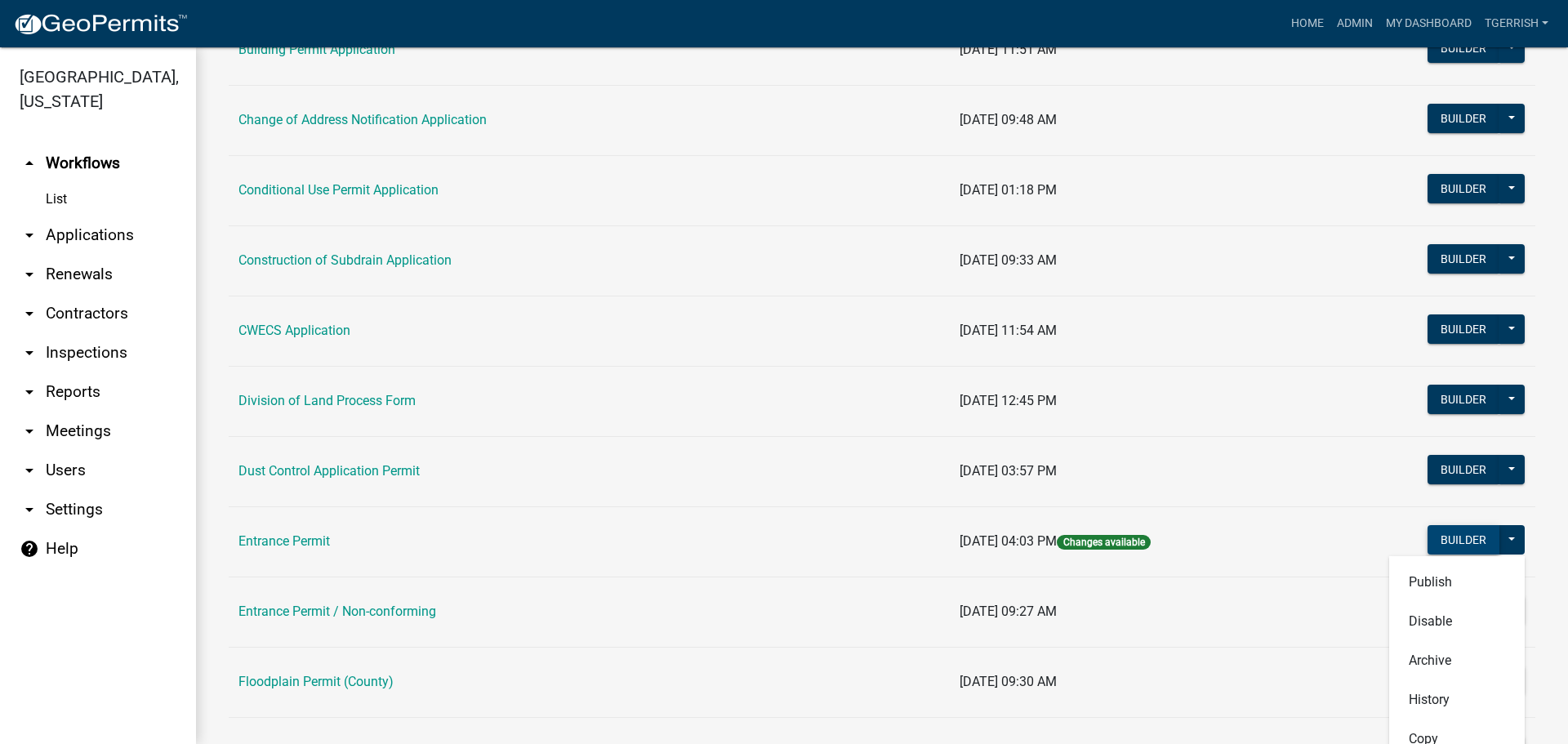
click at [1445, 541] on button "Builder" at bounding box center [1464, 539] width 72 height 30
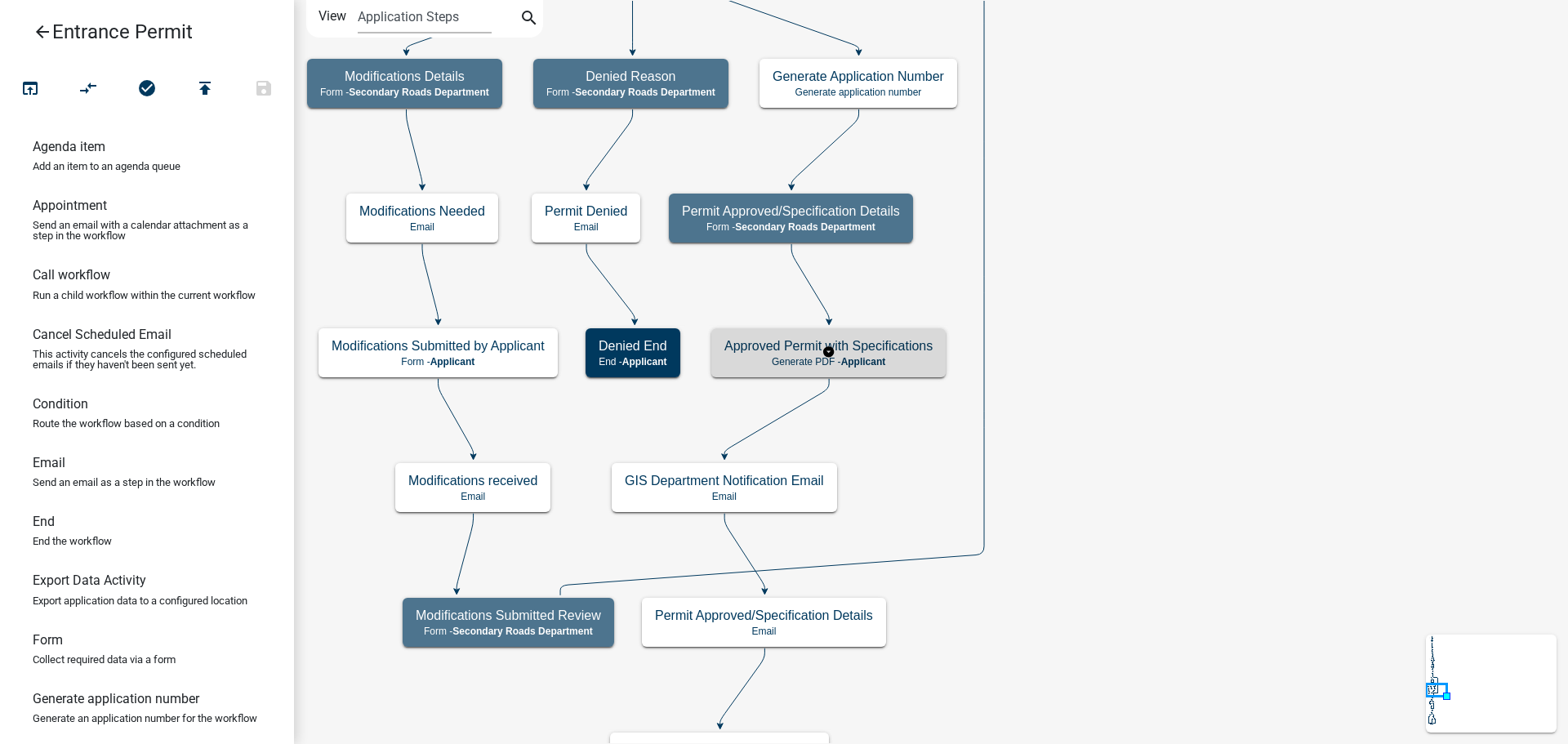
click at [868, 357] on span "Applicant" at bounding box center [863, 362] width 45 height 11
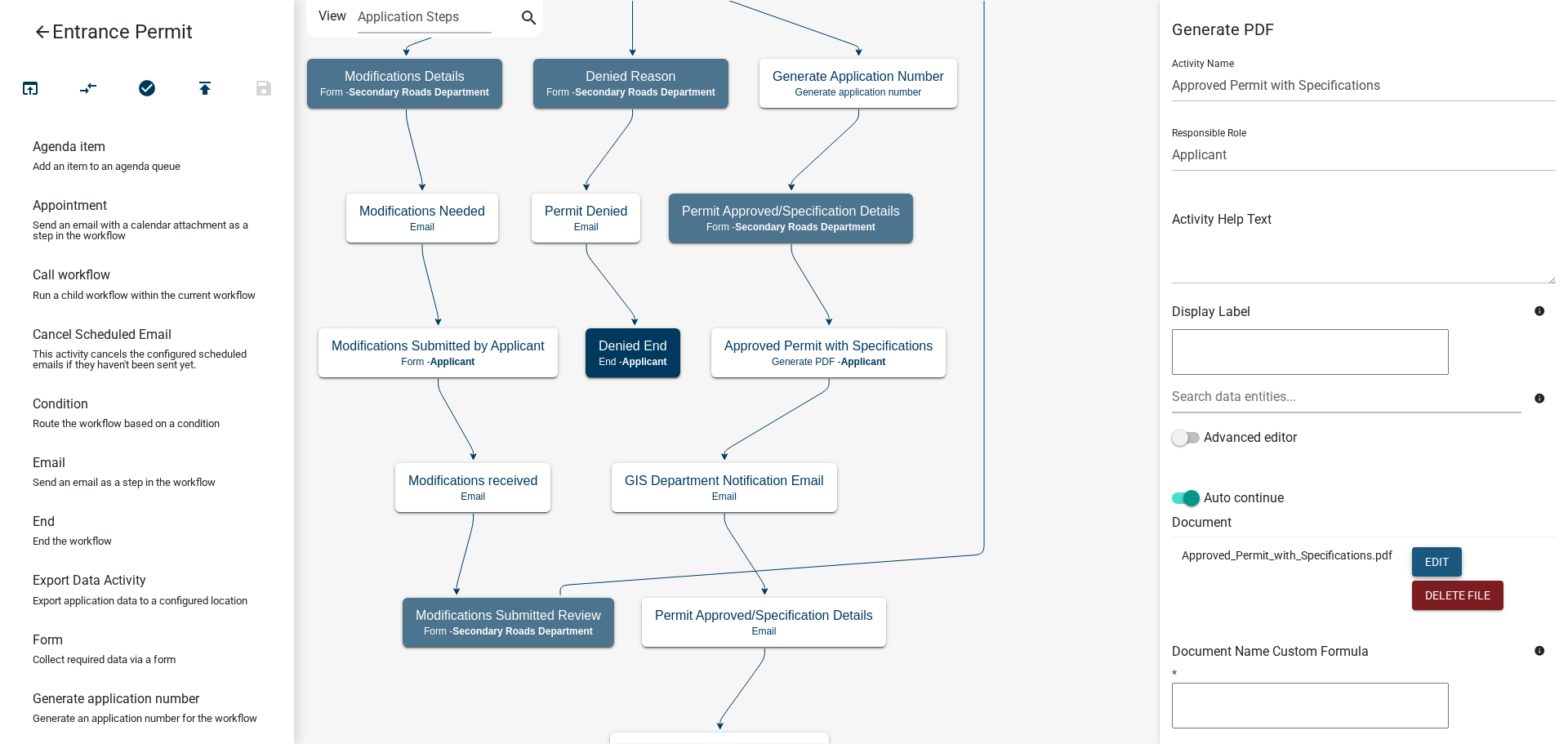
click at [1440, 560] on button "Edit" at bounding box center [1437, 561] width 50 height 30
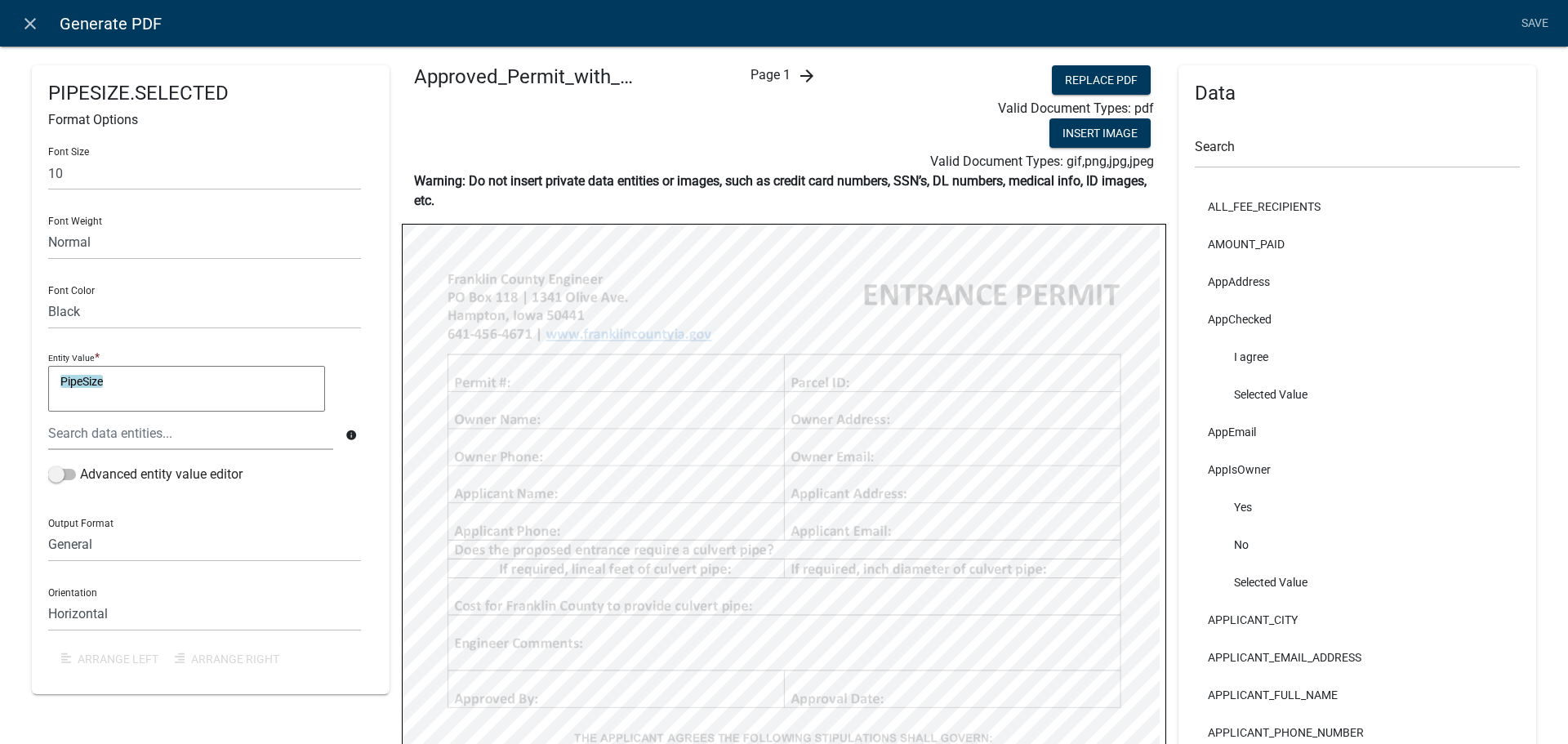
select select "3"
click at [31, 21] on icon "close" at bounding box center [30, 24] width 20 height 20
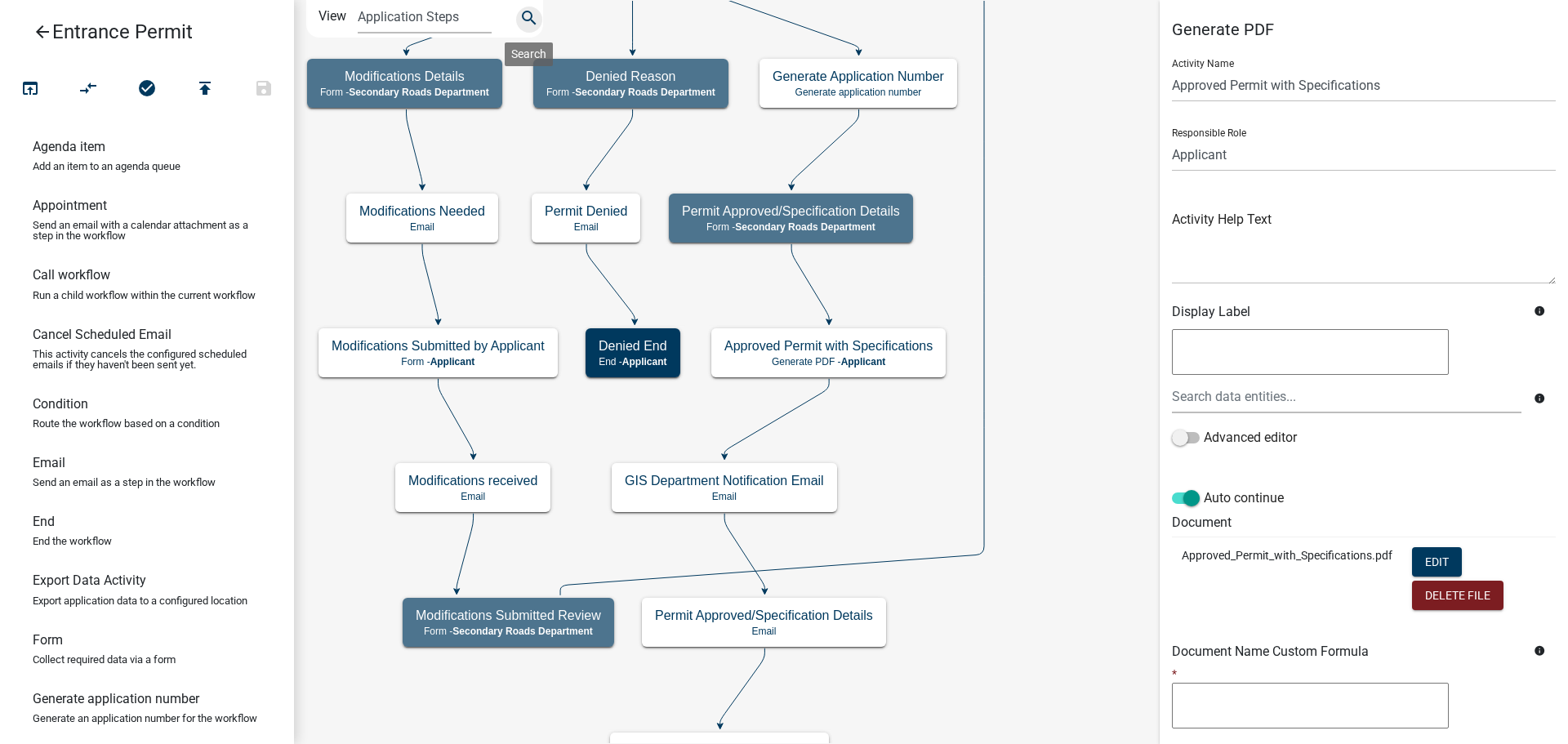
click at [525, 12] on icon "search" at bounding box center [529, 20] width 20 height 23
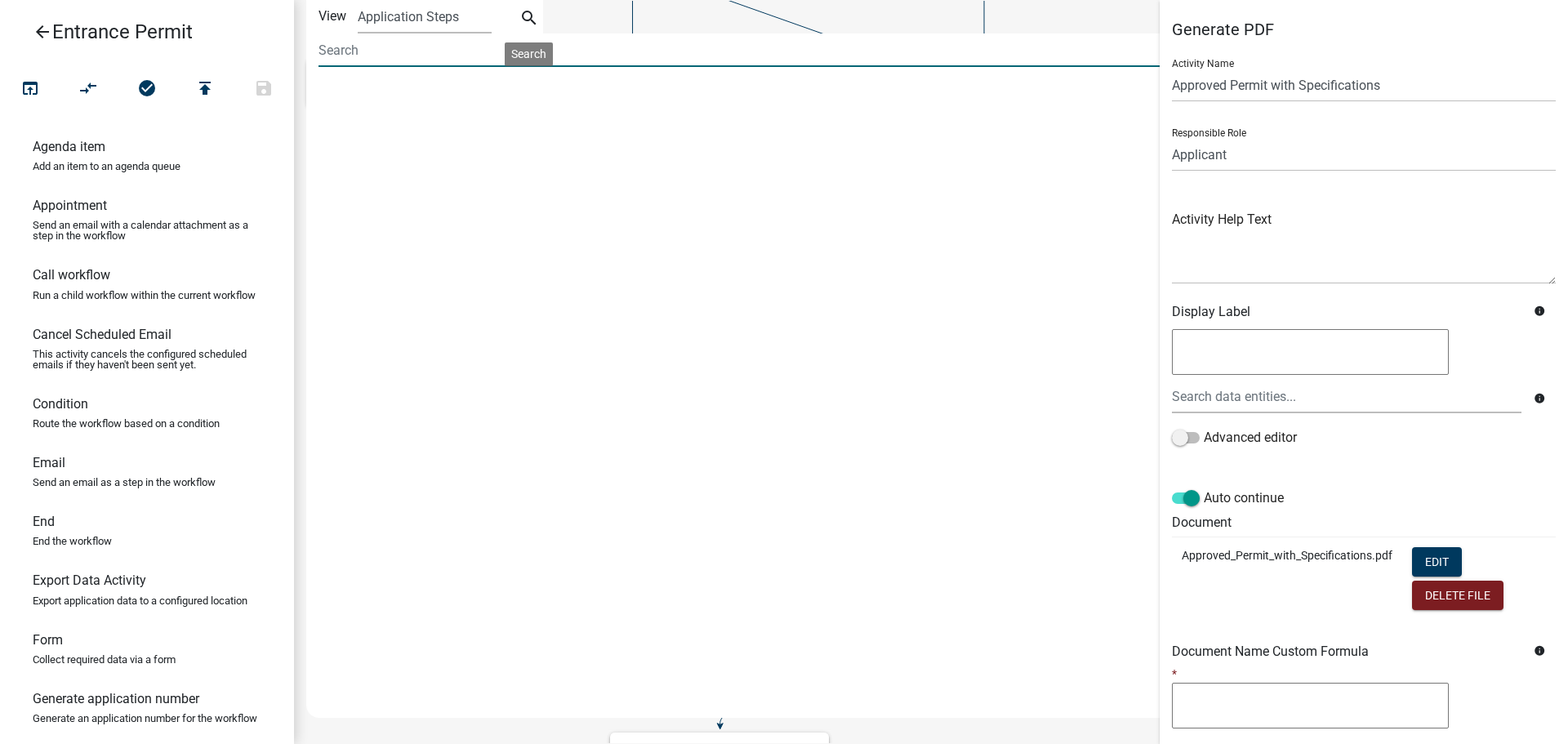
click at [406, 57] on input at bounding box center [751, 50] width 867 height 33
type input "Pipe"
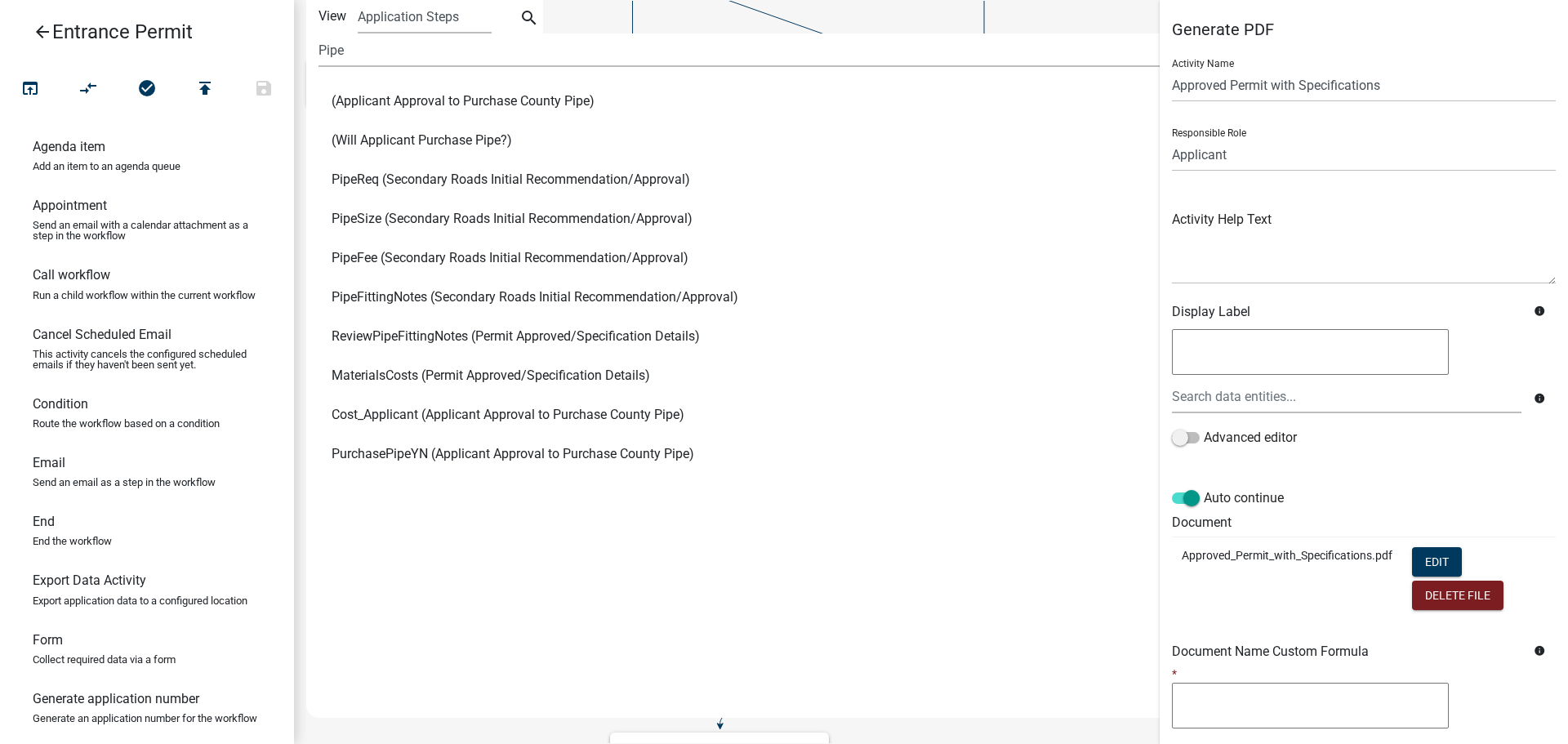
click at [371, 214] on span "PipeSize (Secondary Roads Initial Recommendation/Approval)" at bounding box center [512, 219] width 361 height 13
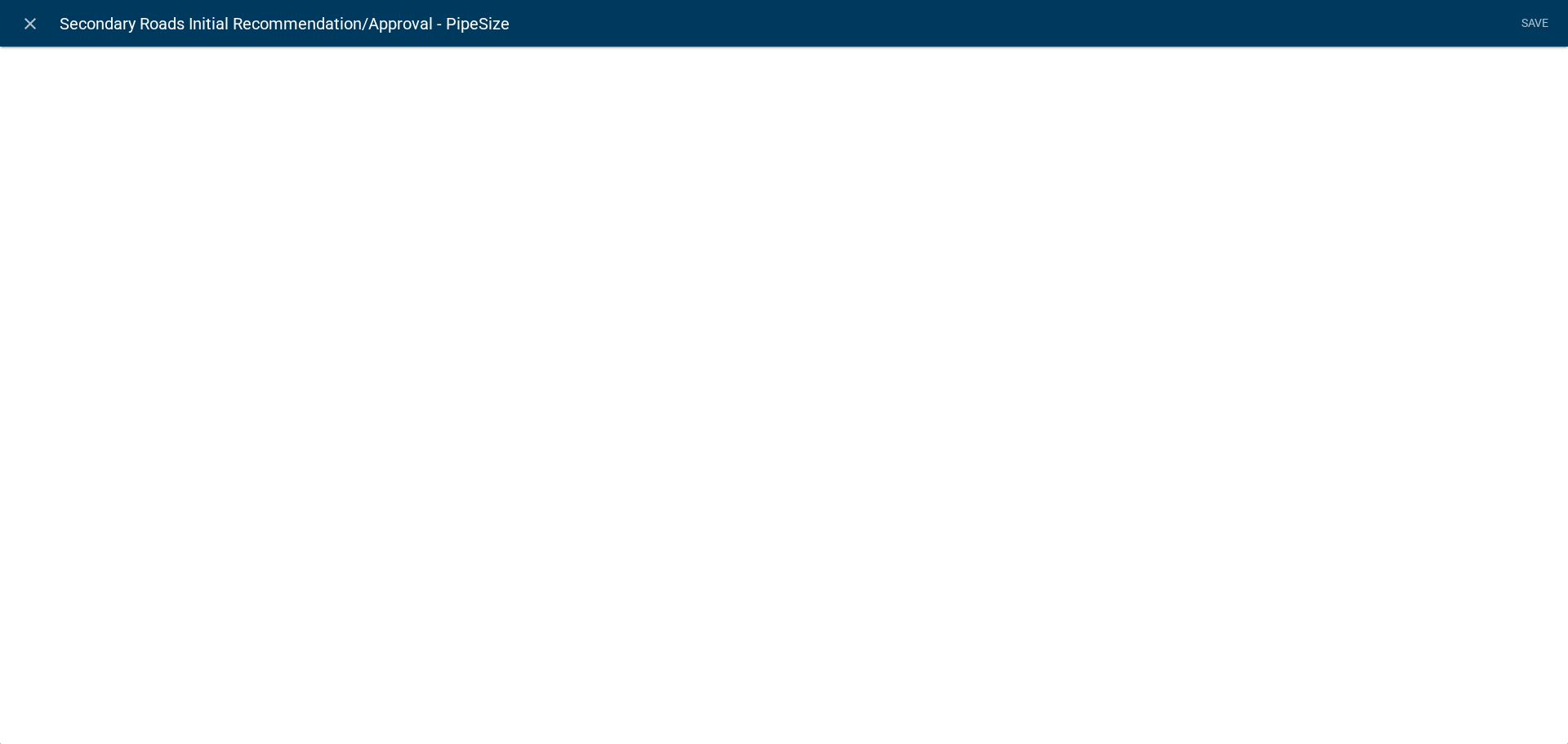
select select "list-data"
select select "custom-list-759ffb60-0003-4bd9-b696-2a0896024925"
select select
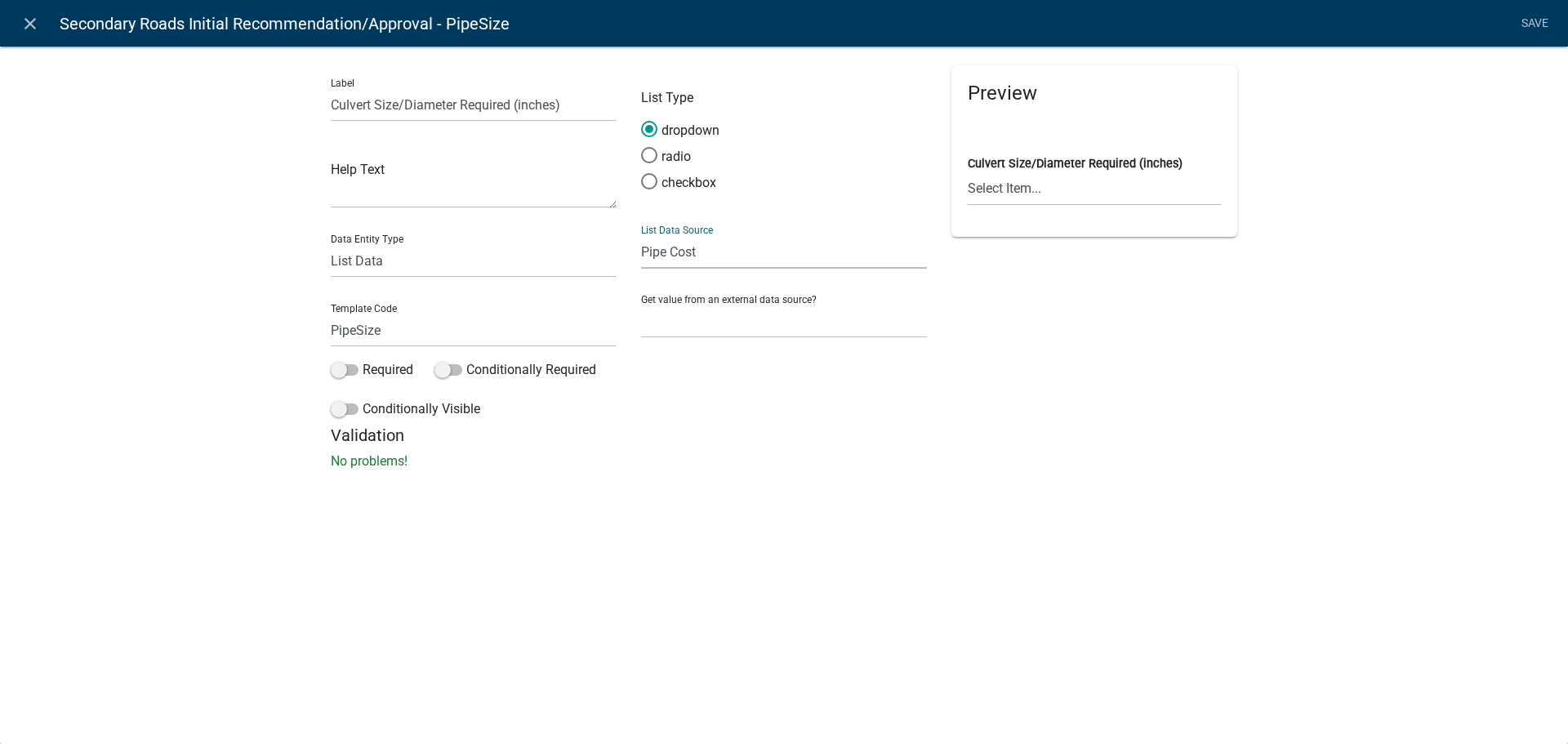
click at [654, 252] on select "State List Apron Size Assessor Reviewers Auditor Reviewer Band Cost Band Size C…" at bounding box center [784, 252] width 286 height 33
select select "custom-list-c29832f1-bb10-4335-8bbd-7c3eb5792469"
click at [642, 235] on select "State List Apron Size Assessor Reviewers Auditor Reviewer Band Cost Band Size C…" at bounding box center [784, 252] width 286 height 33
click at [1523, 19] on link "Save" at bounding box center [1535, 24] width 41 height 31
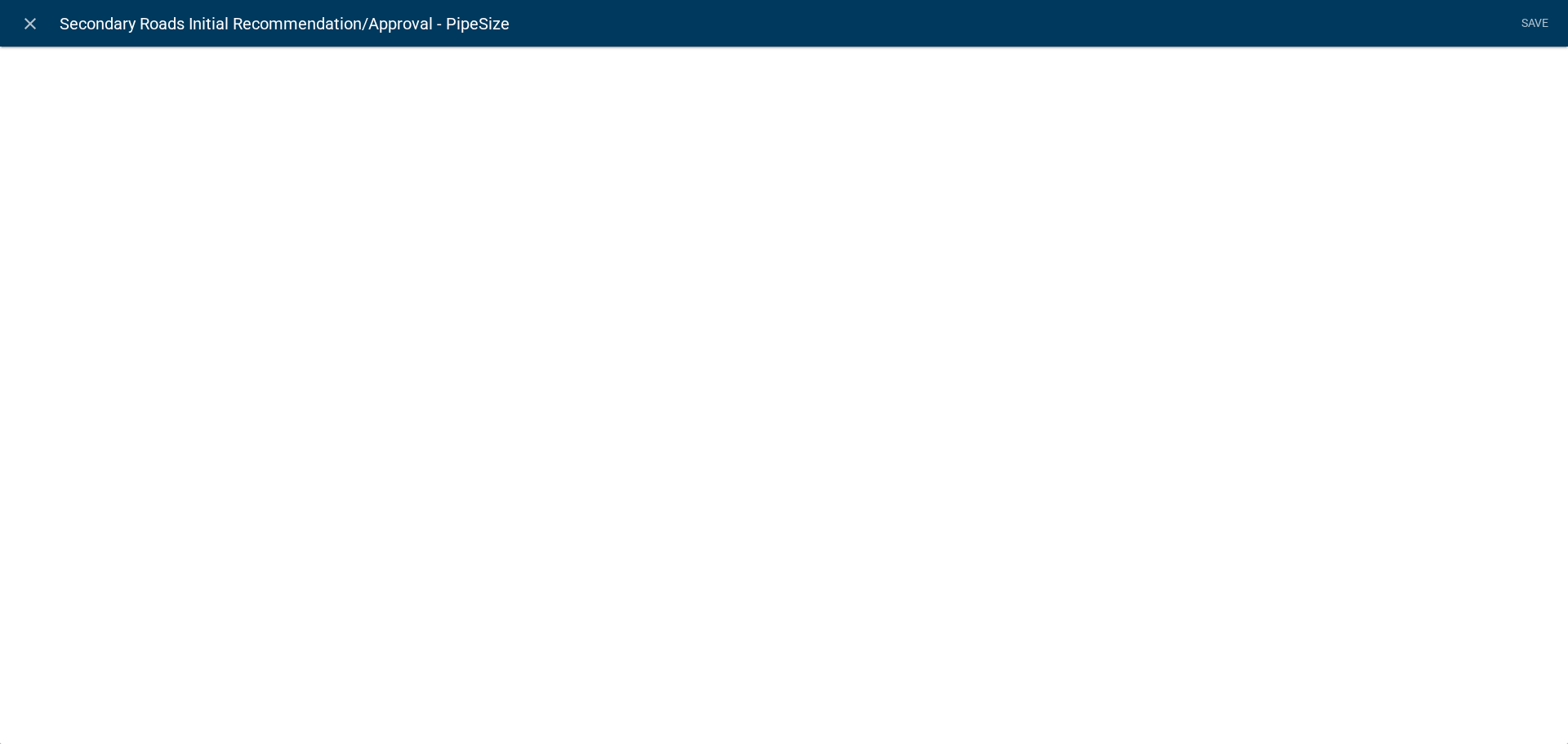
select select "list-data"
select select "custom-list-c29832f1-bb10-4335-8bbd-7c3eb5792469"
select select
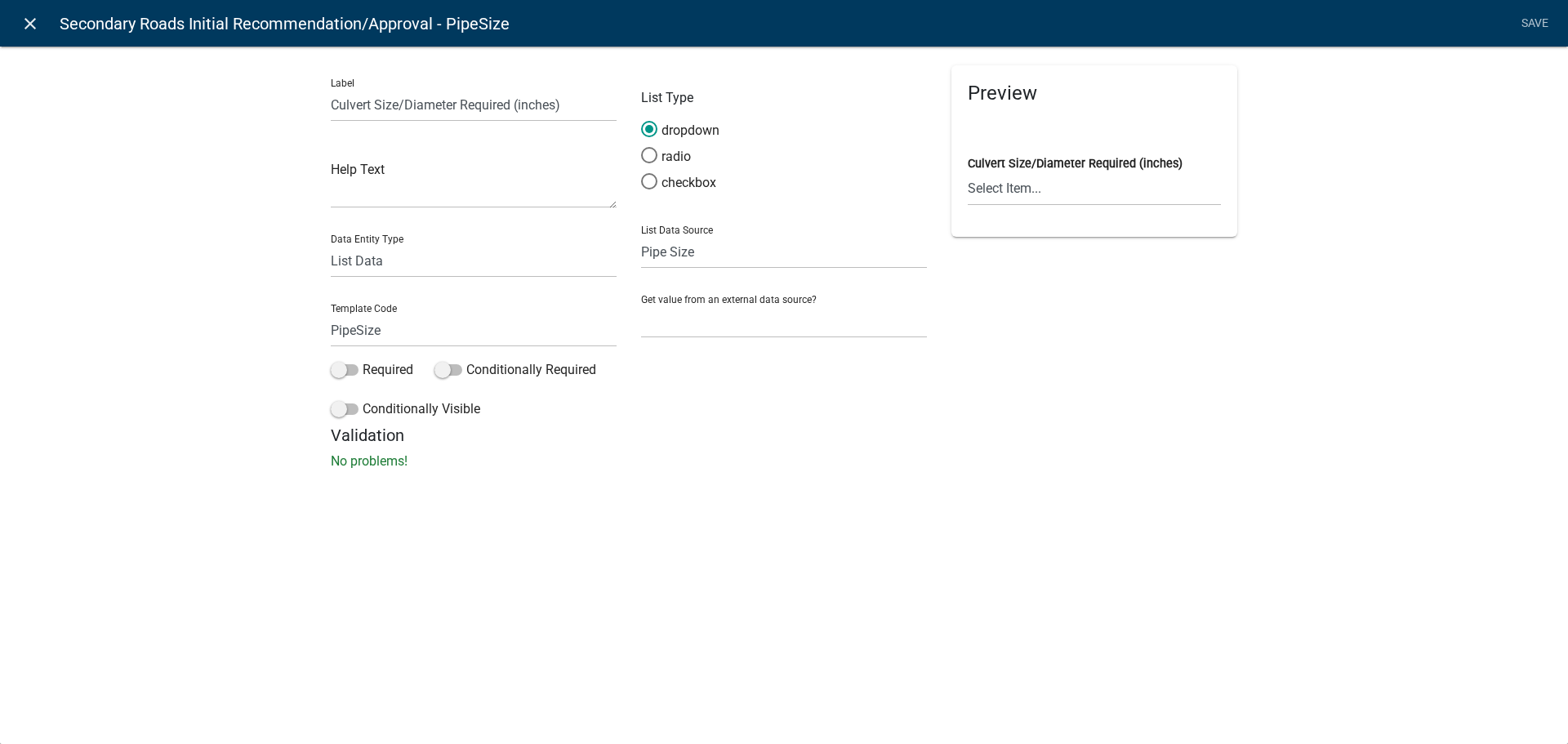
click at [30, 25] on icon "close" at bounding box center [30, 24] width 20 height 20
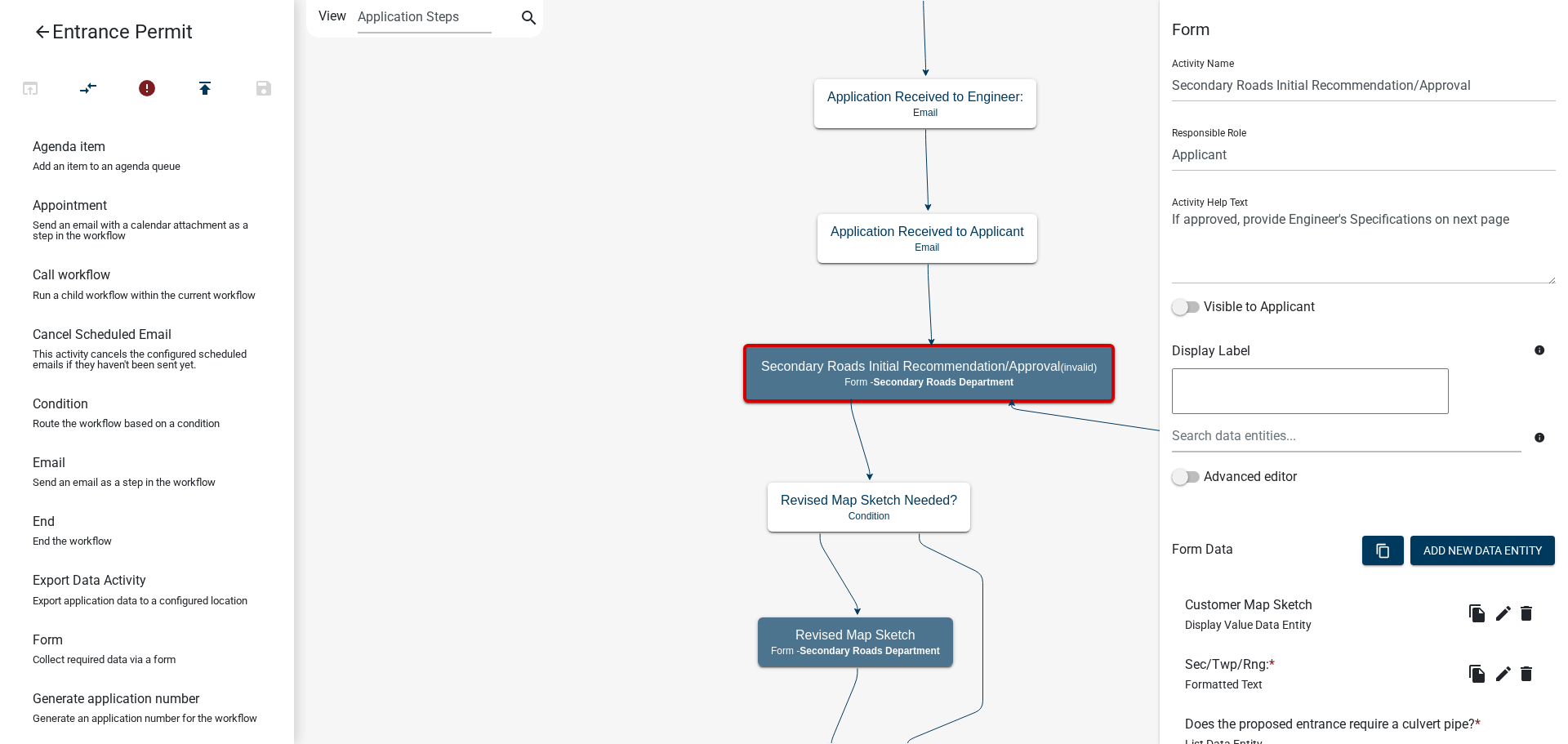
click at [42, 35] on icon "arrow_back" at bounding box center [42, 33] width 20 height 23
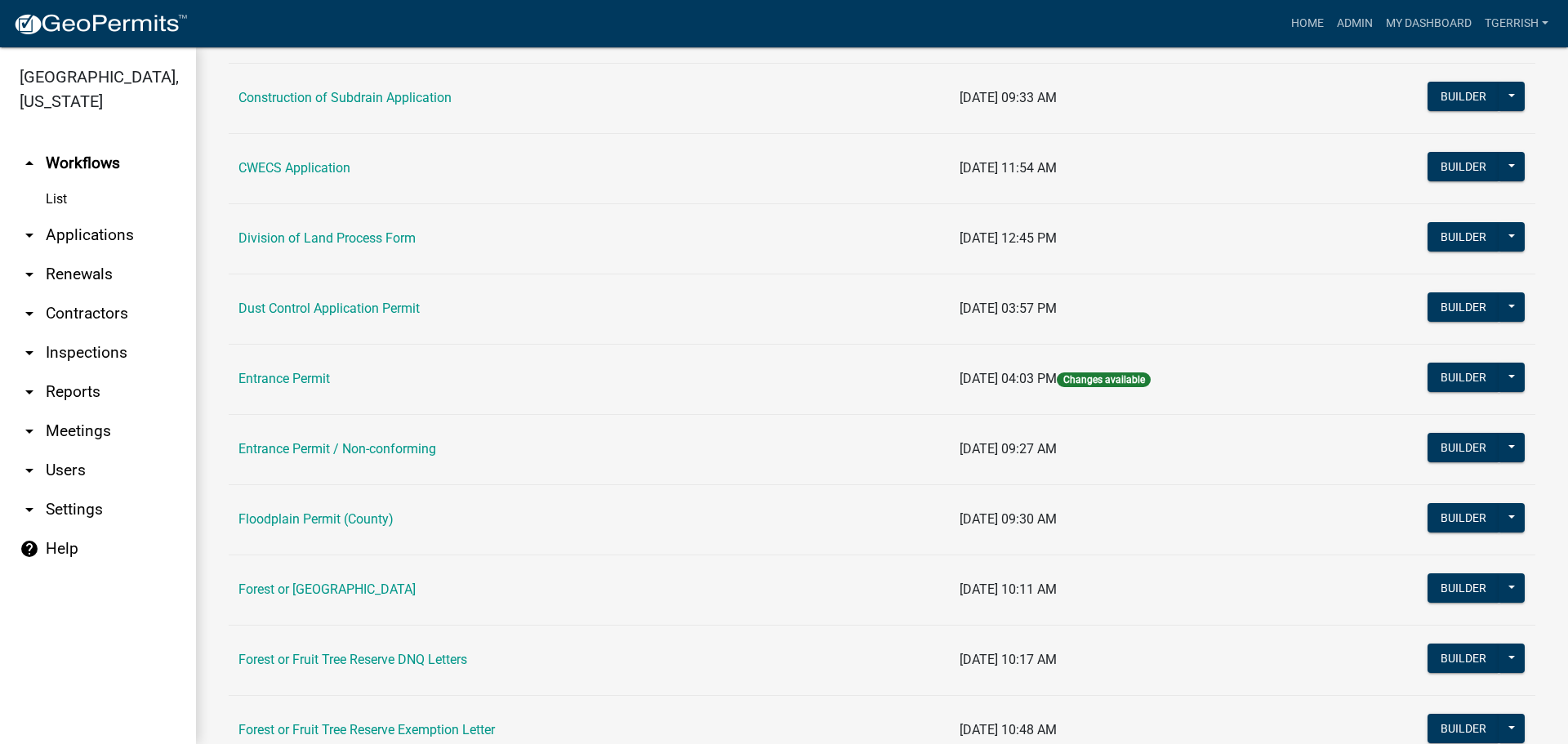
scroll to position [572, 0]
click at [31, 539] on icon "help" at bounding box center [30, 549] width 20 height 20
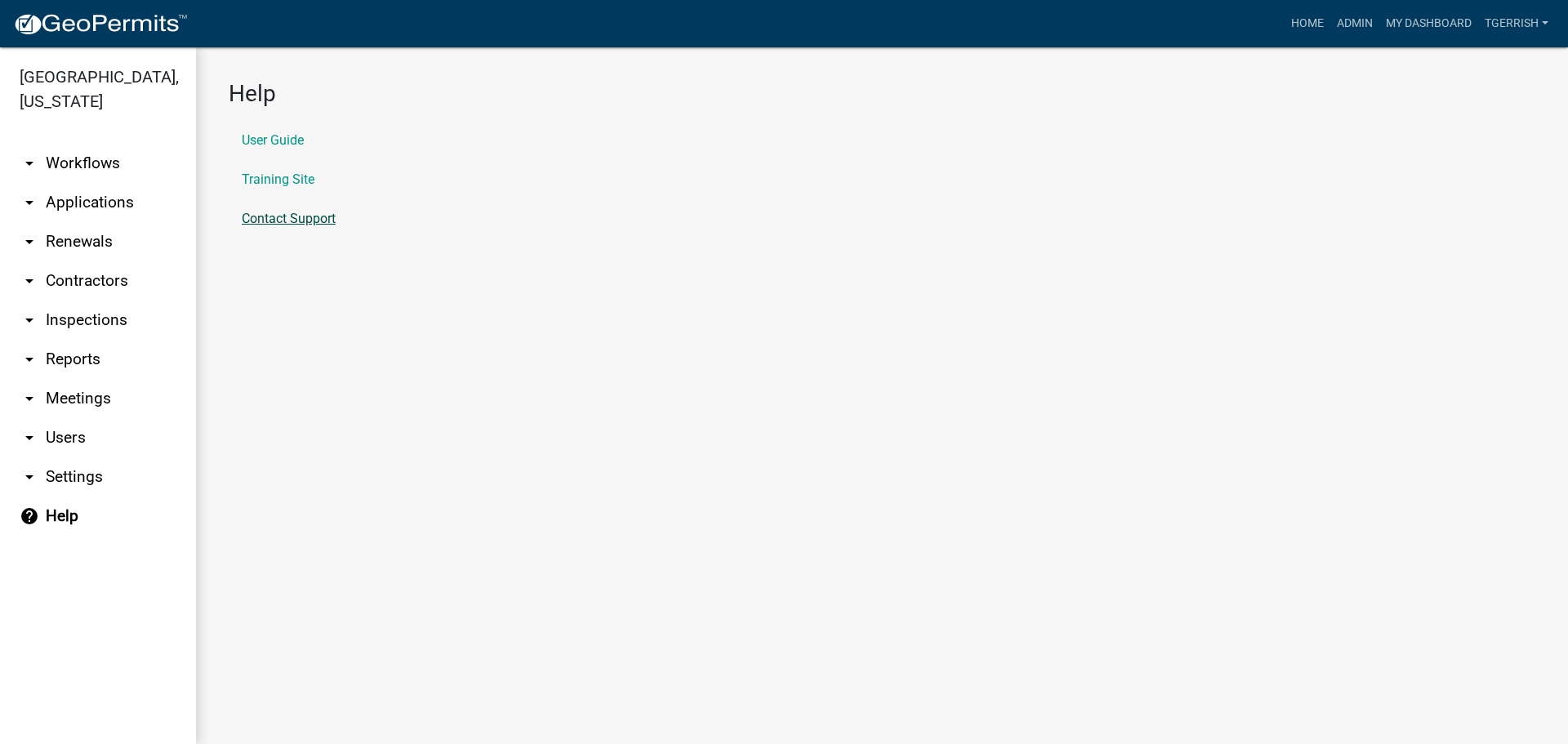
click at [280, 217] on link "Contact Support" at bounding box center [289, 219] width 94 height 13
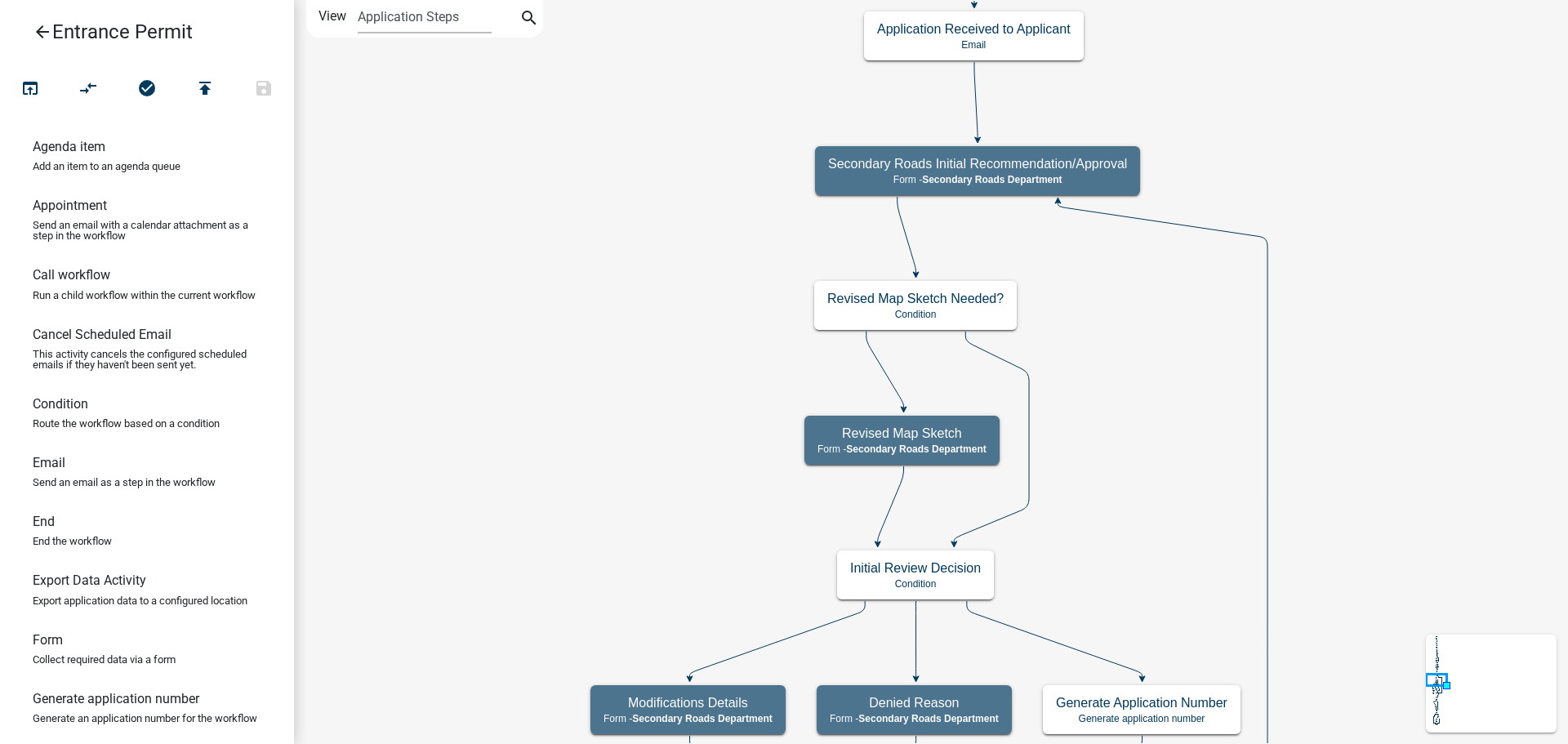
click at [42, 35] on icon "arrow_back" at bounding box center [42, 33] width 20 height 23
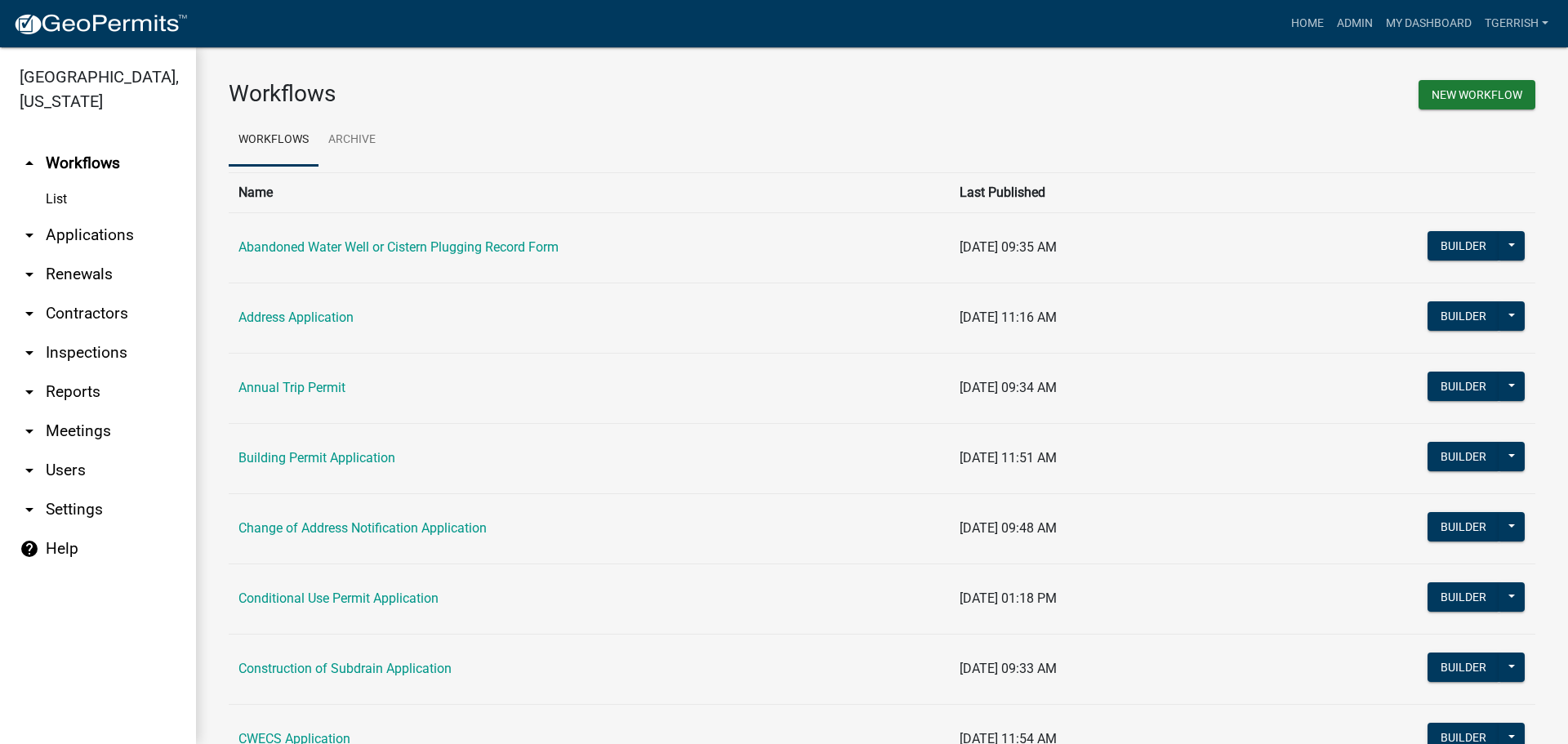
click at [32, 500] on icon "arrow_drop_down" at bounding box center [30, 510] width 20 height 20
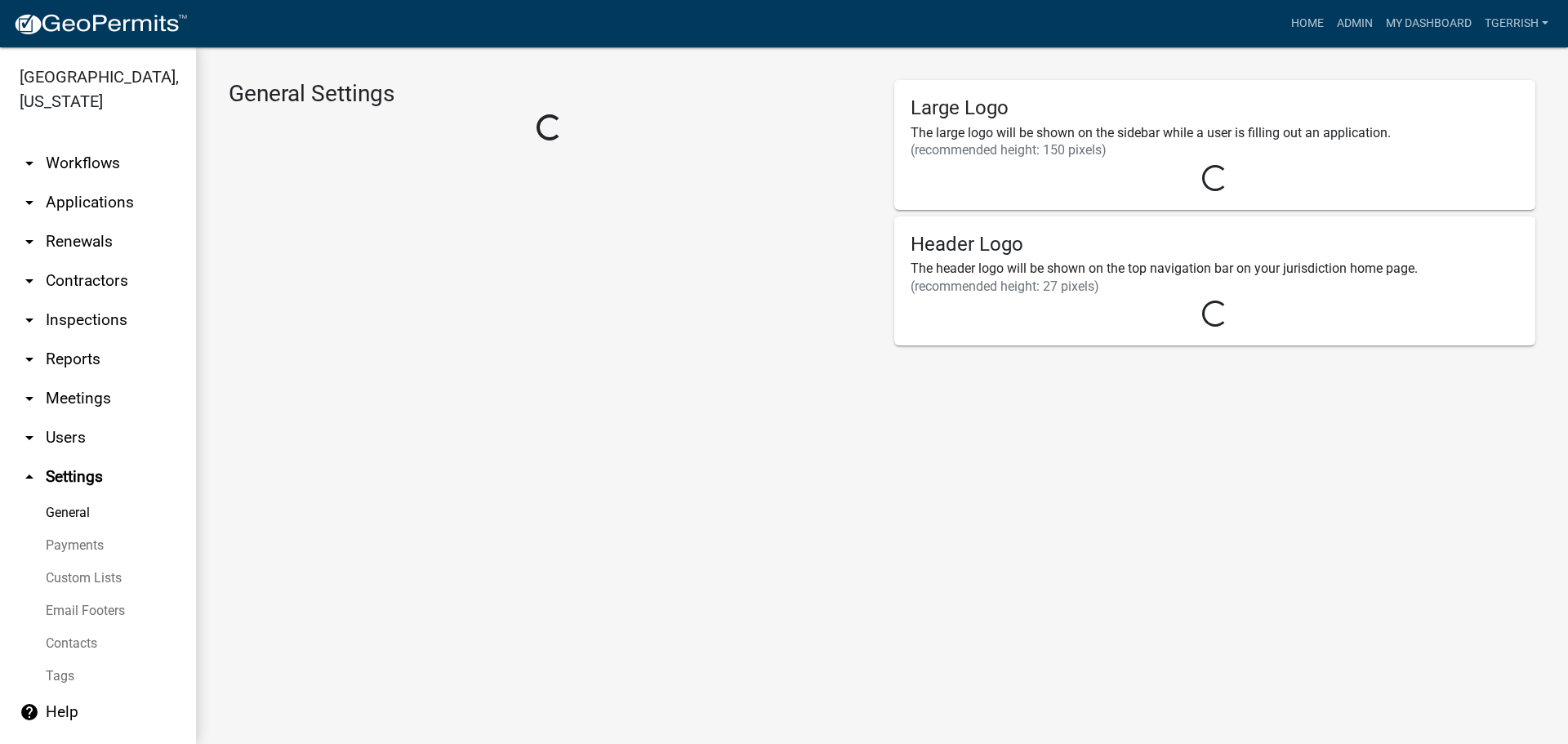
select select "IA"
select select "Central Standard Time"
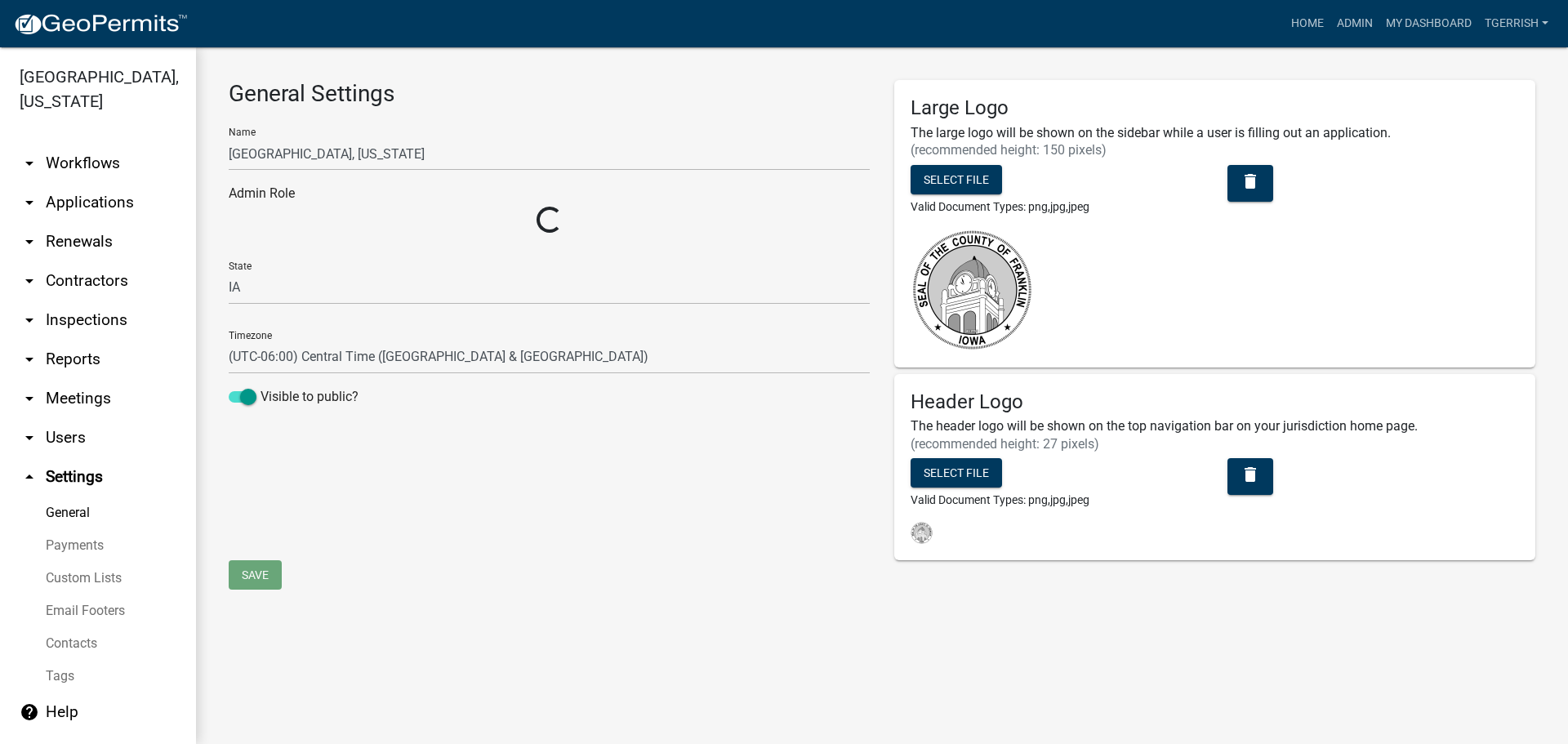
select select "9cfedb06-fa9e-4ae8-94fb-d87b1520aca3"
click at [79, 562] on link "Custom Lists" at bounding box center [98, 579] width 196 height 33
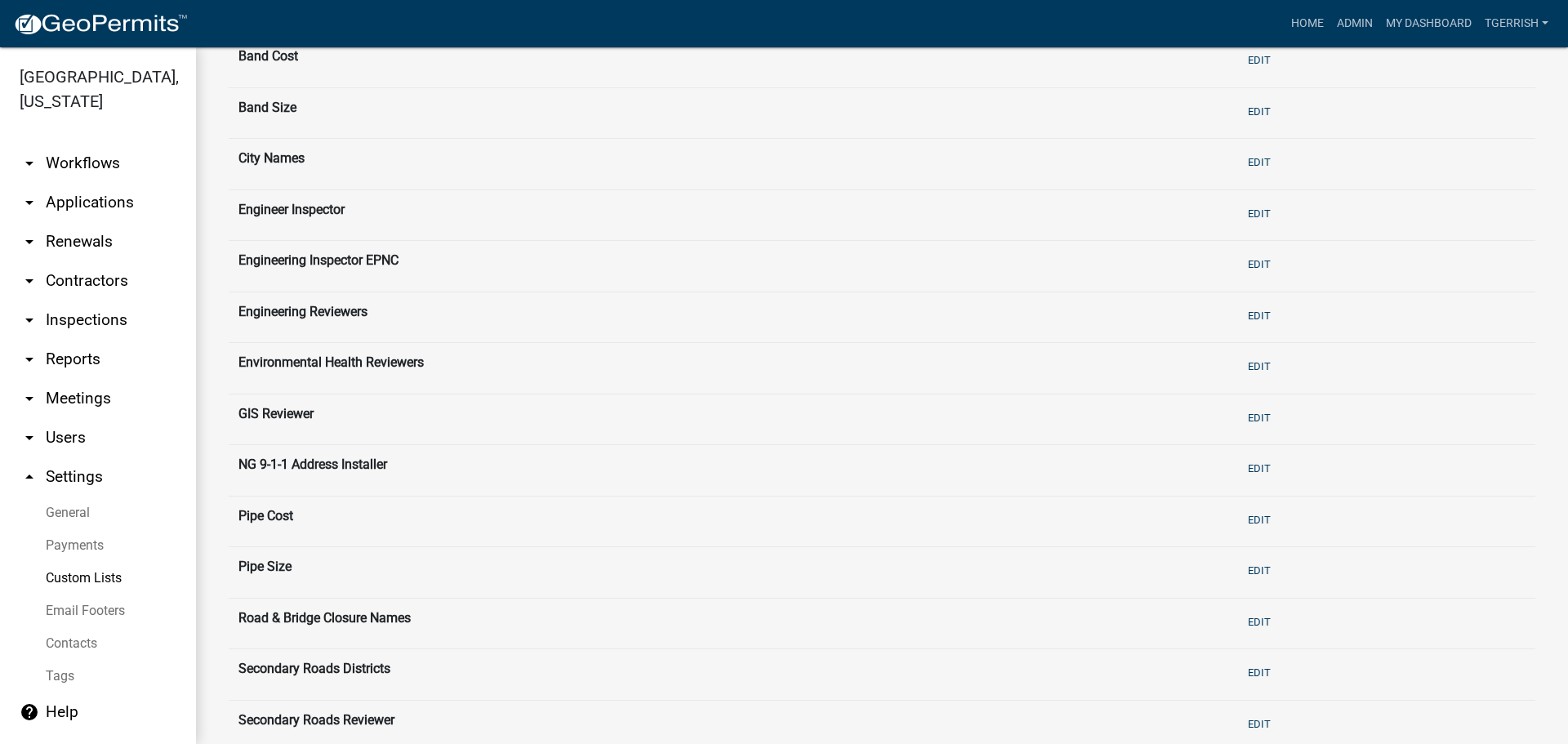
scroll to position [327, 0]
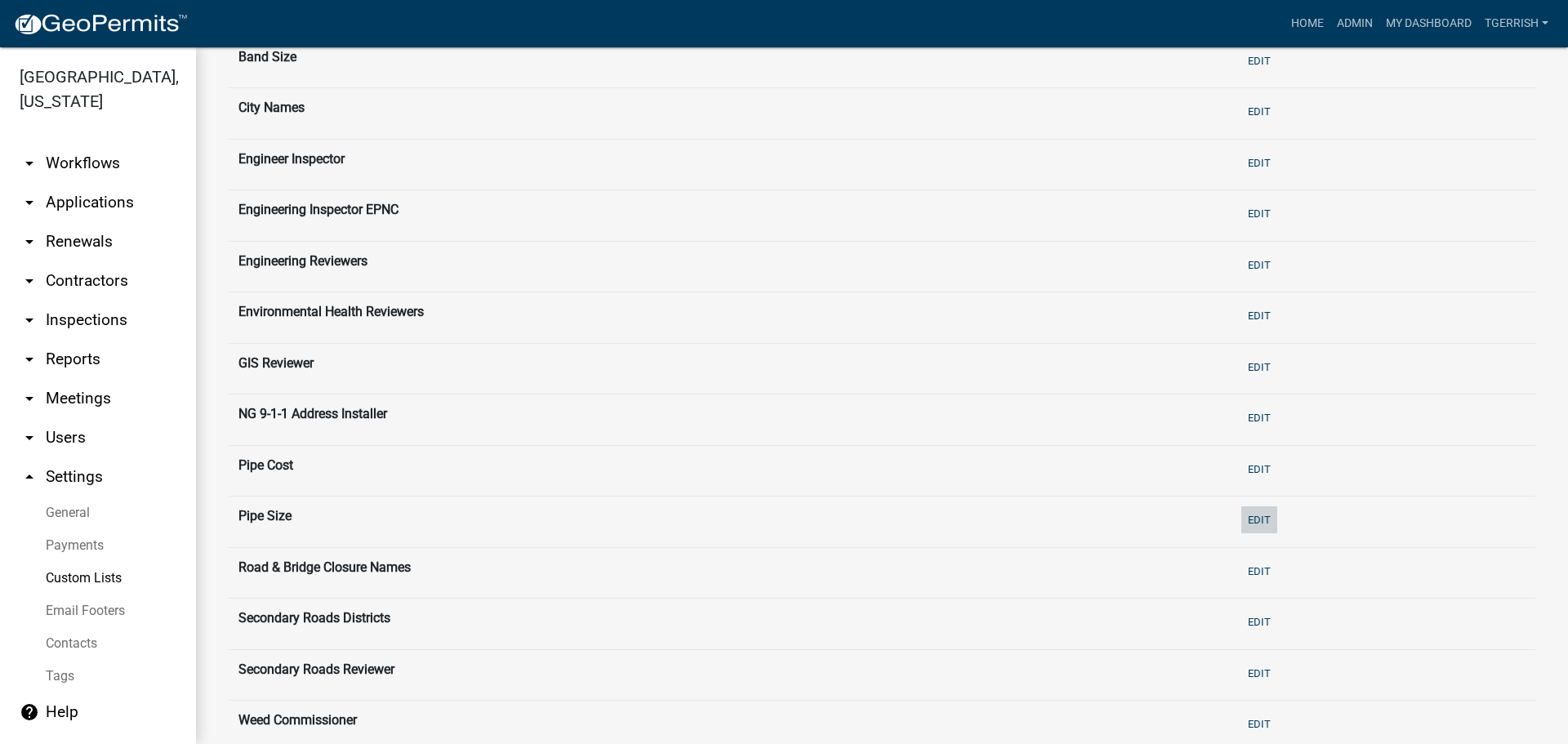
click at [1252, 524] on button "Edit" at bounding box center [1260, 520] width 36 height 27
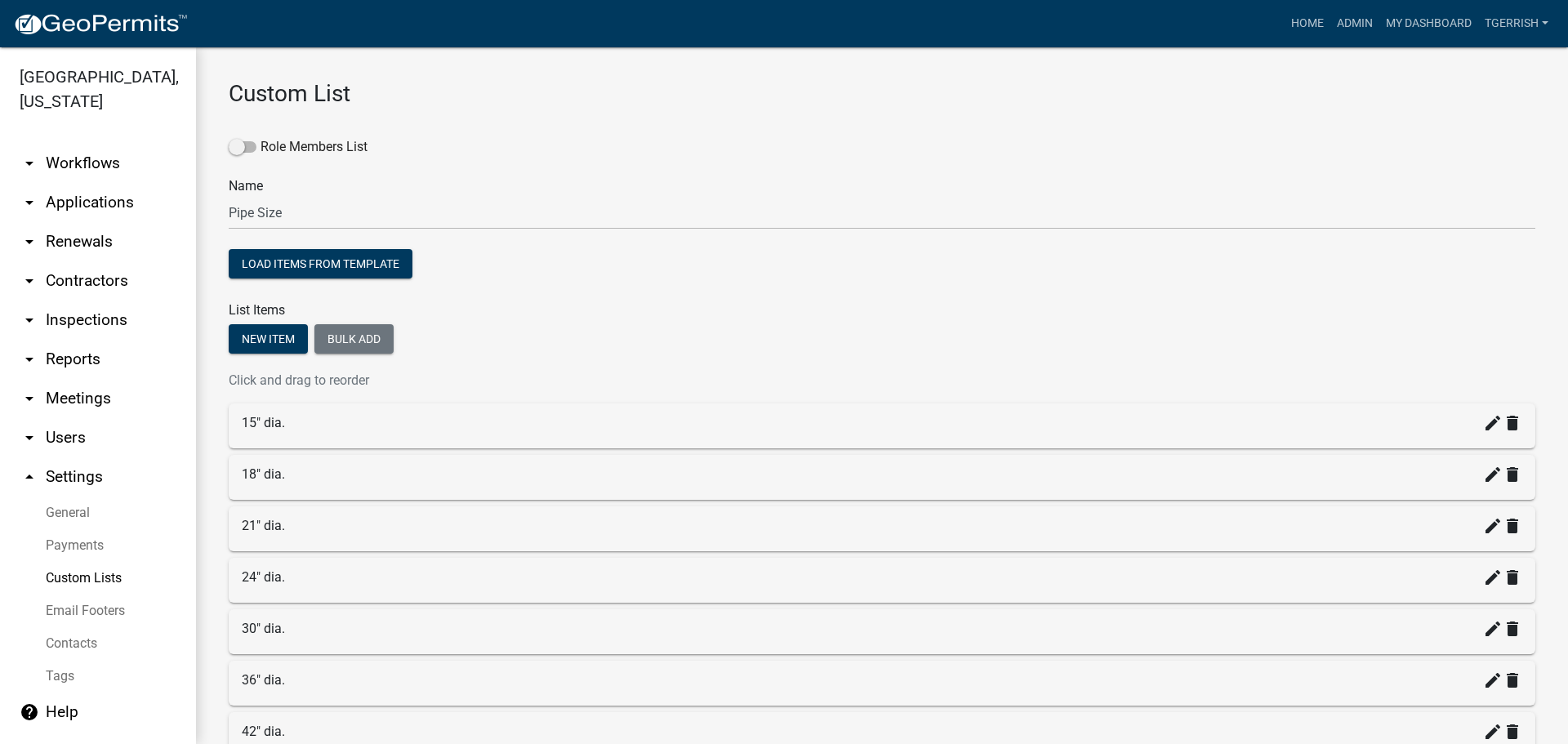
click at [87, 562] on link "Custom Lists" at bounding box center [98, 579] width 196 height 33
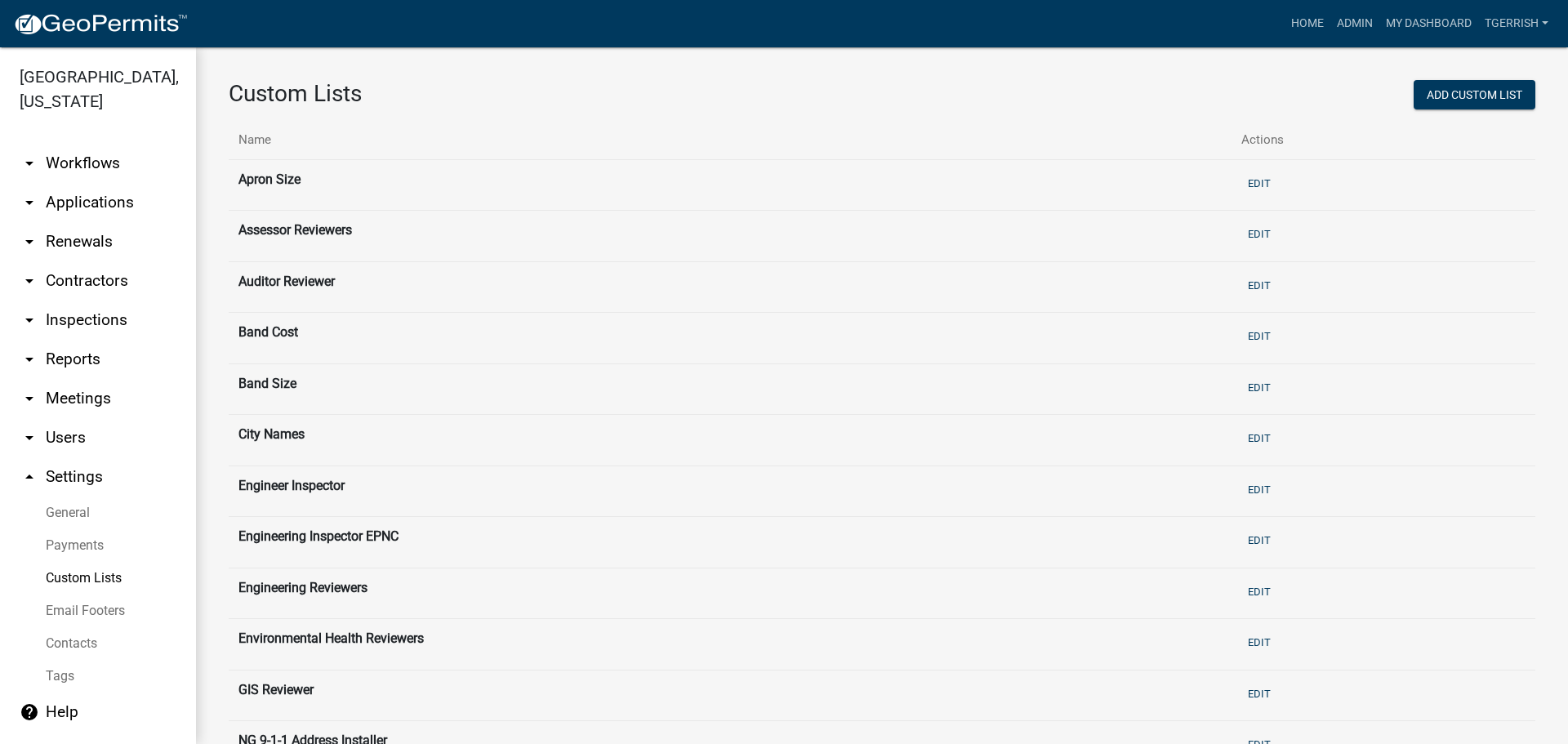
click at [99, 143] on link "arrow_drop_down Workflows" at bounding box center [98, 163] width 196 height 39
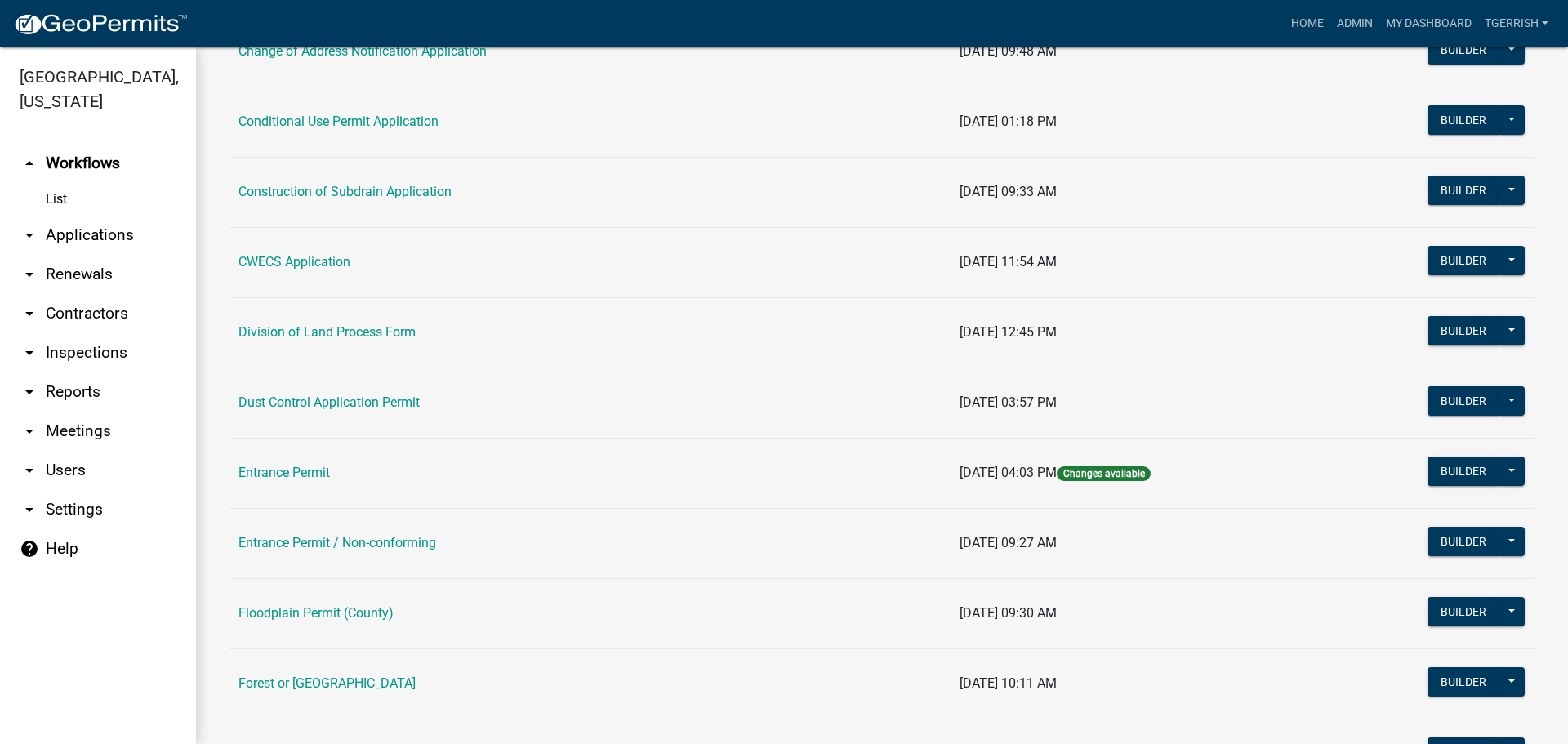
scroll to position [491, 0]
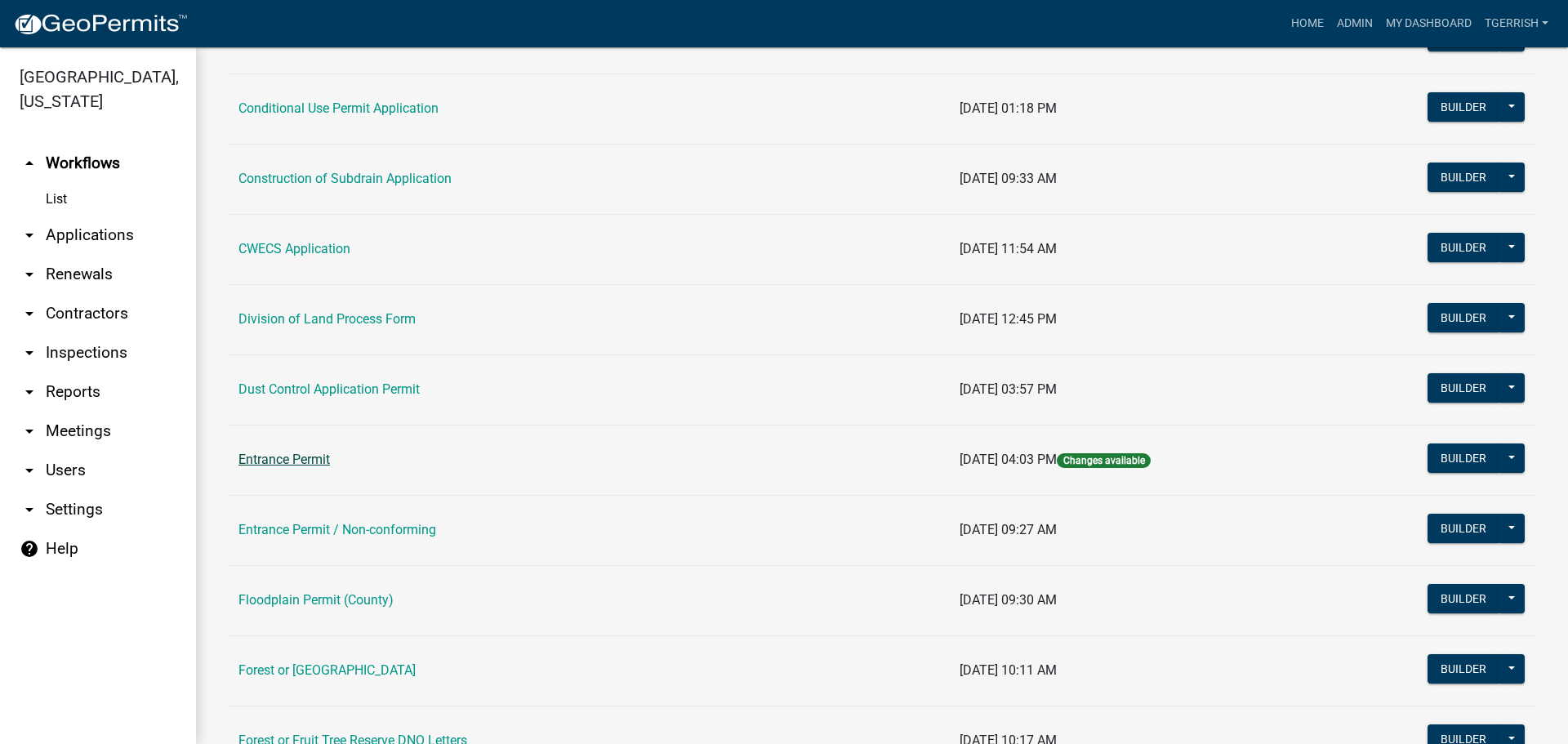
drag, startPoint x: 342, startPoint y: 458, endPoint x: 239, endPoint y: 465, distance: 103.2
click at [239, 465] on td "Entrance Permit" at bounding box center [589, 459] width 721 height 70
copy link "Entrance Permit"
click at [1430, 457] on button "Builder" at bounding box center [1464, 458] width 72 height 30
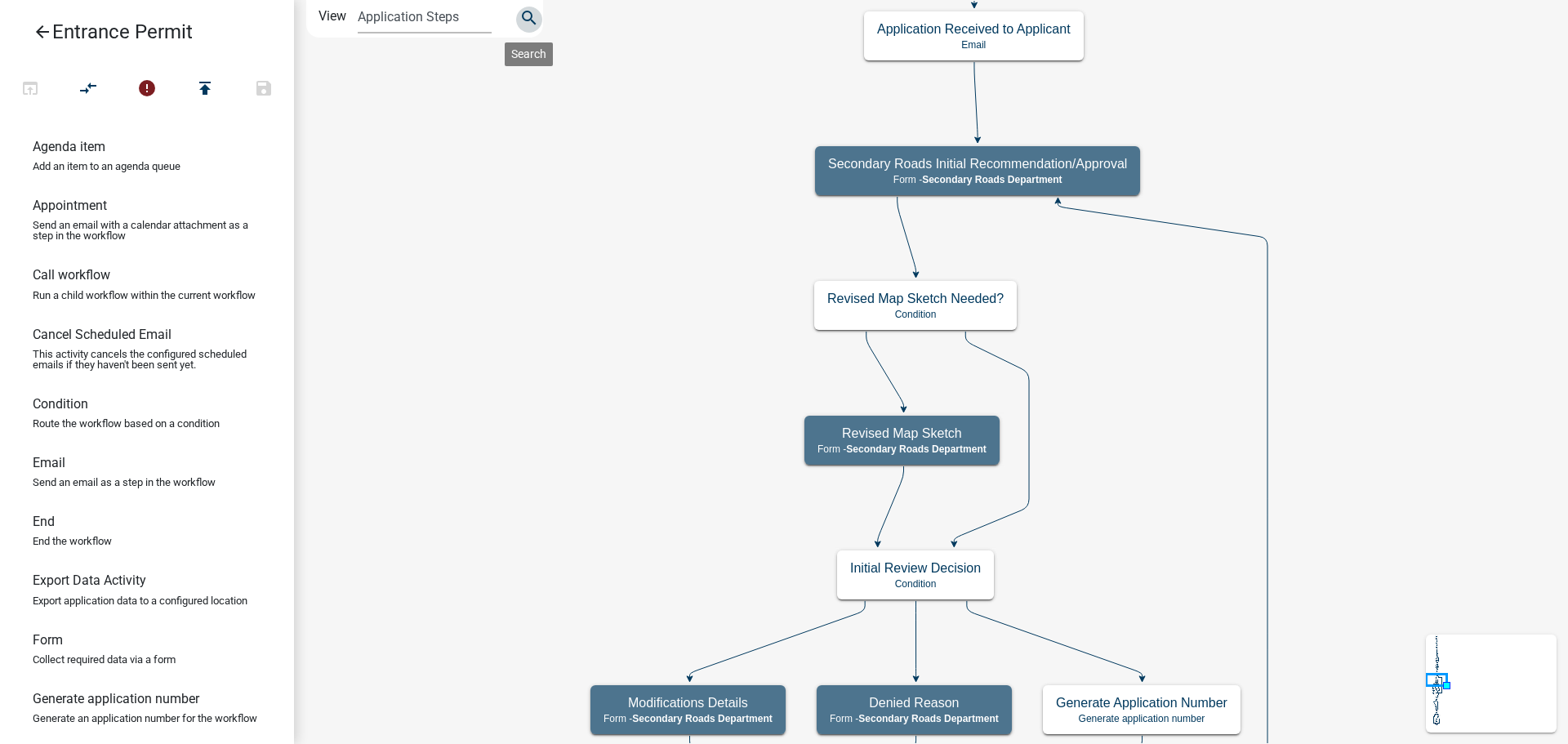
click at [525, 16] on icon "search" at bounding box center [529, 20] width 20 height 23
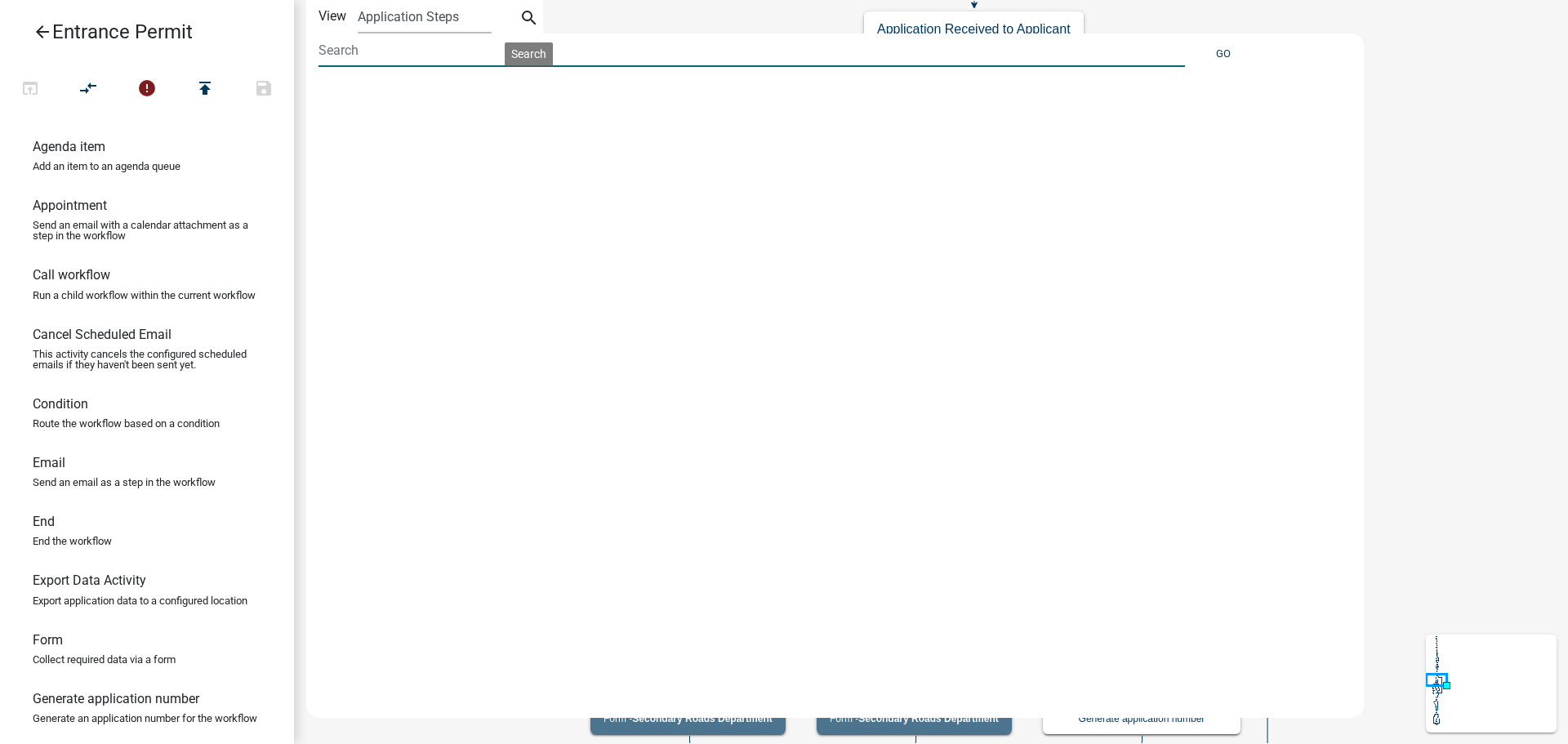
click at [342, 56] on input at bounding box center [751, 50] width 867 height 33
type input "Pipe"
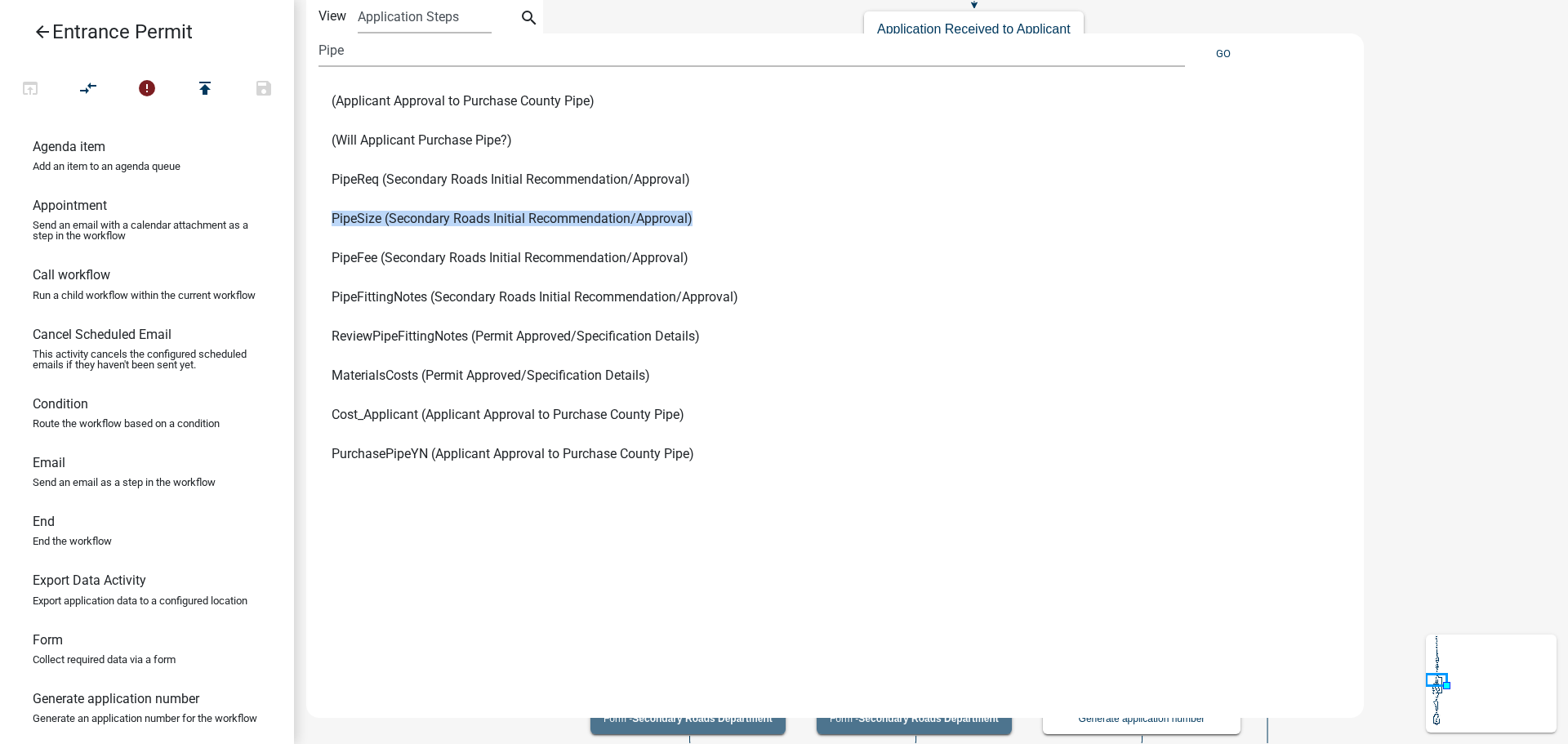
drag, startPoint x: 714, startPoint y: 218, endPoint x: 331, endPoint y: 224, distance: 383.0
click at [331, 224] on li "PipeSize (Secondary Roads Initial Recommendation/Approval)" at bounding box center [819, 218] width 1002 height 39
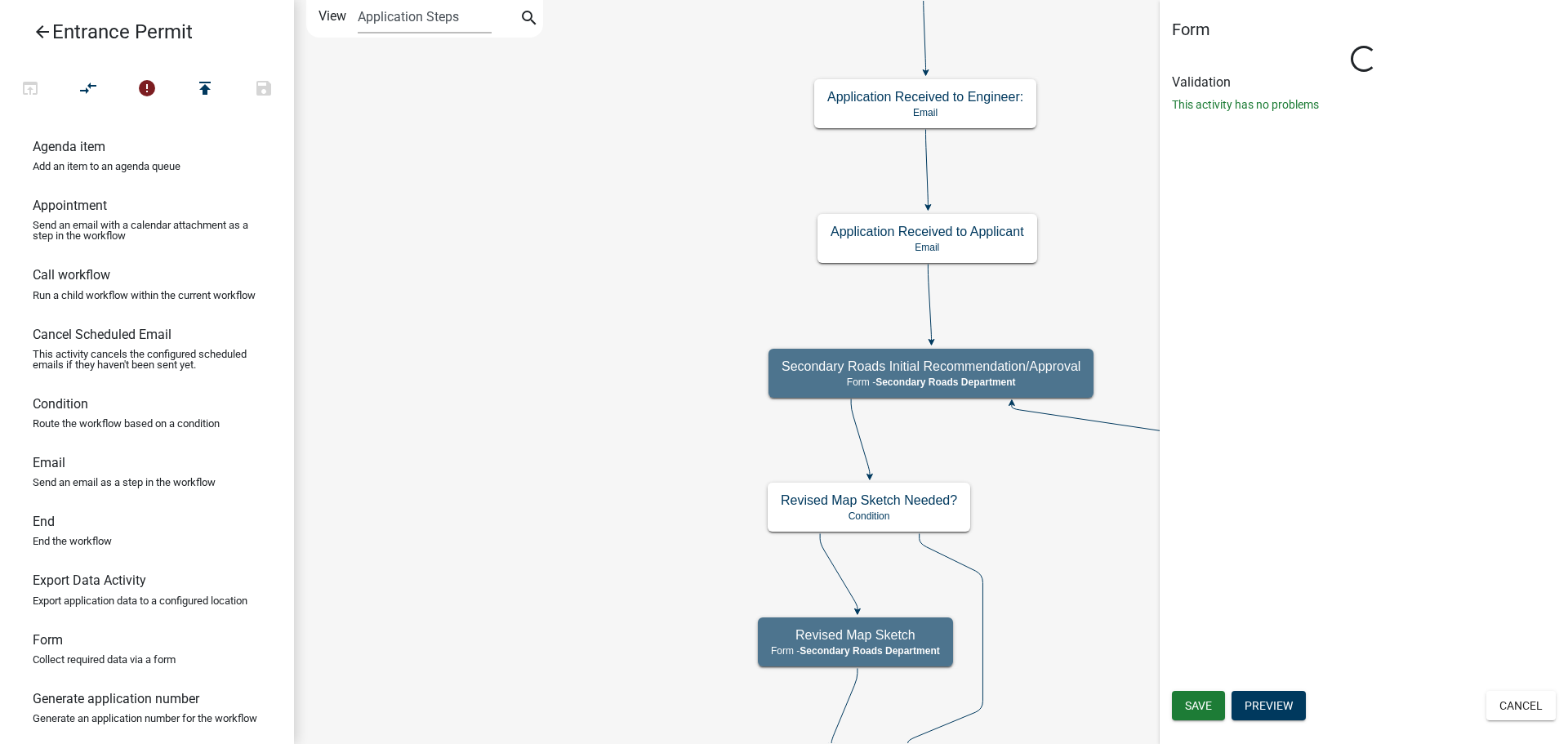
select select "B9F47891-84A2-469C-AE4E-90297C2C901C"
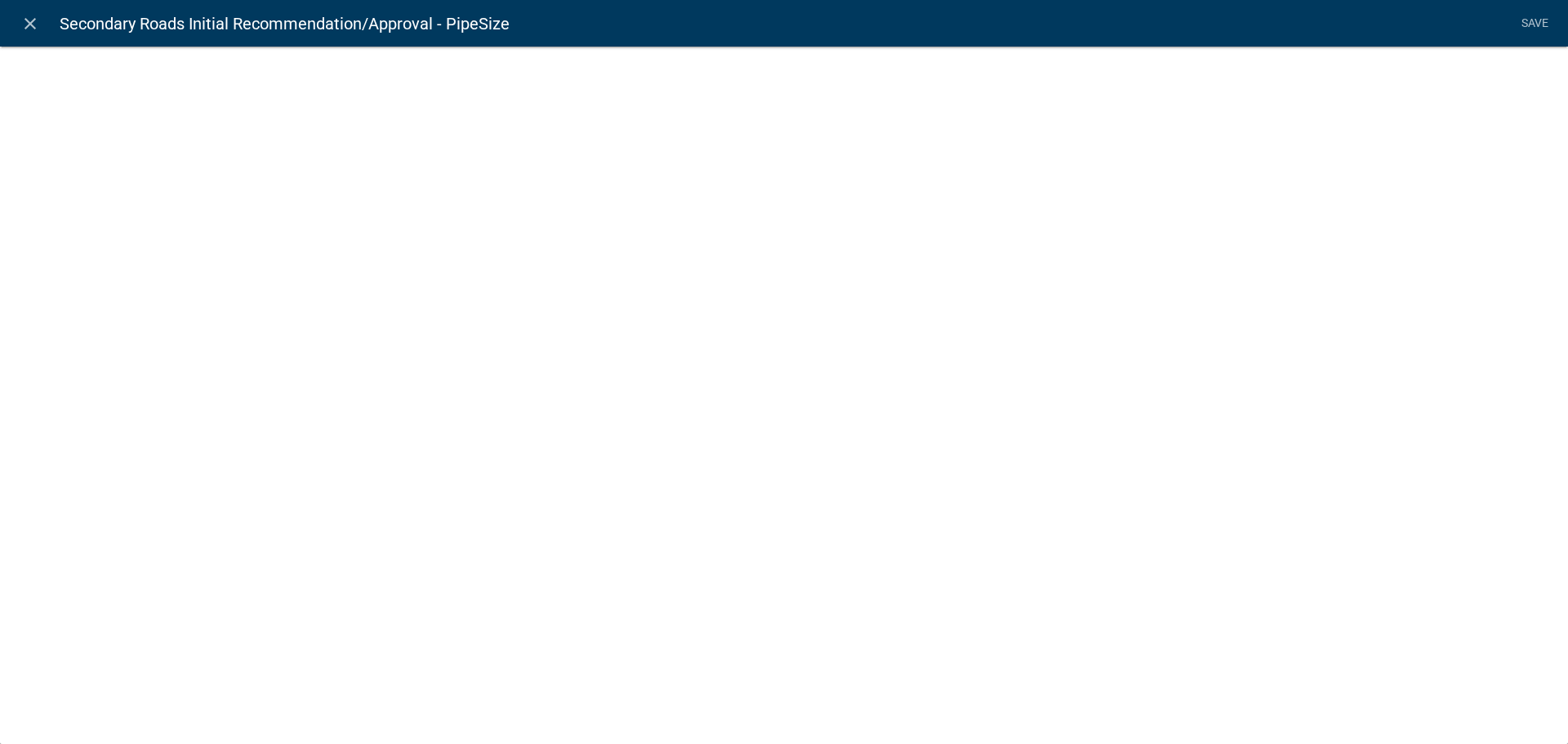
select select "list-data"
select select "custom-list-c29832f1-bb10-4335-8bbd-7c3eb5792469"
select select
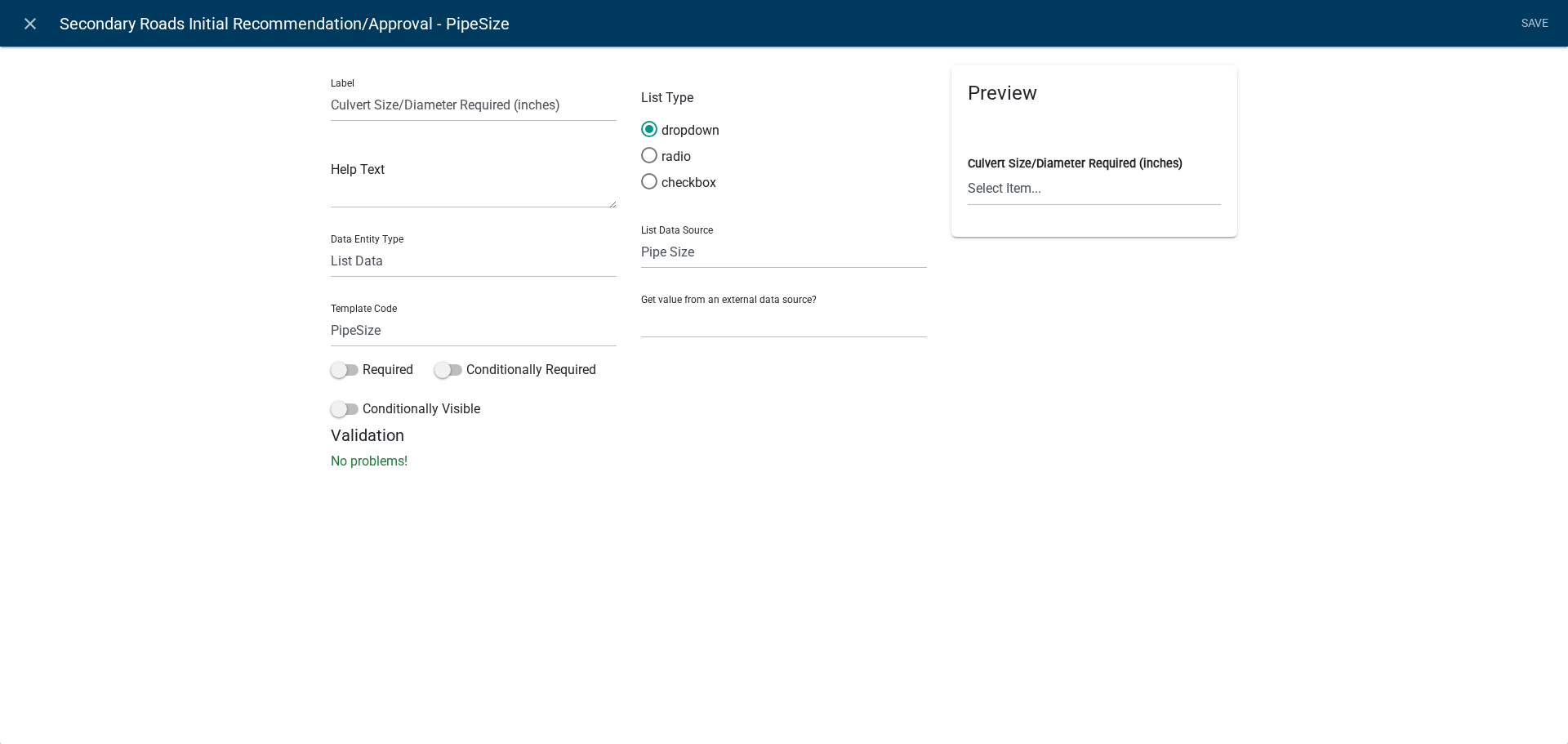
drag, startPoint x: 512, startPoint y: 25, endPoint x: 62, endPoint y: 25, distance: 450.0
click at [62, 25] on nav "close Secondary Roads Initial Recommendation/Approval - PipeSize Save" at bounding box center [784, 23] width 1568 height 47
copy span "Secondary Roads Initial Recommendation/Approval - PipeSize"
drag, startPoint x: 721, startPoint y: 228, endPoint x: 670, endPoint y: 227, distance: 51.0
click at [670, 227] on div "List Data Source State List Apron Size Assessor Reviewers Auditor Reviewer Band…" at bounding box center [784, 240] width 286 height 56
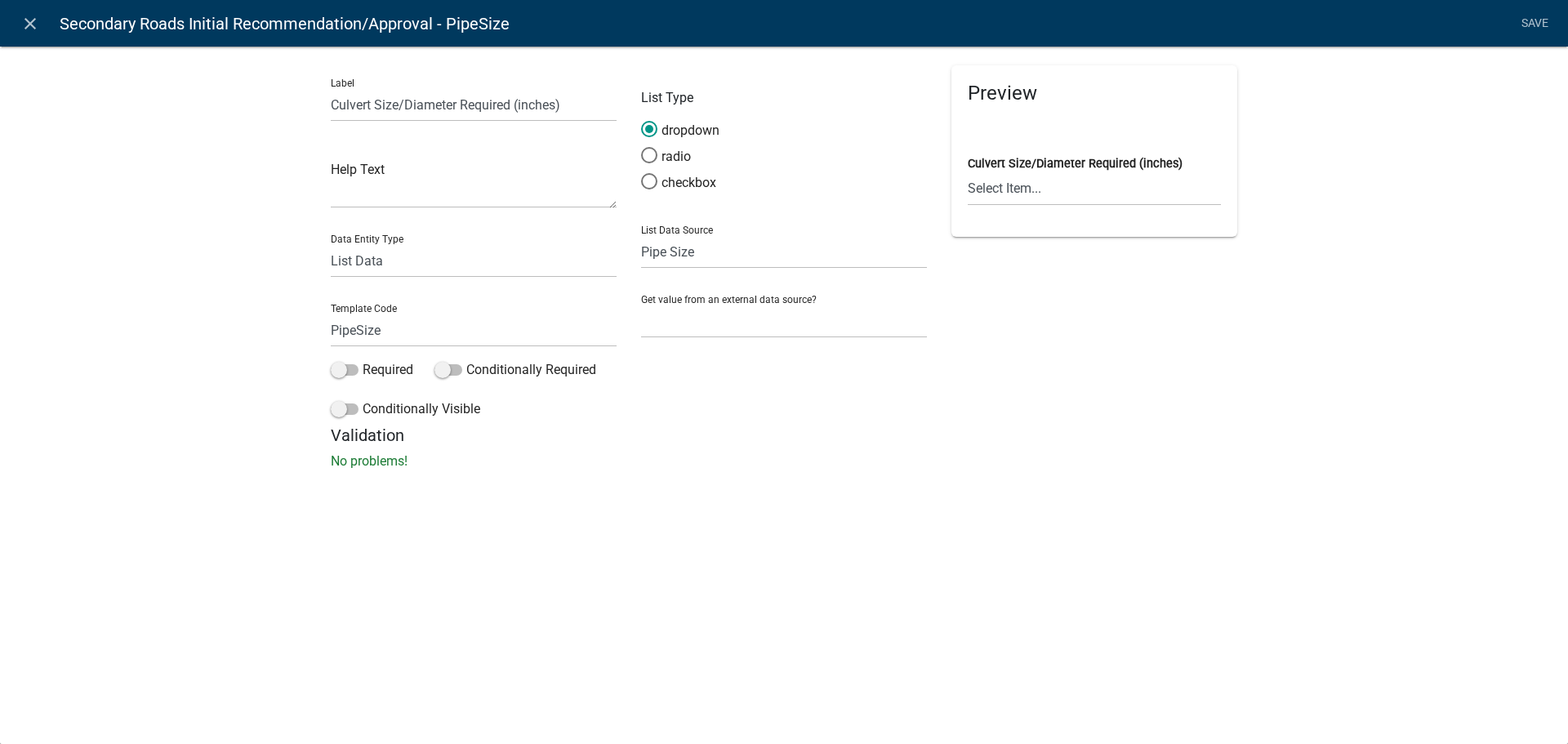
click at [705, 225] on div "List Data Source State List Apron Size Assessor Reviewers Auditor Reviewer Band…" at bounding box center [784, 240] width 286 height 56
click at [642, 224] on div "List Data Source State List Apron Size Assessor Reviewers Auditor Reviewer Band…" at bounding box center [784, 240] width 286 height 56
drag, startPoint x: 635, startPoint y: 228, endPoint x: 658, endPoint y: 227, distance: 23.0
click at [658, 227] on div "List Type dropdown radio checkbox List Data Source State List Apron Size Assess…" at bounding box center [784, 245] width 311 height 361
click at [654, 227] on div "List Data Source State List Apron Size Assessor Reviewers Auditor Reviewer Band…" at bounding box center [784, 240] width 286 height 56
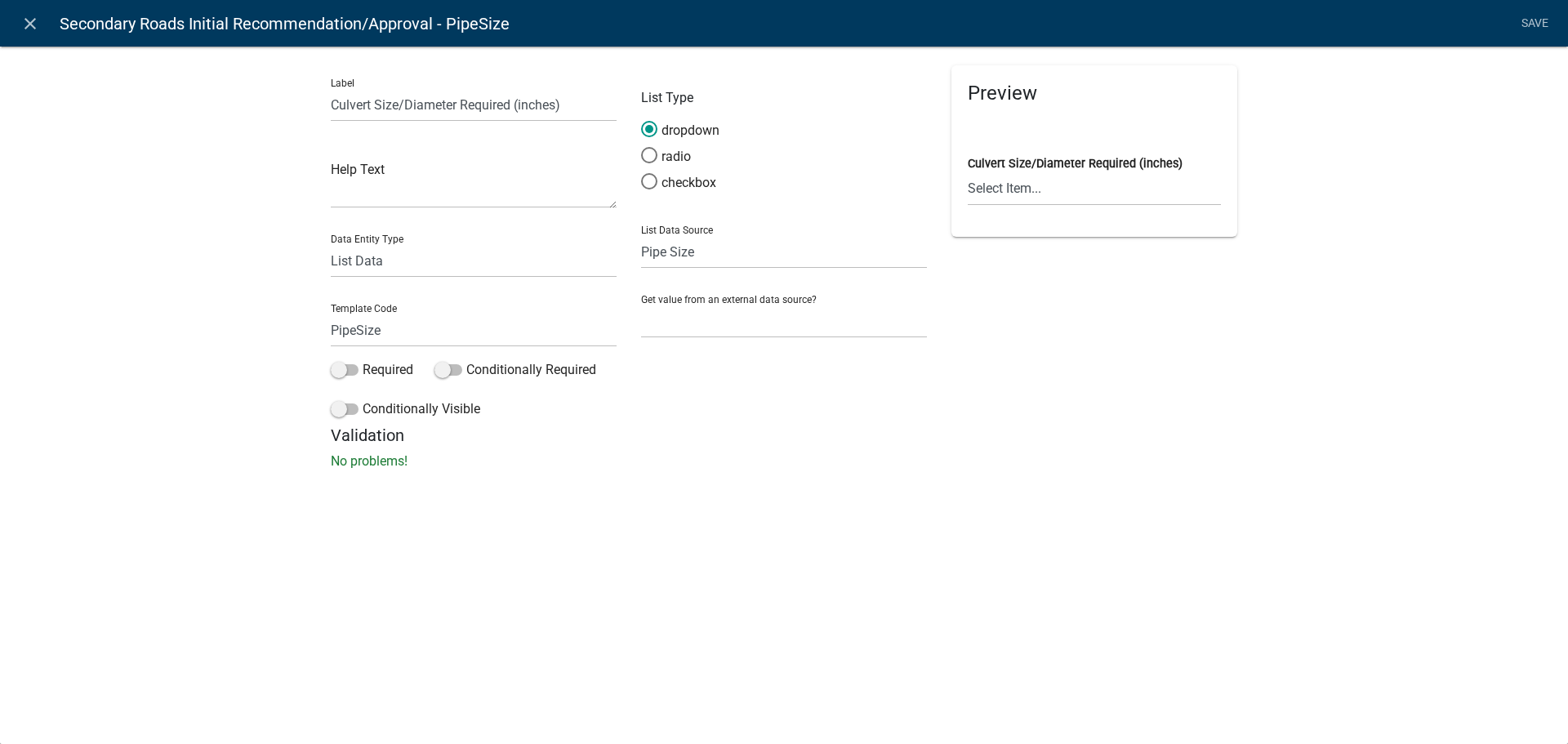
click at [744, 211] on form "List Type dropdown radio checkbox List Data Source State List Apron Size Assess…" at bounding box center [784, 201] width 286 height 273
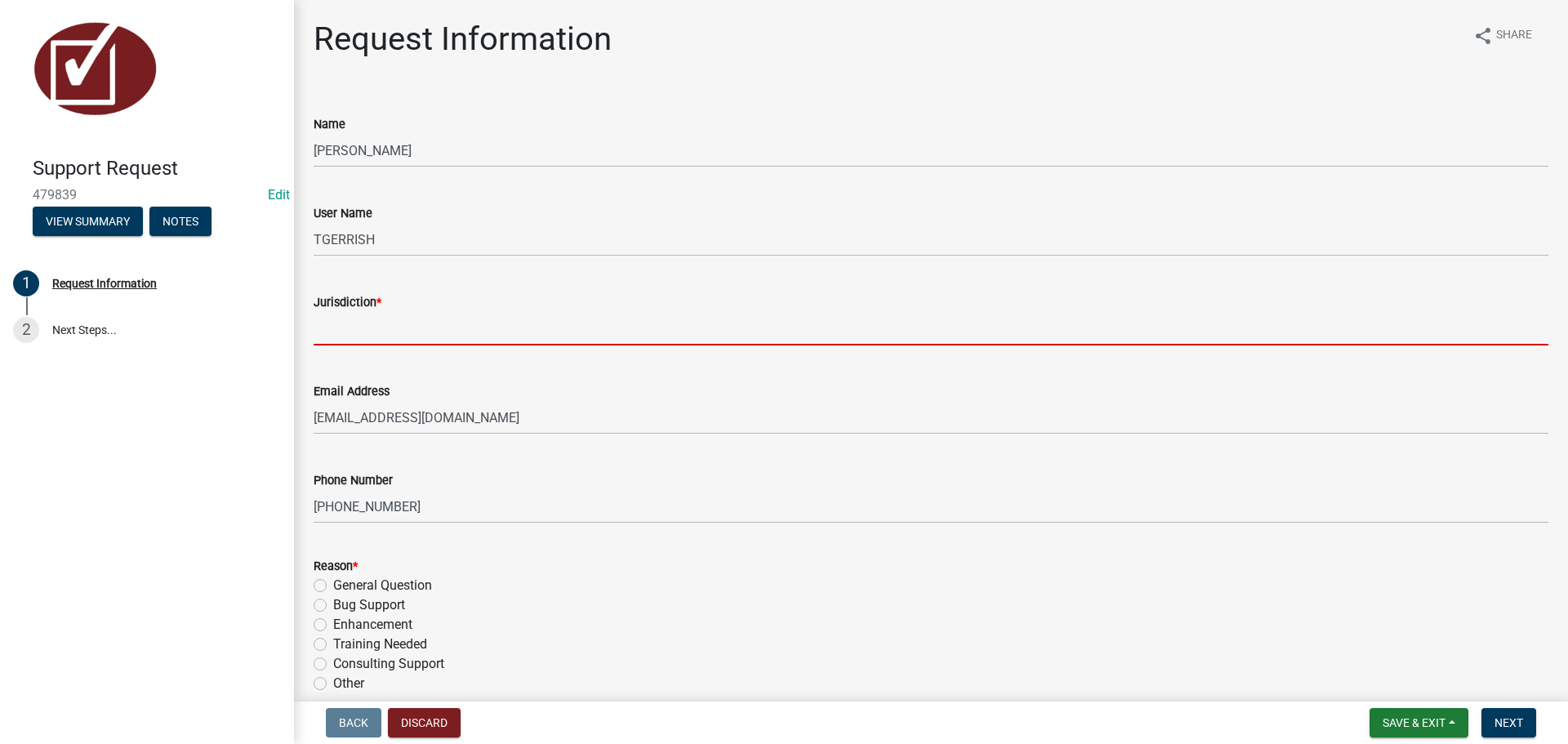
click at [330, 324] on input "Jurisdiction *" at bounding box center [931, 328] width 1235 height 33
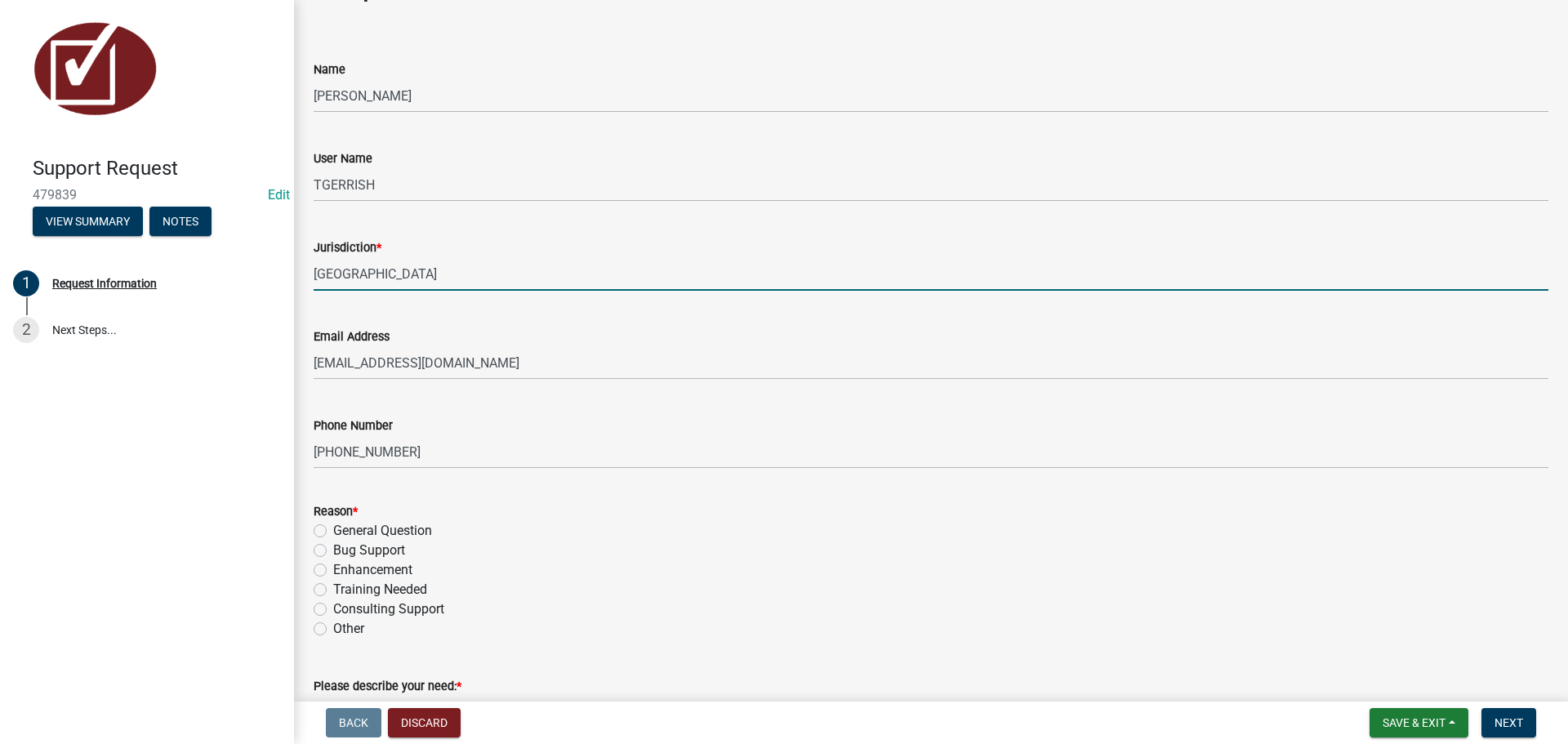
scroll to position [164, 0]
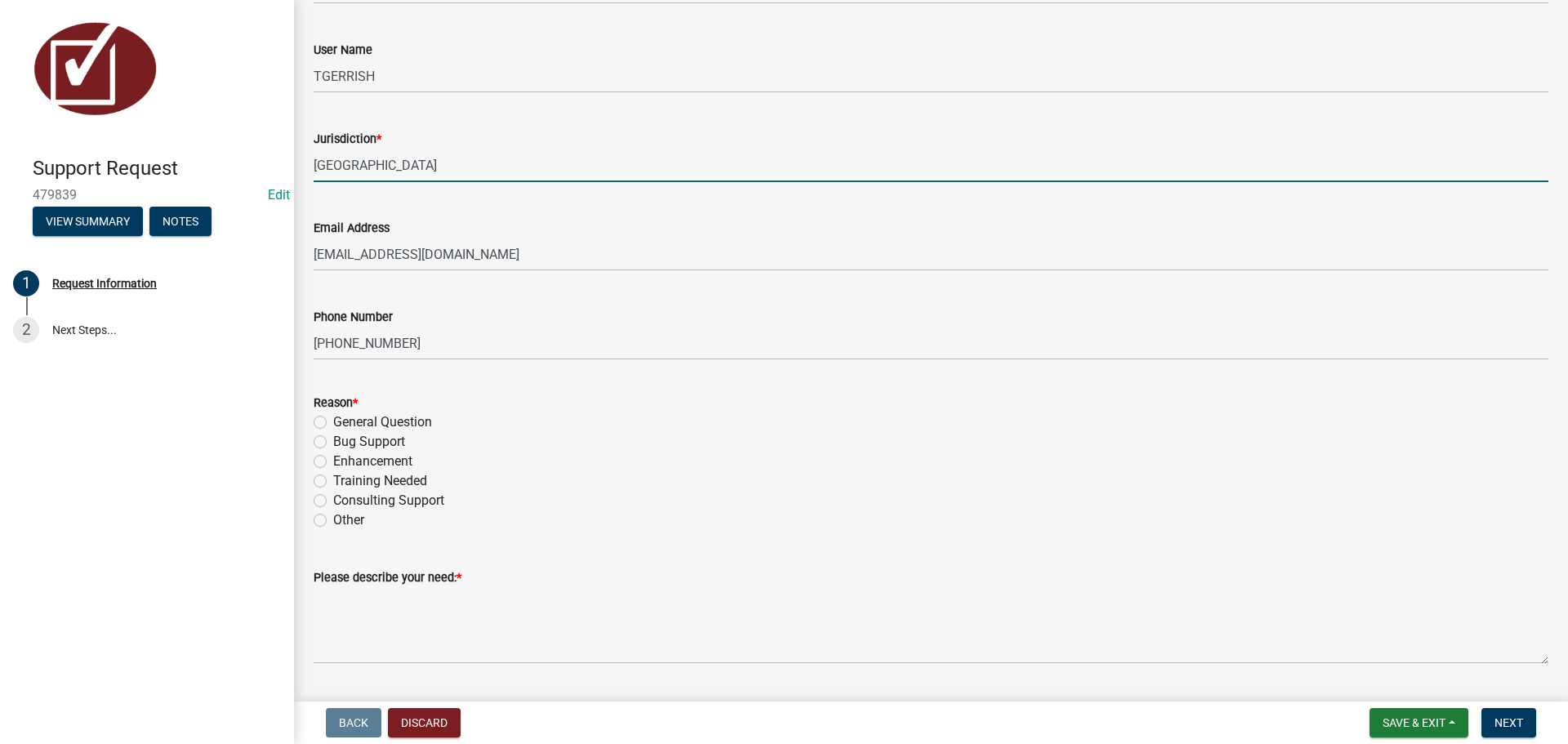
type input "[GEOGRAPHIC_DATA]"
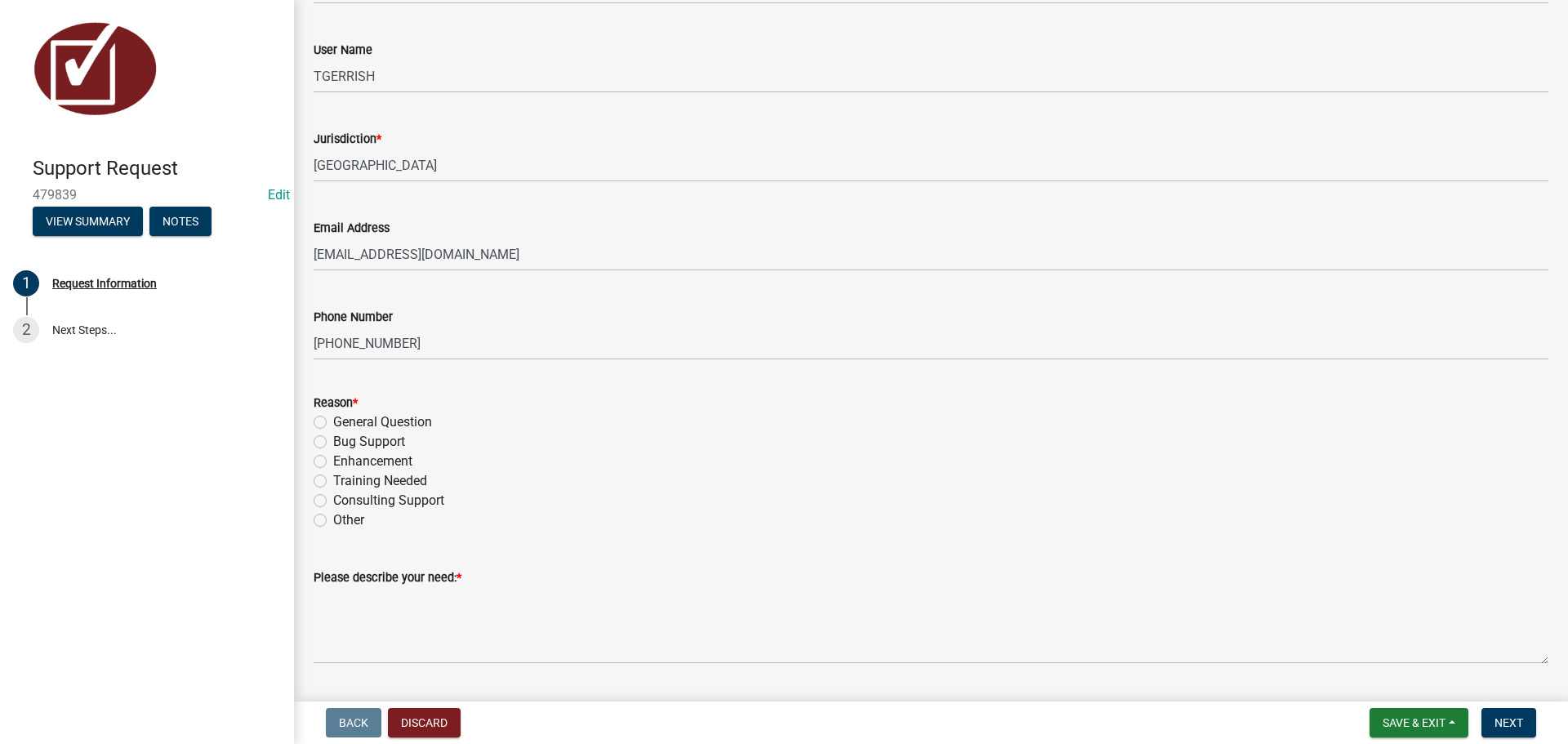
click at [334, 442] on label "Bug Support" at bounding box center [369, 442] width 72 height 20
click at [334, 442] on input "Bug Support" at bounding box center [338, 437] width 11 height 11
radio input "true"
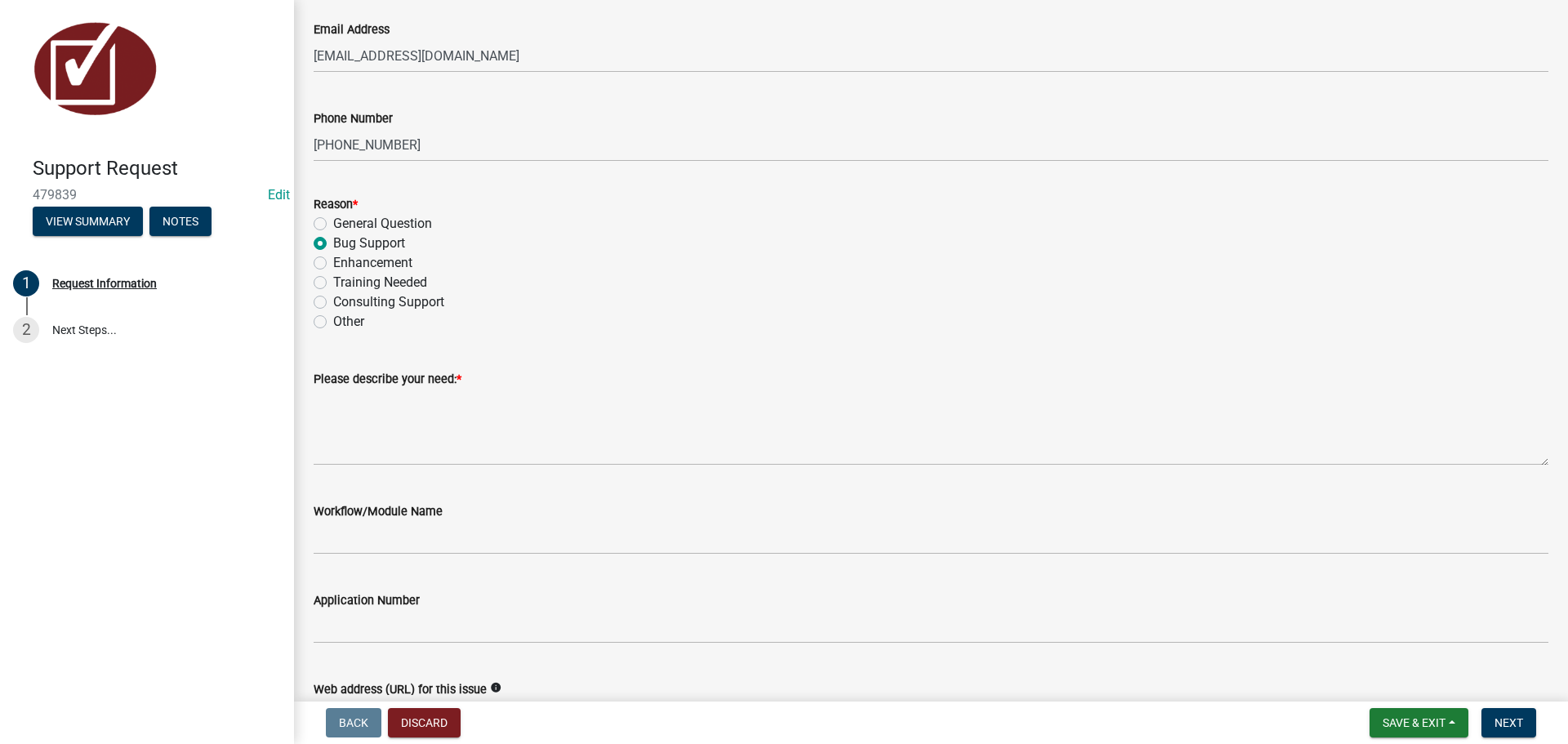
scroll to position [408, 0]
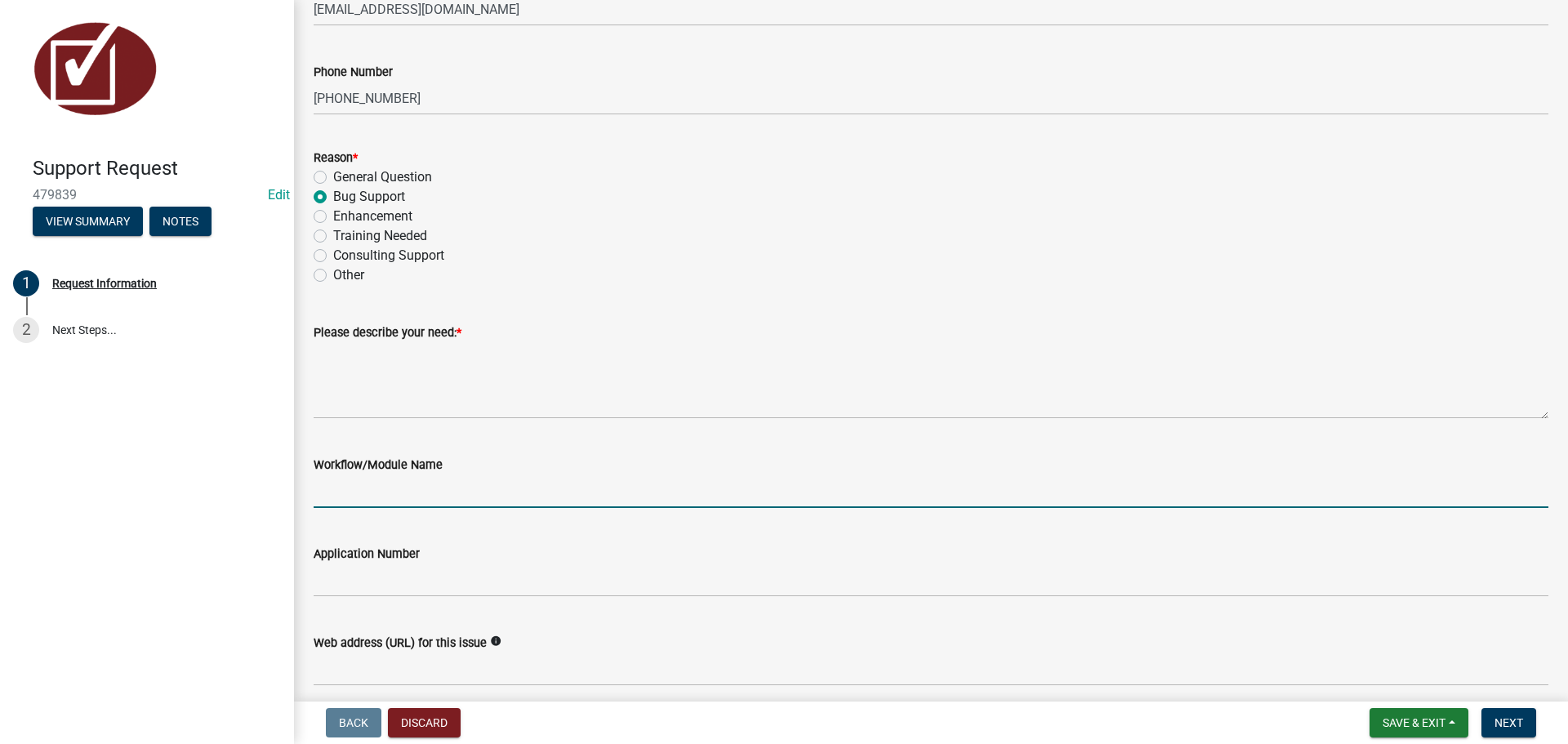
click at [338, 489] on input "Workflow/Module Name" at bounding box center [931, 491] width 1235 height 33
type input "Entrance Permit"
drag, startPoint x: 435, startPoint y: 491, endPoint x: 306, endPoint y: 497, distance: 129.1
click at [304, 496] on div "Workflow/Module Name Entrance Permit" at bounding box center [931, 470] width 1260 height 76
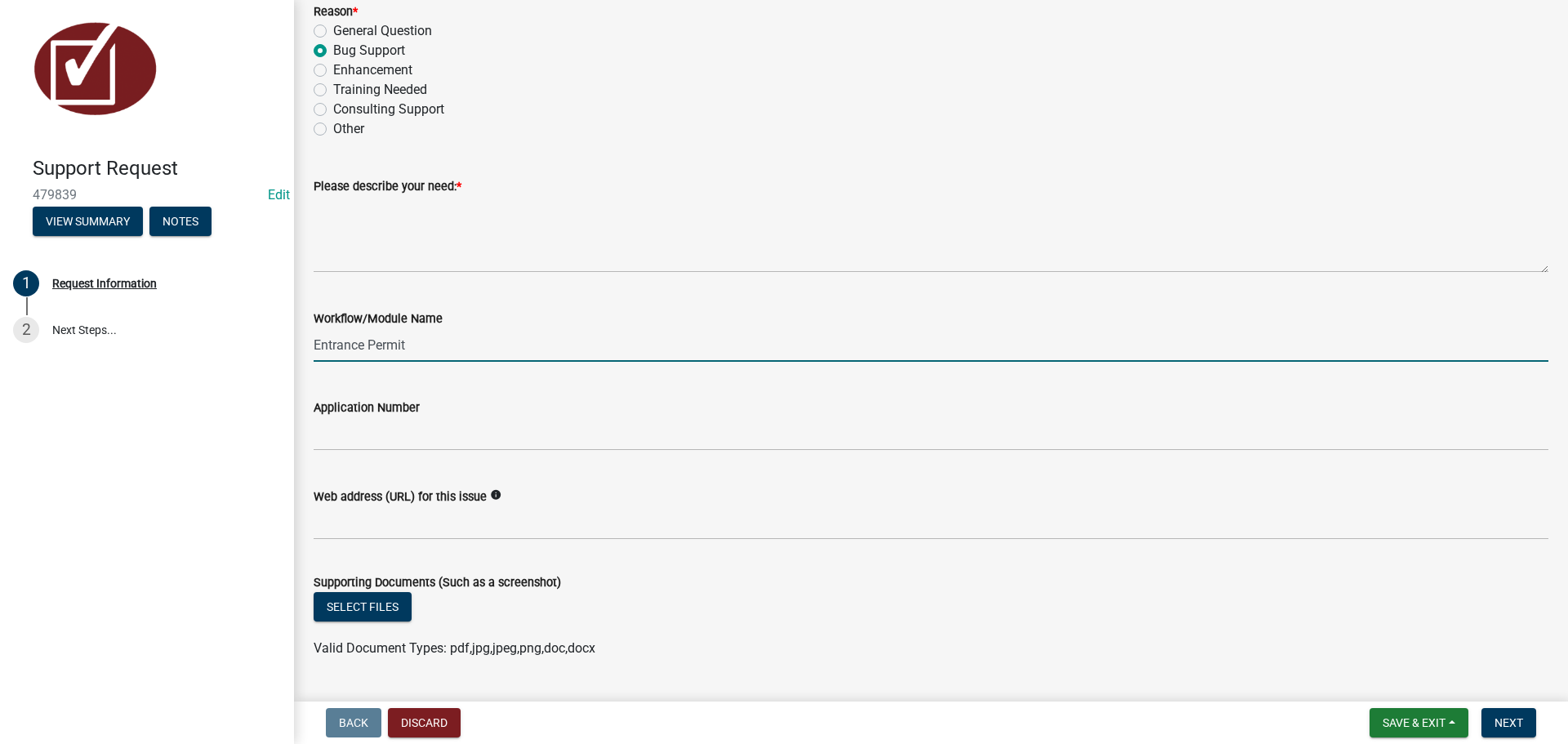
scroll to position [572, 0]
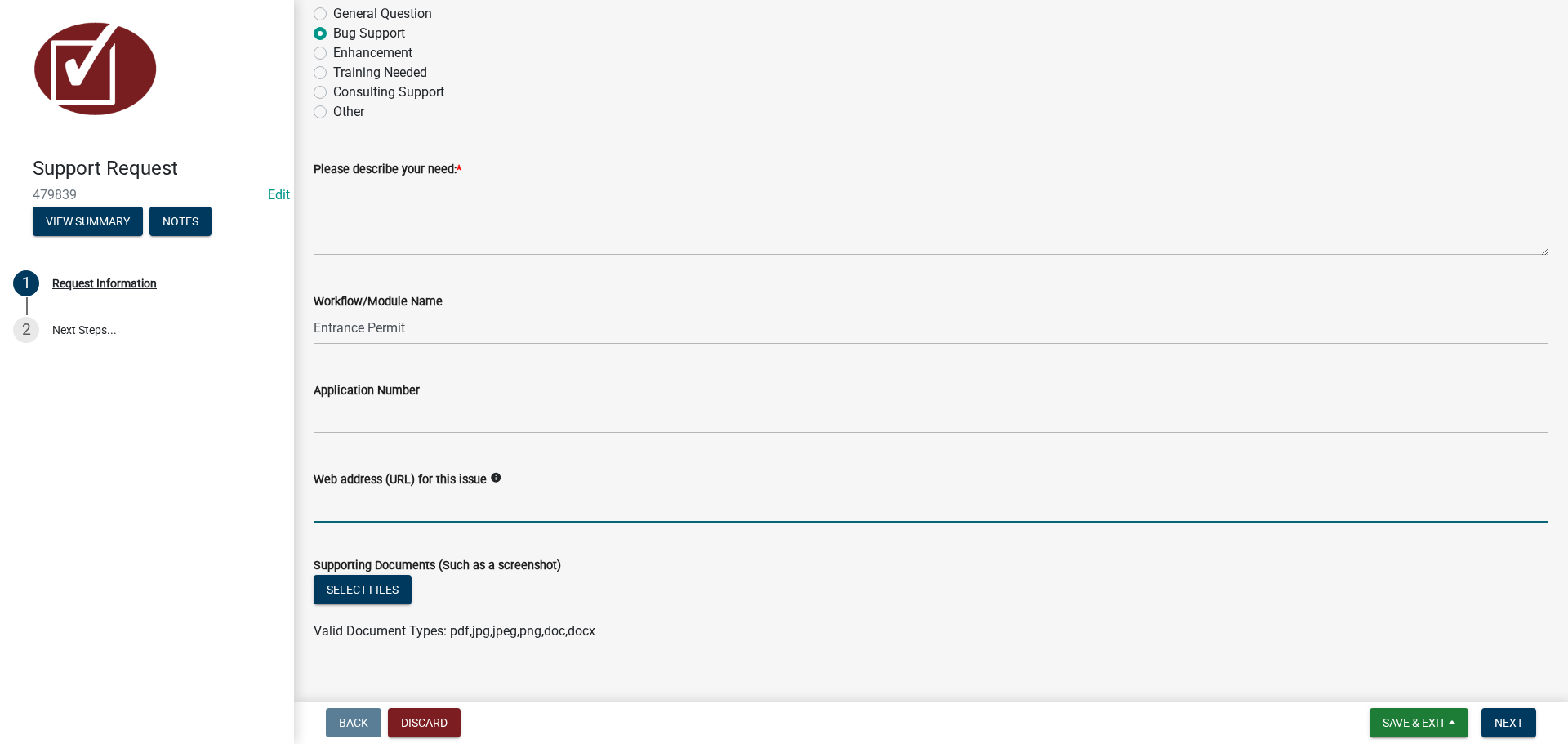
paste input "[URL][DOMAIN_NAME]"
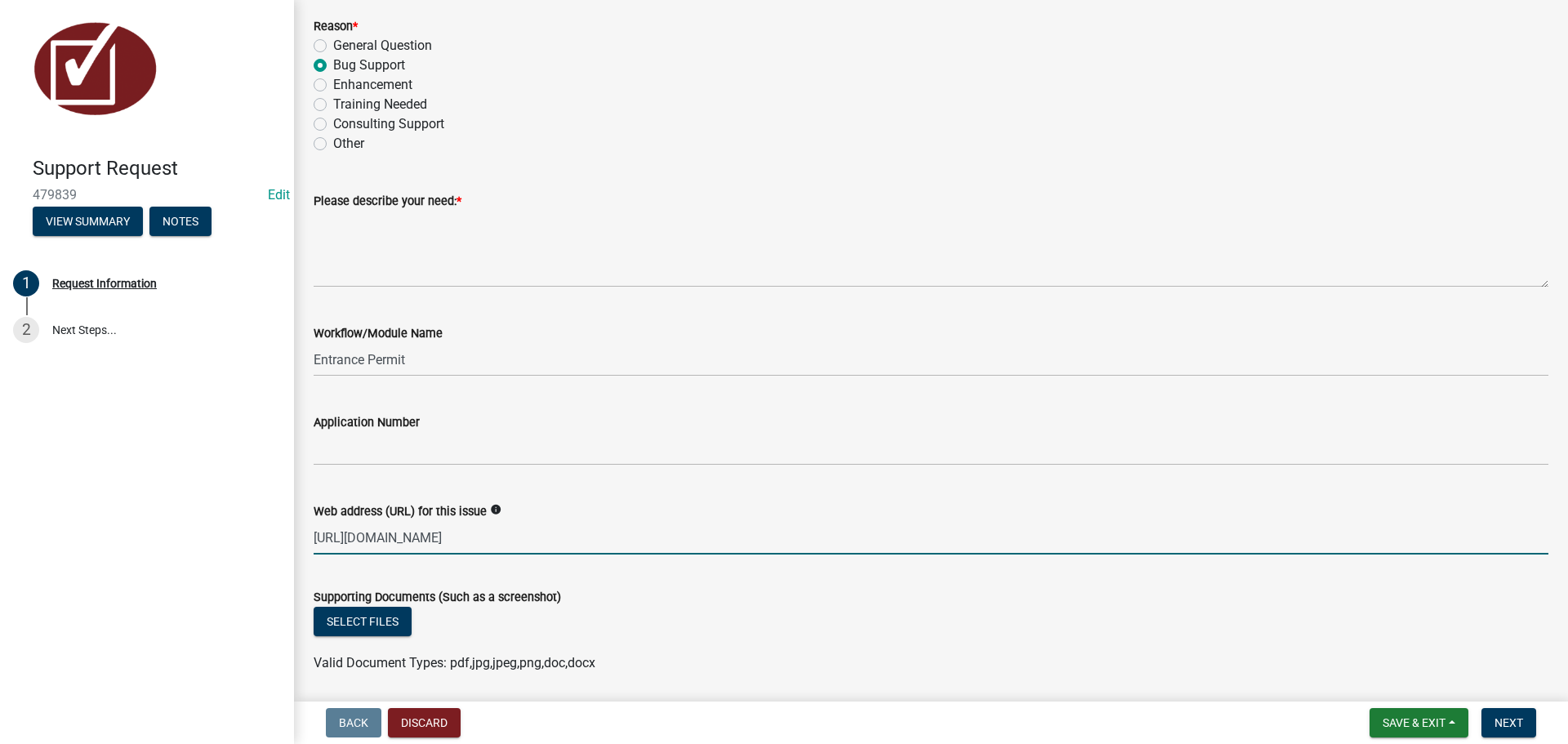
scroll to position [514, 0]
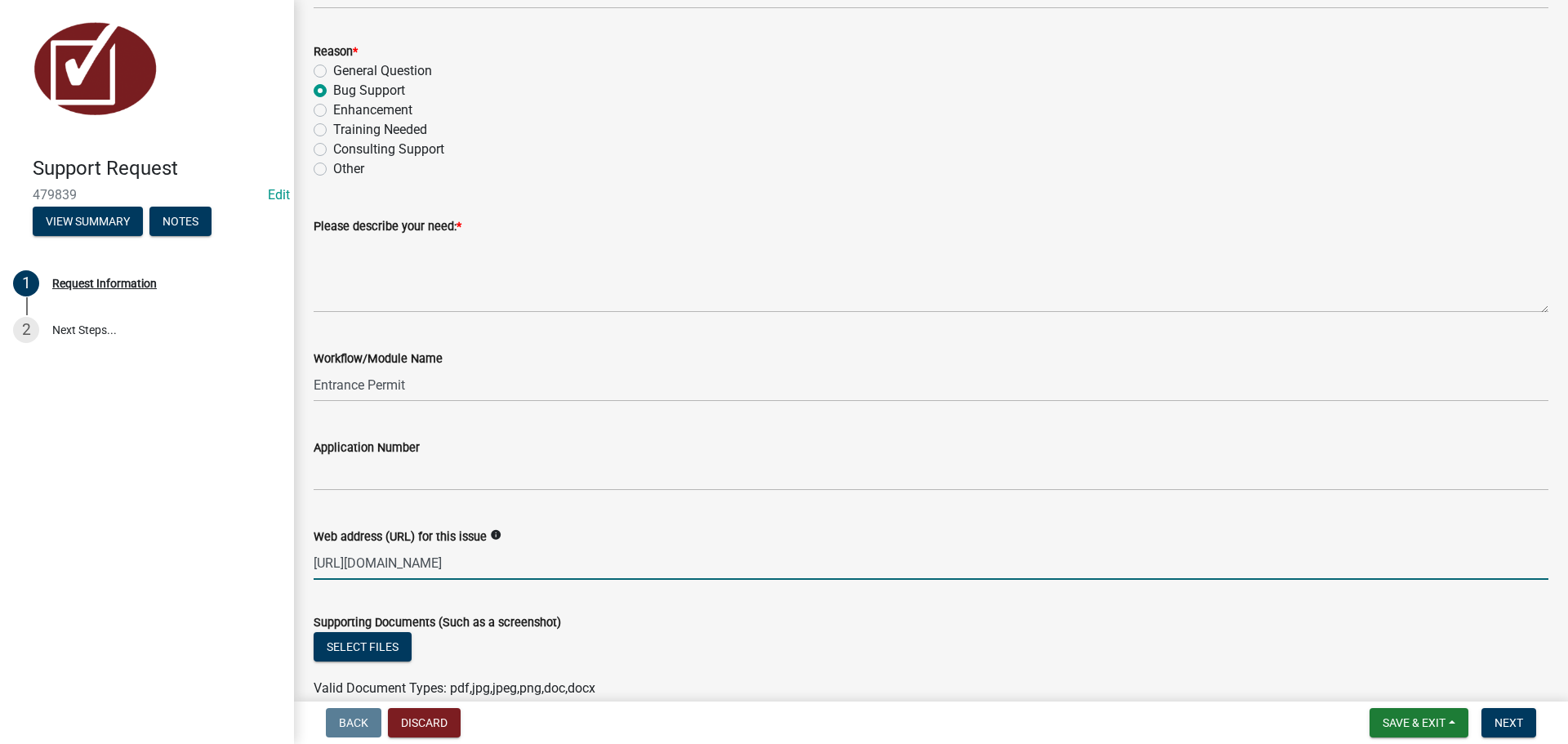
type input "[URL][DOMAIN_NAME]"
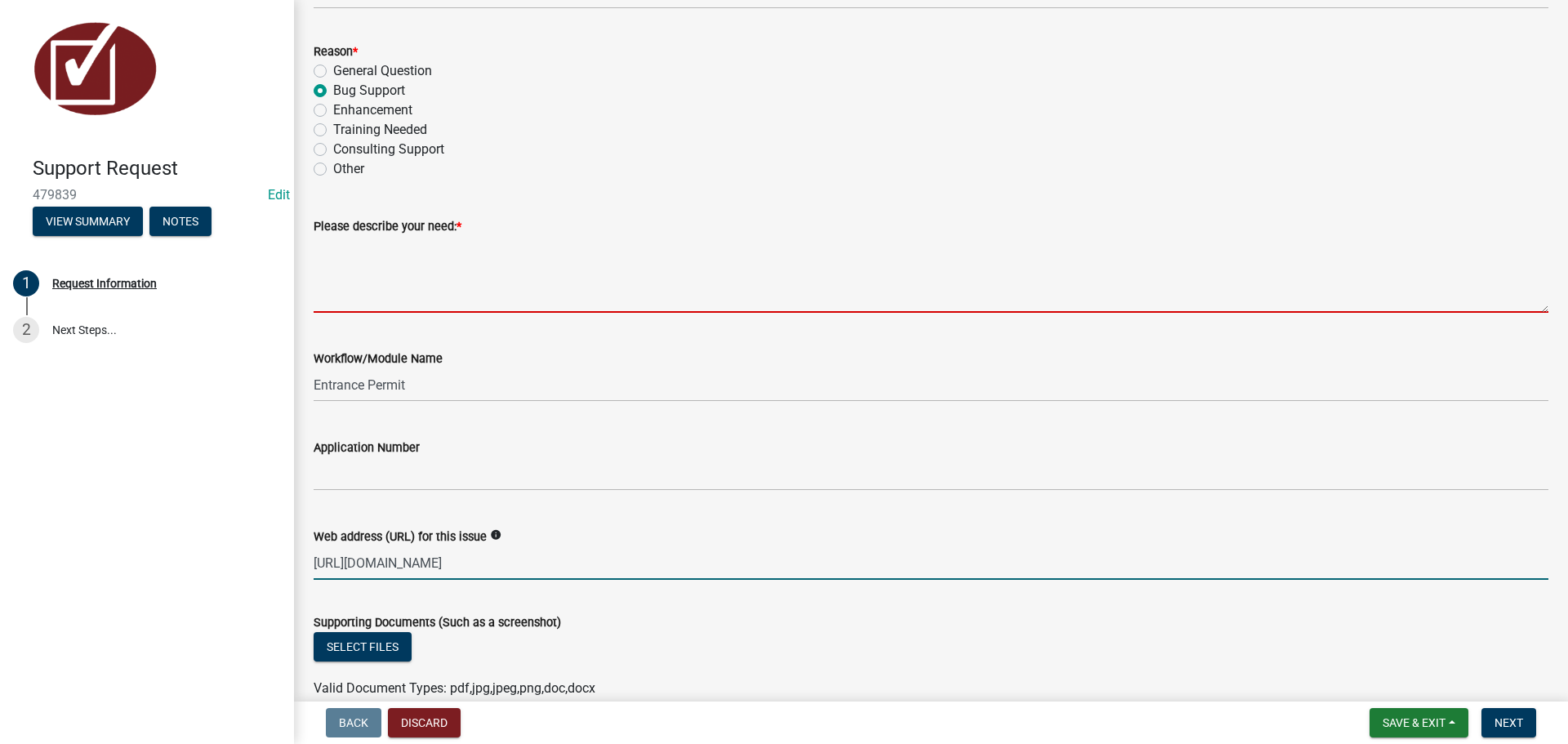
click at [322, 254] on textarea "Please describe your need: *" at bounding box center [931, 274] width 1235 height 77
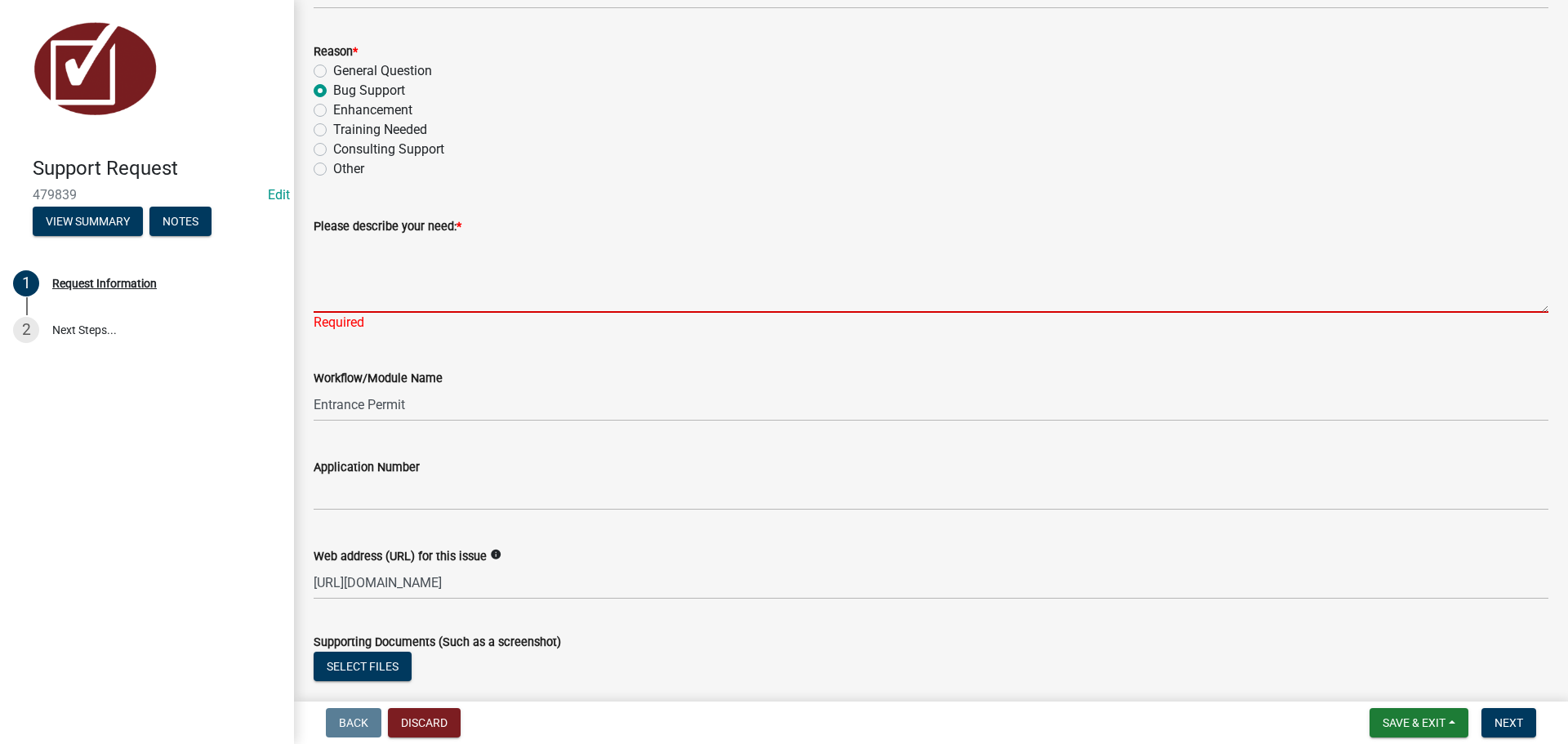
paste textarea "Secondary Roads Initial Recommendation/Approval - PipeSize"
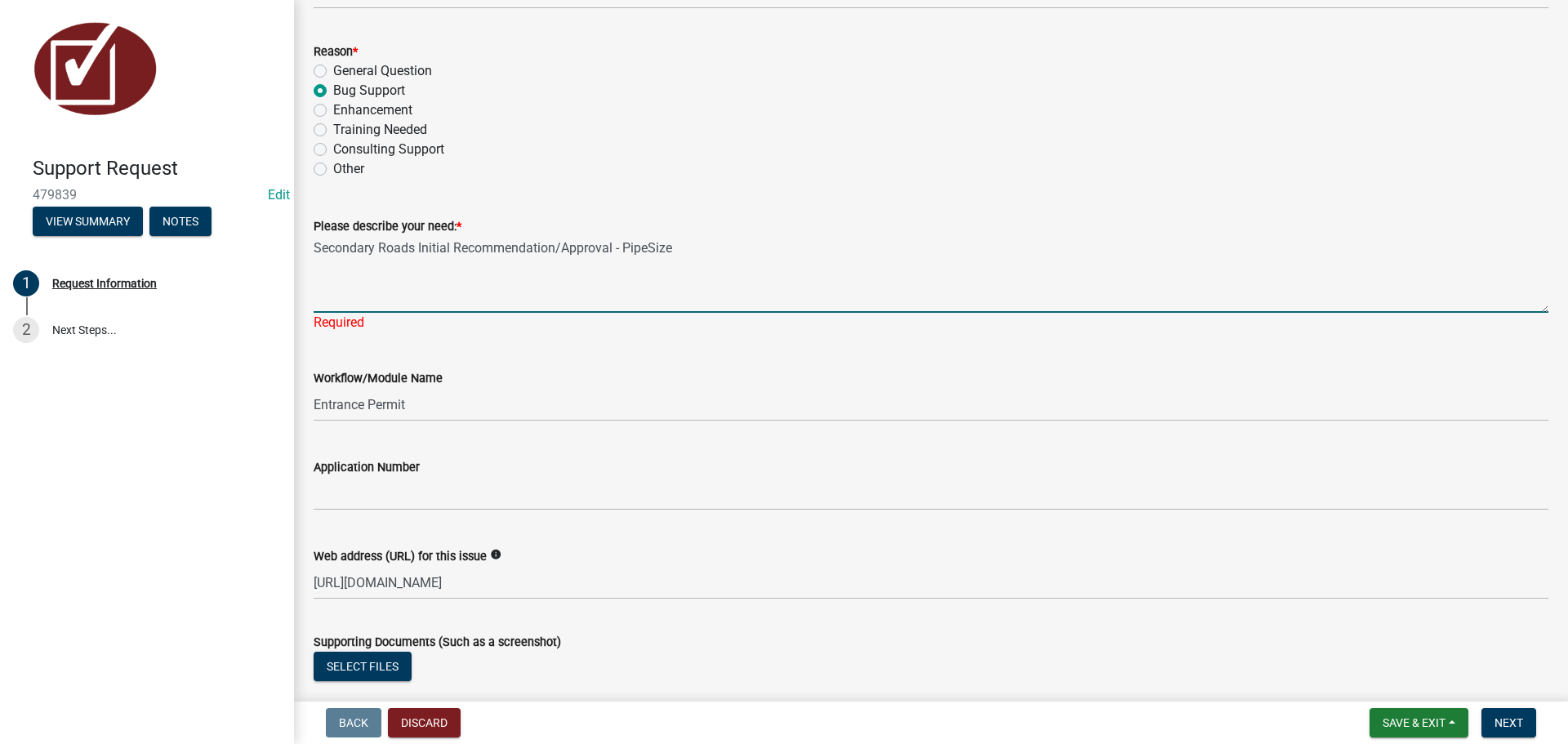
click at [314, 250] on textarea "Secondary Roads Initial Recommendation/Approval - PipeSize" at bounding box center [931, 274] width 1235 height 77
click at [773, 250] on textarea "In the activity for Secondary Roads Initial Recommendation/Approval - PipeSize" at bounding box center [931, 274] width 1235 height 77
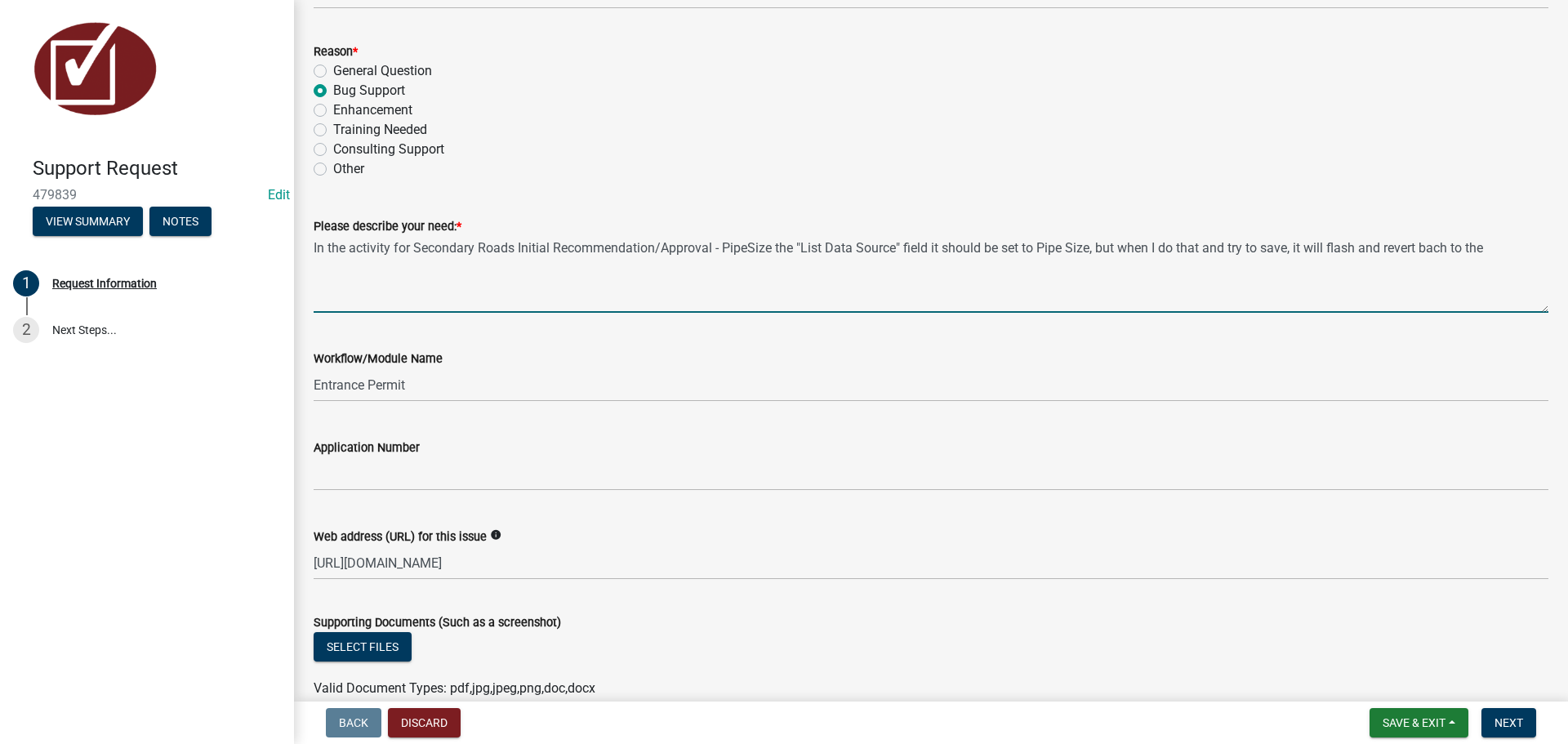
drag, startPoint x: 773, startPoint y: 251, endPoint x: 416, endPoint y: 255, distance: 357.0
click at [416, 255] on textarea "In the activity for Secondary Roads Initial Recommendation/Approval - PipeSize …" at bounding box center [931, 274] width 1235 height 77
click at [1455, 250] on textarea "In the activity for Secondary Roads Initial Recommendation/Approval - PipeSize …" at bounding box center [931, 274] width 1235 height 77
click at [1450, 253] on textarea "In the activity for Secondary Roads Initial Recommendation/Approval - PipeSize …" at bounding box center [931, 274] width 1235 height 77
click at [1486, 251] on textarea "In the activity for Secondary Roads Initial Recommendation/Approval - PipeSize …" at bounding box center [931, 274] width 1235 height 77
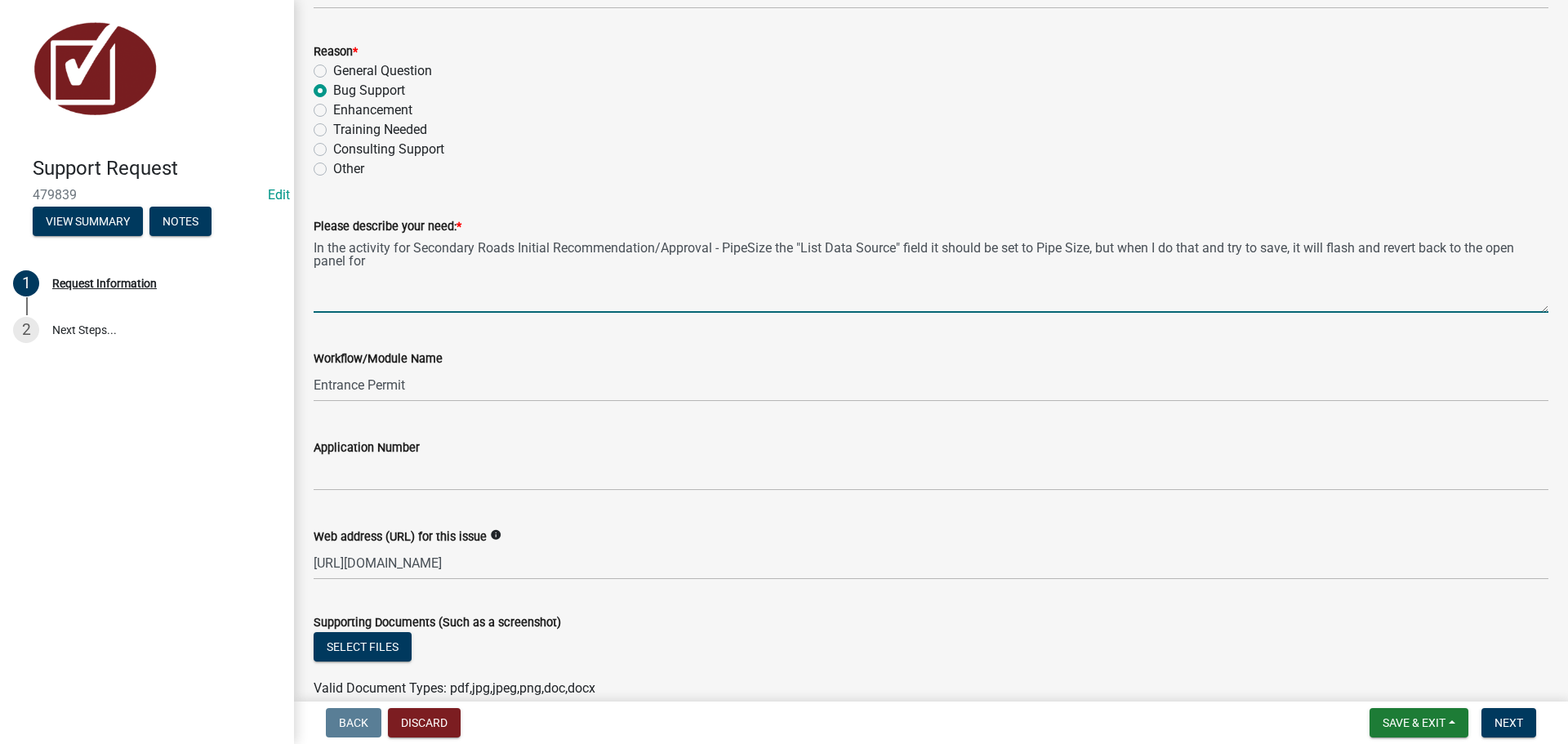
paste textarea "Secondary Roads Initial Recommendation/Approval - PipeSize"
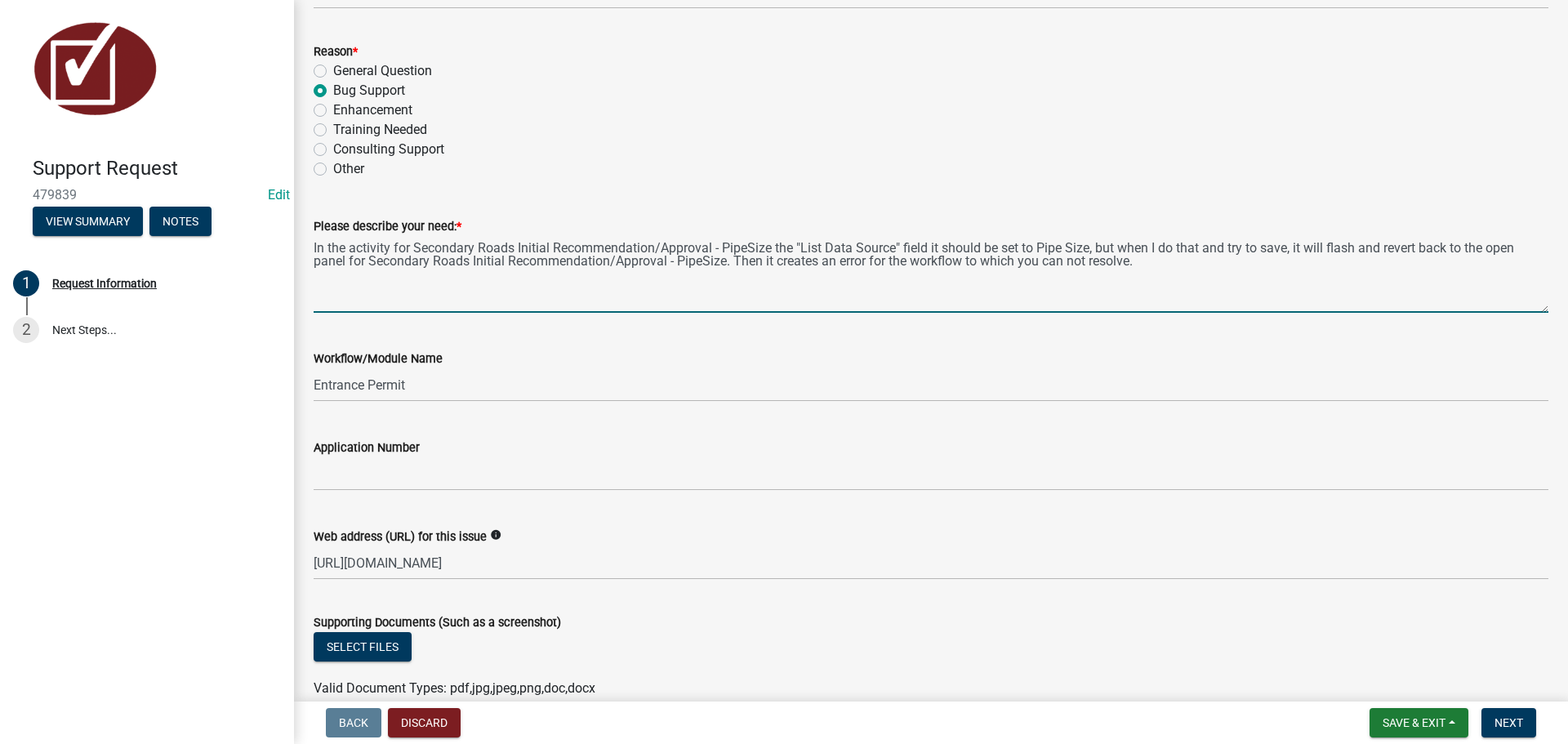
scroll to position [597, 0]
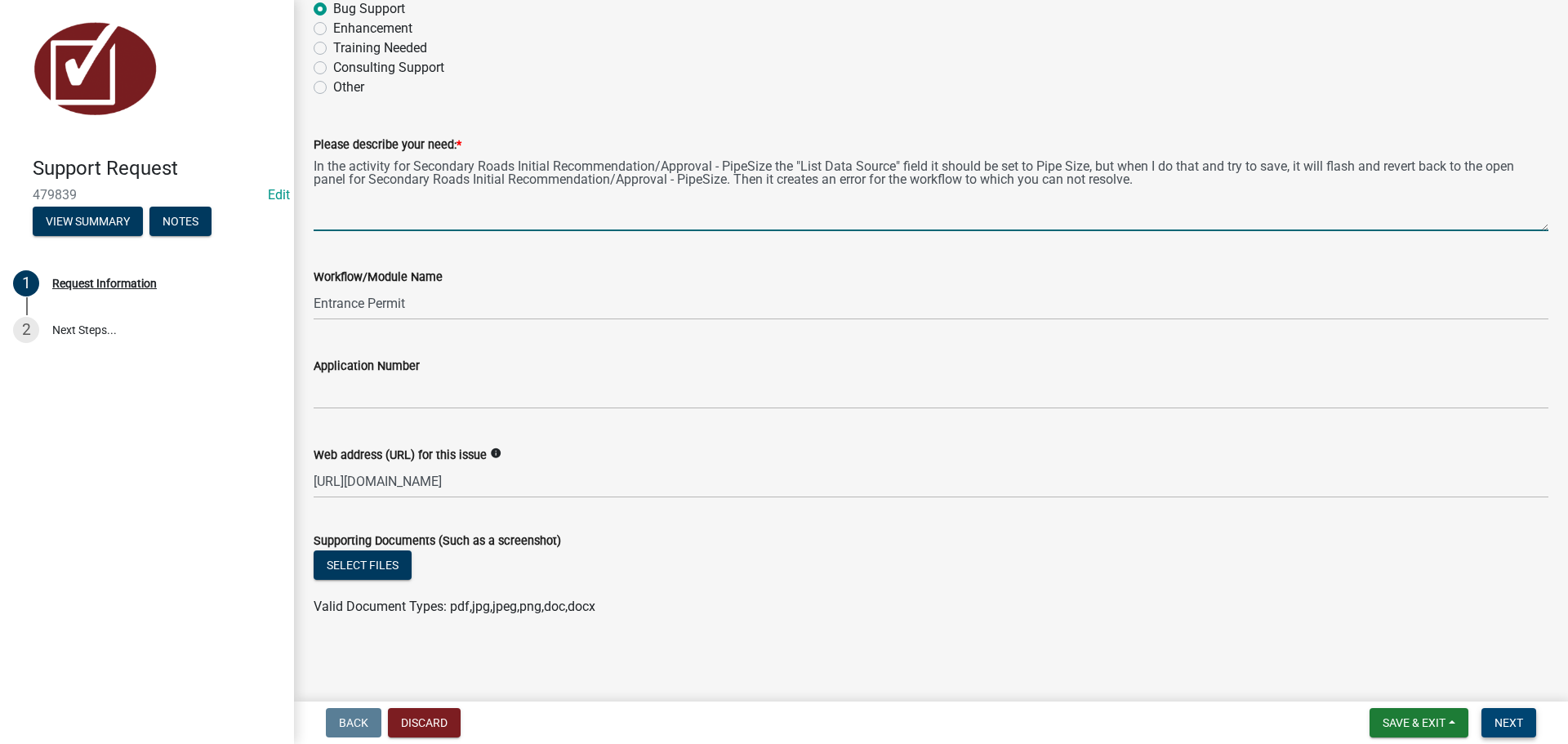
type textarea "In the activity for Secondary Roads Initial Recommendation/Approval - PipeSize …"
click at [1508, 720] on span "Next" at bounding box center [1510, 723] width 29 height 13
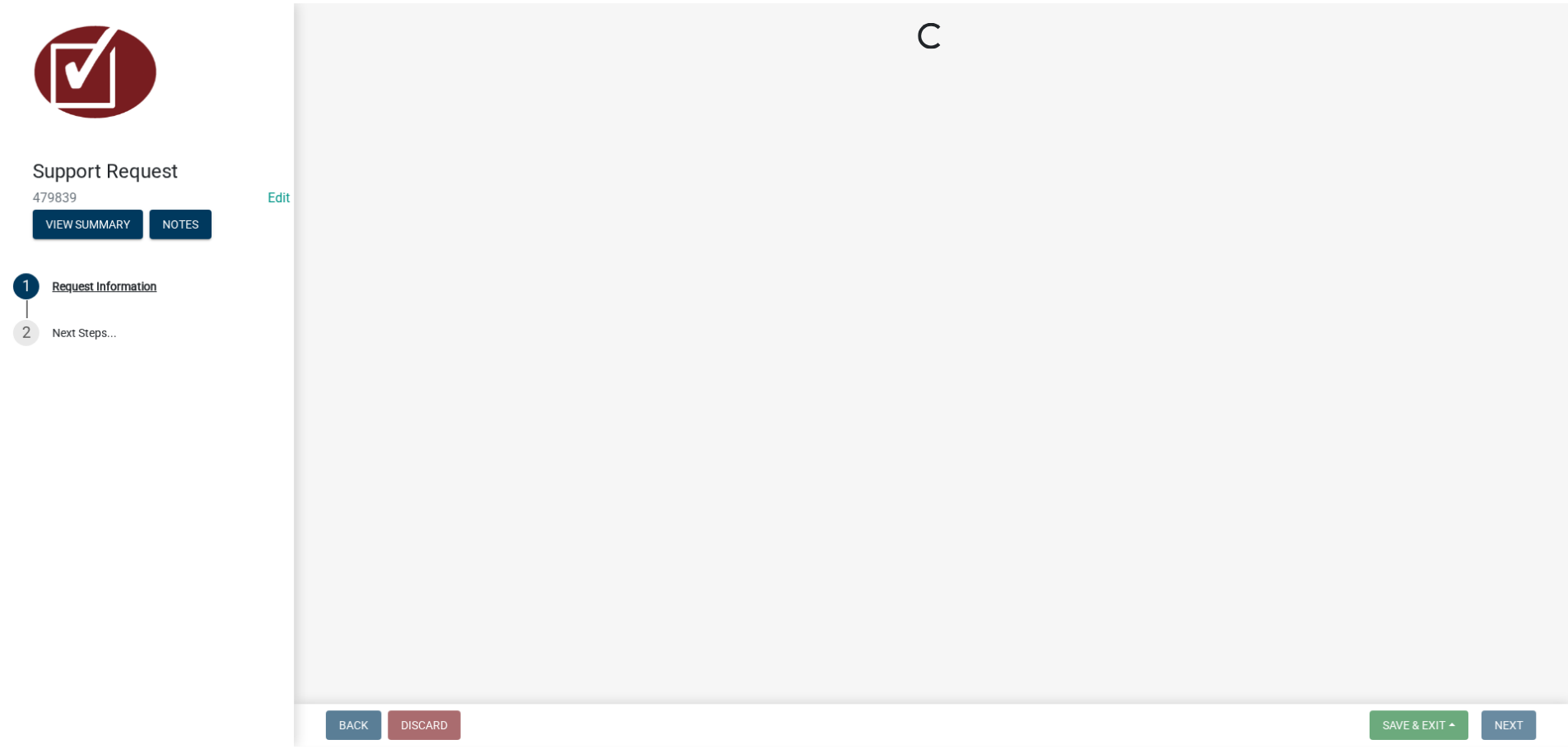
scroll to position [0, 0]
